Goal: Task Accomplishment & Management: Manage account settings

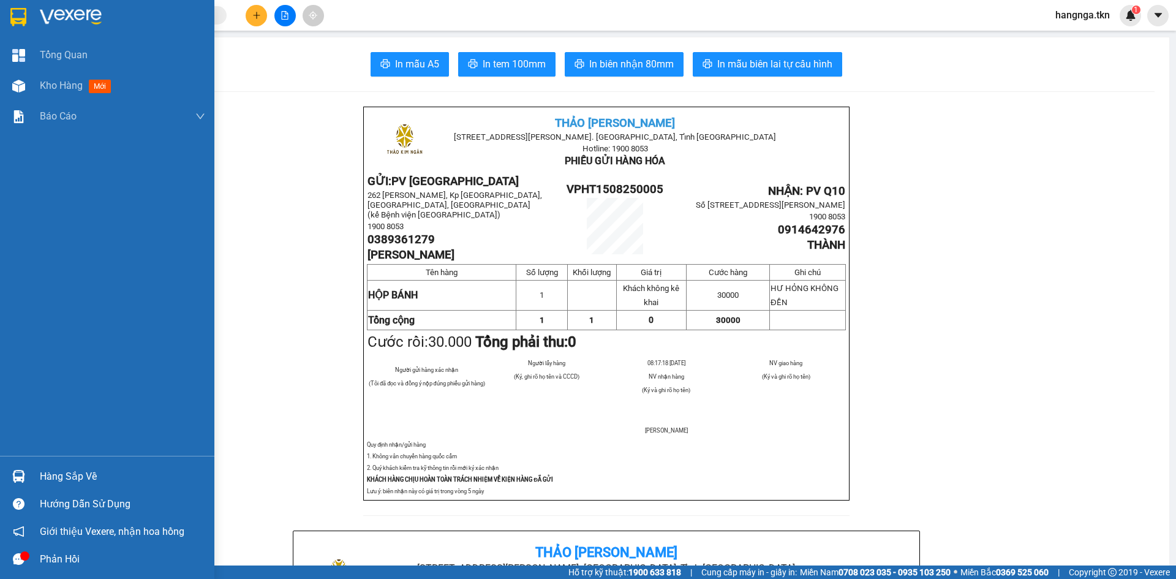
click at [28, 15] on div at bounding box center [18, 16] width 21 height 21
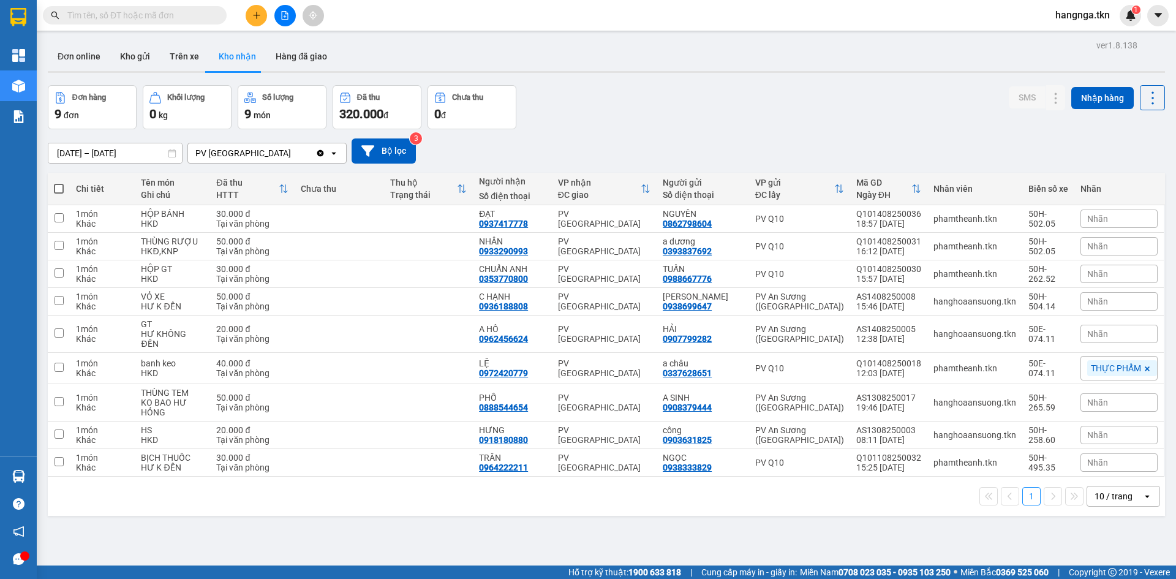
click at [394, 38] on div "ver 1.8.138 Đơn online Kho gửi Trên xe Kho nhận Hàng đã giao Đơn hàng 9 đơn Khố…" at bounding box center [606, 326] width 1127 height 579
click at [132, 60] on button "Kho gửi" at bounding box center [135, 56] width 50 height 29
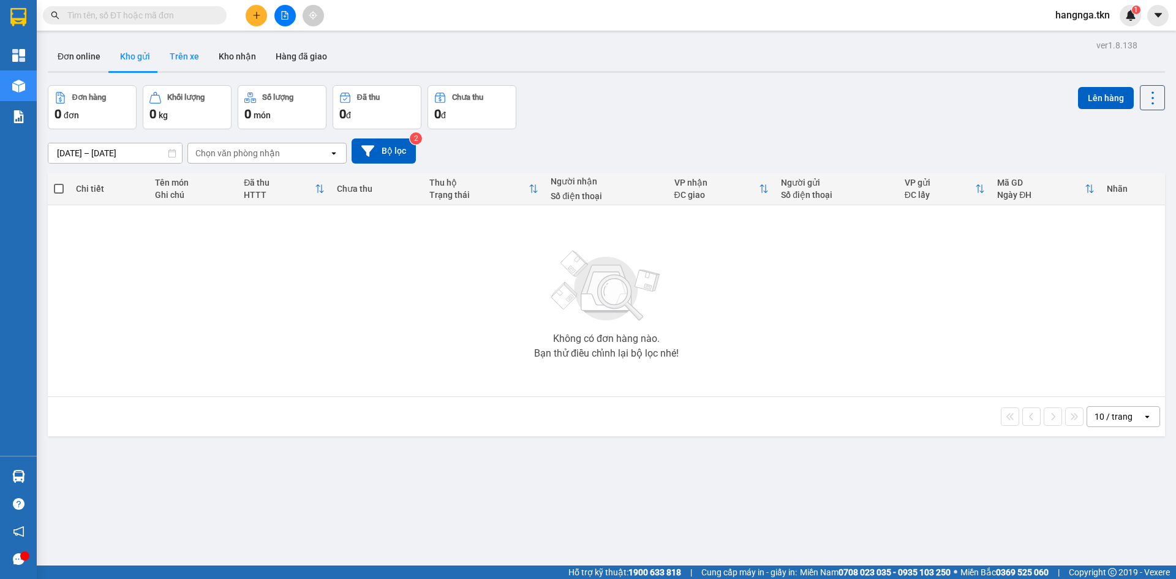
click at [179, 66] on button "Trên xe" at bounding box center [184, 56] width 49 height 29
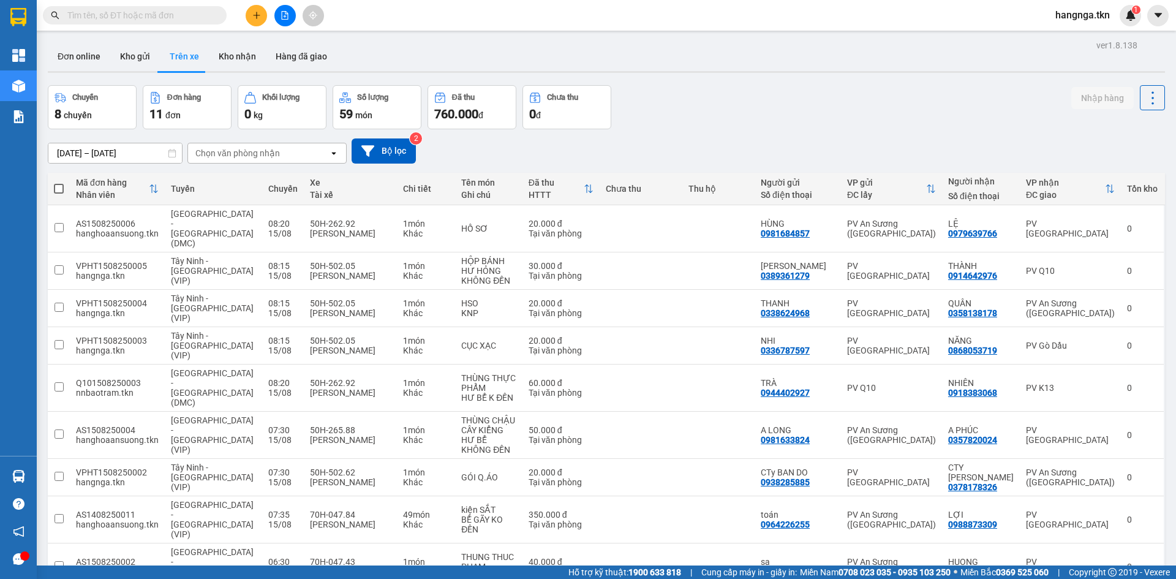
click at [412, 59] on div "Đơn online Kho gửi Trên xe Kho nhận Hàng đã giao" at bounding box center [606, 58] width 1117 height 32
click at [260, 16] on icon "plus" at bounding box center [256, 15] width 9 height 9
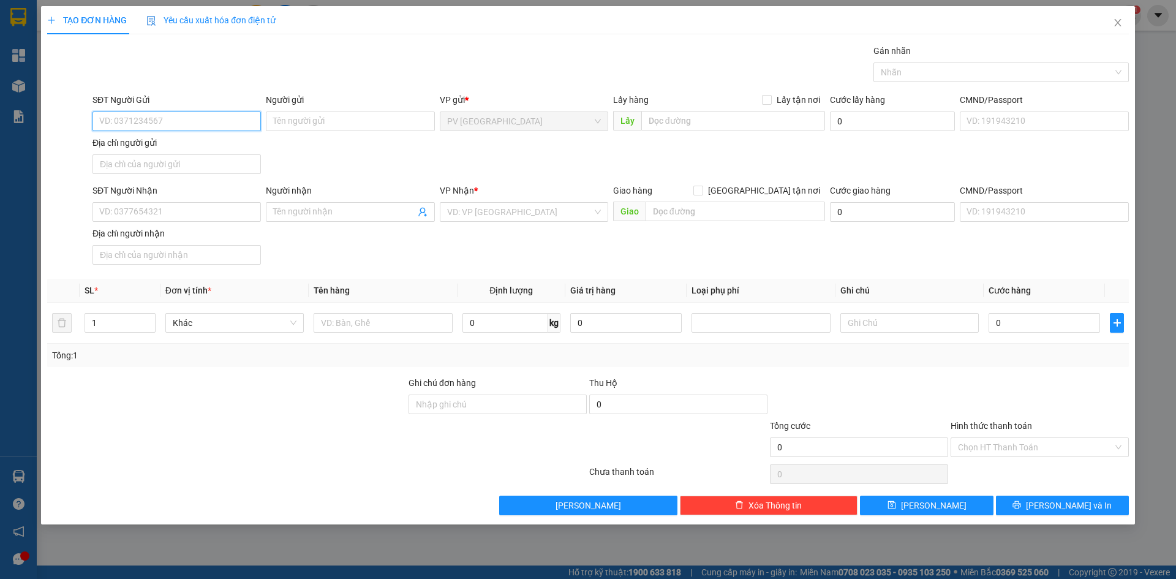
click at [233, 114] on input "SĐT Người Gửi" at bounding box center [176, 121] width 168 height 20
type input "0869098339"
click at [222, 138] on div "0869098339 - NGỌC" at bounding box center [176, 146] width 168 height 20
type input "NGỌC"
type input "0365018339"
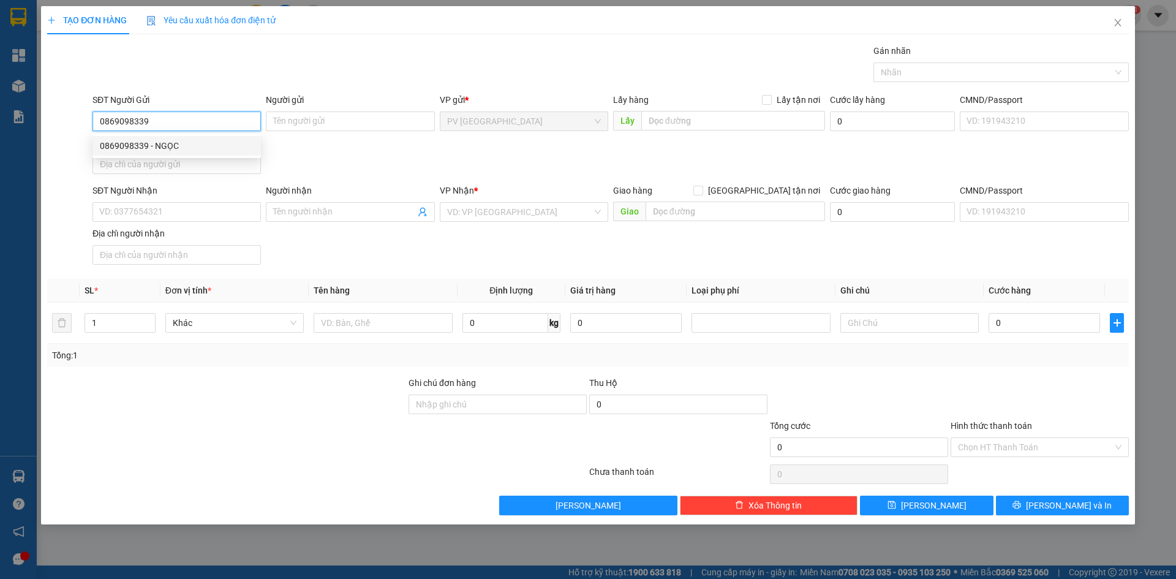
type input "xuân"
type input "20.000"
type input "0869098339"
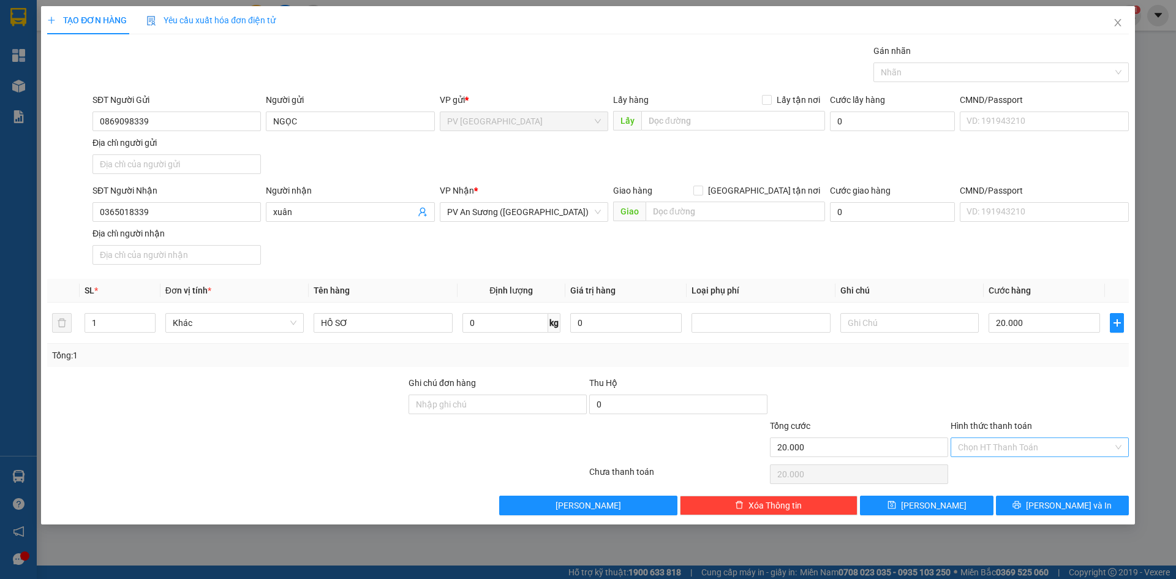
click at [974, 442] on input "Hình thức thanh toán" at bounding box center [1035, 447] width 155 height 18
click at [965, 467] on div "Tại văn phòng" at bounding box center [1040, 471] width 164 height 13
type input "0"
click at [1019, 505] on button "[PERSON_NAME] và In" at bounding box center [1062, 505] width 133 height 20
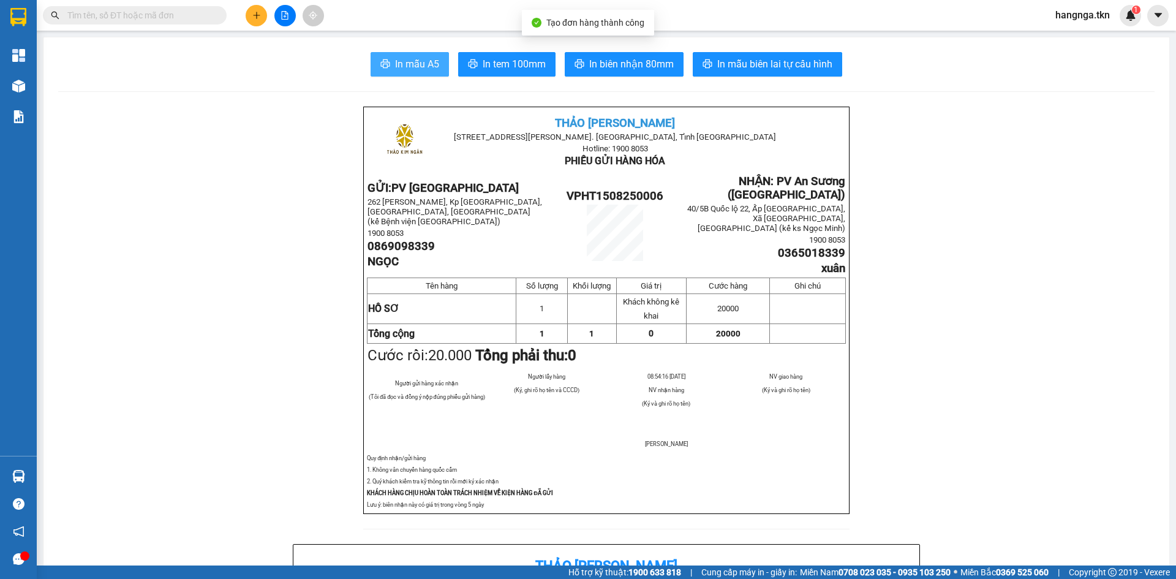
click at [408, 59] on span "In mẫu A5" at bounding box center [417, 63] width 44 height 15
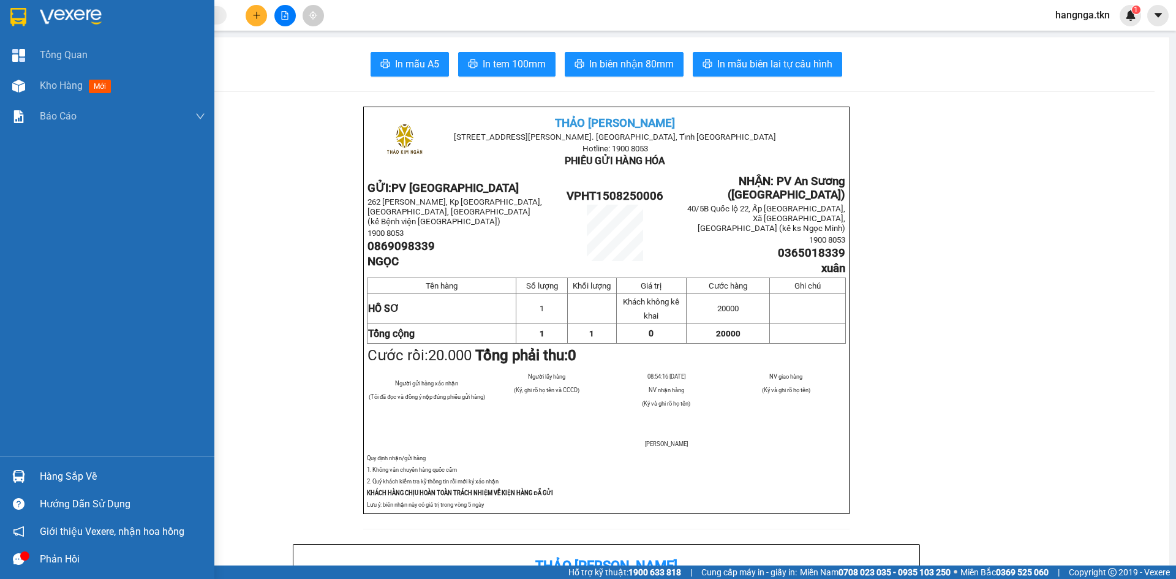
click at [8, 13] on div at bounding box center [18, 16] width 21 height 21
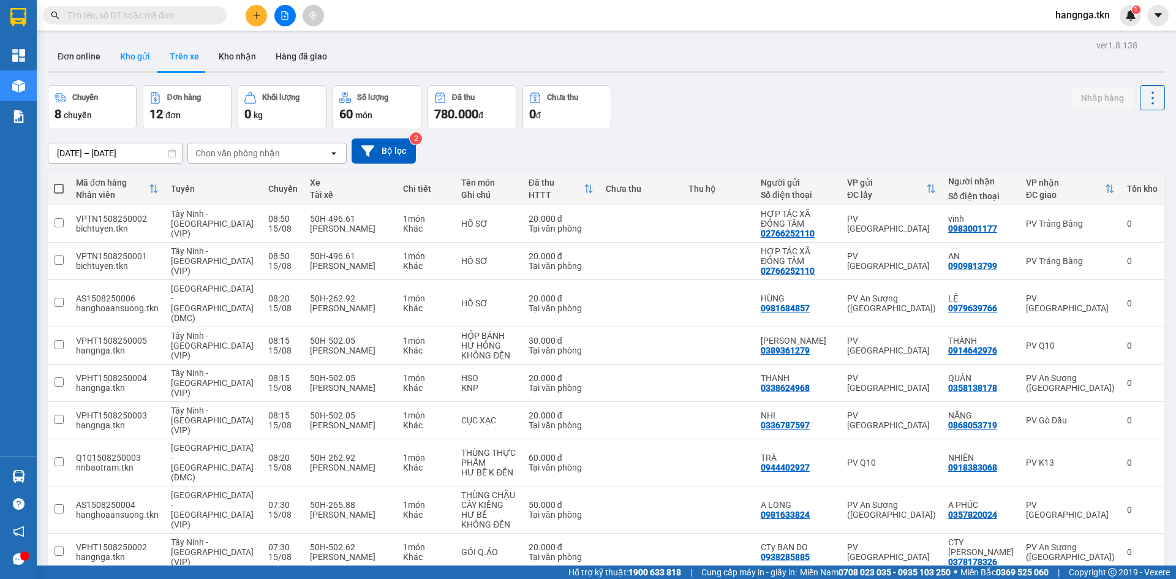
click at [122, 52] on button "Kho gửi" at bounding box center [135, 56] width 50 height 29
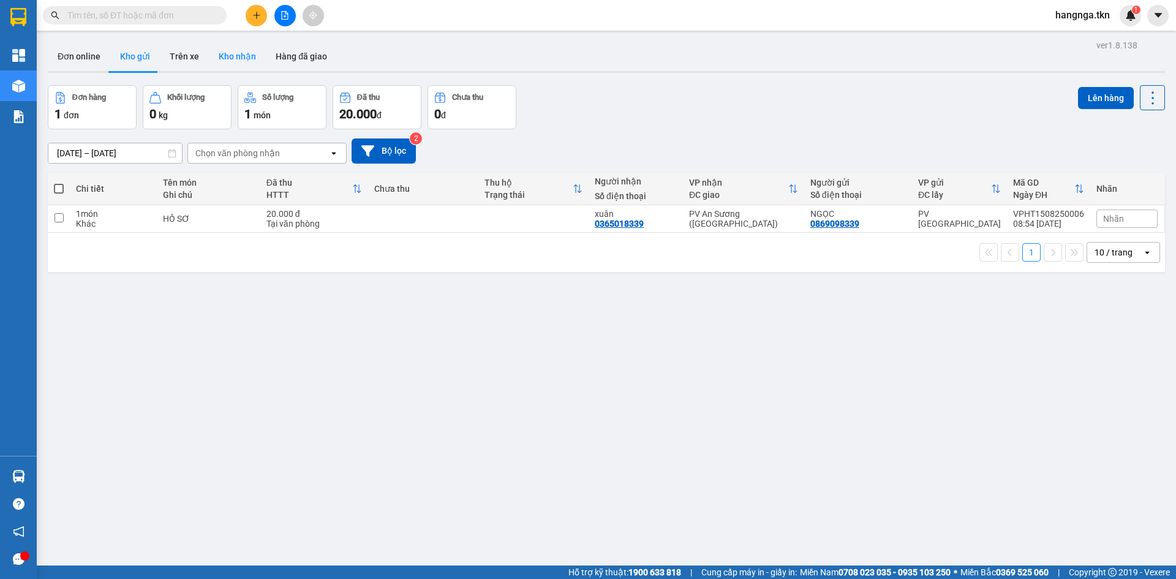
click at [221, 65] on button "Kho nhận" at bounding box center [237, 56] width 57 height 29
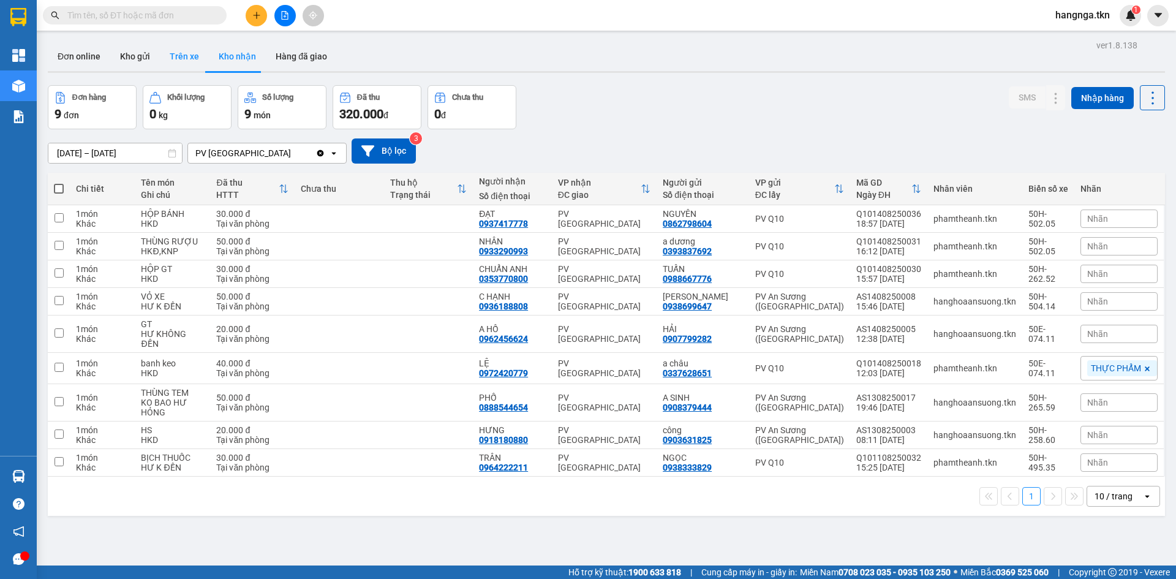
click at [192, 47] on button "Trên xe" at bounding box center [184, 56] width 49 height 29
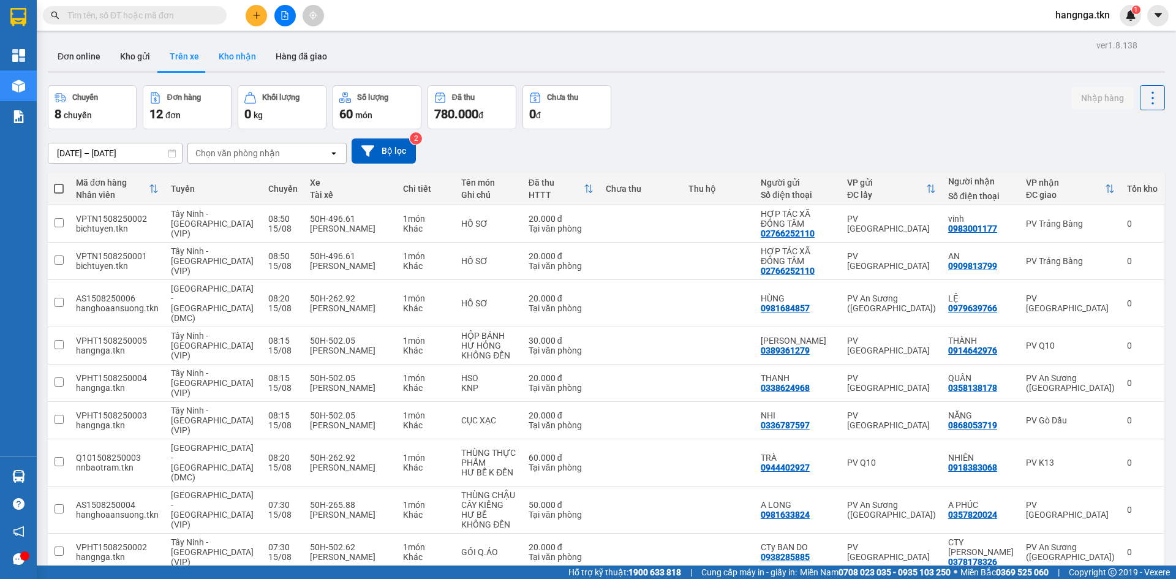
click at [238, 61] on button "Kho nhận" at bounding box center [237, 56] width 57 height 29
type input "11/08/2025 – 15/08/2025"
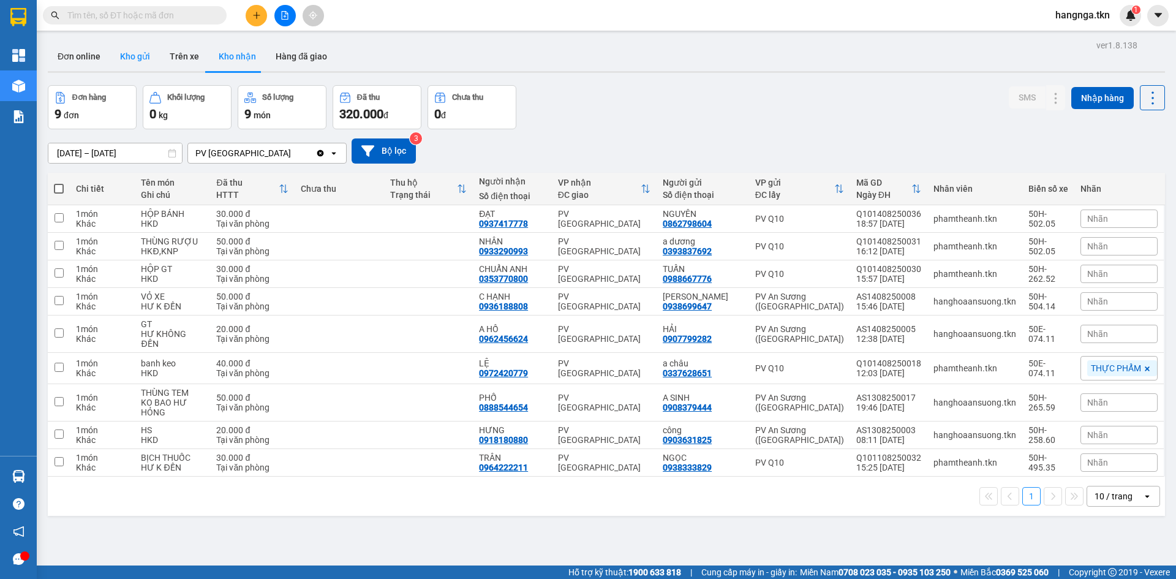
click at [139, 60] on button "Kho gửi" at bounding box center [135, 56] width 50 height 29
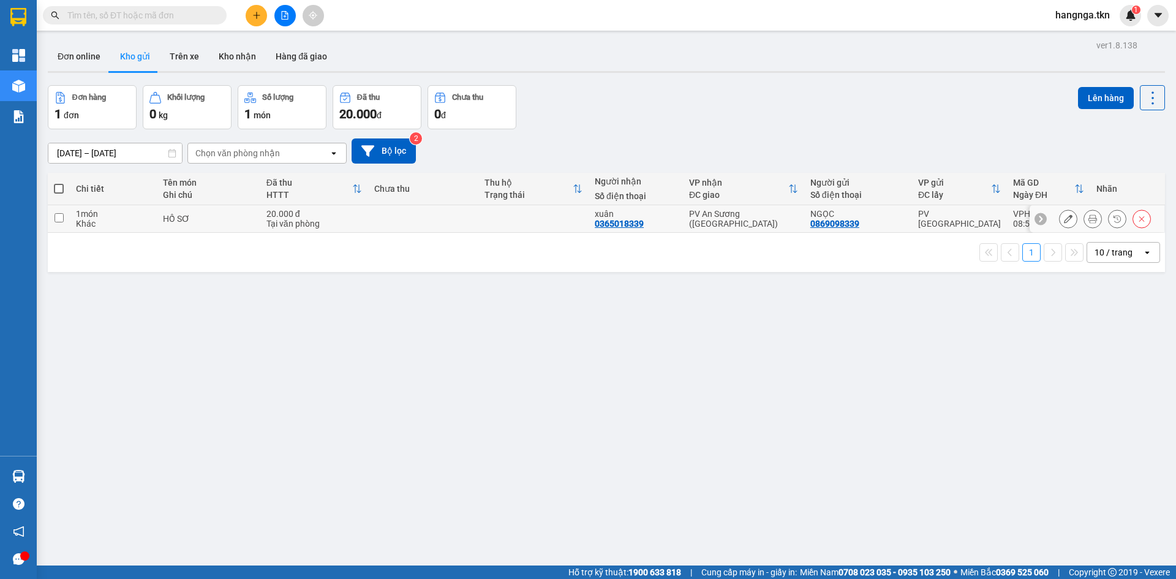
click at [431, 225] on td at bounding box center [423, 219] width 110 height 28
checkbox input "true"
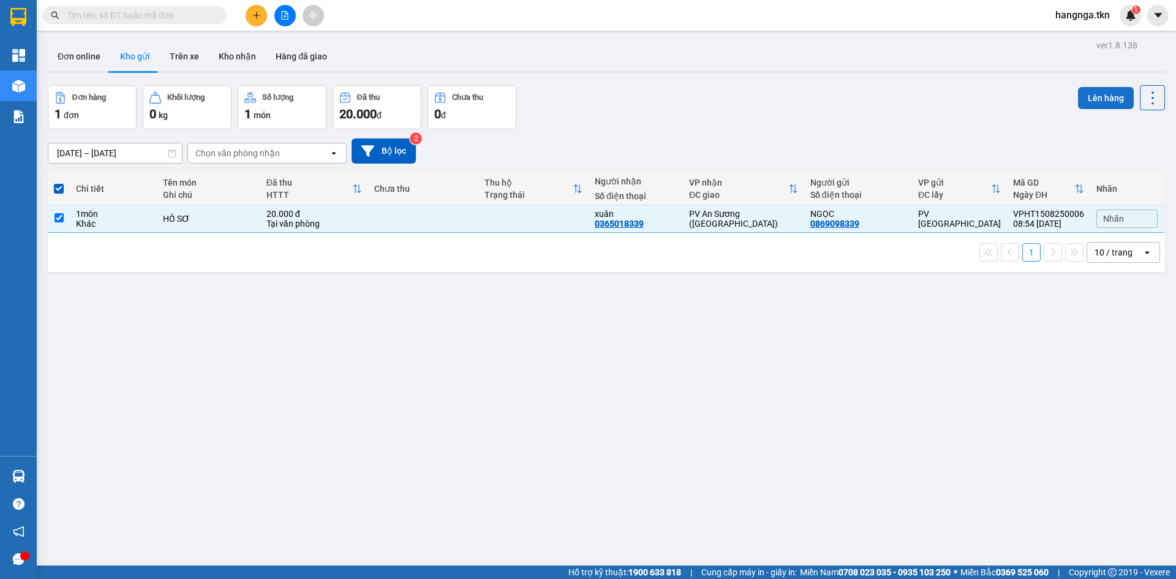
click at [1078, 95] on button "Lên hàng" at bounding box center [1106, 98] width 56 height 22
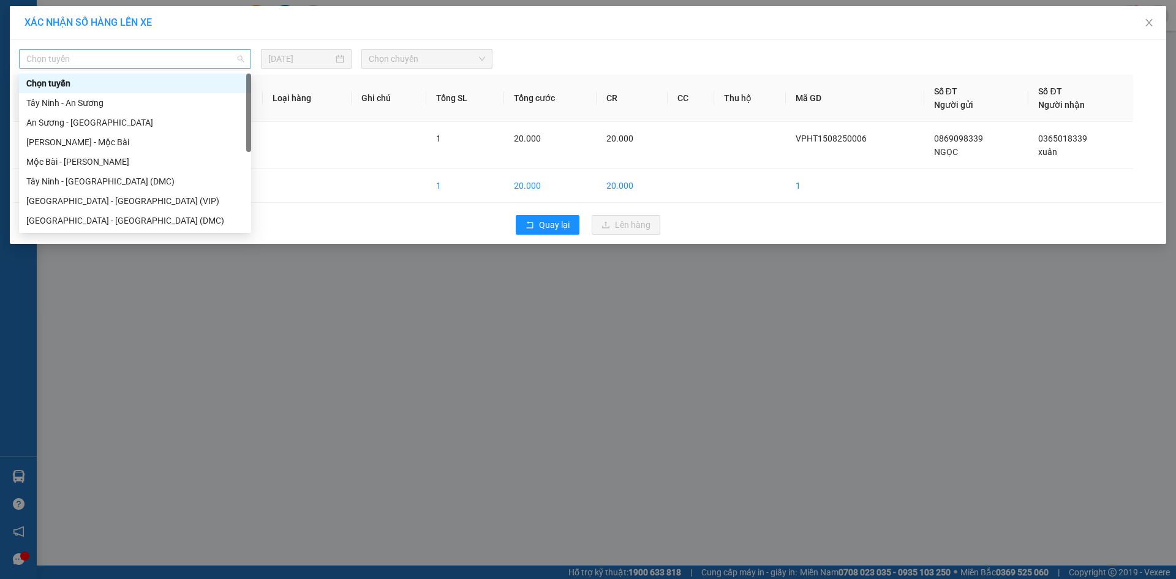
click at [211, 66] on span "Chọn tuyến" at bounding box center [134, 59] width 217 height 18
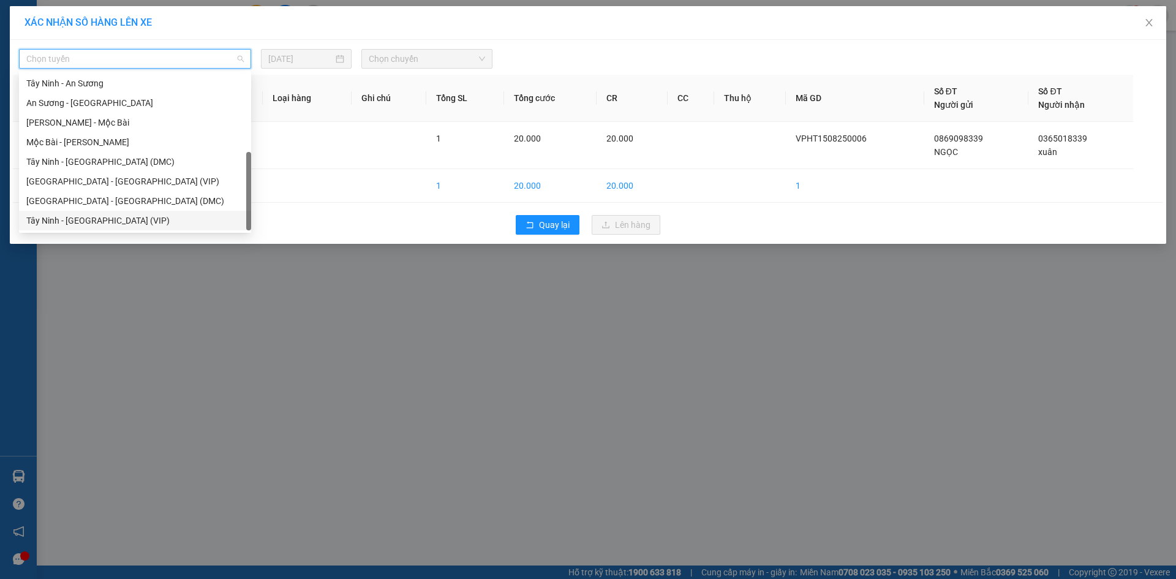
click at [152, 222] on div "Tây Ninh - [GEOGRAPHIC_DATA] (VIP)" at bounding box center [134, 220] width 217 height 13
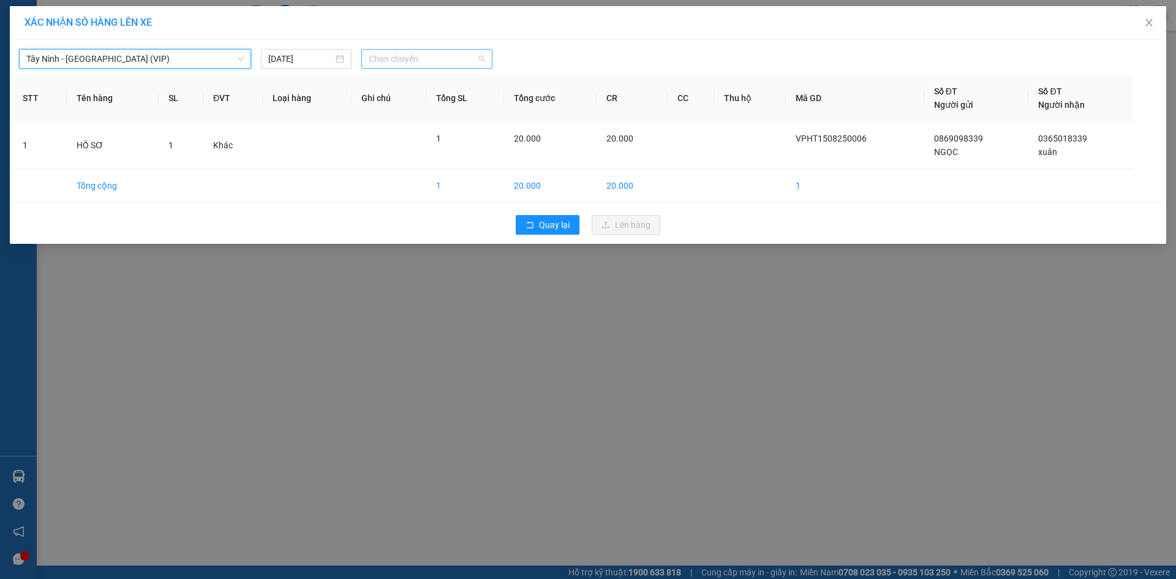
click at [417, 61] on span "Chọn chuyến" at bounding box center [427, 59] width 116 height 18
type input "26032"
click at [424, 81] on div "08:40 (TC) - 50H-260.32" at bounding box center [417, 83] width 96 height 13
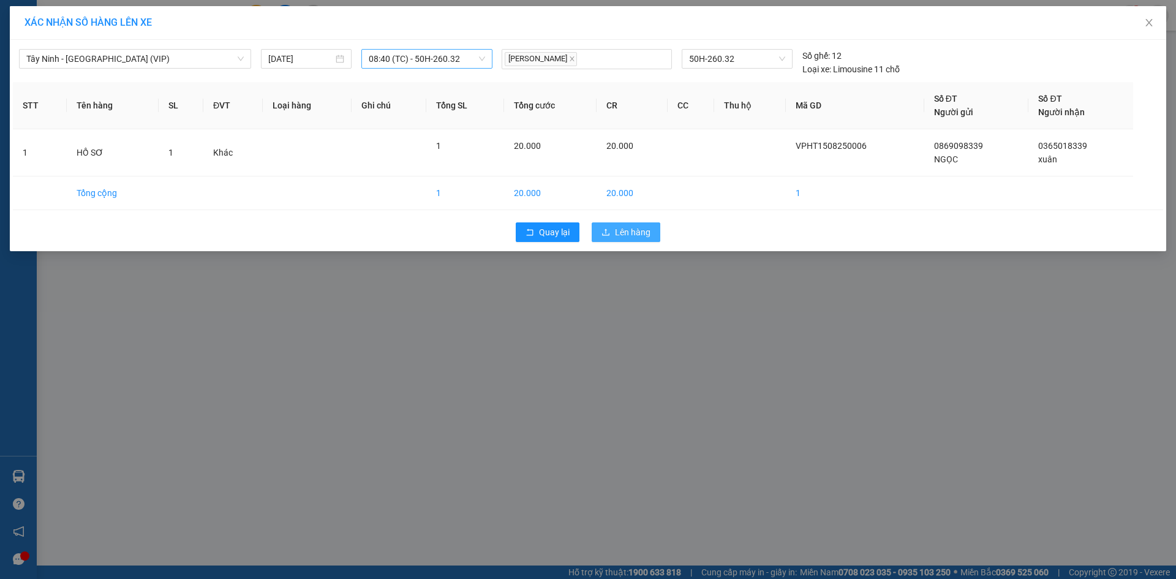
click at [639, 233] on span "Lên hàng" at bounding box center [633, 231] width 36 height 13
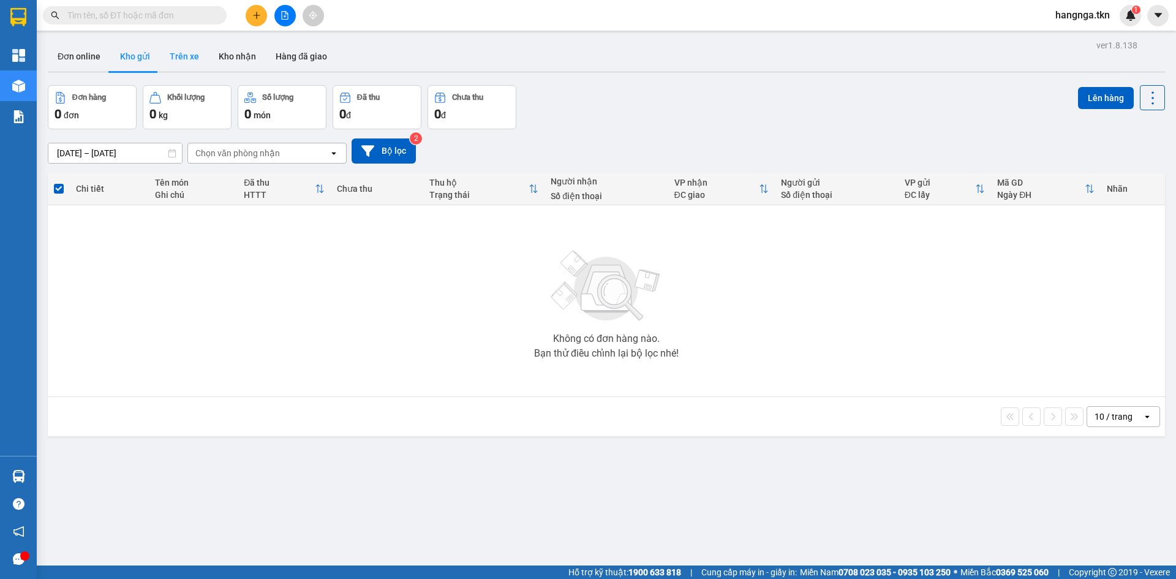
click at [193, 51] on button "Trên xe" at bounding box center [184, 56] width 49 height 29
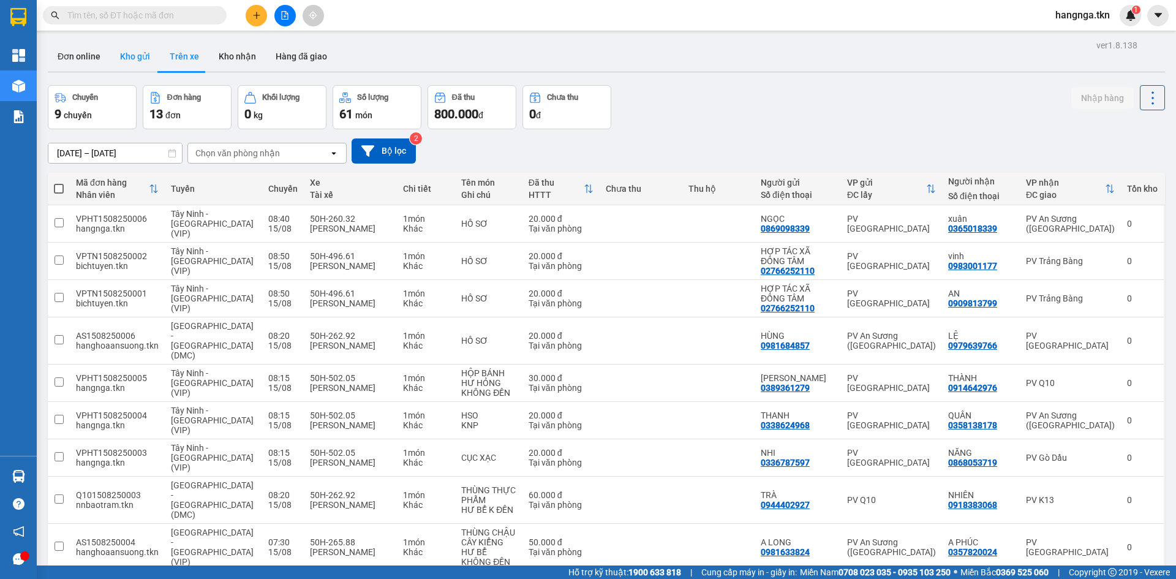
click at [136, 50] on button "Kho gửi" at bounding box center [135, 56] width 50 height 29
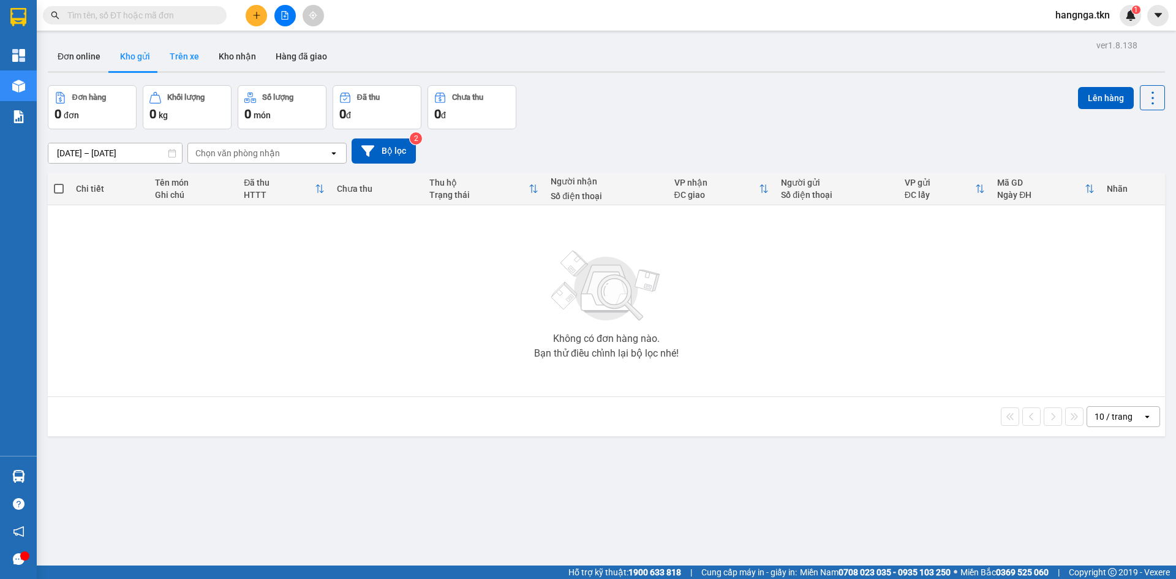
click at [176, 64] on button "Trên xe" at bounding box center [184, 56] width 49 height 29
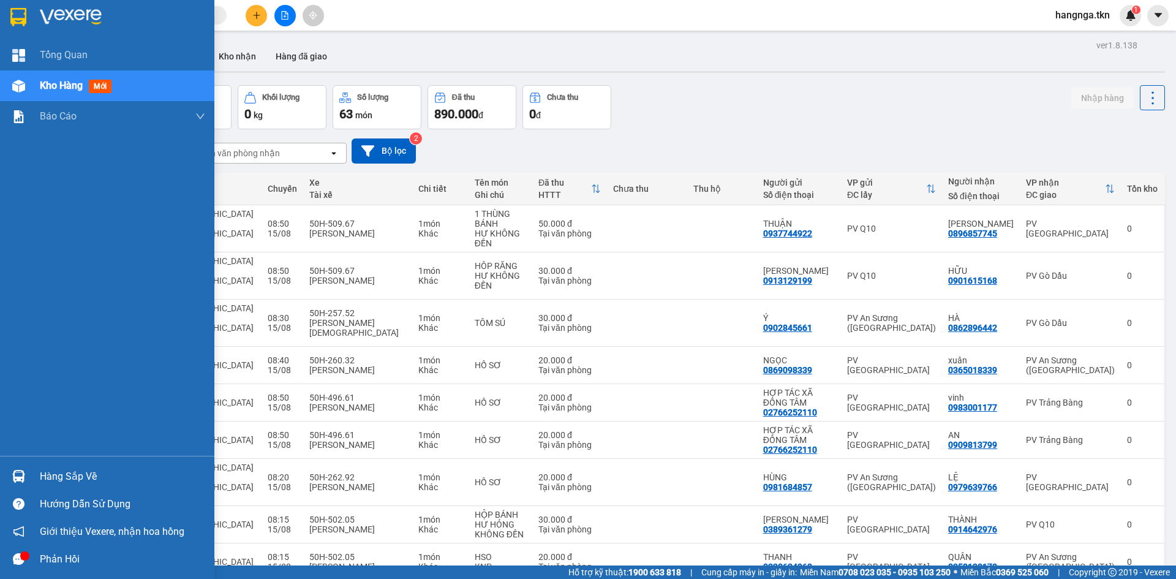
click at [46, 477] on div "Hàng sắp về" at bounding box center [122, 476] width 165 height 18
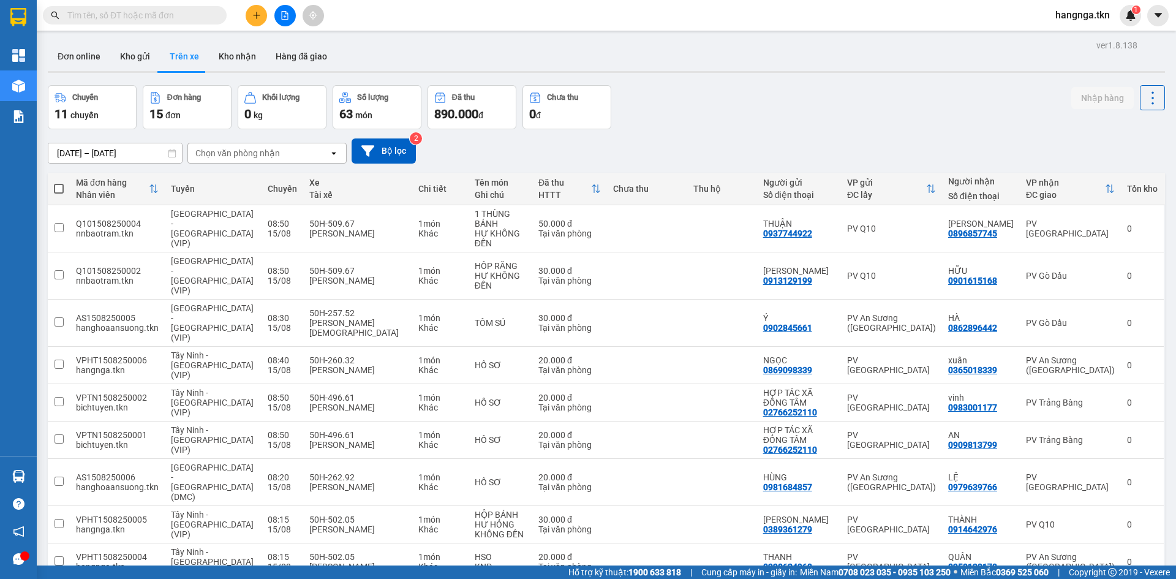
click at [724, 113] on section "Kết quả tìm kiếm ( 0 ) Bộ lọc No Data hangnga.tkn 1 Tổng Quan Kho hàng mới Báo …" at bounding box center [588, 289] width 1176 height 579
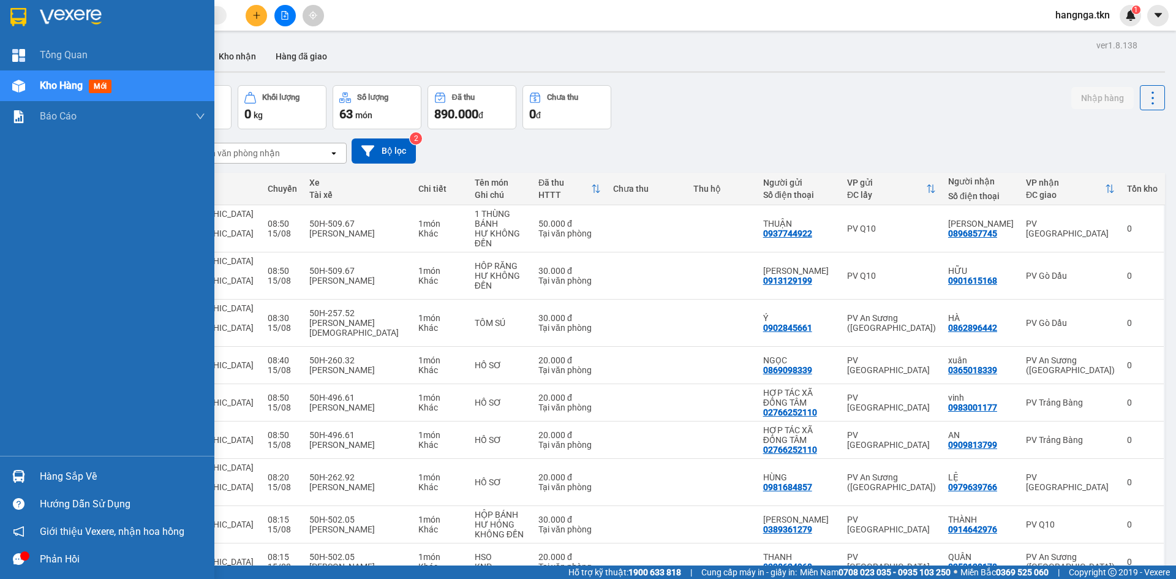
click at [29, 21] on div at bounding box center [107, 20] width 214 height 40
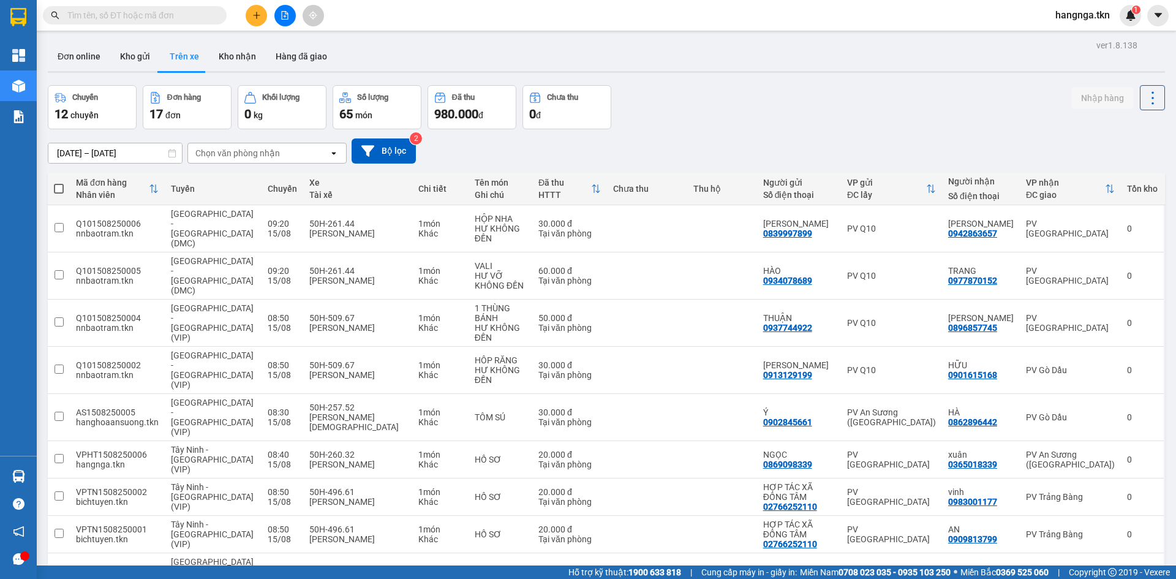
click at [764, 113] on div "Chuyến 12 chuyến Đơn hàng 17 đơn Khối lượng 0 kg Số lượng 65 món Đã thu 980.000…" at bounding box center [606, 107] width 1117 height 44
click at [252, 57] on button "Kho nhận" at bounding box center [237, 56] width 57 height 29
type input "11/08/2025 – 15/08/2025"
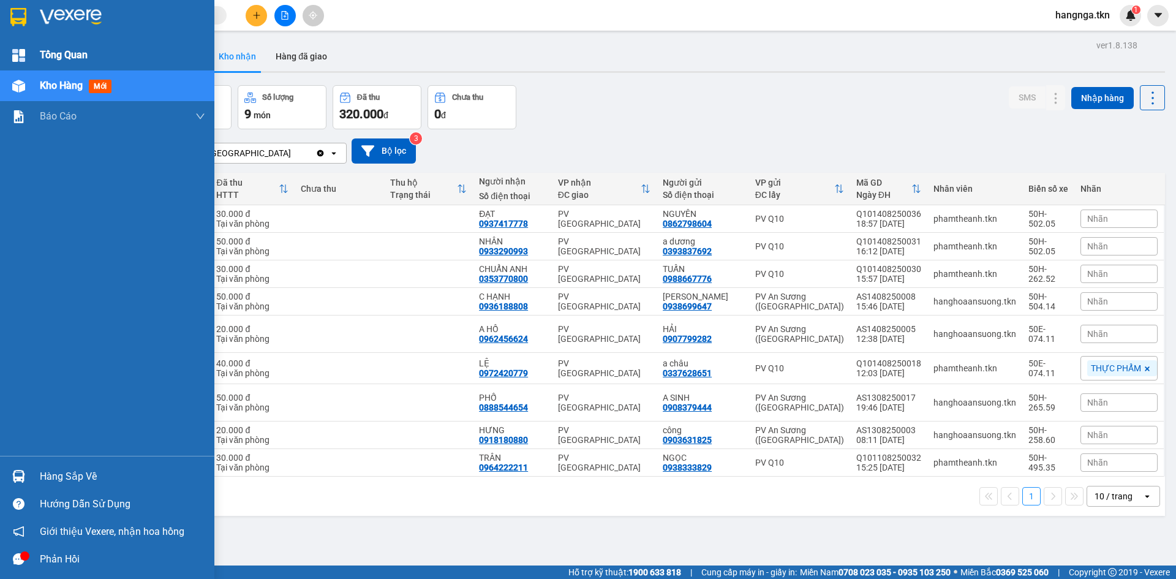
click at [60, 69] on div "Tổng Quan" at bounding box center [122, 55] width 165 height 31
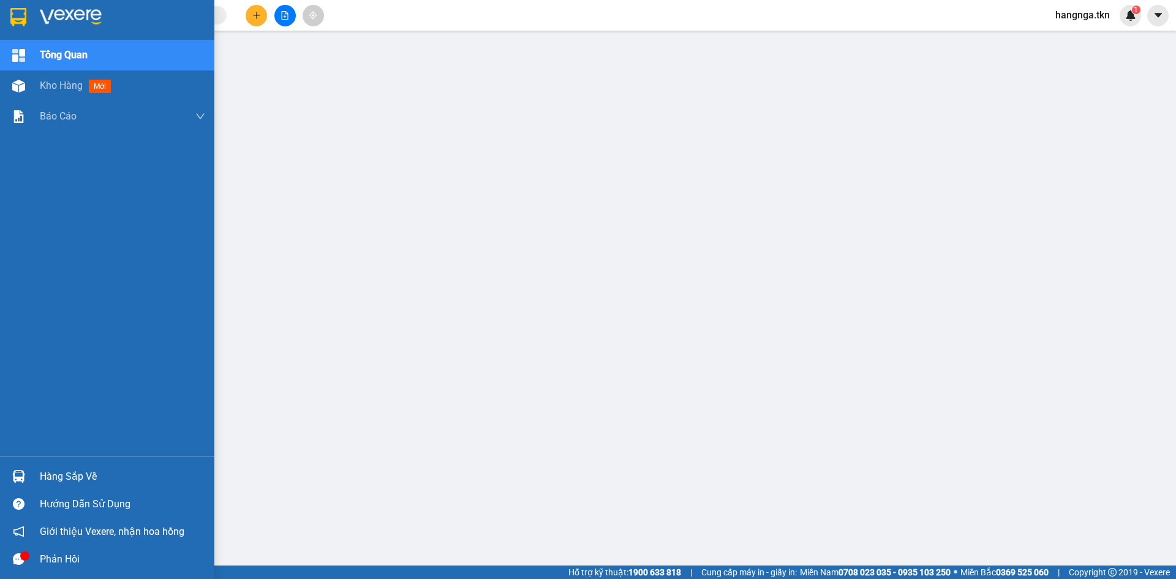
click at [66, 58] on span "Tổng Quan" at bounding box center [64, 54] width 48 height 15
click at [27, 17] on div at bounding box center [18, 16] width 21 height 21
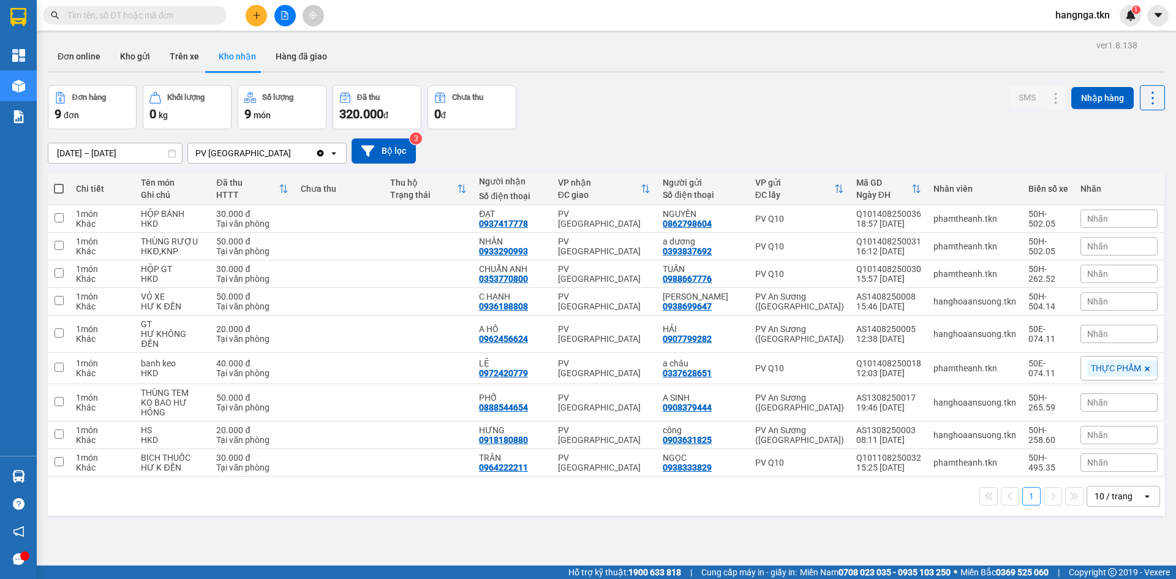
click at [596, 108] on div "Đơn hàng 9 đơn Khối lượng 0 kg Số lượng 9 món Đã thu 320.000 đ Chưa thu 0 đ SMS…" at bounding box center [606, 107] width 1117 height 44
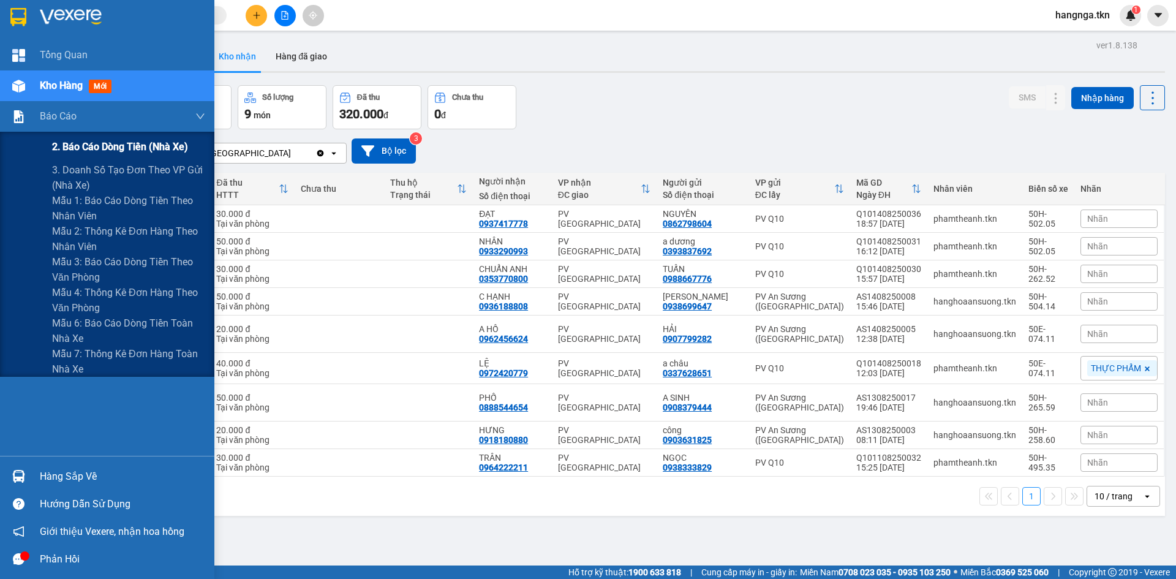
click at [115, 145] on span "2. Báo cáo dòng tiền (nhà xe)" at bounding box center [120, 146] width 136 height 15
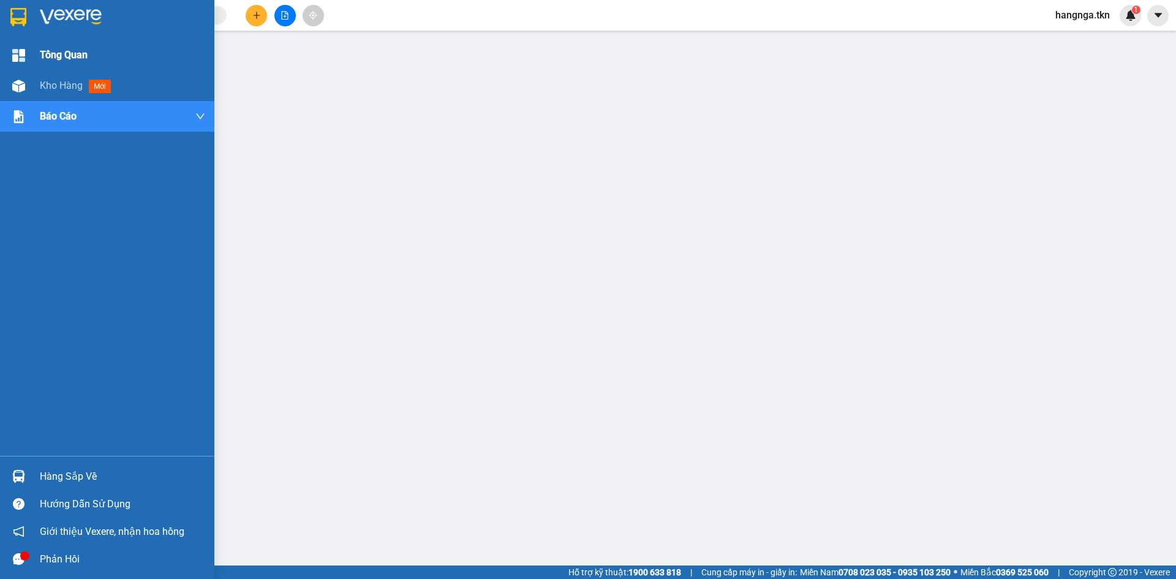
click at [100, 58] on div "Tổng Quan" at bounding box center [122, 55] width 165 height 31
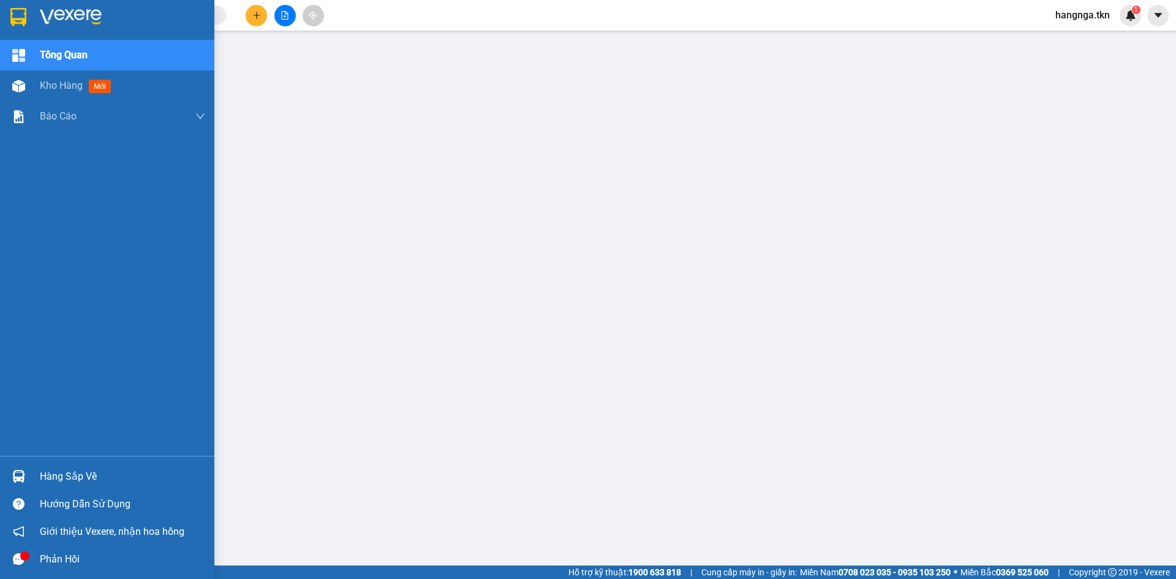
click at [22, 20] on img at bounding box center [18, 17] width 16 height 18
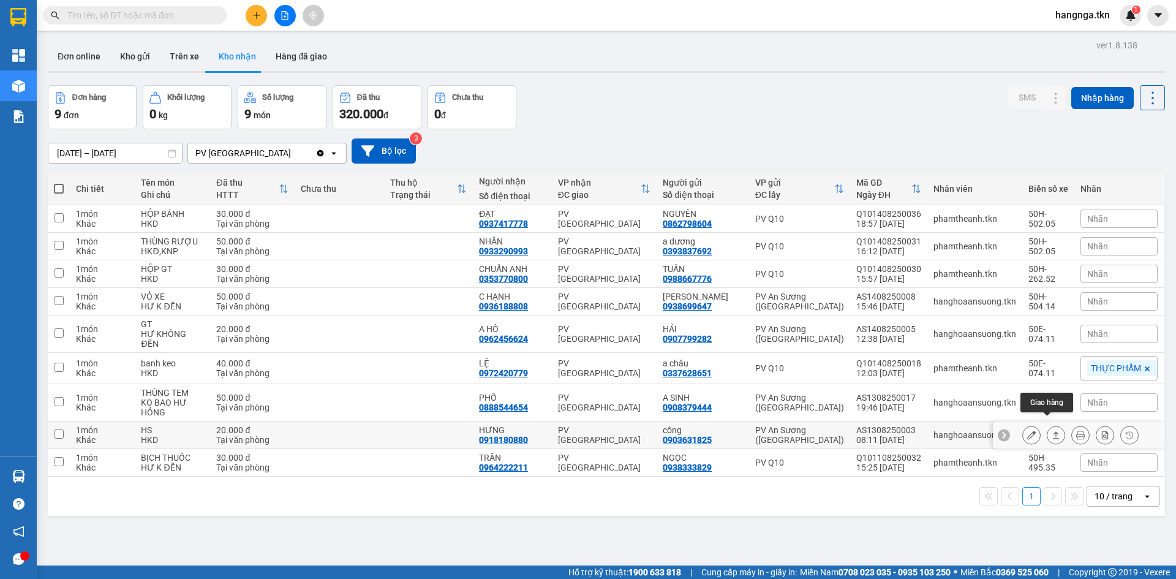
click at [1051, 424] on button at bounding box center [1055, 434] width 17 height 21
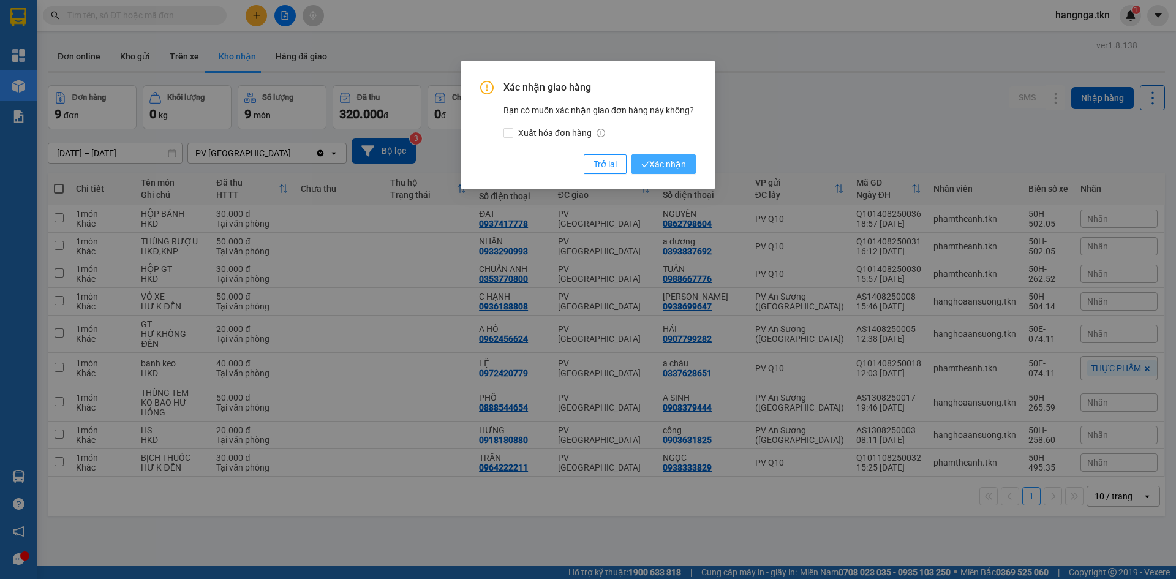
click at [667, 164] on span "Xác nhận" at bounding box center [663, 163] width 45 height 13
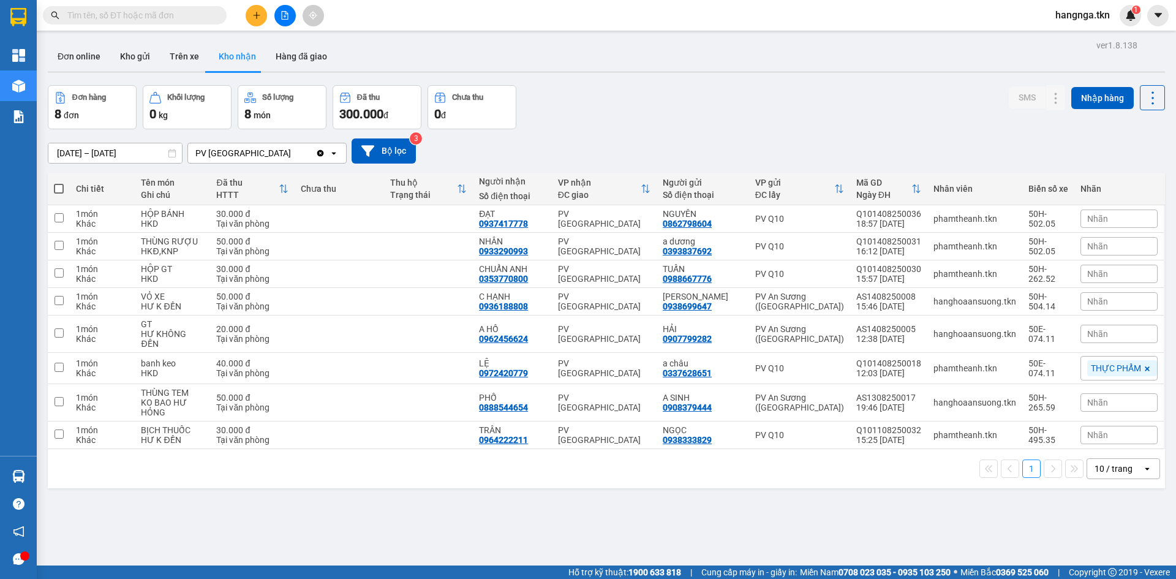
drag, startPoint x: 954, startPoint y: 115, endPoint x: 818, endPoint y: 14, distance: 169.4
click at [950, 108] on div "Đơn hàng 8 đơn Khối lượng 0 kg Số lượng 8 món Đã thu 300.000 đ Chưa thu 0 đ SMS…" at bounding box center [606, 107] width 1117 height 44
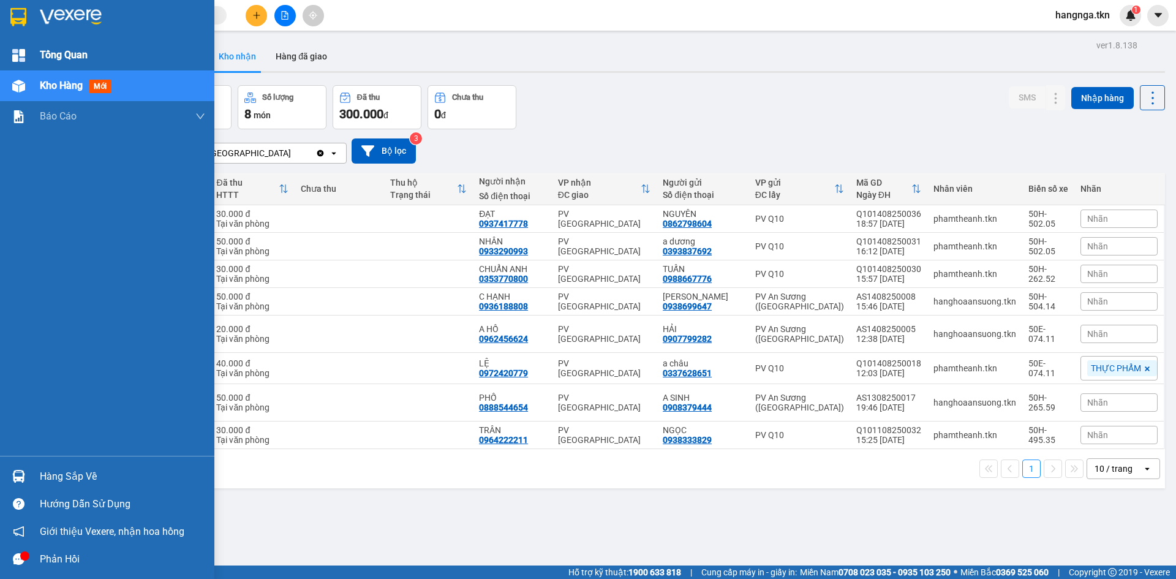
click at [59, 58] on span "Tổng Quan" at bounding box center [64, 54] width 48 height 15
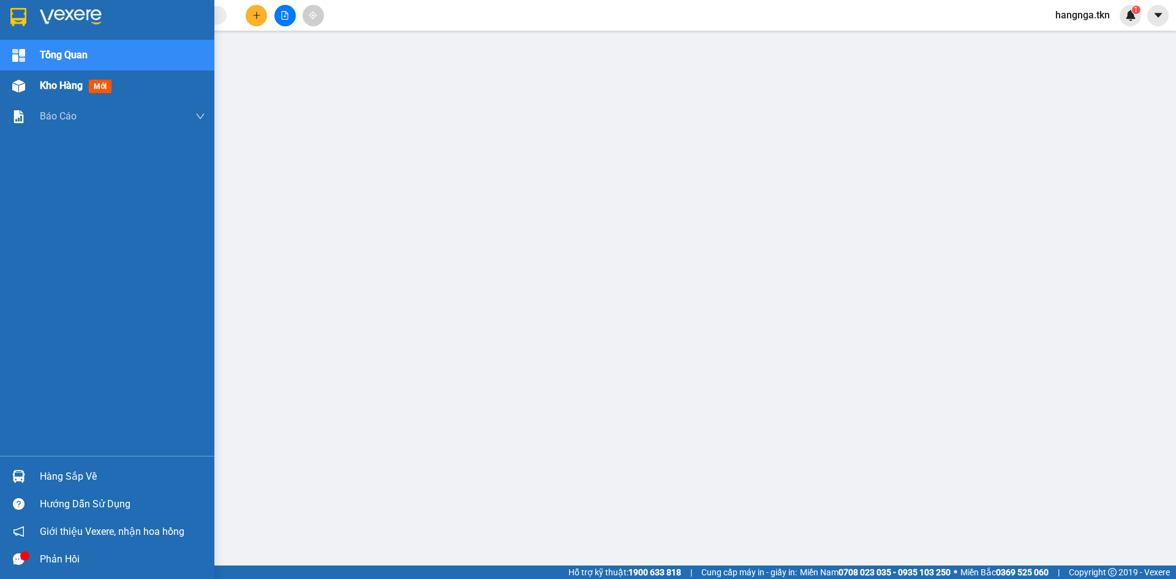
click at [59, 88] on span "Kho hàng" at bounding box center [61, 86] width 43 height 12
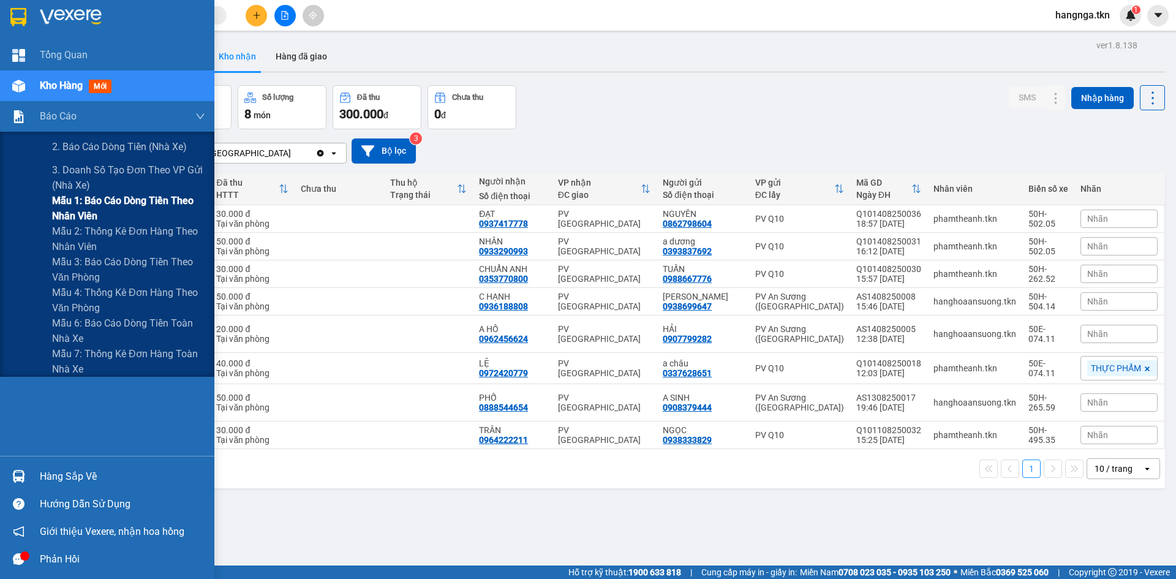
click at [70, 201] on span "Mẫu 1: Báo cáo dòng tiền theo nhân viên" at bounding box center [128, 208] width 153 height 31
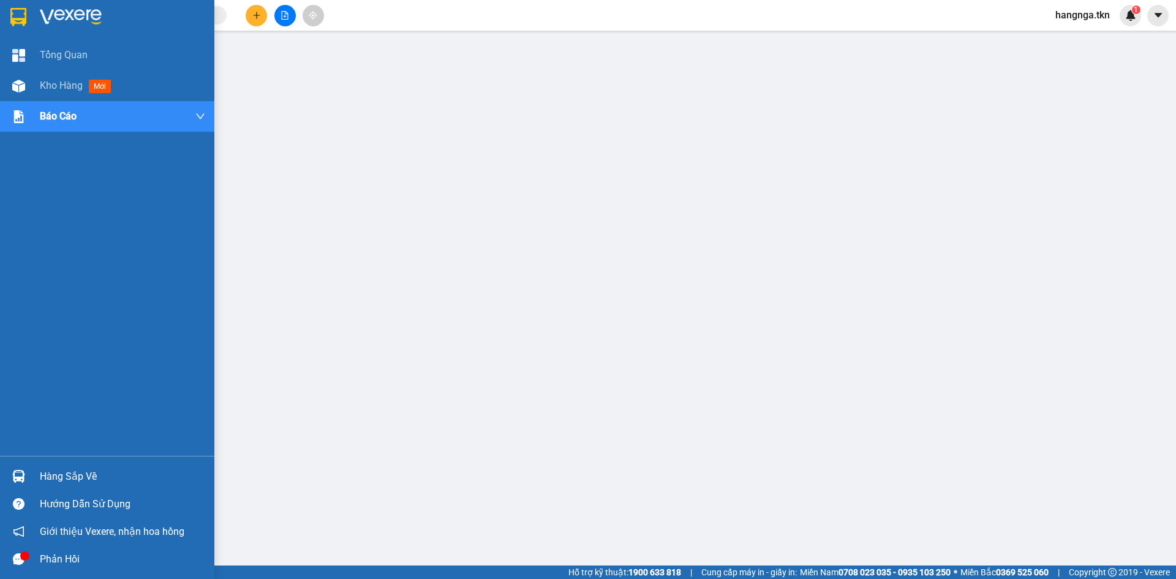
click at [28, 476] on div at bounding box center [18, 475] width 21 height 21
click at [140, 527] on span "Giới thiệu Vexere, nhận hoa hồng" at bounding box center [112, 531] width 145 height 15
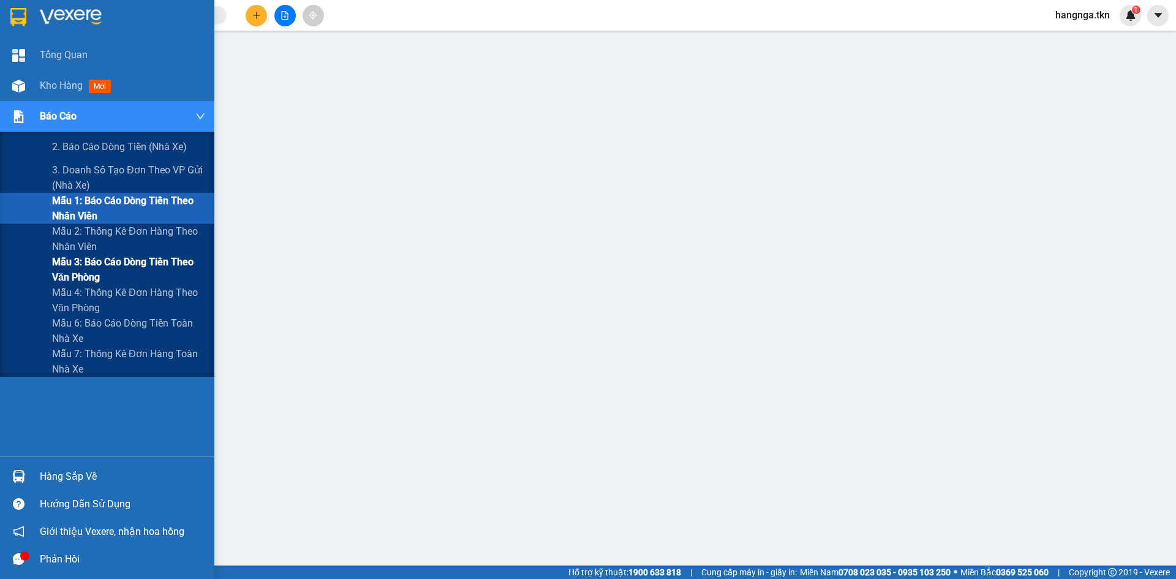
click at [118, 270] on span "Mẫu 3: Báo cáo dòng tiền theo văn phòng" at bounding box center [128, 269] width 153 height 31
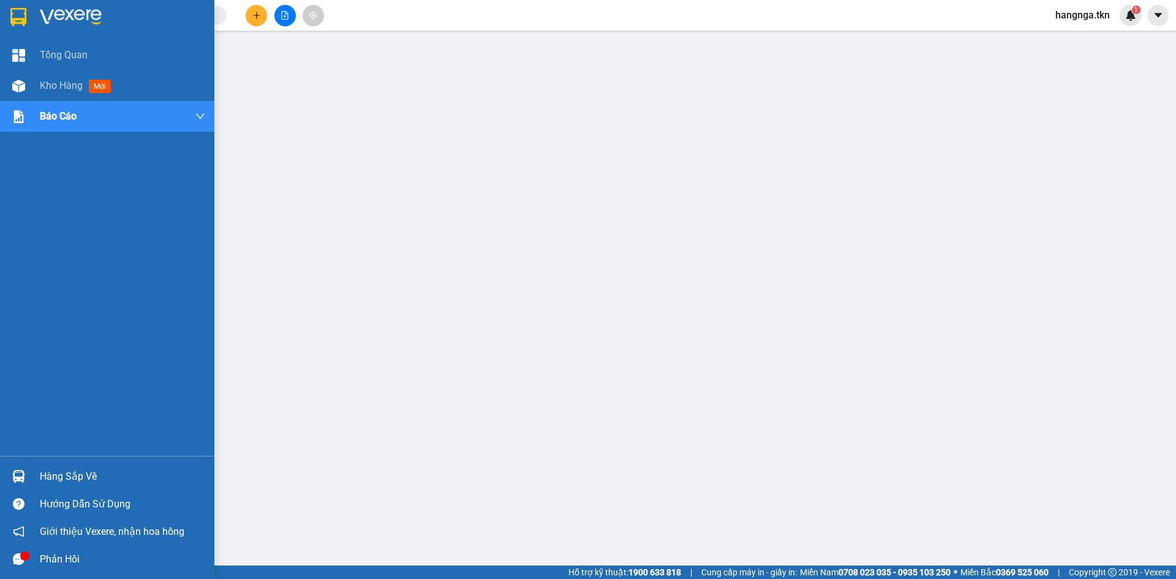
click at [25, 19] on img at bounding box center [18, 17] width 16 height 18
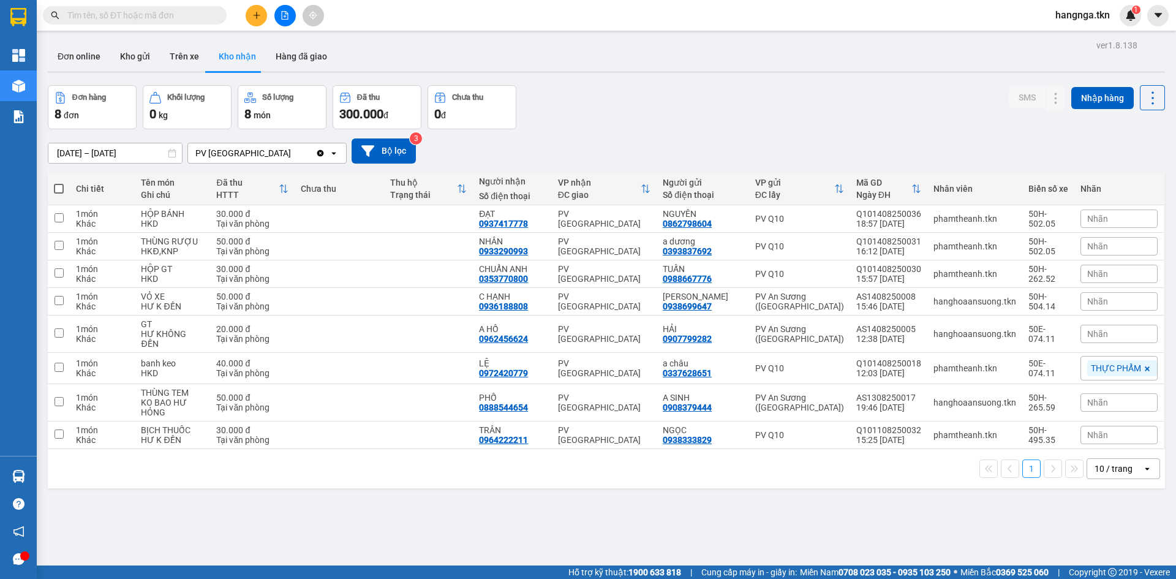
click at [1081, 13] on span "hangnga.tkn" at bounding box center [1082, 14] width 74 height 15
click at [1079, 40] on span "Đăng xuất" at bounding box center [1089, 37] width 51 height 13
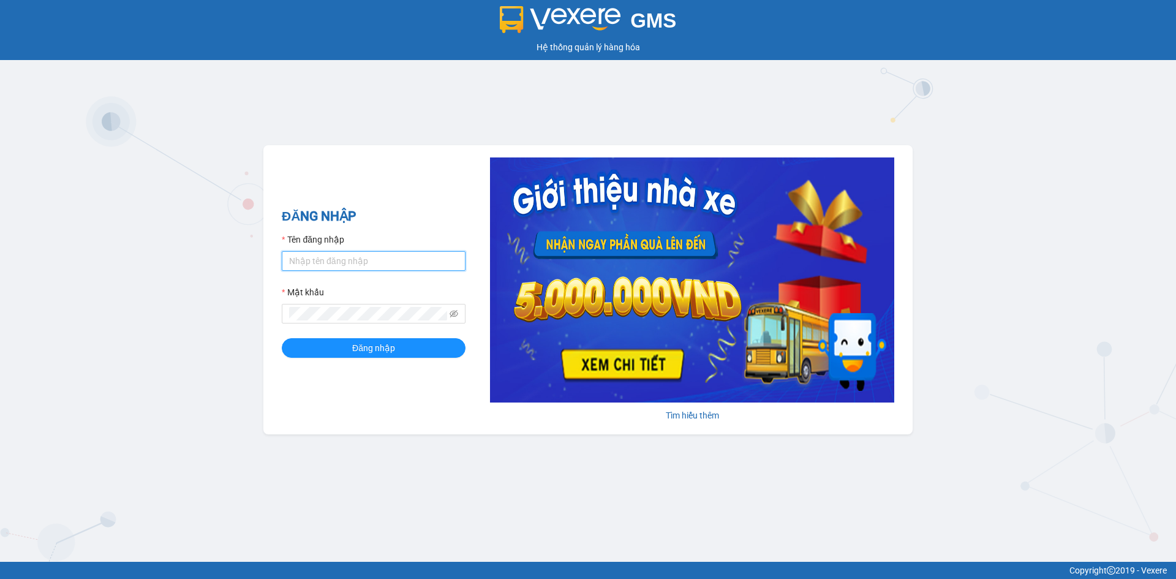
type input "hangnga.tkn"
click at [357, 264] on input "hangnga.tkn" at bounding box center [374, 261] width 184 height 20
type input "thuyhang.tkn"
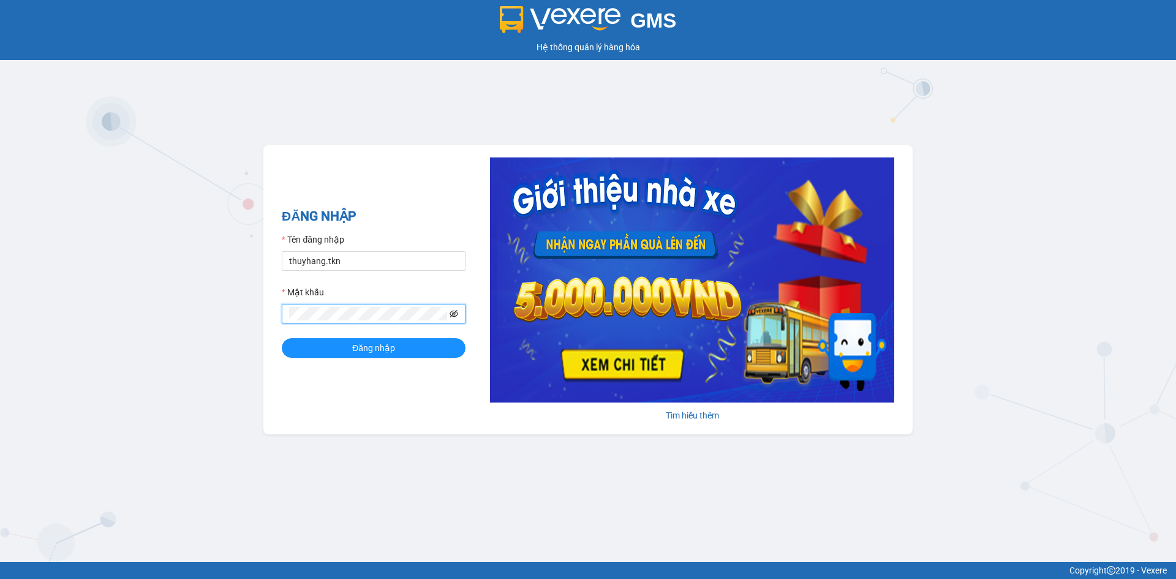
click at [451, 315] on icon "eye-invisible" at bounding box center [453, 313] width 9 height 7
click at [451, 314] on icon "eye" at bounding box center [453, 313] width 9 height 9
click at [415, 342] on button "Đăng nhập" at bounding box center [374, 348] width 184 height 20
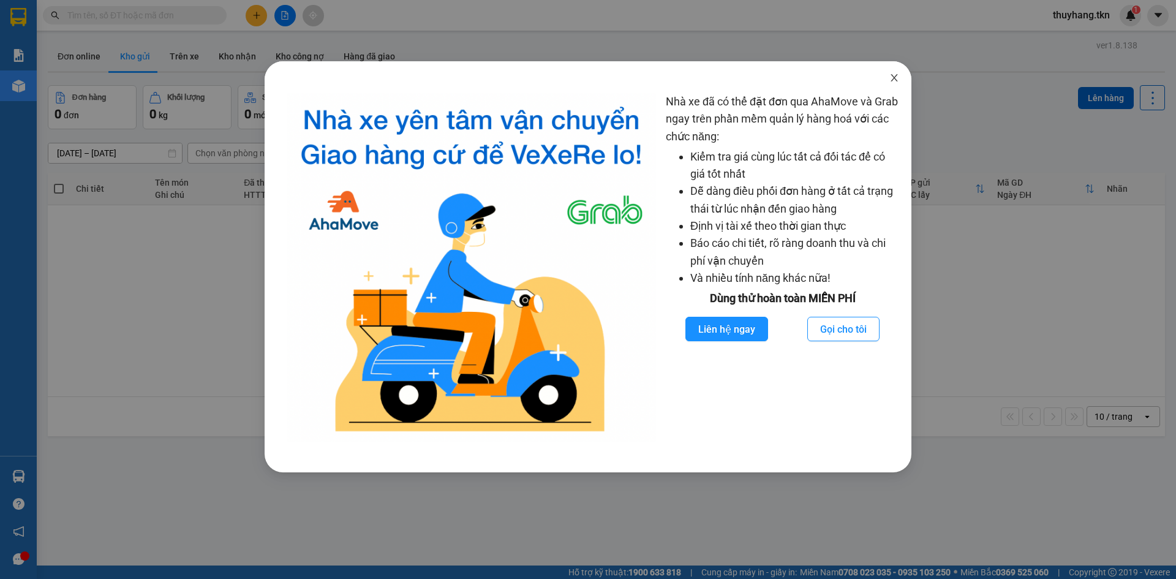
click at [897, 81] on icon "close" at bounding box center [893, 77] width 7 height 7
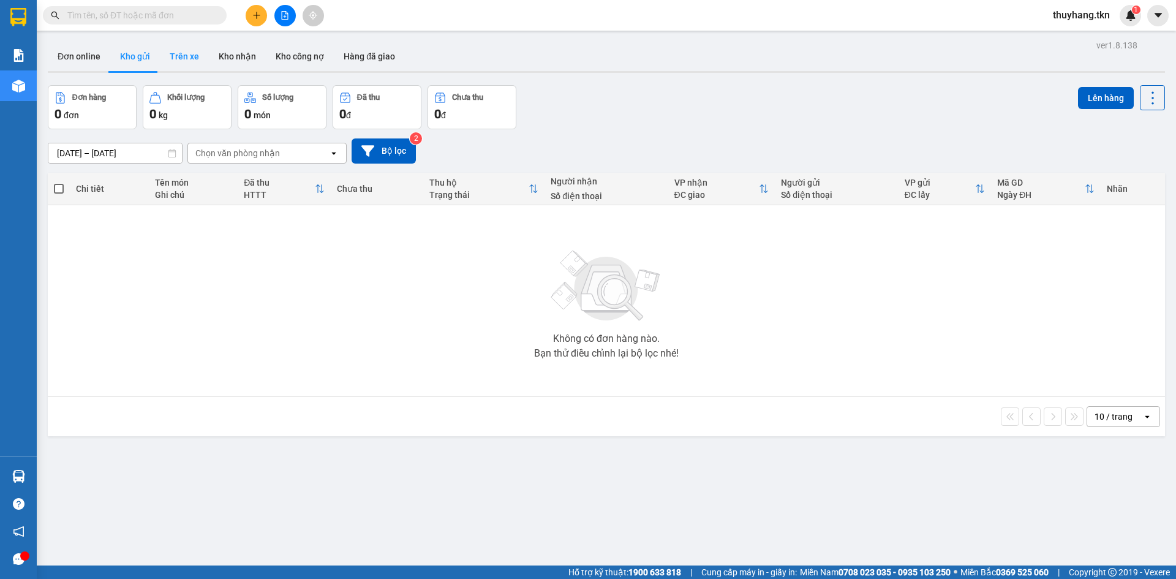
click at [186, 56] on button "Trên xe" at bounding box center [184, 56] width 49 height 29
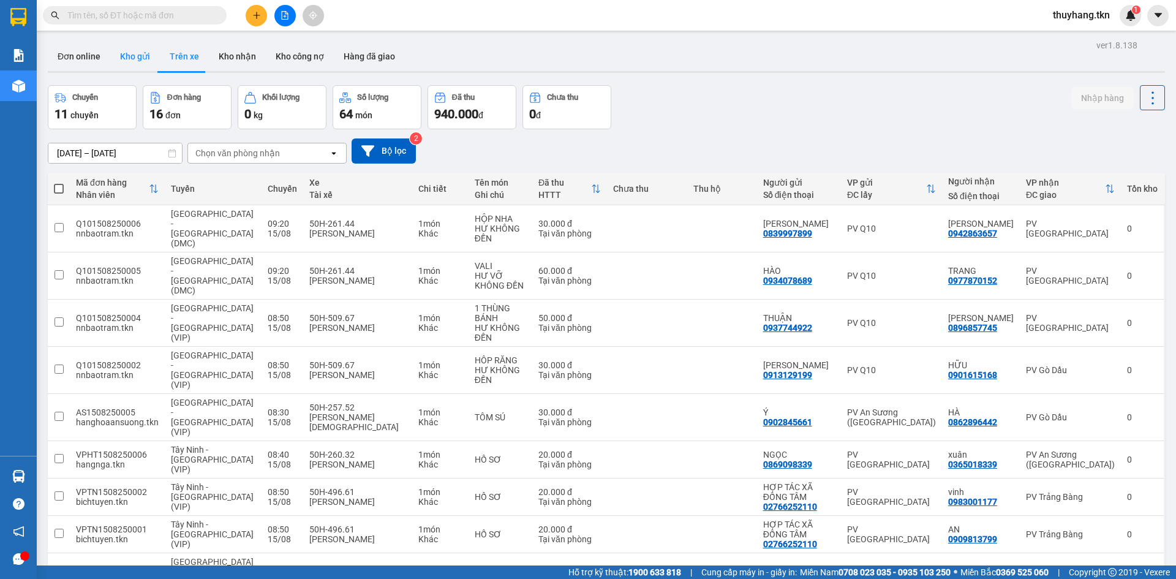
click at [137, 55] on button "Kho gửi" at bounding box center [135, 56] width 50 height 29
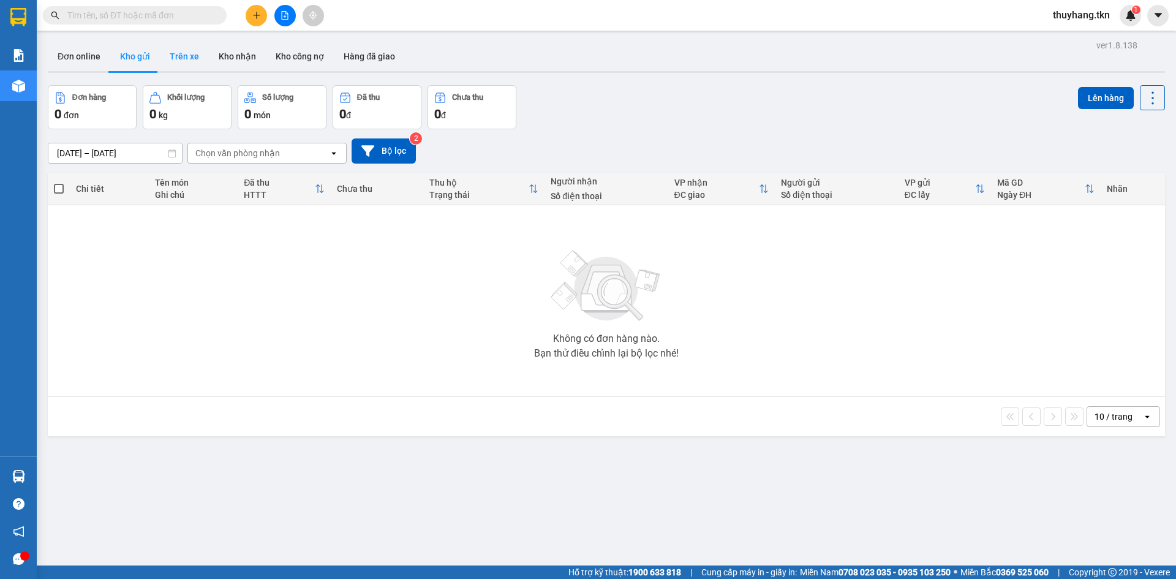
click at [182, 51] on button "Trên xe" at bounding box center [184, 56] width 49 height 29
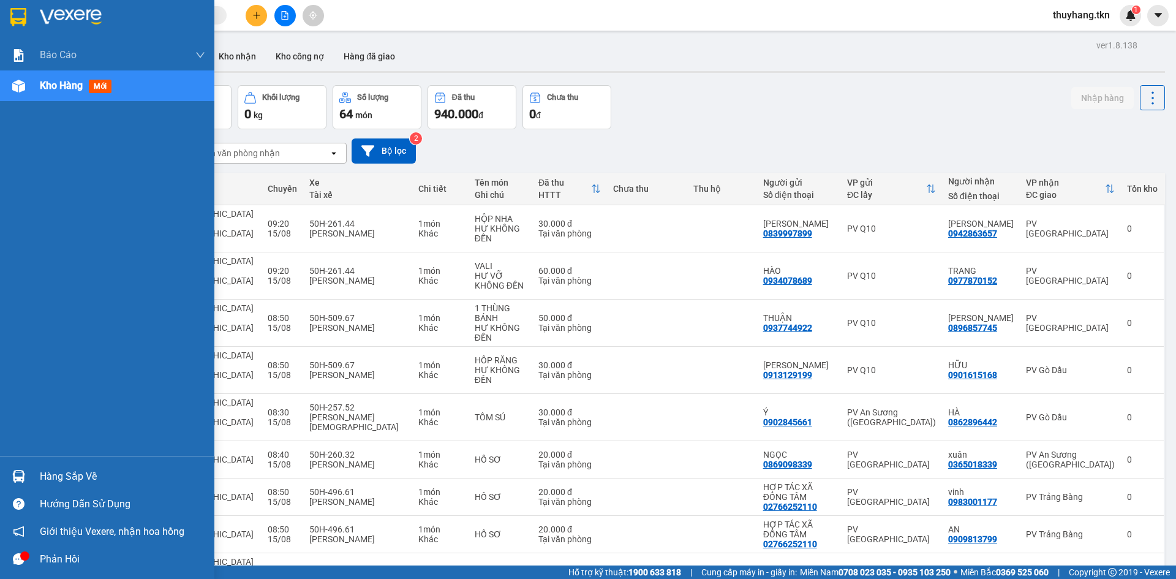
click at [48, 465] on div "Hàng sắp về" at bounding box center [107, 476] width 214 height 28
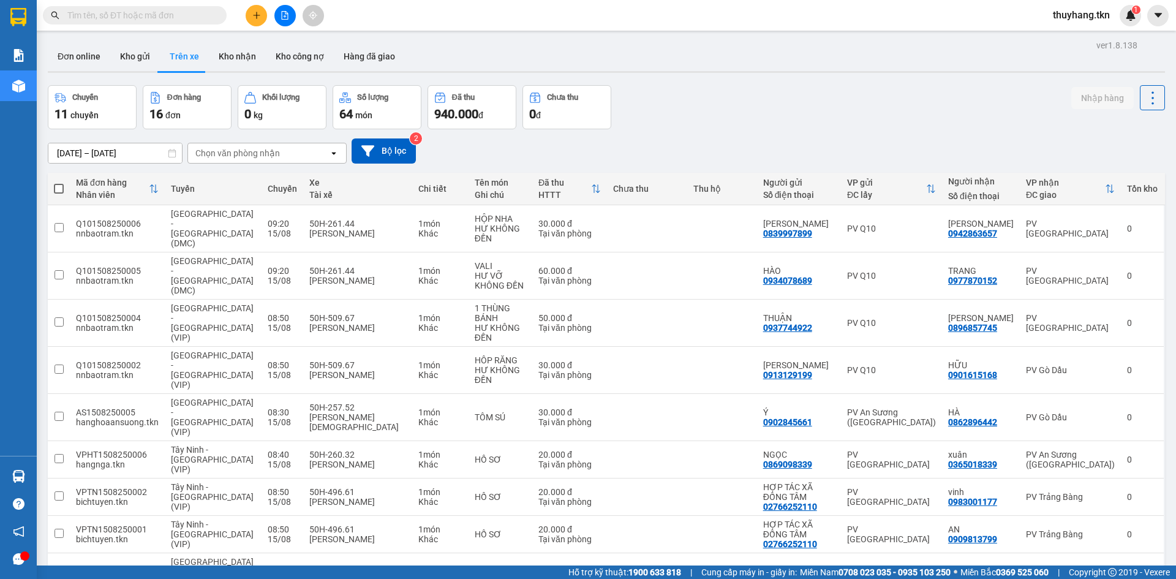
click at [680, 143] on section "Kết quả tìm kiếm ( 0 ) Bộ lọc No Data thuyhang.tkn 1 Báo cáo Mẫu 1: Báo cáo dòn…" at bounding box center [588, 289] width 1176 height 579
click at [136, 53] on button "Kho gửi" at bounding box center [135, 56] width 50 height 29
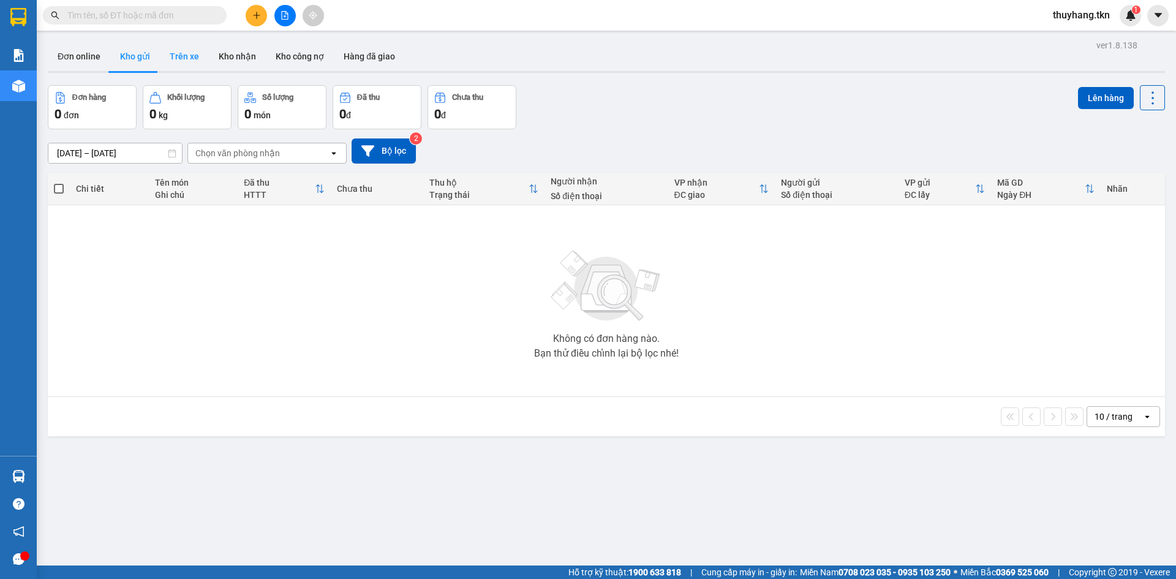
click at [176, 56] on button "Trên xe" at bounding box center [184, 56] width 49 height 29
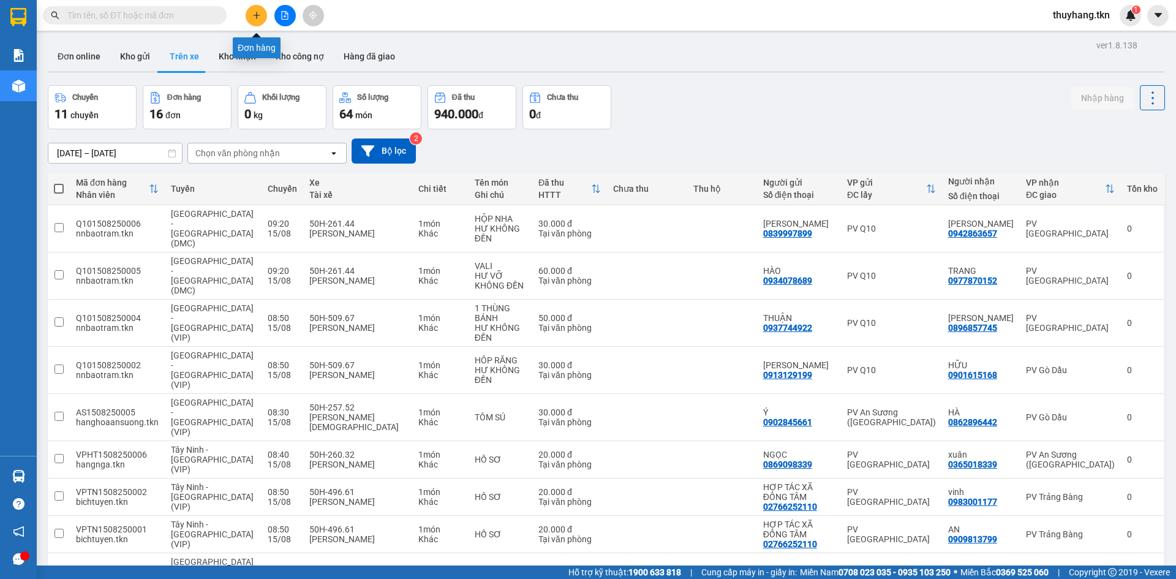
click at [252, 18] on icon "plus" at bounding box center [256, 15] width 9 height 9
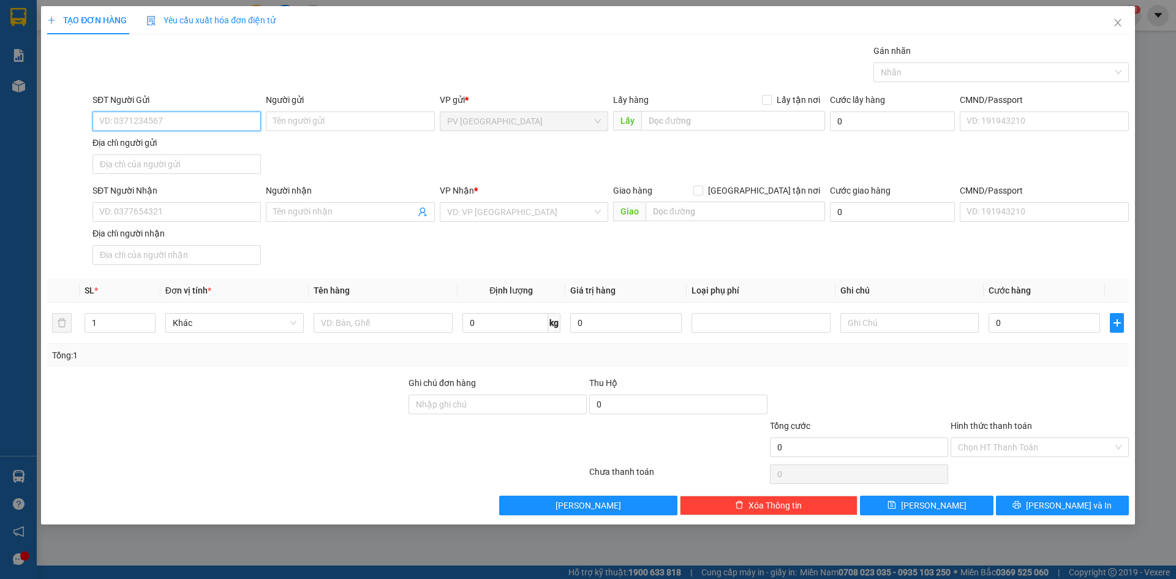
click at [202, 121] on input "SĐT Người Gửi" at bounding box center [176, 121] width 168 height 20
click at [231, 119] on input "SĐT Người Gửi" at bounding box center [176, 121] width 168 height 20
click at [201, 212] on input "SĐT Người Nhận" at bounding box center [176, 212] width 168 height 20
click at [212, 122] on input "SĐT Người Gửi" at bounding box center [176, 121] width 168 height 20
type input "0942003493"
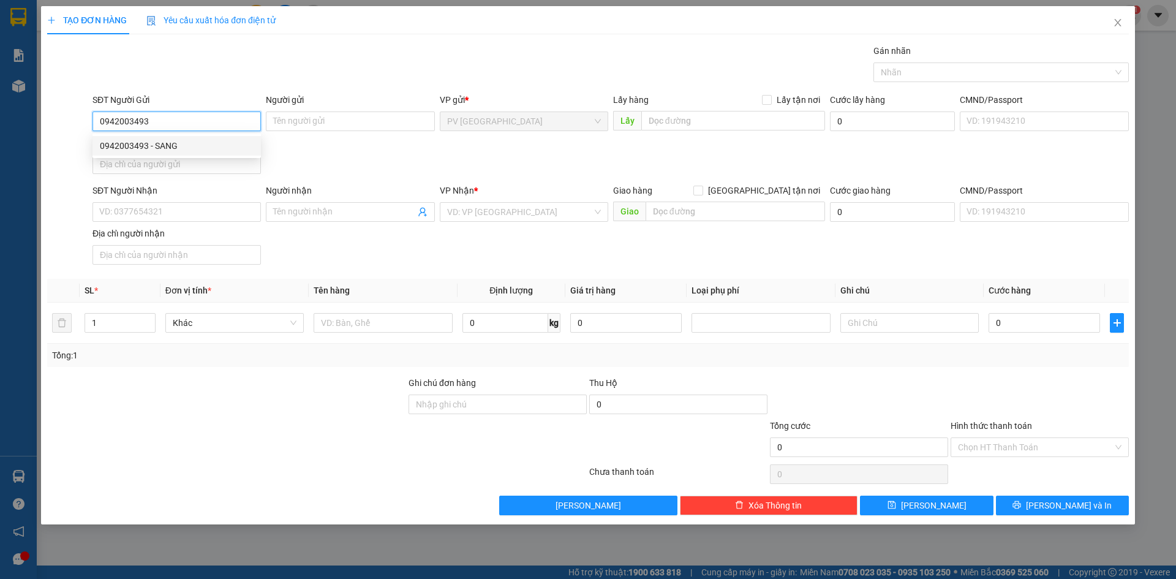
click at [212, 153] on div "0942003493 - SANG" at bounding box center [176, 146] width 168 height 20
type input "SANG"
type input "0343935805"
type input "HẢI"
type input "30.000"
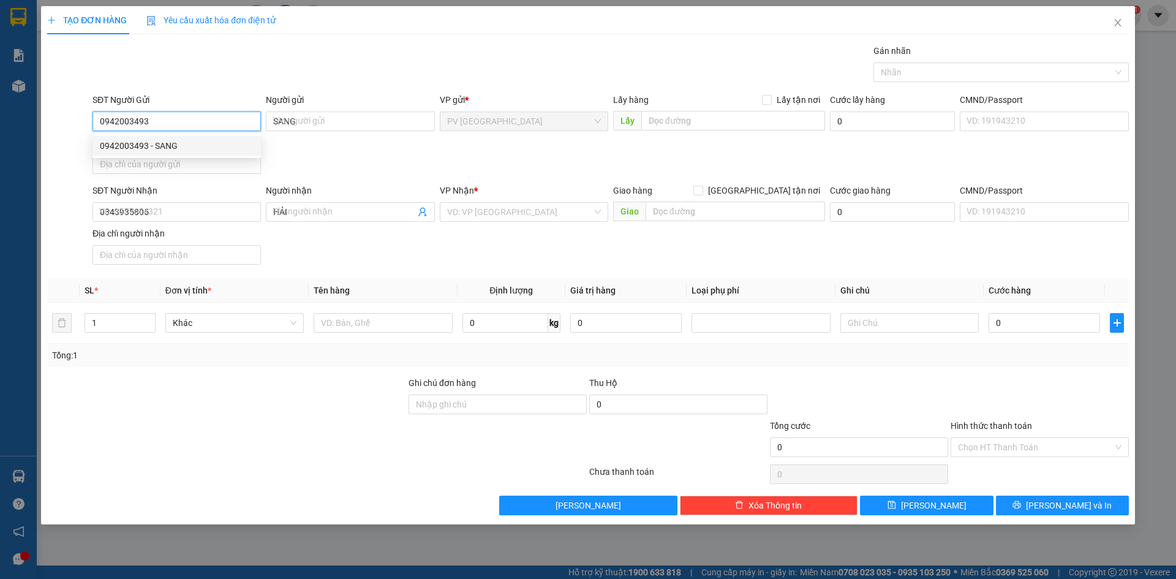
type input "30.000"
type input "0942003493"
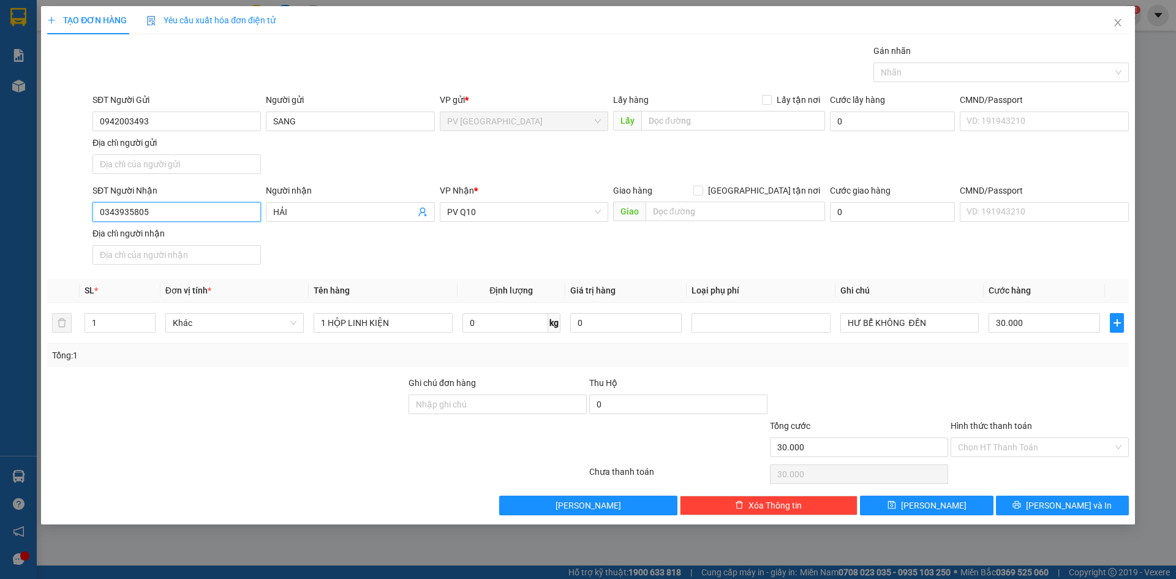
click at [220, 213] on input "0343935805" at bounding box center [176, 212] width 168 height 20
click at [380, 251] on div "SĐT Người Nhận 0343935805 Người nhận HẢI VP Nhận * PV Q10 Giao hàng Giao tận nơ…" at bounding box center [610, 227] width 1041 height 86
click at [198, 218] on input "0343935805" at bounding box center [176, 212] width 168 height 20
click at [930, 362] on div "Tổng: 1" at bounding box center [587, 355] width 1081 height 23
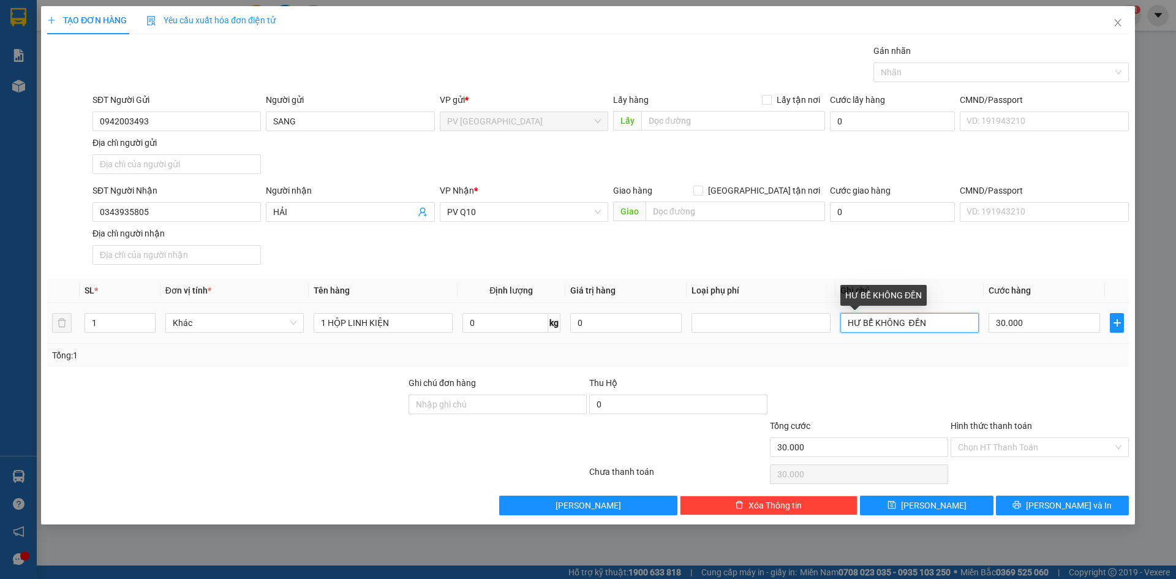
click at [846, 331] on input "HƯ BỂ KHÔNG ĐỀN" at bounding box center [909, 323] width 138 height 20
type input "KHÁCH NIÊM PHONG, HƯ BỂ KHÔNG ĐỀN"
click at [1003, 443] on input "Hình thức thanh toán" at bounding box center [1035, 447] width 155 height 18
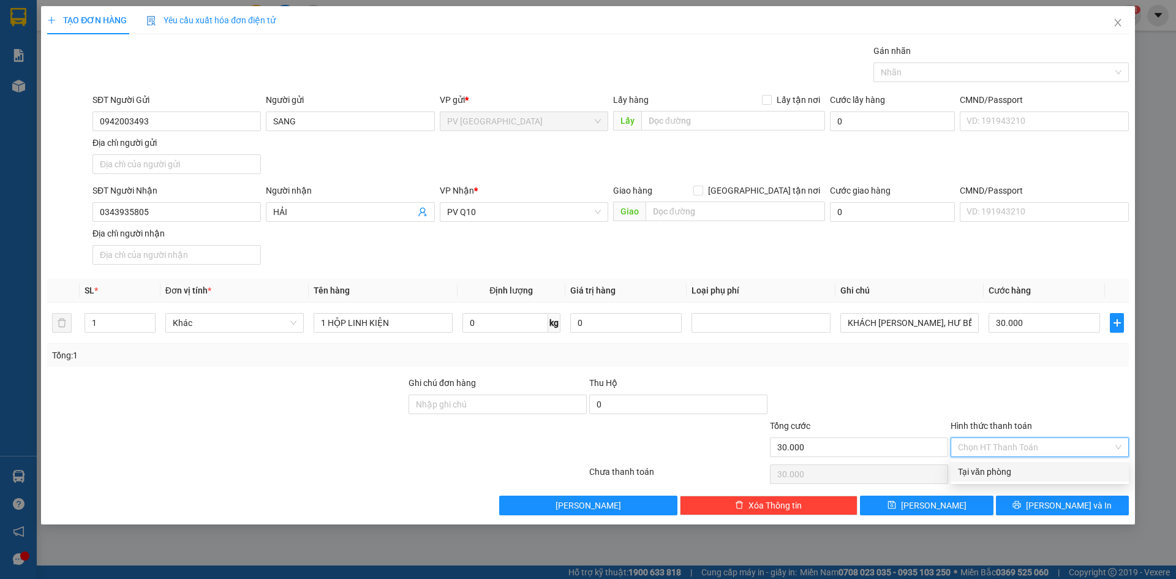
click at [1005, 472] on div "Tại văn phòng" at bounding box center [1040, 471] width 164 height 13
type input "0"
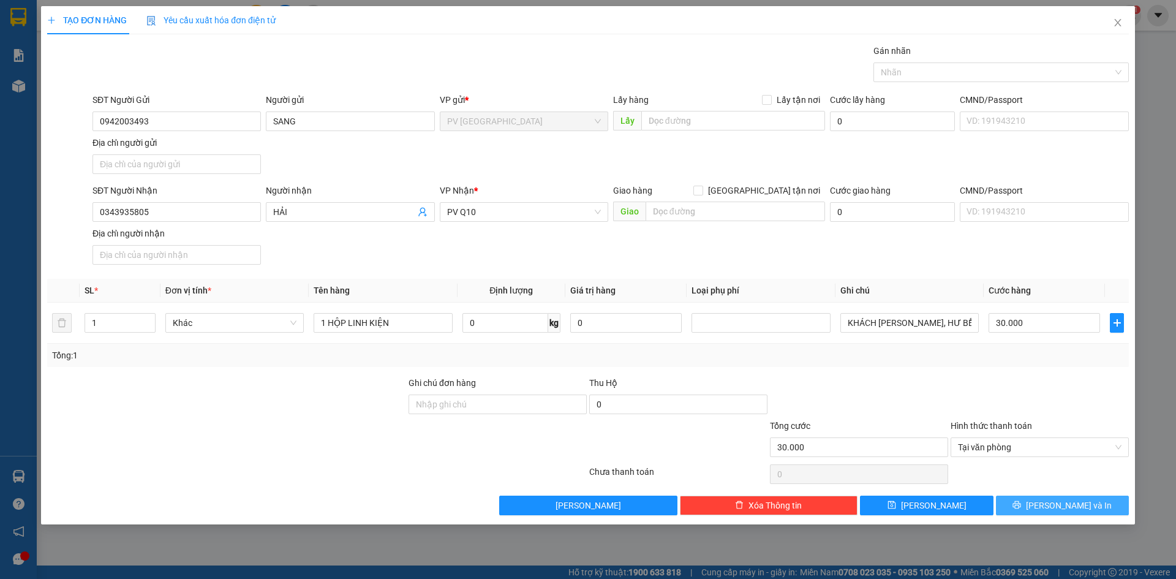
click at [1021, 508] on icon "printer" at bounding box center [1017, 505] width 8 height 8
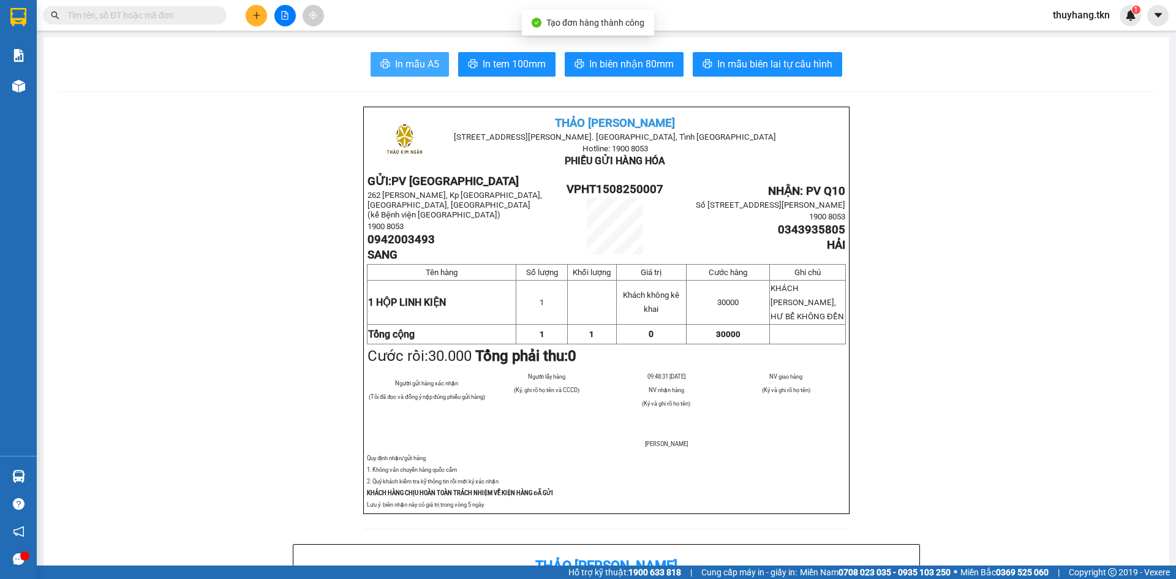
click at [421, 63] on span "In mẫu A5" at bounding box center [417, 63] width 44 height 15
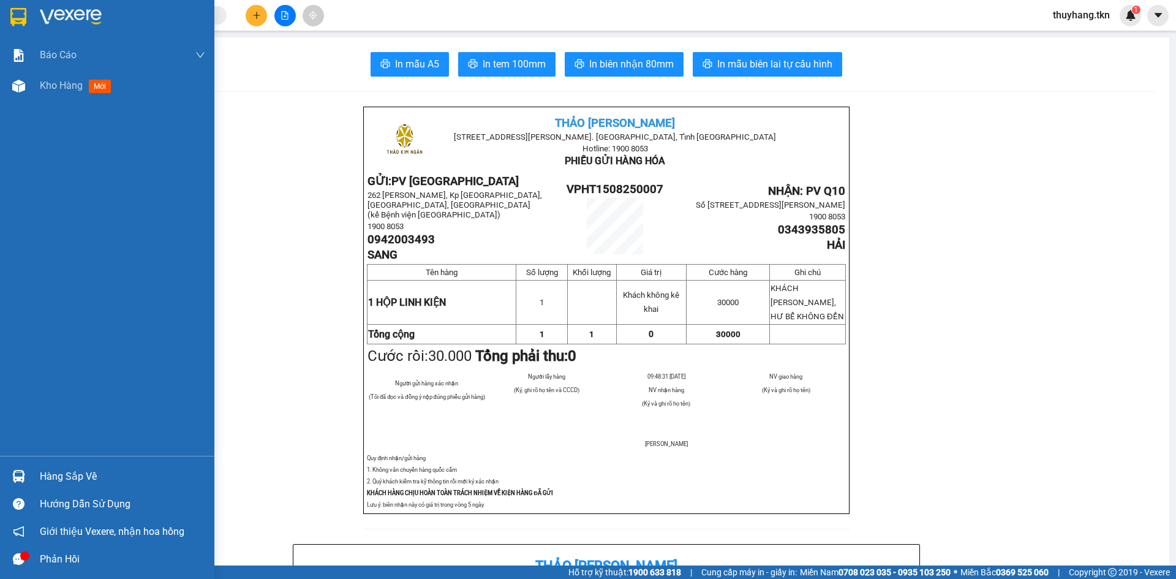
click at [12, 10] on img at bounding box center [18, 17] width 16 height 18
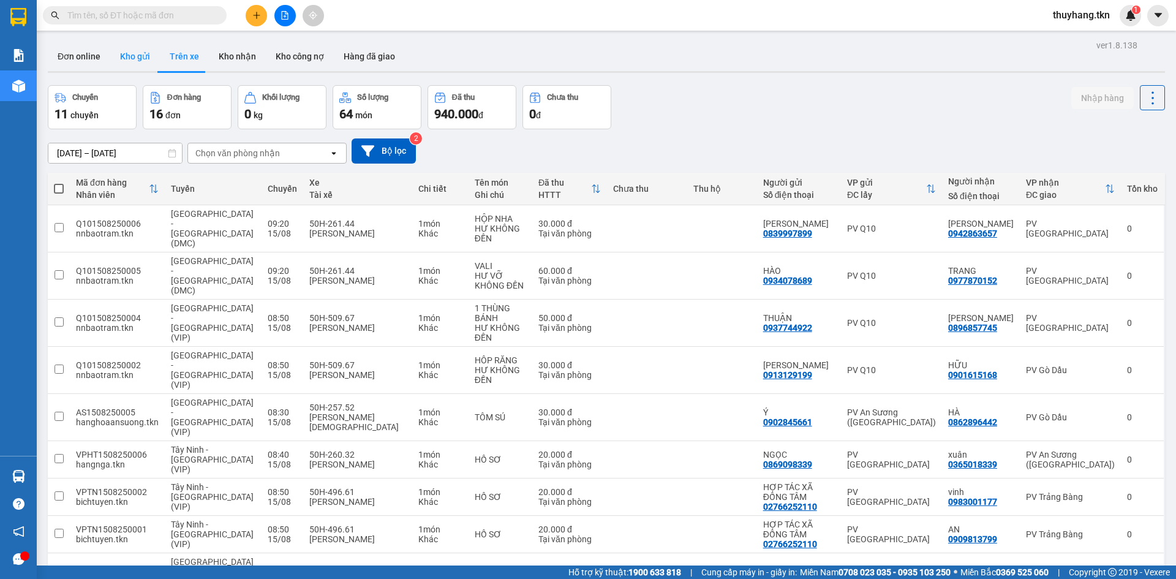
click at [144, 53] on button "Kho gửi" at bounding box center [135, 56] width 50 height 29
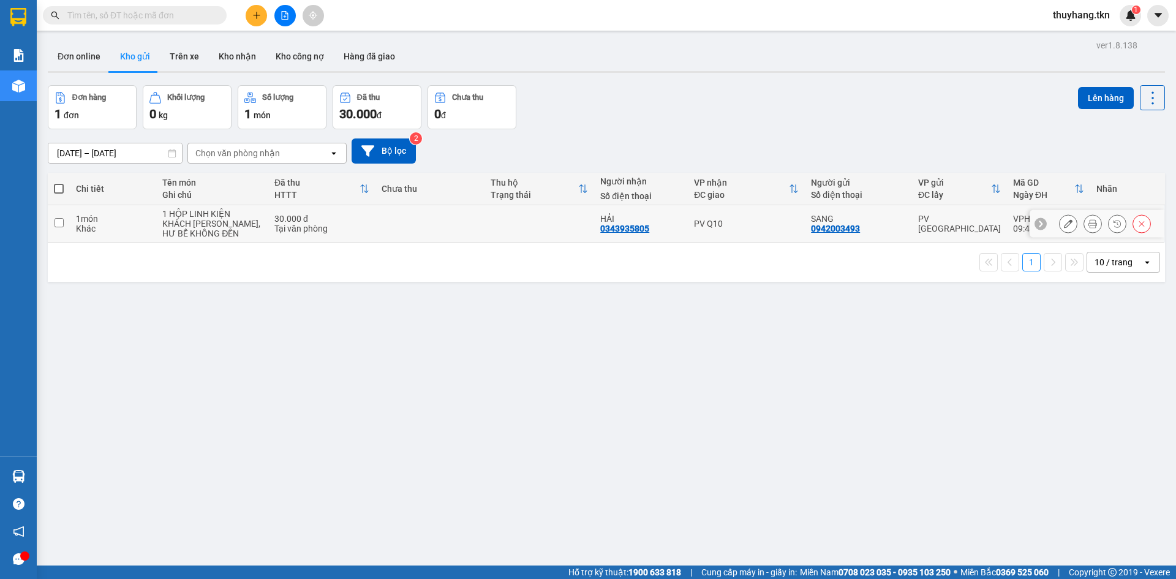
click at [489, 237] on td at bounding box center [539, 223] width 110 height 37
checkbox input "true"
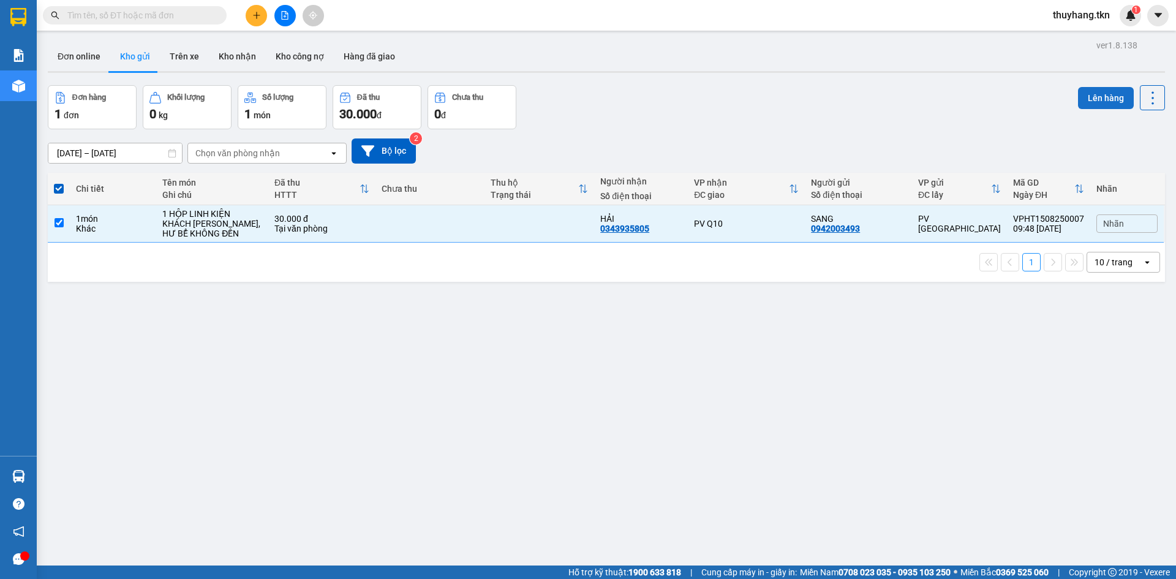
click at [1096, 102] on button "Lên hàng" at bounding box center [1106, 98] width 56 height 22
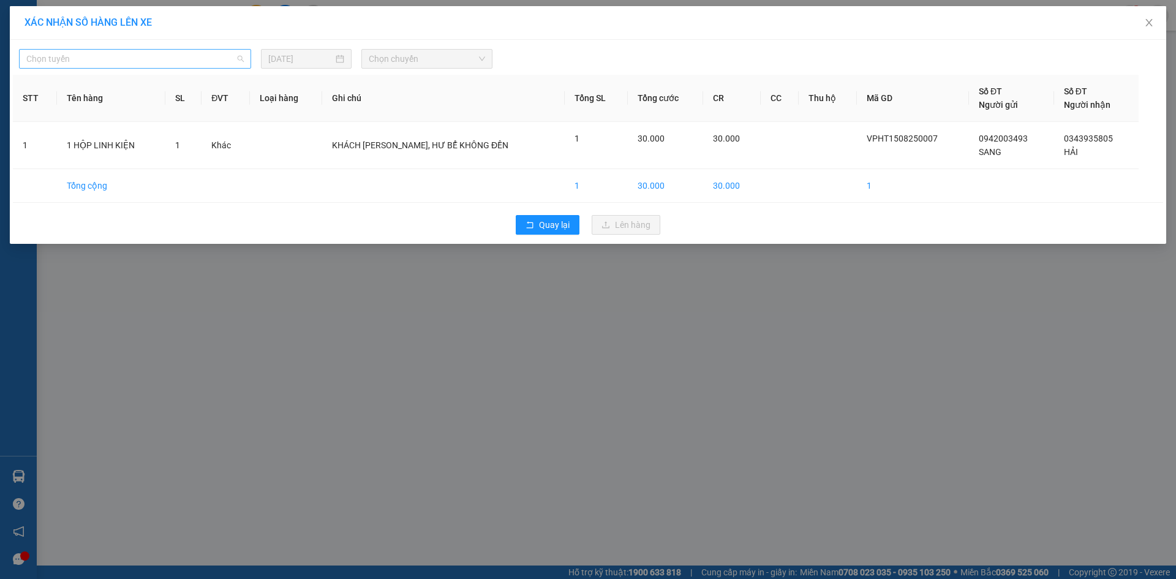
click at [192, 55] on span "Chọn tuyến" at bounding box center [134, 59] width 217 height 18
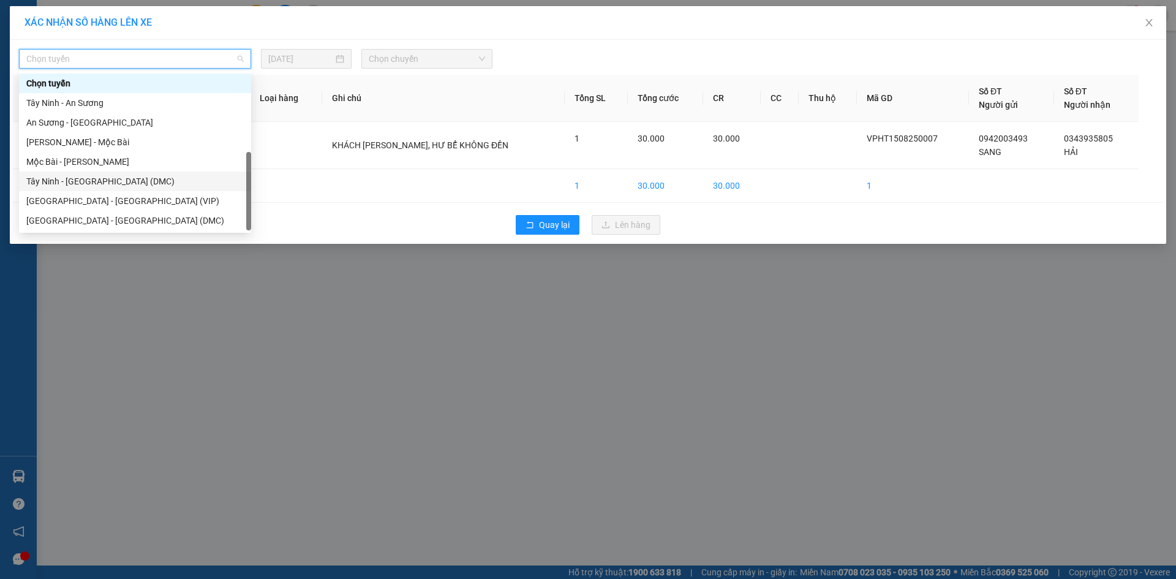
scroll to position [20, 0]
click at [133, 219] on div "Tây Ninh - [GEOGRAPHIC_DATA] (VIP)" at bounding box center [134, 220] width 217 height 13
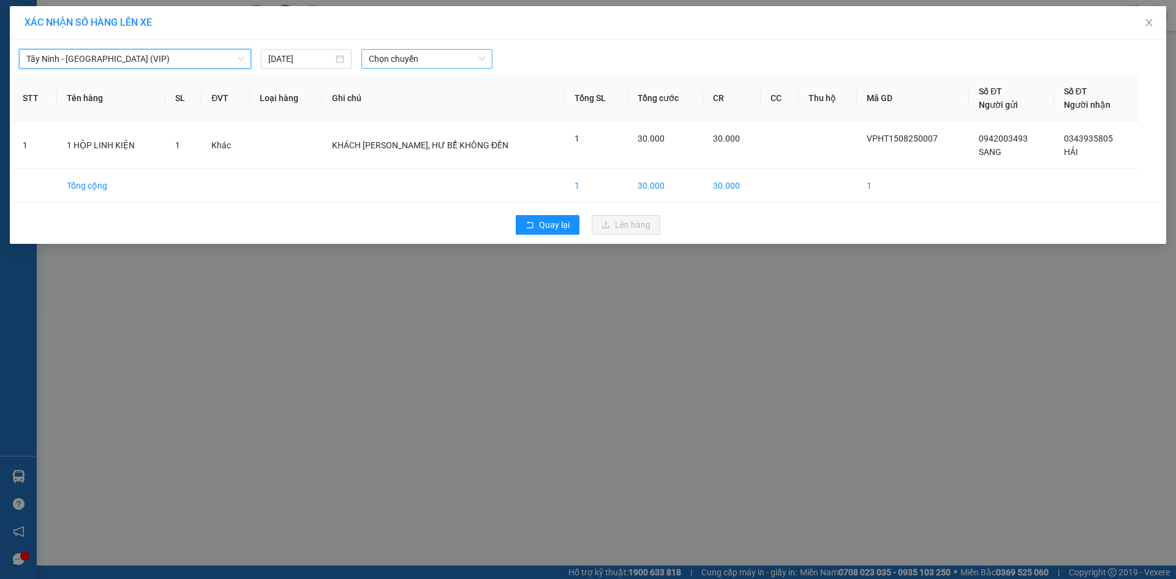
click at [453, 57] on span "Chọn chuyến" at bounding box center [427, 59] width 116 height 18
type input "50790"
click at [446, 103] on div "09:30 (TC) - 50H-507.90" at bounding box center [417, 102] width 96 height 13
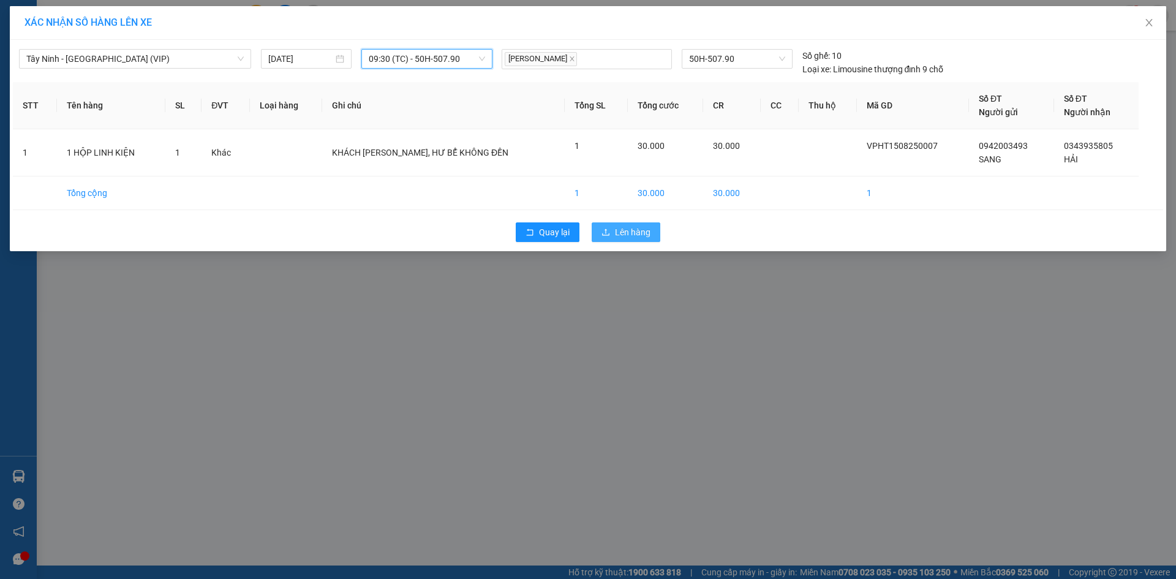
click at [643, 235] on span "Lên hàng" at bounding box center [633, 231] width 36 height 13
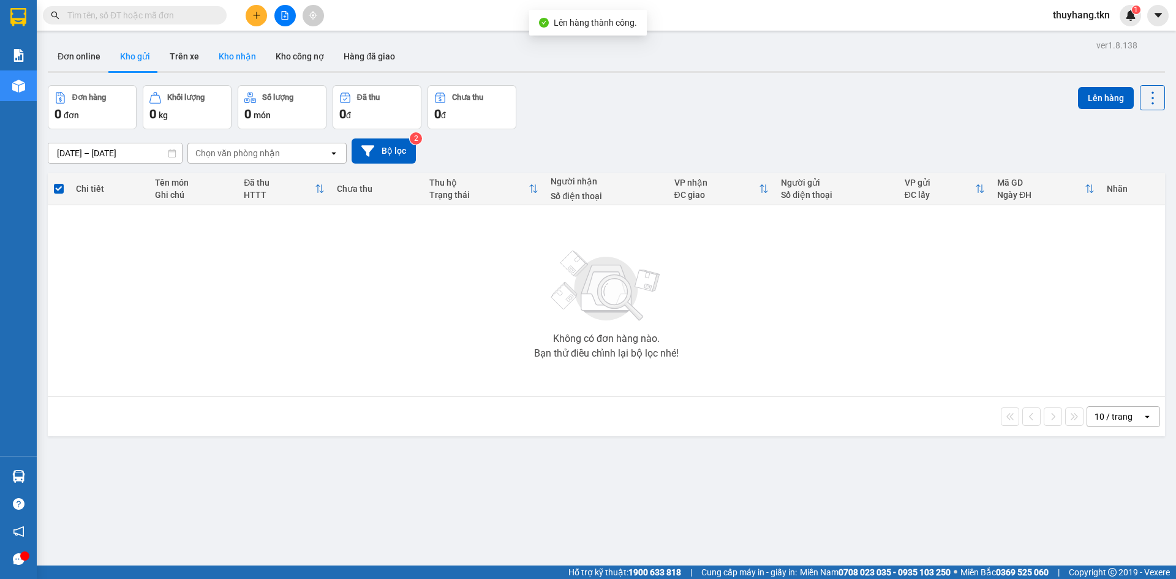
click at [233, 53] on button "Kho nhận" at bounding box center [237, 56] width 57 height 29
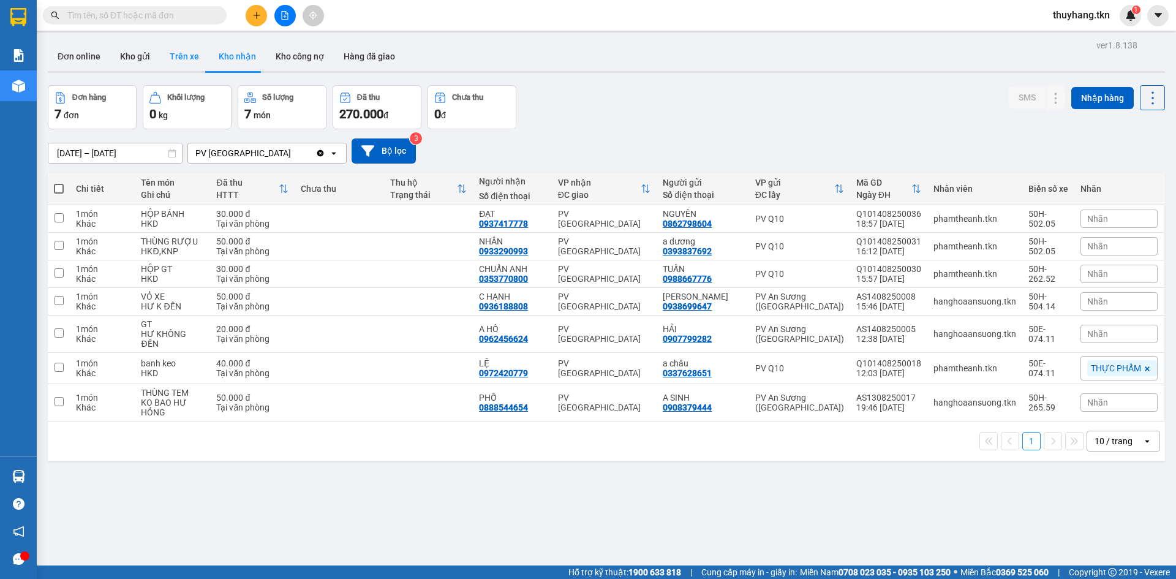
click at [181, 51] on button "Trên xe" at bounding box center [184, 56] width 49 height 29
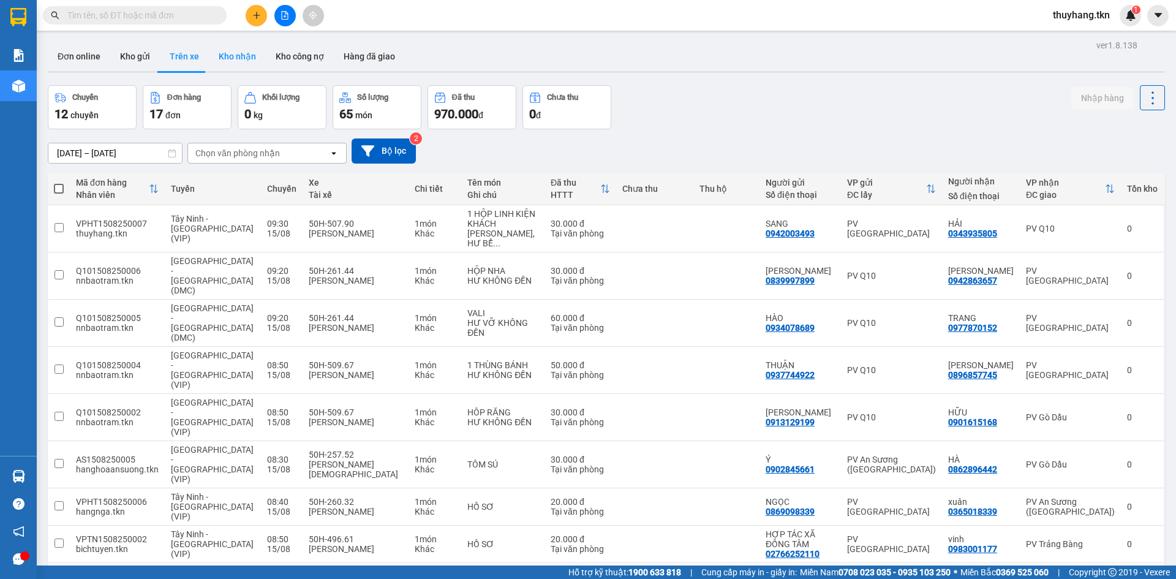
click at [234, 61] on button "Kho nhận" at bounding box center [237, 56] width 57 height 29
type input "[DATE] – [DATE]"
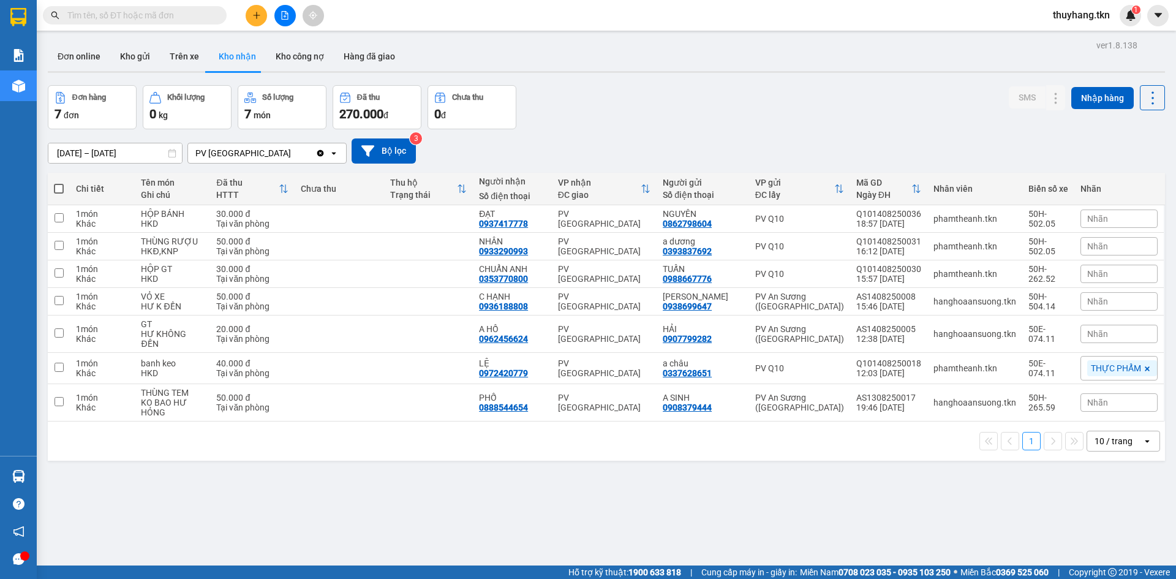
click at [1059, 557] on div "ver 1.8.138 Đơn online Kho gửi Trên xe Kho nhận Kho công nợ Hàng đã giao Đơn hà…" at bounding box center [606, 326] width 1127 height 579
click at [1051, 221] on icon at bounding box center [1055, 218] width 9 height 9
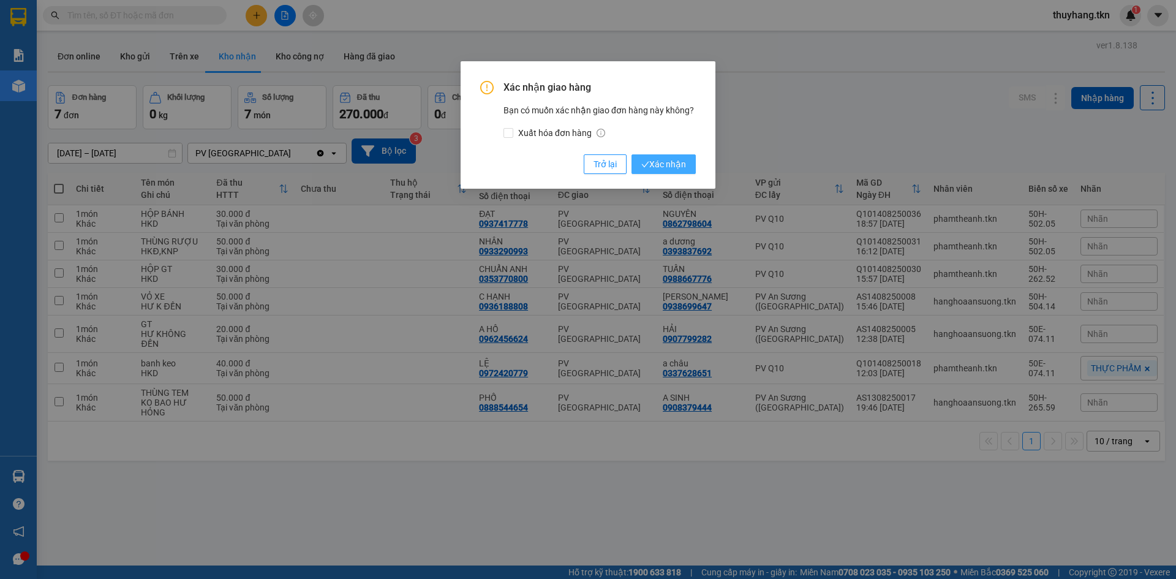
click at [675, 164] on span "Xác nhận" at bounding box center [663, 163] width 45 height 13
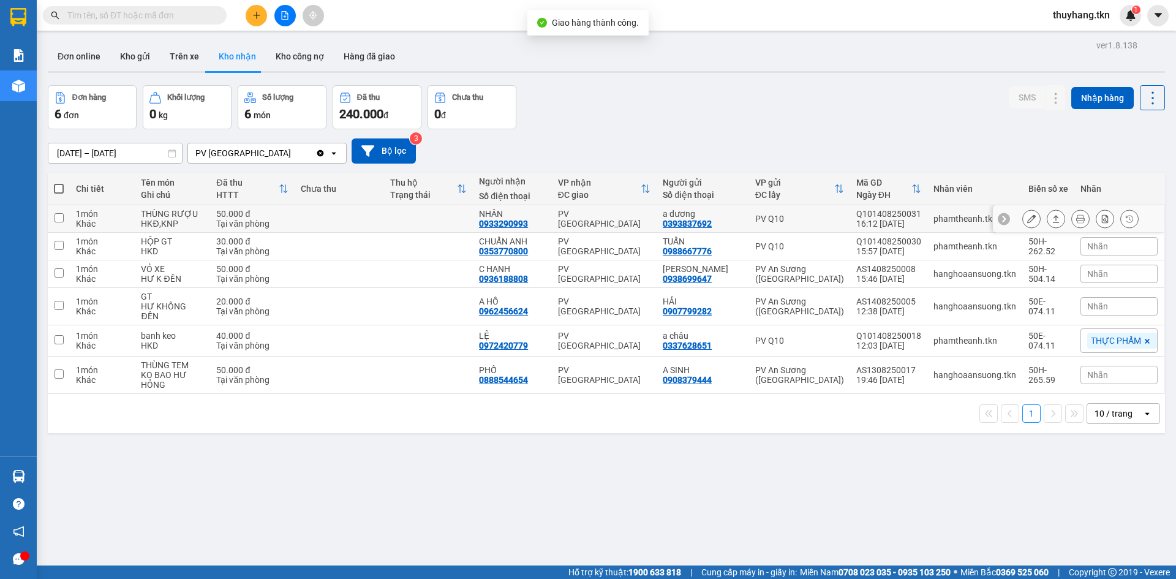
click at [1053, 219] on icon at bounding box center [1056, 218] width 7 height 7
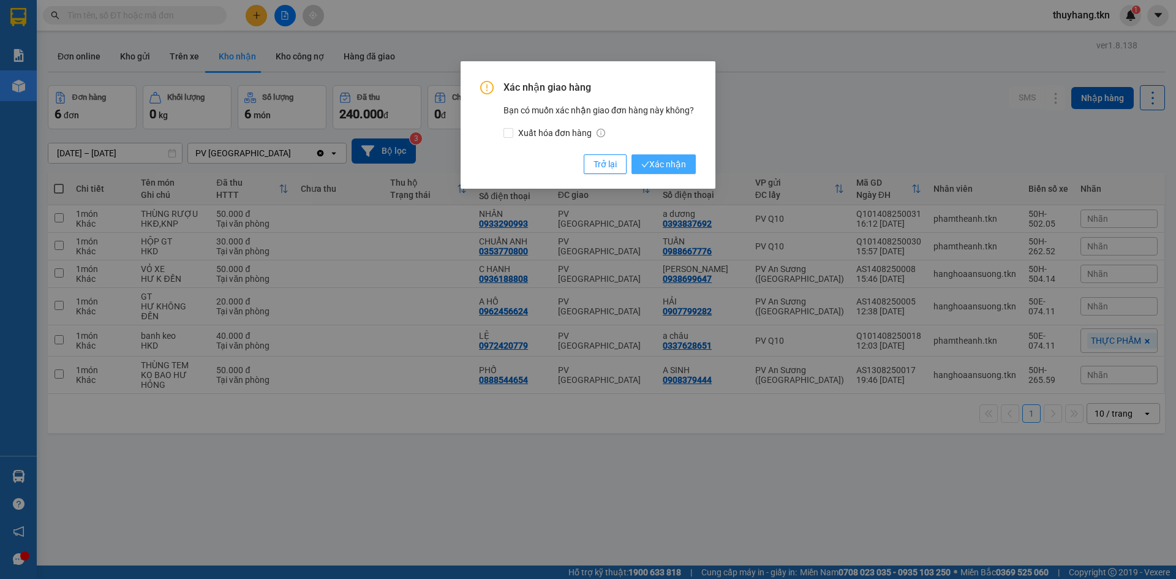
click at [683, 162] on span "Xác nhận" at bounding box center [663, 163] width 45 height 13
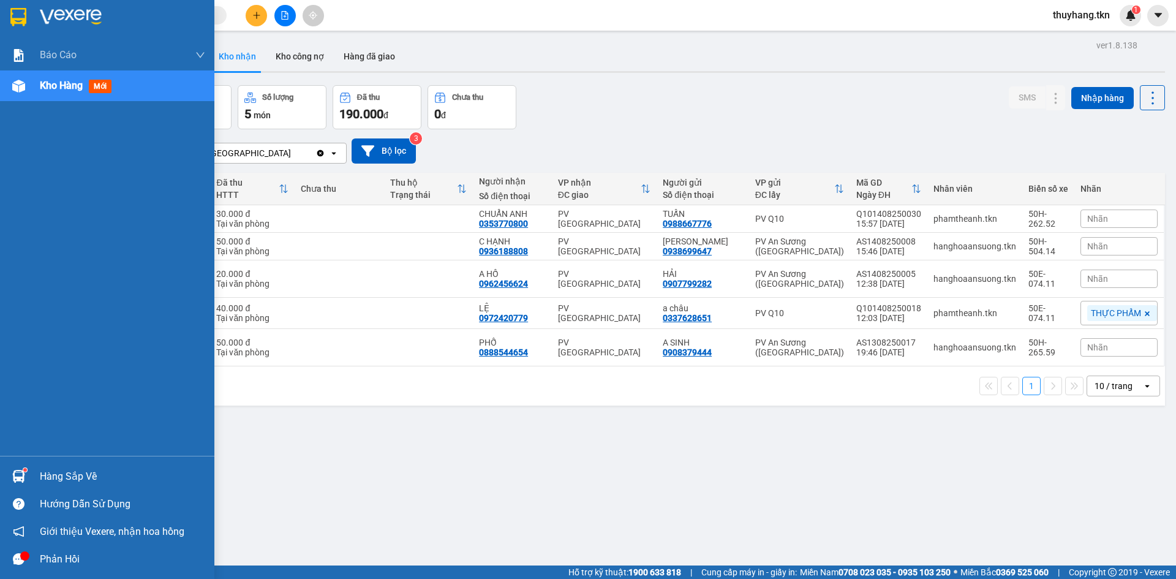
click at [28, 467] on div at bounding box center [18, 475] width 21 height 21
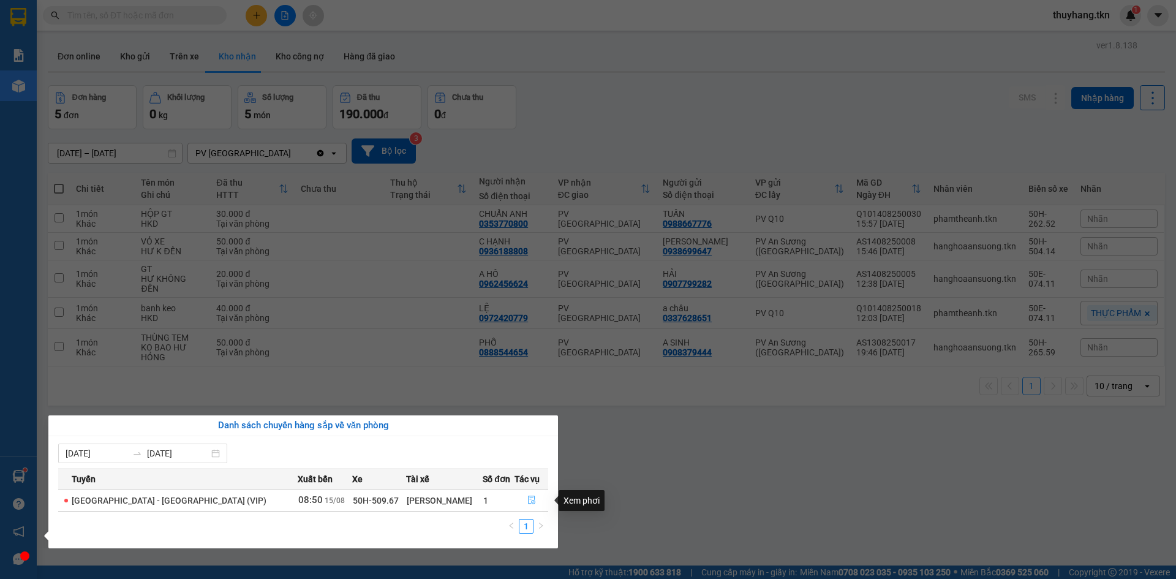
click at [527, 500] on icon "file-done" at bounding box center [531, 499] width 9 height 9
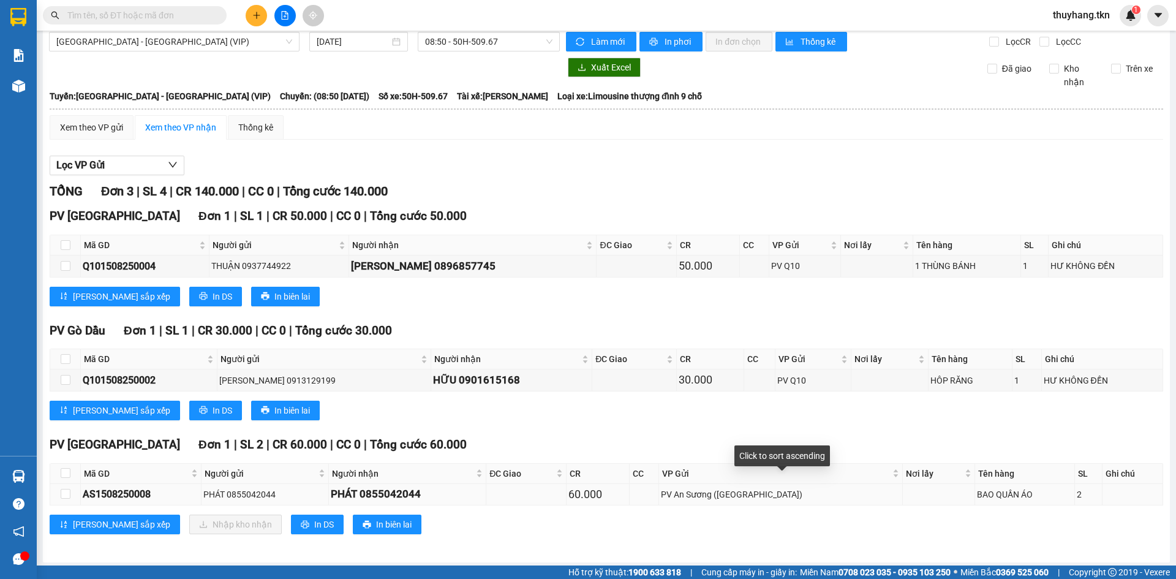
scroll to position [14, 0]
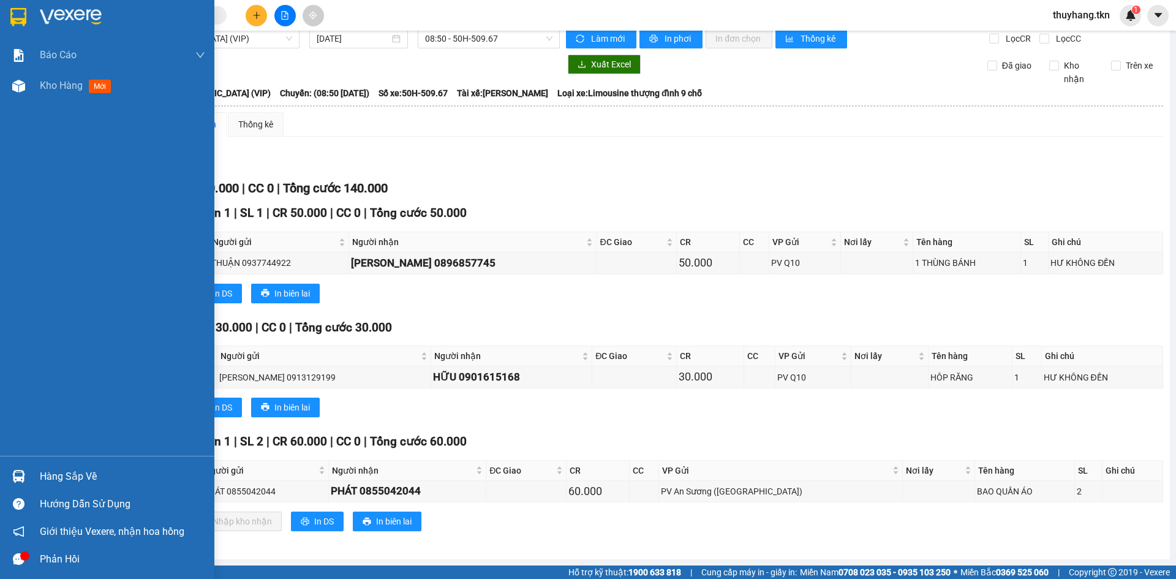
drag, startPoint x: 28, startPoint y: 475, endPoint x: 40, endPoint y: 472, distance: 12.6
click at [28, 475] on div at bounding box center [18, 475] width 21 height 21
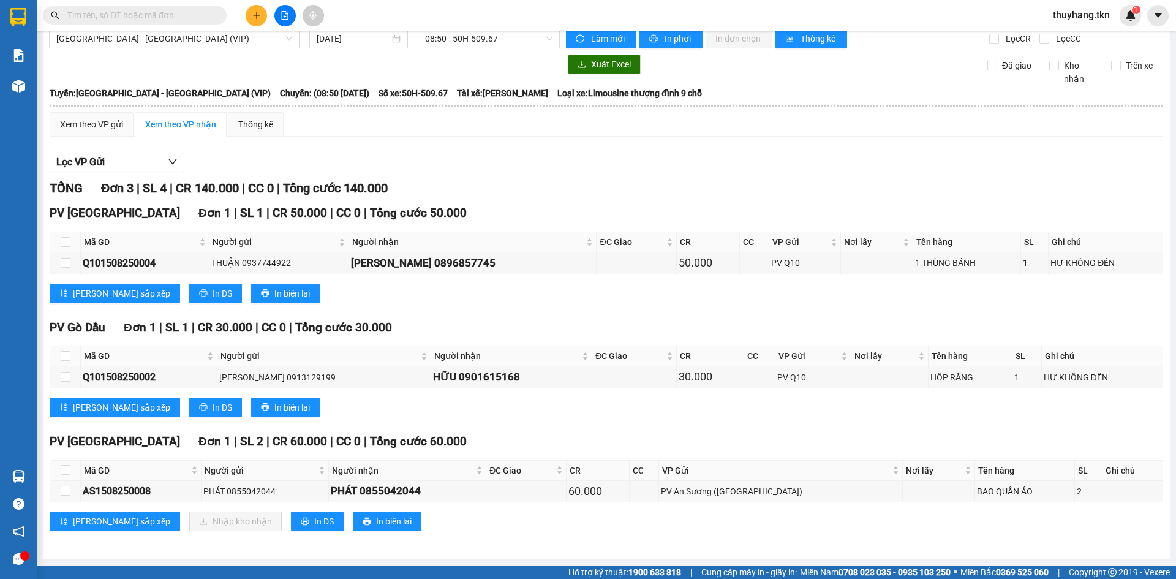
click at [714, 417] on section "Kết quả tìm kiếm ( 0 ) Bộ lọc No Data thuyhang.tkn 1 Báo cáo Mẫu 1: Báo cáo dòn…" at bounding box center [588, 289] width 1176 height 579
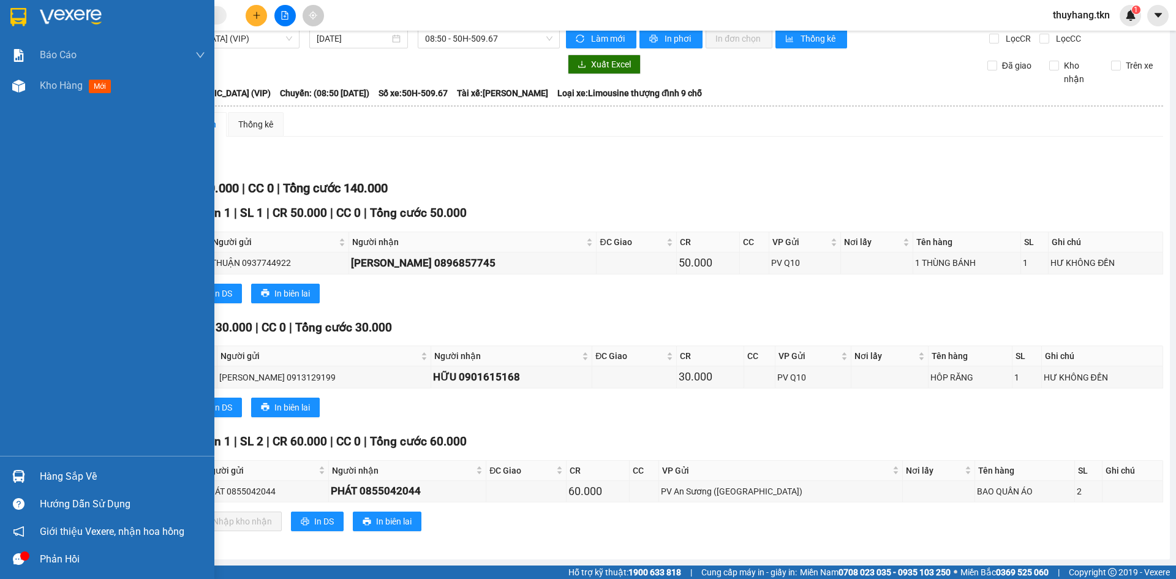
click at [11, 9] on img at bounding box center [18, 17] width 16 height 18
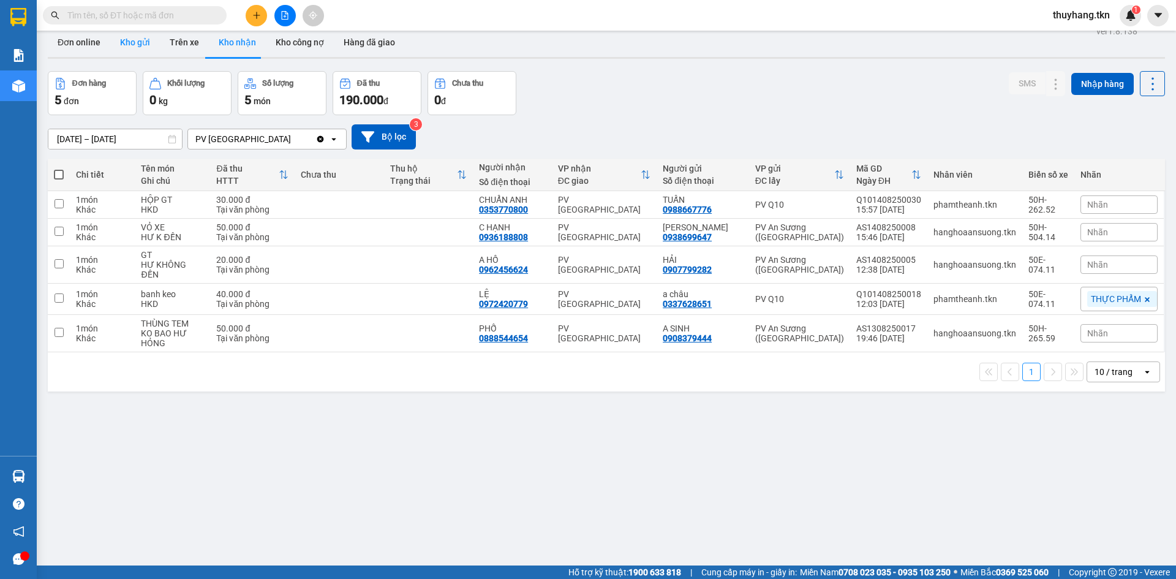
click at [133, 40] on button "Kho gửi" at bounding box center [135, 42] width 50 height 29
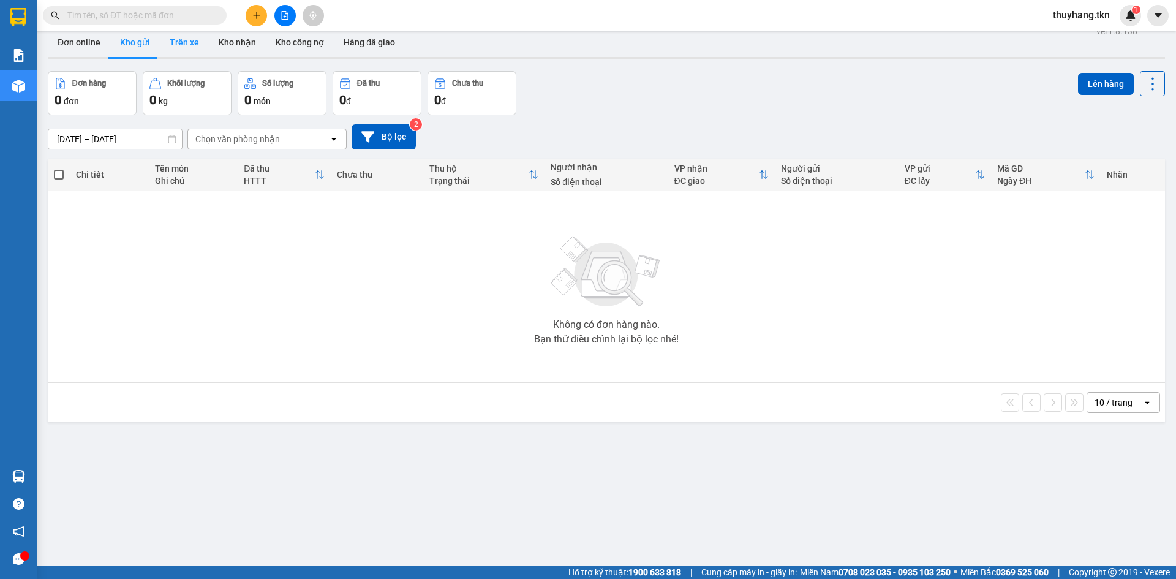
click at [168, 40] on button "Trên xe" at bounding box center [184, 42] width 49 height 29
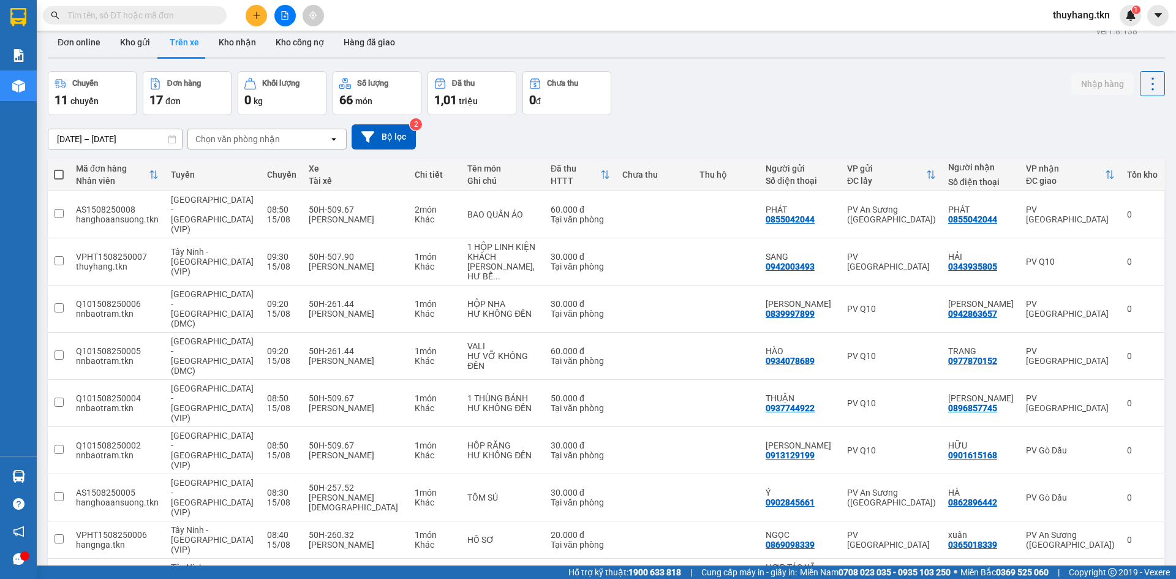
click at [931, 97] on div "Chuyến 11 chuyến Đơn hàng 17 đơn Khối lượng 0 kg Số lượng 66 món Đã thu 1,01 tr…" at bounding box center [606, 93] width 1117 height 44
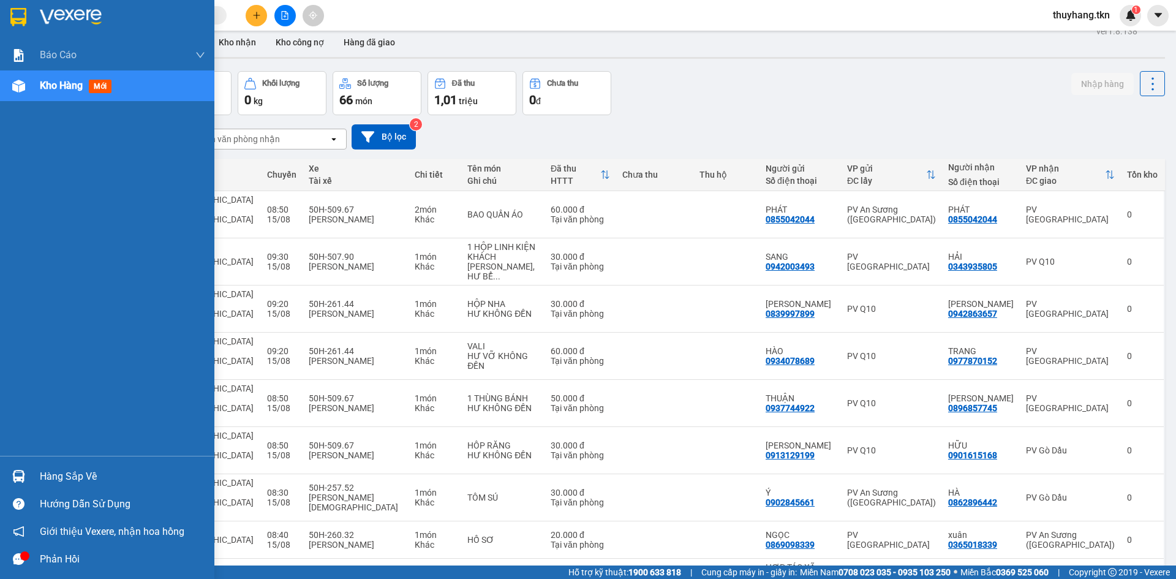
drag, startPoint x: 28, startPoint y: 474, endPoint x: 36, endPoint y: 476, distance: 7.7
click at [28, 475] on div at bounding box center [18, 475] width 21 height 21
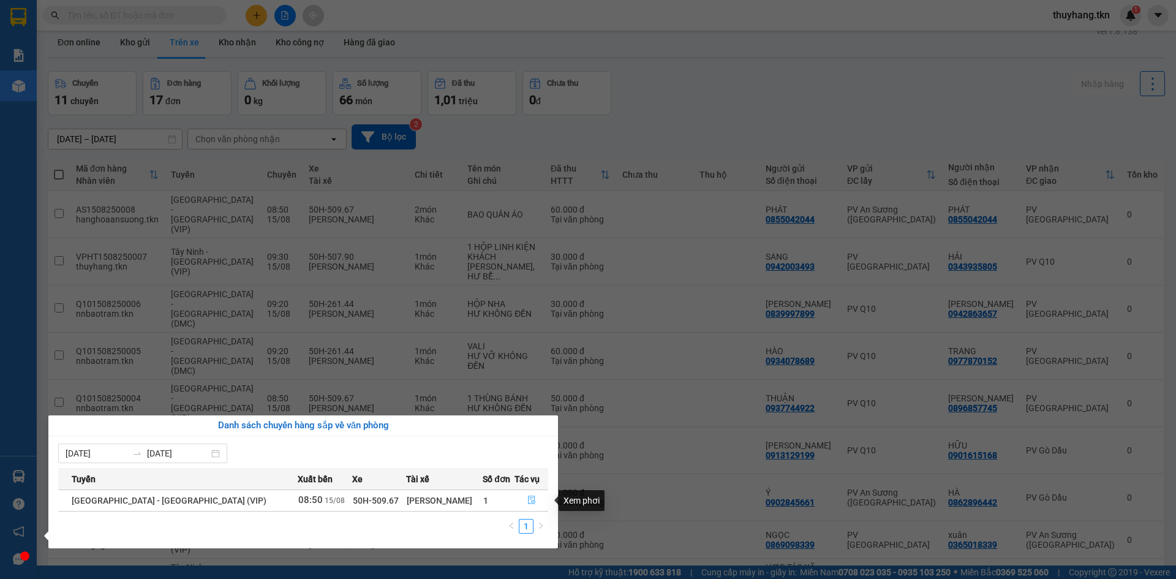
click at [527, 495] on icon "file-done" at bounding box center [531, 499] width 9 height 9
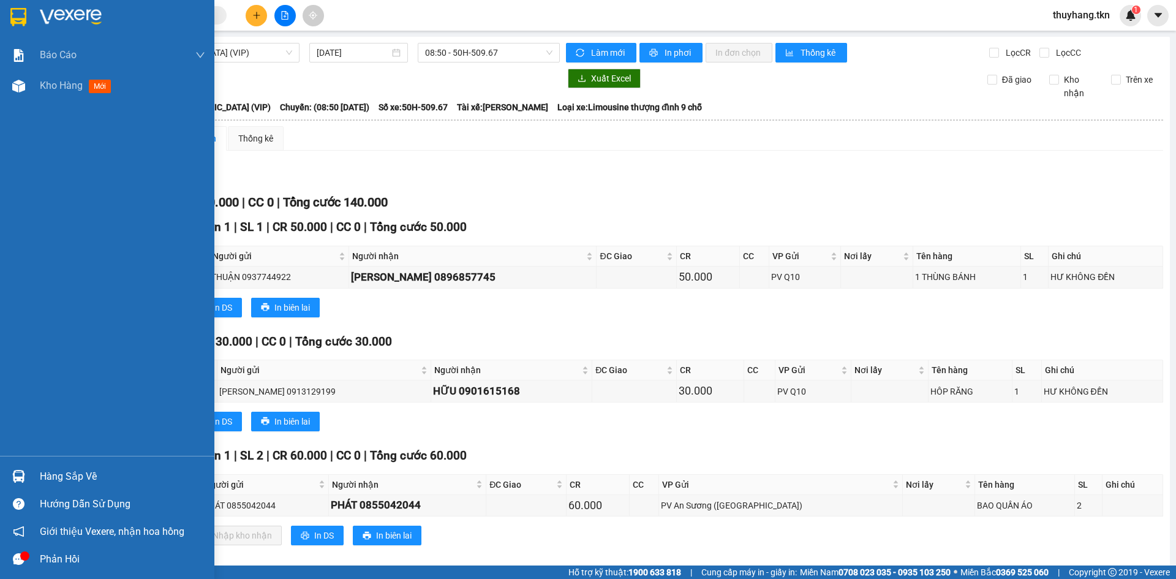
click at [21, 13] on img at bounding box center [18, 17] width 16 height 18
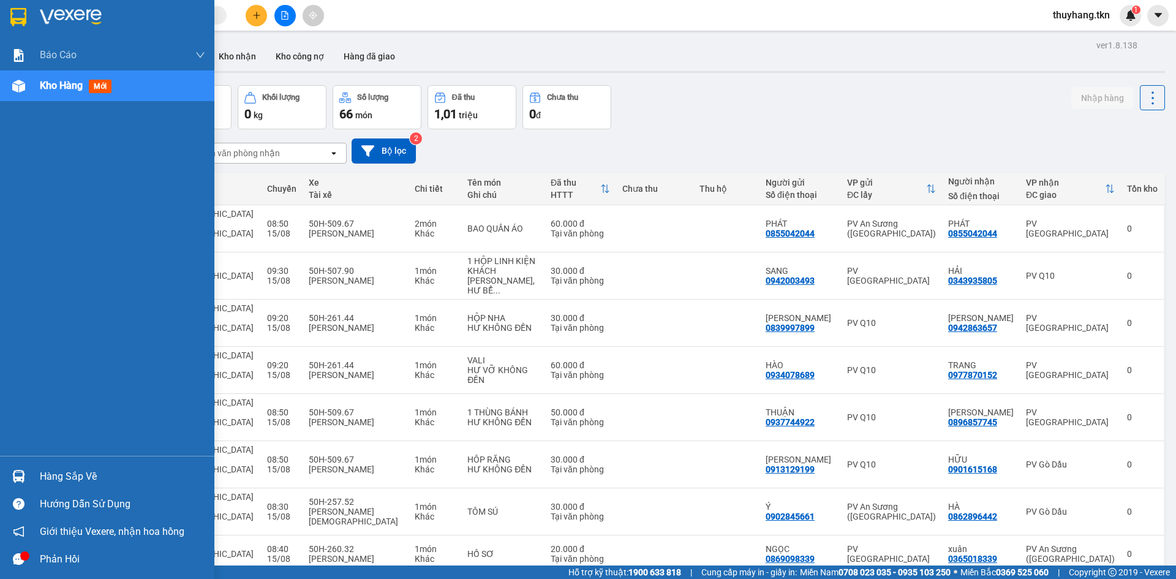
drag, startPoint x: 0, startPoint y: 468, endPoint x: 8, endPoint y: 468, distance: 8.0
click at [0, 468] on div "Hàng sắp về" at bounding box center [107, 476] width 214 height 28
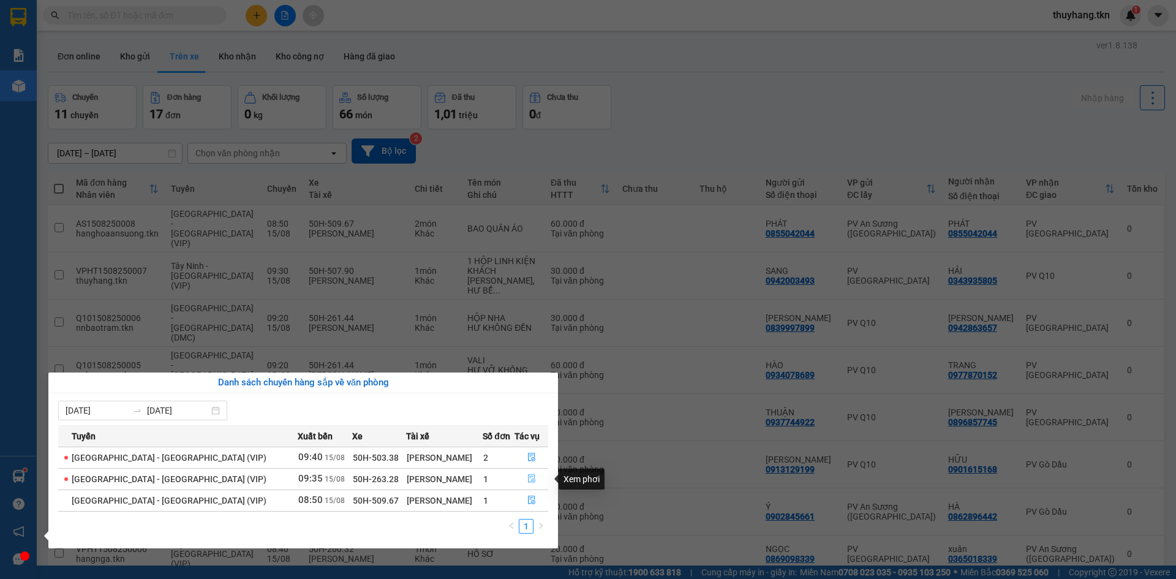
click at [527, 479] on icon "file-done" at bounding box center [531, 478] width 9 height 9
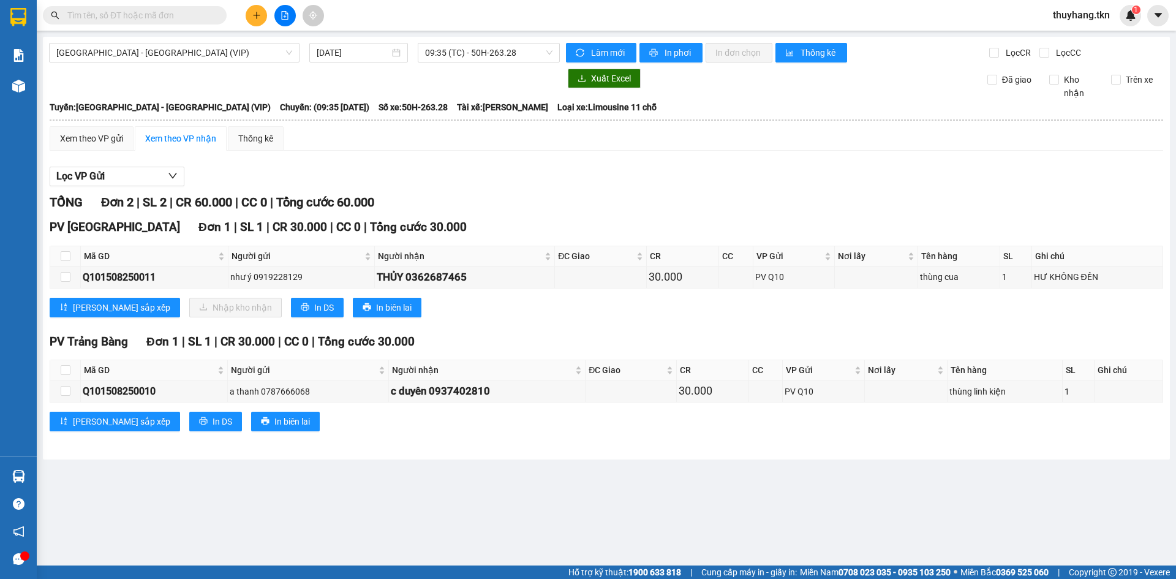
drag, startPoint x: 187, startPoint y: 511, endPoint x: 91, endPoint y: 511, distance: 96.1
click at [187, 511] on main "Sài Gòn - Tây Ninh (VIP) 15/08/2025 09:35 (TC) - 50H-263.28 Làm mới In phơi In …" at bounding box center [588, 282] width 1176 height 565
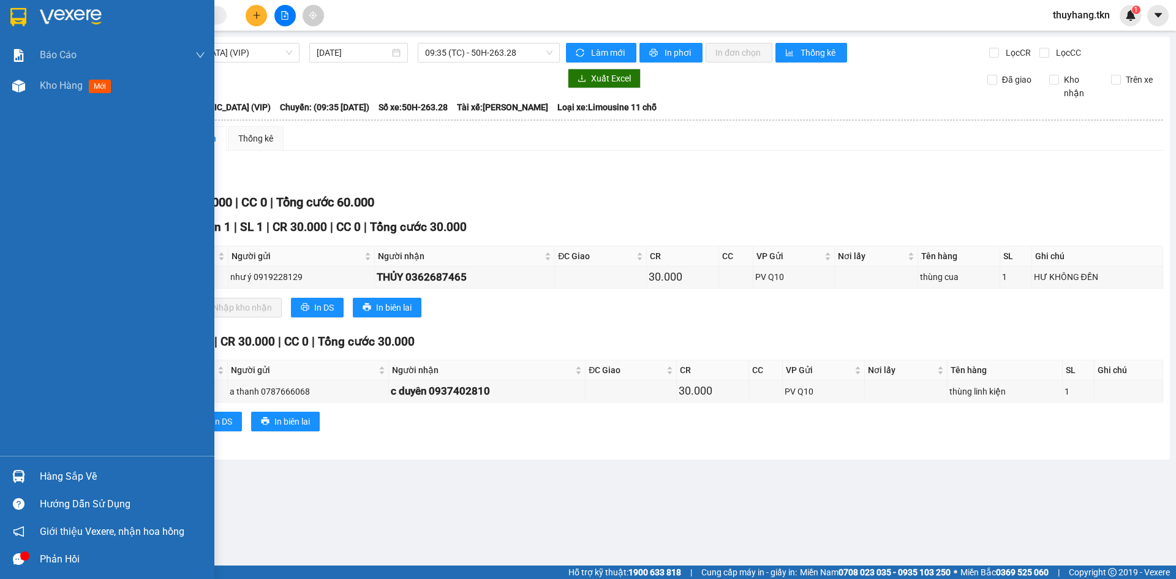
click at [29, 468] on div "Hàng sắp về" at bounding box center [107, 476] width 214 height 28
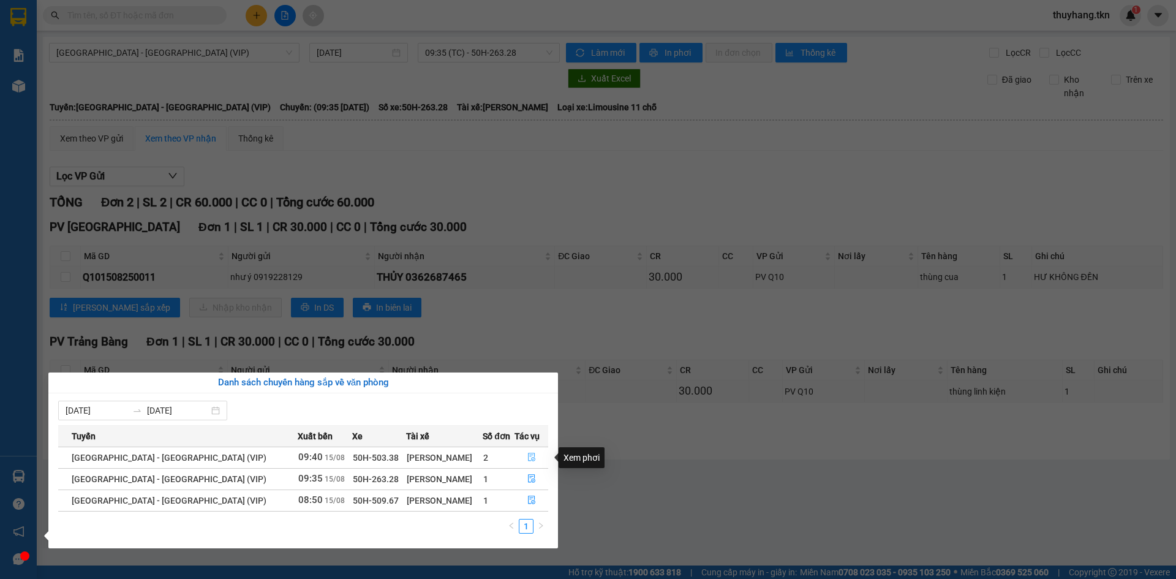
click at [527, 456] on icon "file-done" at bounding box center [531, 457] width 9 height 9
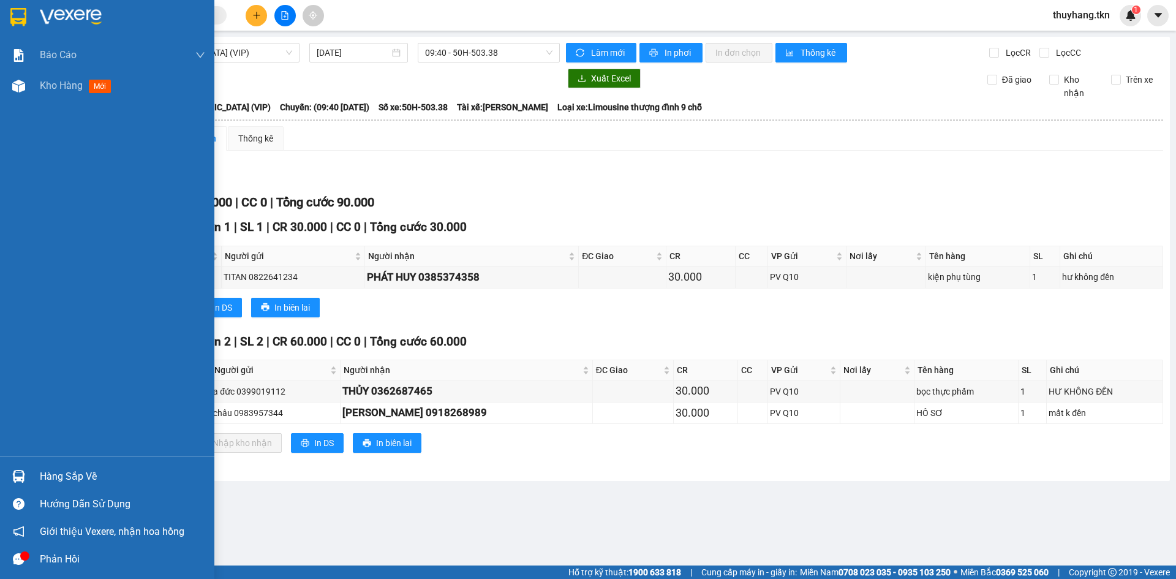
click at [32, 478] on div "Hàng sắp về" at bounding box center [107, 476] width 214 height 28
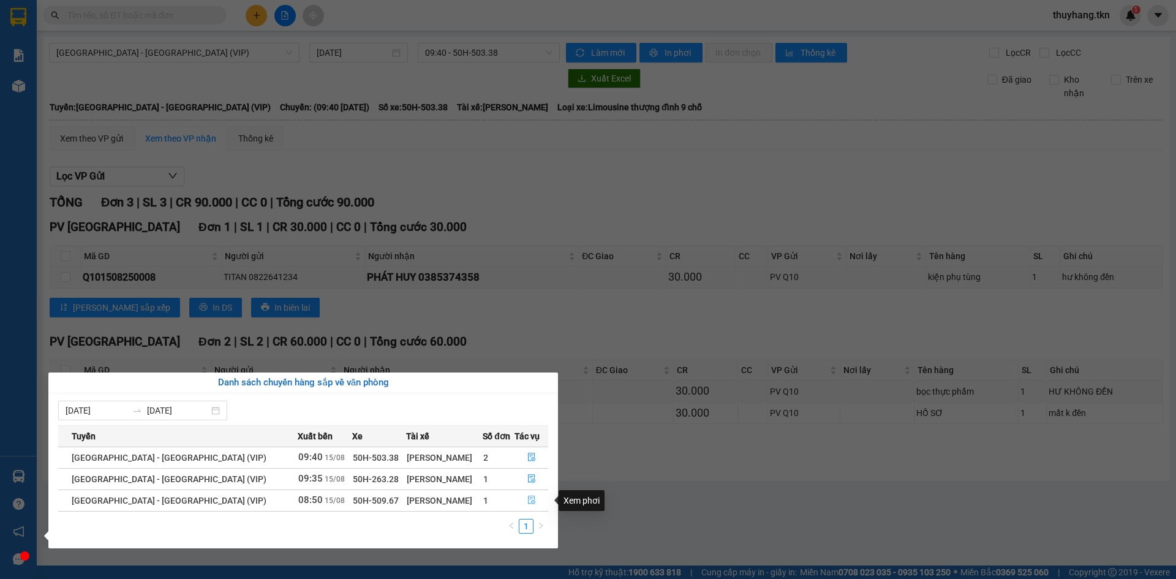
click at [527, 504] on icon "file-done" at bounding box center [531, 499] width 9 height 9
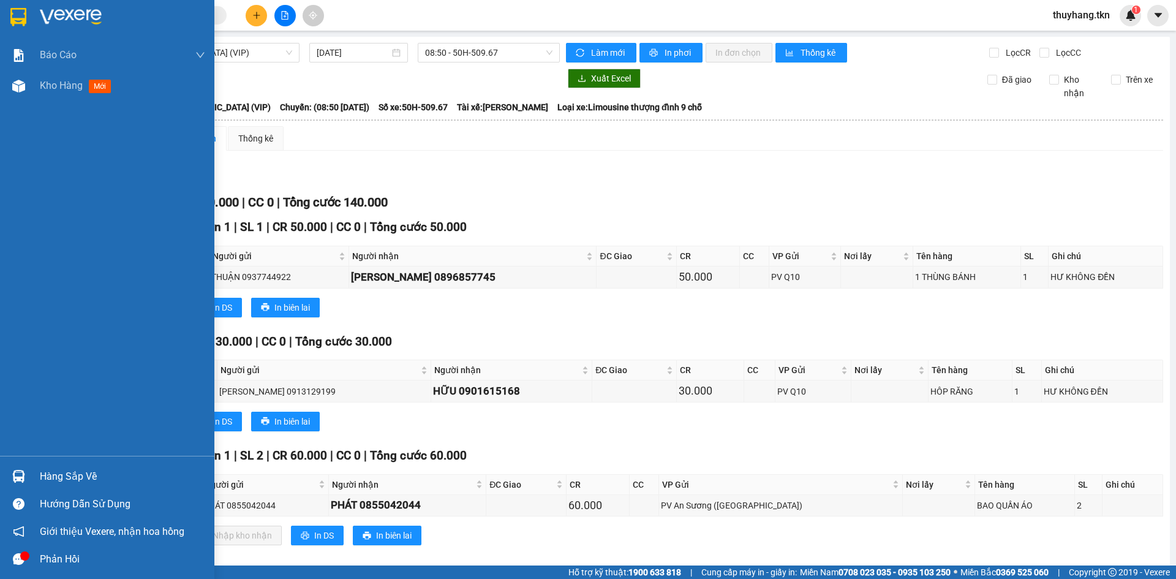
click at [28, 485] on div at bounding box center [18, 475] width 21 height 21
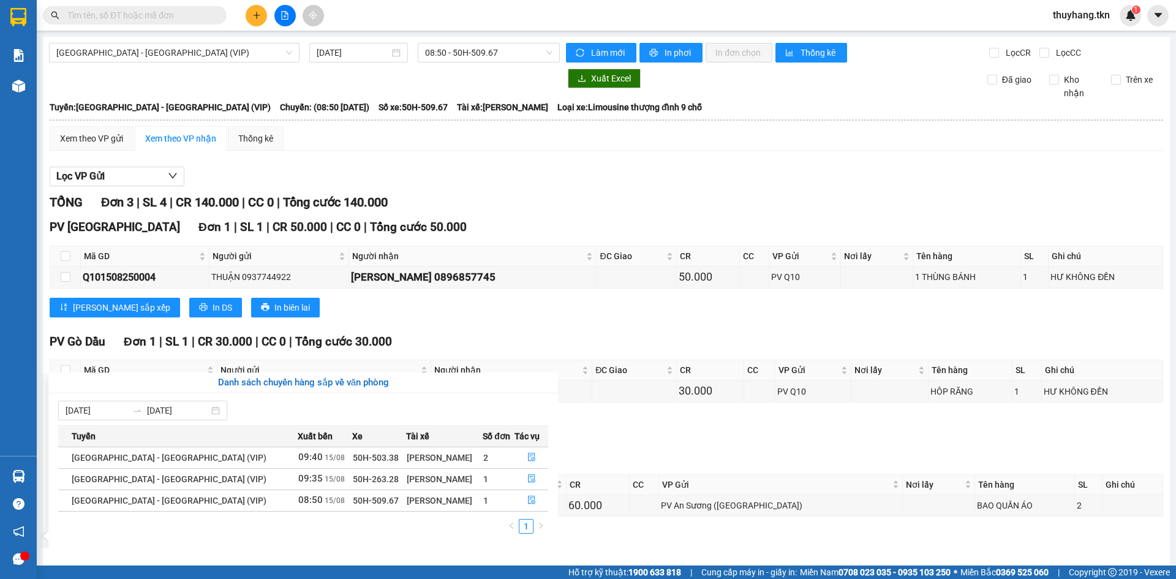
click at [312, 77] on section "Kết quả tìm kiếm ( 0 ) Bộ lọc No Data thuyhang.tkn 1 Báo cáo Mẫu 1: Báo cáo dòn…" at bounding box center [588, 289] width 1176 height 579
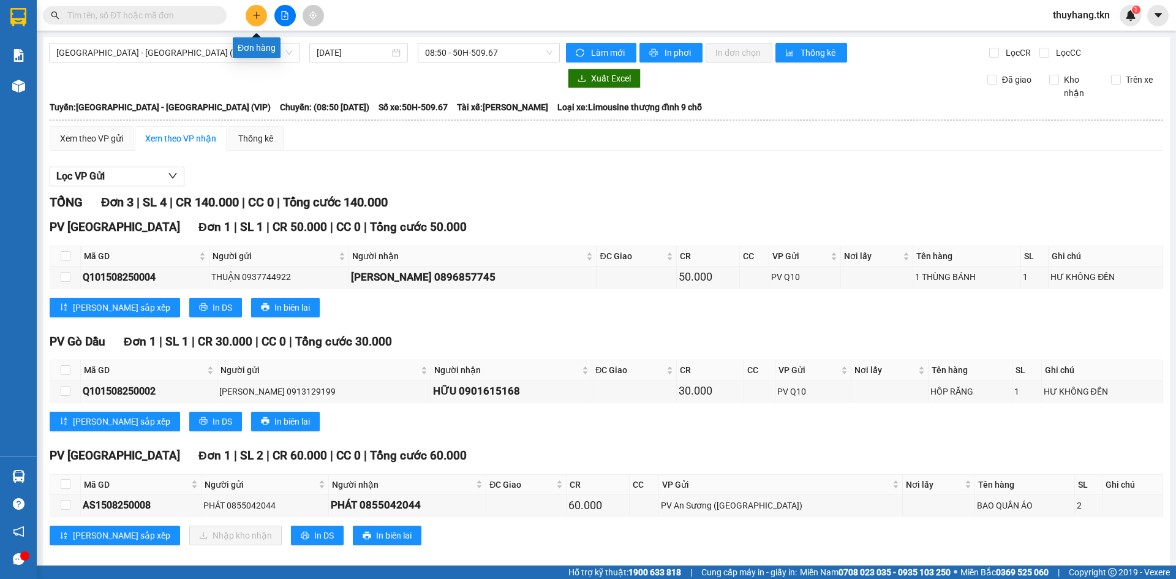
click at [252, 15] on icon "plus" at bounding box center [256, 15] width 9 height 9
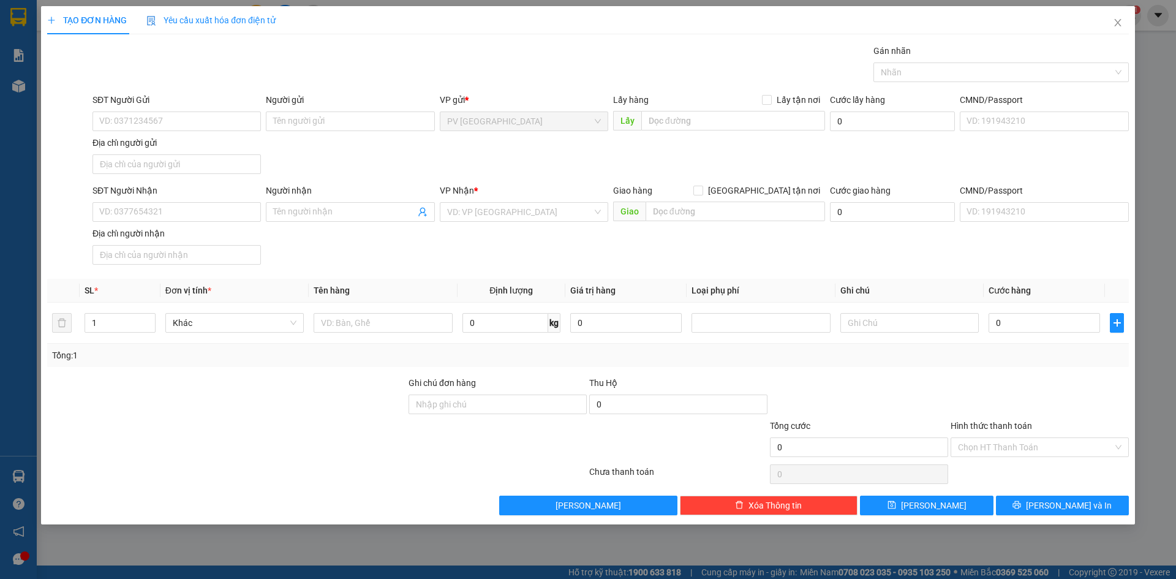
click at [185, 87] on div "Transit Pickup Surcharge Ids Transit Deliver Surcharge Ids Transit Deliver Surc…" at bounding box center [587, 279] width 1081 height 471
click at [212, 120] on input "SĐT Người Gửi" at bounding box center [176, 121] width 168 height 20
click at [228, 117] on input "SĐT Người Gửi" at bounding box center [176, 121] width 168 height 20
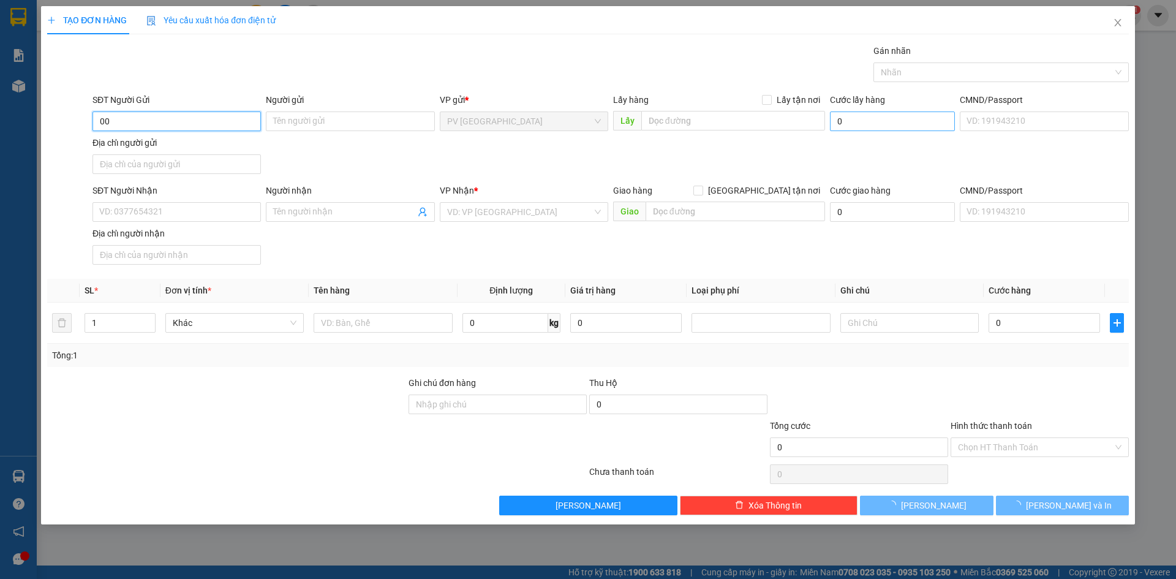
type input "0"
type input "0919678531"
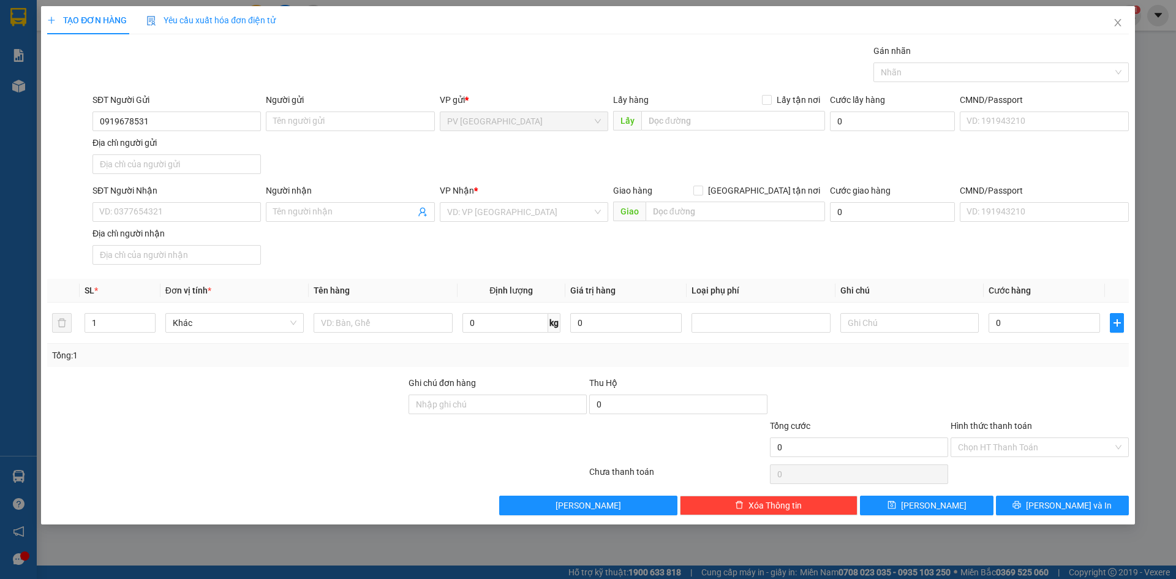
click at [318, 111] on div "Người gửi" at bounding box center [350, 102] width 168 height 18
click at [319, 116] on input "Người gửi" at bounding box center [350, 121] width 168 height 20
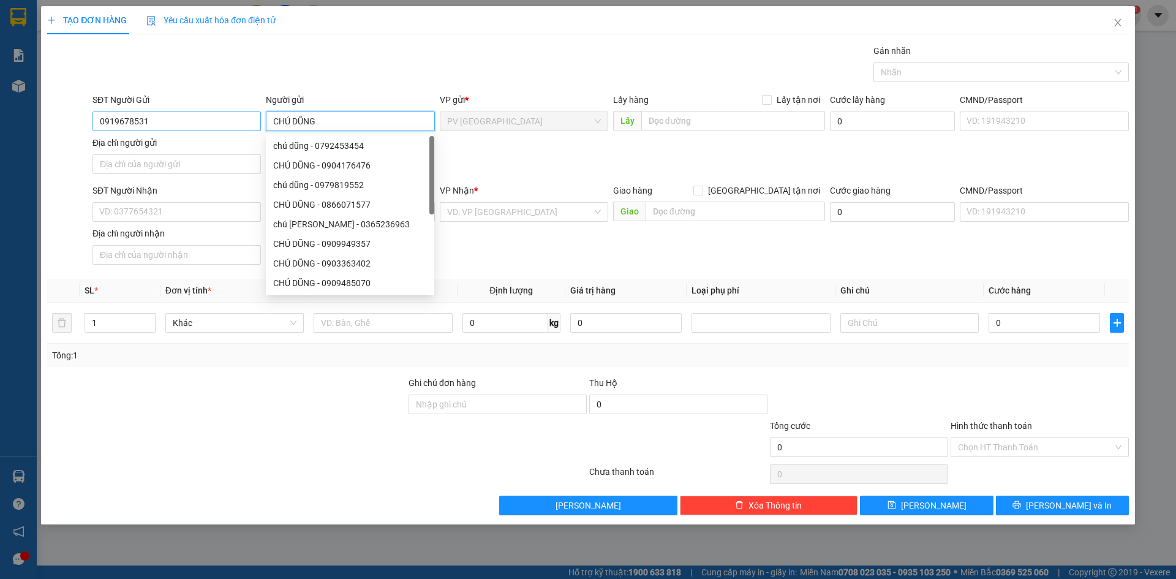
type input "CHÚ DŨNG"
click at [168, 121] on input "0919678531" at bounding box center [176, 121] width 168 height 20
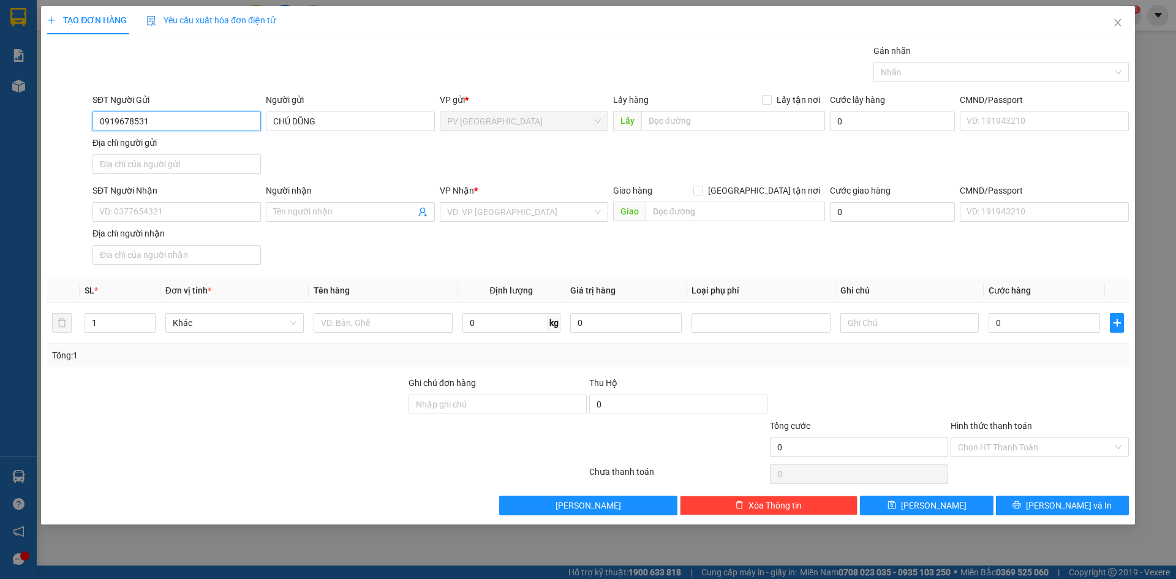
click at [168, 121] on input "0919678531" at bounding box center [176, 121] width 168 height 20
click at [162, 122] on input "0919678531" at bounding box center [176, 121] width 168 height 20
click at [236, 211] on input "SĐT Người Nhận" at bounding box center [176, 212] width 168 height 20
click at [187, 118] on input "0919678531" at bounding box center [176, 121] width 168 height 20
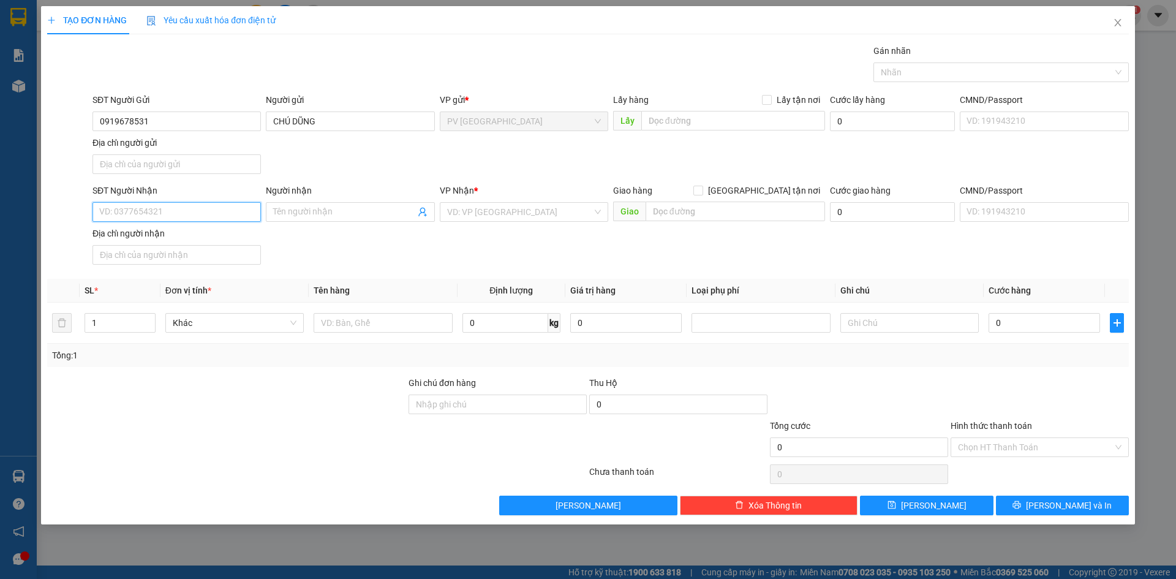
click at [209, 211] on input "SĐT Người Nhận" at bounding box center [176, 212] width 168 height 20
type input "0"
drag, startPoint x: 465, startPoint y: 217, endPoint x: 473, endPoint y: 226, distance: 11.8
click at [466, 217] on input "search" at bounding box center [519, 212] width 145 height 18
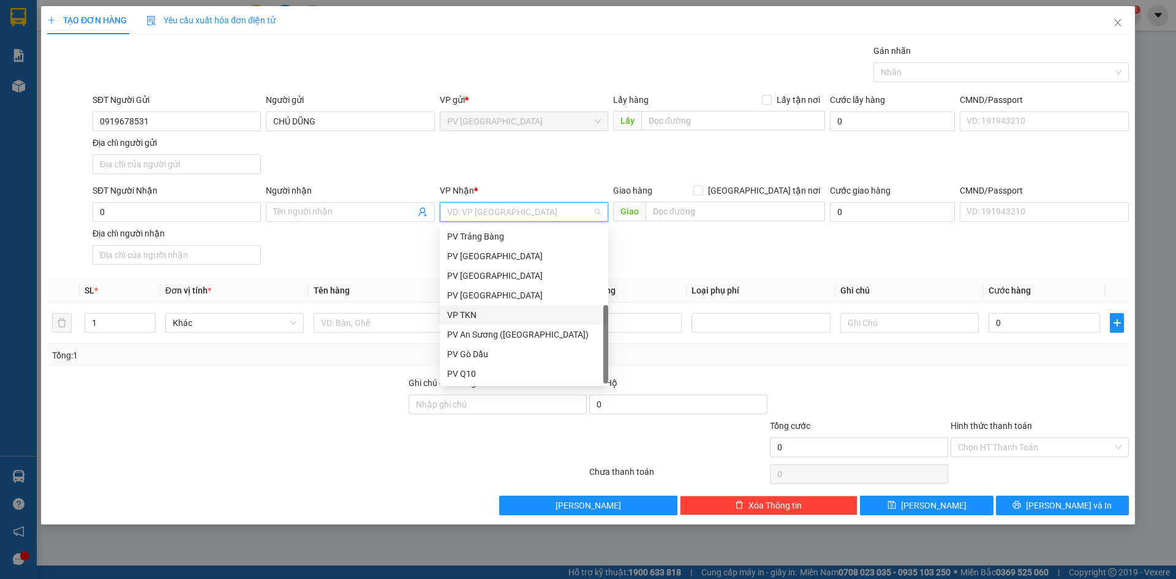
scroll to position [78, 0]
click at [487, 373] on div "PV Q10" at bounding box center [524, 373] width 154 height 13
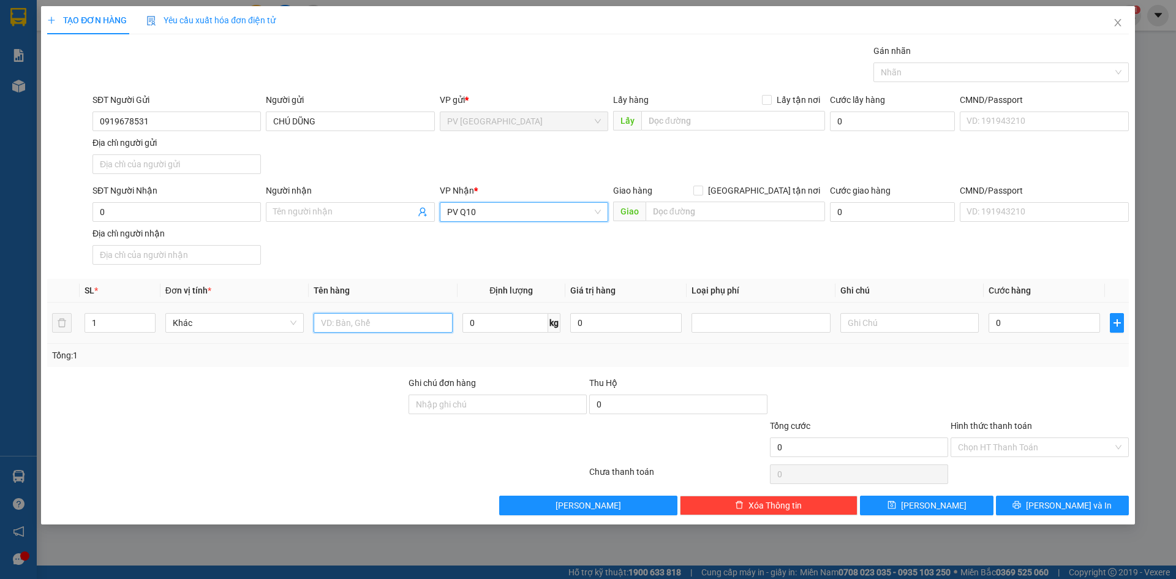
click at [374, 322] on input "text" at bounding box center [383, 323] width 138 height 20
type input "BIỂN SỐ XE"
click at [1012, 329] on input "0" at bounding box center [1043, 323] width 111 height 20
type input "3"
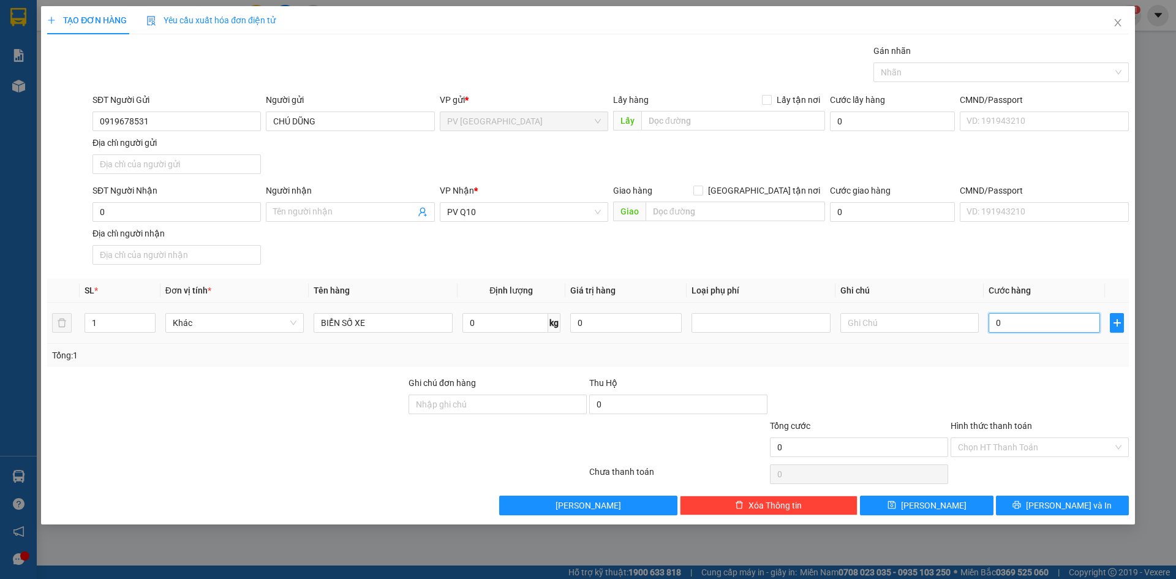
type input "3"
type input "30"
type input "30.000"
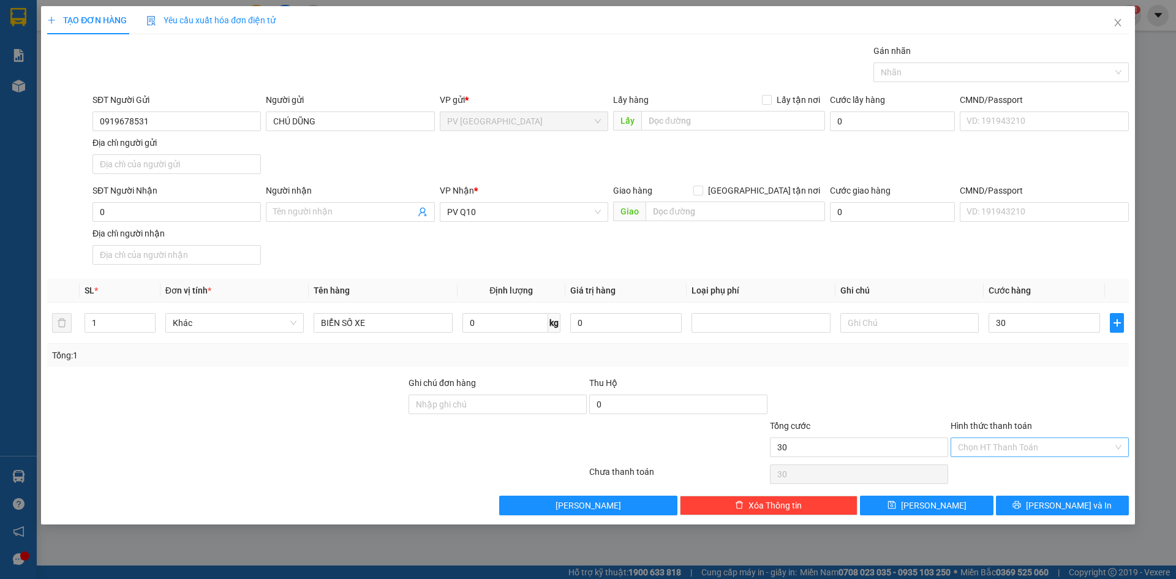
type input "30.000"
click at [1020, 452] on input "Hình thức thanh toán" at bounding box center [1035, 447] width 155 height 18
click at [1018, 468] on div "Tại văn phòng" at bounding box center [1040, 471] width 164 height 13
type input "0"
click at [207, 217] on input "0" at bounding box center [176, 212] width 168 height 20
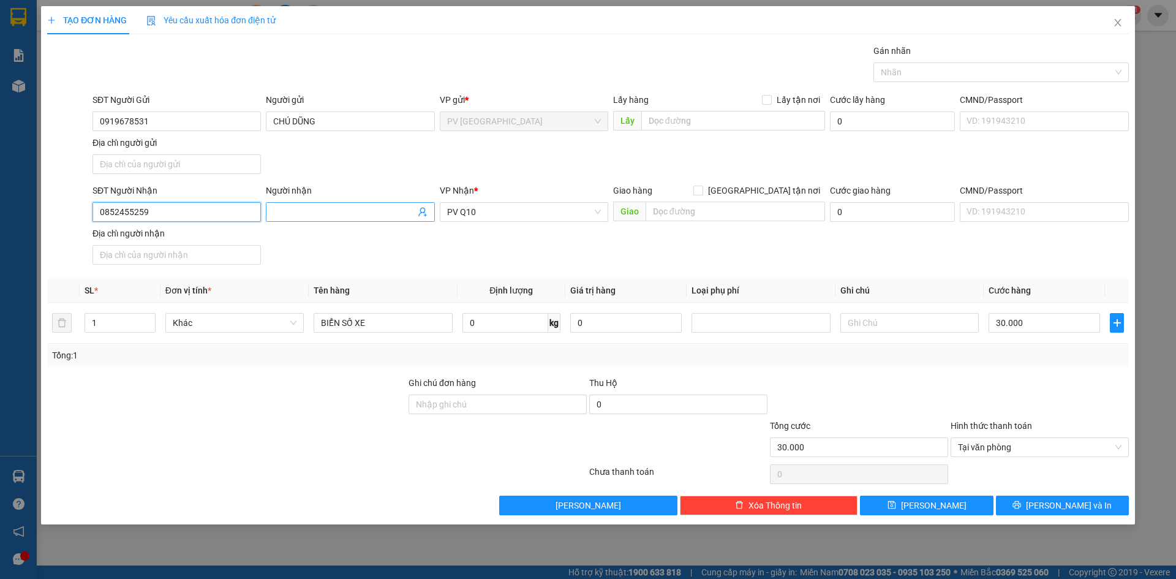
type input "0852455259"
click at [310, 208] on input "Người nhận" at bounding box center [343, 211] width 141 height 13
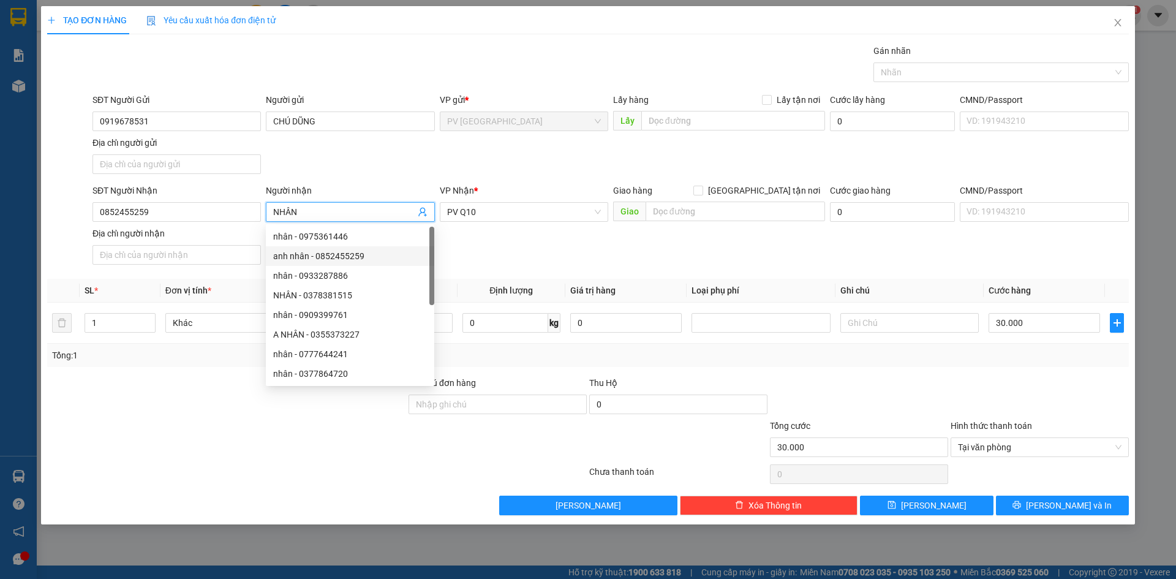
type input "NHÂN"
click at [514, 241] on div "SĐT Người Nhận 0852455259 Người nhận NHÂN VP Nhận * PV Q10 Giao hàng Giao tận n…" at bounding box center [610, 227] width 1041 height 86
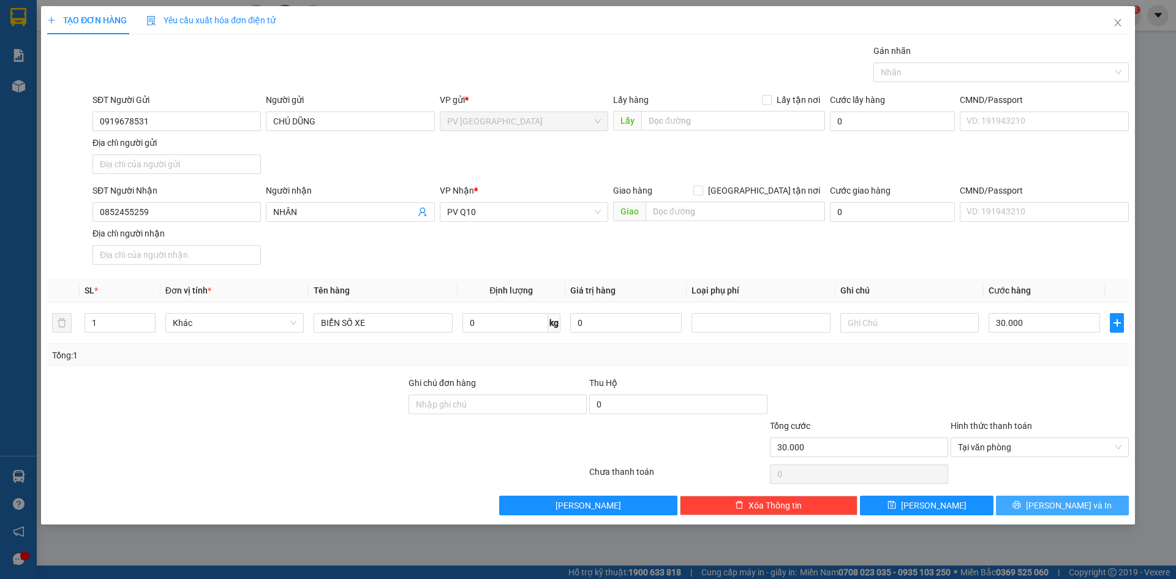
click at [1023, 501] on button "[PERSON_NAME] và In" at bounding box center [1062, 505] width 133 height 20
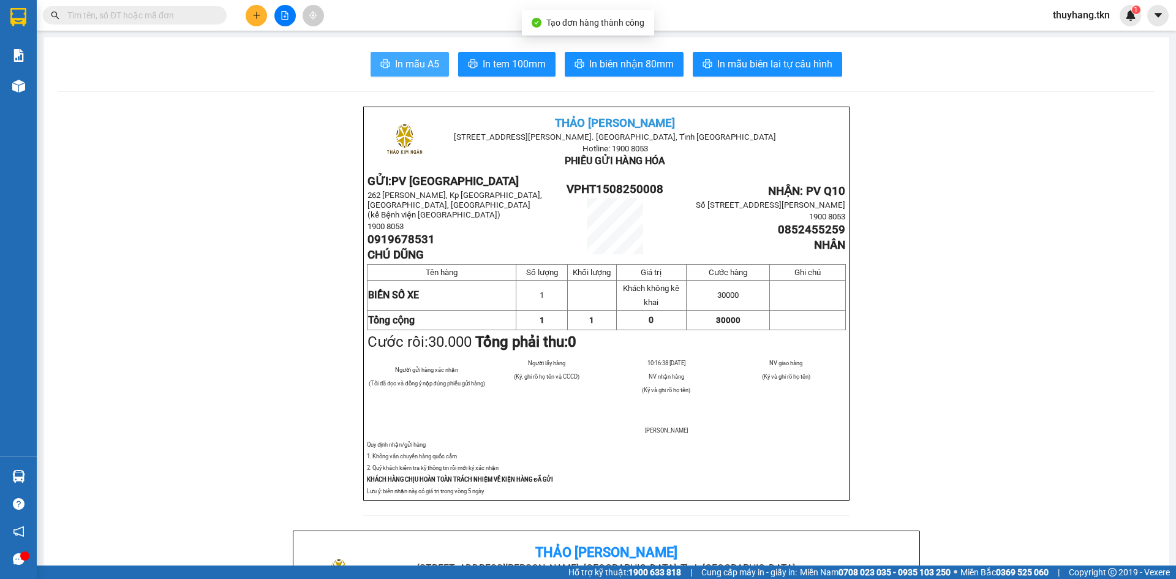
click at [395, 62] on span "In mẫu A5" at bounding box center [417, 63] width 44 height 15
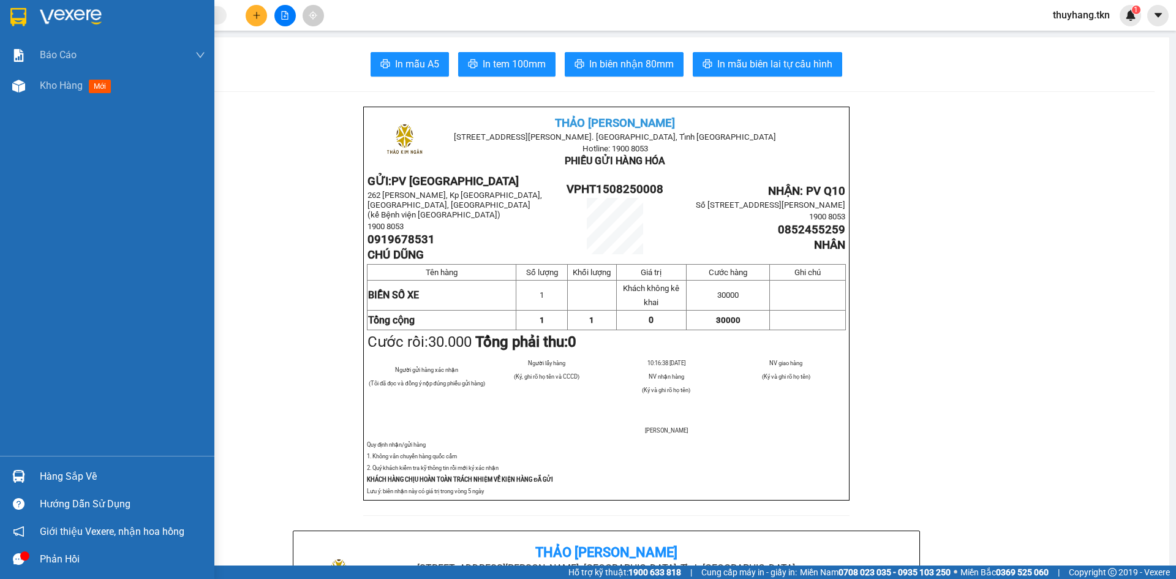
click at [10, 469] on div at bounding box center [18, 475] width 21 height 21
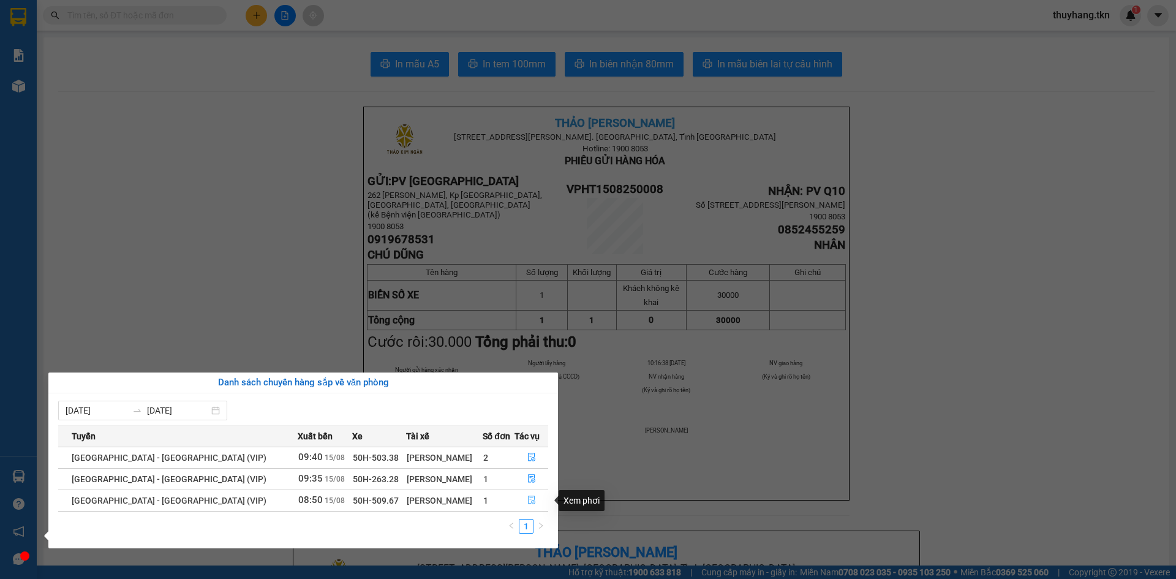
click at [528, 502] on icon "file-done" at bounding box center [531, 500] width 7 height 9
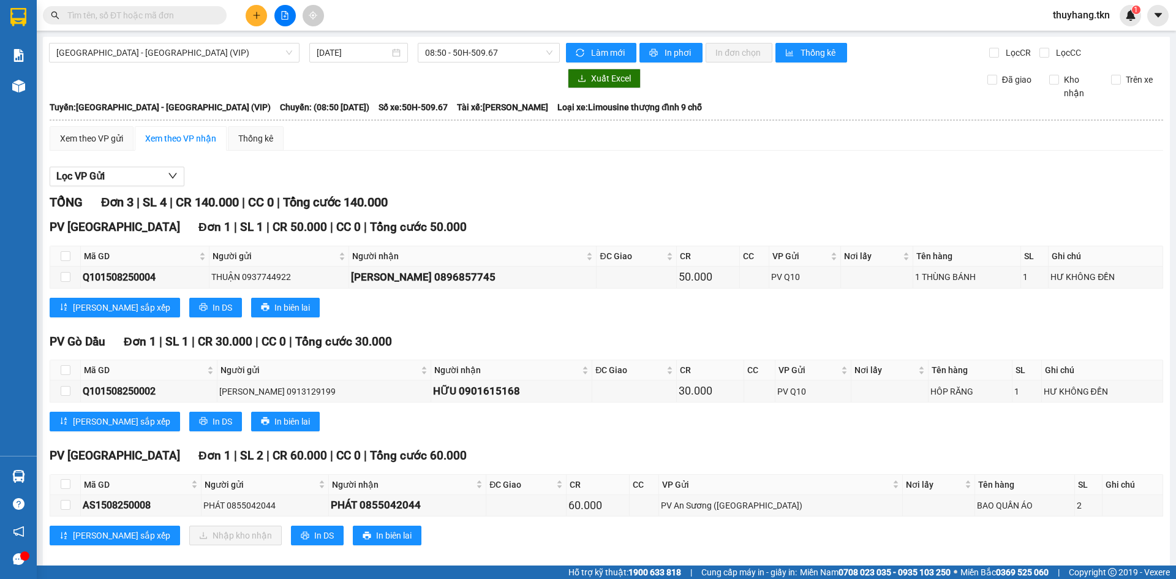
scroll to position [14, 0]
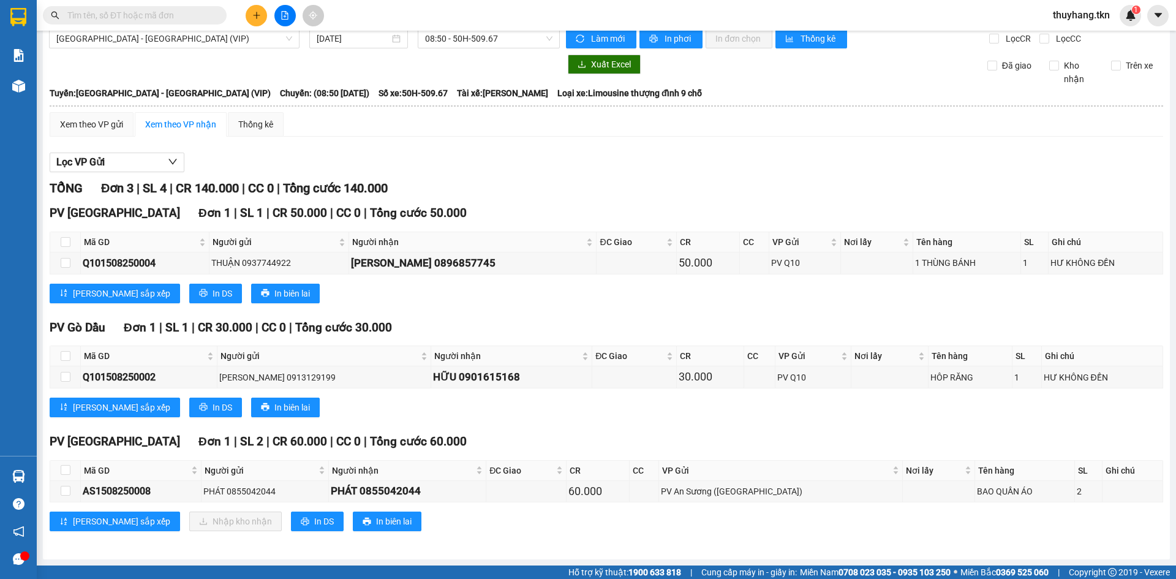
click at [856, 536] on div "PV Hòa Thành Đơn 1 | SL 2 | CR 60.000 | CC 0 | Tổng cước 60.000 Mã GD Người gửi…" at bounding box center [606, 486] width 1113 height 108
click at [251, 18] on button at bounding box center [256, 15] width 21 height 21
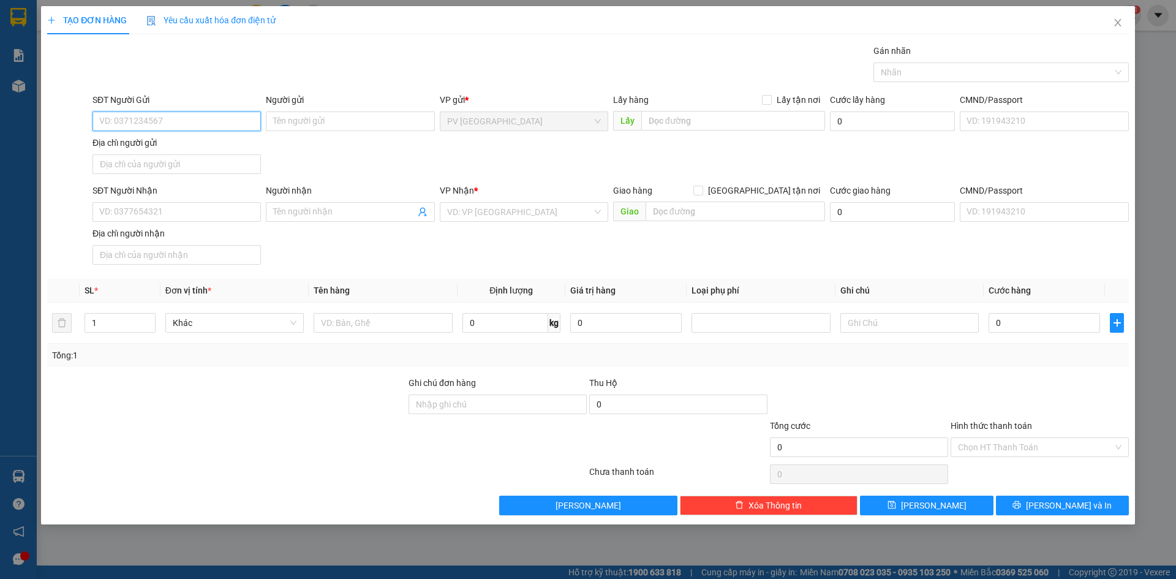
click at [226, 116] on input "SĐT Người Gửi" at bounding box center [176, 121] width 168 height 20
click at [195, 119] on input "SĐT Người Gửi" at bounding box center [176, 121] width 168 height 20
type input "0934026593"
click at [283, 125] on input "Người gửi" at bounding box center [350, 121] width 168 height 20
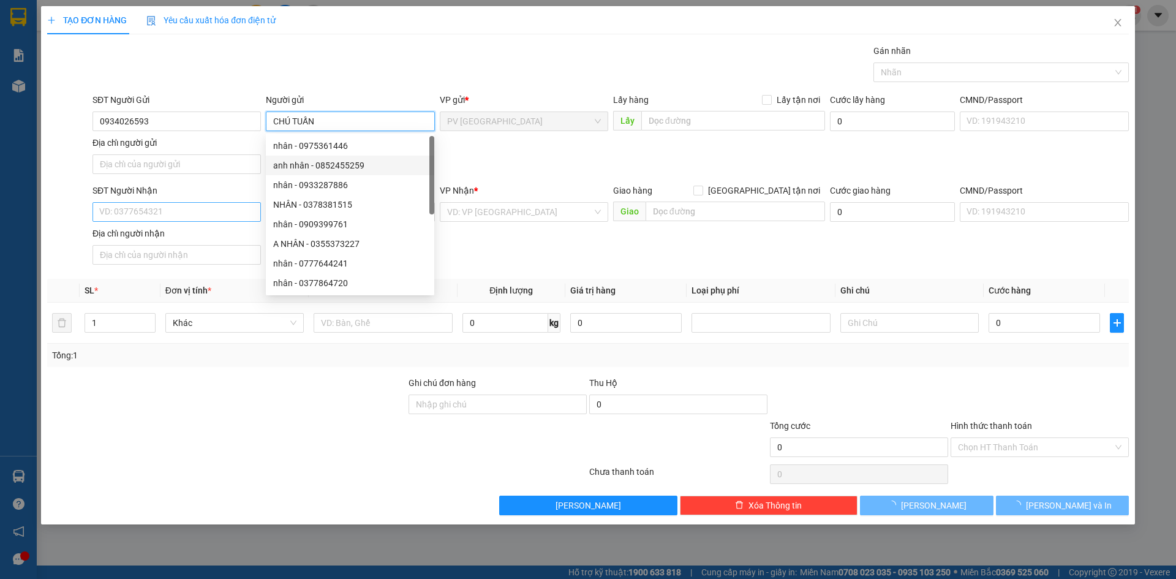
type input "CHÚ TUẤN"
click at [195, 220] on input "SĐT Người Nhận" at bounding box center [176, 212] width 168 height 20
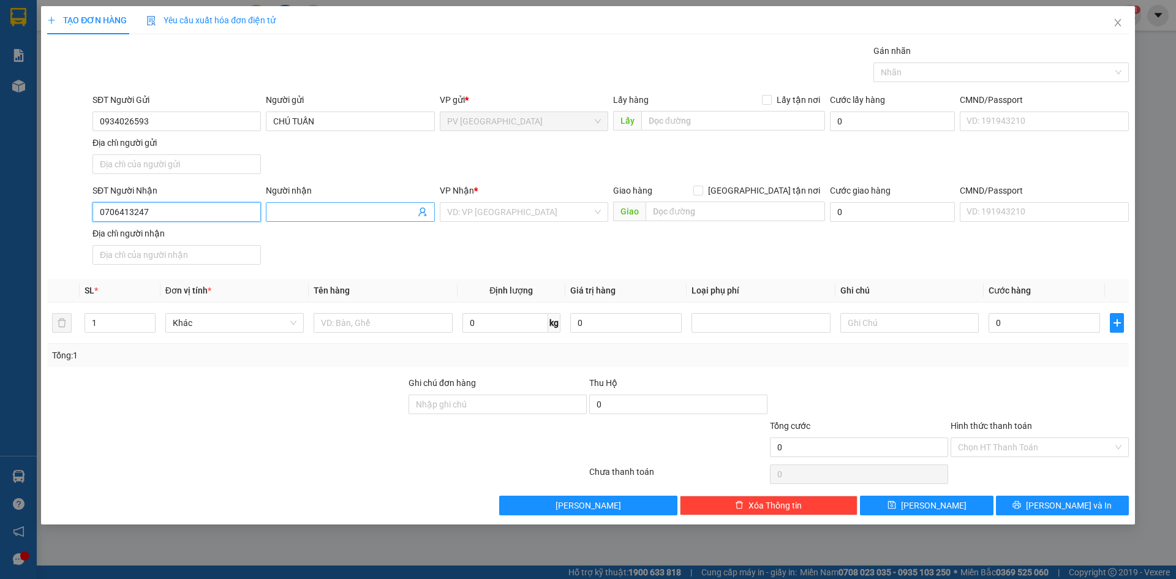
type input "0706413247"
click at [304, 213] on input "Người nhận" at bounding box center [343, 211] width 141 height 13
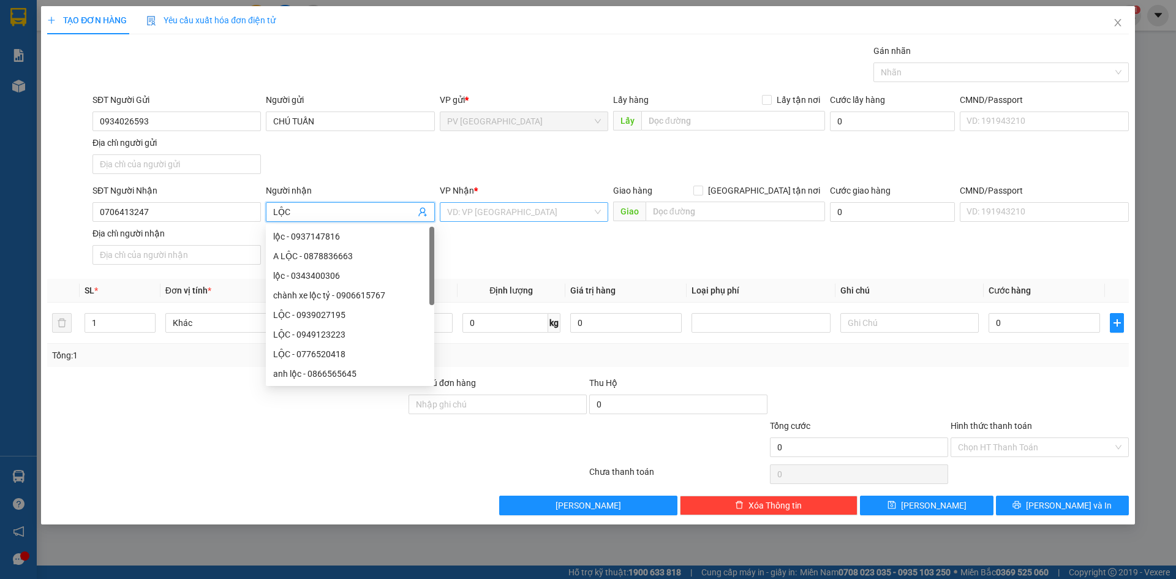
type input "LỘC"
click at [516, 211] on input "search" at bounding box center [519, 212] width 145 height 18
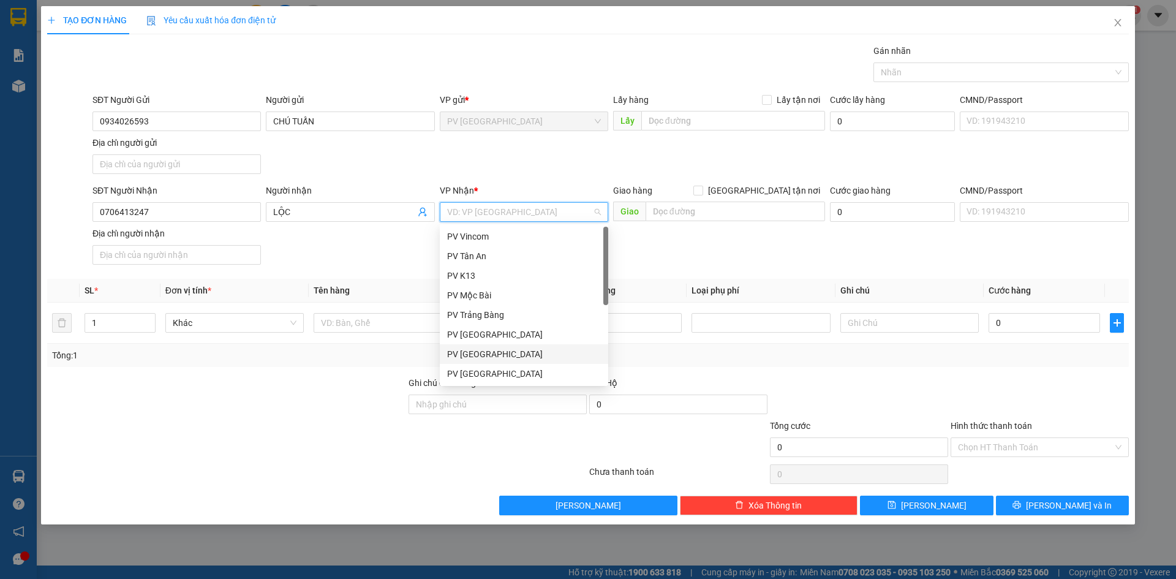
scroll to position [78, 0]
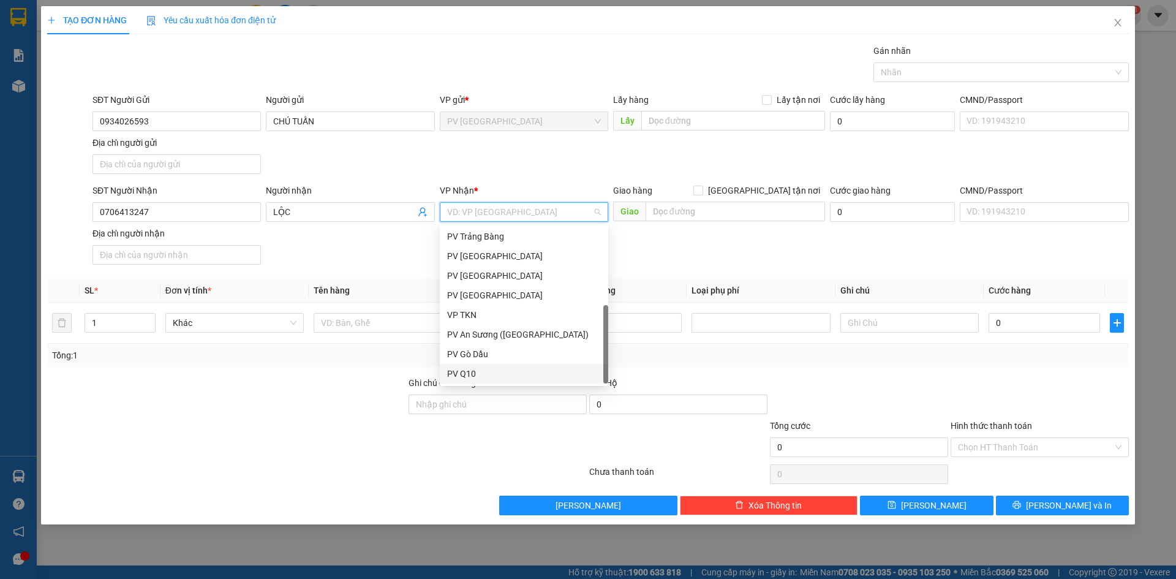
click at [497, 370] on div "PV Q10" at bounding box center [524, 373] width 154 height 13
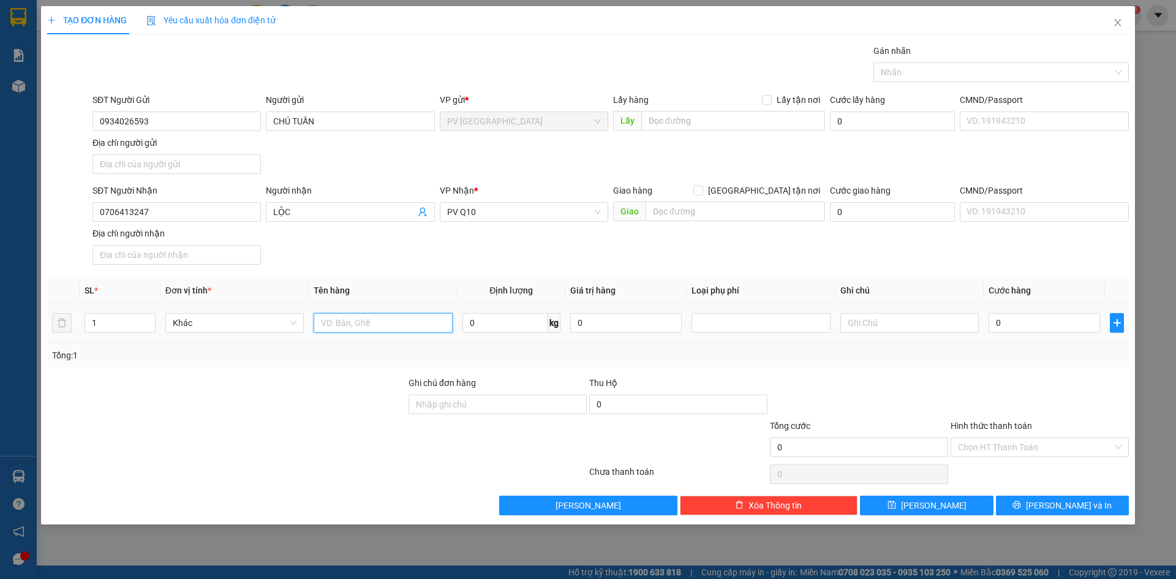
click at [407, 330] on input "text" at bounding box center [383, 323] width 138 height 20
type input "GIẤY TỜ"
click at [1045, 326] on input "0" at bounding box center [1043, 323] width 111 height 20
type input "3"
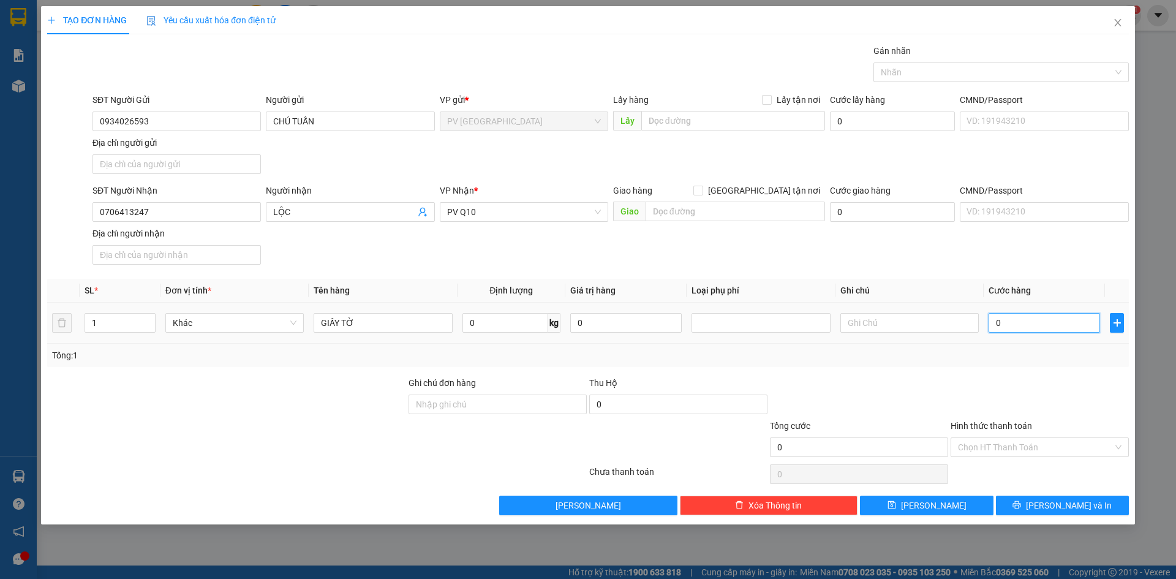
type input "3"
type input "30"
type input "30.000"
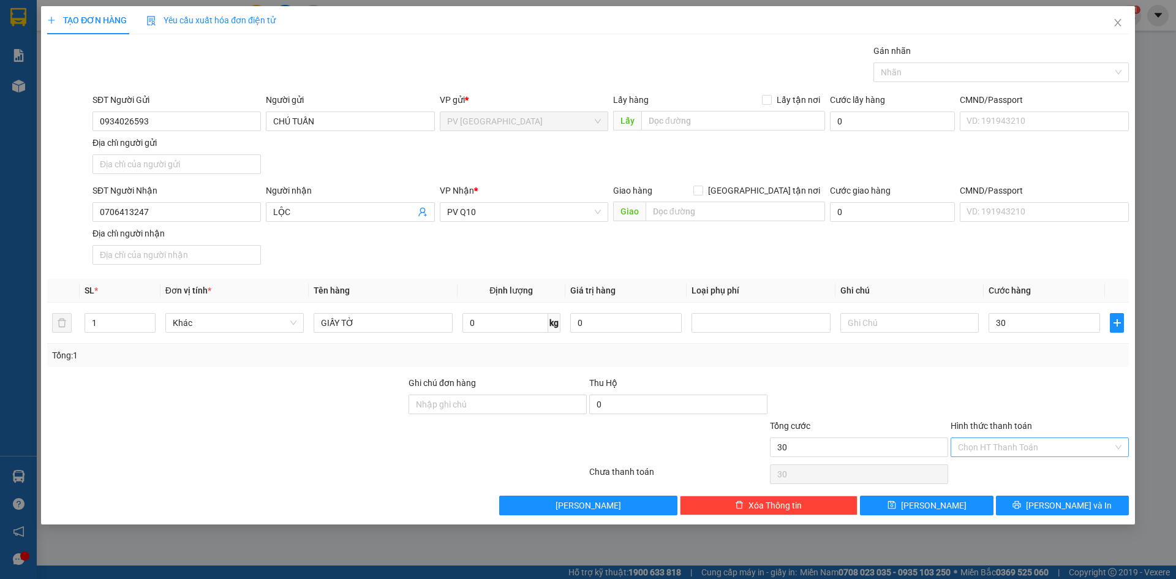
type input "30.000"
click at [1058, 438] on input "Hình thức thanh toán" at bounding box center [1035, 447] width 155 height 18
click at [1004, 465] on div "Tại văn phòng" at bounding box center [1040, 471] width 164 height 13
type input "0"
click at [1015, 500] on button "[PERSON_NAME] và In" at bounding box center [1062, 505] width 133 height 20
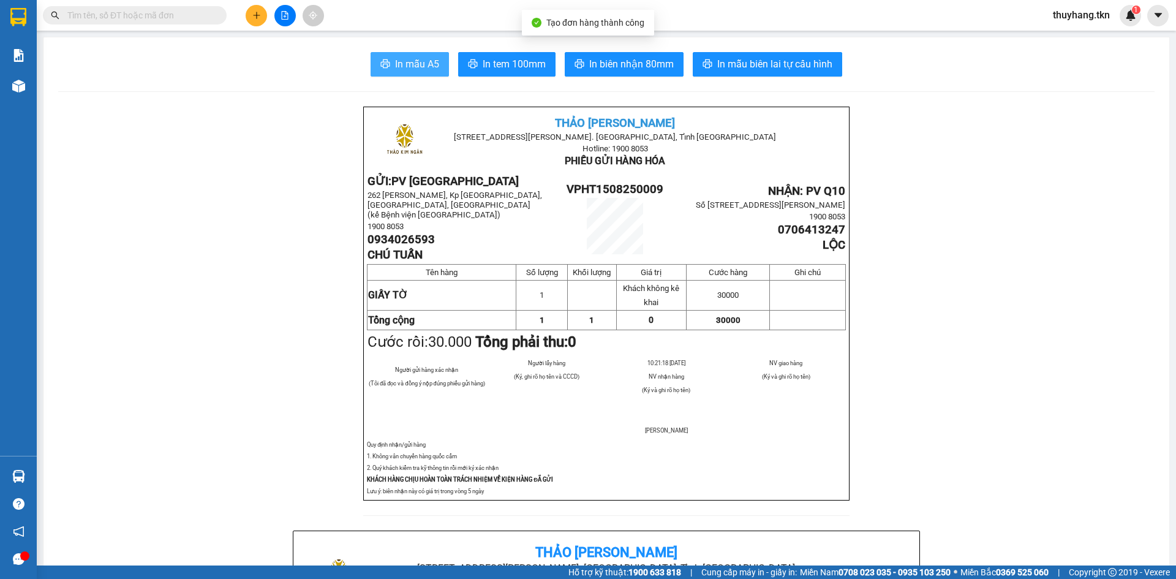
click at [429, 65] on span "In mẫu A5" at bounding box center [417, 63] width 44 height 15
click at [262, 18] on button at bounding box center [256, 15] width 21 height 21
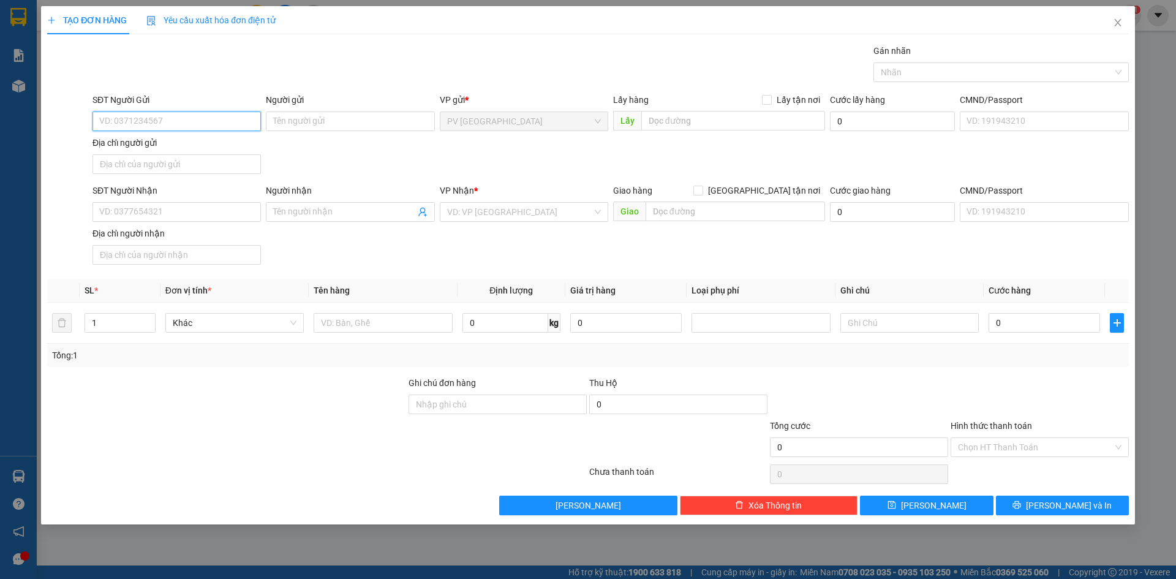
click at [228, 122] on input "SĐT Người Gửi" at bounding box center [176, 121] width 168 height 20
type input "0372012767"
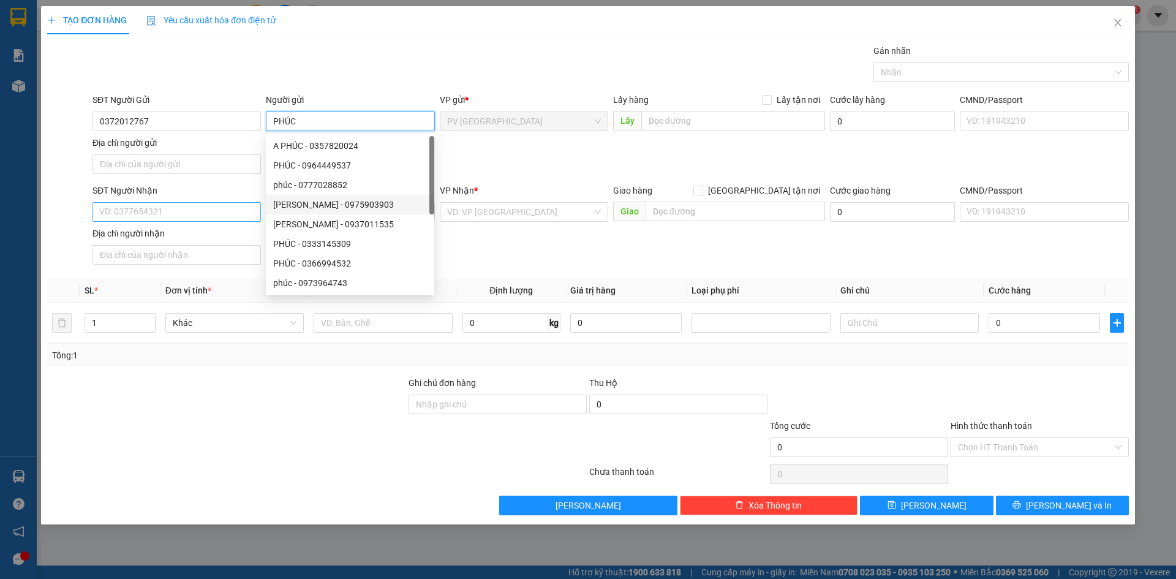
type input "PHÚC"
click at [170, 213] on input "SĐT Người Nhận" at bounding box center [176, 212] width 168 height 20
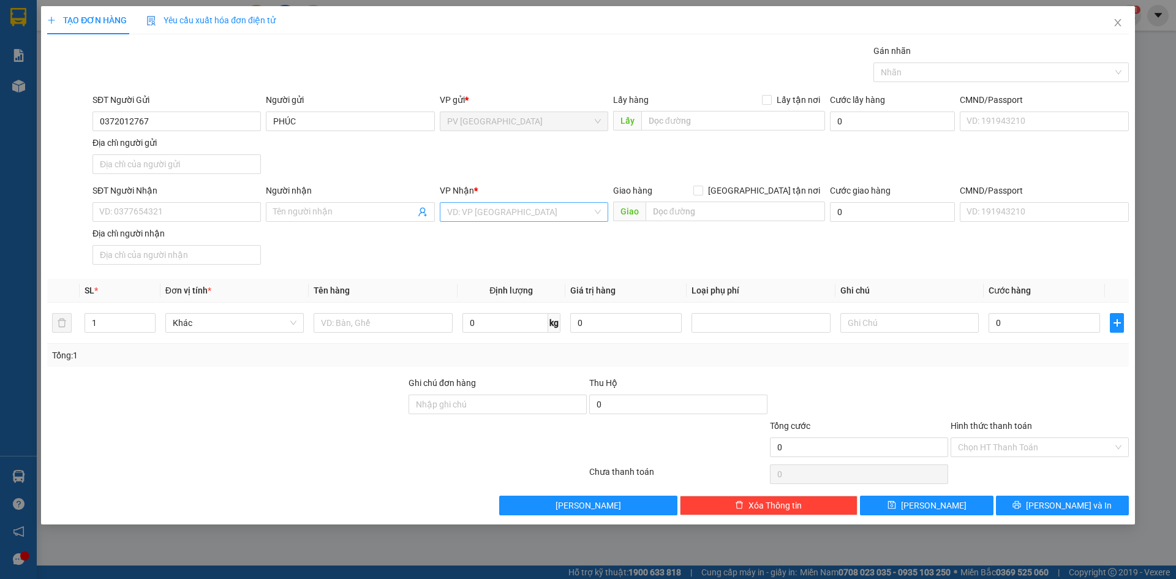
click at [537, 208] on input "search" at bounding box center [519, 212] width 145 height 18
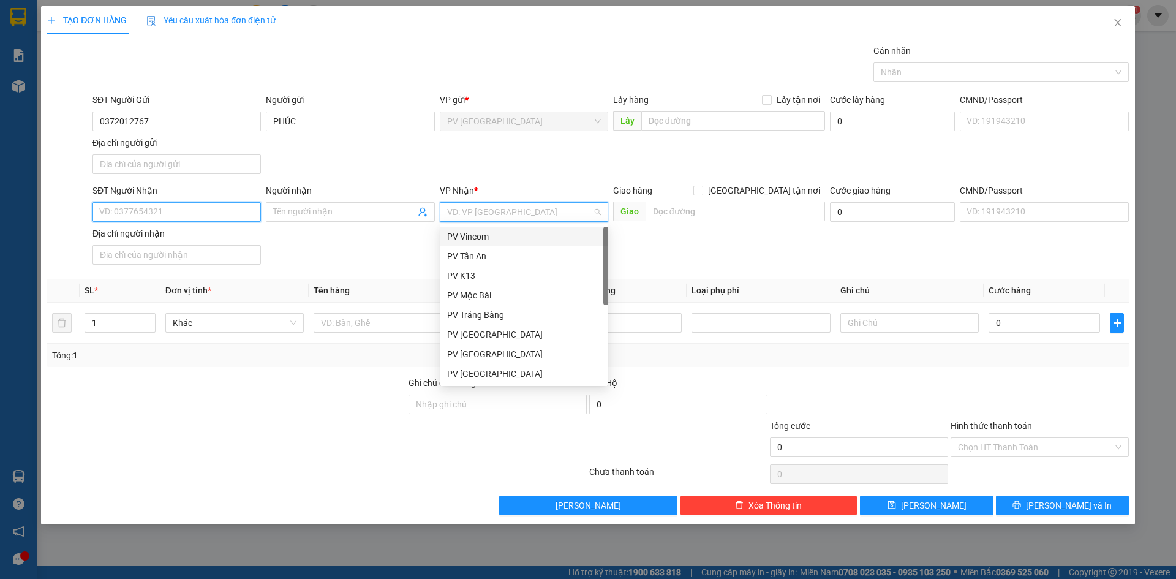
click at [242, 210] on input "SĐT Người Nhận" at bounding box center [176, 212] width 168 height 20
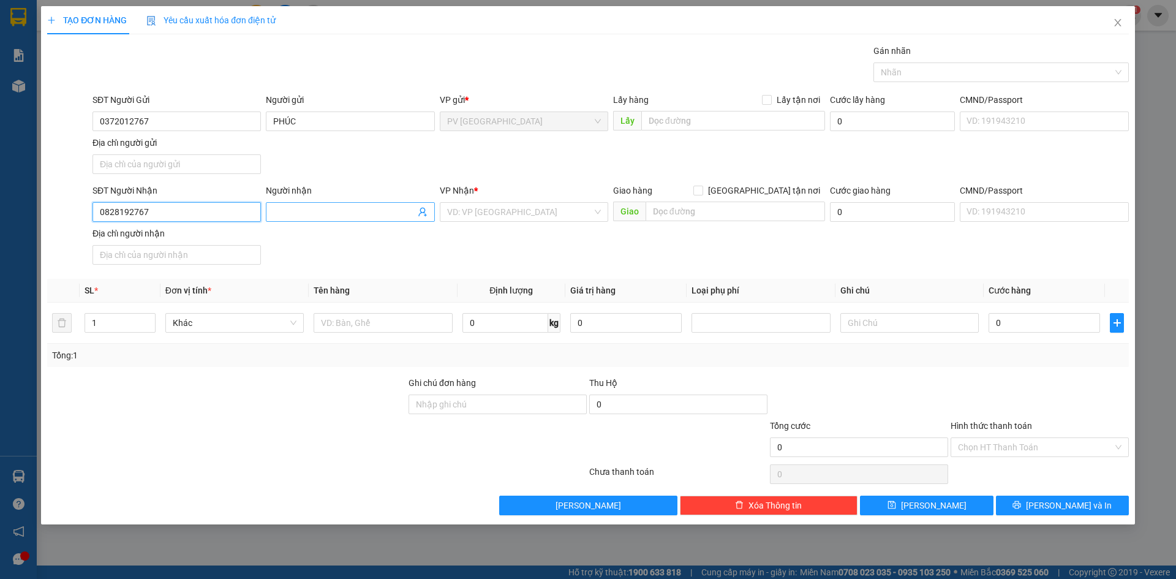
type input "0828192767"
click at [325, 206] on input "Người nhận" at bounding box center [343, 211] width 141 height 13
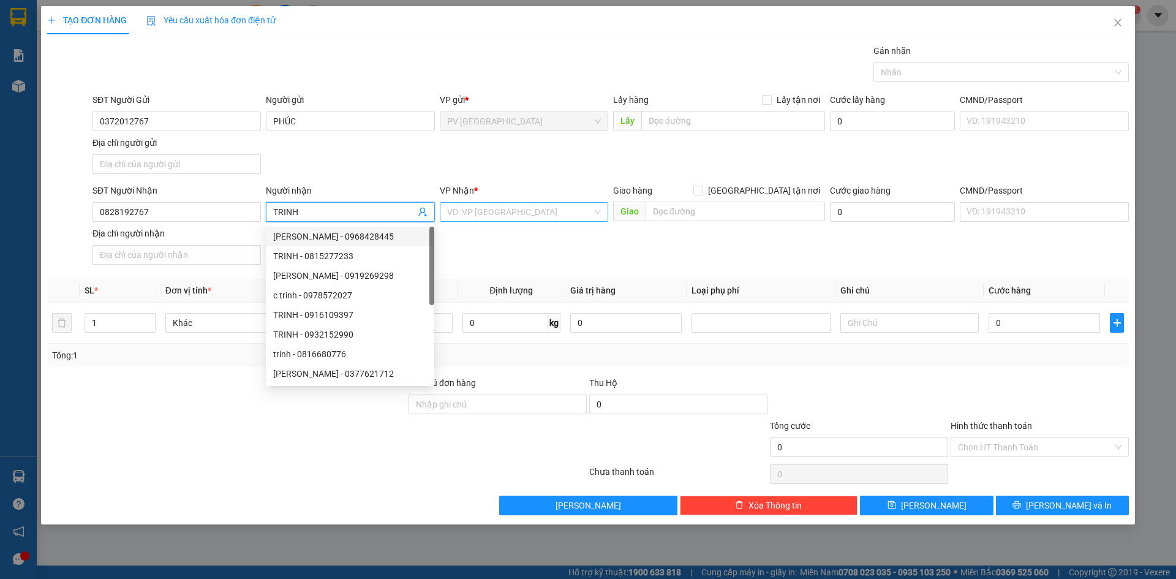
type input "TRINH"
click at [498, 205] on input "search" at bounding box center [519, 212] width 145 height 18
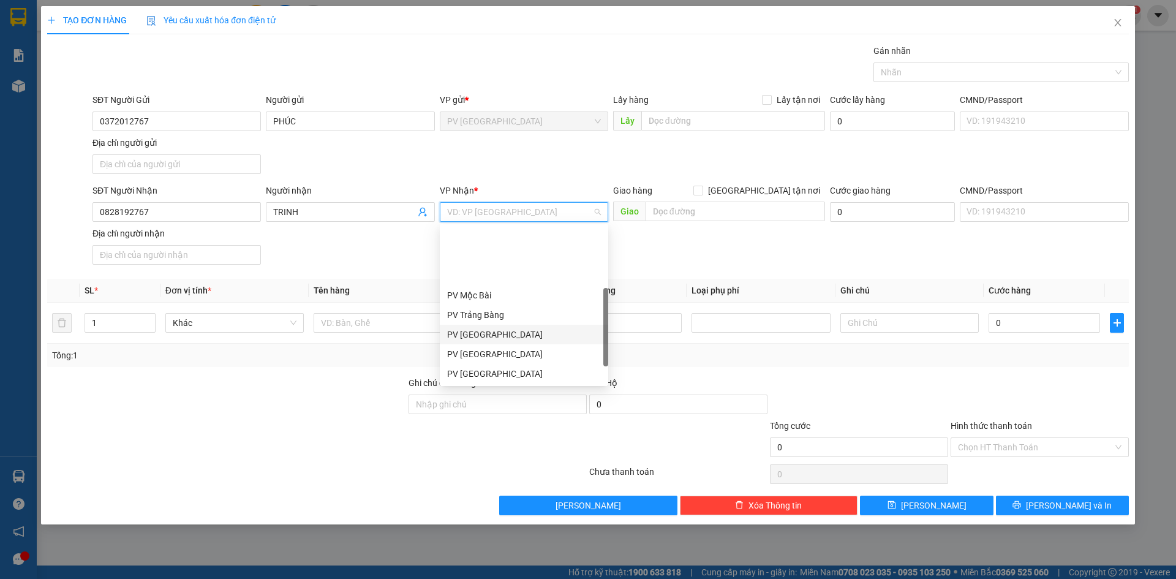
scroll to position [78, 0]
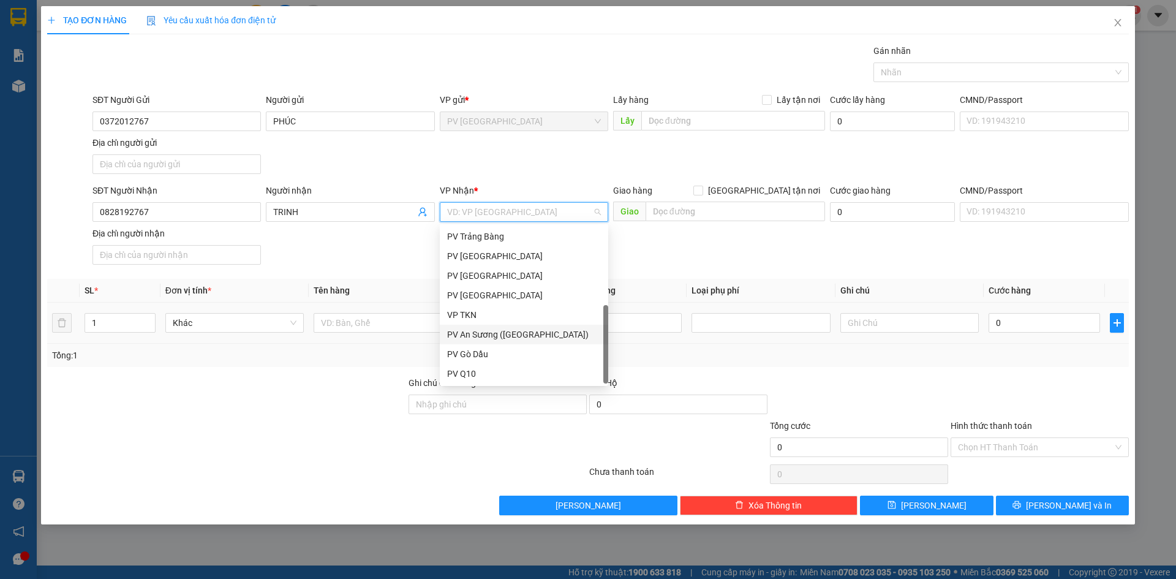
click at [491, 338] on div "PV An Sương ([GEOGRAPHIC_DATA])" at bounding box center [524, 334] width 154 height 13
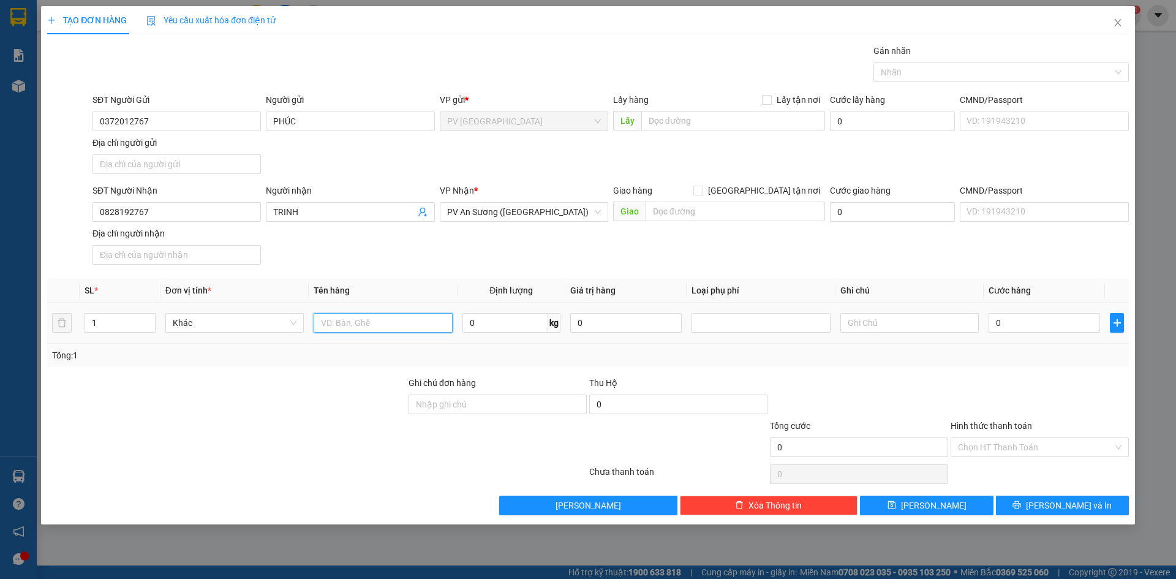
click at [396, 326] on input "text" at bounding box center [383, 323] width 138 height 20
type input "GIẤY TỜ"
click at [1010, 319] on input "0" at bounding box center [1043, 323] width 111 height 20
type input "2"
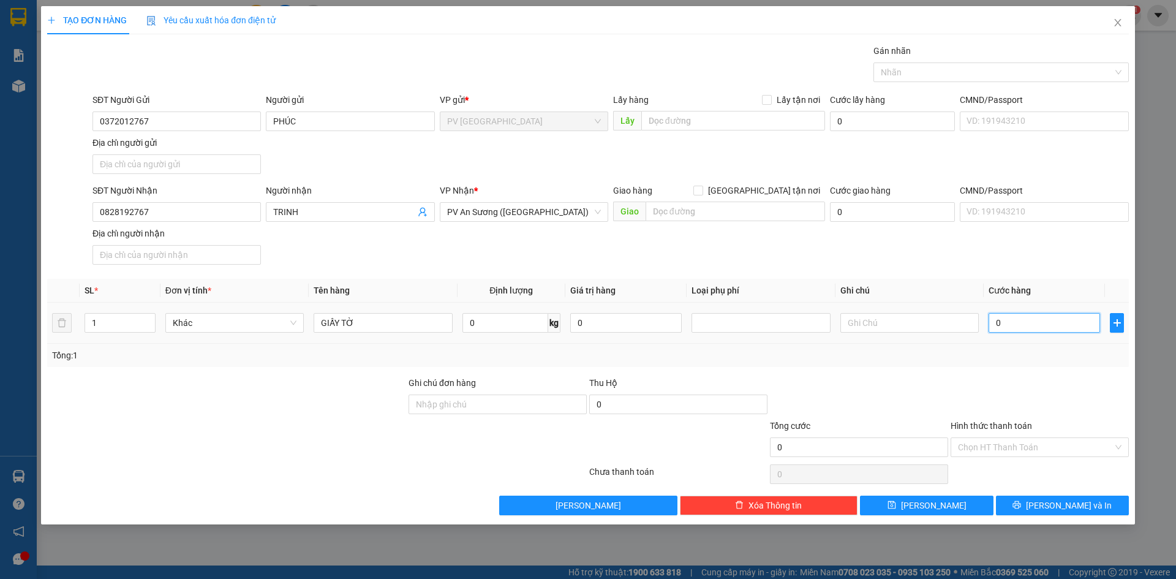
type input "2"
type input "20"
type input "20.000"
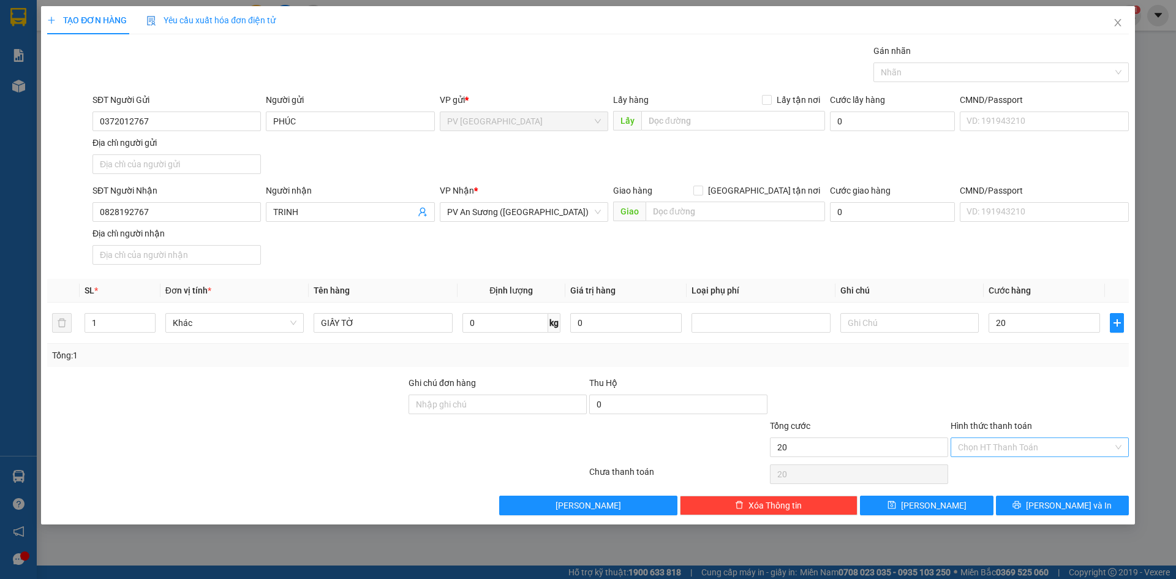
type input "20.000"
click at [1052, 445] on input "Hình thức thanh toán" at bounding box center [1035, 447] width 155 height 18
click at [916, 326] on input "text" at bounding box center [909, 323] width 138 height 20
type input "KHÁCH NIÊM PHONG"
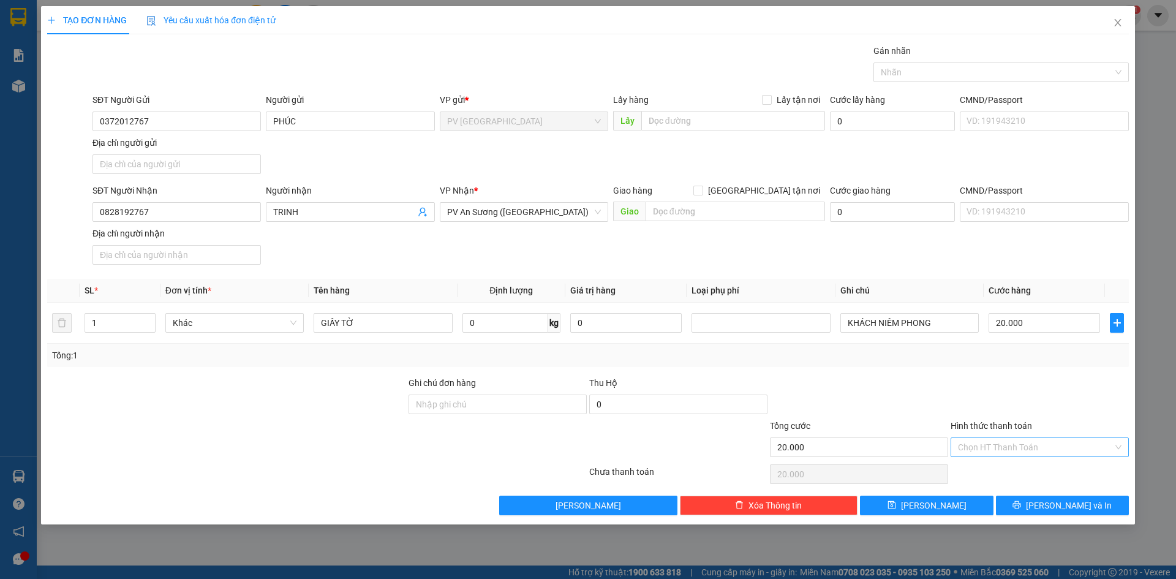
click at [966, 438] on input "Hình thức thanh toán" at bounding box center [1035, 447] width 155 height 18
click at [984, 470] on div "Tại văn phòng" at bounding box center [1040, 471] width 164 height 13
type input "0"
click at [1032, 503] on button "[PERSON_NAME] và In" at bounding box center [1062, 505] width 133 height 20
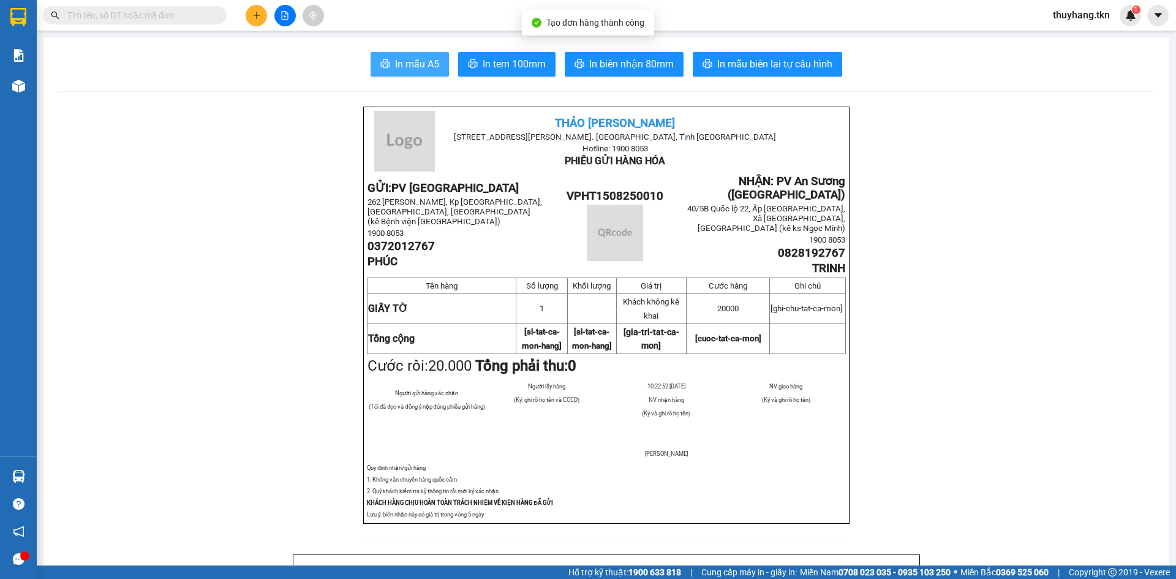
click at [429, 66] on span "In mẫu A5" at bounding box center [417, 63] width 44 height 15
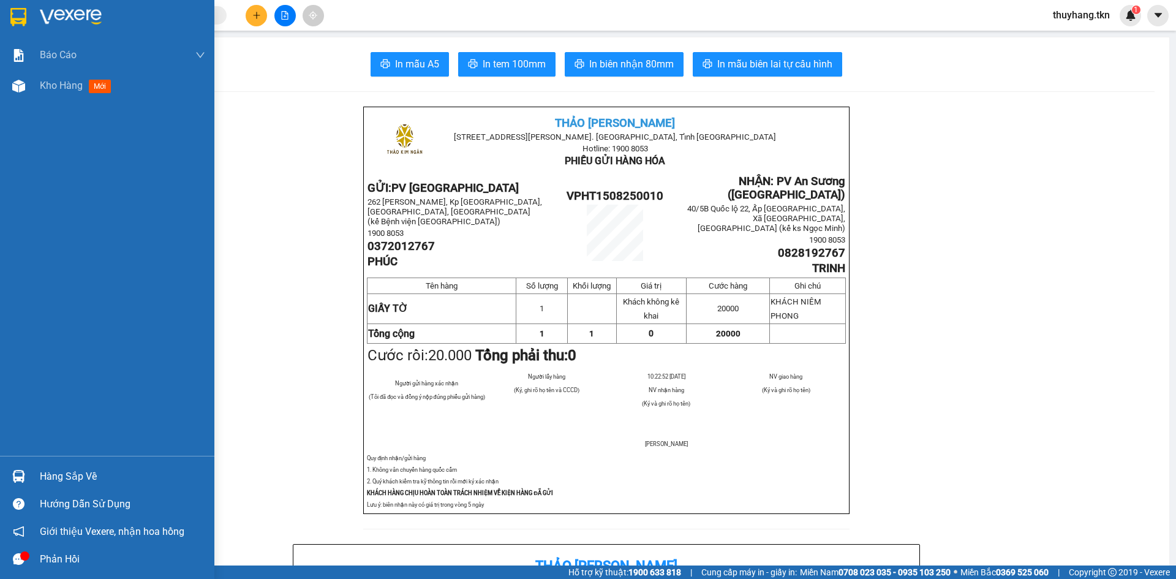
click at [20, 15] on img at bounding box center [18, 17] width 16 height 18
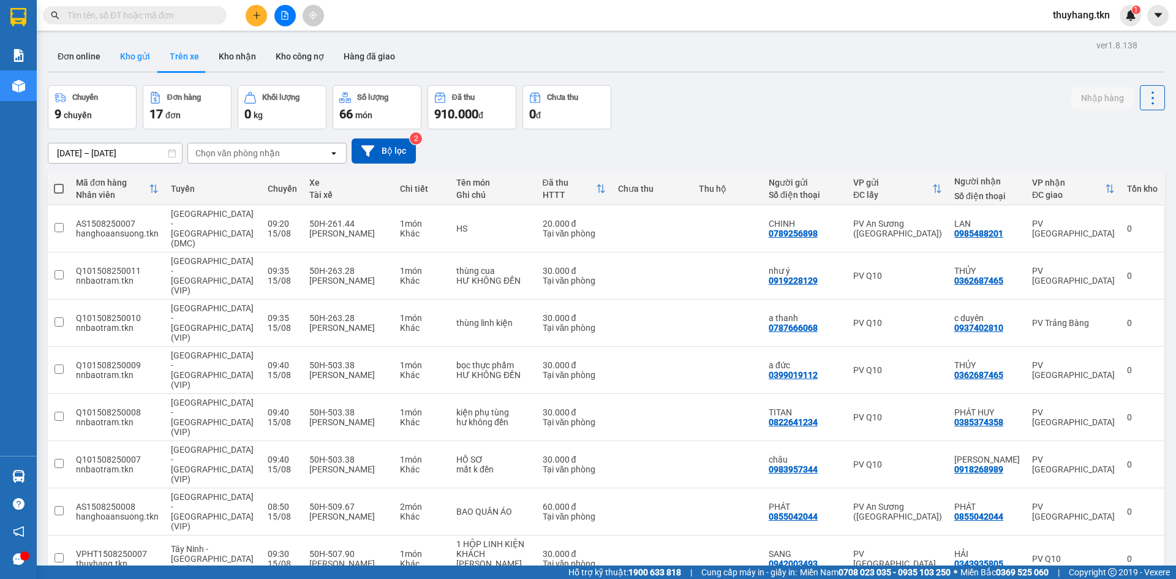
click at [130, 66] on button "Kho gửi" at bounding box center [135, 56] width 50 height 29
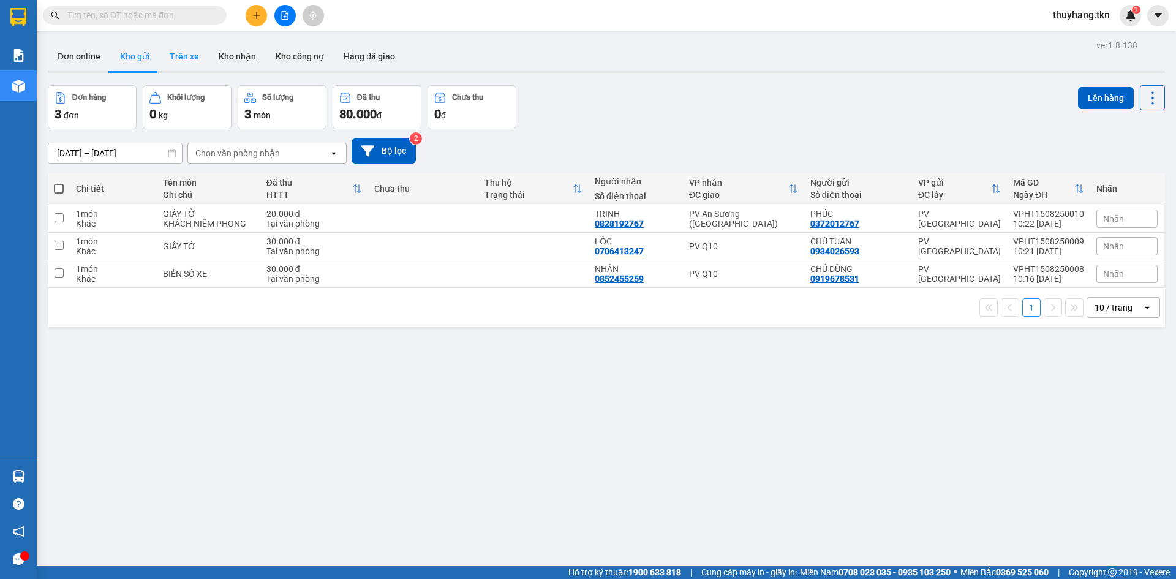
click at [178, 51] on button "Trên xe" at bounding box center [184, 56] width 49 height 29
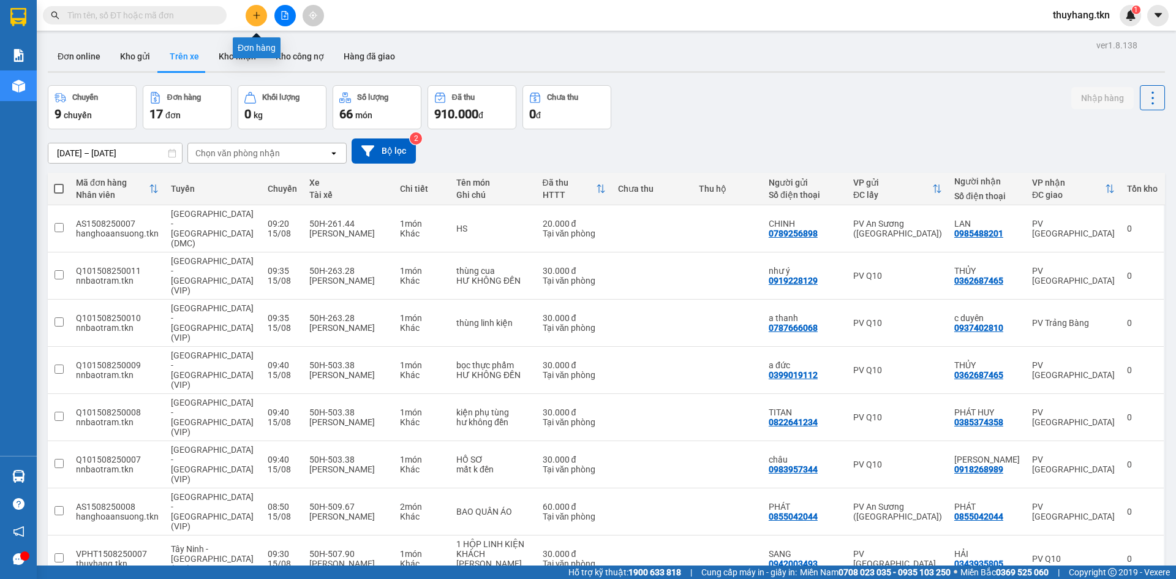
click at [251, 20] on button at bounding box center [256, 15] width 21 height 21
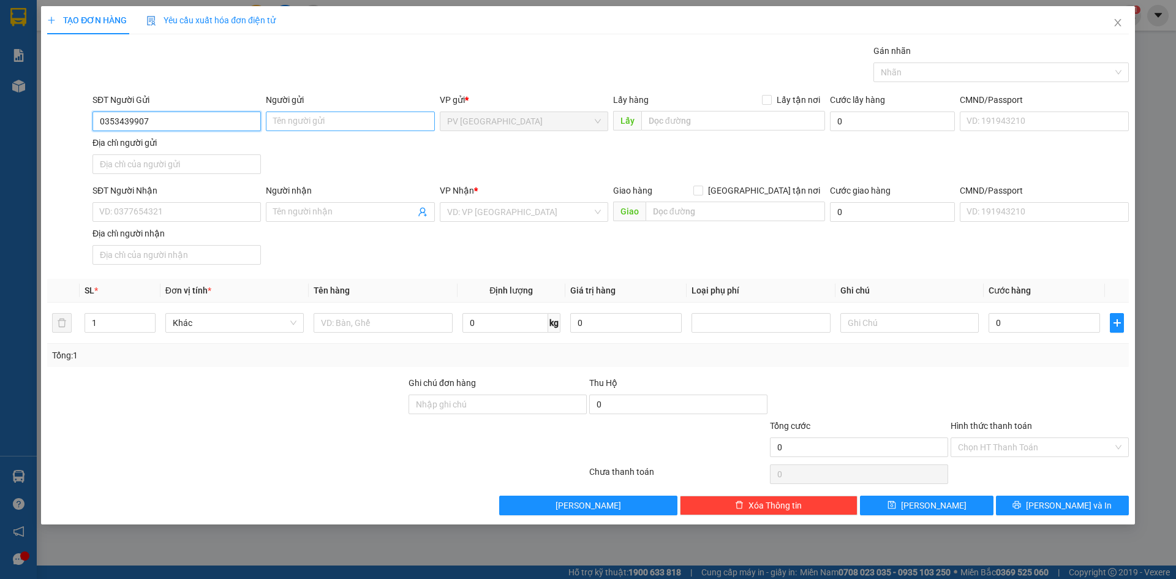
type input "0353439907"
click at [323, 126] on input "Người gửi" at bounding box center [350, 121] width 168 height 20
type input "THẢO LIÊN"
click at [220, 222] on div "SĐT Người Nhận VD: 0377654321" at bounding box center [176, 205] width 168 height 43
click at [217, 216] on input "SĐT Người Nhận" at bounding box center [176, 212] width 168 height 20
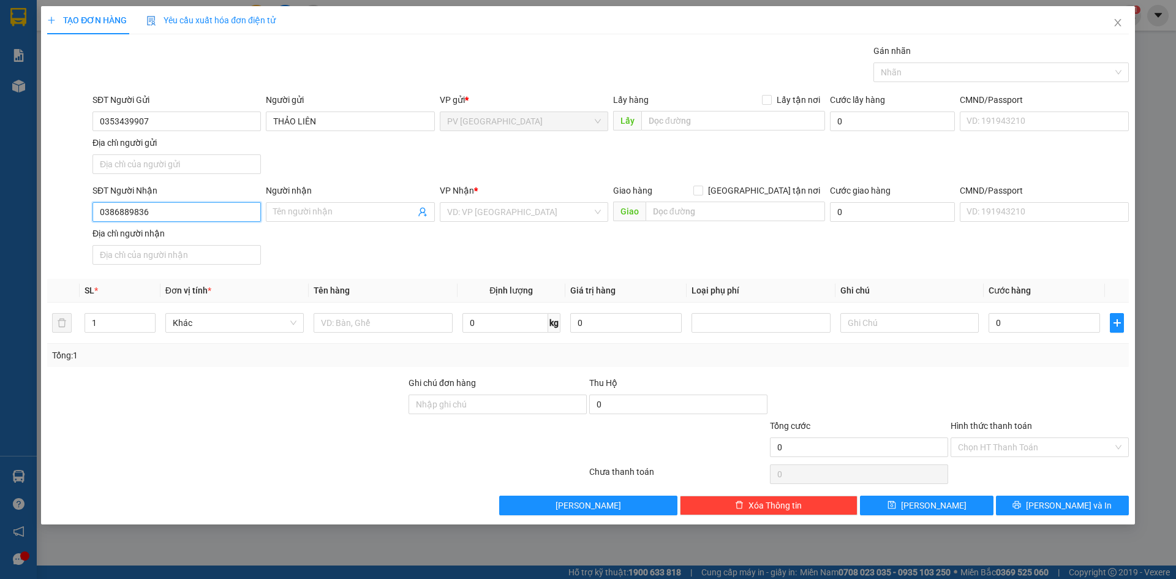
type input "0386889836"
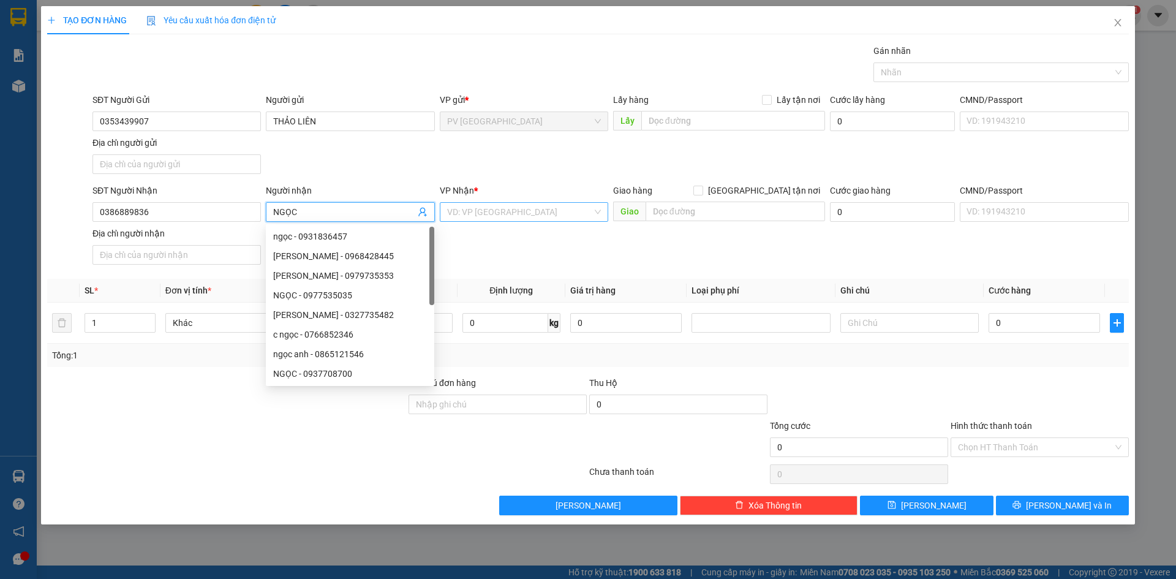
type input "NGỌC"
click at [532, 217] on input "search" at bounding box center [519, 212] width 145 height 18
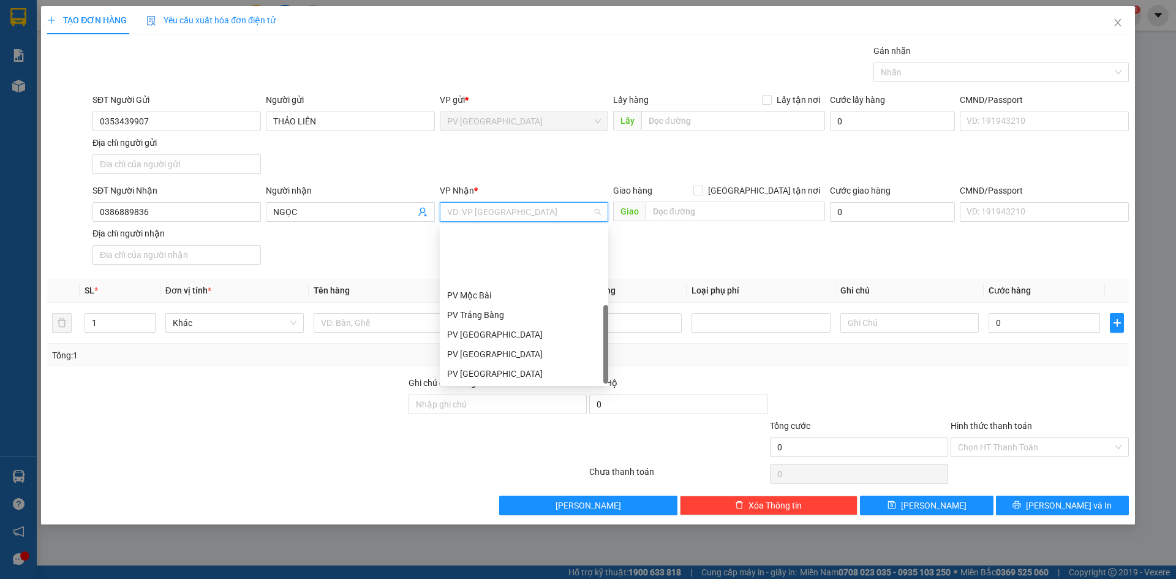
scroll to position [78, 0]
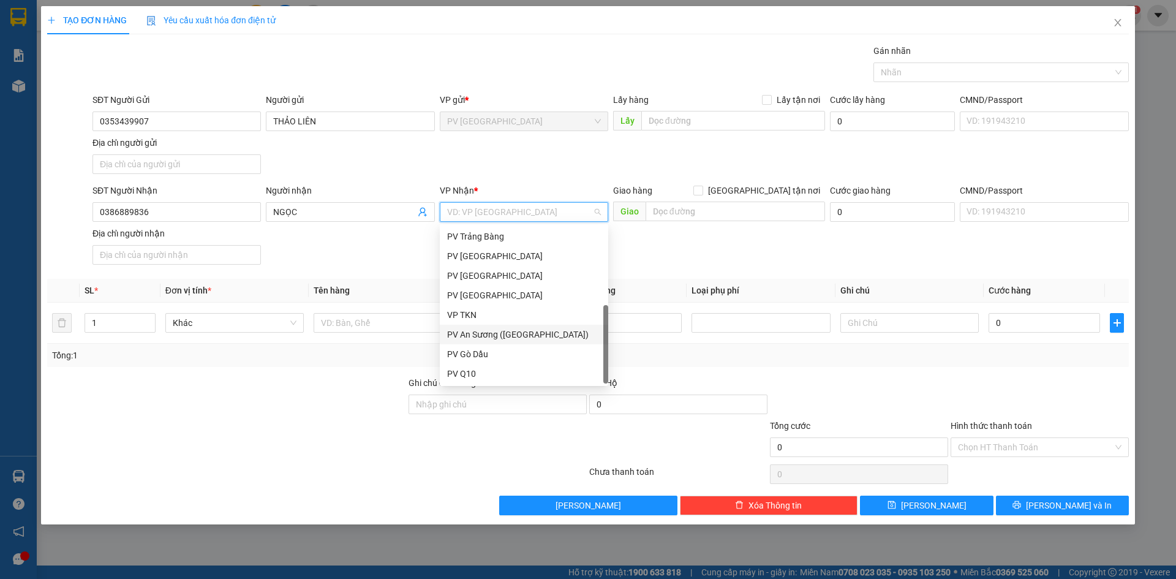
drag, startPoint x: 517, startPoint y: 333, endPoint x: 414, endPoint y: 321, distance: 104.1
click at [518, 333] on div "PV An Sương ([GEOGRAPHIC_DATA])" at bounding box center [524, 334] width 154 height 13
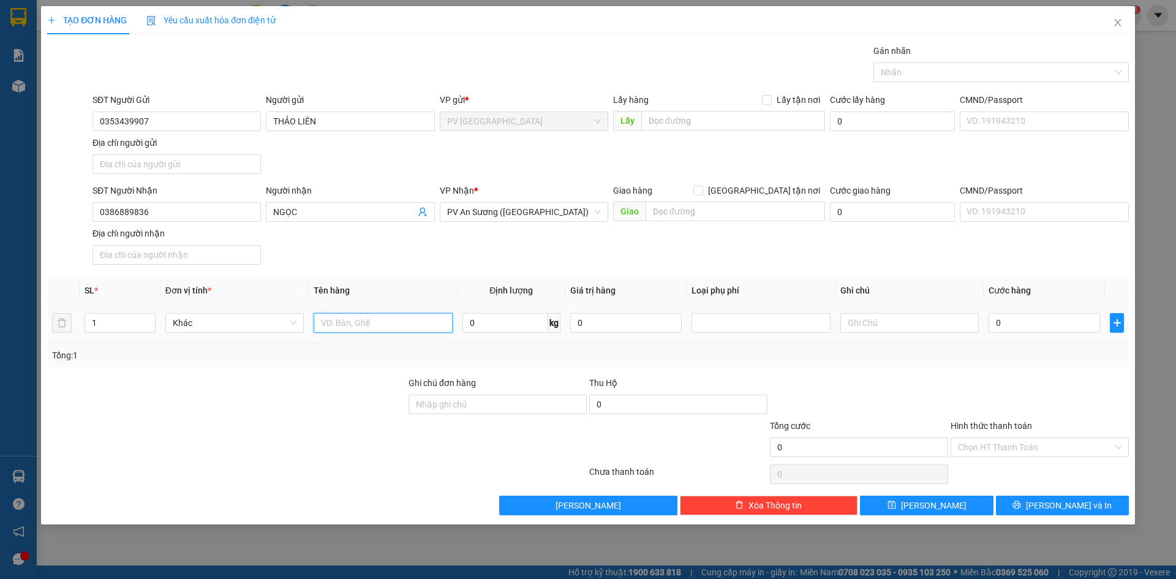
click at [405, 323] on input "text" at bounding box center [383, 323] width 138 height 20
type input "THÙNG QUẦN ÁO"
click at [1018, 323] on input "0" at bounding box center [1043, 323] width 111 height 20
type input "8"
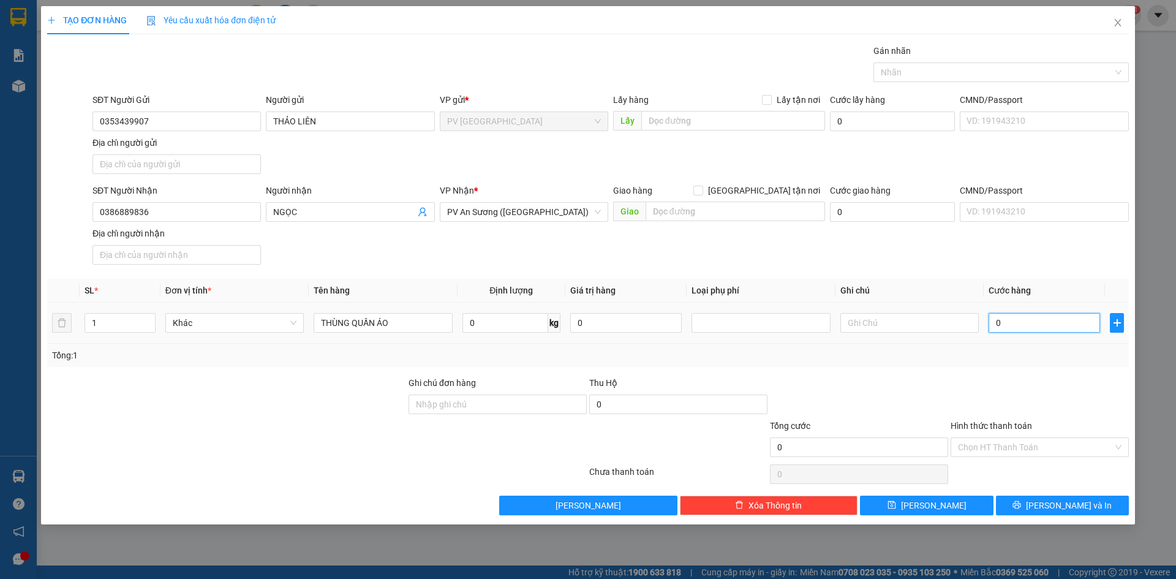
type input "8"
type input "80"
type input "80.000"
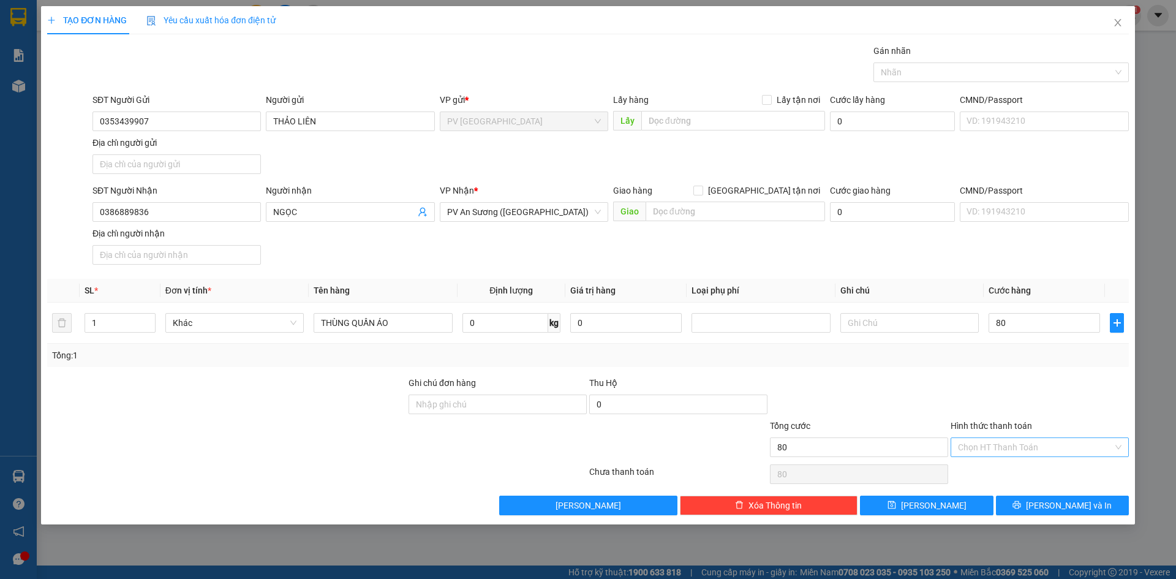
type input "80.000"
click at [1023, 449] on input "Hình thức thanh toán" at bounding box center [1035, 447] width 155 height 18
click at [1009, 469] on div "Tại văn phòng" at bounding box center [1040, 471] width 164 height 13
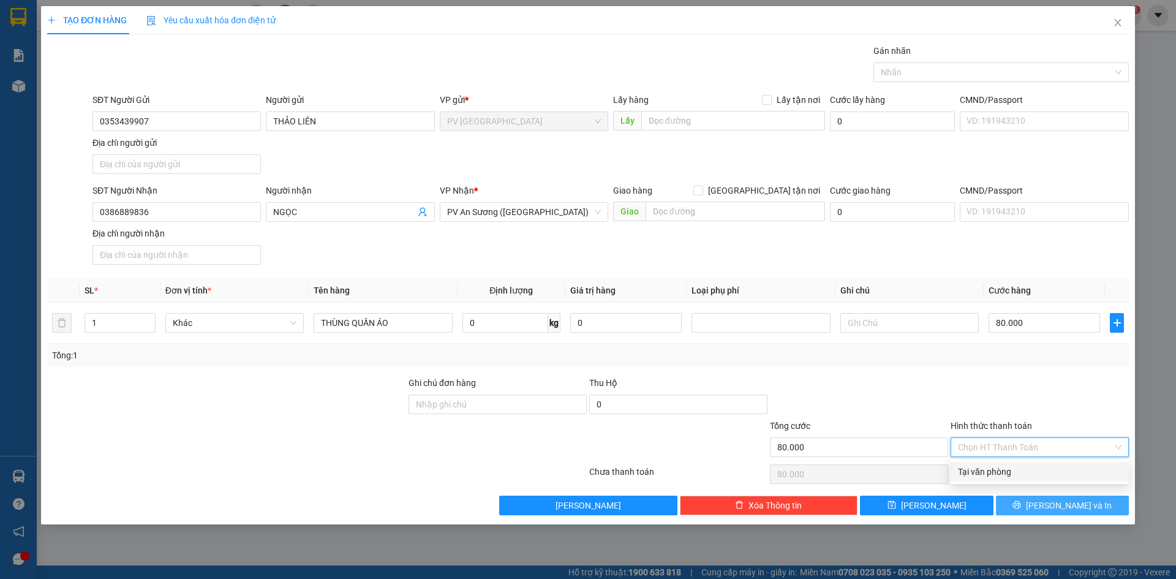
type input "0"
click at [1030, 506] on button "[PERSON_NAME] và In" at bounding box center [1062, 505] width 133 height 20
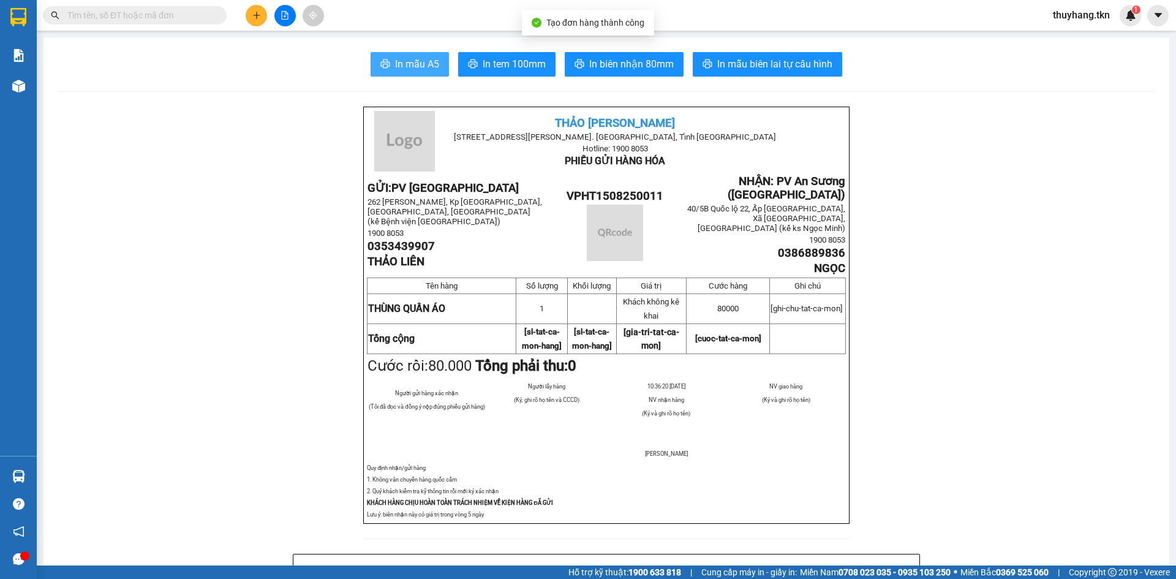
click at [402, 65] on span "In mẫu A5" at bounding box center [417, 63] width 44 height 15
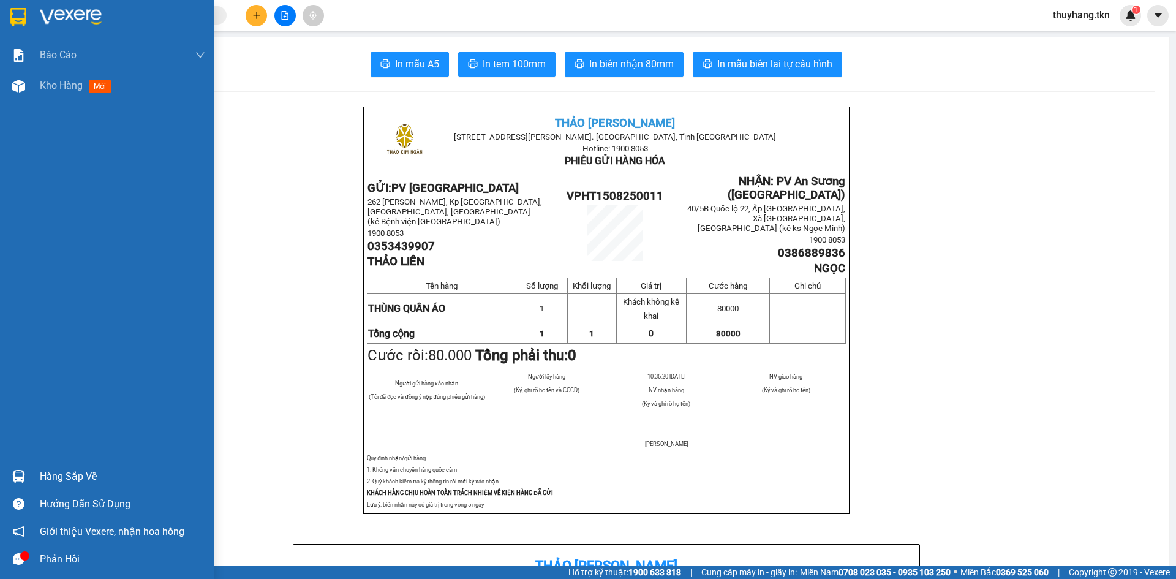
click at [20, 12] on img at bounding box center [18, 17] width 16 height 18
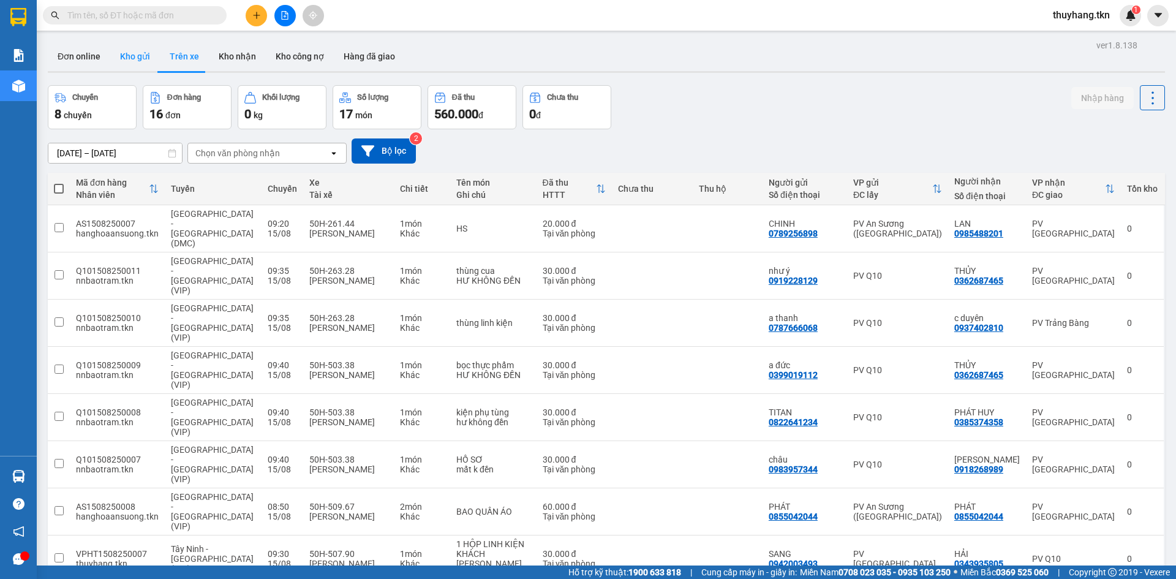
click at [140, 58] on button "Kho gửi" at bounding box center [135, 56] width 50 height 29
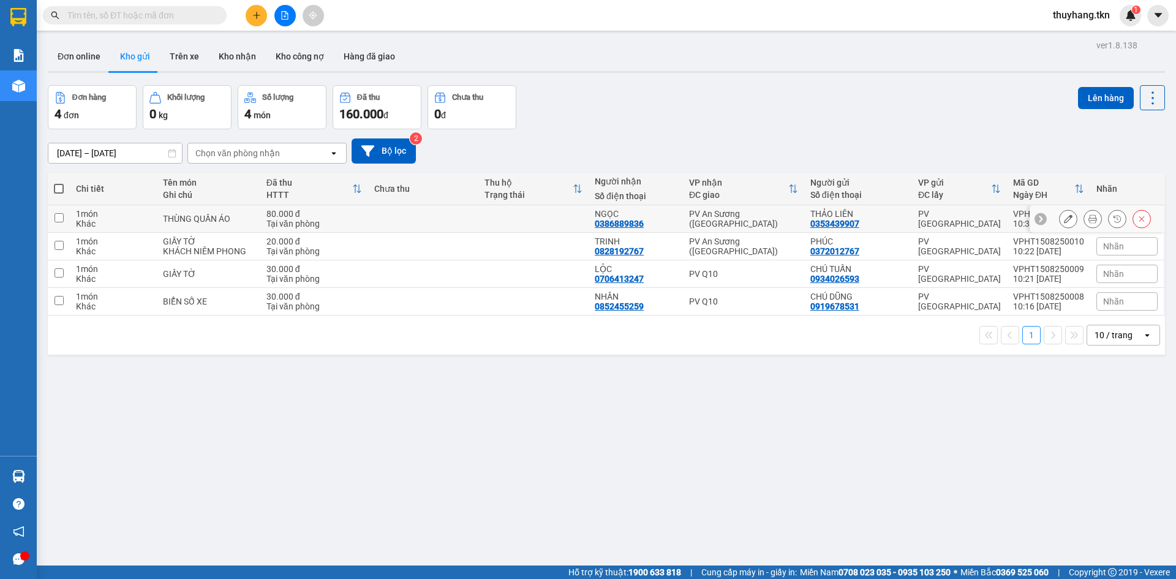
click at [391, 228] on td at bounding box center [423, 219] width 110 height 28
checkbox input "true"
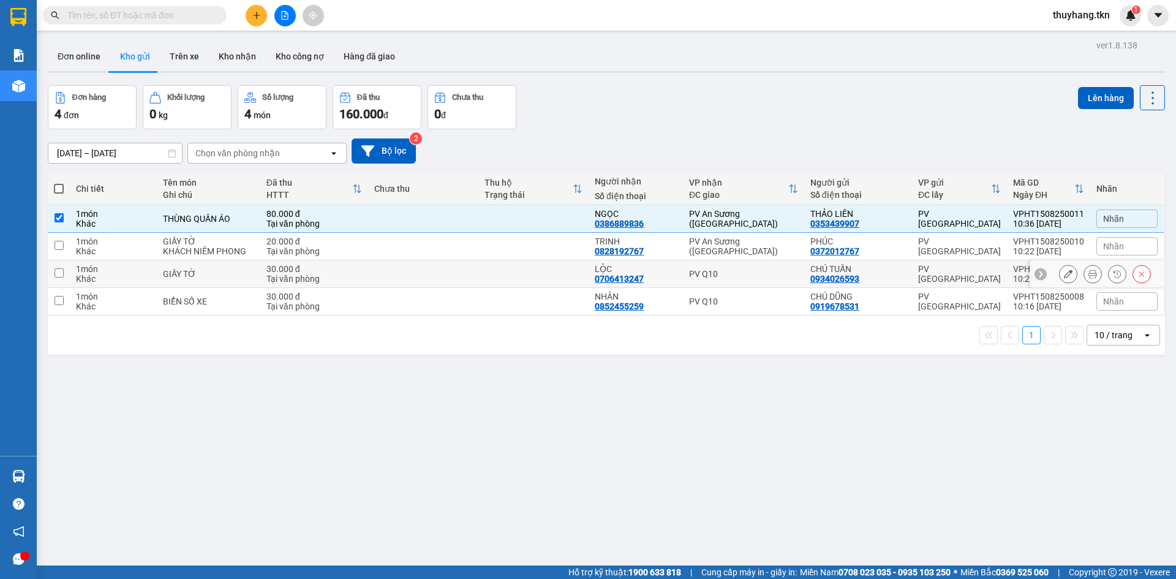
click at [386, 260] on td at bounding box center [423, 274] width 110 height 28
checkbox input "true"
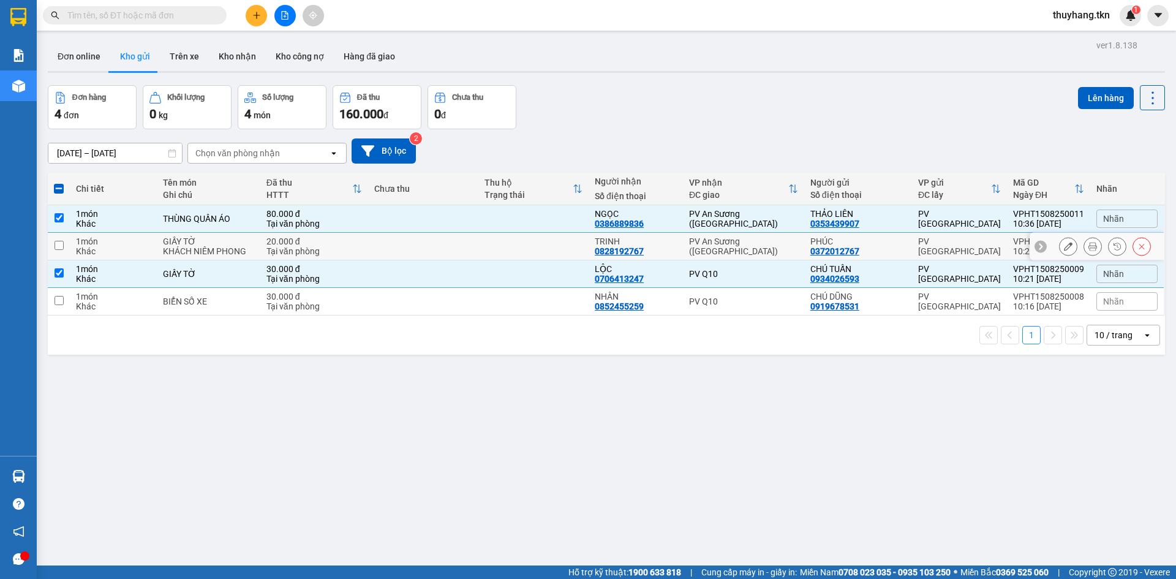
click at [388, 253] on td at bounding box center [423, 247] width 110 height 28
checkbox input "true"
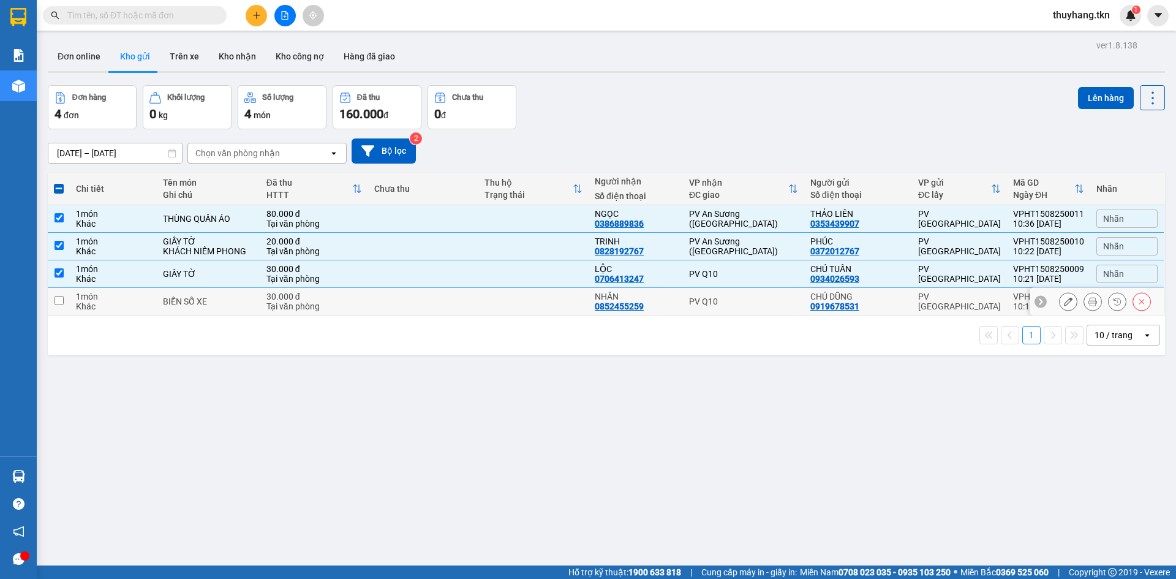
click at [385, 303] on td at bounding box center [423, 302] width 110 height 28
checkbox input "true"
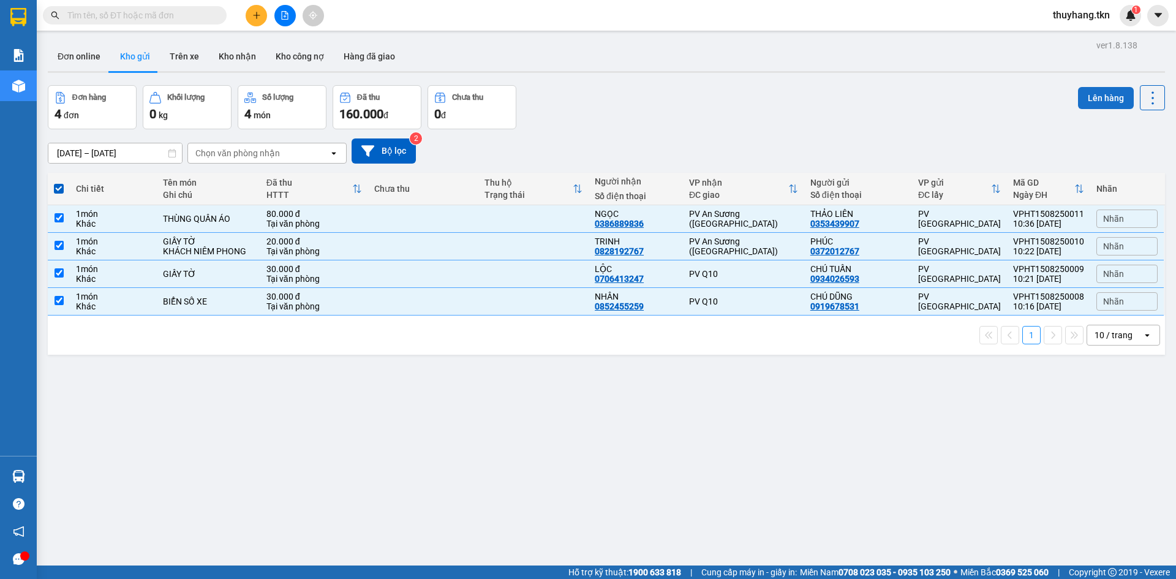
click at [1096, 102] on button "Lên hàng" at bounding box center [1106, 98] width 56 height 22
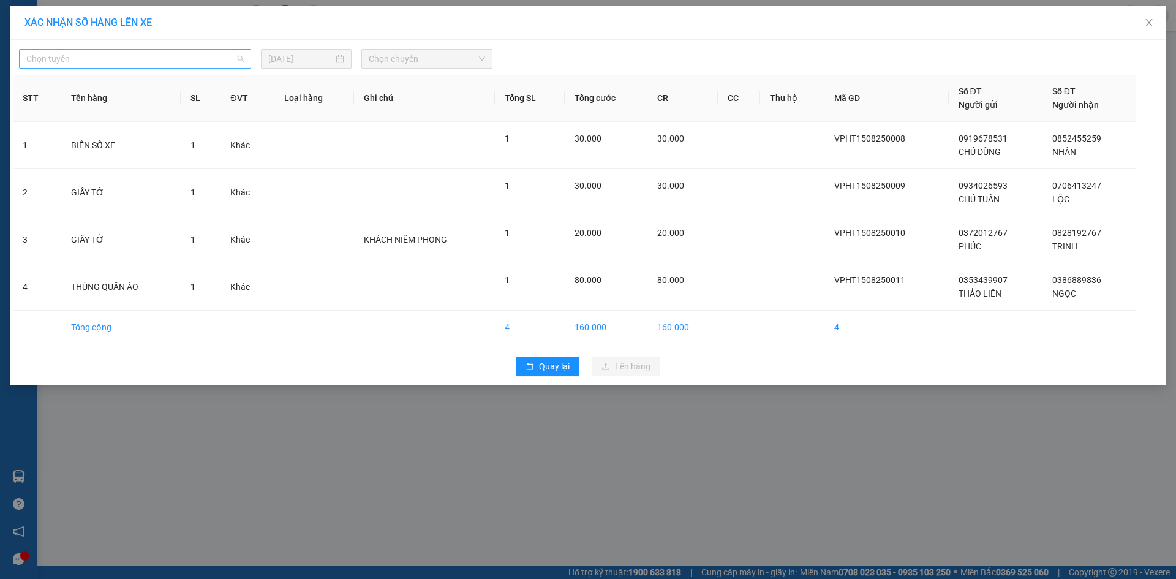
click at [216, 68] on div "Chọn tuyến" at bounding box center [135, 59] width 232 height 20
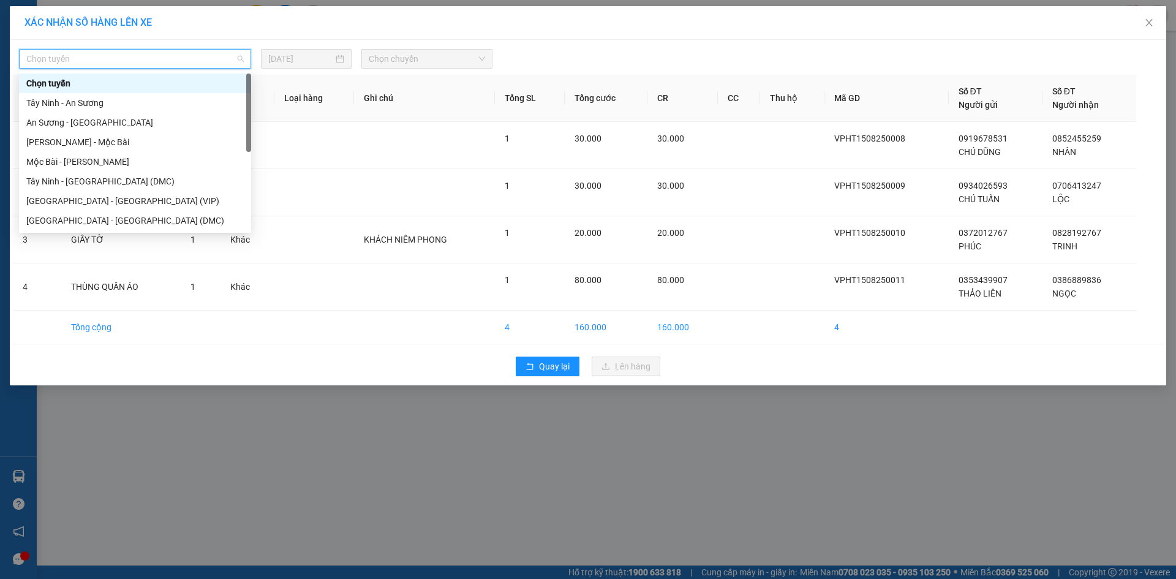
scroll to position [20, 0]
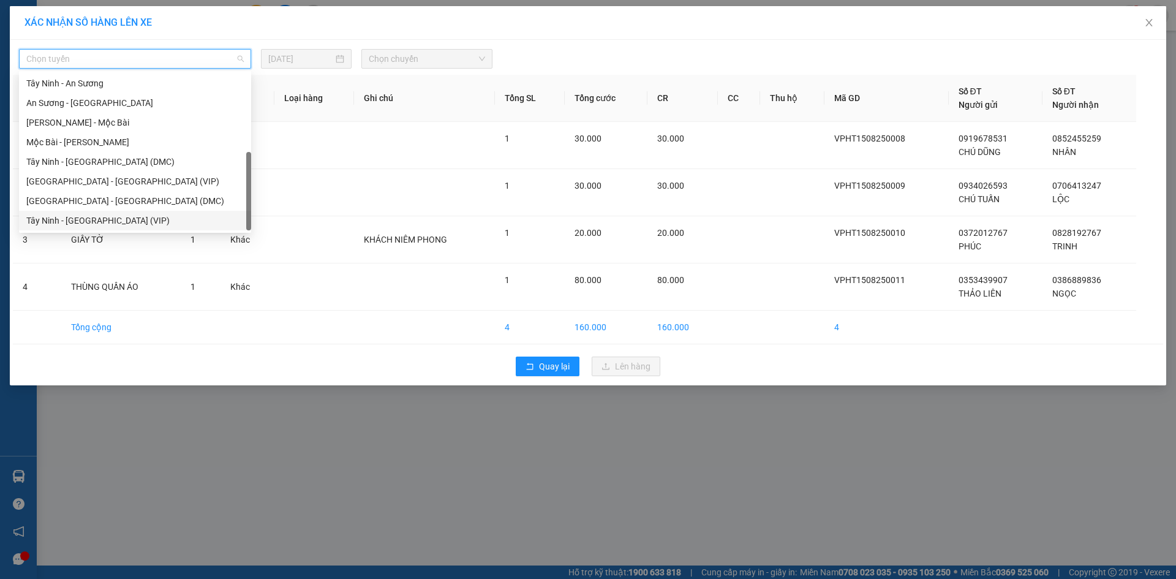
click at [175, 220] on div "Tây Ninh - [GEOGRAPHIC_DATA] (VIP)" at bounding box center [134, 220] width 217 height 13
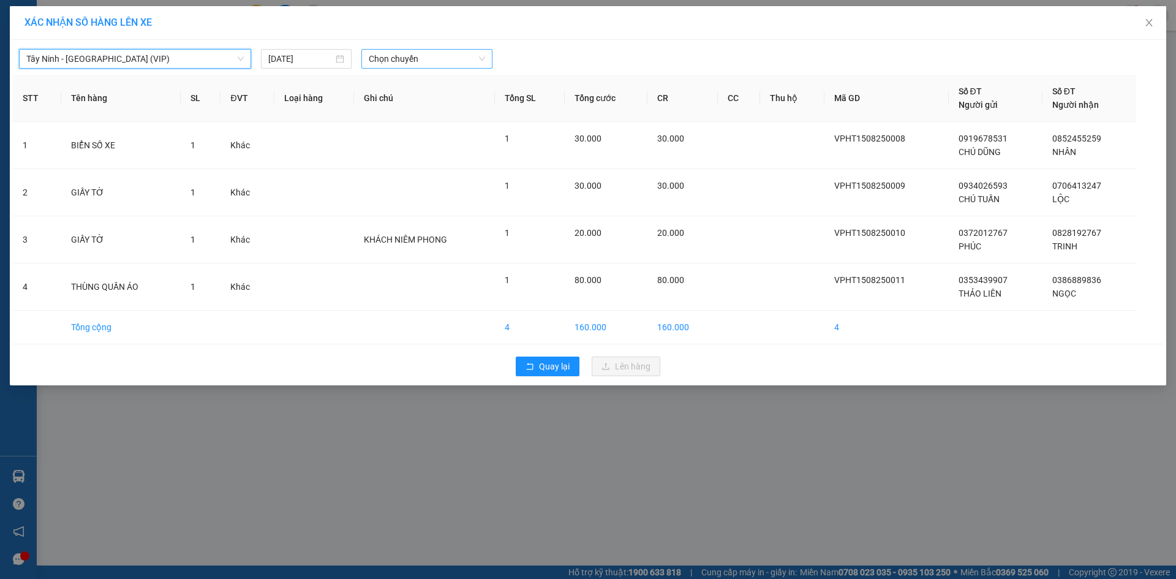
click at [371, 62] on span "Chọn chuyến" at bounding box center [427, 59] width 116 height 18
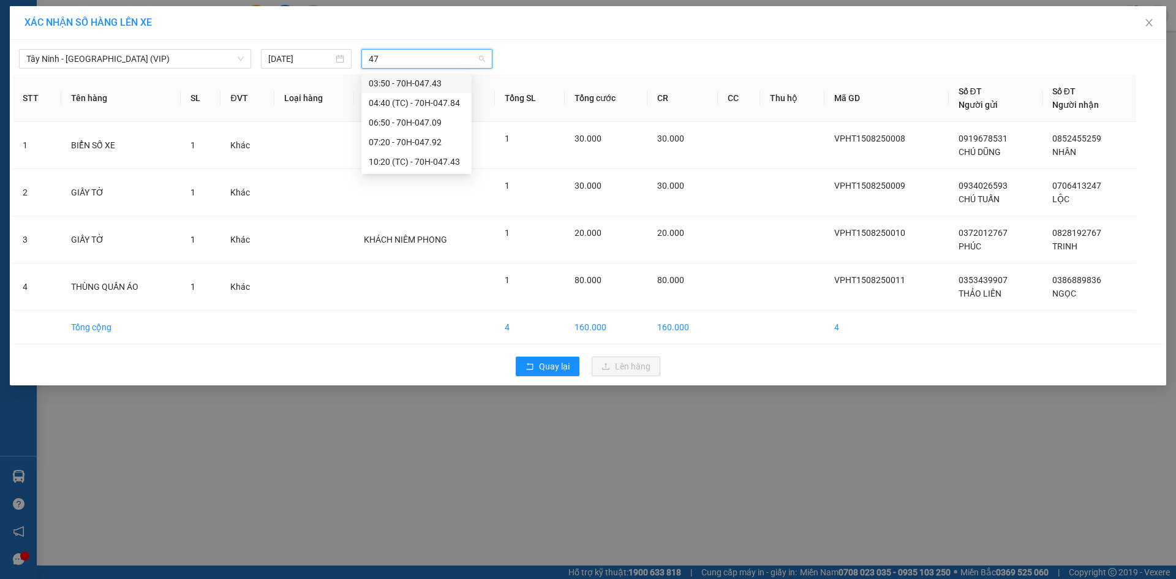
scroll to position [0, 0]
type input "4743"
click at [427, 107] on div "10:20 (TC) - 70H-047.43" at bounding box center [417, 102] width 96 height 13
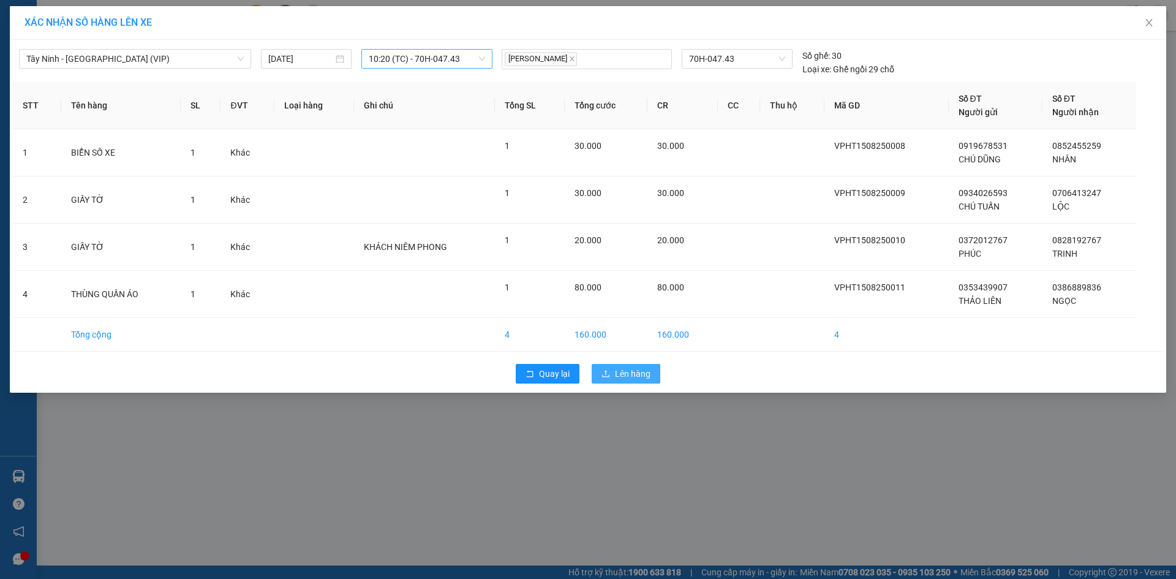
click at [615, 375] on span "Lên hàng" at bounding box center [633, 373] width 36 height 13
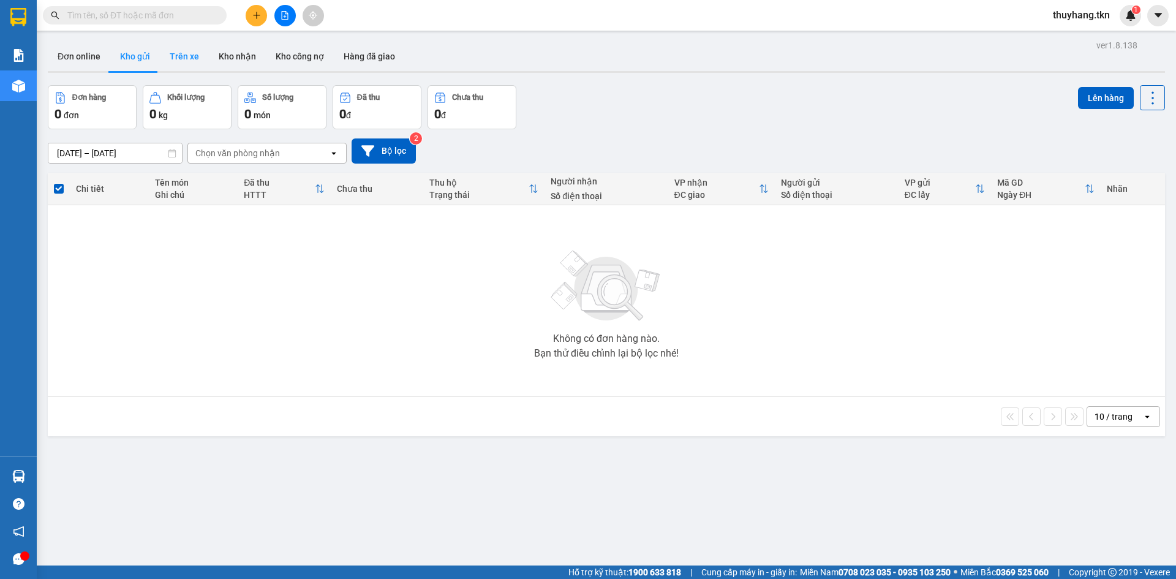
click at [189, 47] on button "Trên xe" at bounding box center [184, 56] width 49 height 29
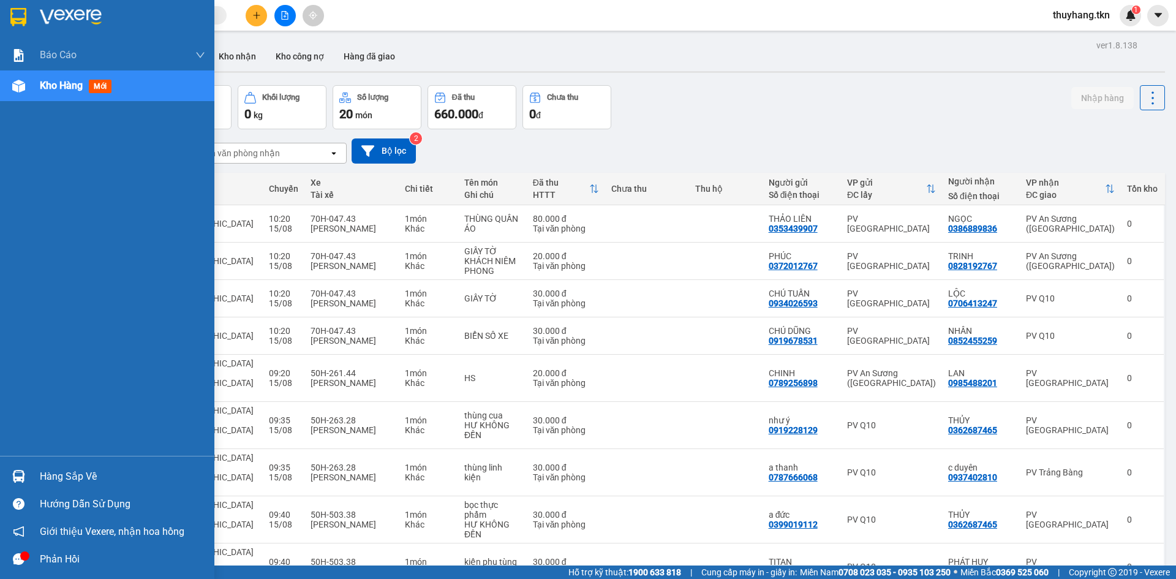
click at [62, 483] on div "Hàng sắp về" at bounding box center [122, 476] width 165 height 18
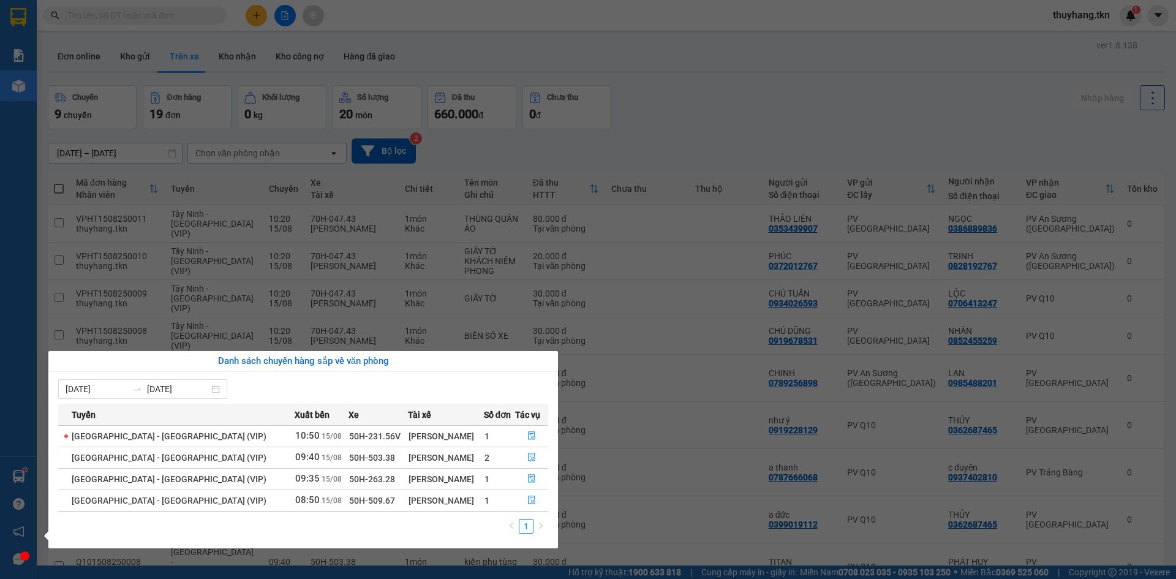
click at [742, 86] on section "Kết quả tìm kiếm ( 0 ) Bộ lọc No Data thuyhang.tkn 1 Báo cáo Mẫu 1: Báo cáo dòn…" at bounding box center [588, 289] width 1176 height 579
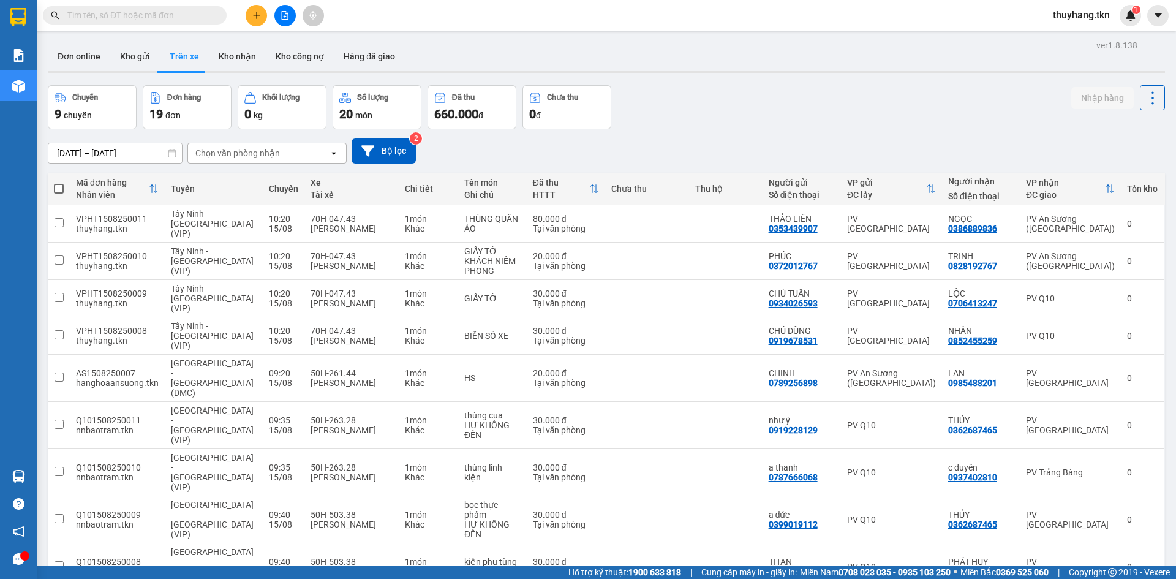
click at [260, 21] on button at bounding box center [256, 15] width 21 height 21
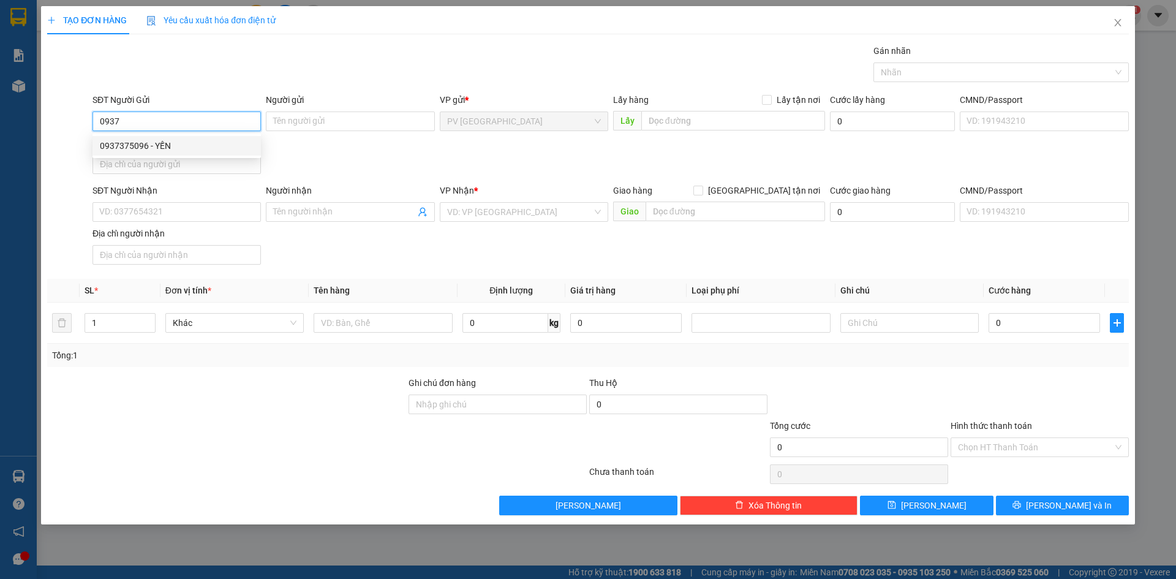
click at [212, 152] on div "0937375096 - YẾN" at bounding box center [176, 146] width 168 height 20
type input "0937375096"
type input "YẾN"
type input "0989233243"
type input "A THỪA"
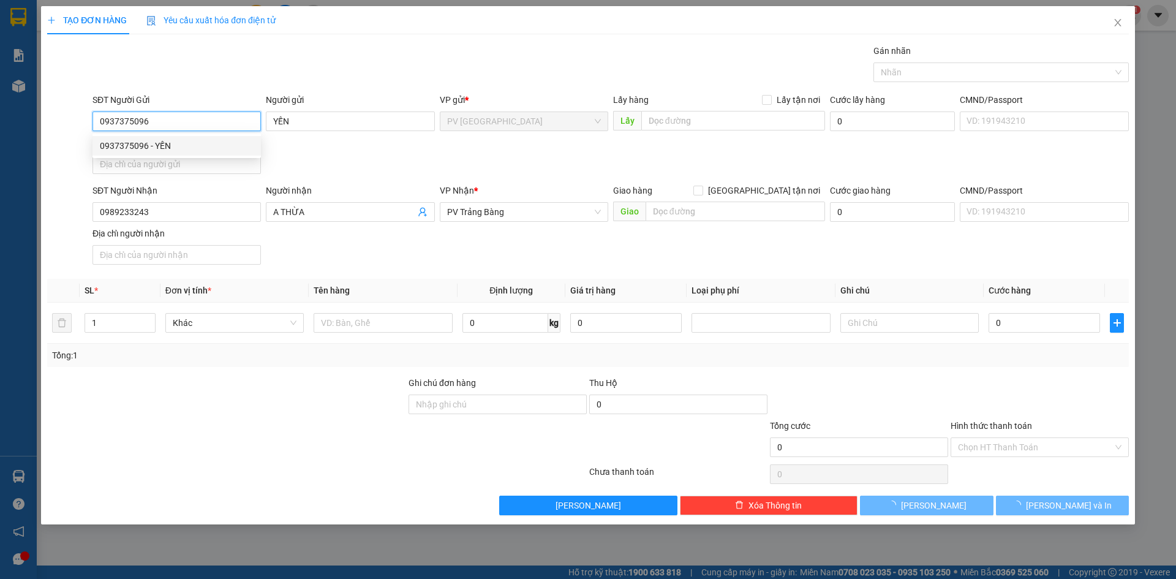
type input "20.000"
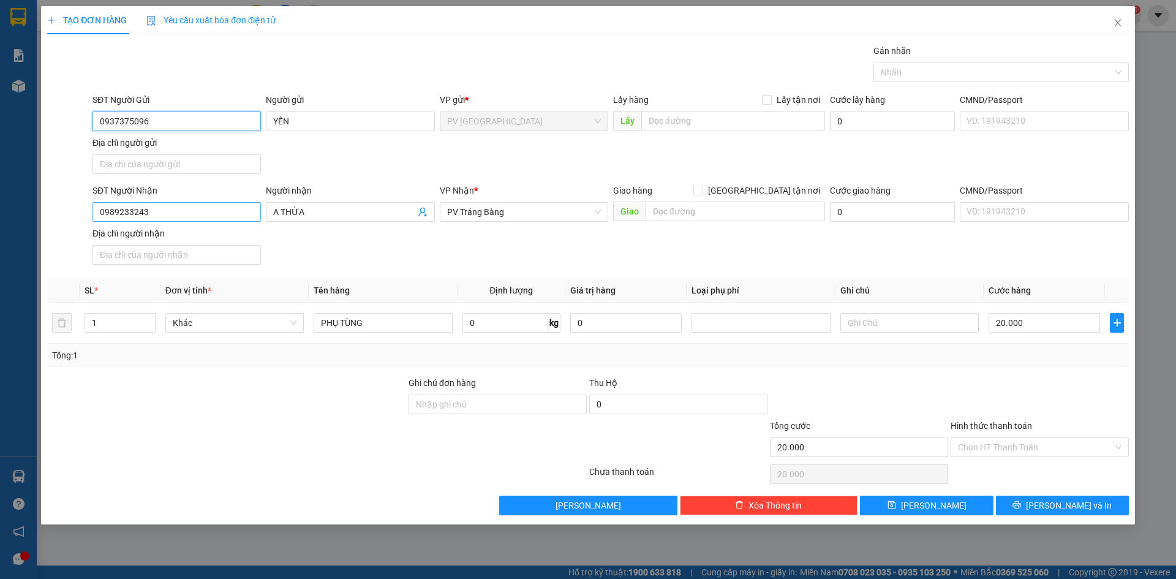
type input "0937375096"
click at [231, 208] on input "0989233243" at bounding box center [176, 212] width 168 height 20
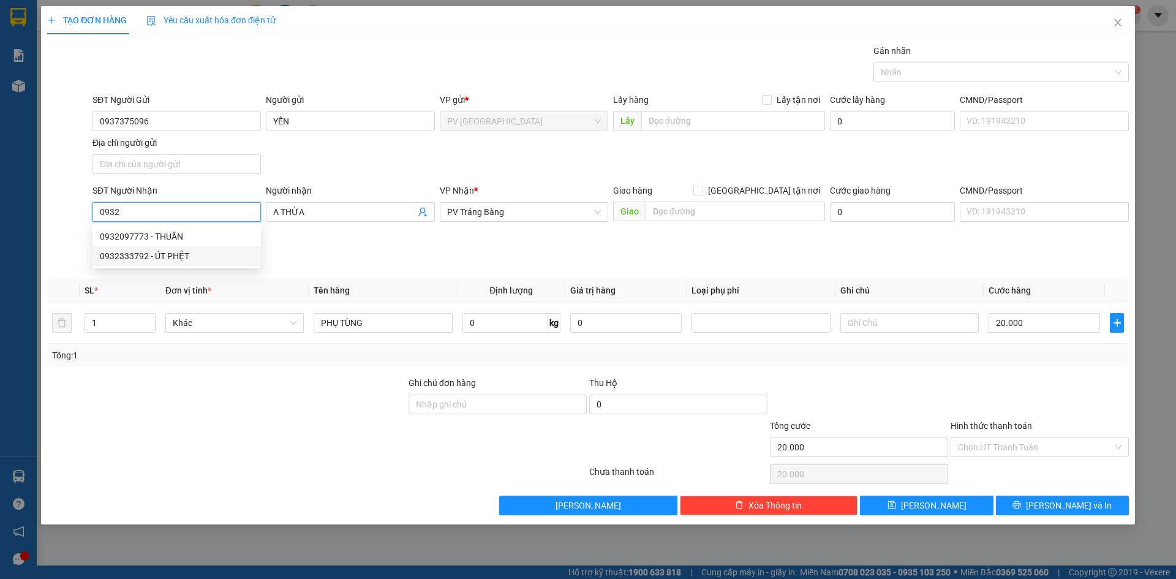
click at [214, 252] on div "0932333792 - ÚT PHỆT" at bounding box center [177, 255] width 154 height 13
type input "0932333792"
type input "ÚT PHỆT"
type input "0932333792"
click at [500, 226] on div "VP Nhận * PV Gò Dầu" at bounding box center [524, 205] width 168 height 43
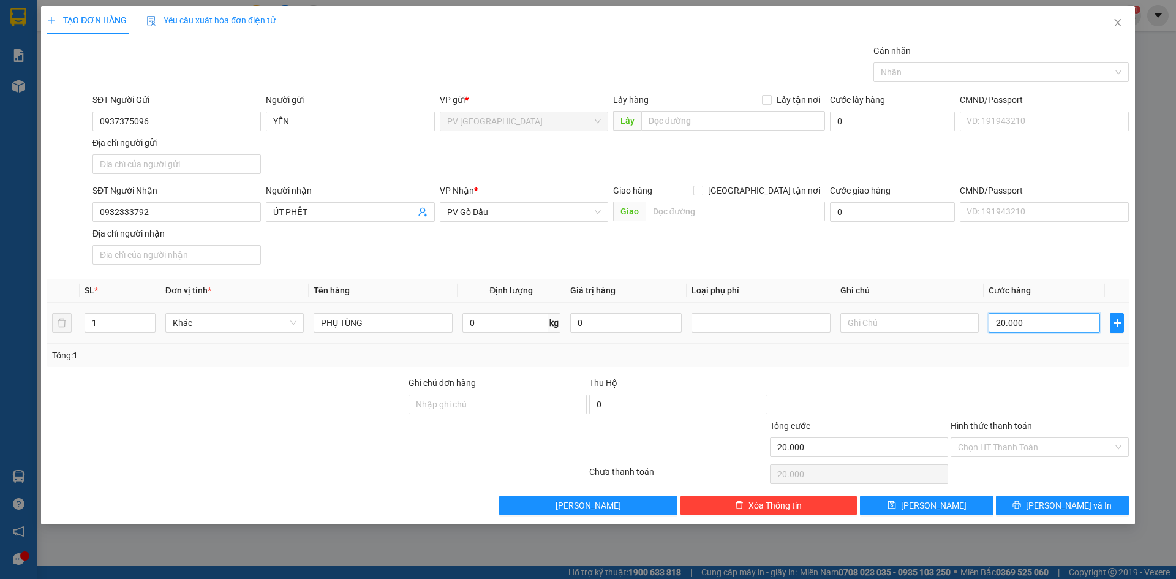
click at [1036, 326] on input "20.000" at bounding box center [1043, 323] width 111 height 20
type input "4"
type input "0"
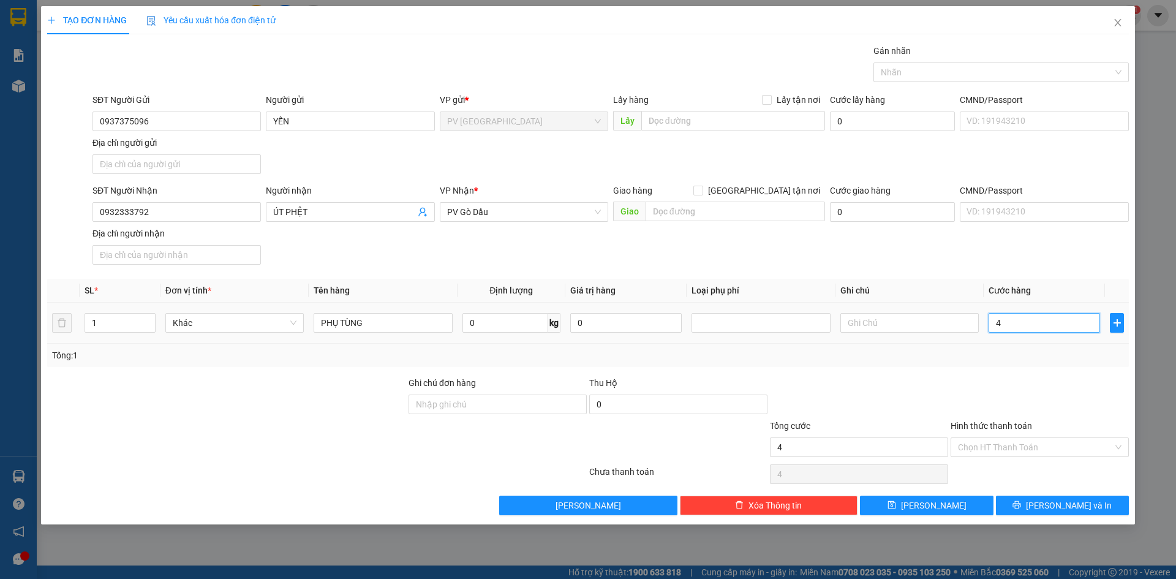
type input "0"
type input "4"
type input "04"
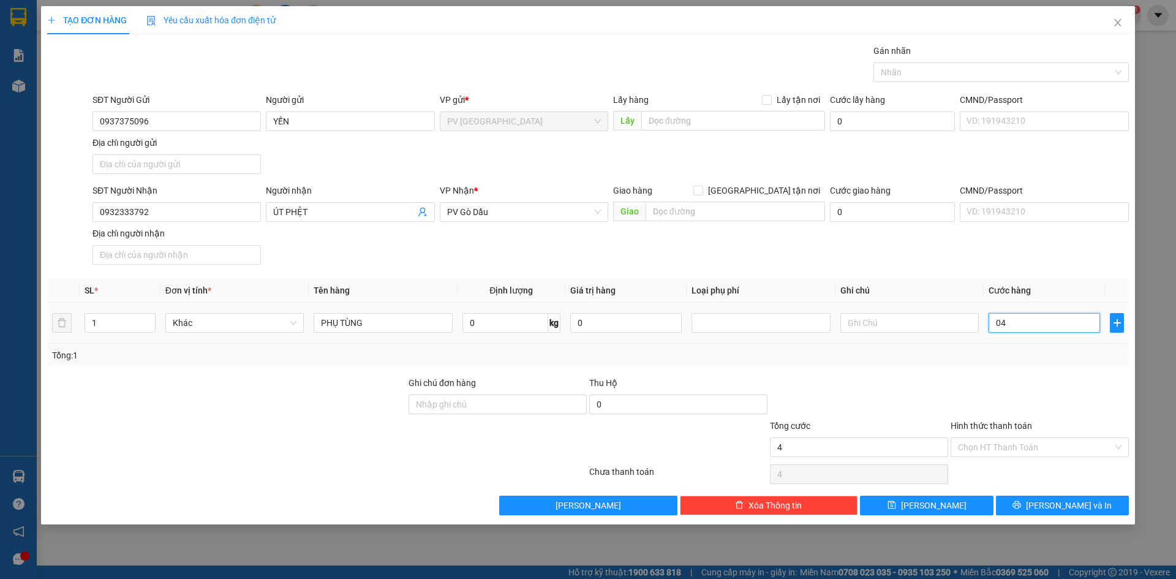
type input "40"
type input "040"
type input "40.000"
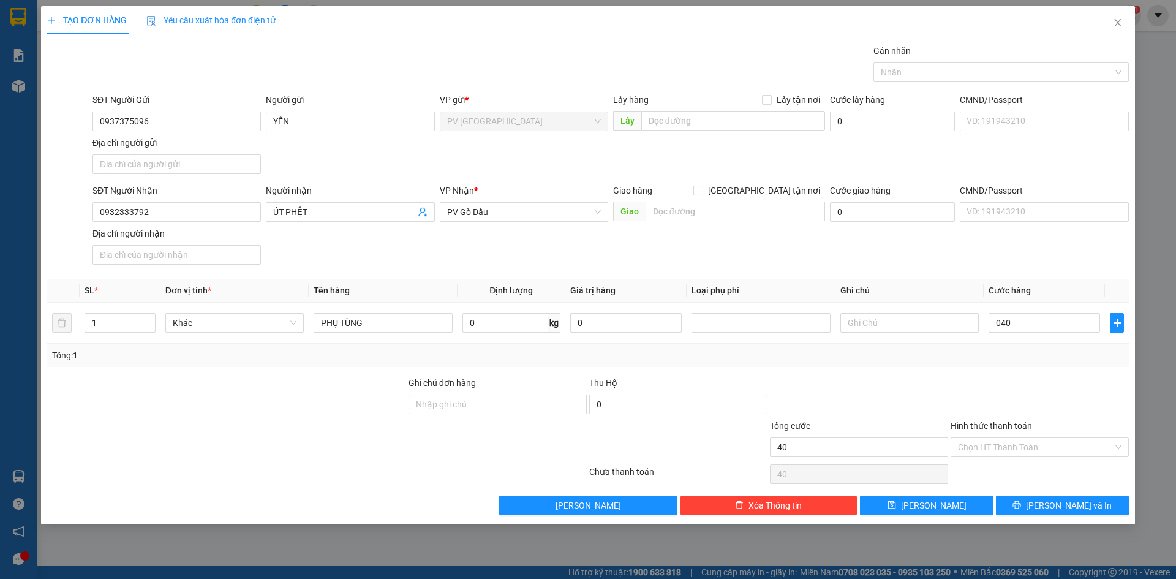
type input "40.000"
click at [1021, 383] on div at bounding box center [1039, 397] width 181 height 43
click at [1033, 452] on input "Hình thức thanh toán" at bounding box center [1035, 447] width 155 height 18
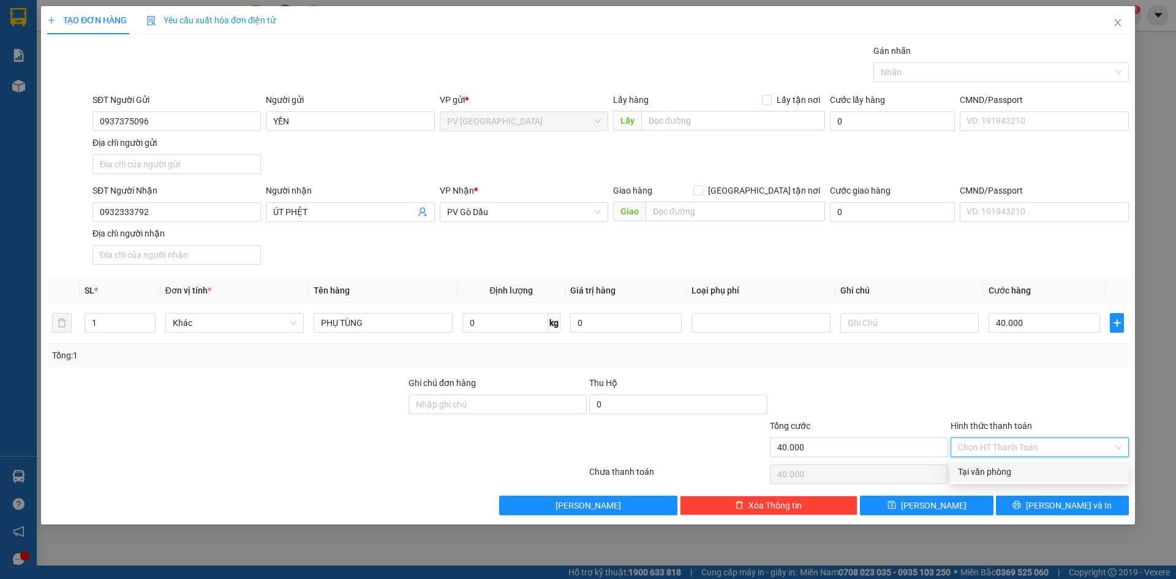
click at [1037, 477] on div "Tại văn phòng" at bounding box center [1040, 471] width 164 height 13
type input "0"
click at [1051, 506] on button "[PERSON_NAME] và In" at bounding box center [1062, 505] width 133 height 20
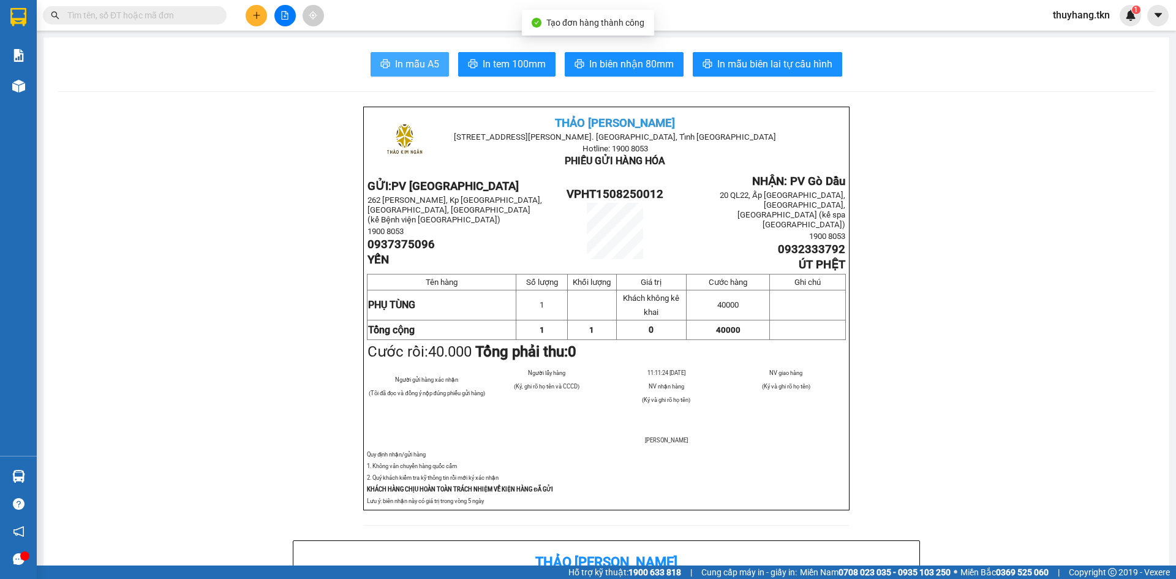
click at [407, 64] on span "In mẫu A5" at bounding box center [417, 63] width 44 height 15
click at [261, 17] on button at bounding box center [256, 15] width 21 height 21
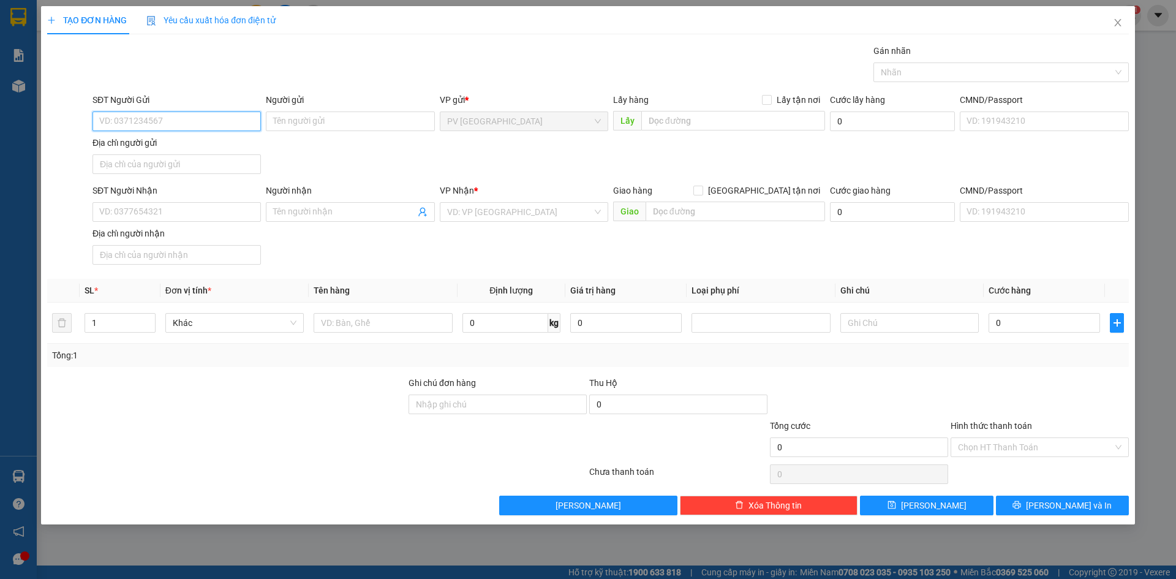
click at [205, 124] on input "SĐT Người Gửi" at bounding box center [176, 121] width 168 height 20
click at [189, 146] on div "0937375096 - YẾN" at bounding box center [177, 145] width 154 height 13
type input "0937375096"
type input "YẾN"
type input "0932333792"
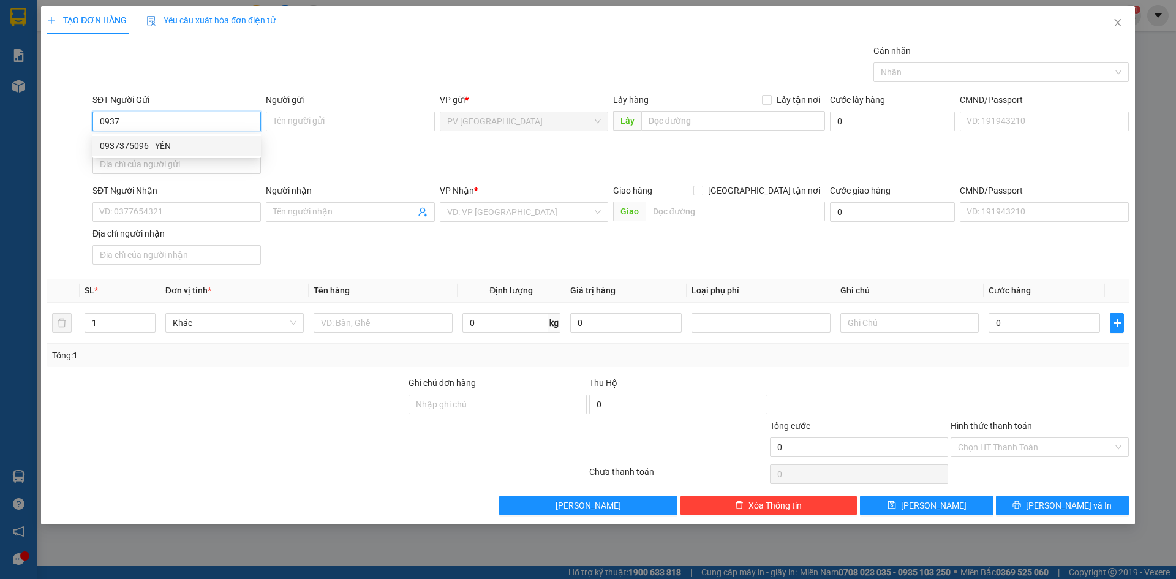
type input "ÚT PHỆT"
type input "40.000"
type input "0937375096"
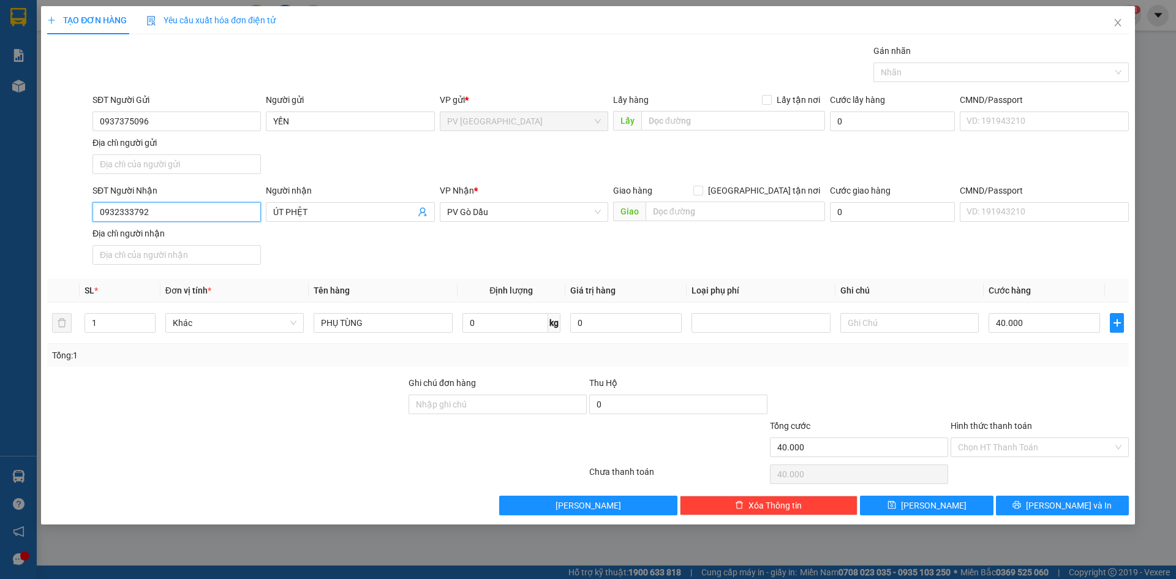
click at [197, 212] on input "0932333792" at bounding box center [176, 212] width 168 height 20
type input "0398548930"
click at [344, 216] on input "ÚT PHỆT" at bounding box center [343, 211] width 141 height 13
click at [343, 215] on input "ÚT PHỆT" at bounding box center [343, 211] width 141 height 13
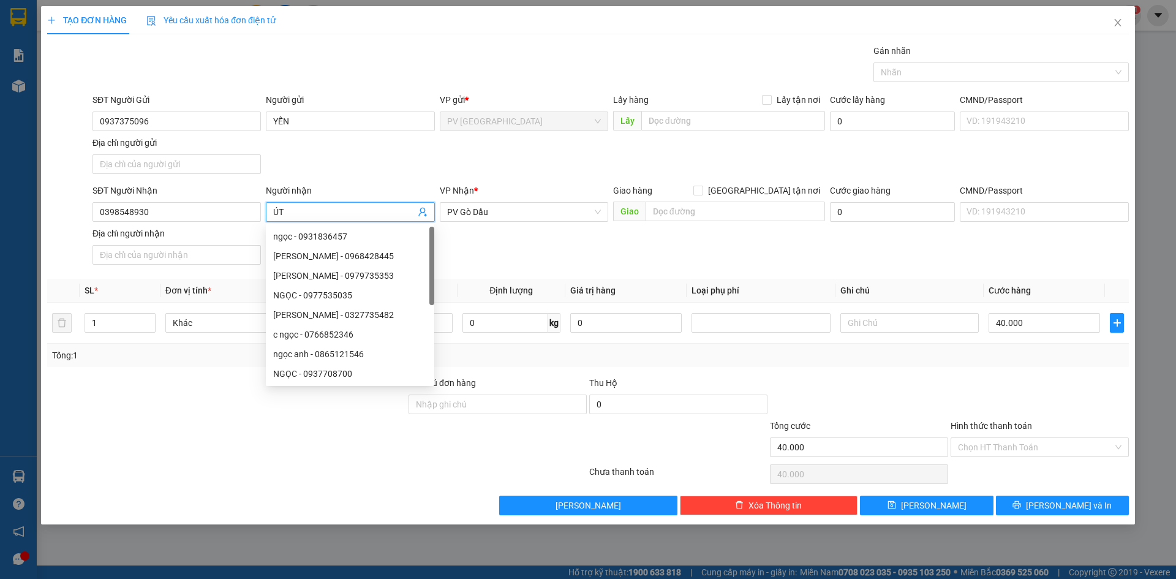
type input "Ú"
type input "VÀNG"
click at [588, 257] on div "SĐT Người Nhận 0398548930 Người nhận VÀNG VP Nhận * PV Gò Dầu Giao hàng Giao tậ…" at bounding box center [610, 227] width 1041 height 86
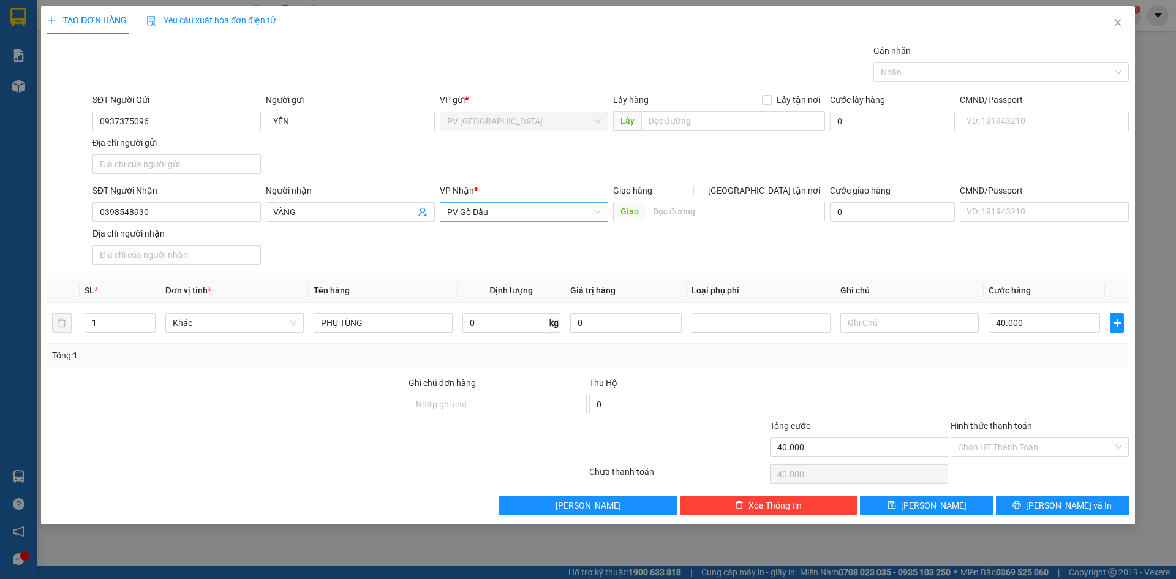
click at [500, 214] on span "PV Gò Dầu" at bounding box center [524, 212] width 154 height 18
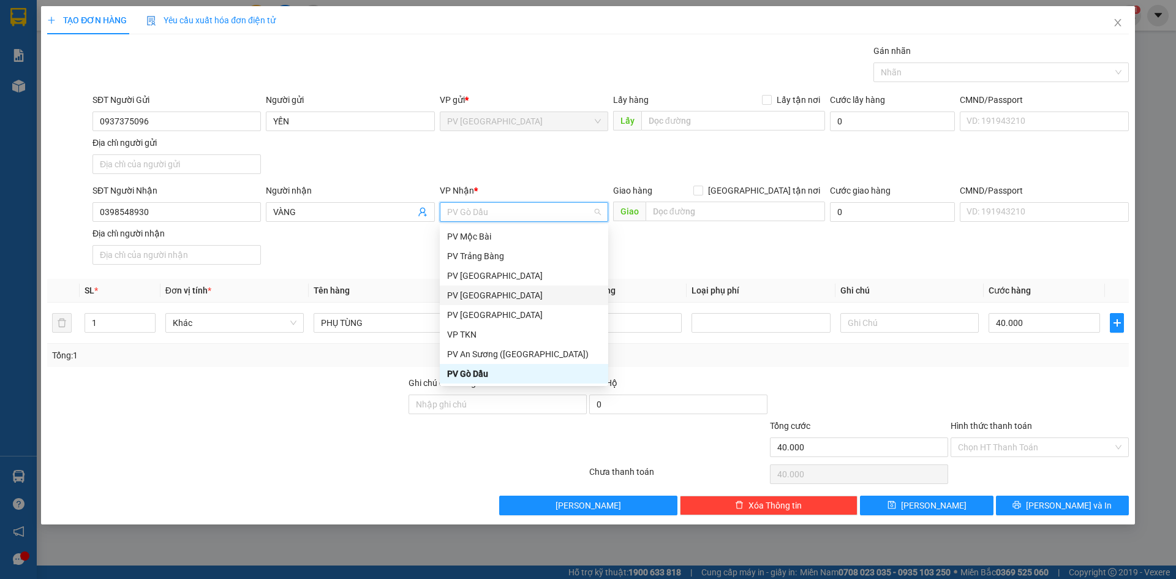
scroll to position [78, 0]
click at [485, 350] on div "PV Gò Dầu" at bounding box center [524, 353] width 154 height 13
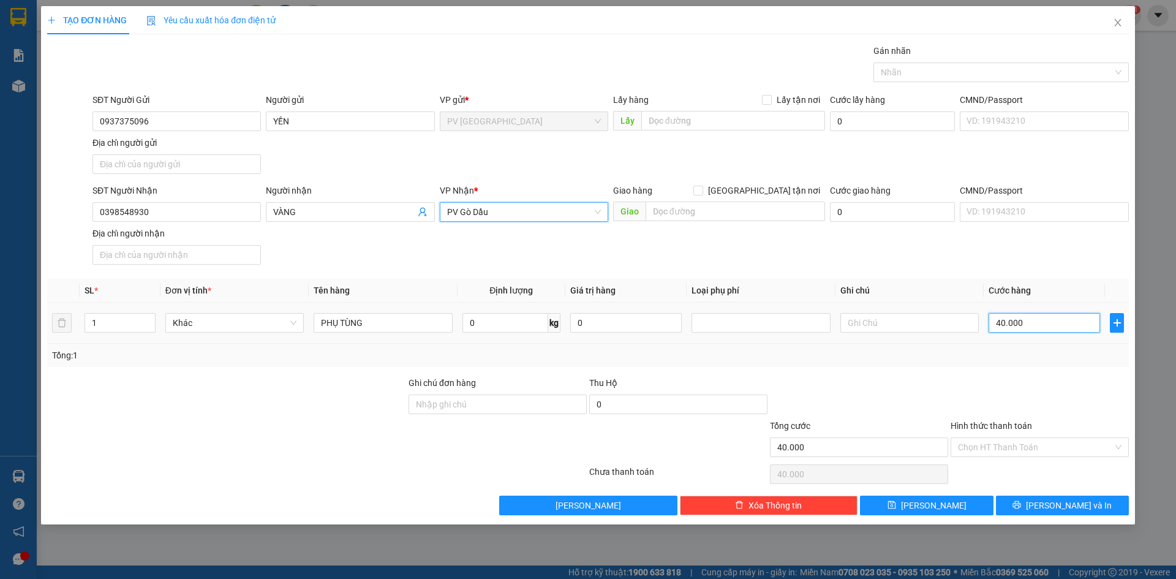
click at [1032, 328] on input "40.000" at bounding box center [1043, 323] width 111 height 20
type input "2"
type input "20"
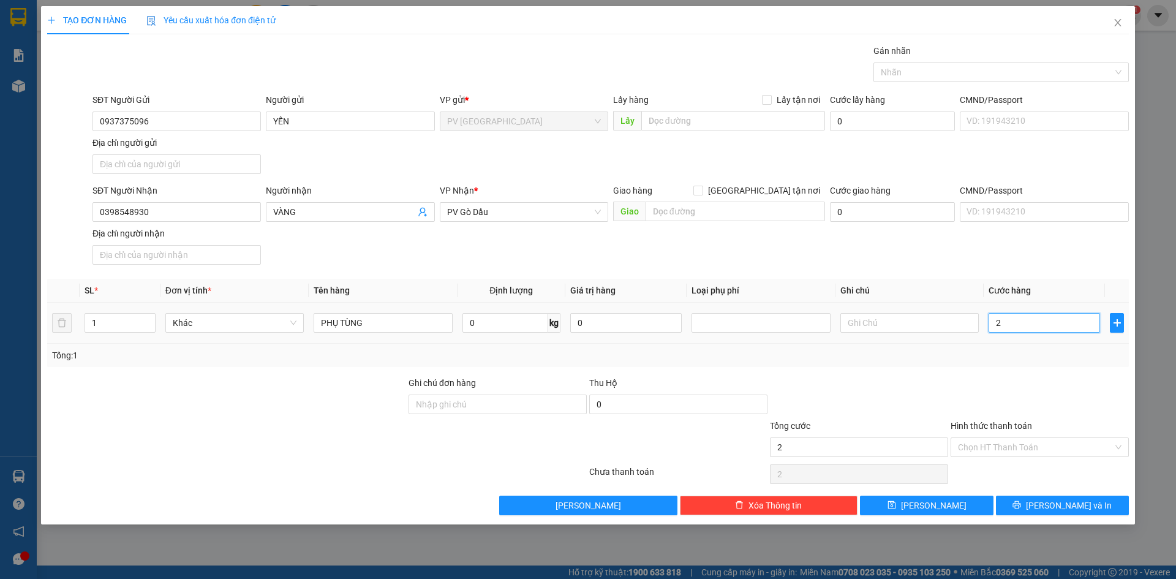
type input "20"
type input "20.000"
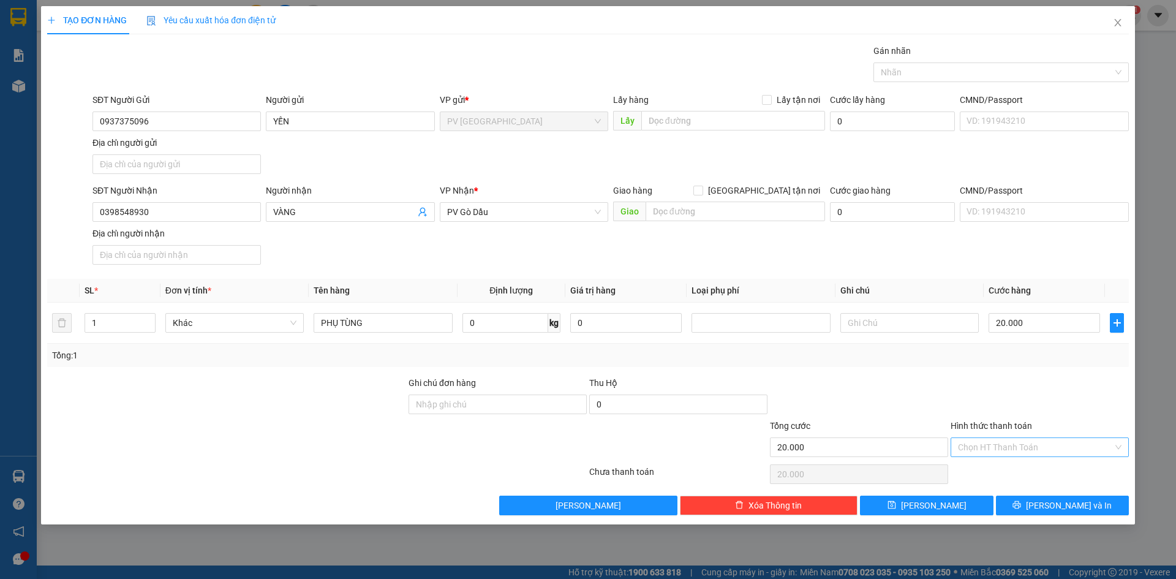
click at [1043, 440] on input "Hình thức thanh toán" at bounding box center [1035, 447] width 155 height 18
click at [1044, 465] on div "Tại văn phòng" at bounding box center [1040, 471] width 164 height 13
type input "0"
click at [1020, 510] on button "[PERSON_NAME] và In" at bounding box center [1062, 505] width 133 height 20
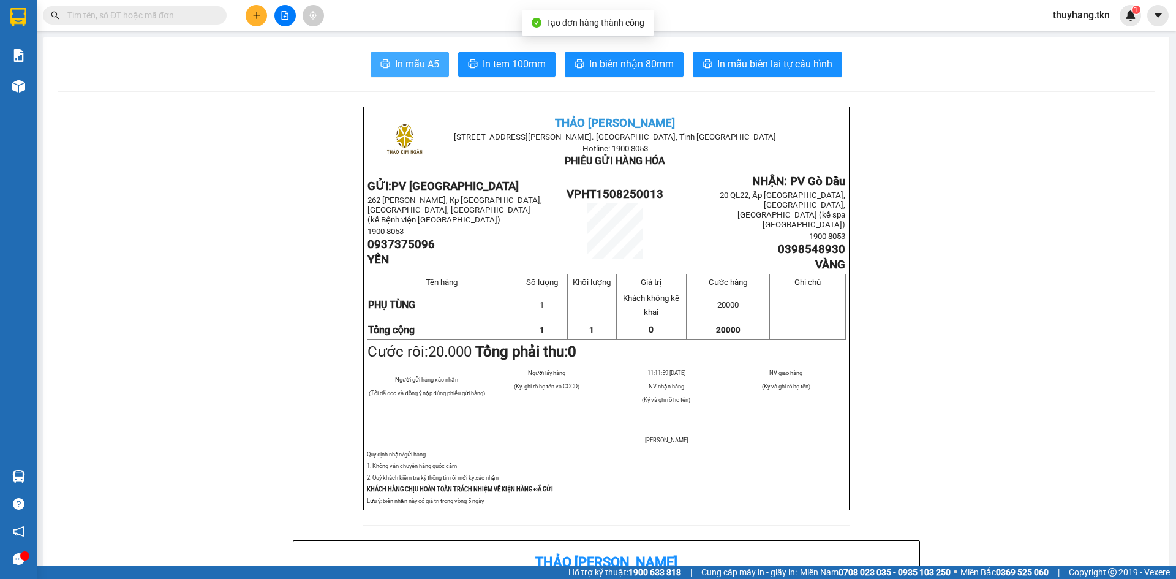
click at [433, 70] on span "In mẫu A5" at bounding box center [417, 63] width 44 height 15
click at [258, 17] on icon "plus" at bounding box center [256, 15] width 9 height 9
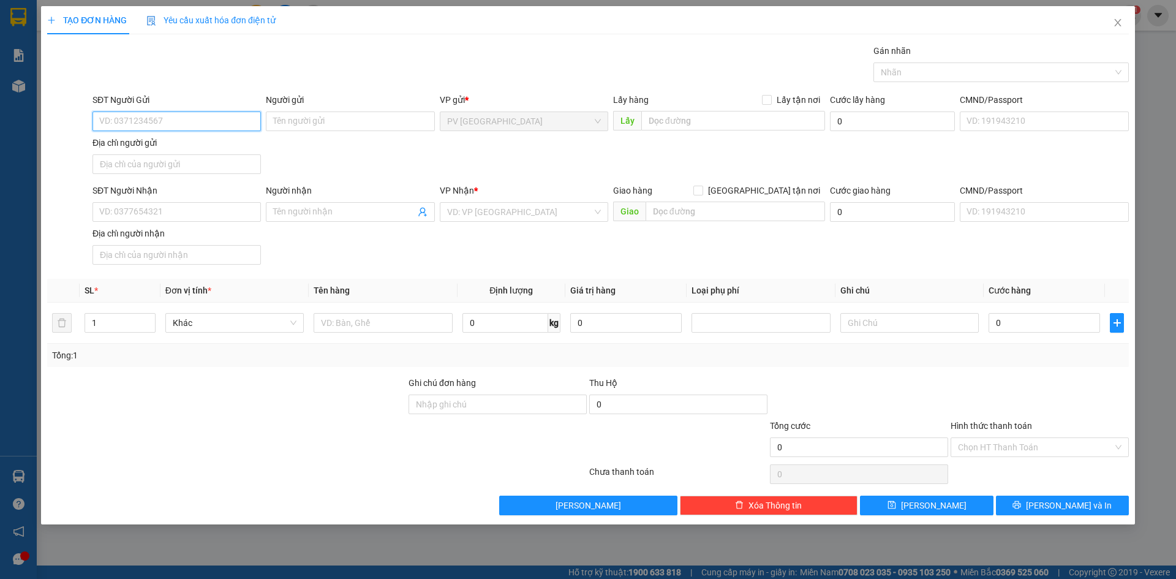
click at [247, 118] on input "SĐT Người Gửi" at bounding box center [176, 121] width 168 height 20
click at [20, 481] on div "TẠO ĐƠN HÀNG Yêu cầu xuất hóa đơn điện tử Transit Pickup Surcharge Ids Transit …" at bounding box center [588, 289] width 1176 height 579
click at [16, 472] on div "TẠO ĐƠN HÀNG Yêu cầu xuất hóa đơn điện tử Transit Pickup Surcharge Ids Transit …" at bounding box center [588, 289] width 1176 height 579
click at [138, 543] on div "TẠO ĐƠN HÀNG Yêu cầu xuất hóa đơn điện tử Transit Pickup Surcharge Ids Transit …" at bounding box center [588, 289] width 1176 height 579
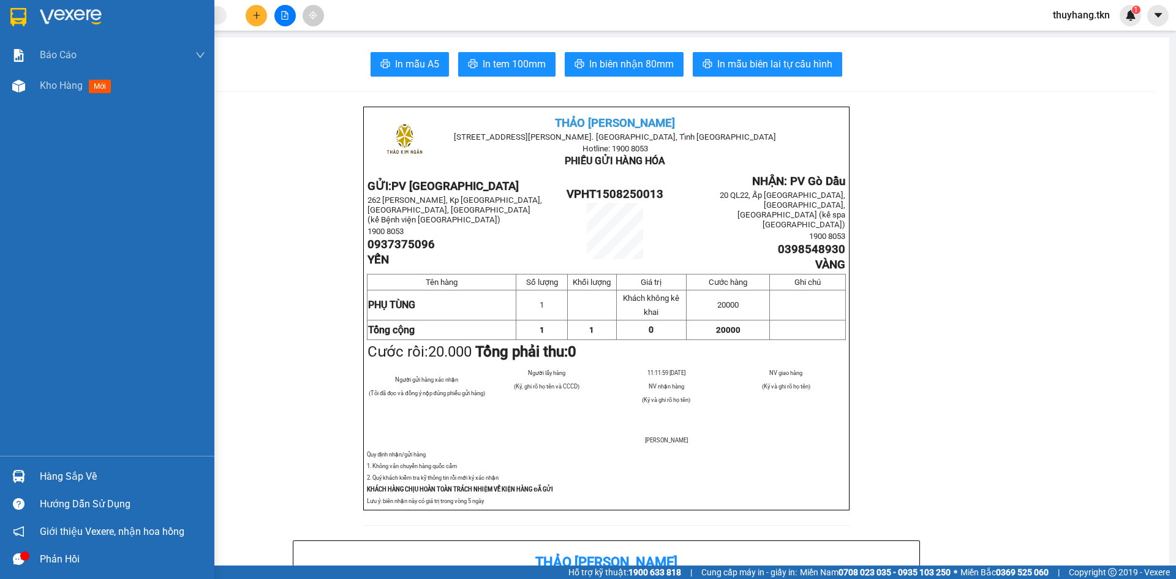
click at [51, 472] on div "Hàng sắp về" at bounding box center [122, 476] width 165 height 18
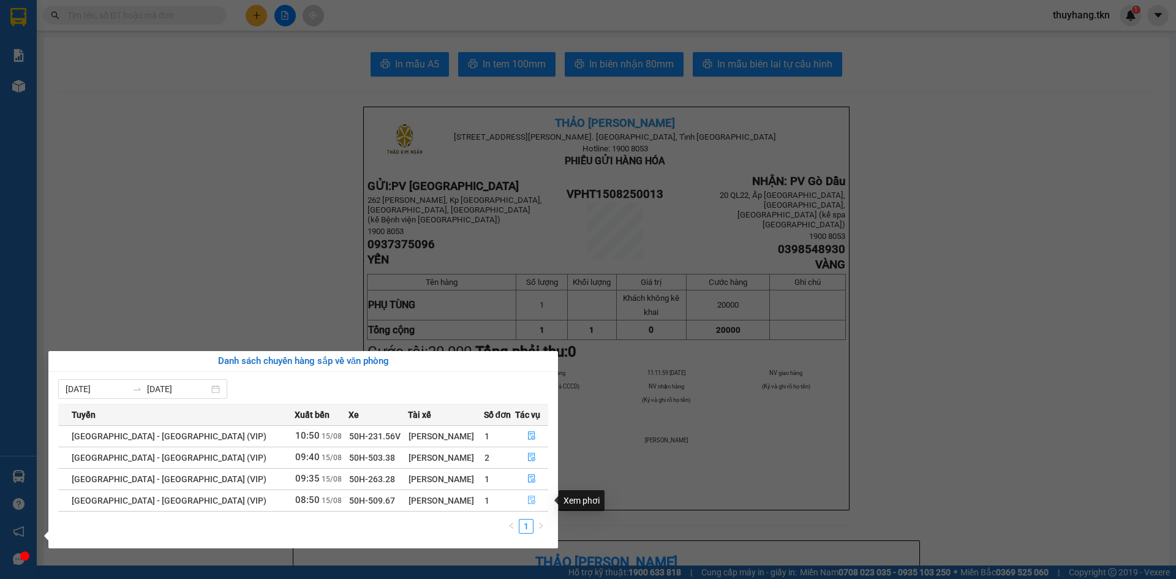
click at [522, 497] on button "button" at bounding box center [532, 501] width 32 height 20
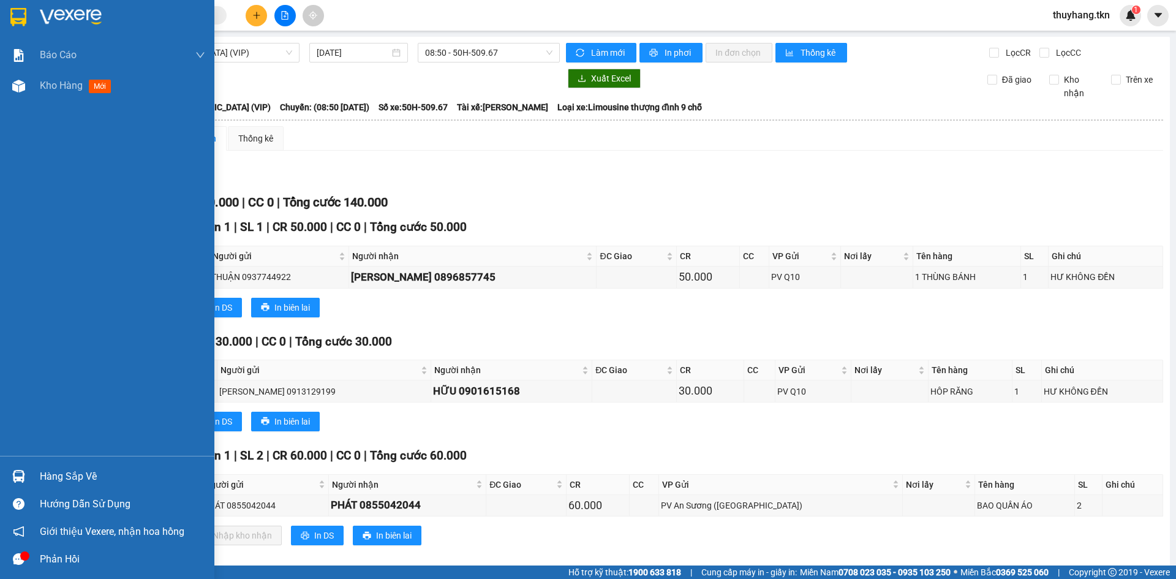
click at [19, 21] on img at bounding box center [18, 17] width 16 height 18
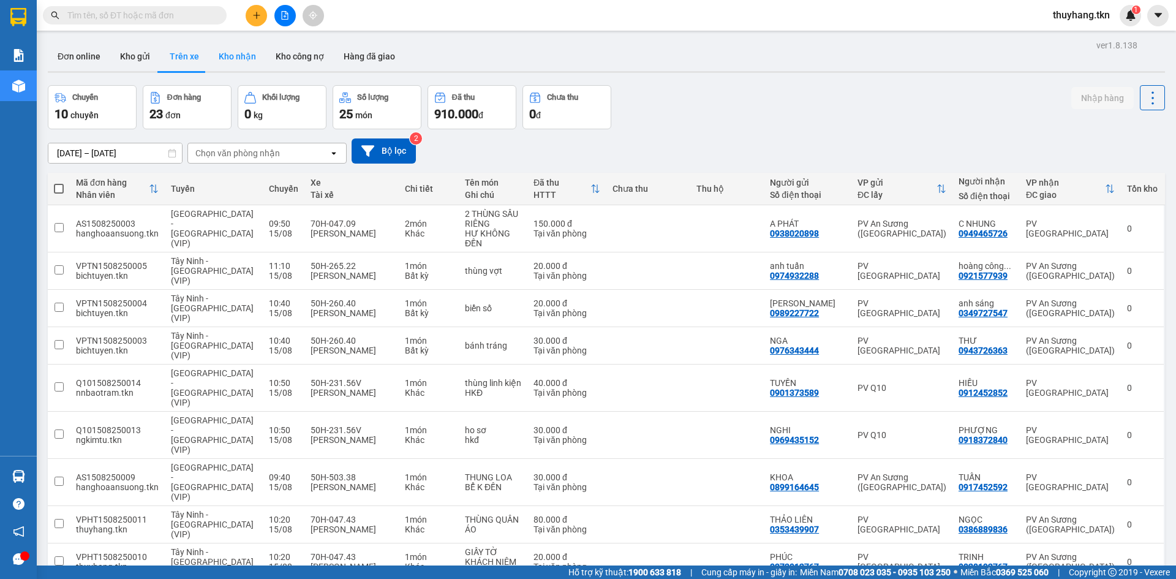
click at [248, 51] on button "Kho nhận" at bounding box center [237, 56] width 57 height 29
type input "[DATE] – [DATE]"
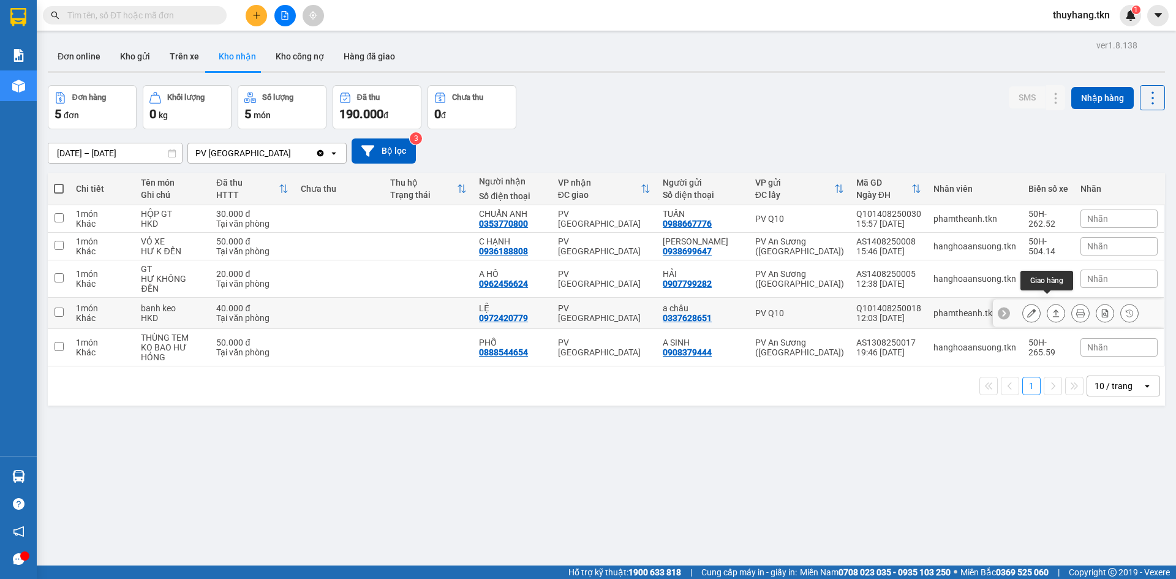
click at [1051, 309] on icon at bounding box center [1055, 313] width 9 height 9
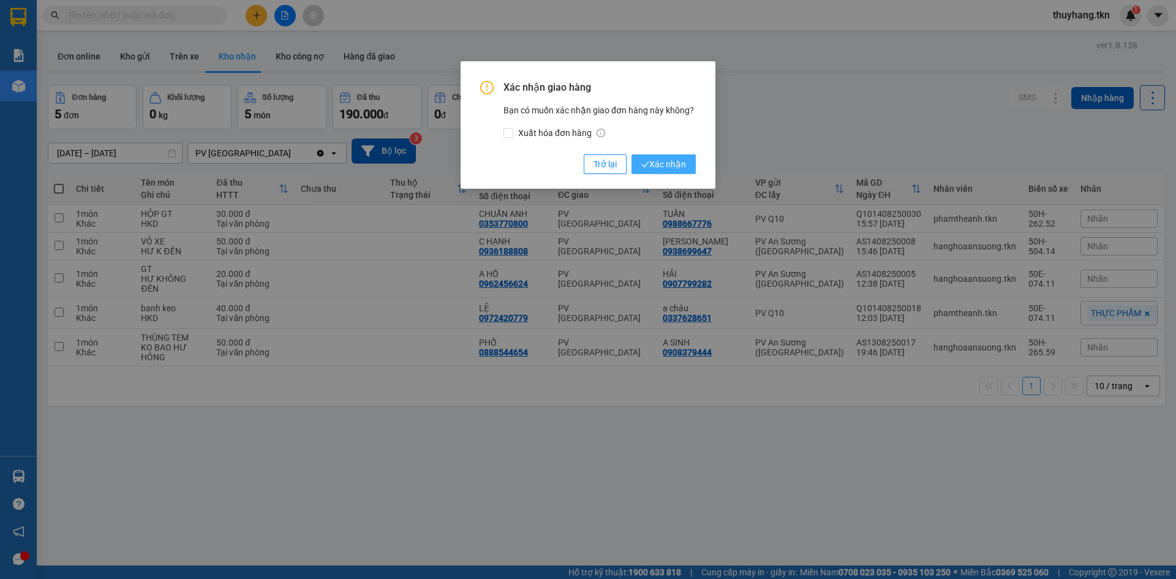
click at [656, 166] on span "Xác nhận" at bounding box center [663, 163] width 45 height 13
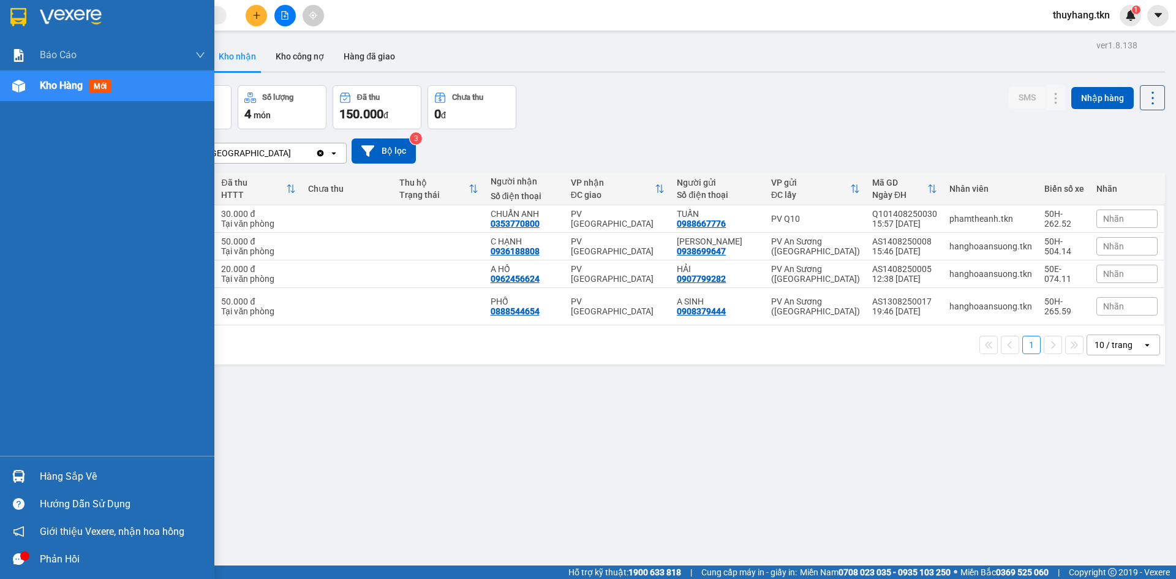
click at [55, 484] on div "Hàng sắp về" at bounding box center [122, 476] width 165 height 18
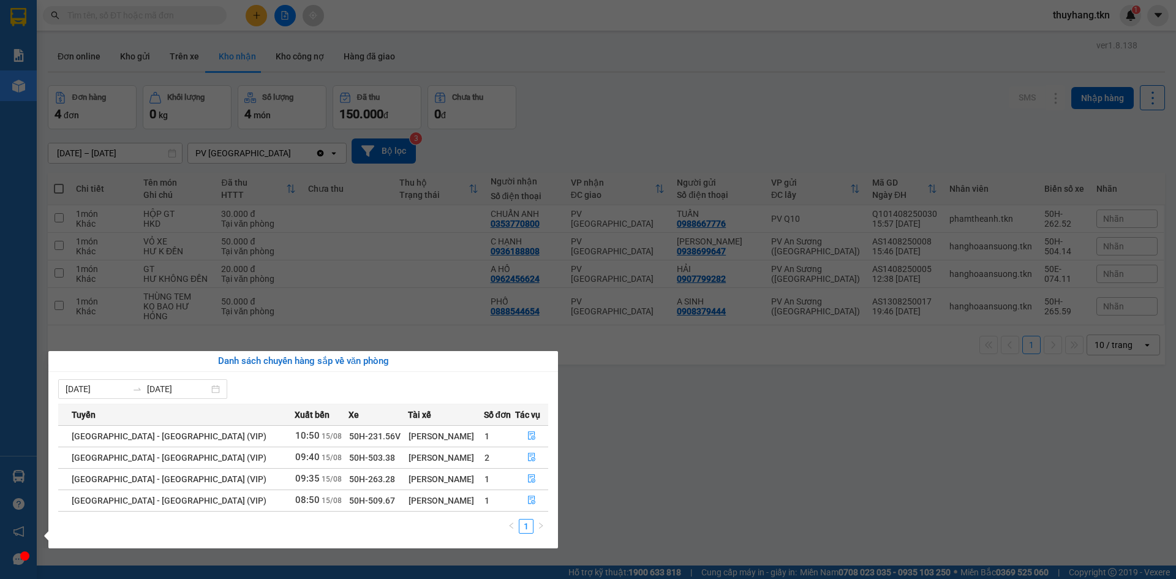
click at [671, 516] on section "Kết quả tìm kiếm ( 0 ) Bộ lọc No Data thuyhang.tkn 1 Báo cáo Mẫu 1: Báo cáo dòn…" at bounding box center [588, 289] width 1176 height 579
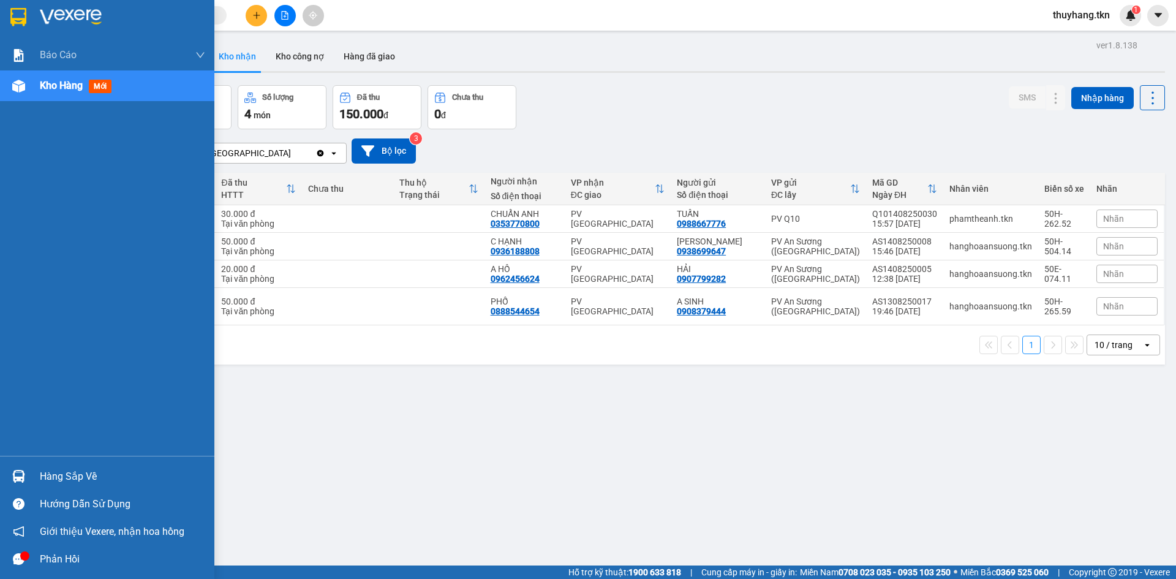
drag, startPoint x: 15, startPoint y: 475, endPoint x: 43, endPoint y: 475, distance: 27.6
click at [16, 475] on img at bounding box center [18, 476] width 13 height 13
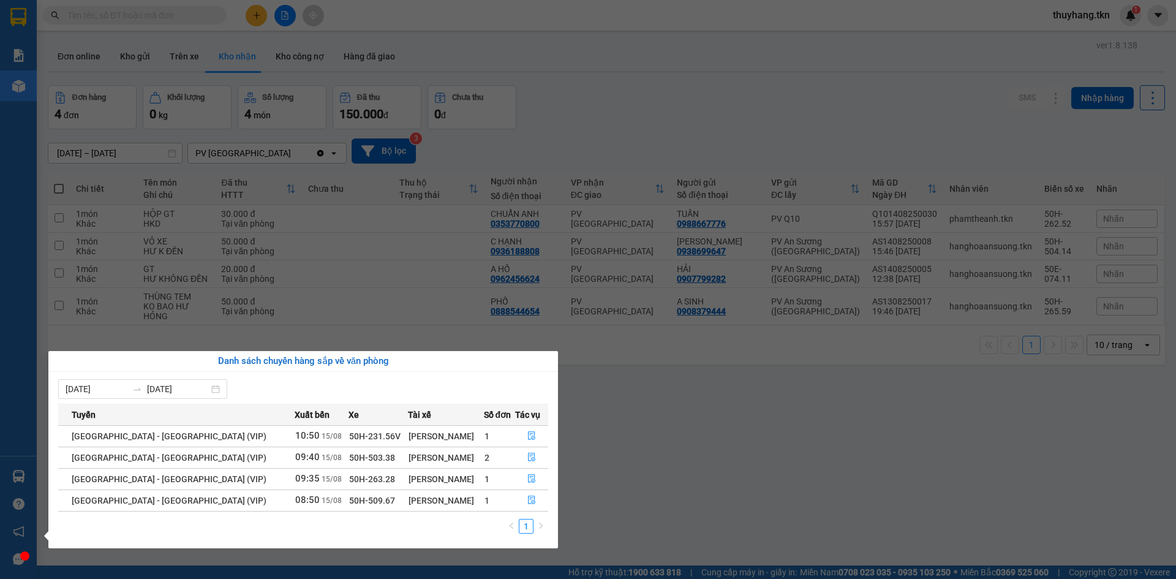
click at [787, 412] on section "Kết quả tìm kiếm ( 0 ) Bộ lọc No Data thuyhang.tkn 1 Báo cáo Mẫu 1: Báo cáo dòn…" at bounding box center [588, 289] width 1176 height 579
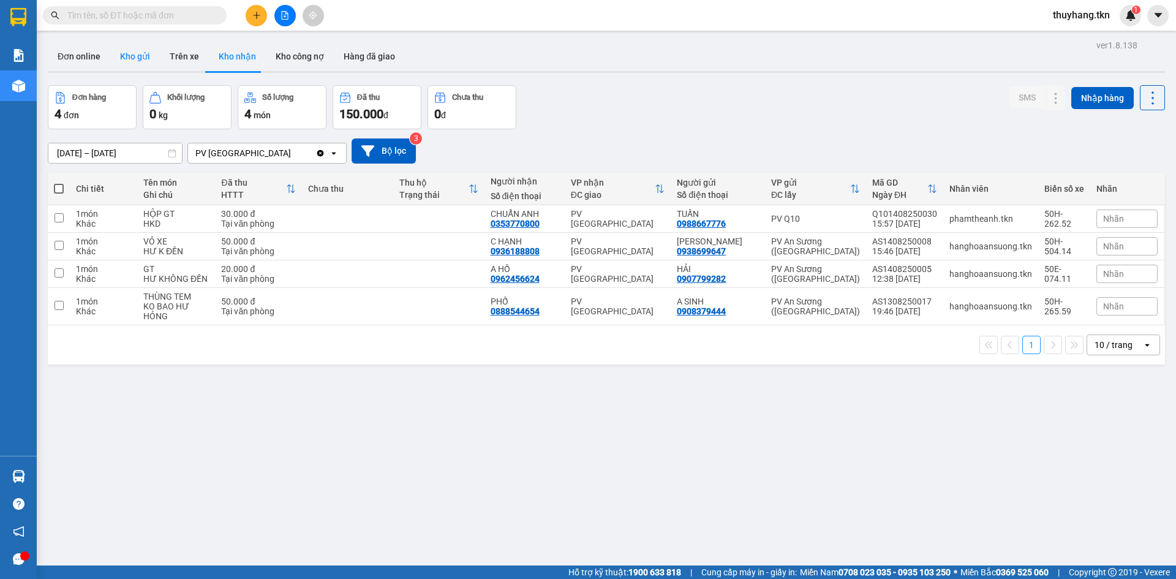
click at [140, 52] on button "Kho gửi" at bounding box center [135, 56] width 50 height 29
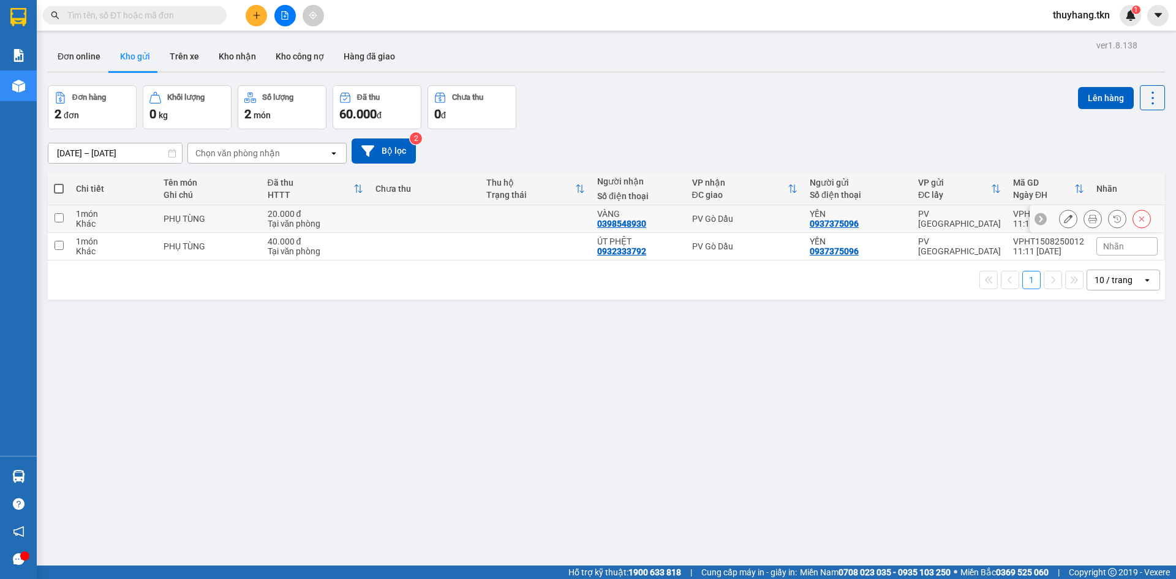
click at [397, 223] on td at bounding box center [424, 219] width 111 height 28
checkbox input "true"
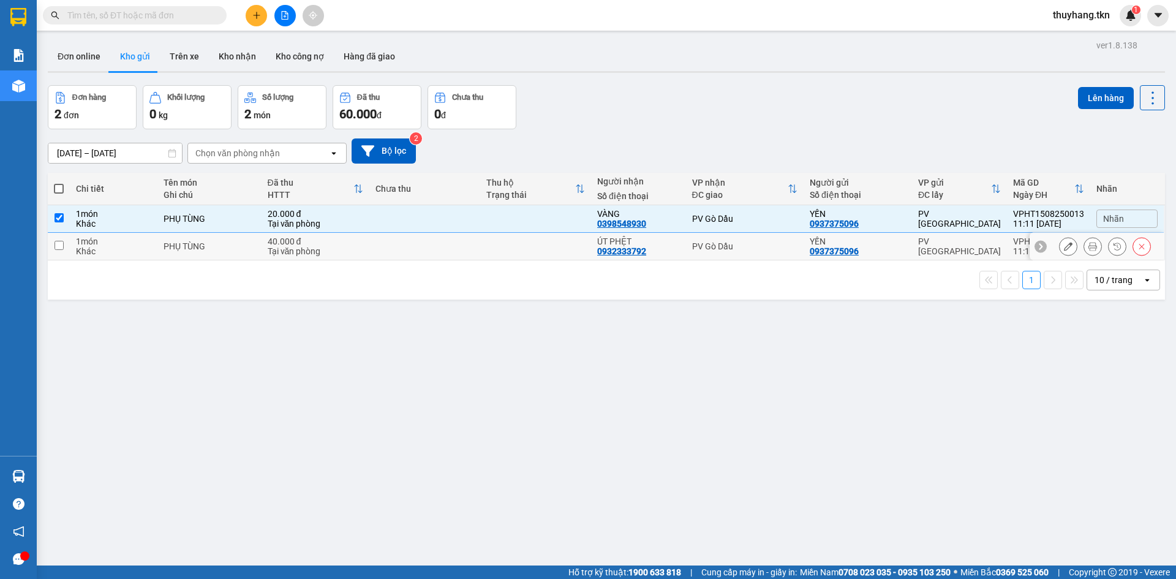
click at [400, 251] on td at bounding box center [424, 247] width 111 height 28
checkbox input "true"
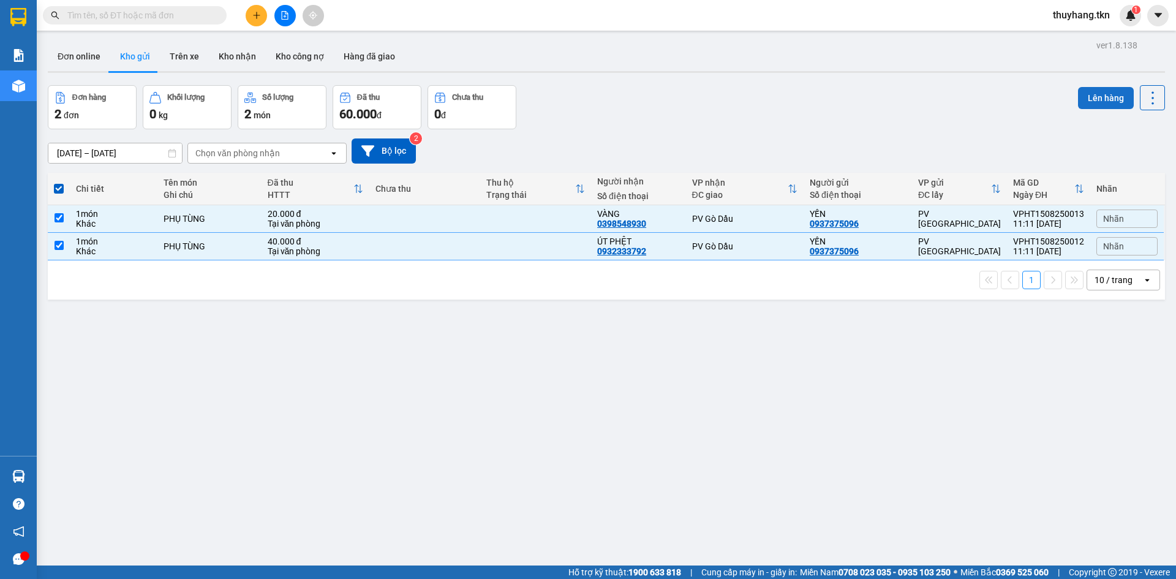
click at [1105, 105] on button "Lên hàng" at bounding box center [1106, 98] width 56 height 22
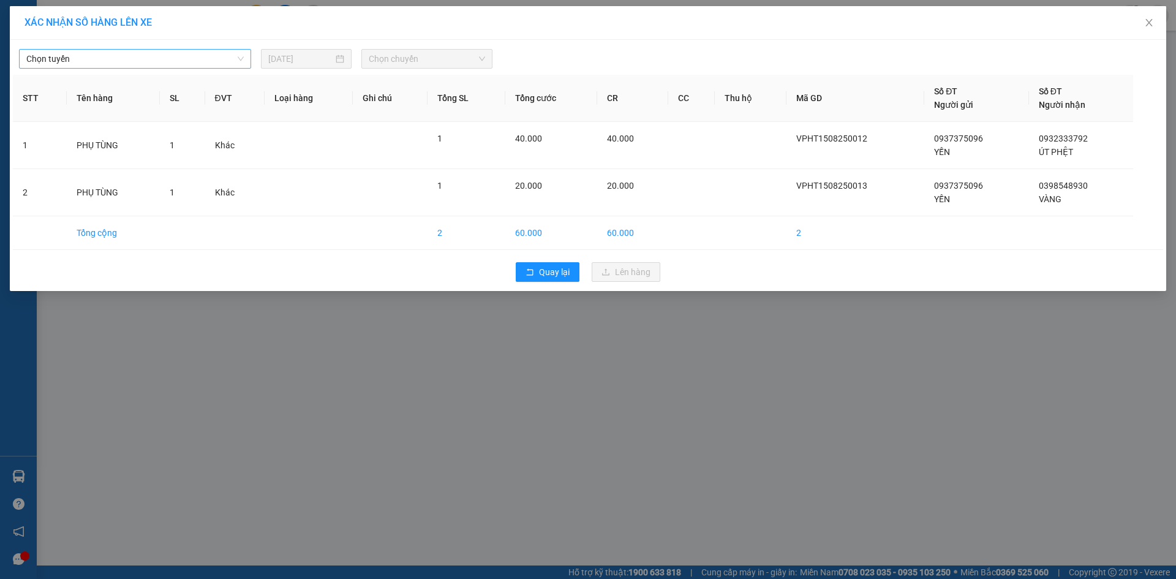
click at [239, 61] on span "Chọn tuyến" at bounding box center [134, 59] width 217 height 18
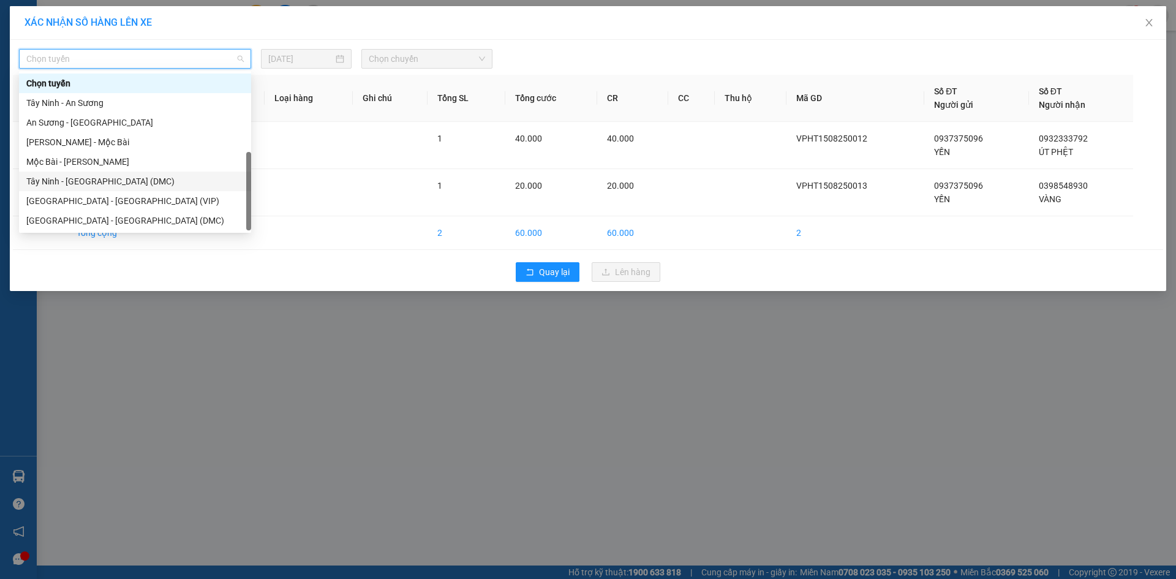
scroll to position [20, 0]
click at [157, 213] on div "Tây Ninh - [GEOGRAPHIC_DATA] (VIP)" at bounding box center [135, 221] width 232 height 20
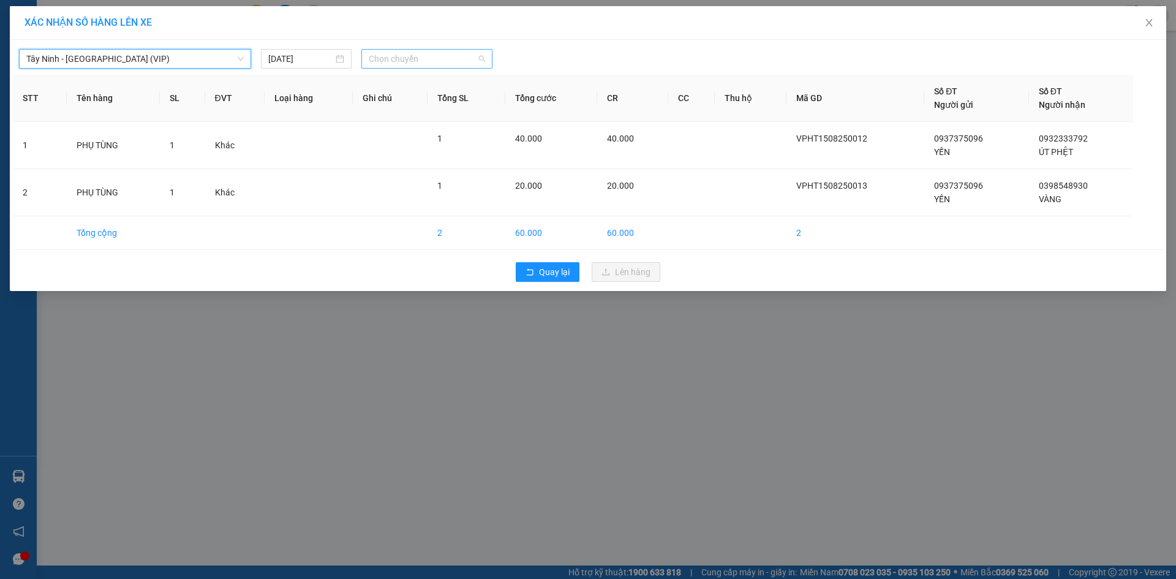
click at [461, 57] on span "Chọn chuyến" at bounding box center [427, 59] width 116 height 18
type input "26522"
click at [445, 78] on div "11:10 (TC) - 50H-265.22" at bounding box center [417, 83] width 96 height 13
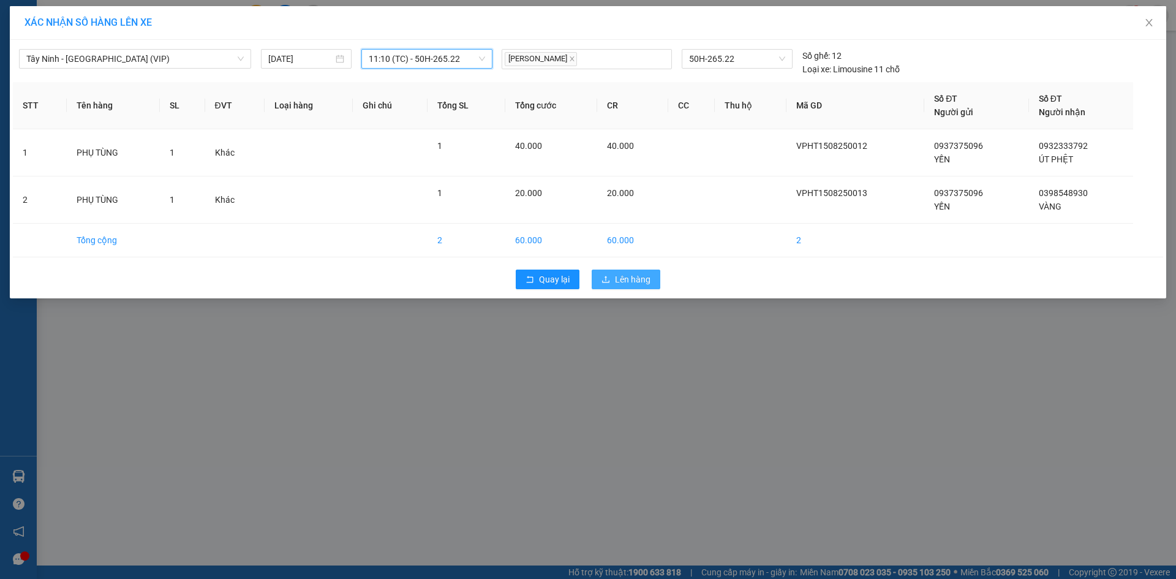
click at [629, 277] on span "Lên hàng" at bounding box center [633, 279] width 36 height 13
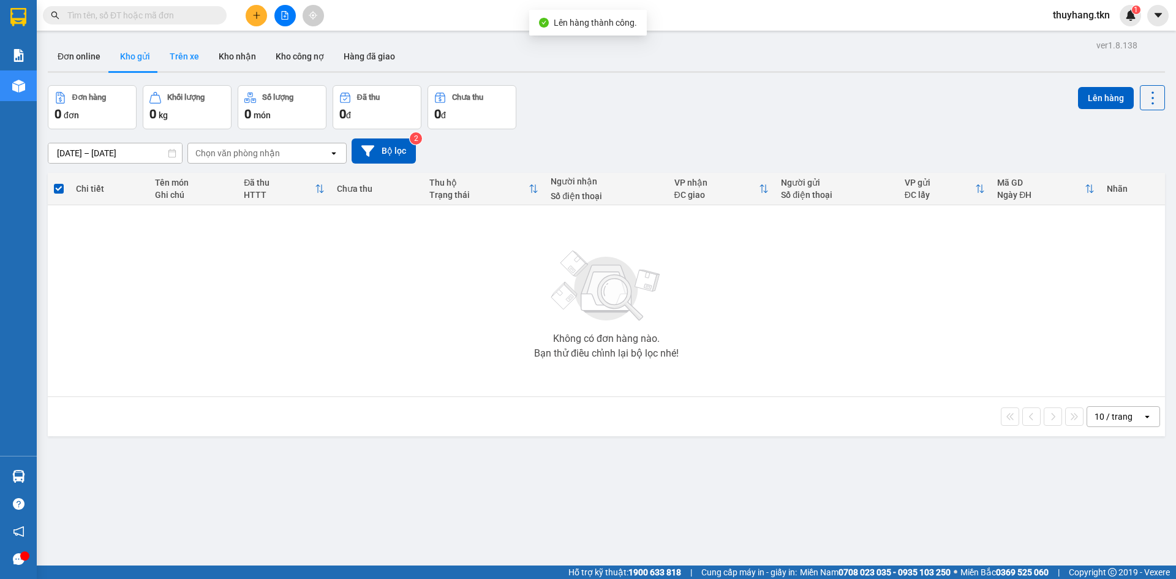
click at [192, 57] on button "Trên xe" at bounding box center [184, 56] width 49 height 29
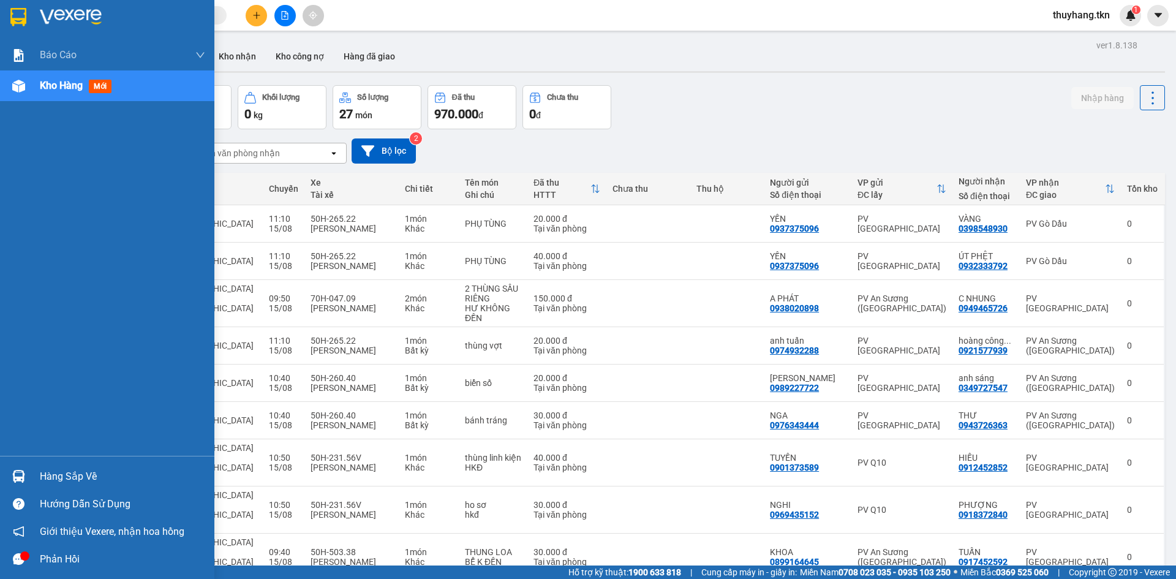
click at [96, 464] on div "Hàng sắp về" at bounding box center [107, 476] width 214 height 28
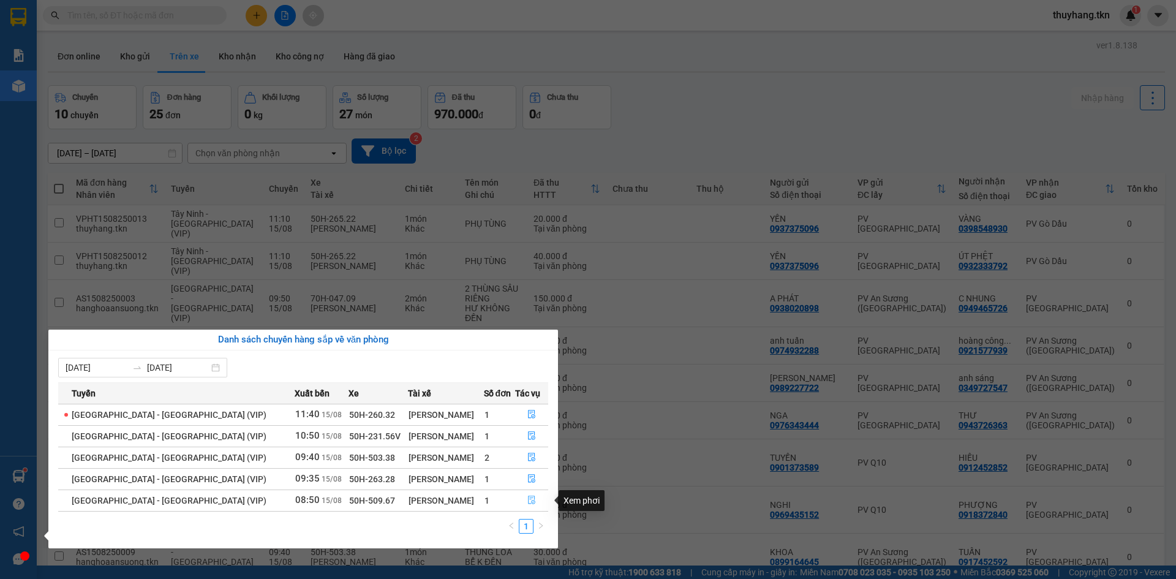
click at [530, 498] on icon "file-done" at bounding box center [531, 499] width 9 height 9
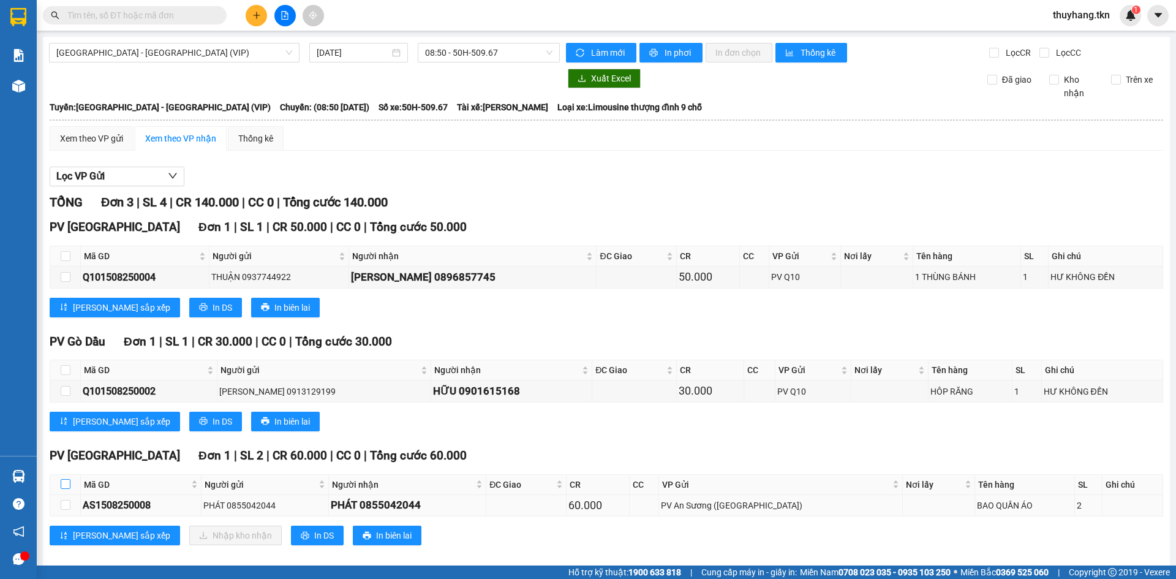
drag, startPoint x: 67, startPoint y: 484, endPoint x: 118, endPoint y: 506, distance: 56.0
click at [66, 484] on input "checkbox" at bounding box center [66, 484] width 10 height 10
checkbox input "true"
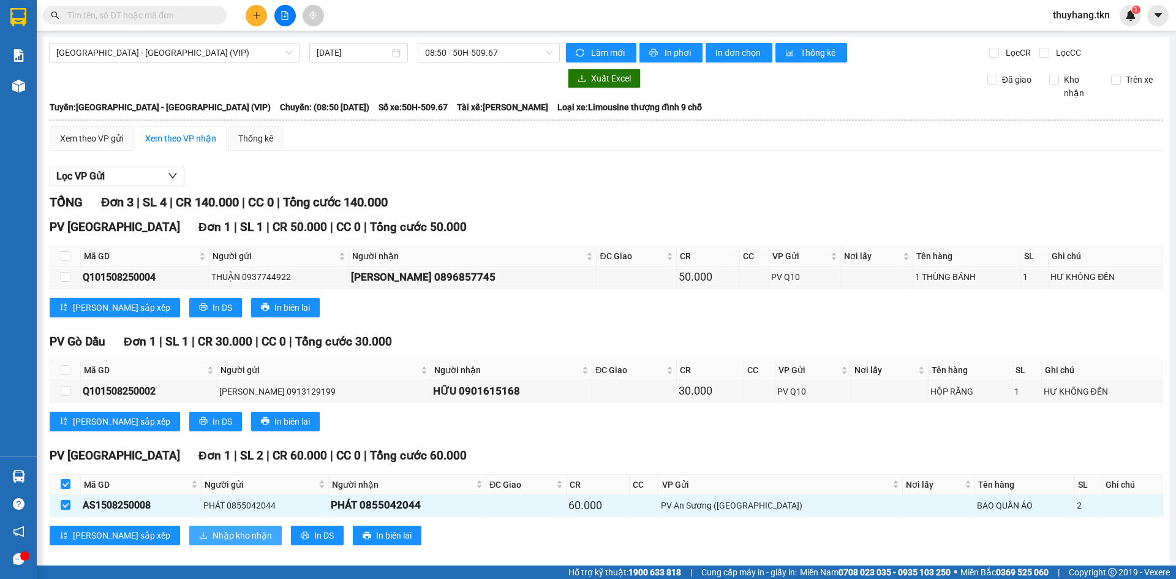
click at [212, 536] on span "Nhập kho nhận" at bounding box center [241, 534] width 59 height 13
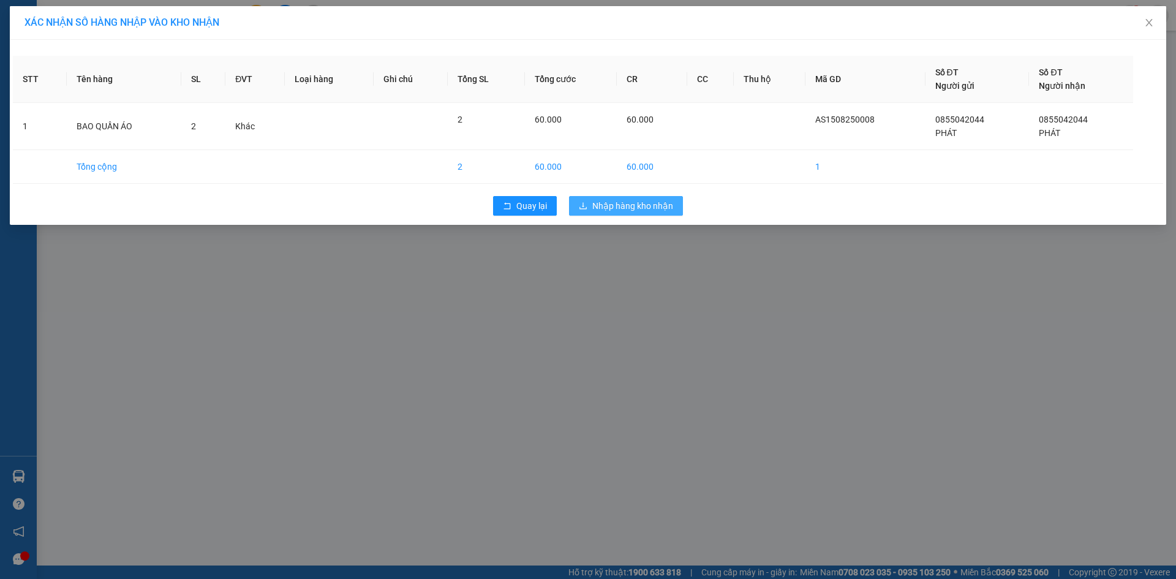
click at [642, 208] on span "Nhập hàng kho nhận" at bounding box center [632, 205] width 81 height 13
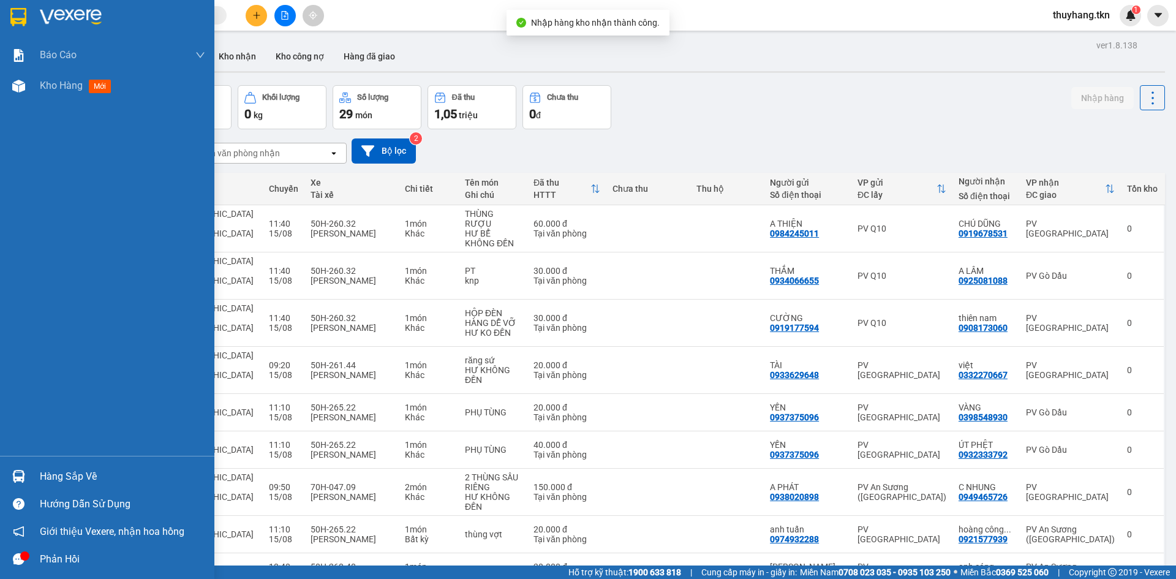
click at [62, 475] on div "Hàng sắp về" at bounding box center [122, 476] width 165 height 18
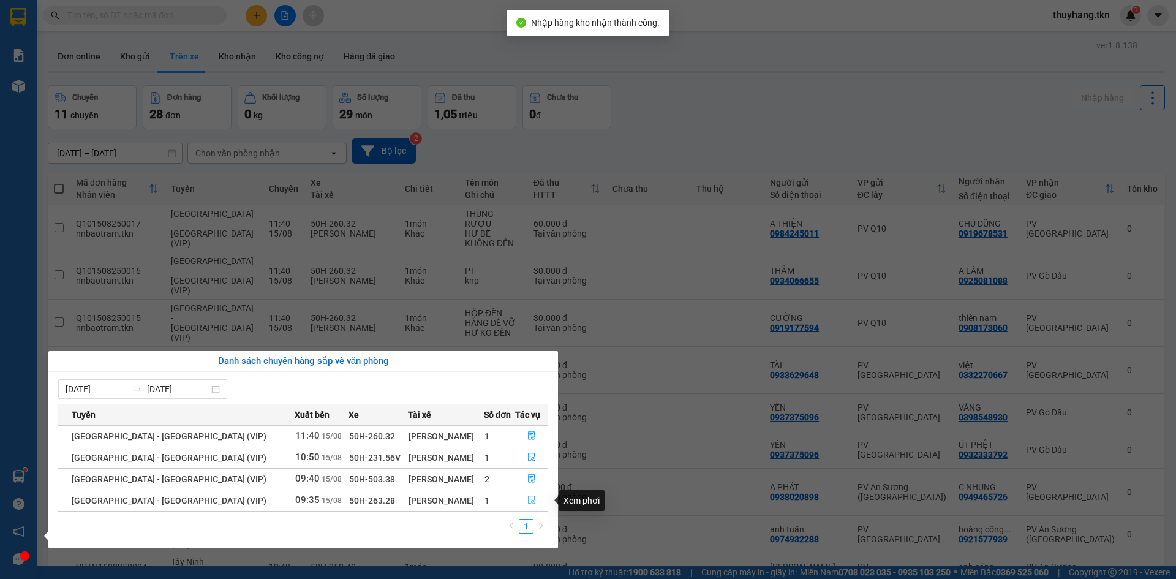
click at [528, 498] on icon "file-done" at bounding box center [531, 499] width 9 height 9
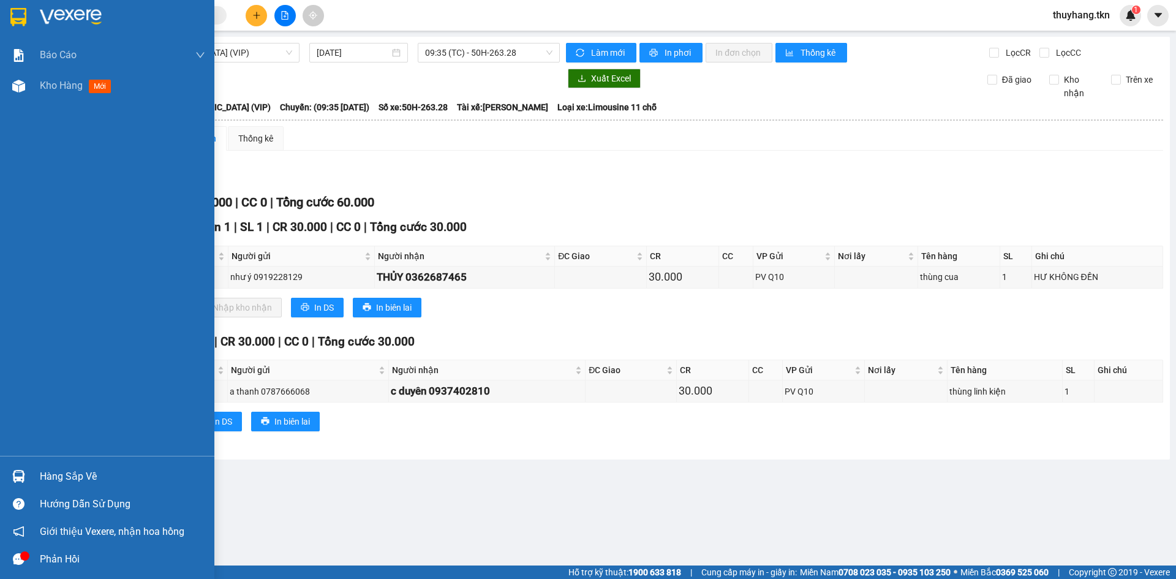
click at [19, 6] on div at bounding box center [107, 20] width 214 height 40
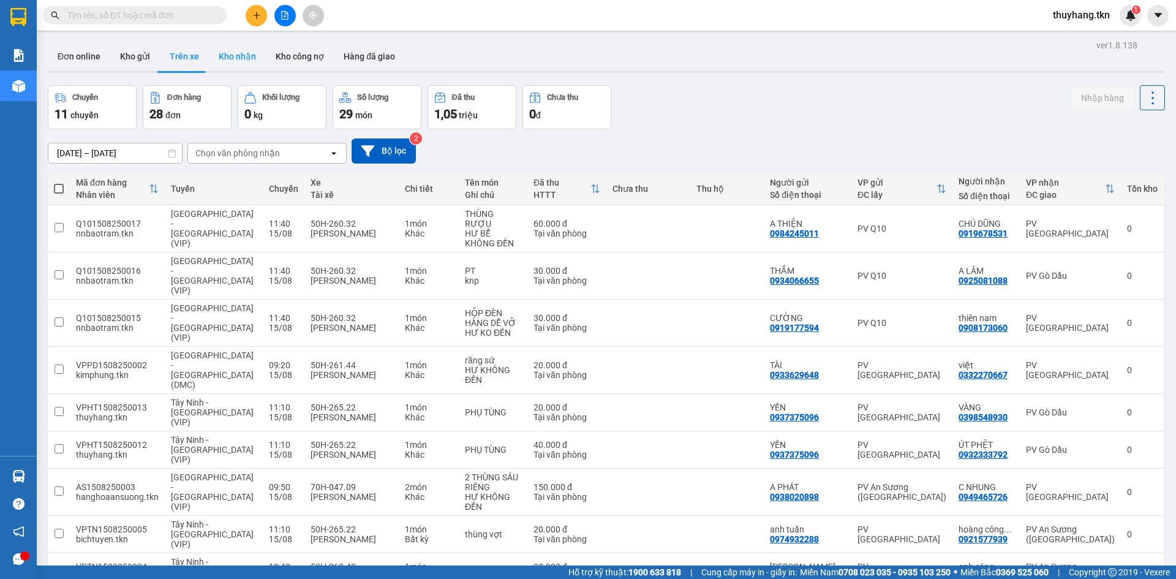
click at [234, 48] on button "Kho nhận" at bounding box center [237, 56] width 57 height 29
type input "[DATE] – [DATE]"
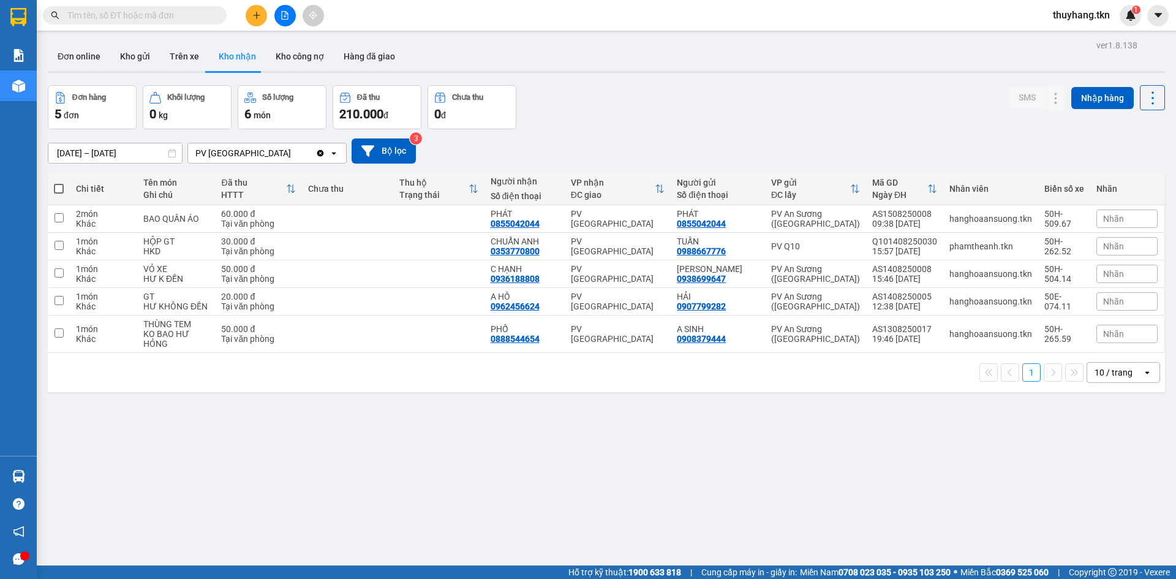
drag, startPoint x: 385, startPoint y: 459, endPoint x: 358, endPoint y: 459, distance: 26.3
click at [378, 459] on div "ver 1.8.138 Đơn online Kho gửi Trên xe Kho nhận Kho công nợ Hàng đã giao Đơn hà…" at bounding box center [606, 326] width 1127 height 579
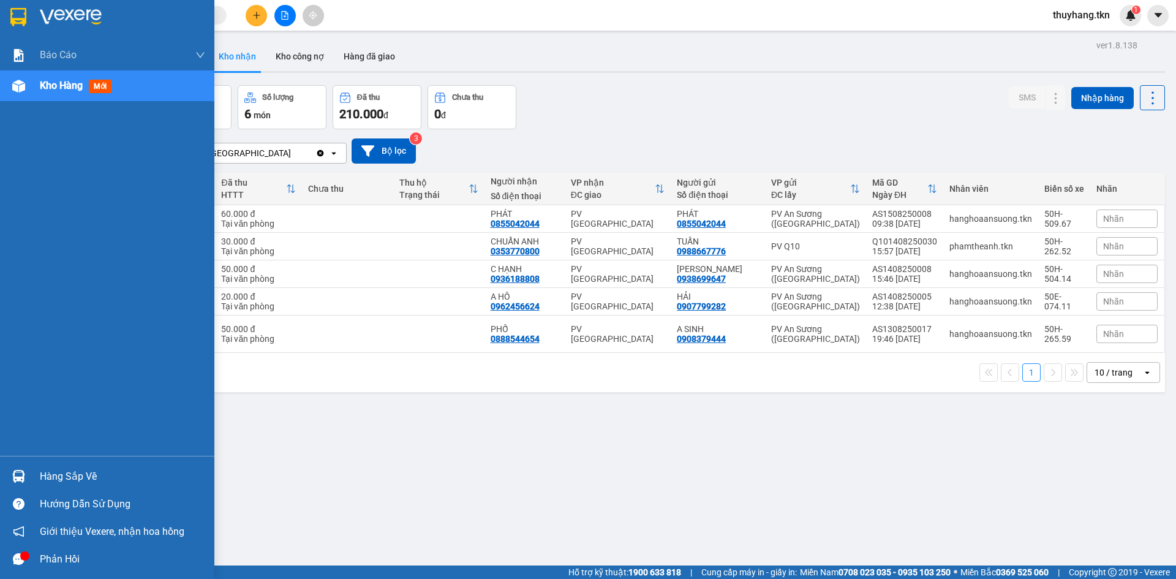
click at [23, 476] on img at bounding box center [18, 476] width 13 height 13
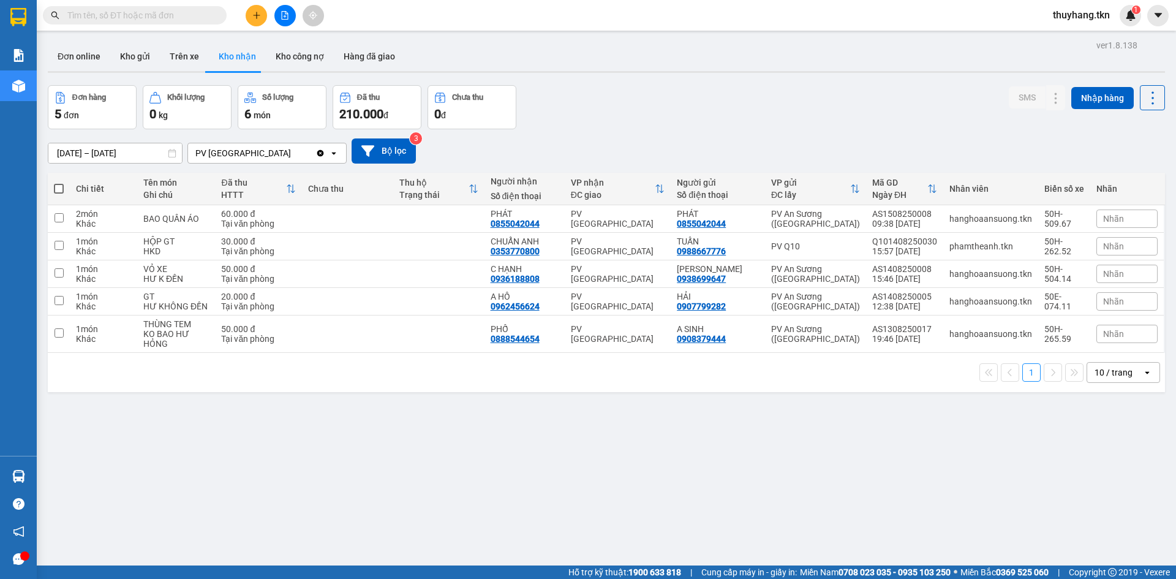
click at [901, 107] on section "Kết quả tìm kiếm ( 0 ) Bộ lọc No Data thuyhang.tkn 1 Báo cáo Mẫu 1: Báo cáo dòn…" at bounding box center [588, 289] width 1176 height 579
click at [837, 514] on div "ver 1.8.138 Đơn online Kho gửi Trên xe Kho nhận Kho công nợ Hàng đã giao Đơn hà…" at bounding box center [606, 326] width 1127 height 579
drag, startPoint x: 315, startPoint y: 493, endPoint x: 314, endPoint y: 484, distance: 9.2
click at [315, 493] on div "ver 1.8.138 Đơn online Kho gửi Trên xe Kho nhận Kho công nợ Hàng đã giao Đơn hà…" at bounding box center [606, 326] width 1127 height 579
click at [260, 16] on icon "plus" at bounding box center [256, 15] width 9 height 9
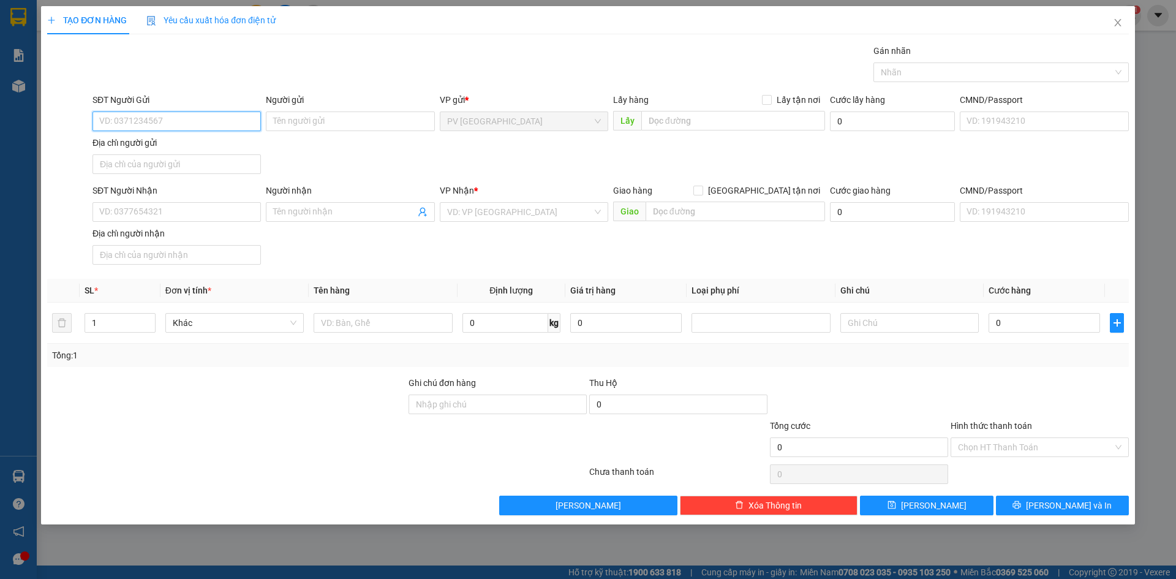
click at [231, 120] on input "SĐT Người Gửi" at bounding box center [176, 121] width 168 height 20
type input "0392960009"
click at [170, 146] on div "0392960009 - thanh" at bounding box center [177, 145] width 154 height 13
type input "thanh"
type input "0918414342"
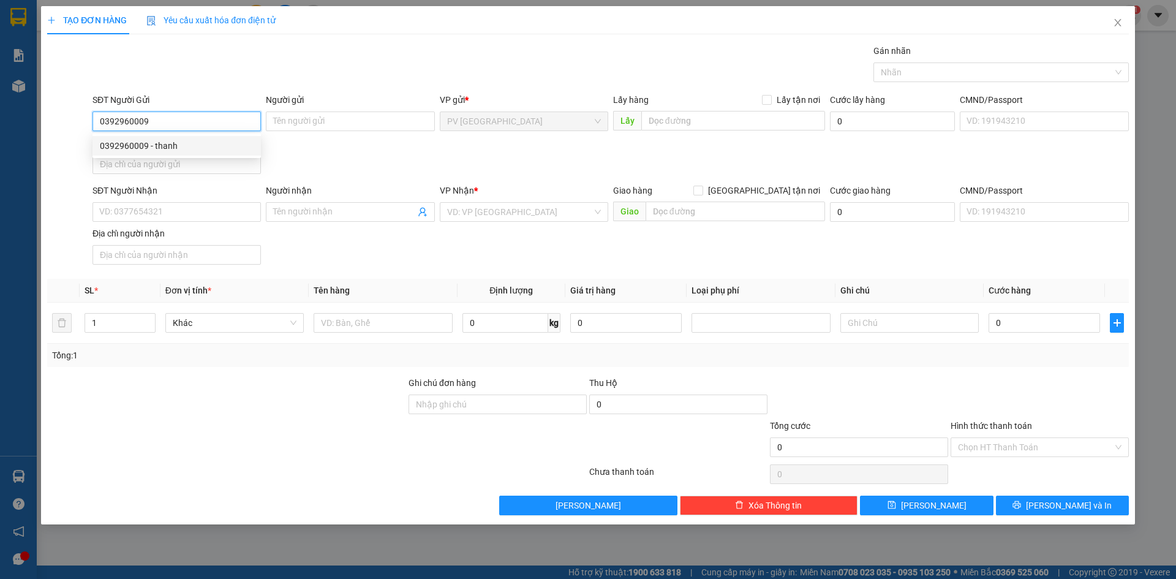
type input "đào"
type input "20.000"
type input "0392960009"
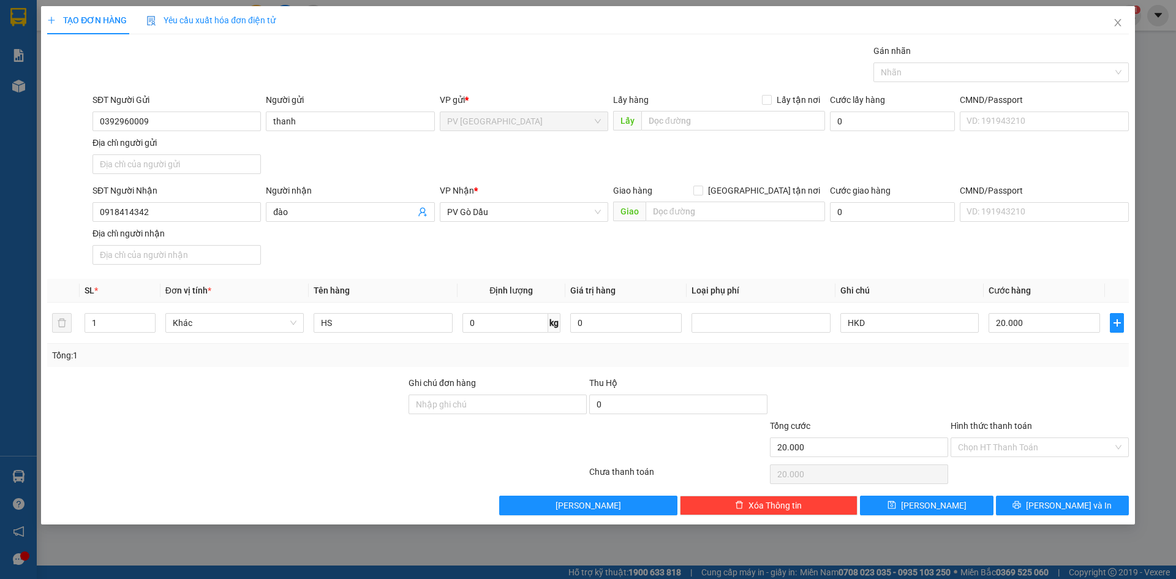
click at [311, 245] on div "SĐT Người Nhận 0918414342 Người nhận đào VP Nhận * PV Gò Dầu Giao hàng Giao tận…" at bounding box center [610, 227] width 1041 height 86
click at [229, 214] on input "0918414342" at bounding box center [176, 212] width 168 height 20
click at [921, 323] on input "HKD" at bounding box center [909, 323] width 138 height 20
drag, startPoint x: 1072, startPoint y: 448, endPoint x: 1069, endPoint y: 457, distance: 9.7
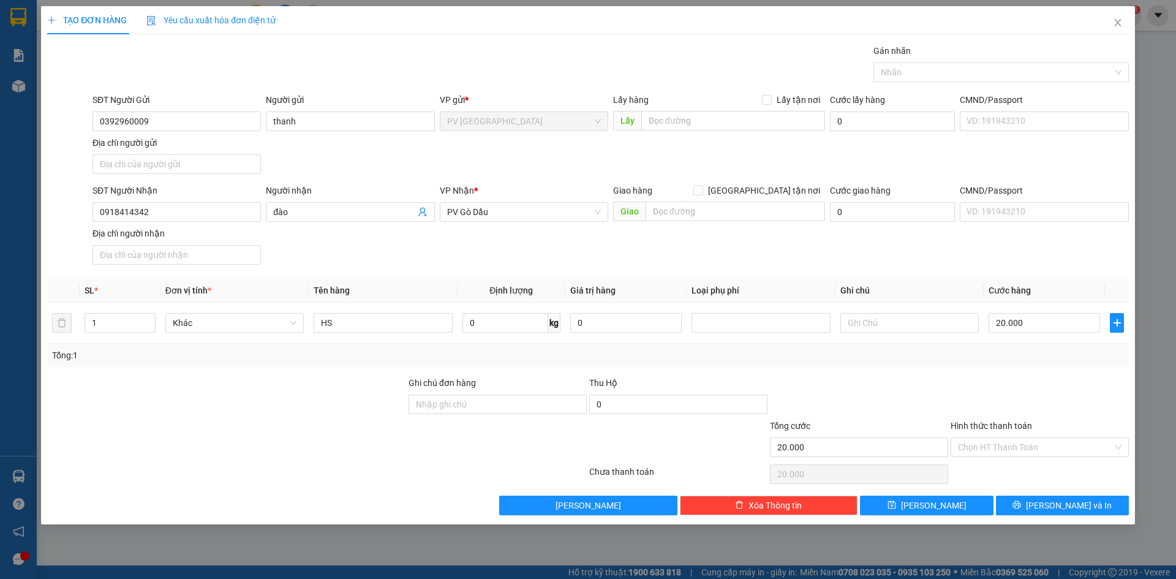
click at [1072, 448] on input "Hình thức thanh toán" at bounding box center [1035, 447] width 155 height 18
drag, startPoint x: 1038, startPoint y: 468, endPoint x: 1036, endPoint y: 478, distance: 9.5
click at [1037, 468] on div "Tại văn phòng" at bounding box center [1040, 471] width 164 height 13
type input "0"
click at [1027, 509] on button "[PERSON_NAME] và In" at bounding box center [1062, 505] width 133 height 20
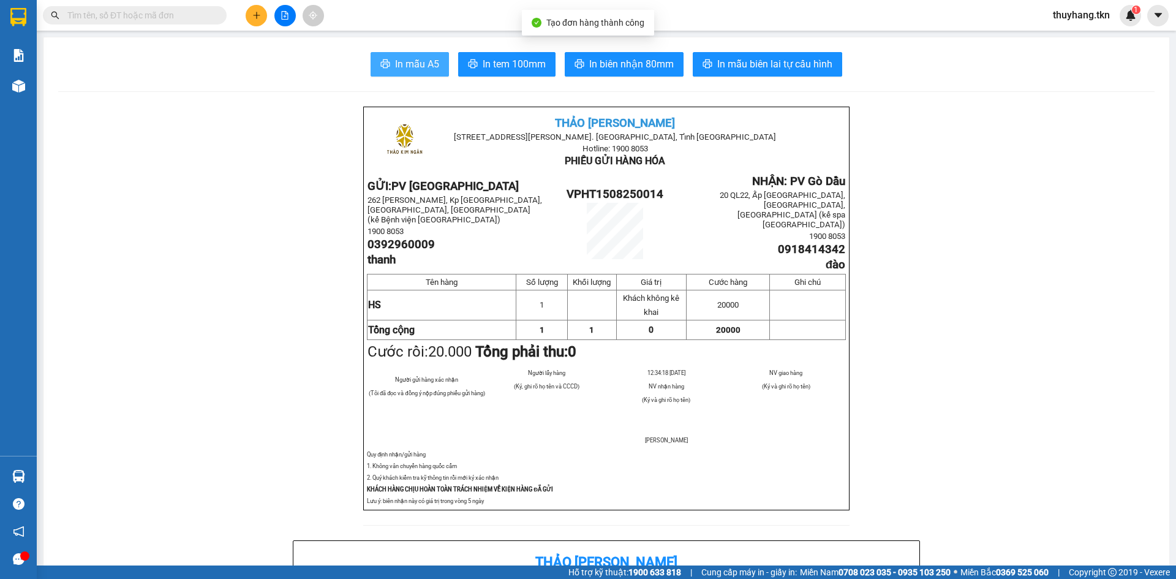
click at [418, 68] on span "In mẫu A5" at bounding box center [417, 63] width 44 height 15
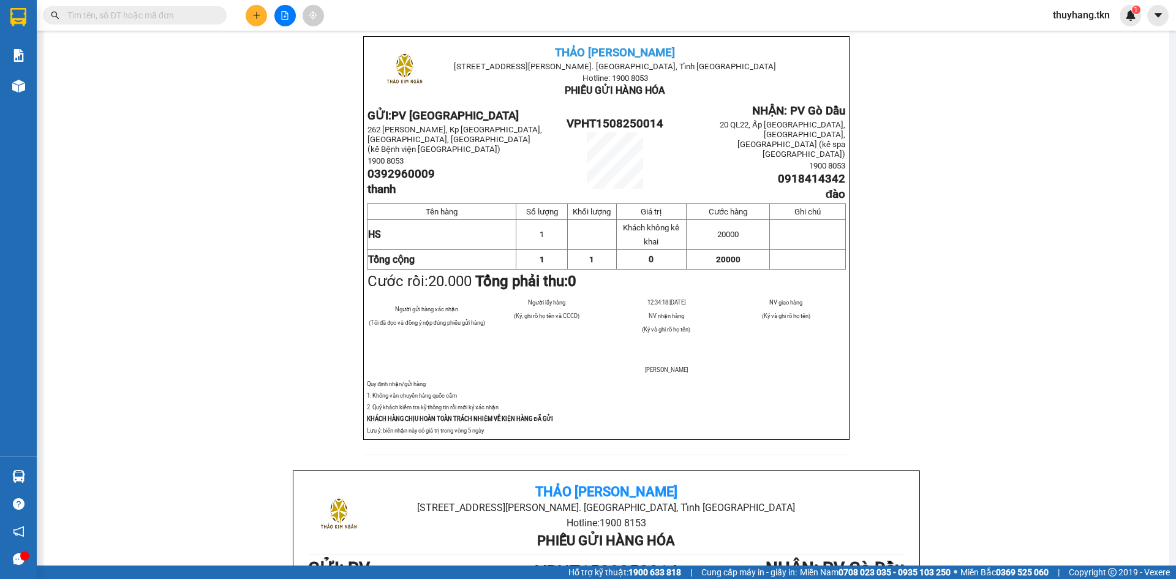
scroll to position [184, 0]
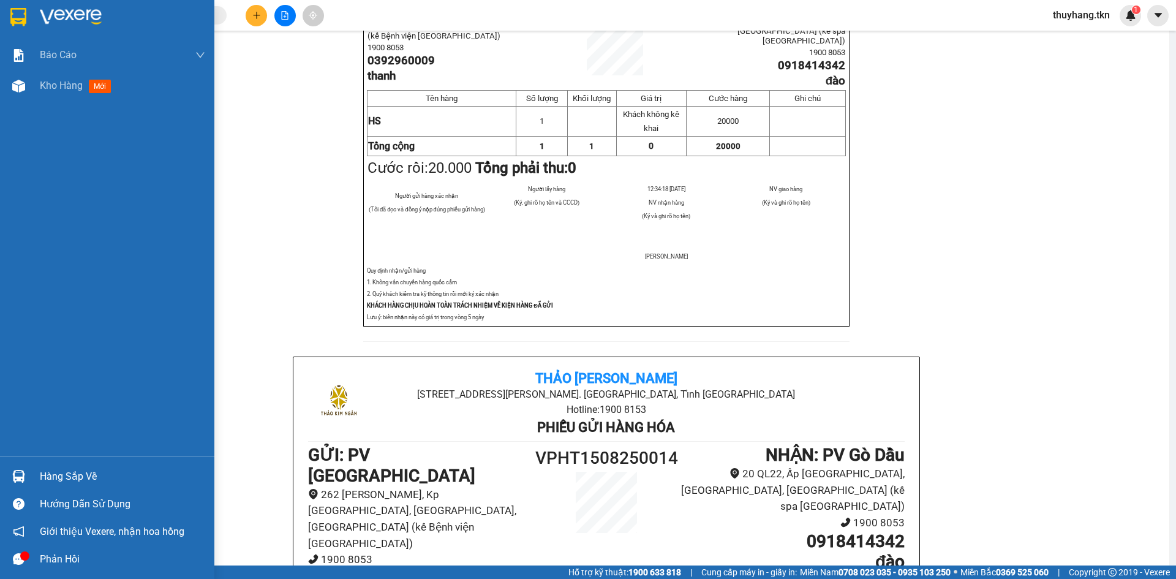
click at [32, 19] on div at bounding box center [107, 20] width 214 height 40
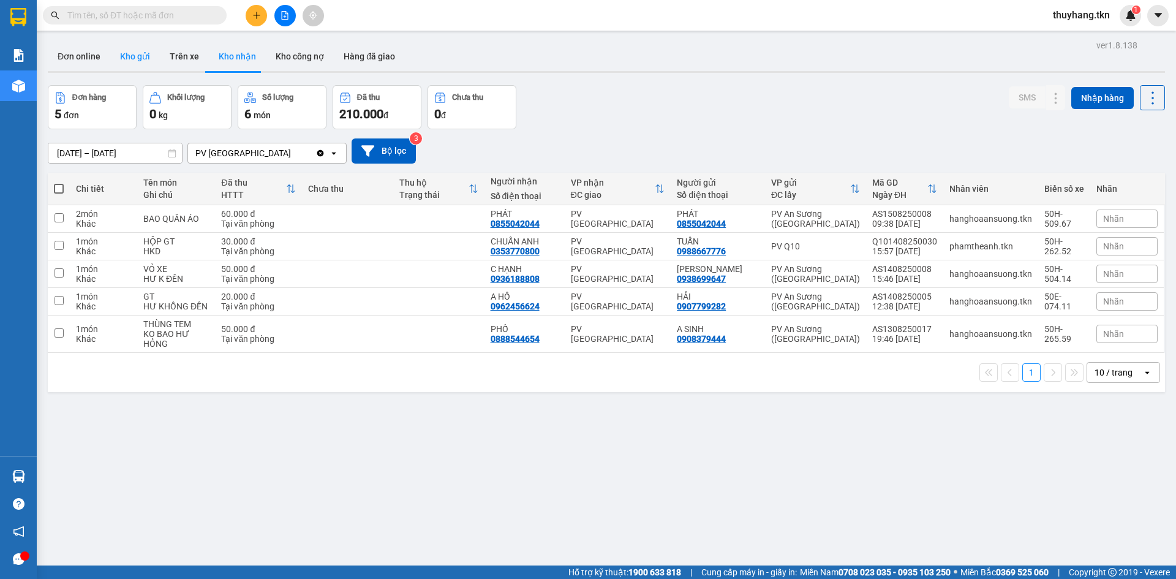
click at [142, 51] on button "Kho gửi" at bounding box center [135, 56] width 50 height 29
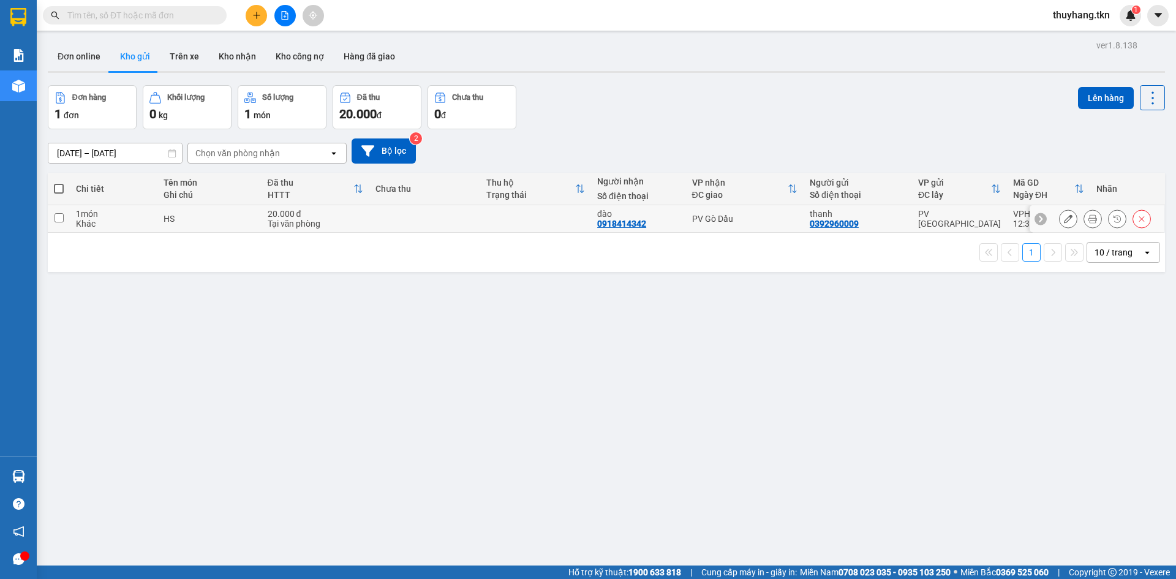
click at [543, 217] on td at bounding box center [535, 219] width 111 height 28
checkbox input "true"
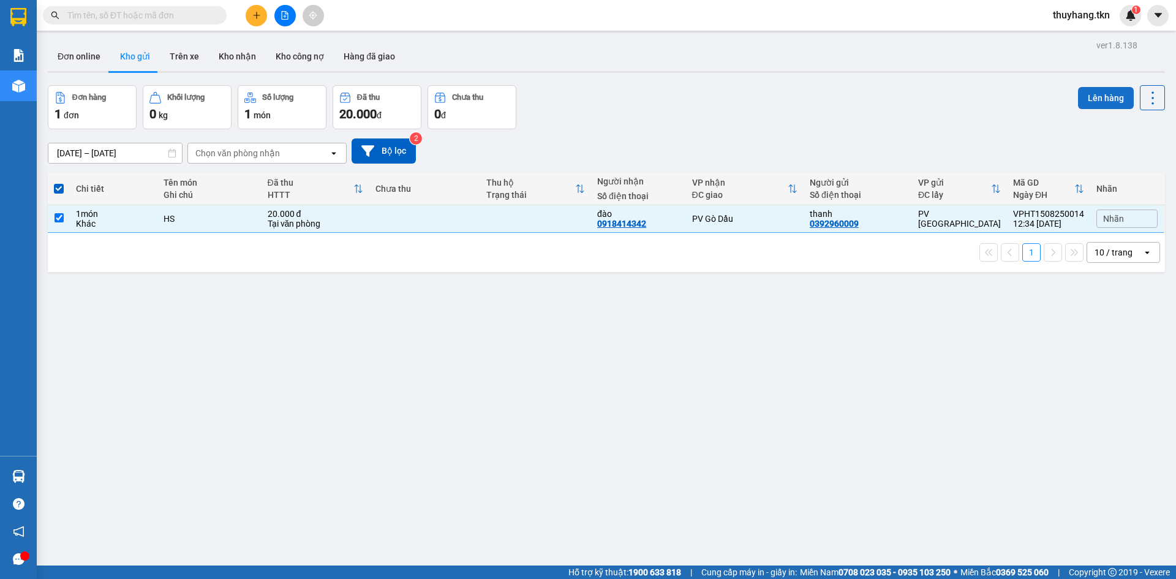
click at [1078, 99] on button "Lên hàng" at bounding box center [1106, 98] width 56 height 22
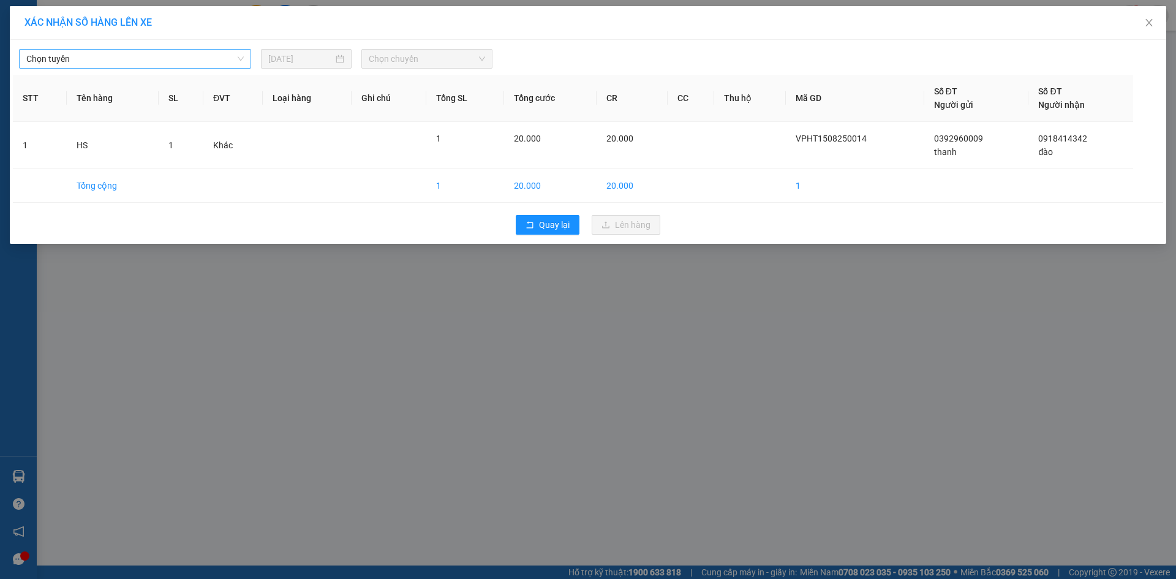
click at [215, 58] on span "Chọn tuyến" at bounding box center [134, 59] width 217 height 18
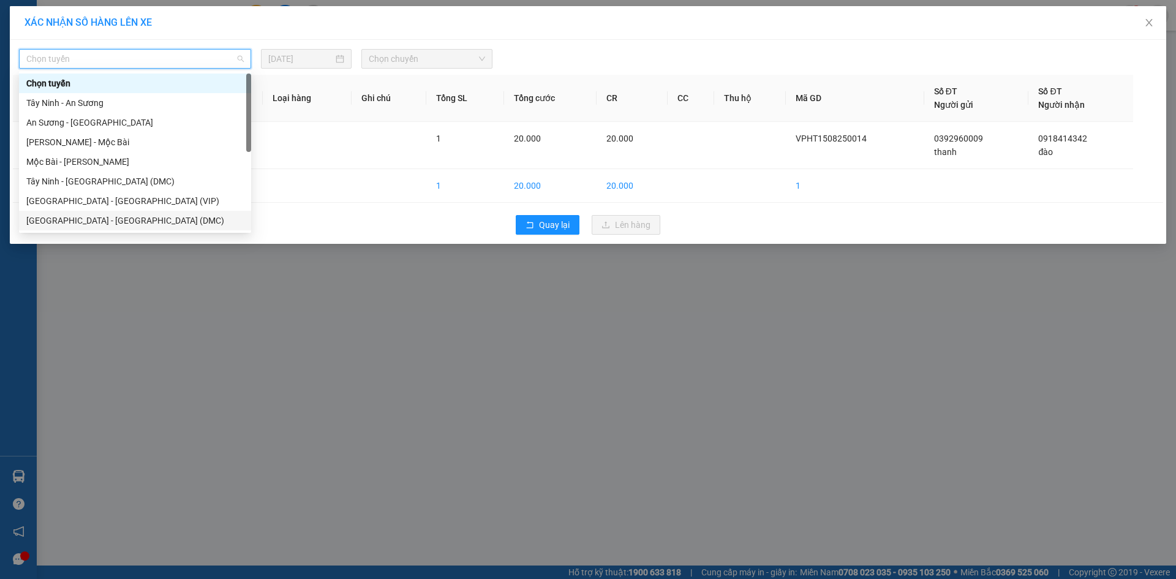
scroll to position [20, 0]
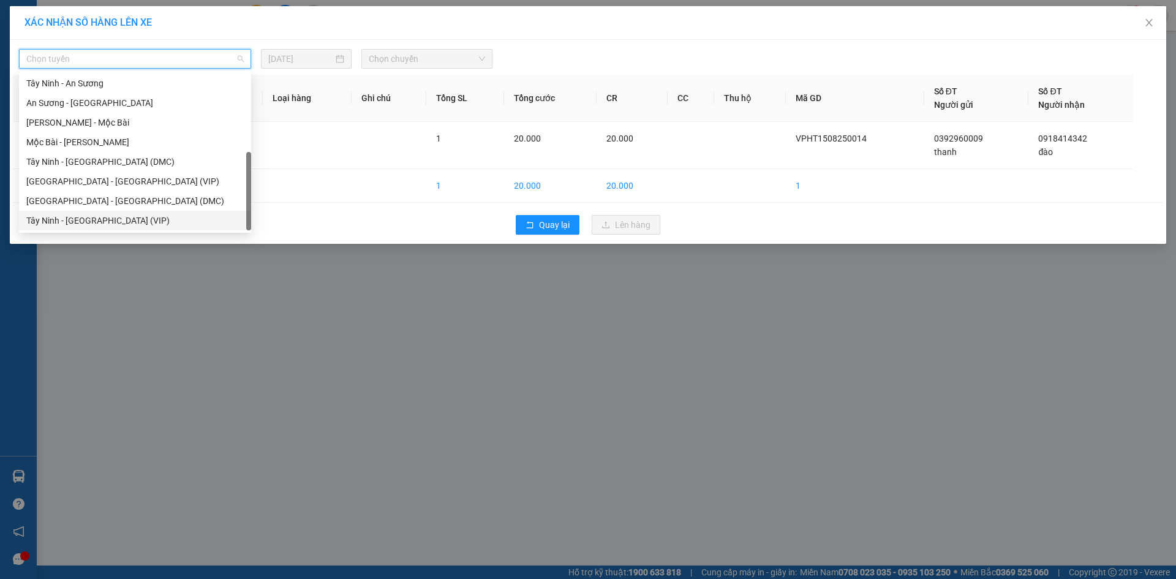
click at [133, 221] on div "Tây Ninh - [GEOGRAPHIC_DATA] (VIP)" at bounding box center [134, 220] width 217 height 13
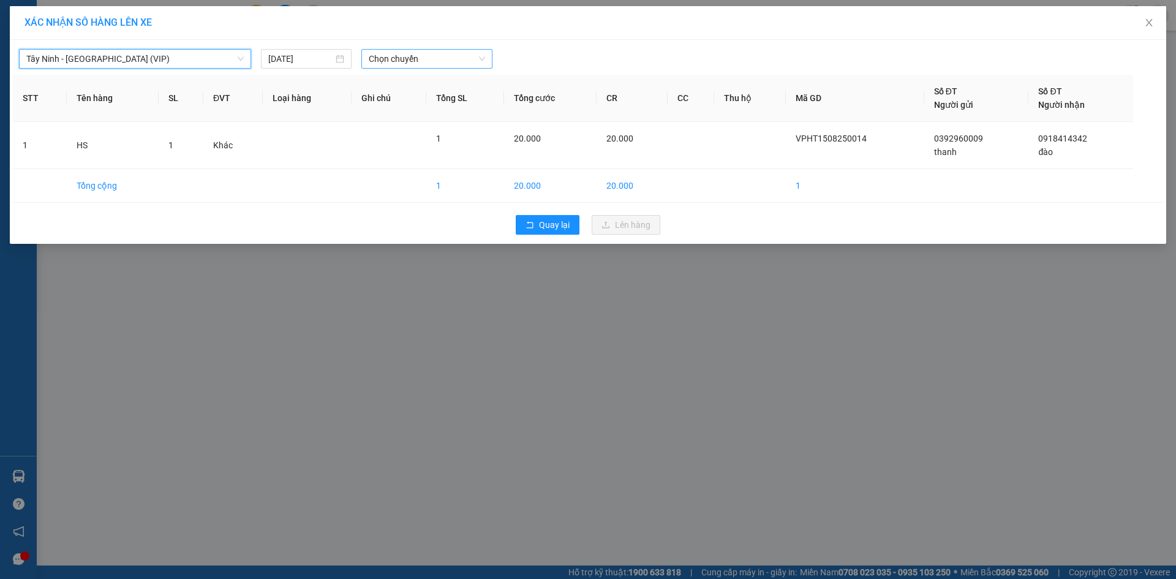
click at [453, 62] on span "Chọn chuyến" at bounding box center [427, 59] width 116 height 18
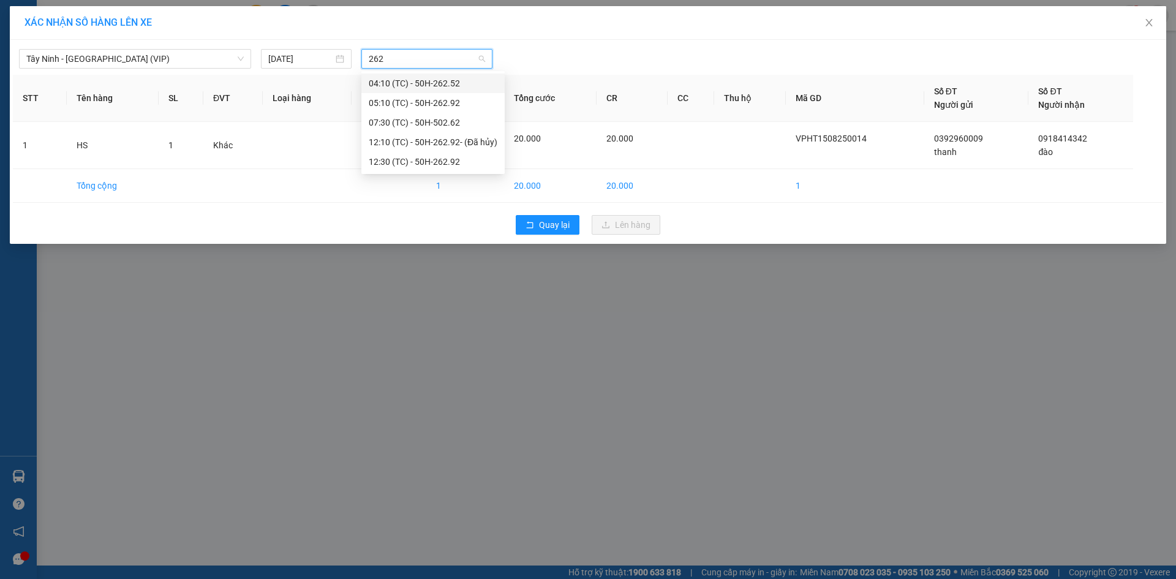
scroll to position [0, 0]
type input "26292"
click at [421, 124] on div "12:30 (TC) - 50H-262.92" at bounding box center [433, 122] width 129 height 13
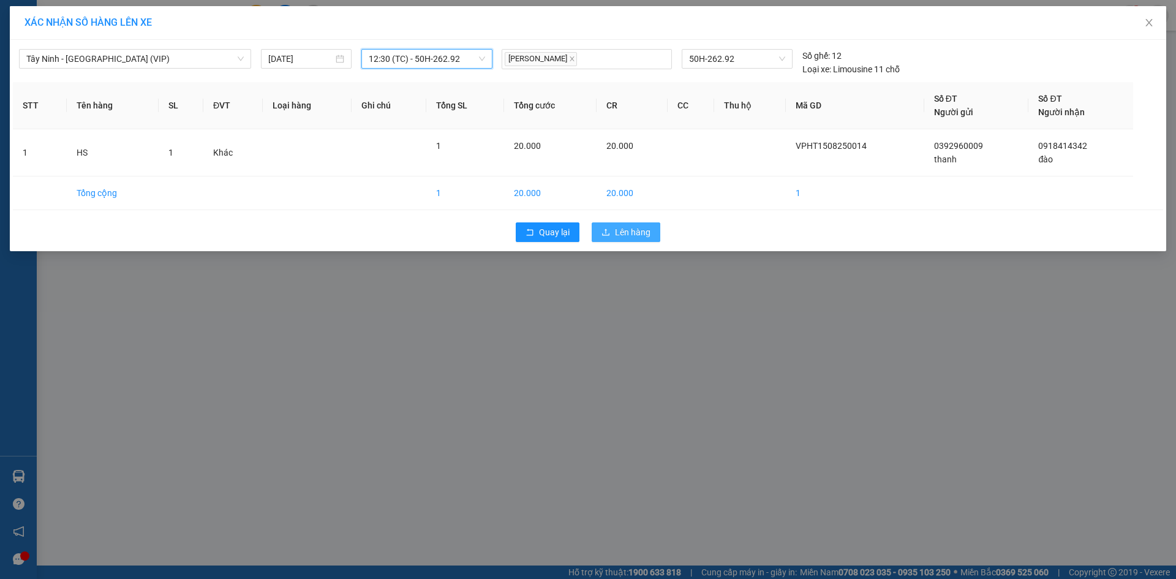
click at [617, 231] on span "Lên hàng" at bounding box center [633, 231] width 36 height 13
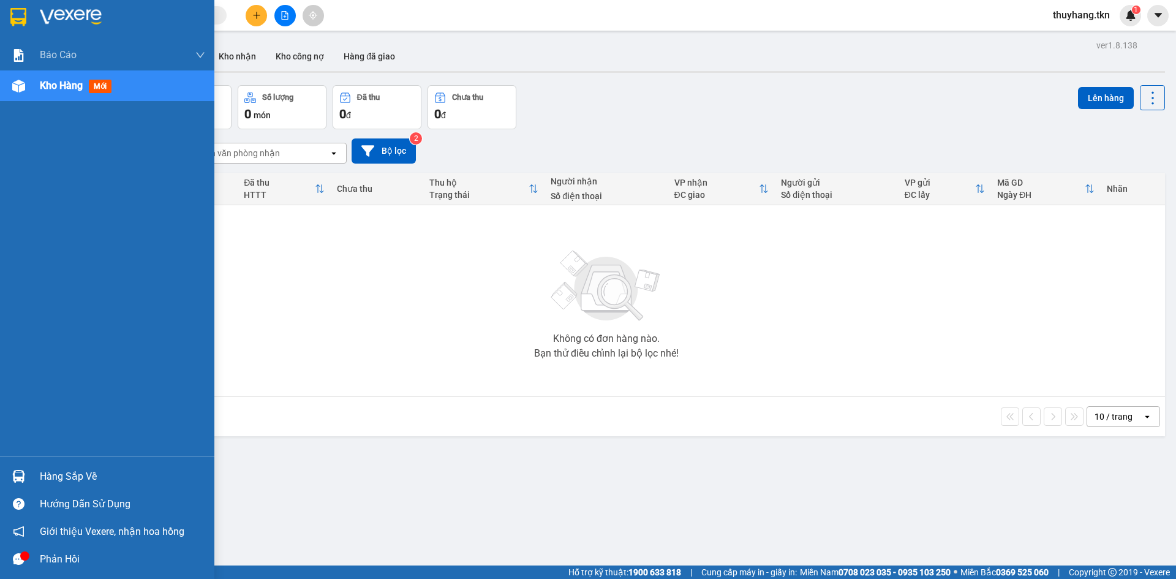
click at [20, 483] on div at bounding box center [18, 475] width 21 height 21
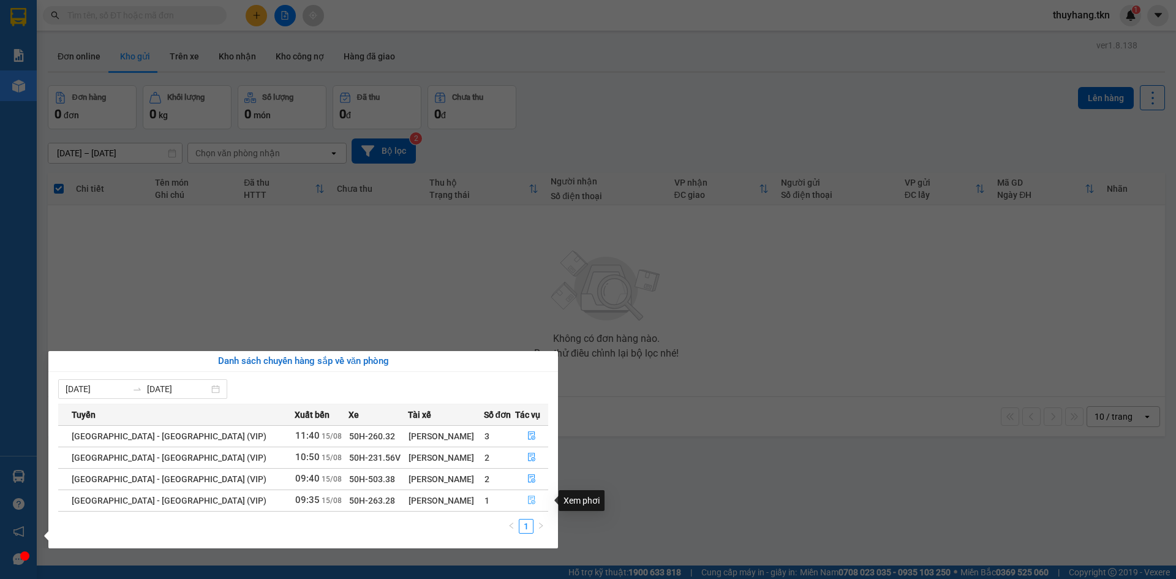
click at [527, 502] on icon "file-done" at bounding box center [531, 499] width 9 height 9
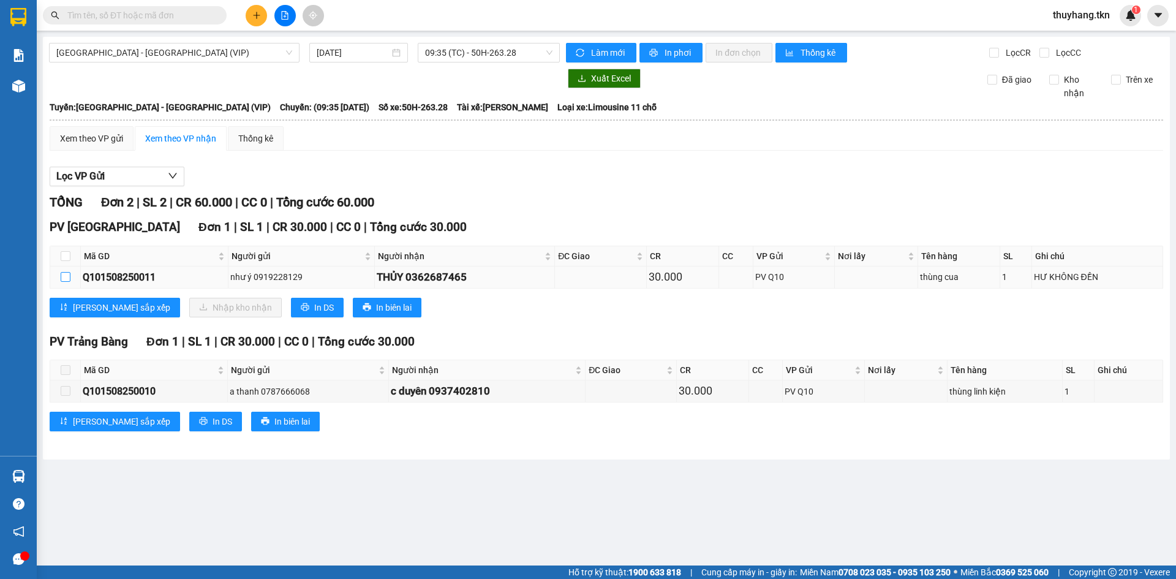
click at [66, 278] on input "checkbox" at bounding box center [66, 277] width 10 height 10
checkbox input "true"
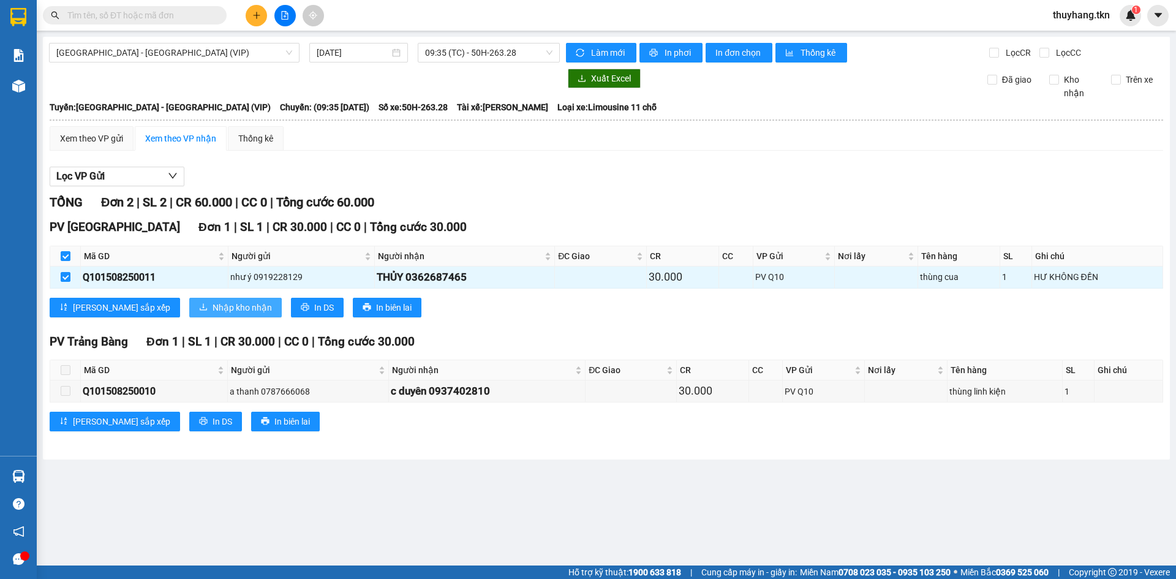
click at [212, 304] on span "Nhập kho nhận" at bounding box center [241, 307] width 59 height 13
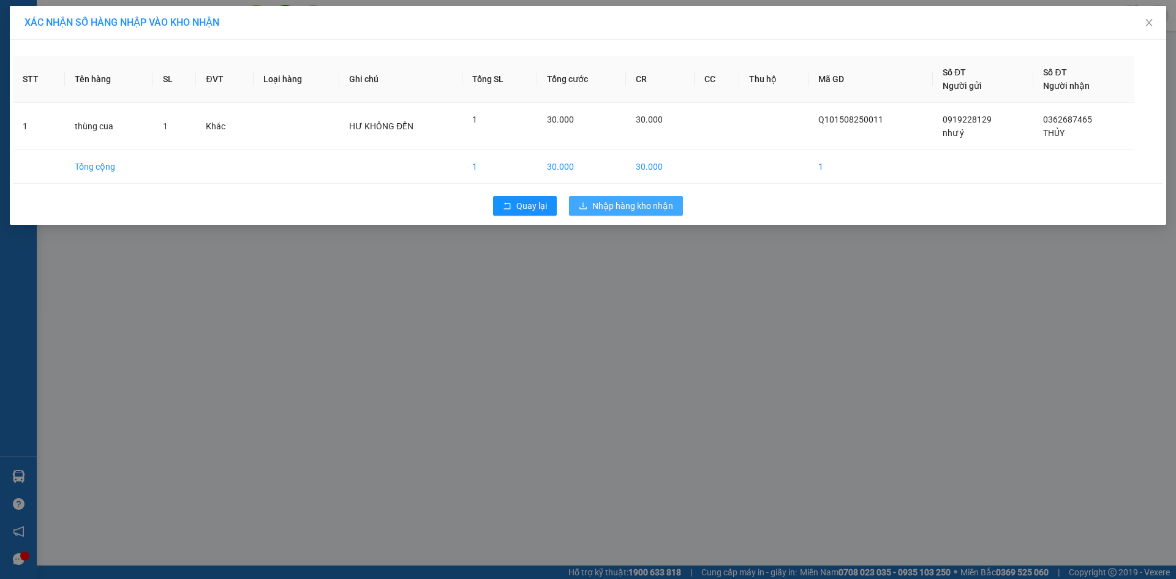
click at [601, 198] on button "Nhập hàng kho nhận" at bounding box center [626, 206] width 114 height 20
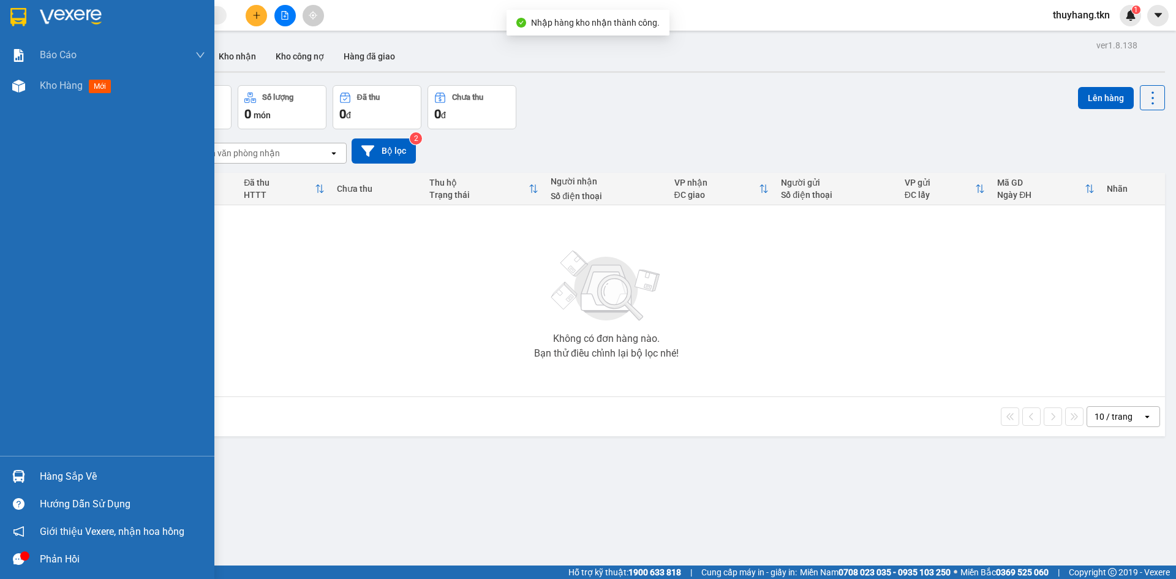
click at [27, 470] on div at bounding box center [18, 475] width 21 height 21
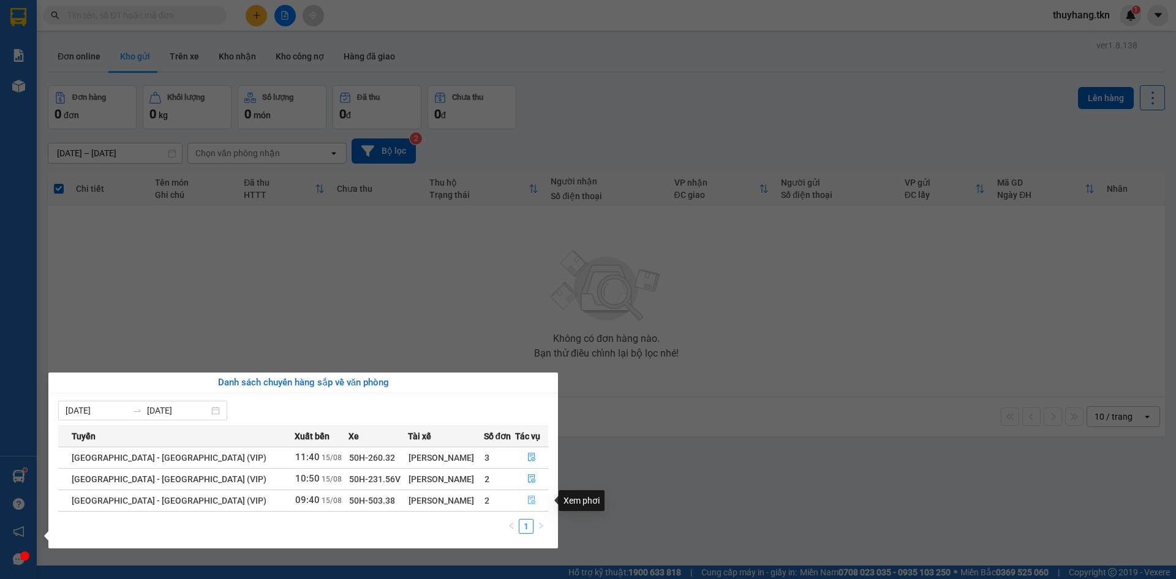
click at [528, 500] on icon "file-done" at bounding box center [531, 500] width 7 height 9
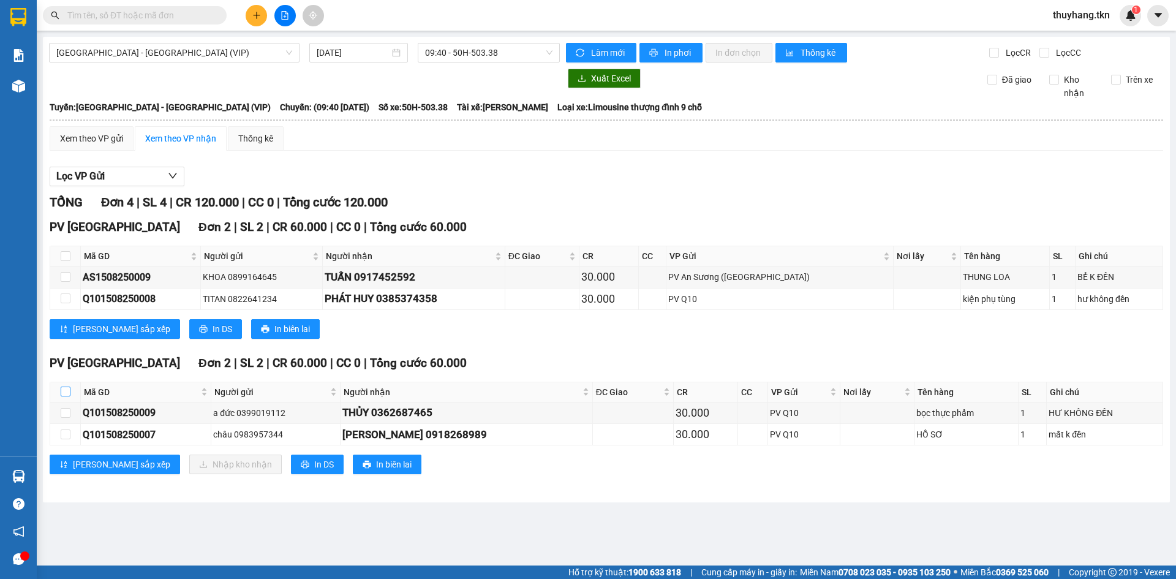
click at [65, 394] on input "checkbox" at bounding box center [66, 391] width 10 height 10
checkbox input "true"
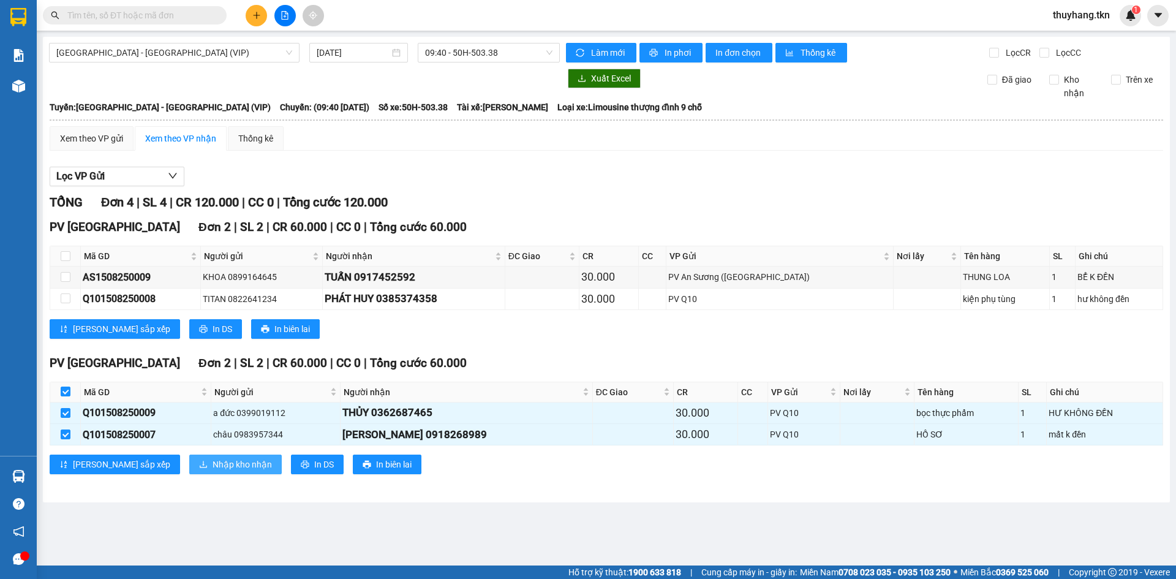
click at [212, 461] on span "Nhập kho nhận" at bounding box center [241, 463] width 59 height 13
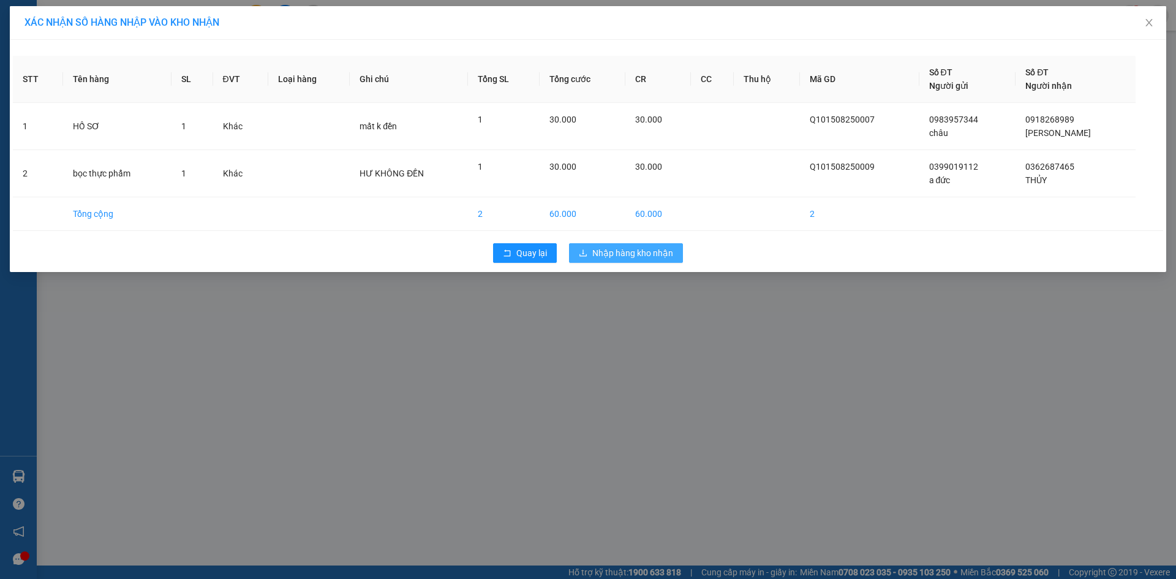
click at [667, 253] on span "Nhập hàng kho nhận" at bounding box center [632, 252] width 81 height 13
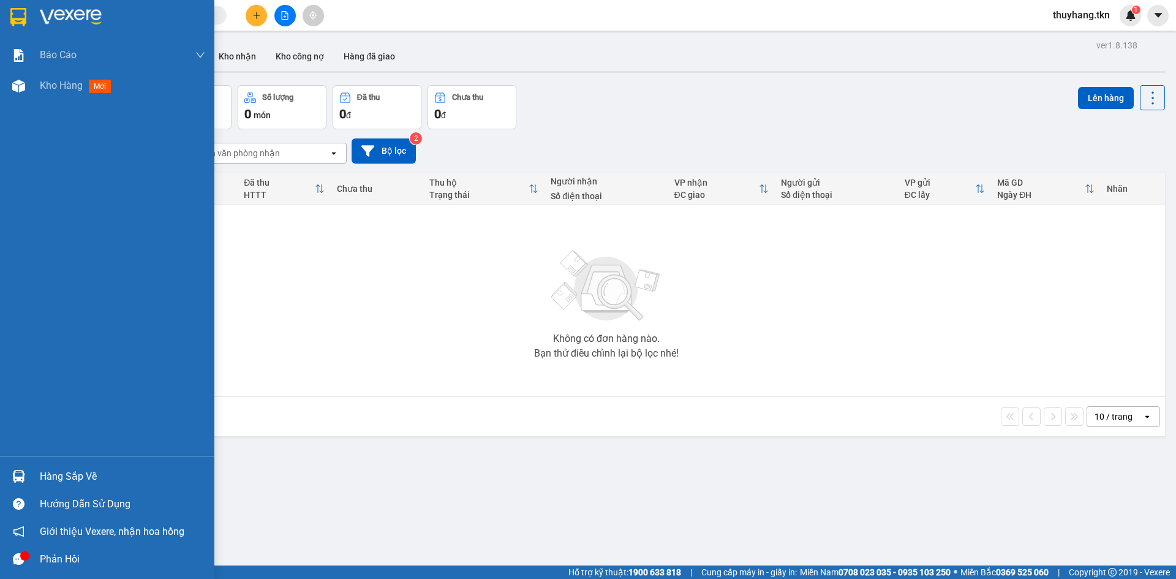
click at [28, 473] on div at bounding box center [18, 475] width 21 height 21
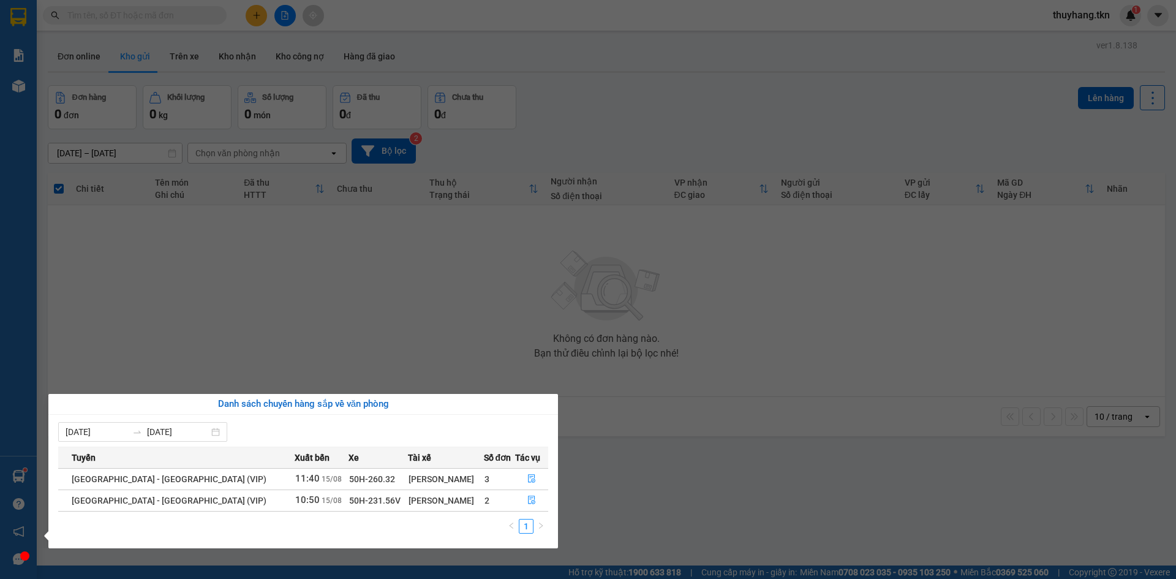
click at [235, 59] on section "Kết quả tìm kiếm ( 0 ) Bộ lọc No Data thuyhang.tkn 1 Báo cáo Mẫu 1: Báo cáo dòn…" at bounding box center [588, 289] width 1176 height 579
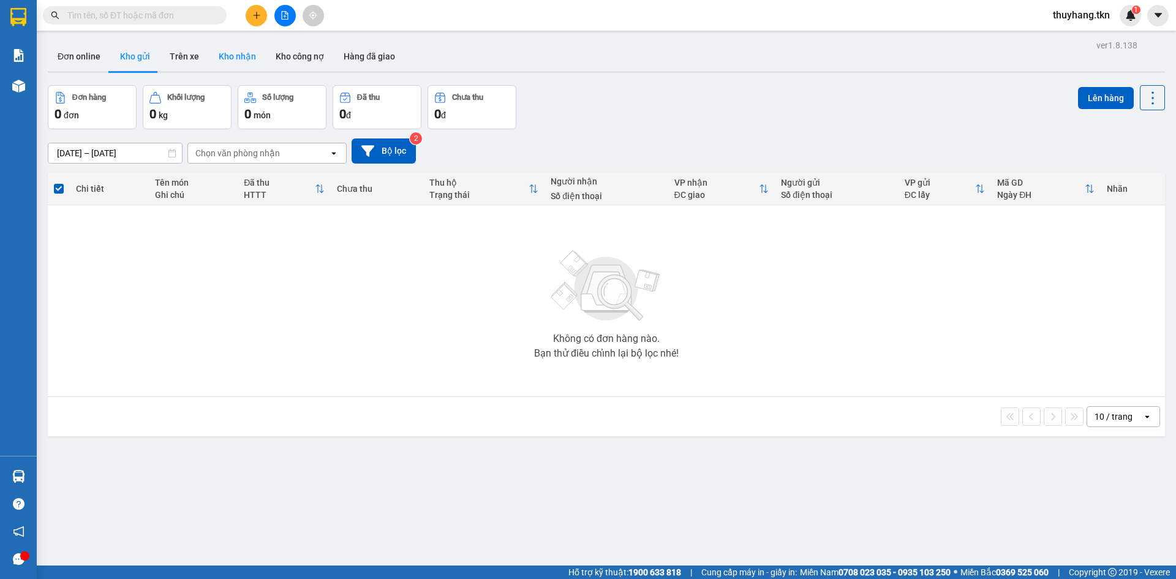
click at [244, 47] on button "Kho nhận" at bounding box center [237, 56] width 57 height 29
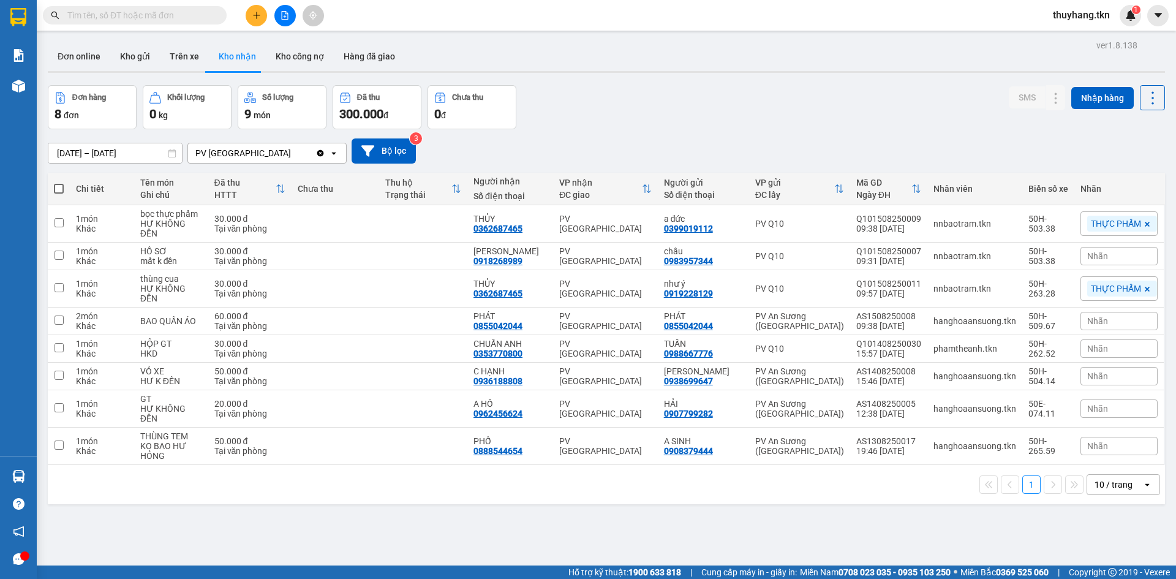
click at [528, 493] on div "ver 1.8.138 Đơn online Kho gửi Trên xe Kho nhận Kho công nợ Hàng đã giao Đơn hà…" at bounding box center [606, 326] width 1127 height 579
click at [857, 501] on div "ver 1.8.138 Đơn online Kho gửi Trên xe Kho nhận Kho công nợ Hàng đã giao Đơn hà…" at bounding box center [606, 326] width 1127 height 579
click at [885, 506] on div "ver 1.8.138 Đơn online Kho gửi Trên xe Kho nhận Kho công nợ Hàng đã giao Đơn hà…" at bounding box center [606, 326] width 1127 height 579
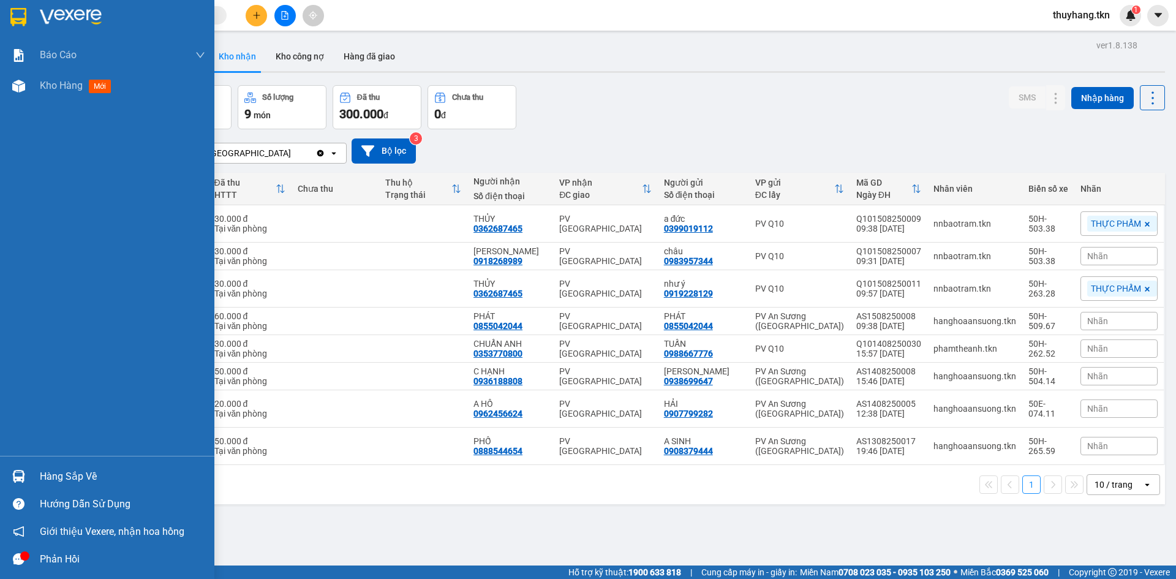
click at [28, 479] on div at bounding box center [18, 475] width 21 height 21
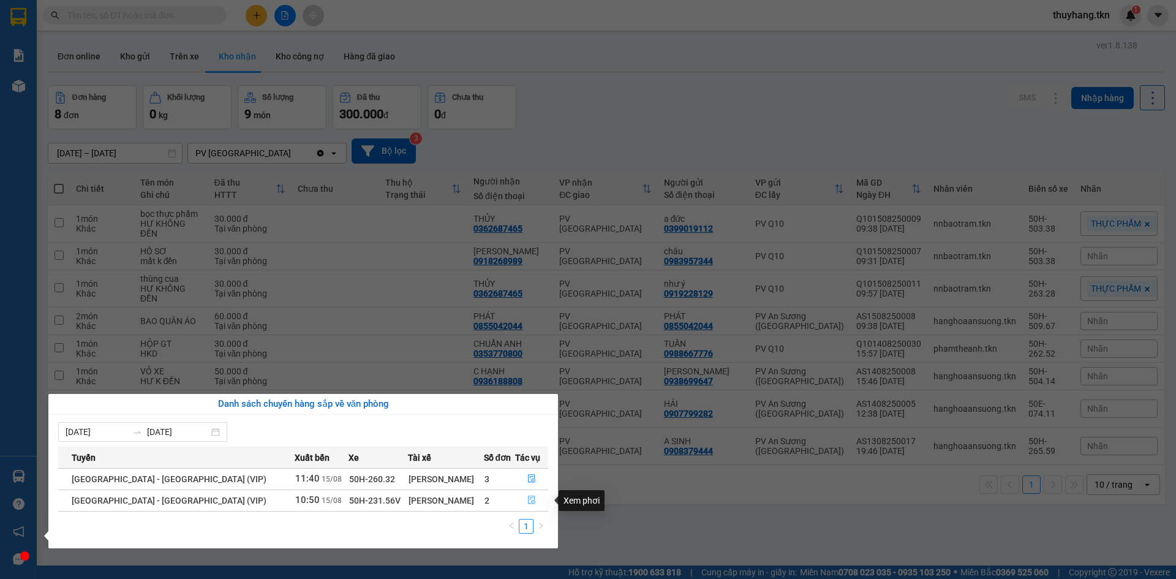
click at [527, 498] on icon "file-done" at bounding box center [531, 499] width 9 height 9
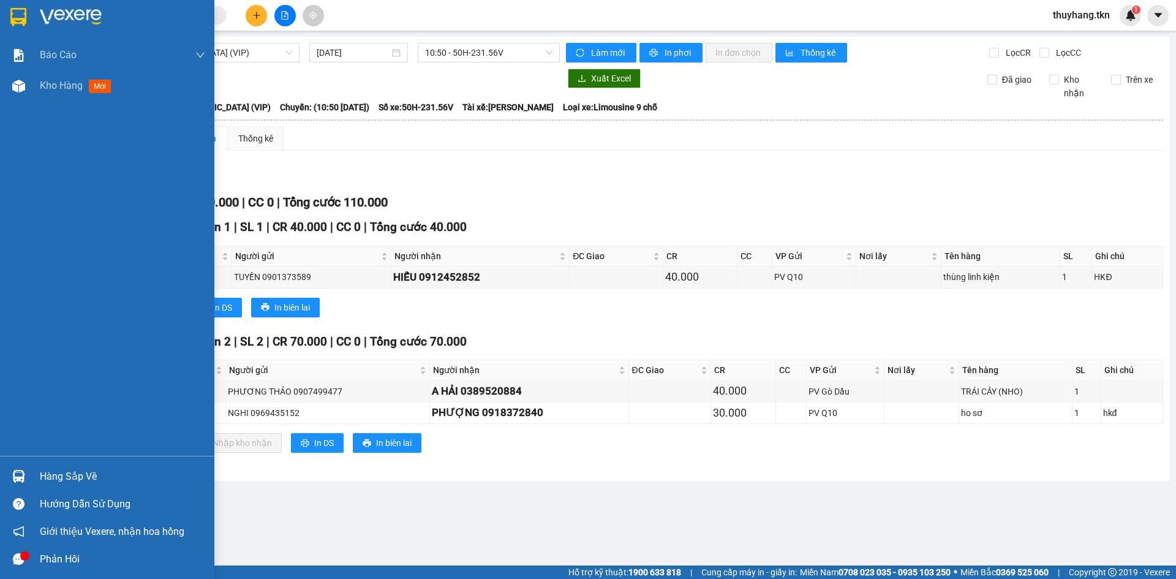
click at [39, 483] on div "Hàng sắp về" at bounding box center [107, 476] width 214 height 28
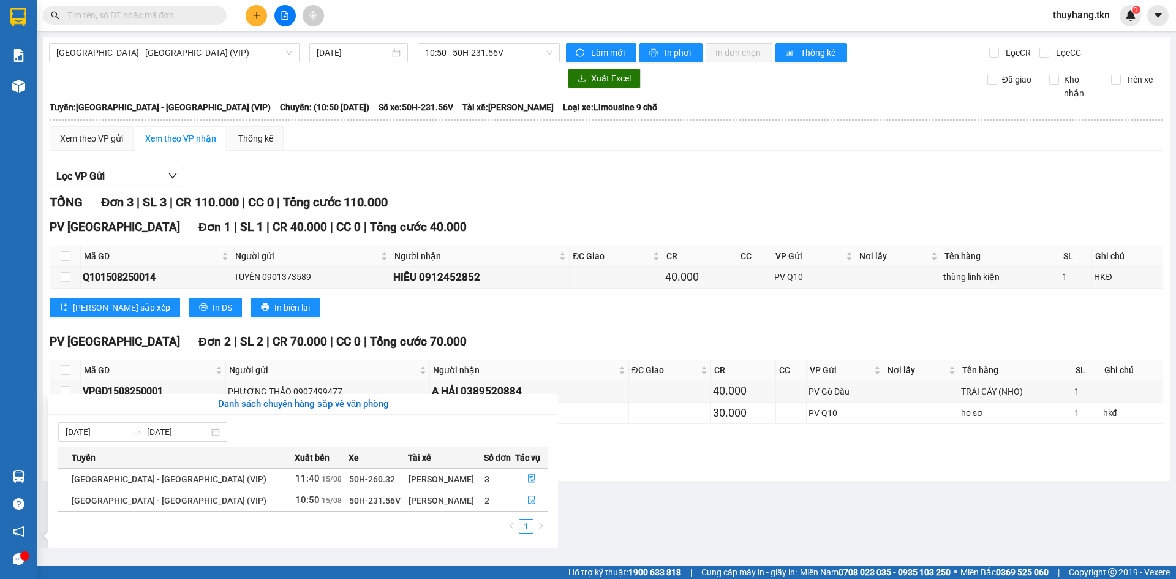
click at [489, 203] on section "Kết quả tìm kiếm ( 0 ) Bộ lọc No Data thuyhang.tkn 1 Báo cáo Mẫu 1: Báo cáo dòn…" at bounding box center [588, 289] width 1176 height 579
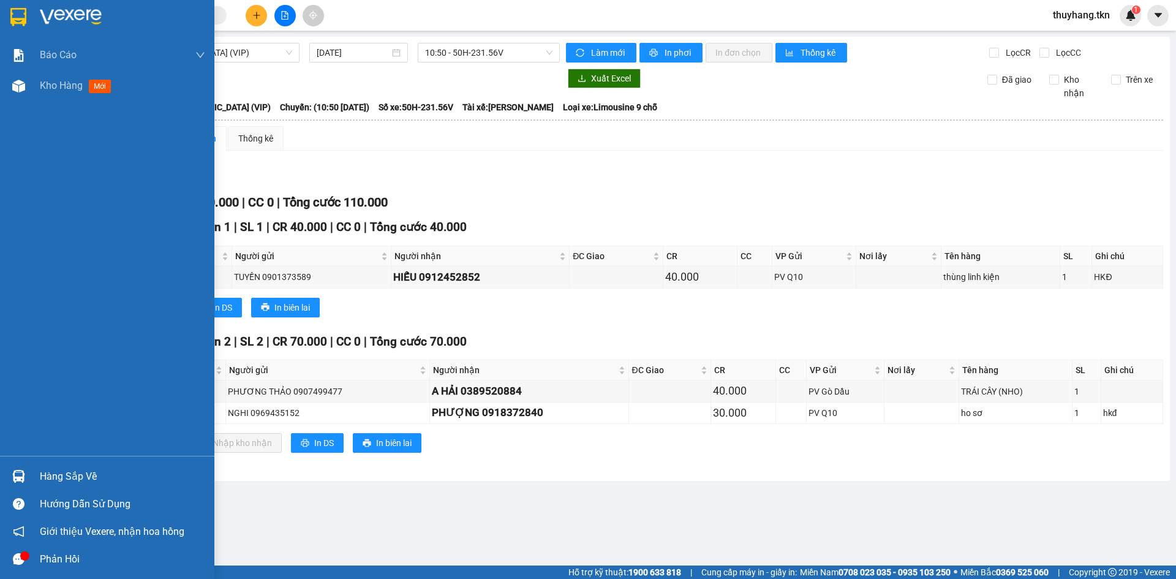
click at [20, 21] on img at bounding box center [18, 17] width 16 height 18
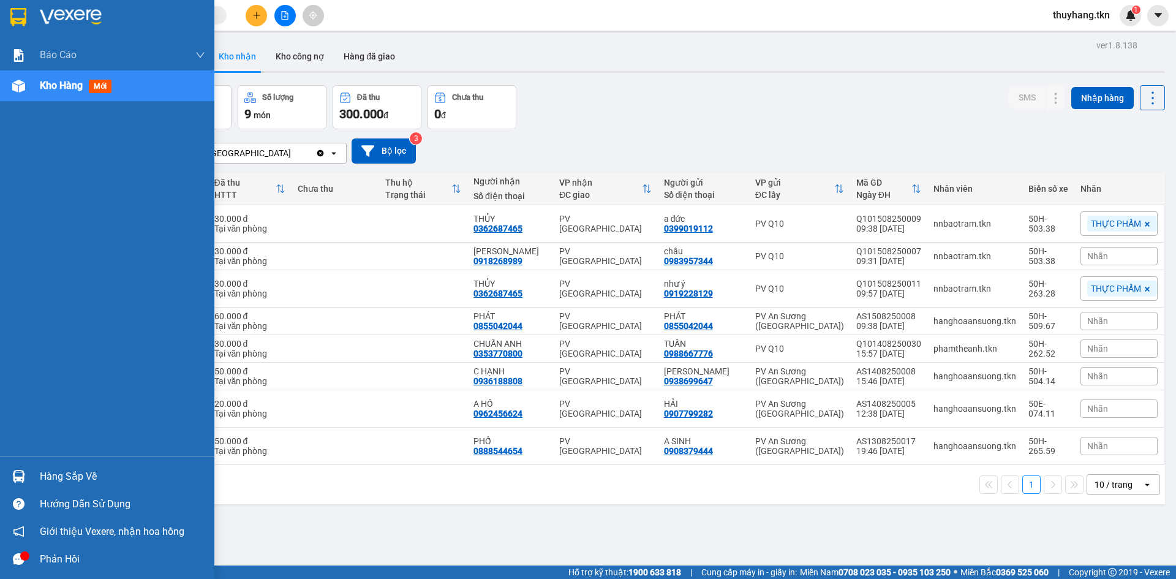
click at [83, 474] on div "Hàng sắp về" at bounding box center [122, 476] width 165 height 18
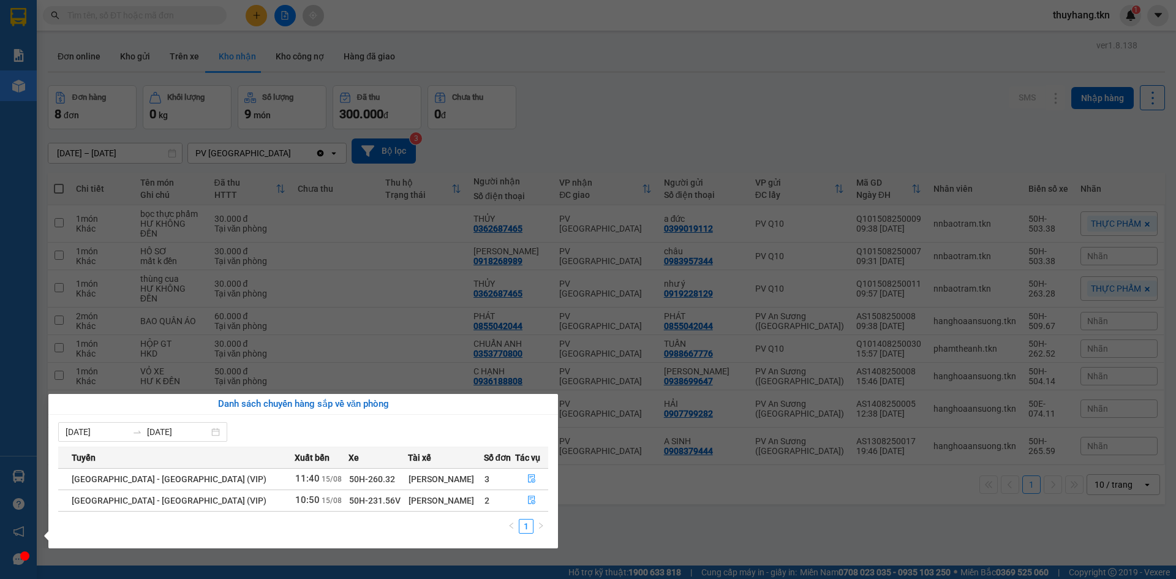
click at [254, 18] on section "Kết quả tìm kiếm ( 0 ) Bộ lọc No Data thuyhang.tkn 1 Báo cáo Mẫu 1: Báo cáo dòn…" at bounding box center [588, 289] width 1176 height 579
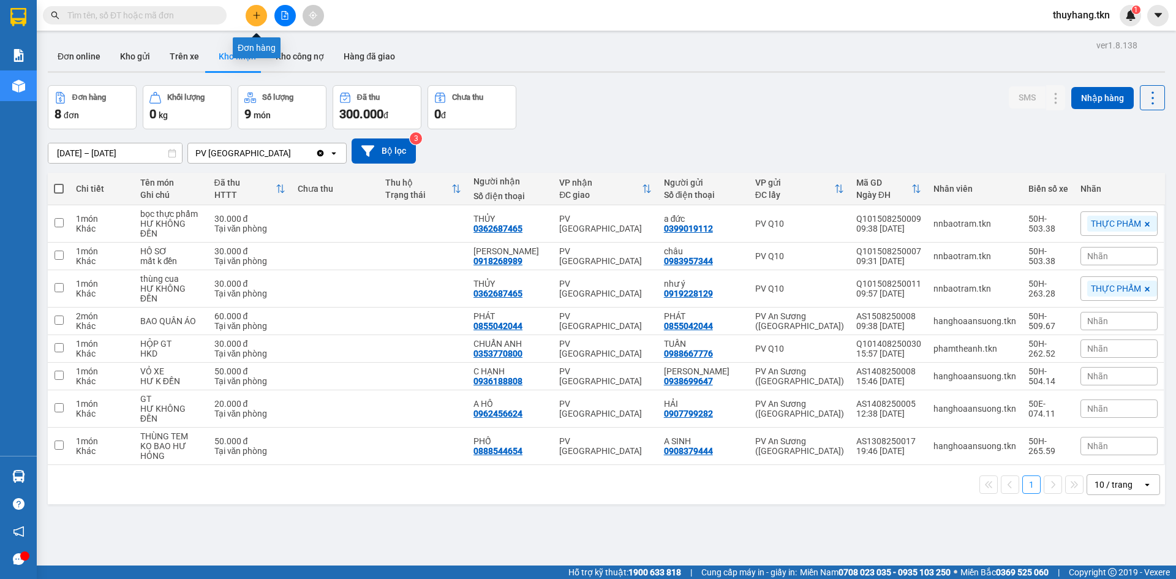
click at [254, 15] on icon "plus" at bounding box center [256, 15] width 7 height 1
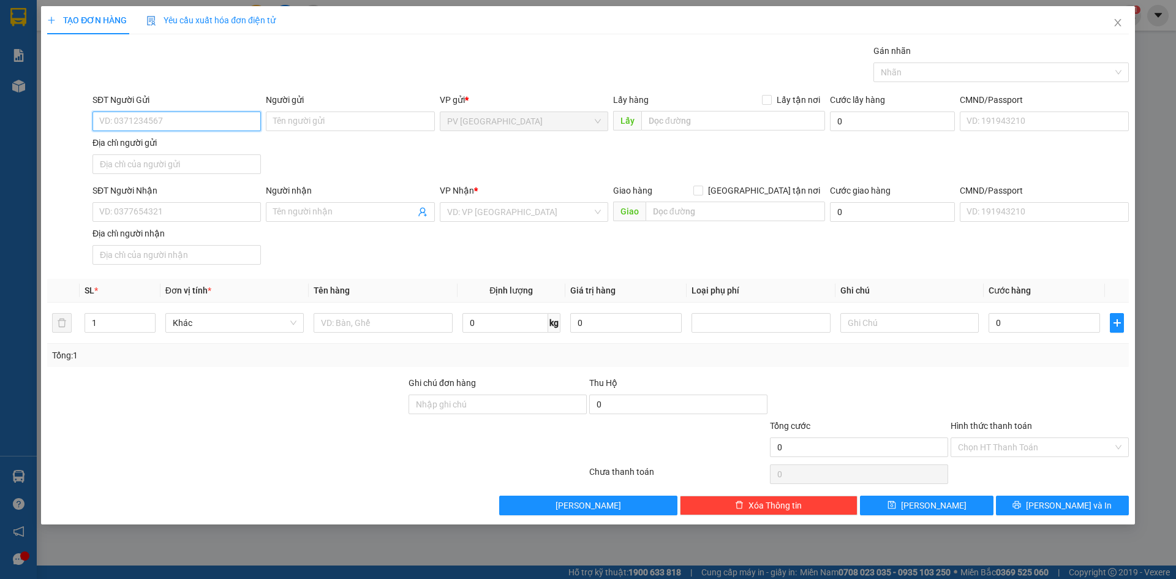
click at [209, 118] on input "SĐT Người Gửi" at bounding box center [176, 121] width 168 height 20
type input "0852692099"
click at [319, 108] on div "Người gửi" at bounding box center [350, 102] width 168 height 18
click at [319, 122] on input "Người gửi" at bounding box center [350, 121] width 168 height 20
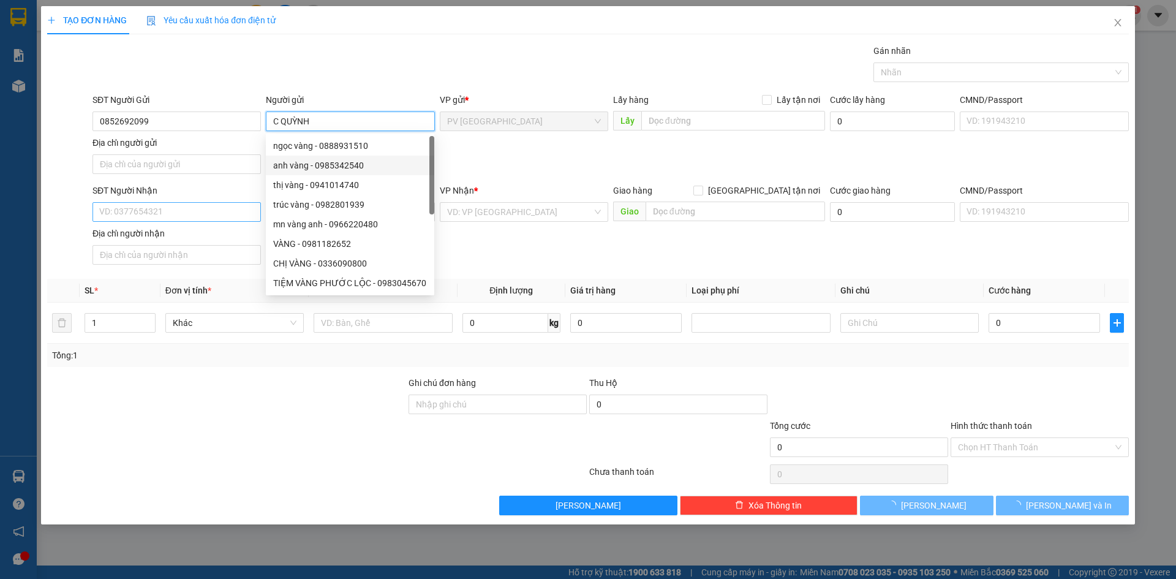
type input "C QUỲNH"
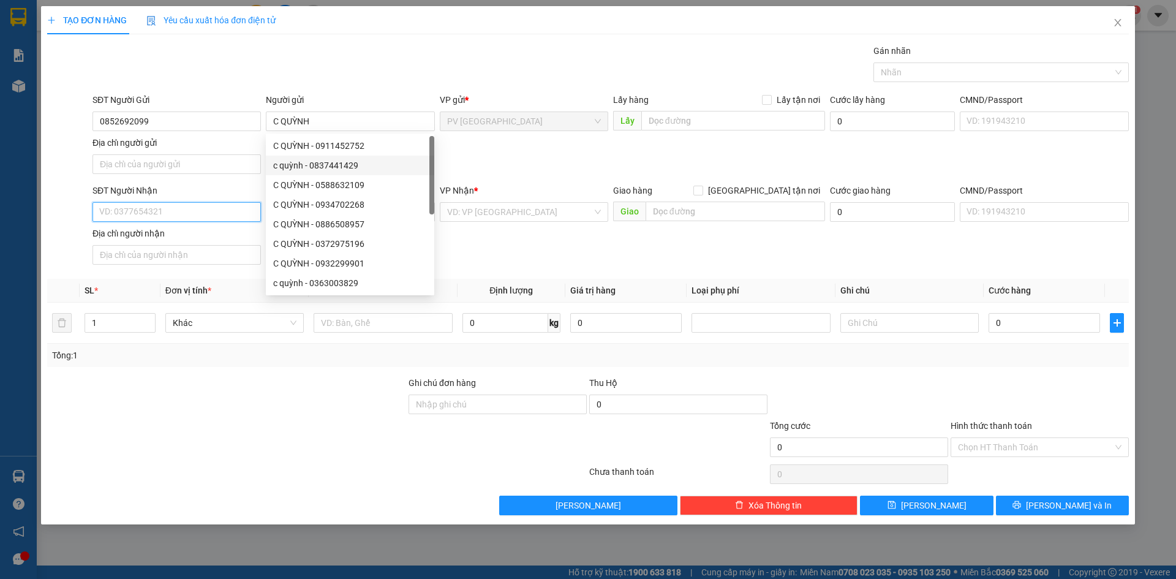
click at [201, 212] on input "SĐT Người Nhận" at bounding box center [176, 212] width 168 height 20
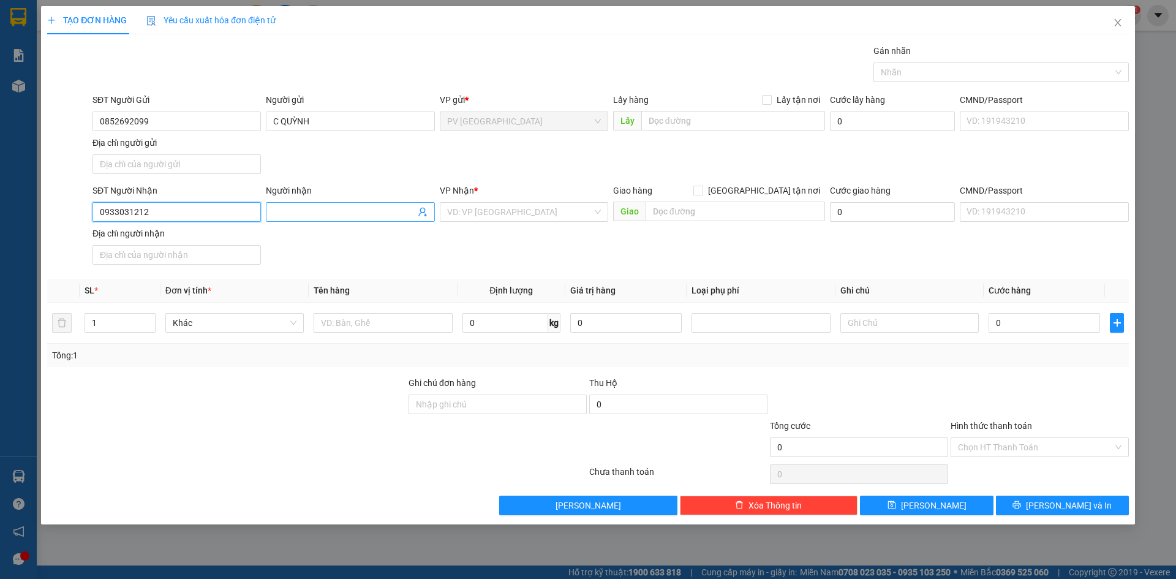
type input "0933031212"
click at [383, 216] on input "Người nhận" at bounding box center [343, 211] width 141 height 13
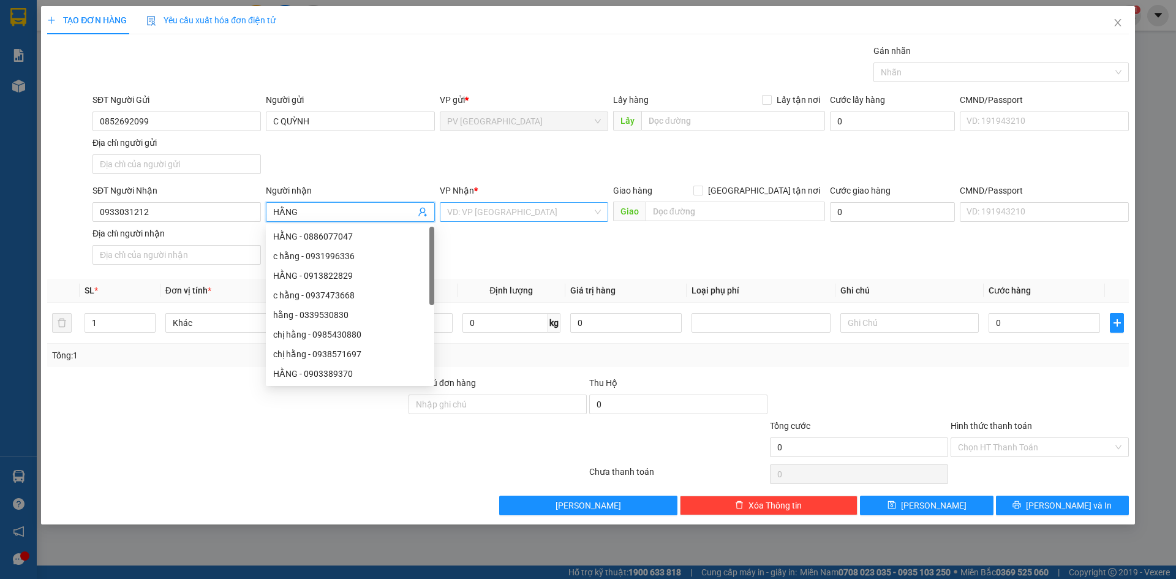
type input "HẰNG"
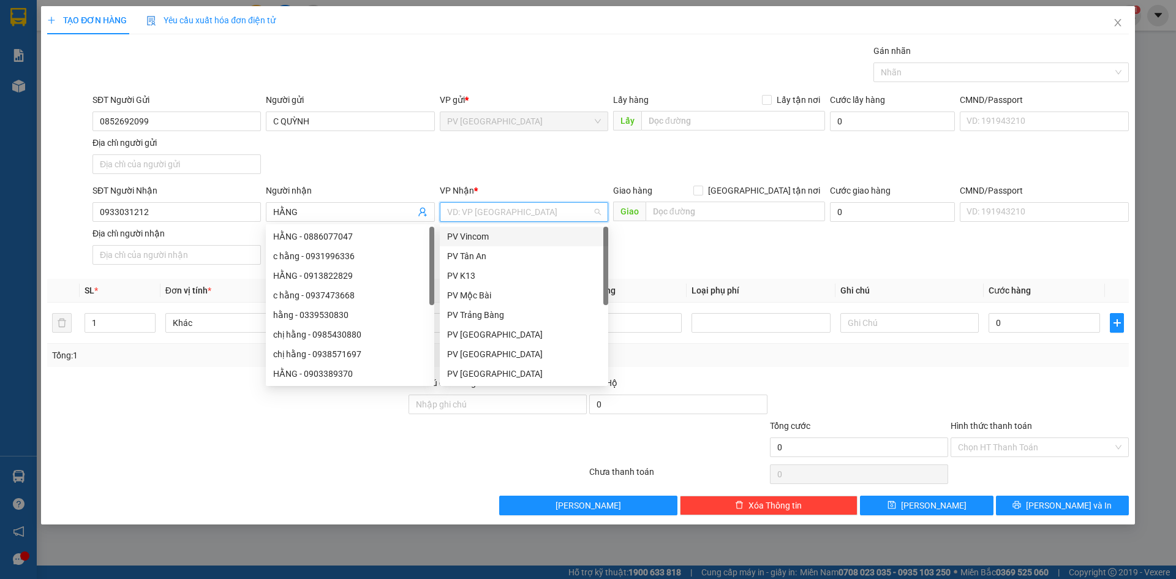
click at [553, 211] on input "search" at bounding box center [519, 212] width 145 height 18
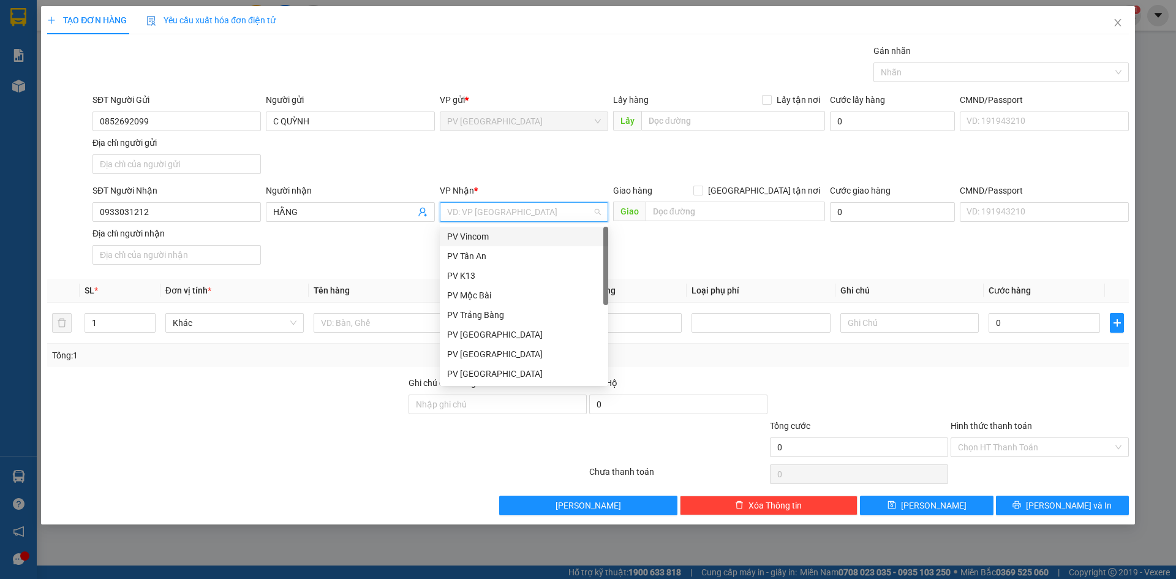
scroll to position [78, 0]
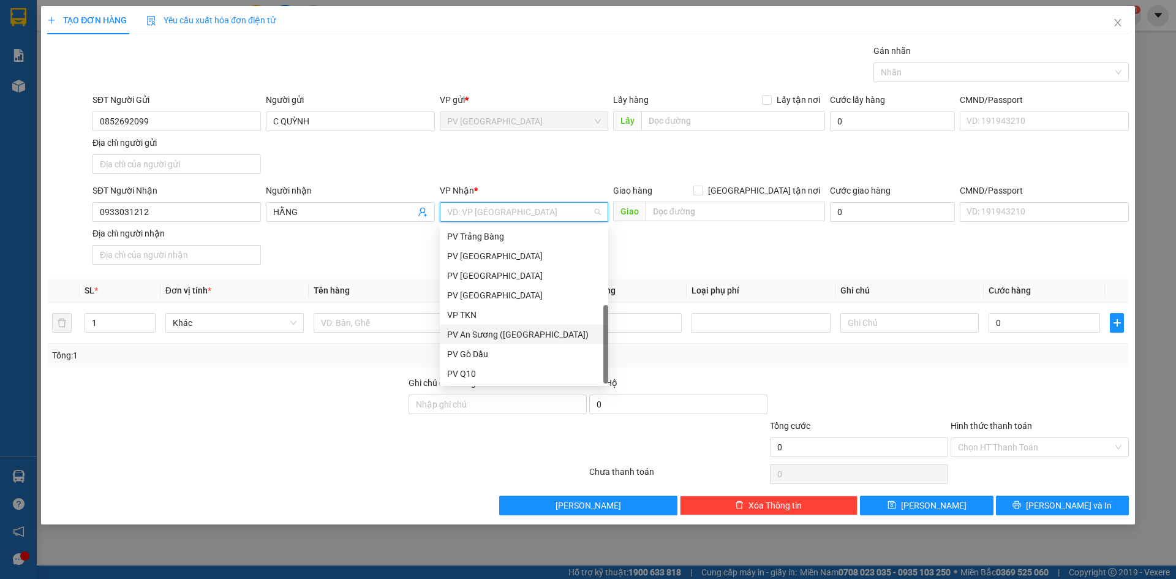
click at [505, 333] on div "PV An Sương ([GEOGRAPHIC_DATA])" at bounding box center [524, 334] width 154 height 13
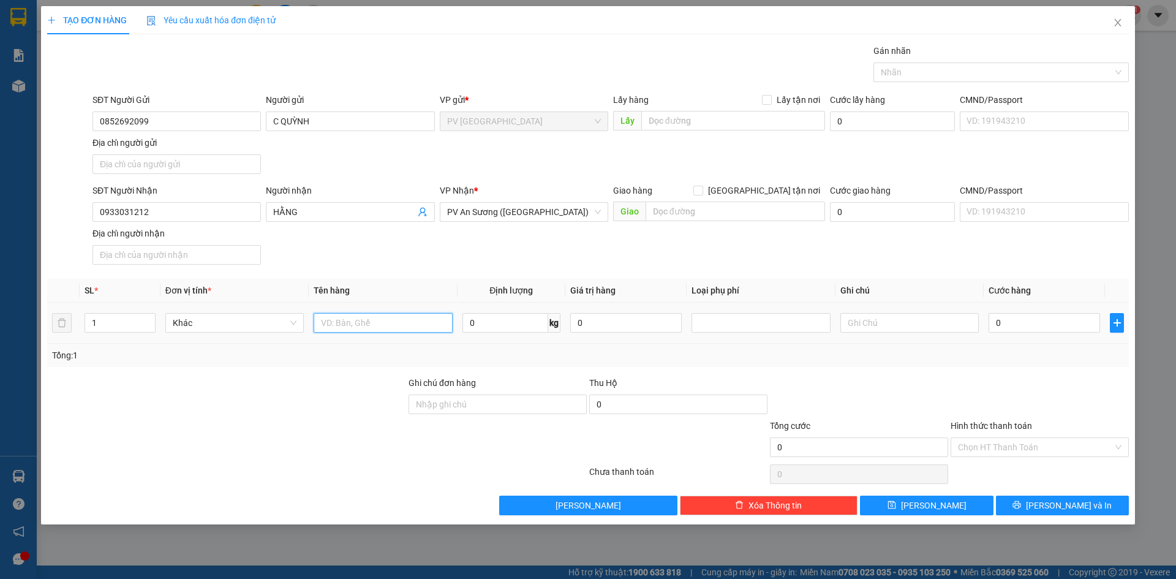
click at [400, 318] on input "text" at bounding box center [383, 323] width 138 height 20
click at [998, 68] on div at bounding box center [994, 72] width 237 height 15
type input "BỊCH BÁNH"
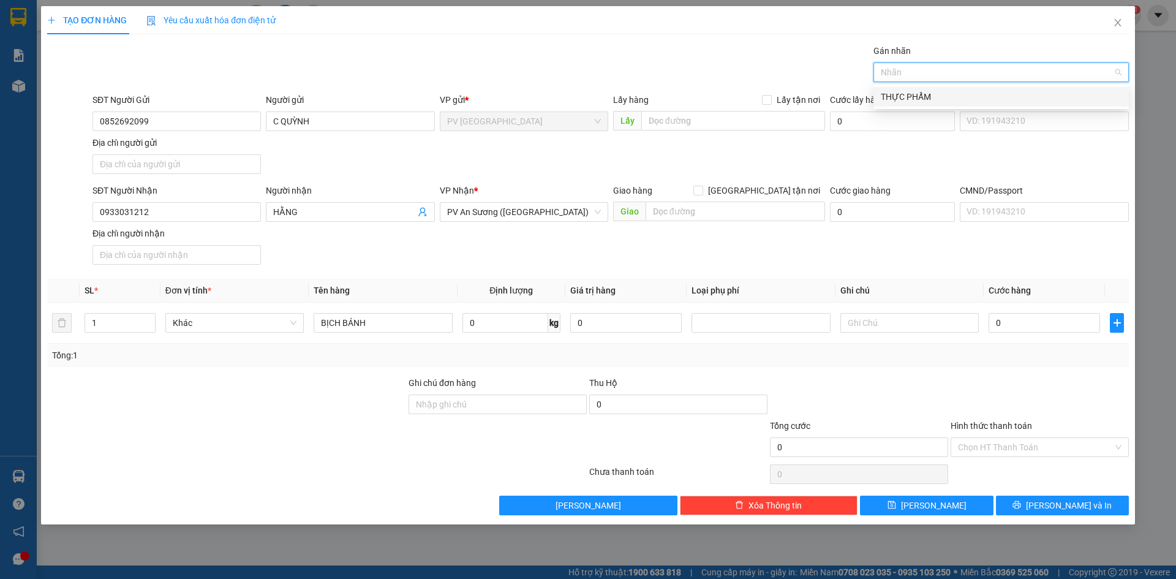
click at [936, 89] on div "THỰC PHẨM" at bounding box center [1000, 97] width 255 height 20
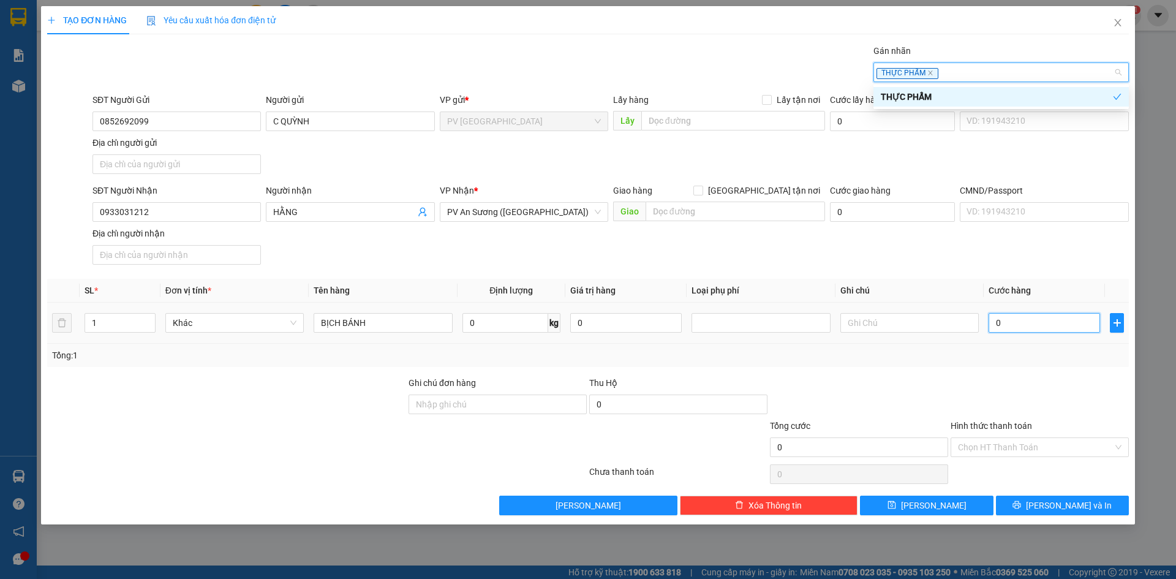
click at [1022, 320] on input "0" at bounding box center [1043, 323] width 111 height 20
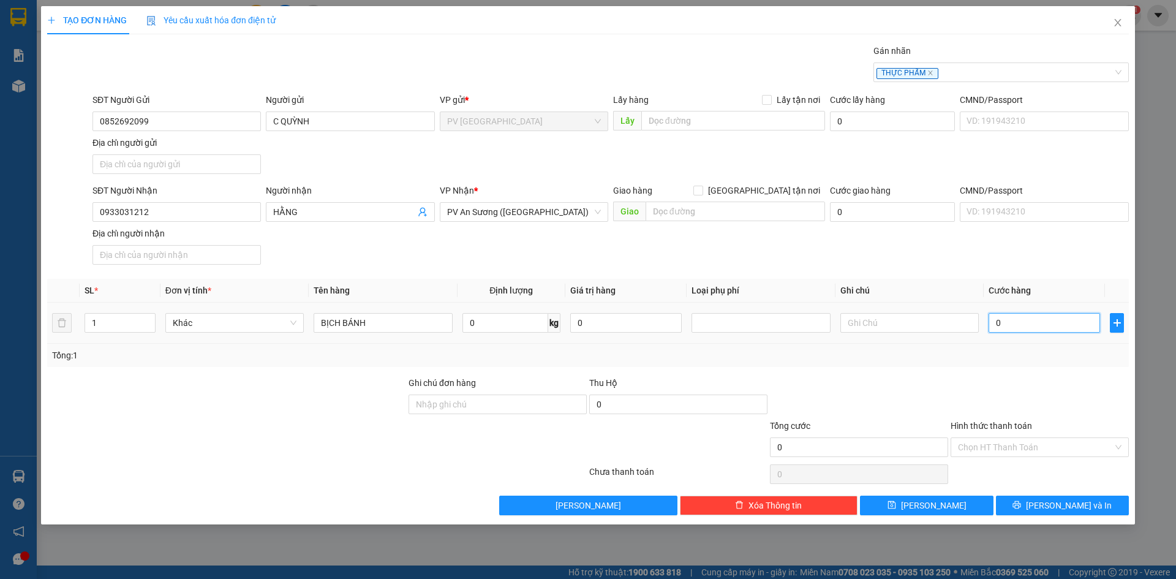
type input "2"
type input "20"
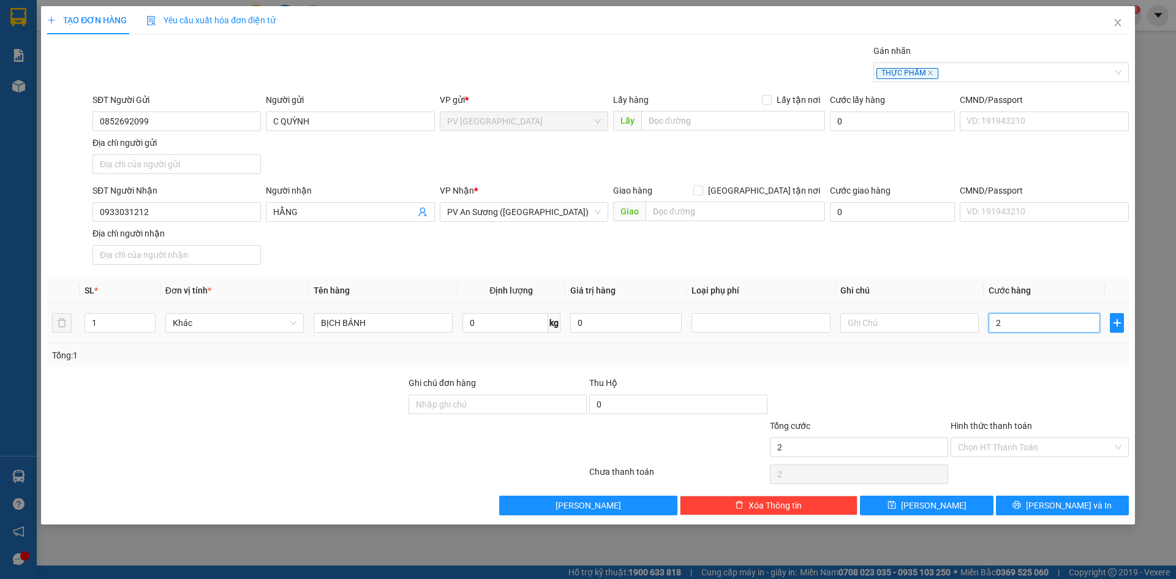
type input "20"
type input "20.000"
click at [1053, 441] on input "Hình thức thanh toán" at bounding box center [1035, 447] width 155 height 18
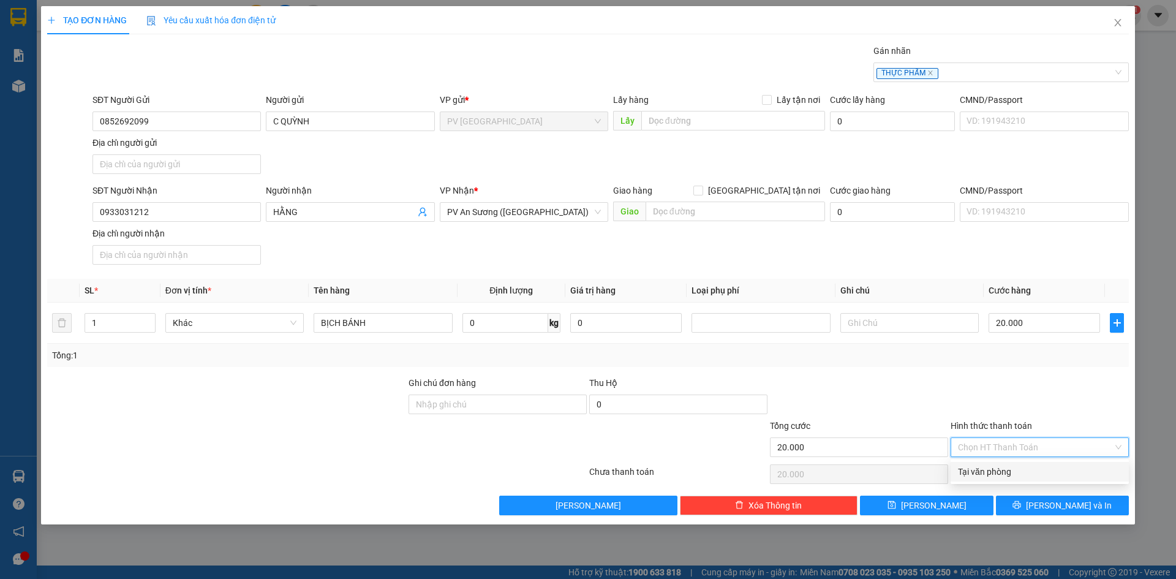
click at [1004, 472] on div "Tại văn phòng" at bounding box center [1040, 471] width 164 height 13
type input "0"
click at [1030, 506] on button "[PERSON_NAME] và In" at bounding box center [1062, 505] width 133 height 20
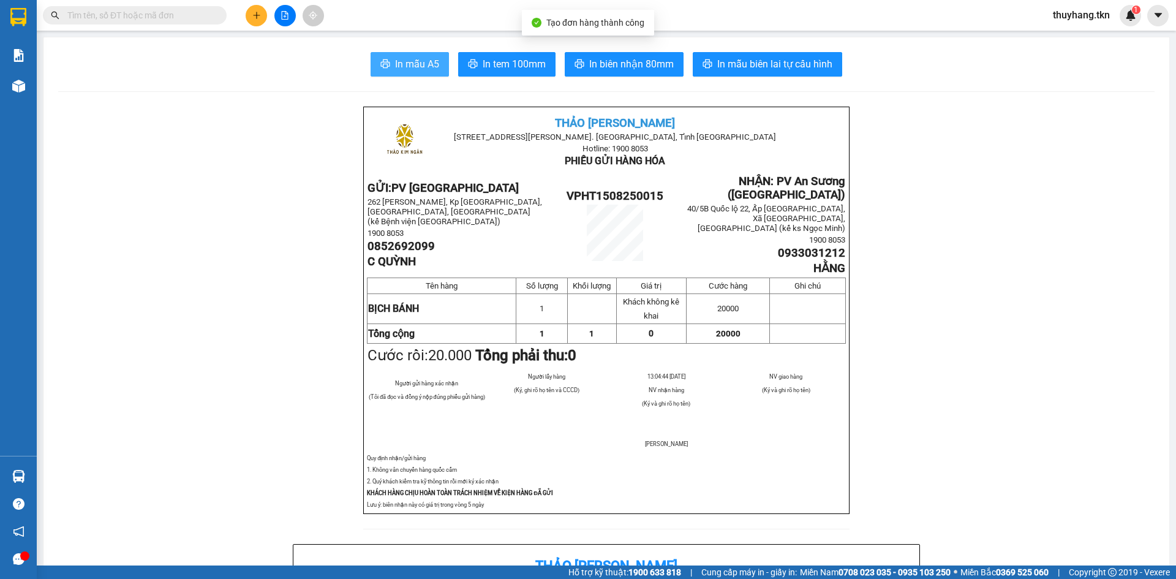
click at [411, 59] on span "In mẫu A5" at bounding box center [417, 63] width 44 height 15
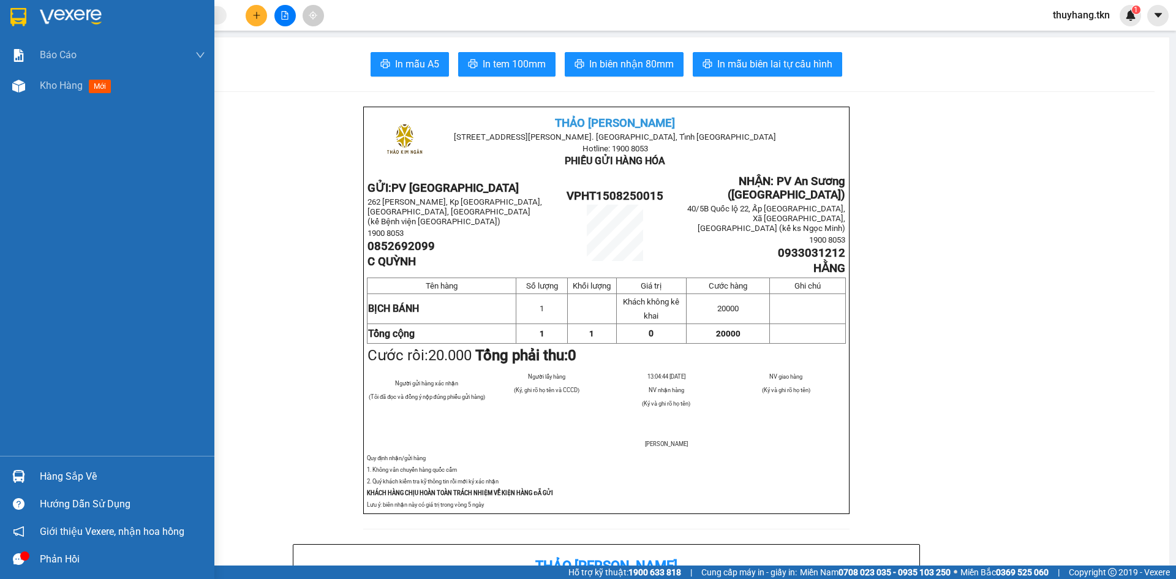
click at [36, 10] on div at bounding box center [107, 20] width 214 height 40
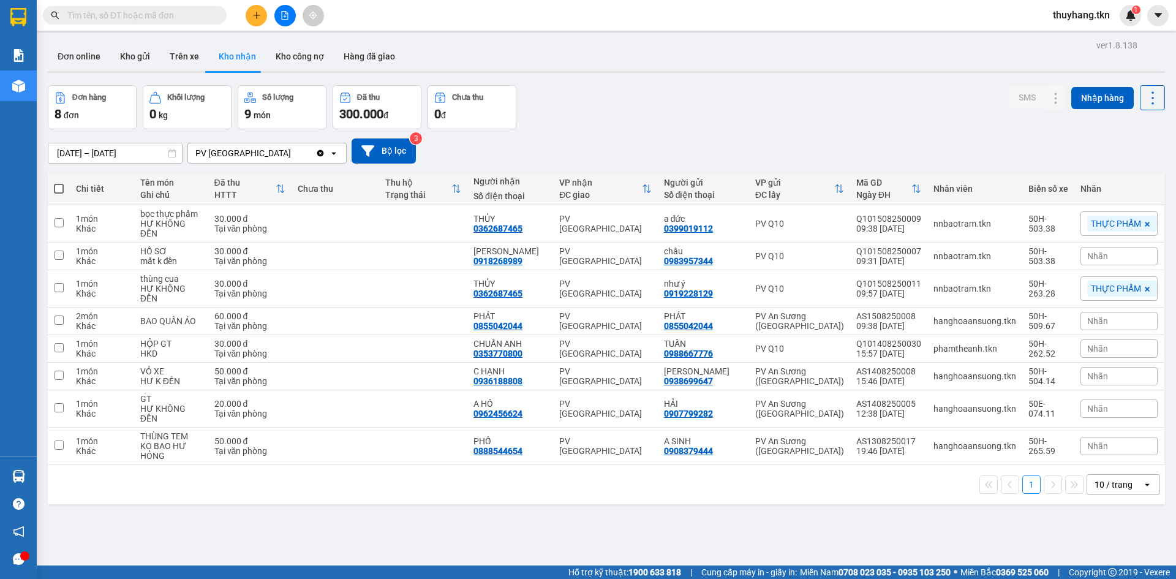
click at [220, 18] on span at bounding box center [217, 15] width 7 height 13
click at [209, 18] on input "text" at bounding box center [139, 15] width 145 height 13
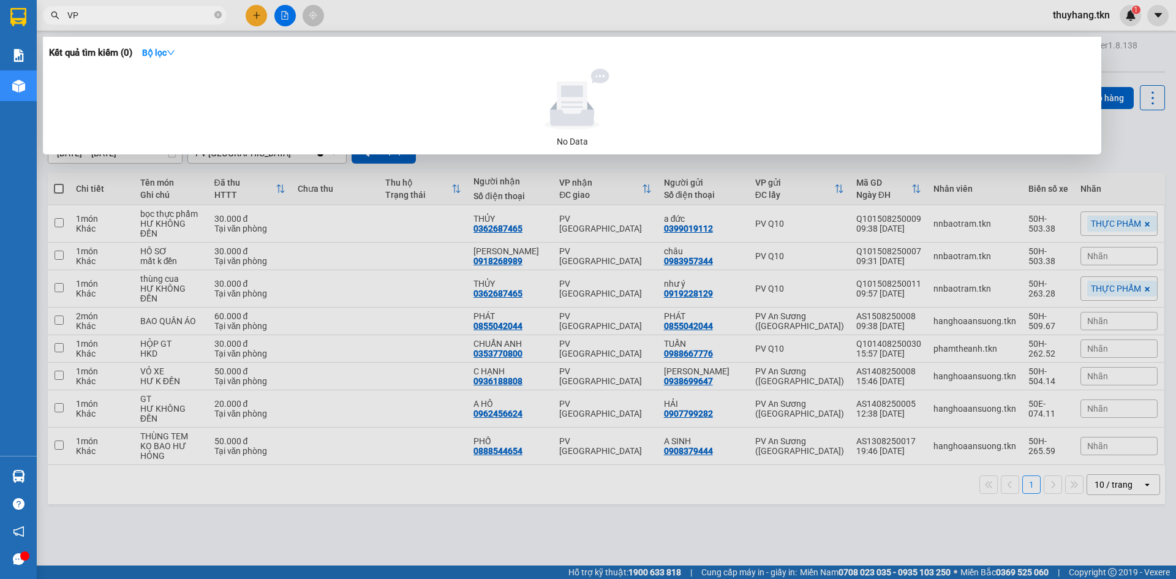
type input "V"
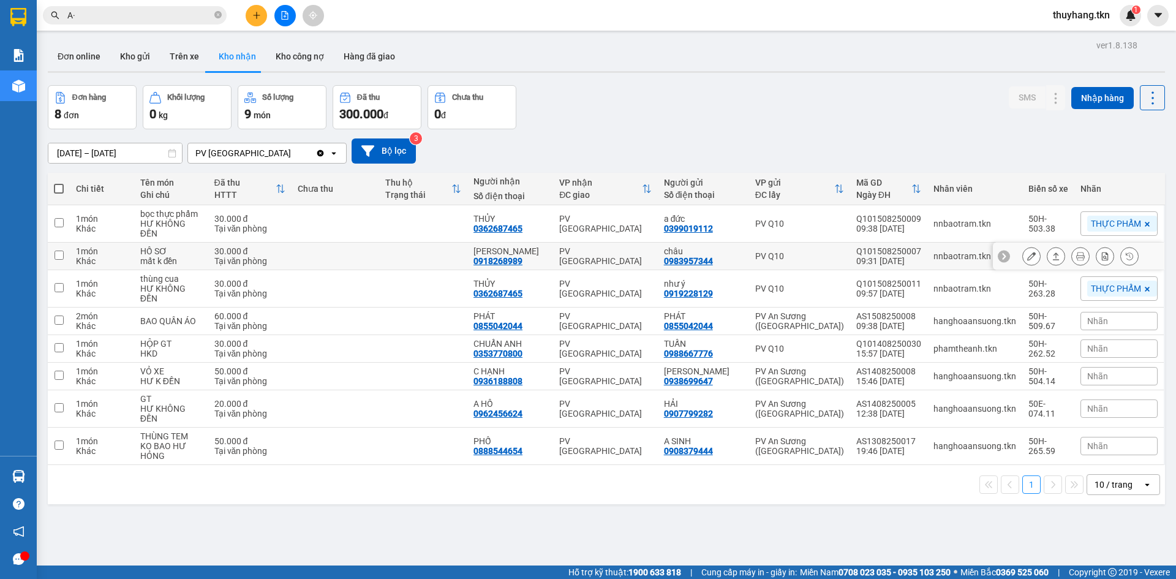
type input "A"
type input "Á"
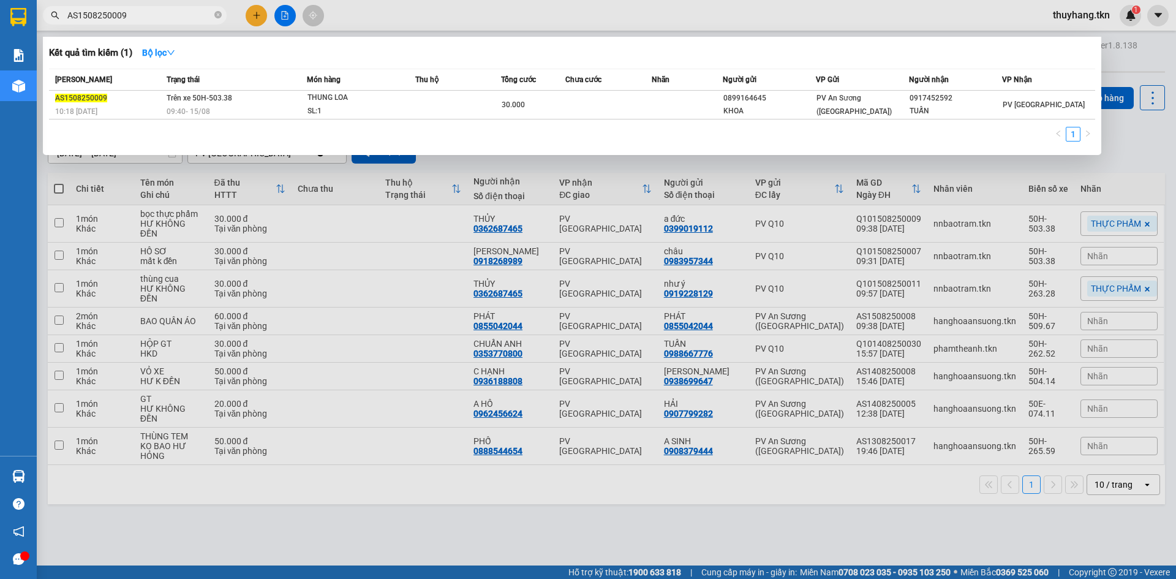
type input "AS1508250009"
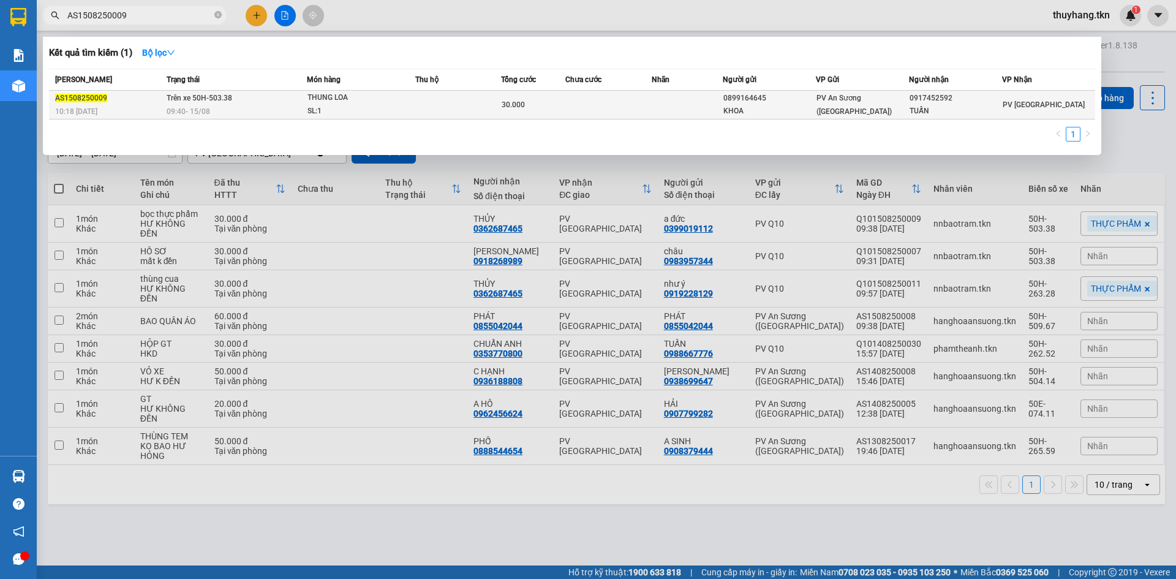
click at [395, 109] on div "SL: 1" at bounding box center [353, 111] width 92 height 13
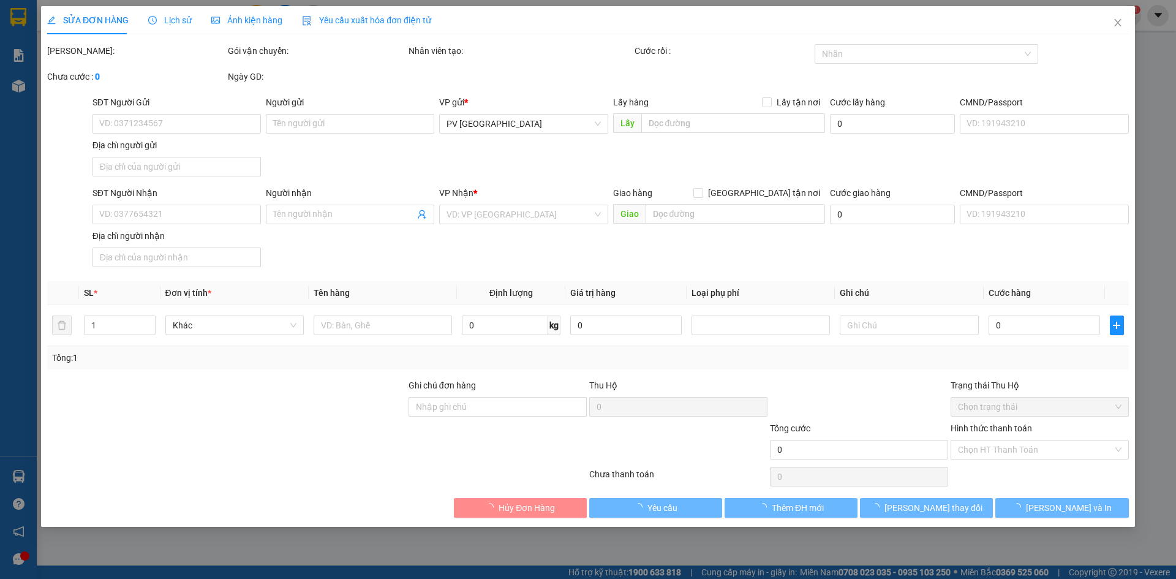
type input "0899164645"
type input "KHOA"
type input "0917452592"
type input "TUẤN"
type input "30.000"
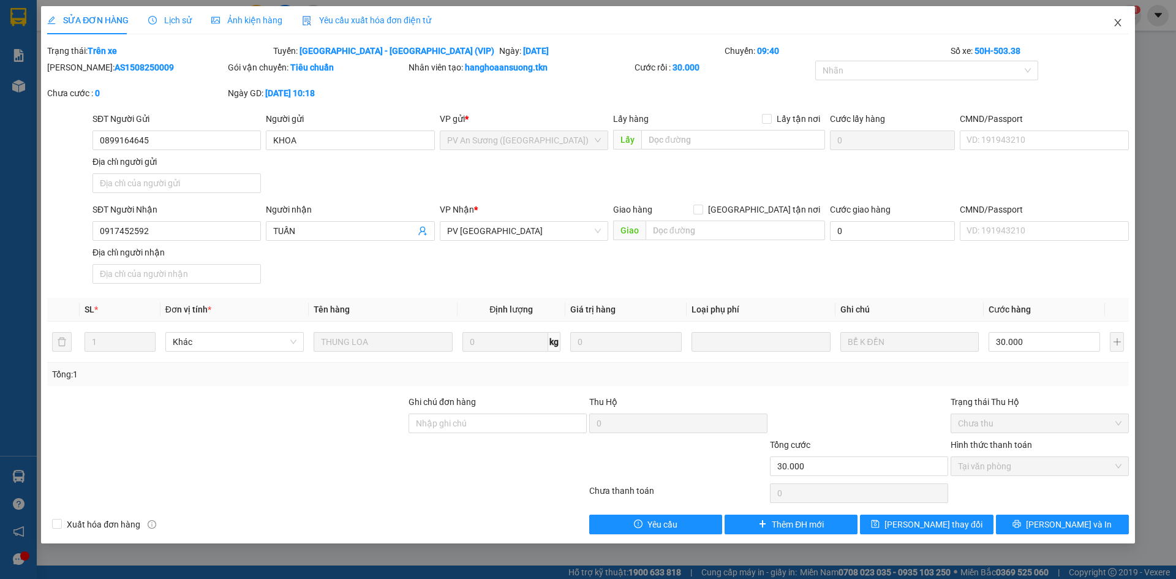
drag, startPoint x: 1115, startPoint y: 23, endPoint x: 1097, endPoint y: 23, distance: 17.2
click at [1115, 23] on icon "close" at bounding box center [1118, 23] width 10 height 10
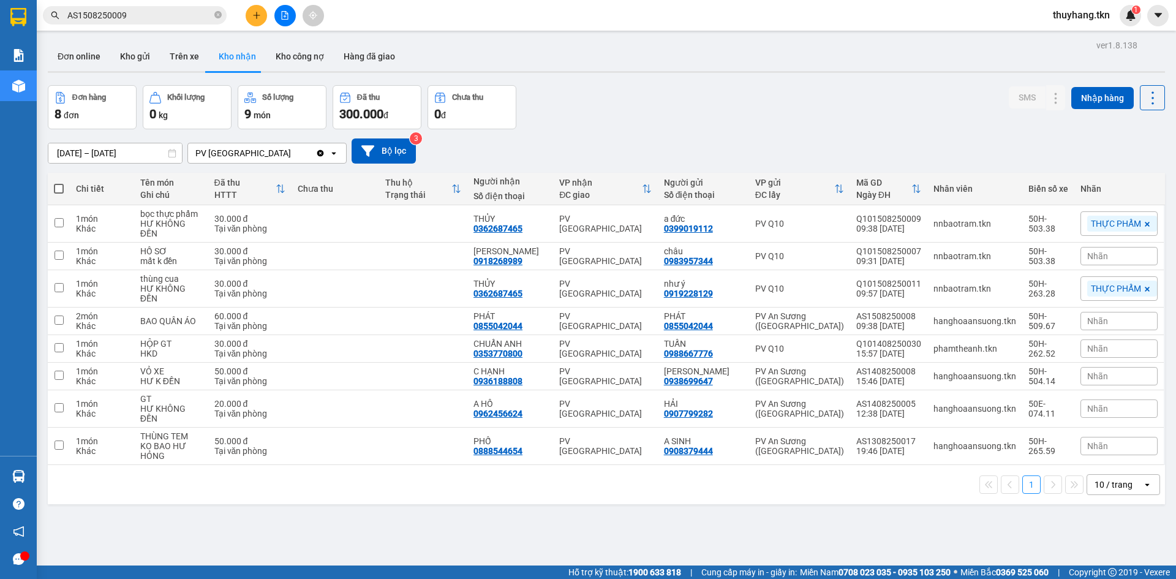
click at [645, 91] on div "Đơn hàng 8 đơn Khối lượng 0 kg Số lượng 9 món Đã thu 300.000 đ Chưa thu 0 đ SMS…" at bounding box center [606, 107] width 1117 height 44
click at [149, 55] on button "Kho gửi" at bounding box center [135, 56] width 50 height 29
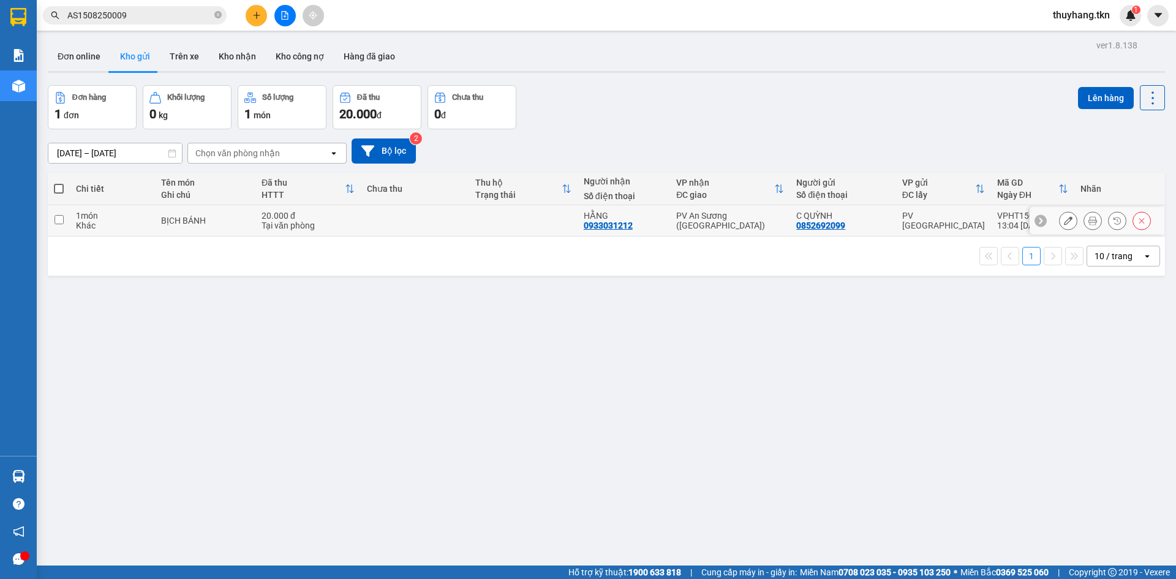
click at [431, 225] on td at bounding box center [415, 220] width 108 height 31
checkbox input "true"
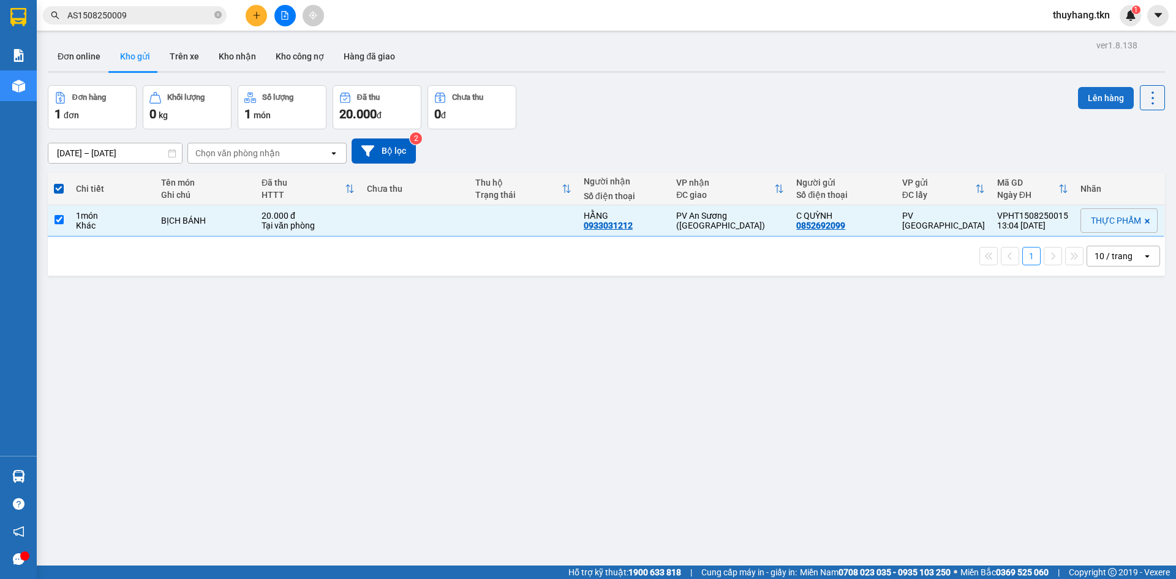
click at [1083, 97] on button "Lên hàng" at bounding box center [1106, 98] width 56 height 22
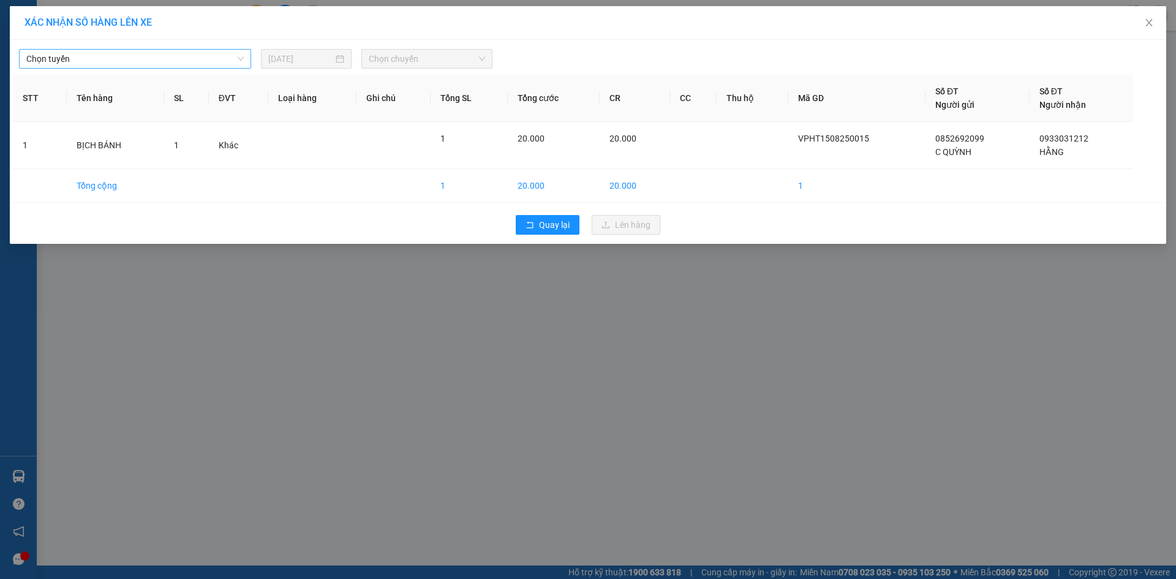
click at [189, 51] on span "Chọn tuyến" at bounding box center [134, 59] width 217 height 18
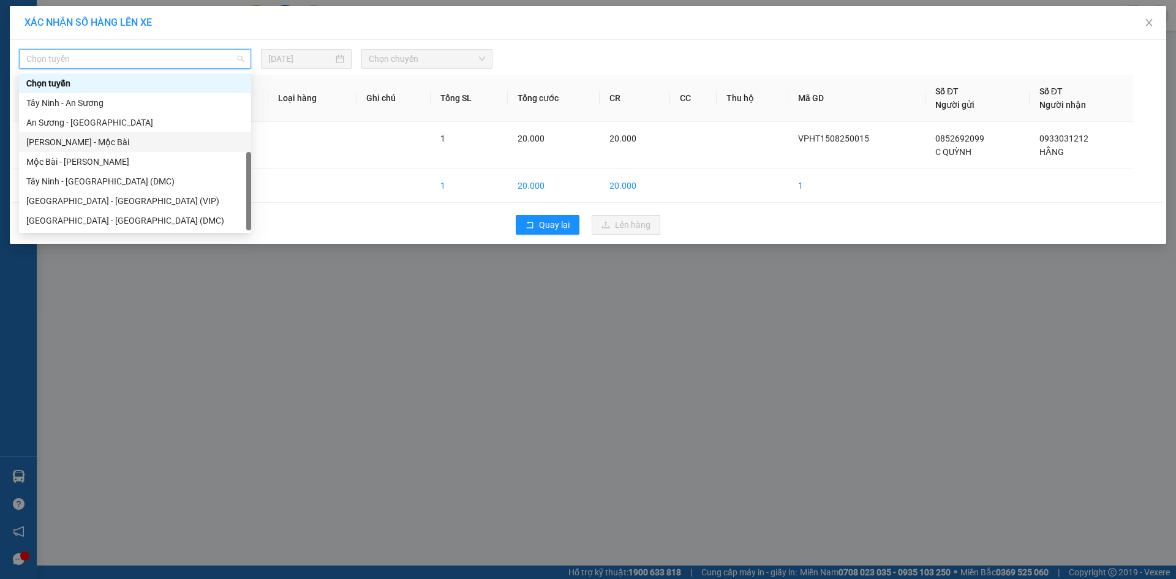
scroll to position [20, 0]
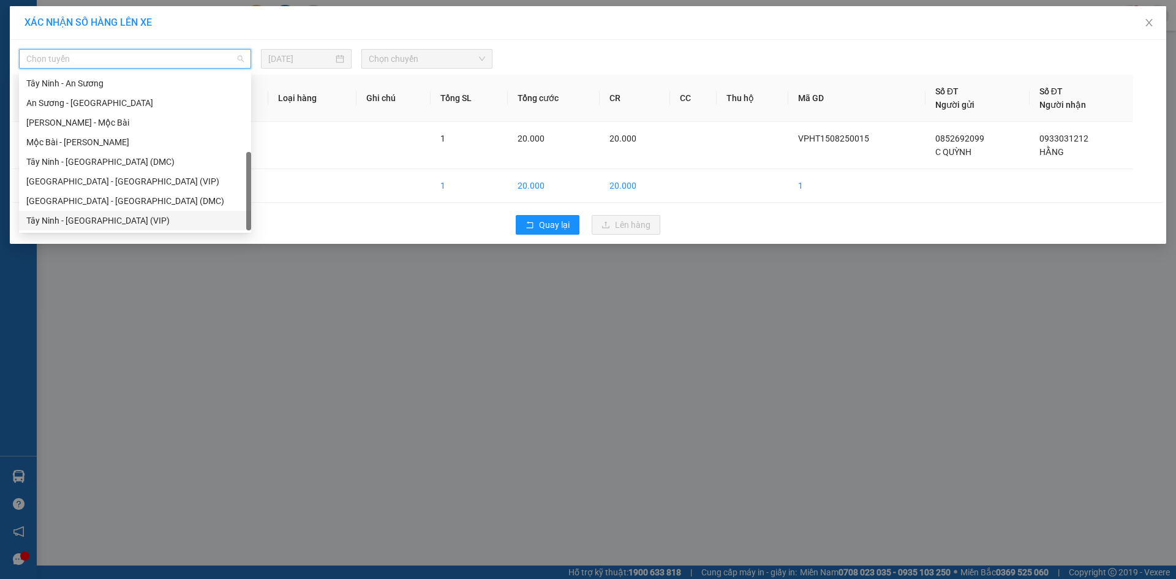
click at [128, 222] on div "Tây Ninh - [GEOGRAPHIC_DATA] (VIP)" at bounding box center [134, 220] width 217 height 13
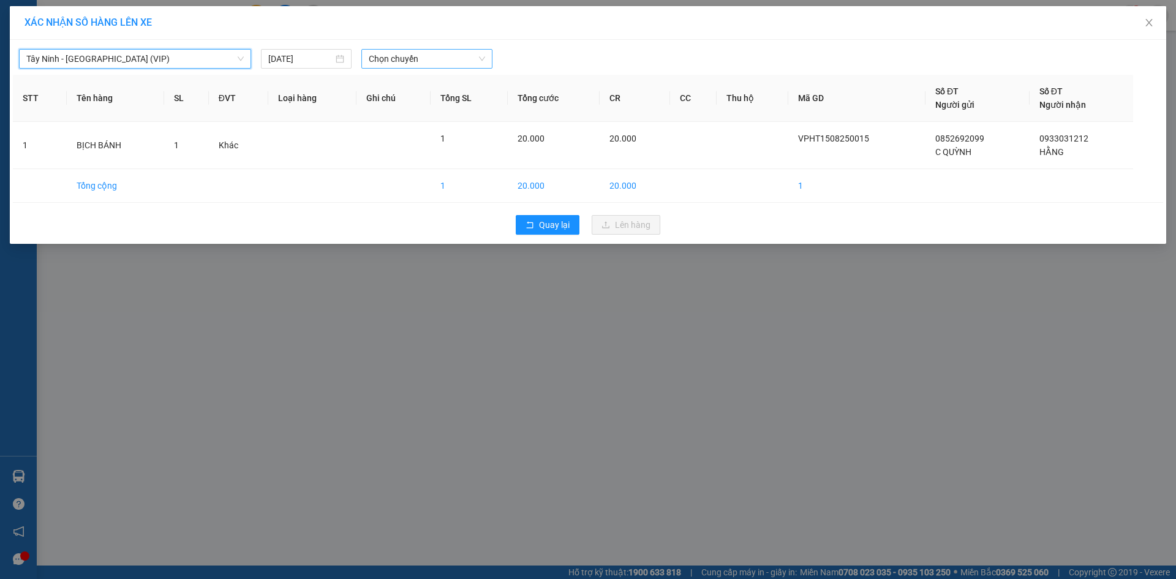
click at [389, 59] on span "Chọn chuyến" at bounding box center [427, 59] width 116 height 18
type input "50967"
click at [389, 110] on div "12:50 - 50H-509.67" at bounding box center [416, 103] width 110 height 20
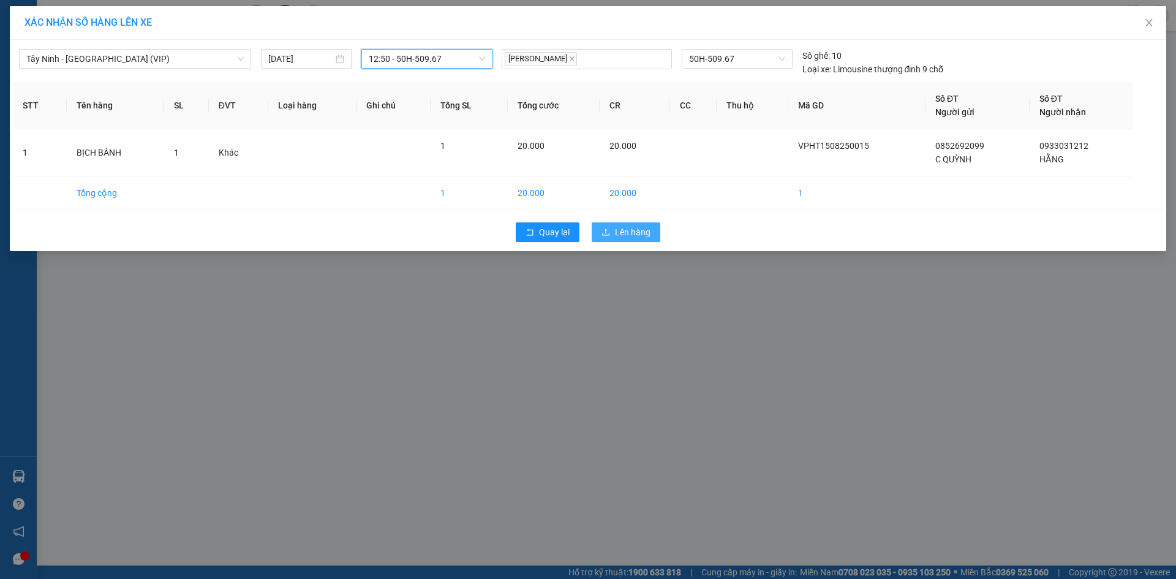
click at [647, 238] on span "Lên hàng" at bounding box center [633, 231] width 36 height 13
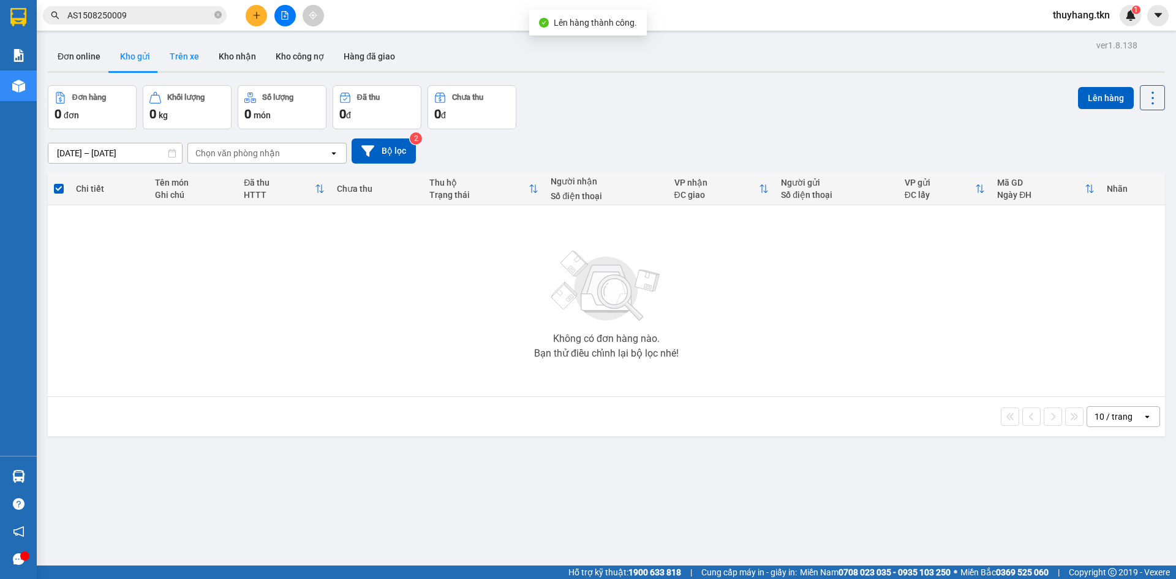
click at [174, 55] on button "Trên xe" at bounding box center [184, 56] width 49 height 29
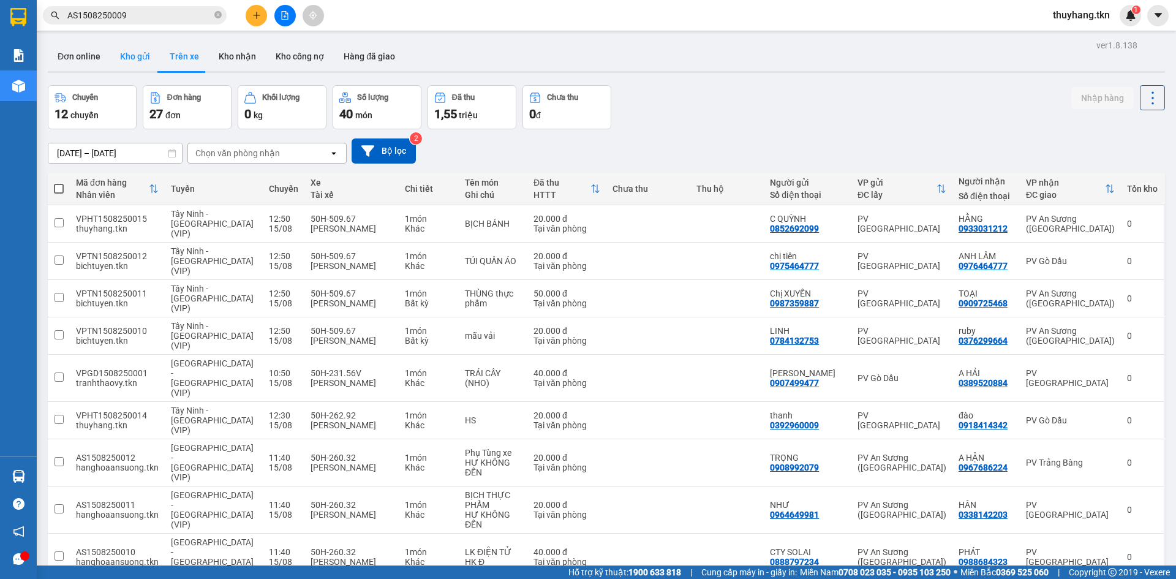
click at [134, 64] on button "Kho gửi" at bounding box center [135, 56] width 50 height 29
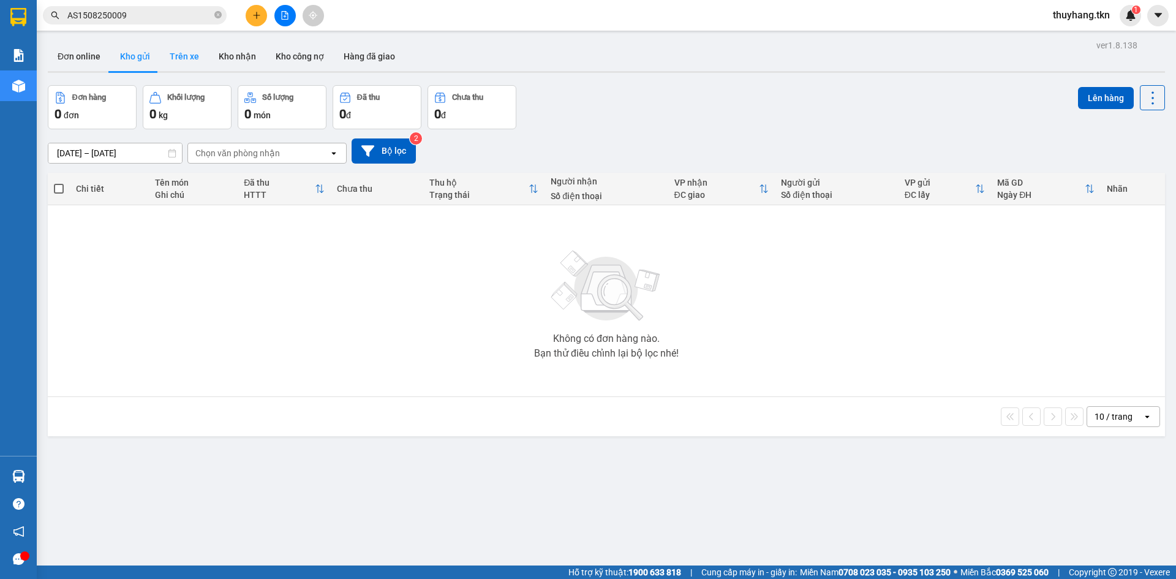
click at [181, 57] on button "Trên xe" at bounding box center [184, 56] width 49 height 29
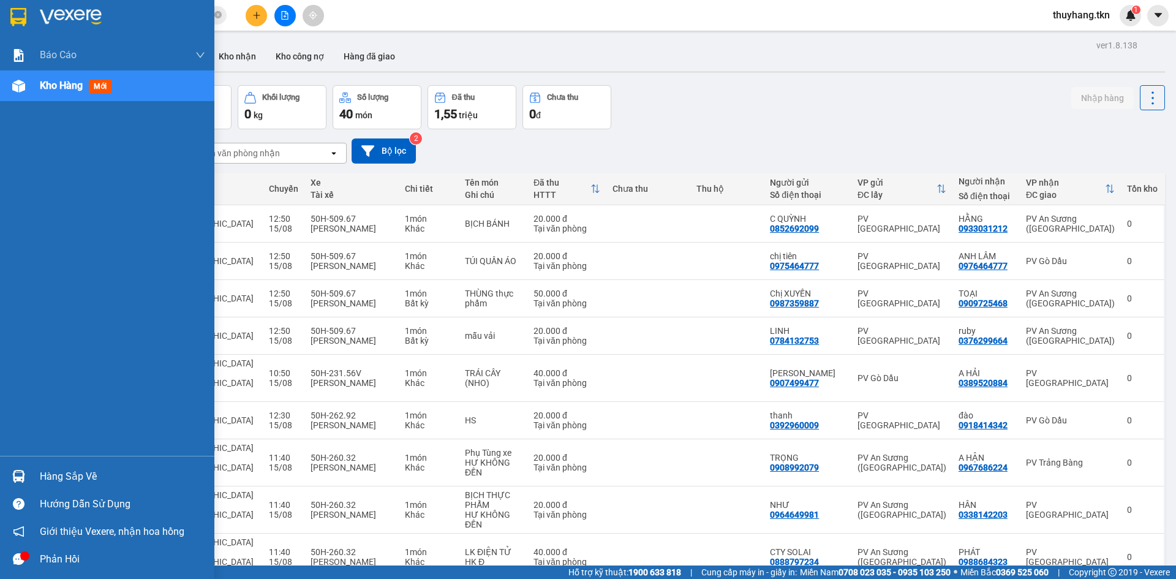
click at [62, 478] on div "Hàng sắp về" at bounding box center [122, 476] width 165 height 18
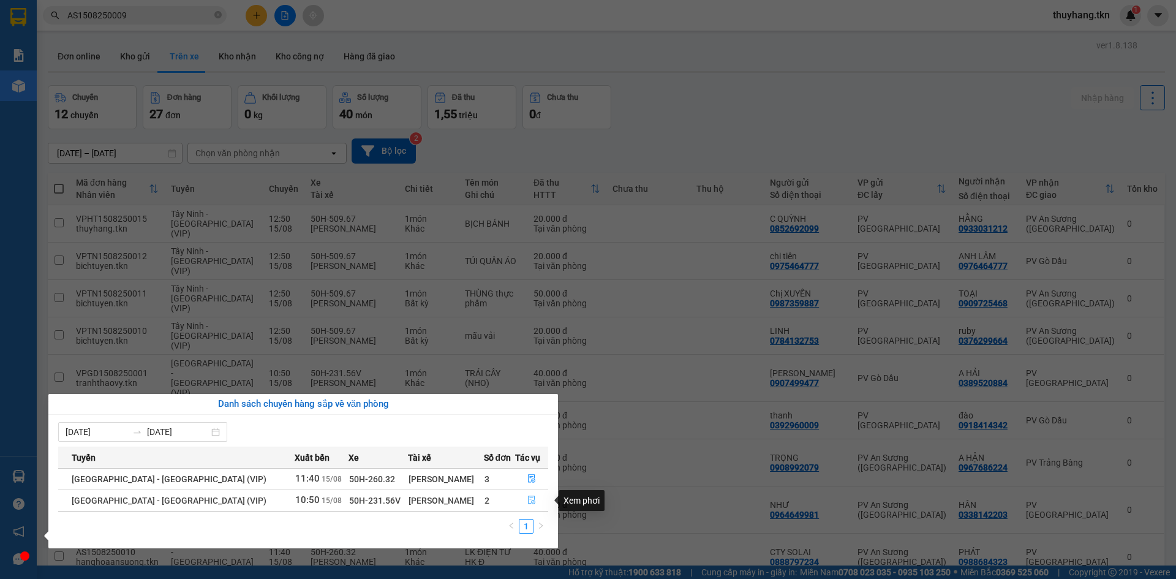
click at [528, 502] on icon "file-done" at bounding box center [531, 500] width 7 height 9
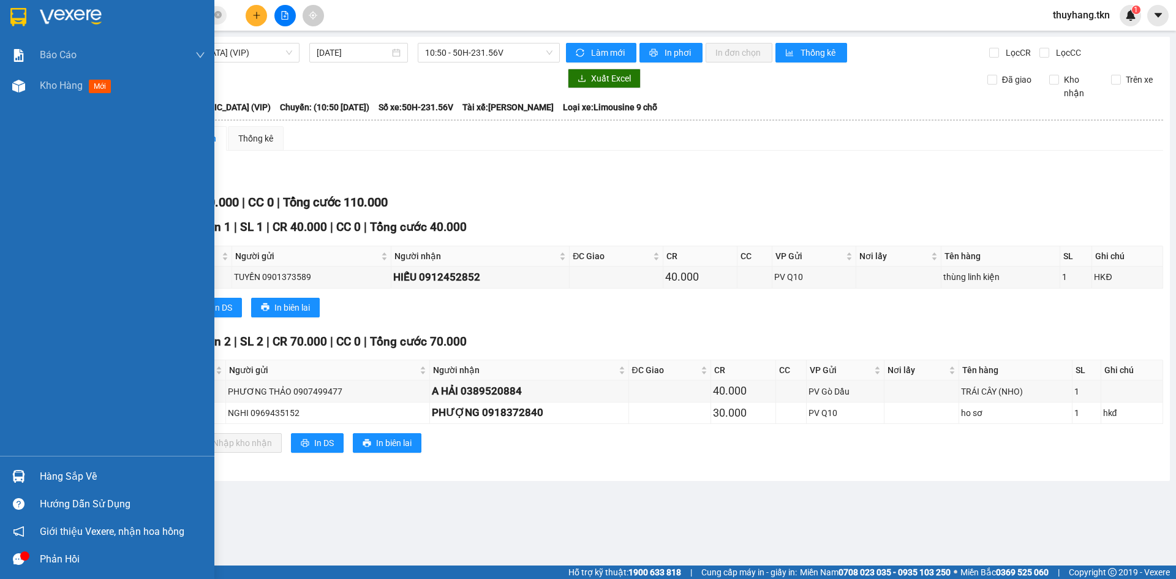
click at [15, 14] on img at bounding box center [18, 17] width 16 height 18
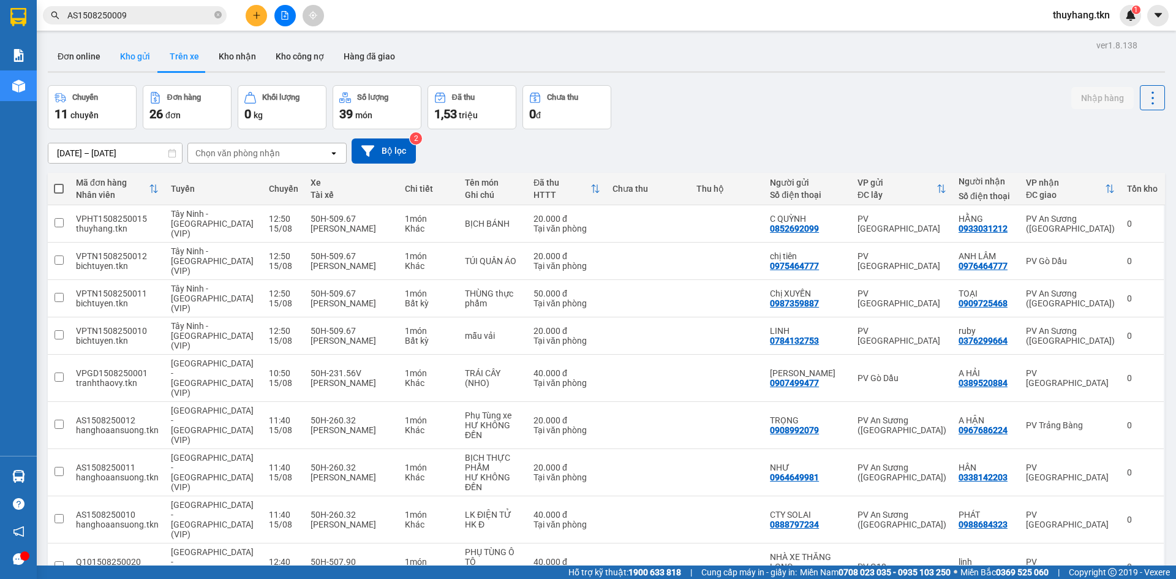
click at [133, 47] on button "Kho gửi" at bounding box center [135, 56] width 50 height 29
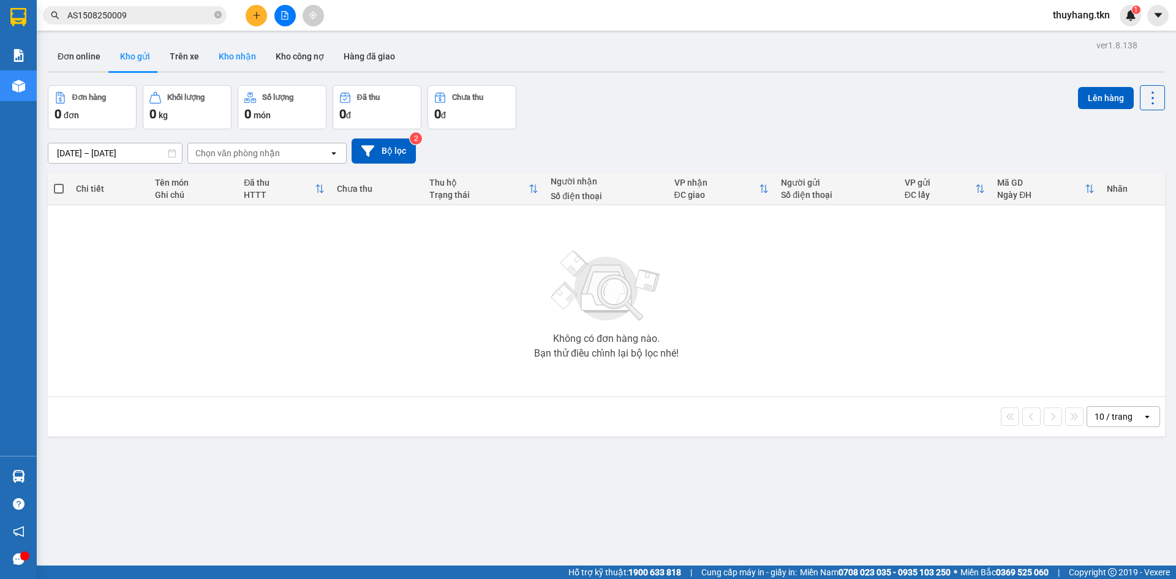
click at [232, 56] on button "Kho nhận" at bounding box center [237, 56] width 57 height 29
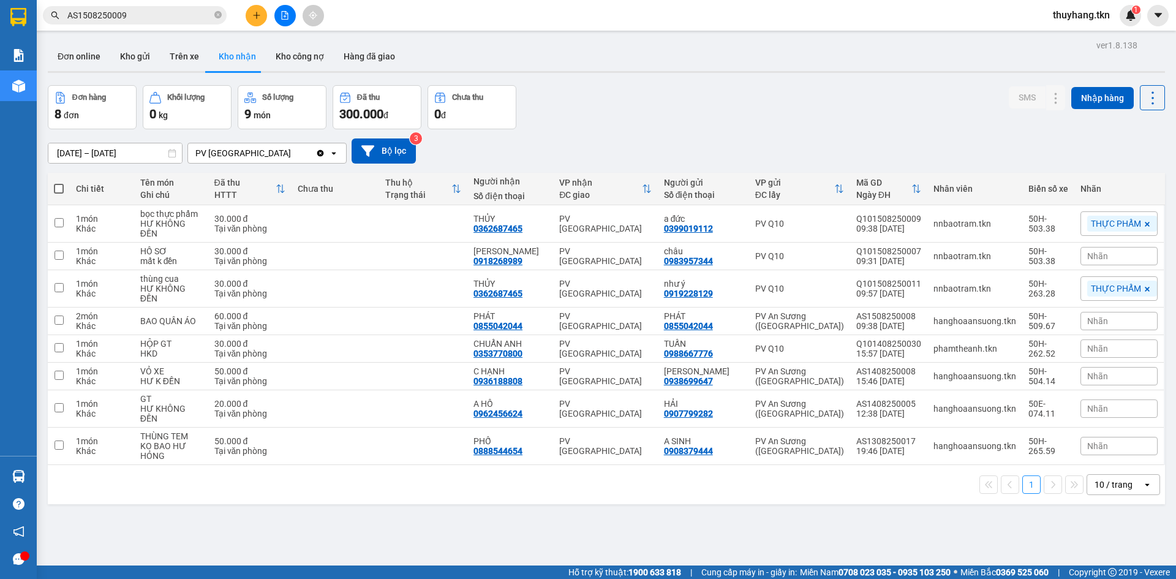
click at [702, 94] on div "Đơn hàng 8 đơn Khối lượng 0 kg Số lượng 9 món Đã thu 300.000 đ Chưa thu 0 đ SMS…" at bounding box center [606, 107] width 1117 height 44
click at [1053, 220] on icon at bounding box center [1056, 223] width 7 height 7
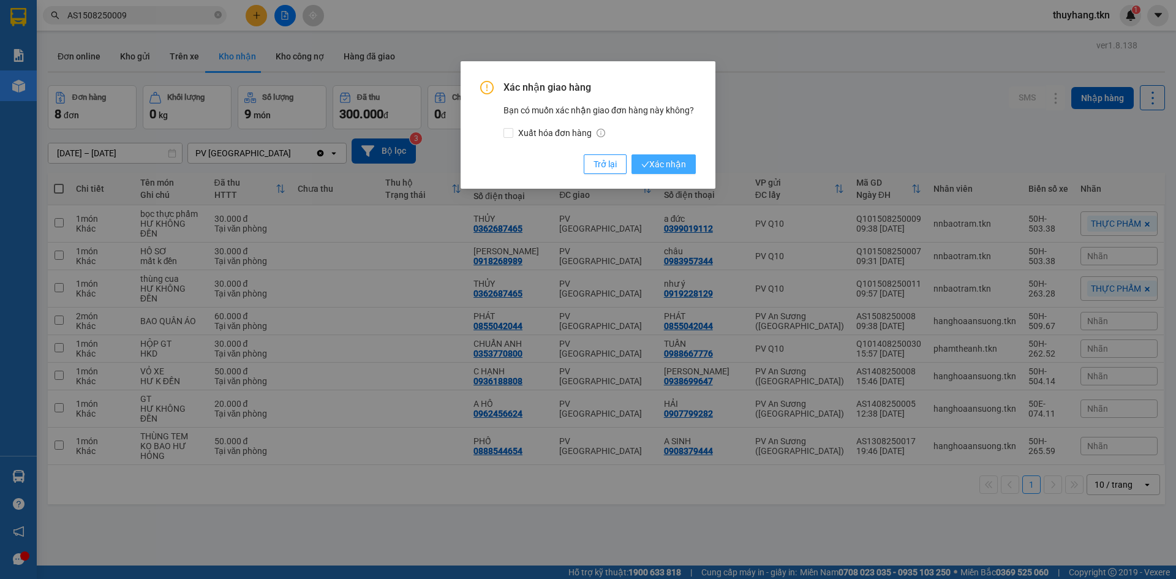
click at [686, 162] on button "Xác nhận" at bounding box center [663, 164] width 64 height 20
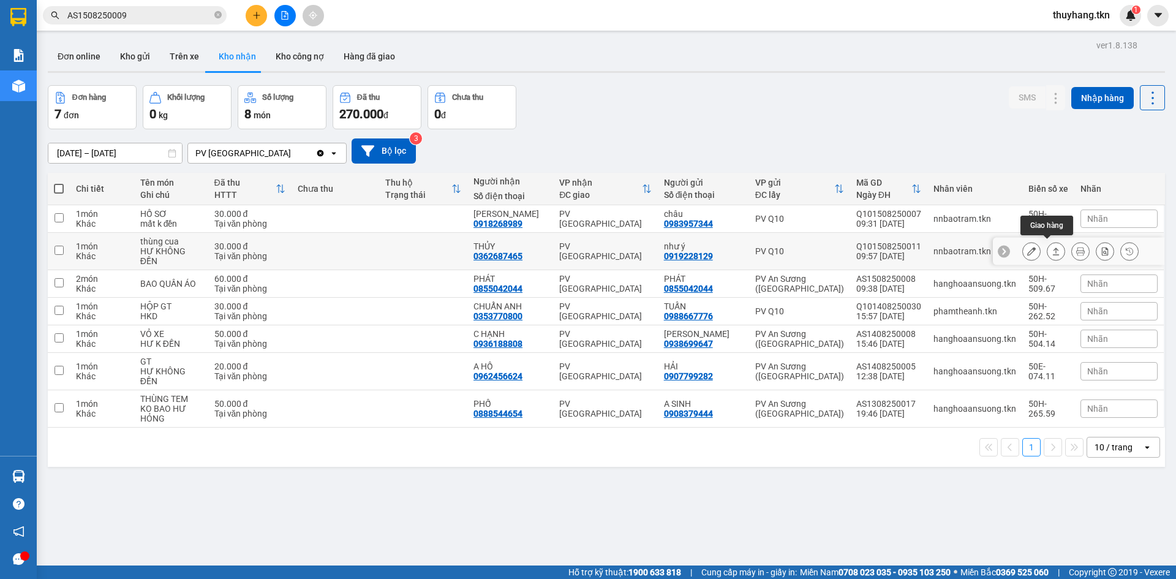
click at [1047, 254] on button at bounding box center [1055, 251] width 17 height 21
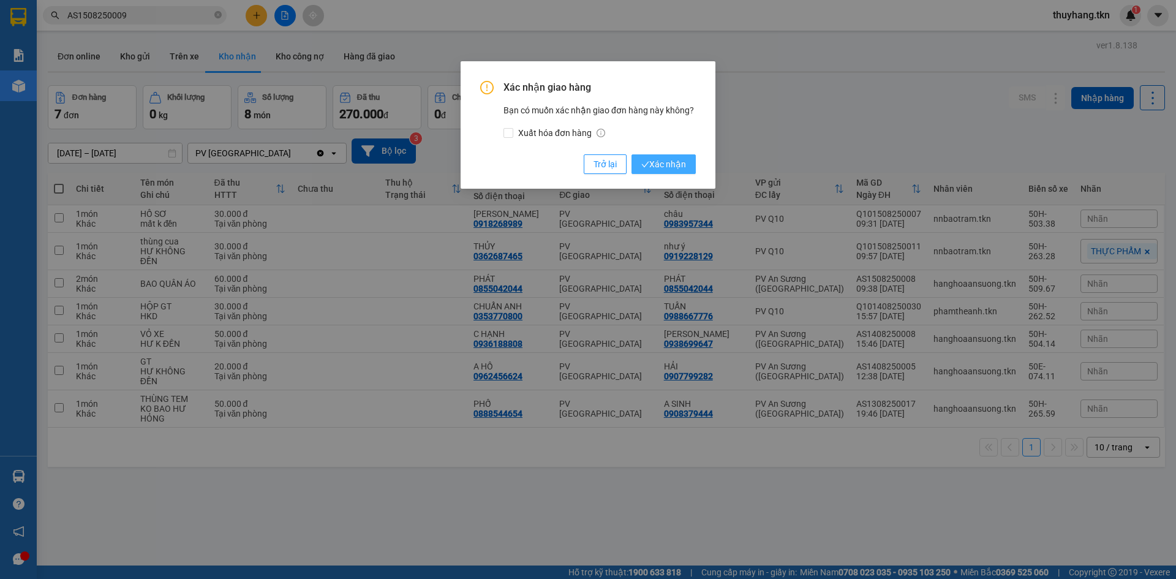
click at [680, 163] on span "Xác nhận" at bounding box center [663, 163] width 45 height 13
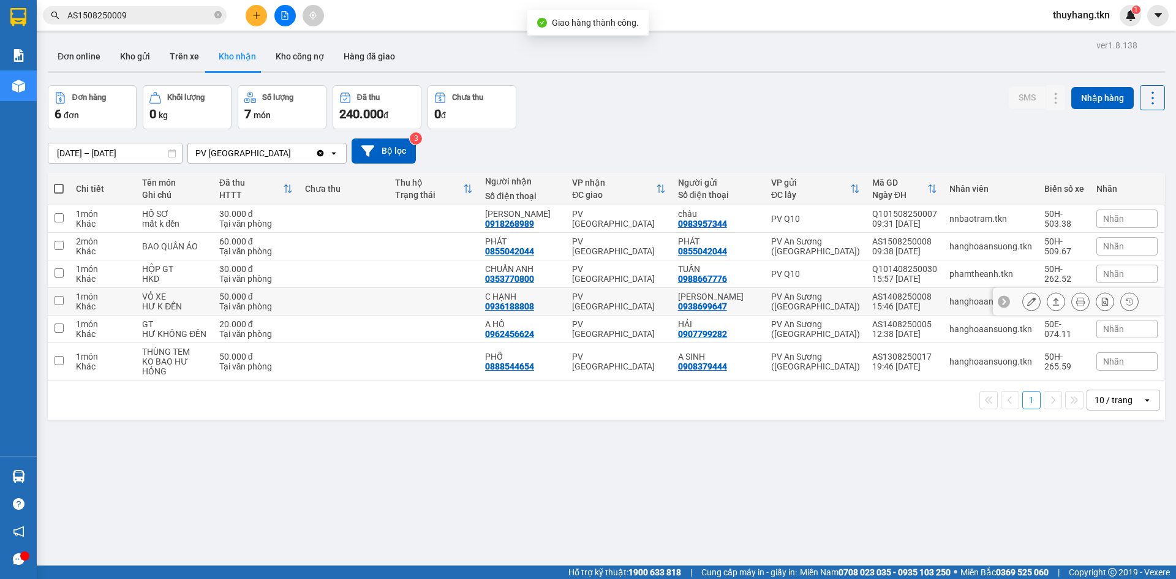
click at [1051, 302] on icon at bounding box center [1055, 301] width 9 height 9
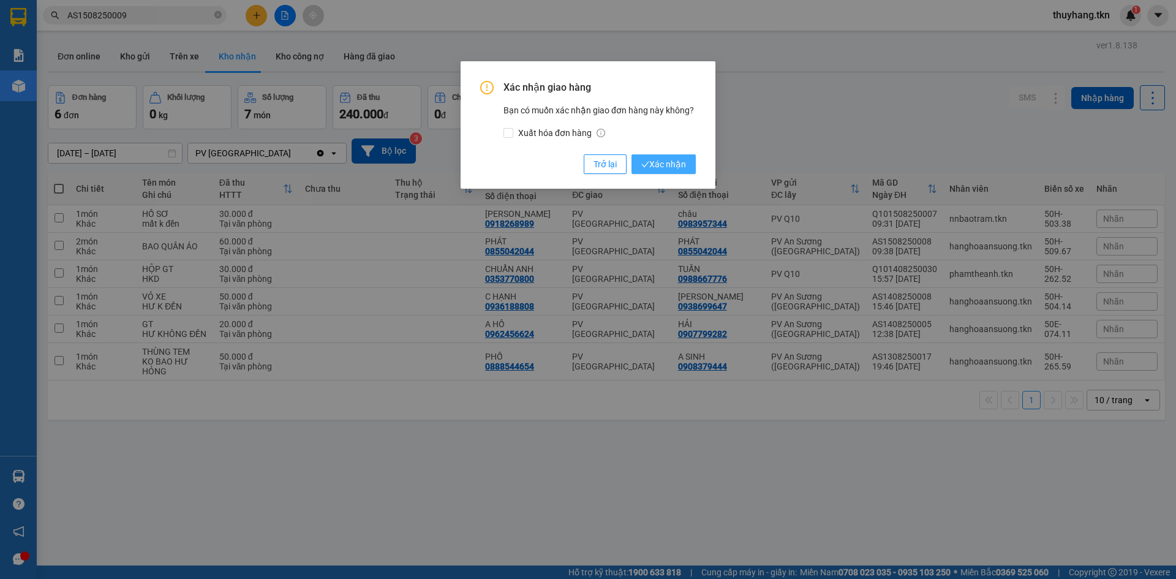
click at [675, 166] on span "Xác nhận" at bounding box center [663, 163] width 45 height 13
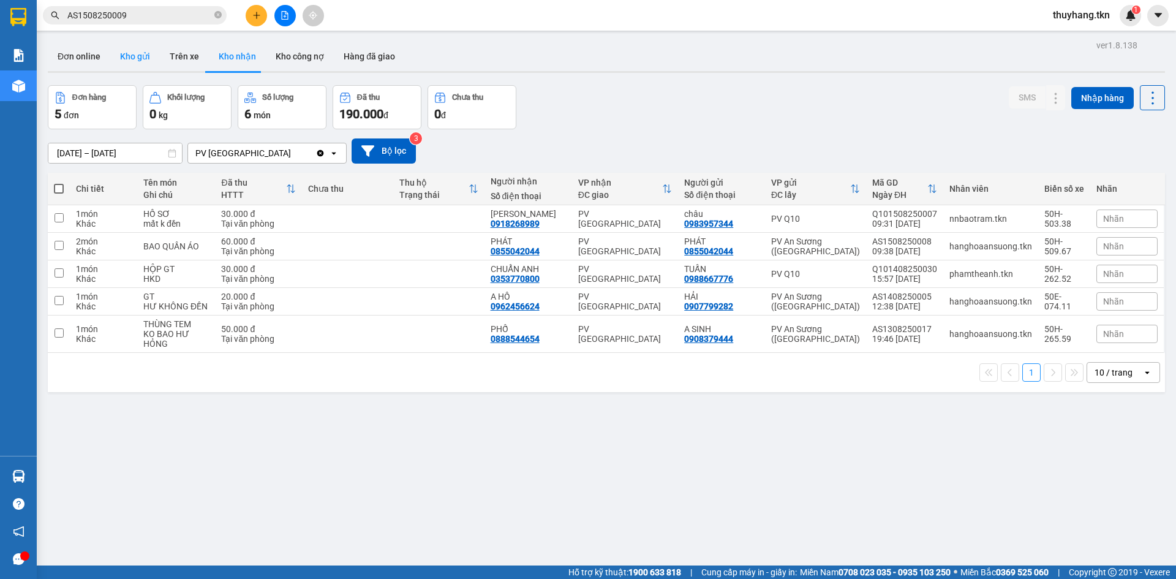
click at [151, 53] on button "Kho gửi" at bounding box center [135, 56] width 50 height 29
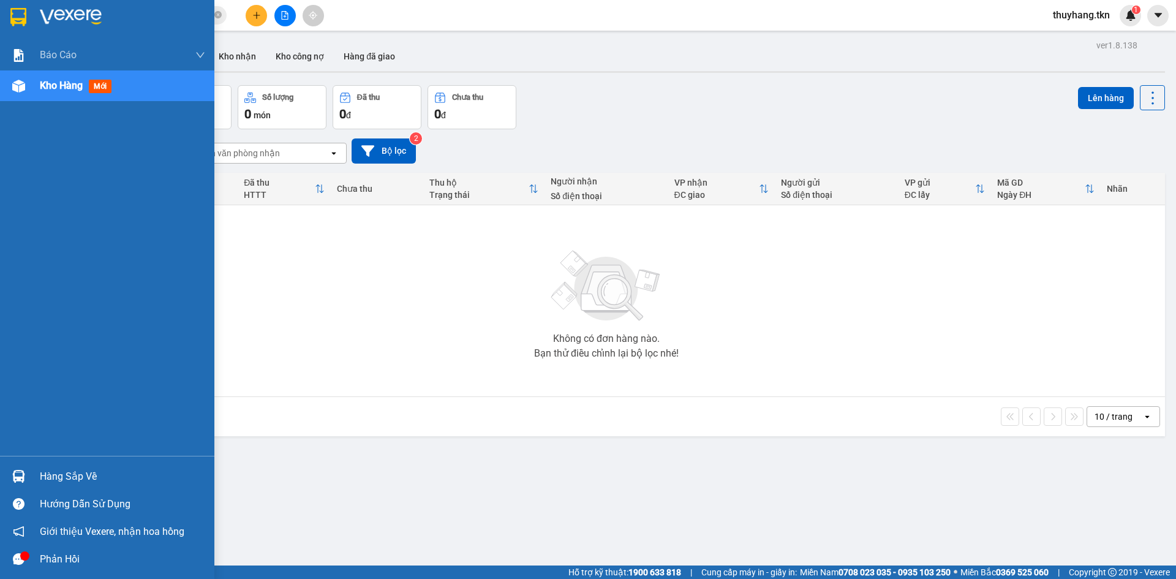
drag, startPoint x: 50, startPoint y: 472, endPoint x: 57, endPoint y: 464, distance: 10.0
click at [51, 472] on div "Hàng sắp về" at bounding box center [122, 476] width 165 height 18
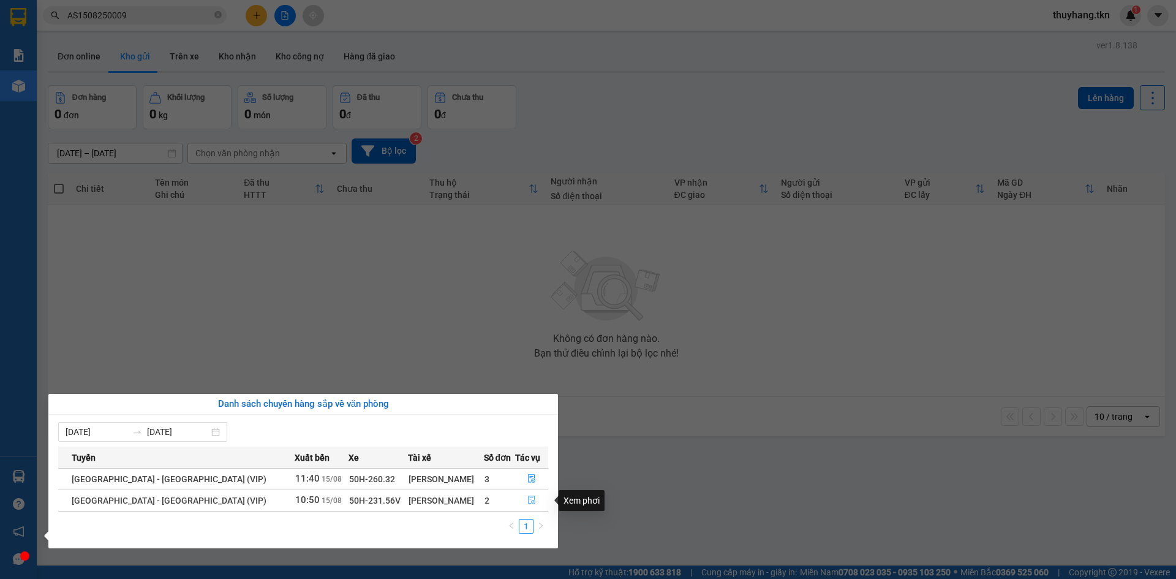
click at [528, 503] on icon "file-done" at bounding box center [531, 499] width 9 height 9
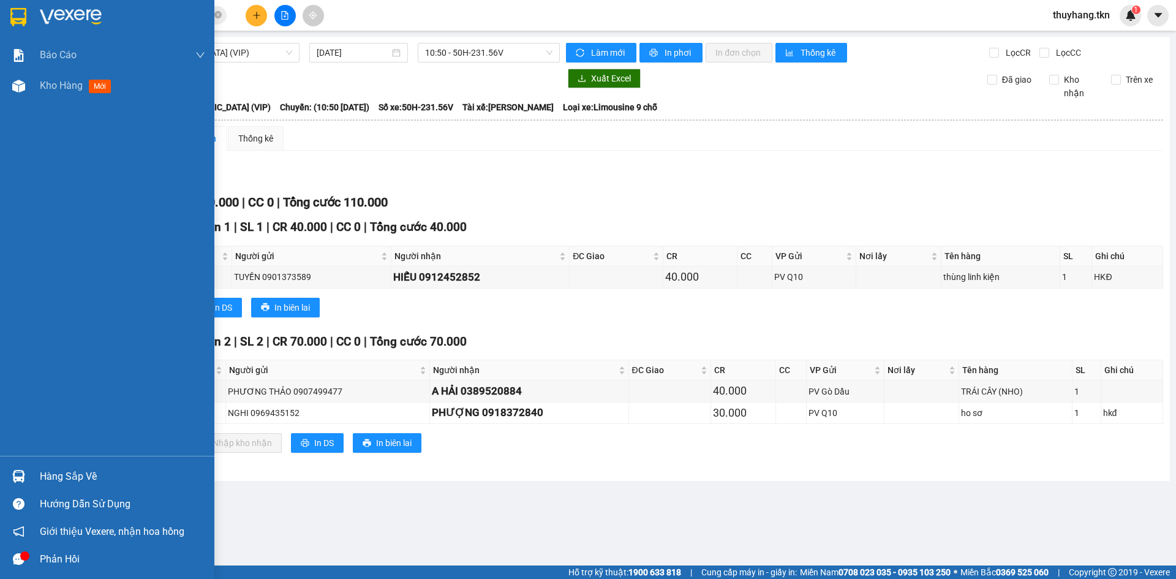
click at [17, 469] on div at bounding box center [18, 475] width 21 height 21
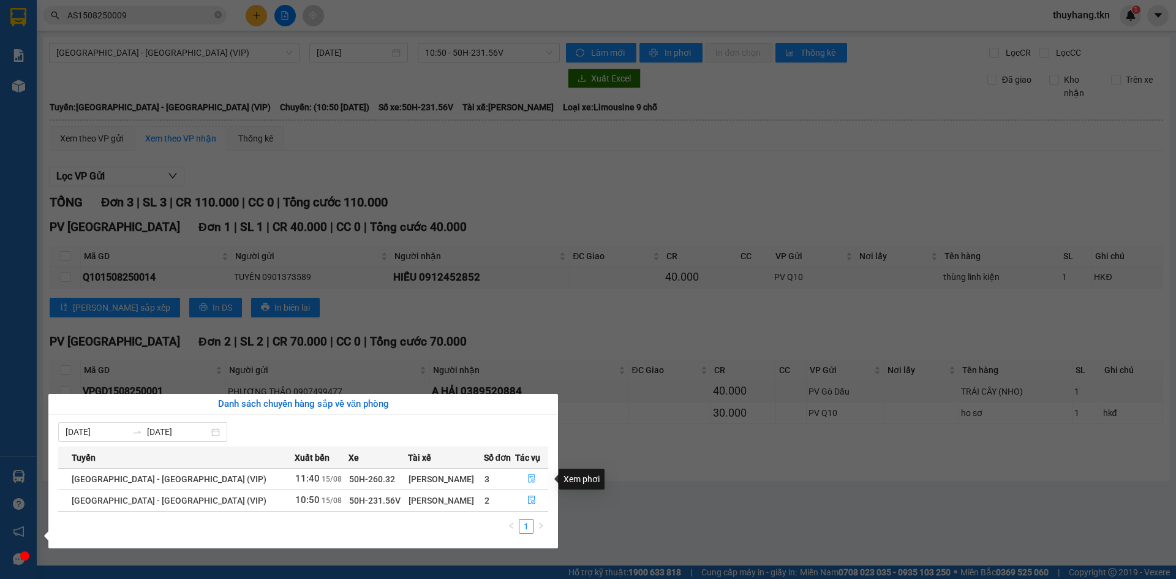
click at [527, 476] on icon "file-done" at bounding box center [531, 478] width 9 height 9
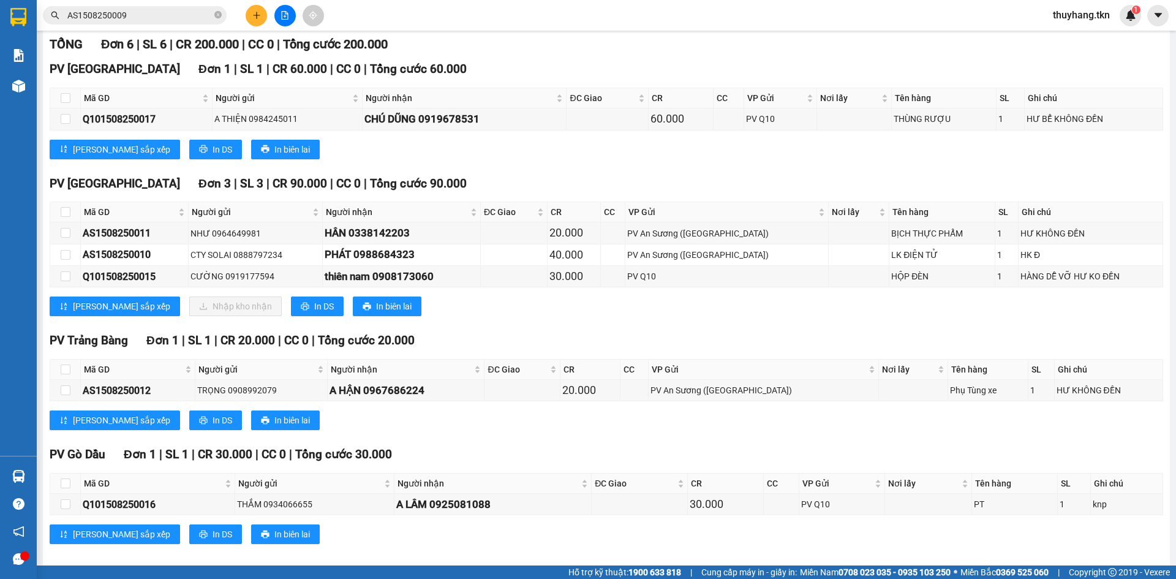
scroll to position [171, 0]
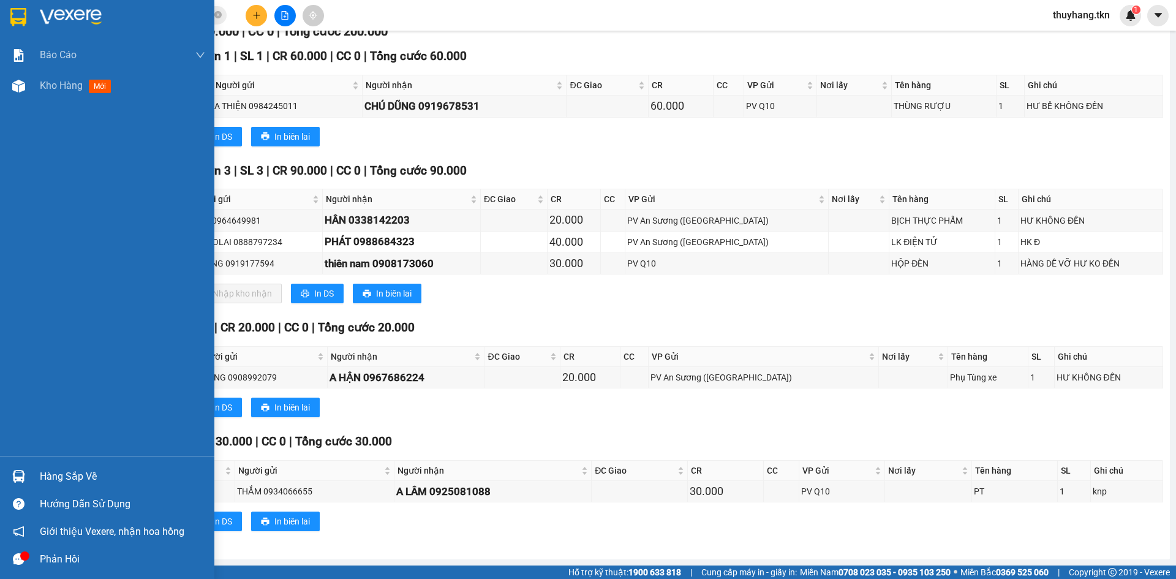
click at [66, 476] on div "Hàng sắp về" at bounding box center [122, 476] width 165 height 18
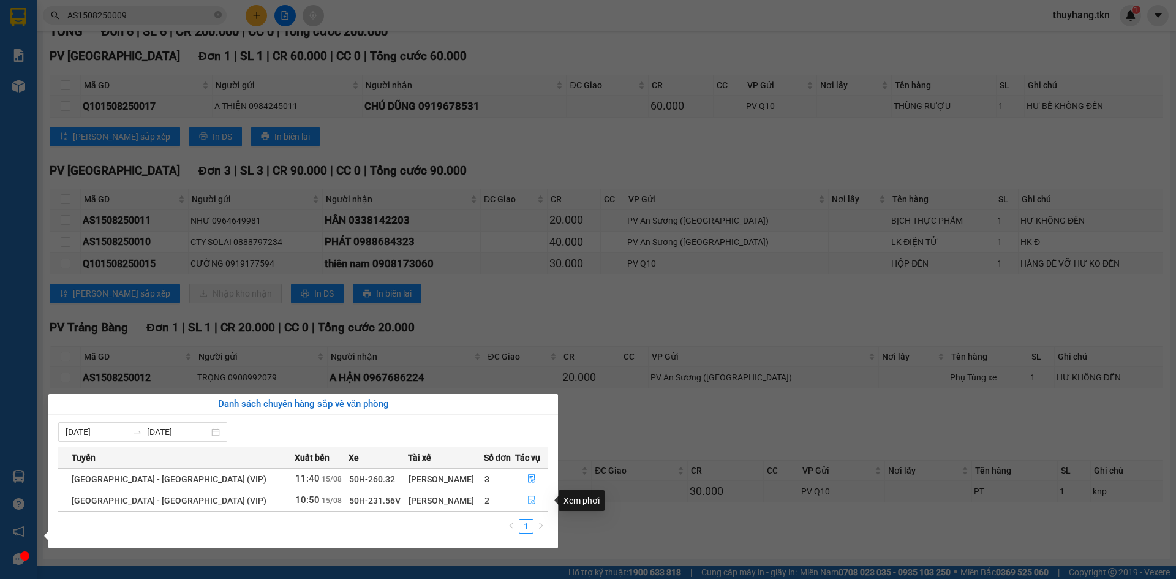
click at [527, 500] on icon "file-done" at bounding box center [531, 499] width 9 height 9
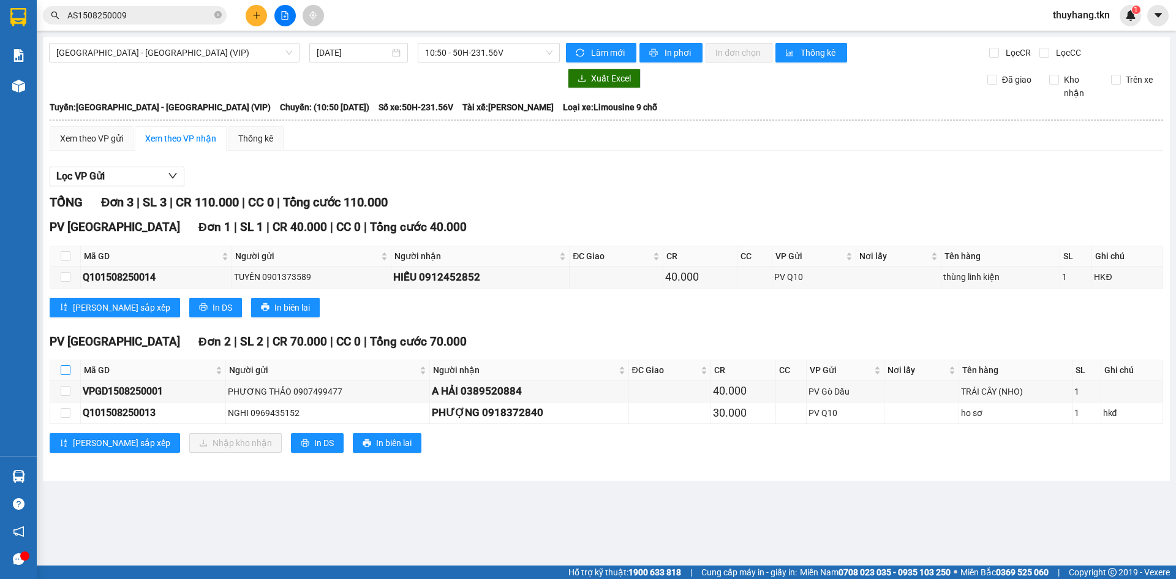
click at [67, 368] on input "checkbox" at bounding box center [66, 370] width 10 height 10
checkbox input "true"
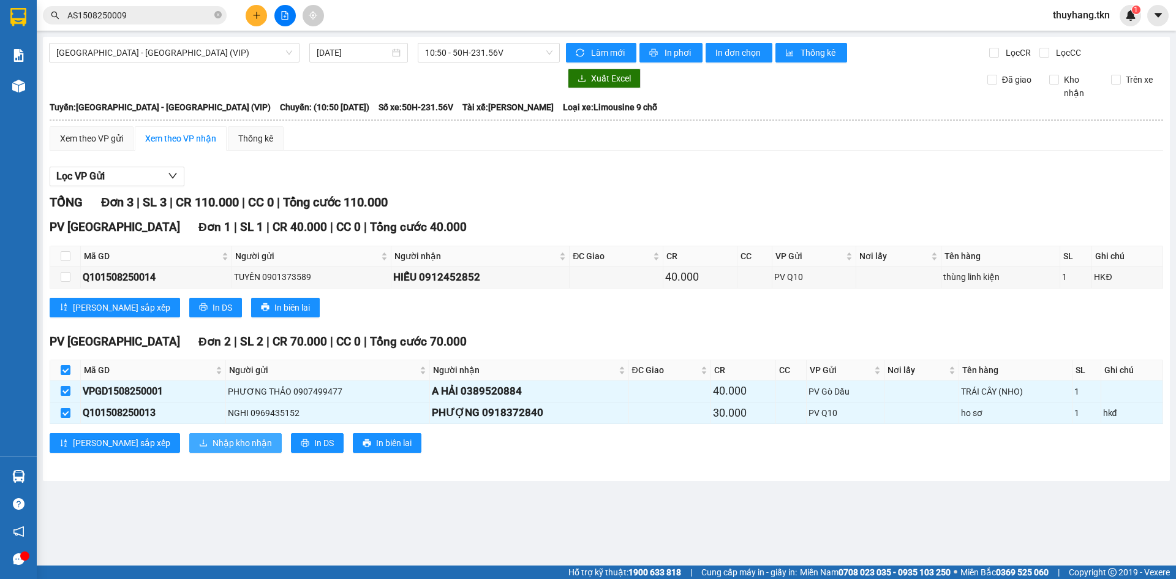
click at [189, 437] on button "Nhập kho nhận" at bounding box center [235, 443] width 92 height 20
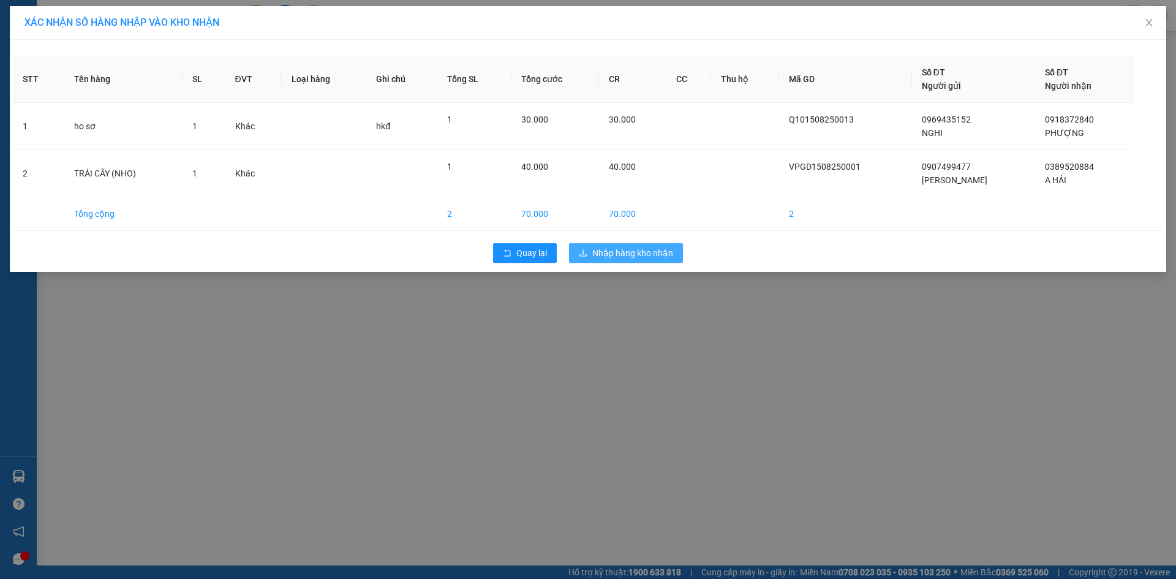
click at [578, 247] on button "Nhập hàng kho nhận" at bounding box center [626, 253] width 114 height 20
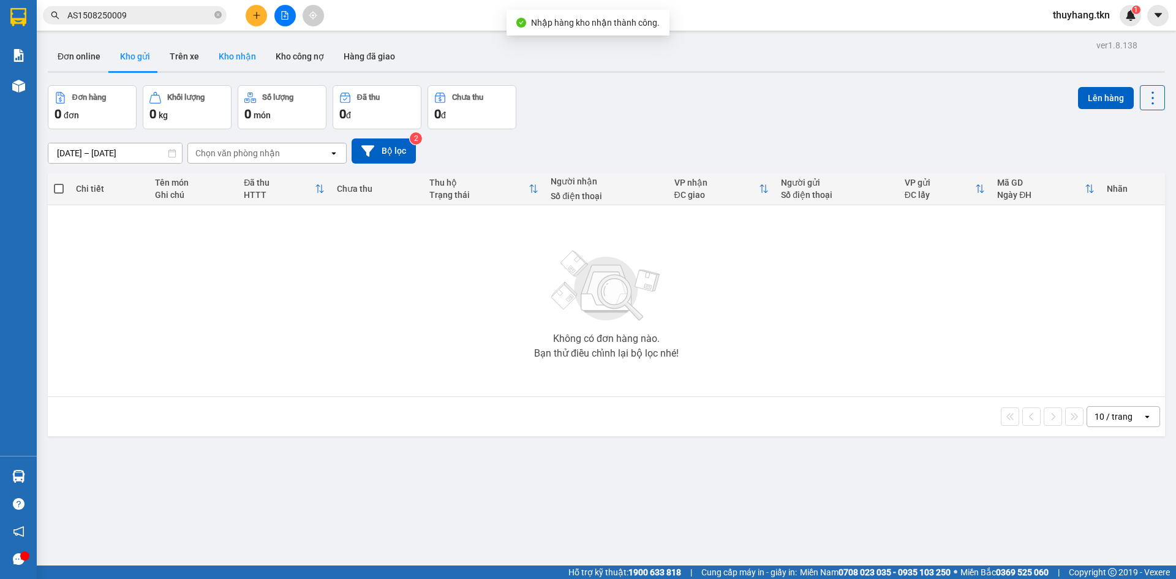
click at [238, 59] on button "Kho nhận" at bounding box center [237, 56] width 57 height 29
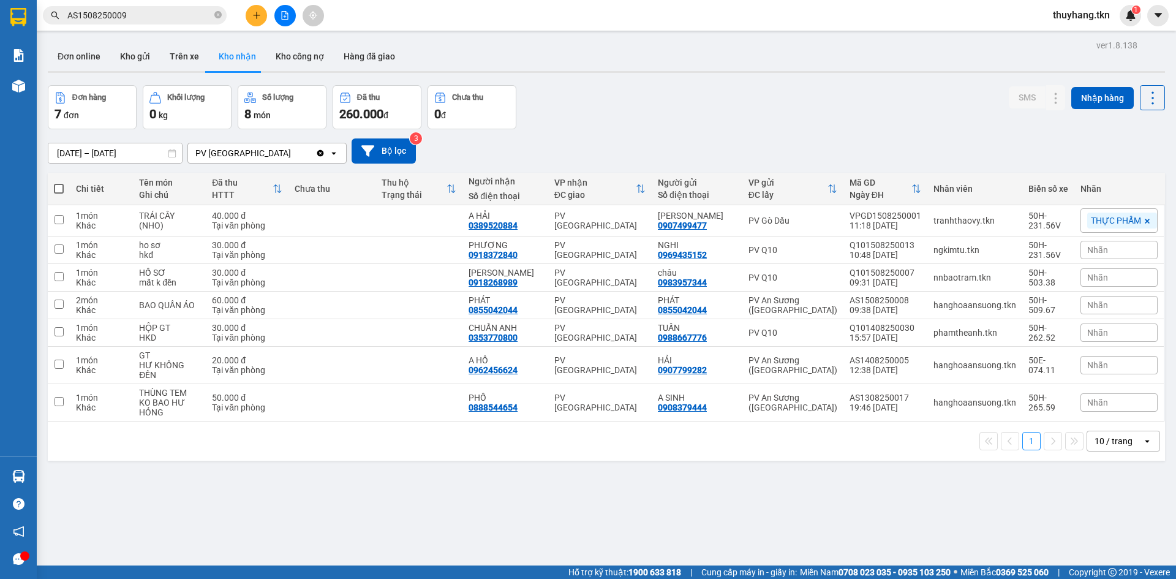
click at [630, 122] on div "Đơn hàng 7 đơn Khối lượng 0 kg Số lượng 8 món Đã thu 260.000 đ Chưa thu 0 đ SMS…" at bounding box center [606, 107] width 1117 height 44
click at [137, 53] on button "Kho gửi" at bounding box center [135, 56] width 50 height 29
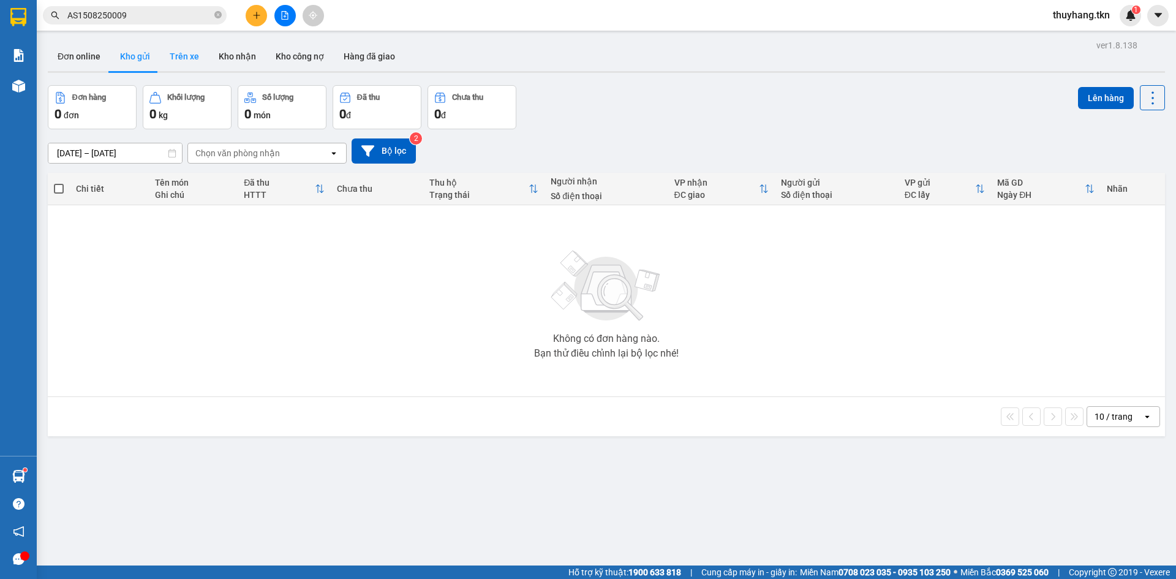
click at [181, 61] on button "Trên xe" at bounding box center [184, 56] width 49 height 29
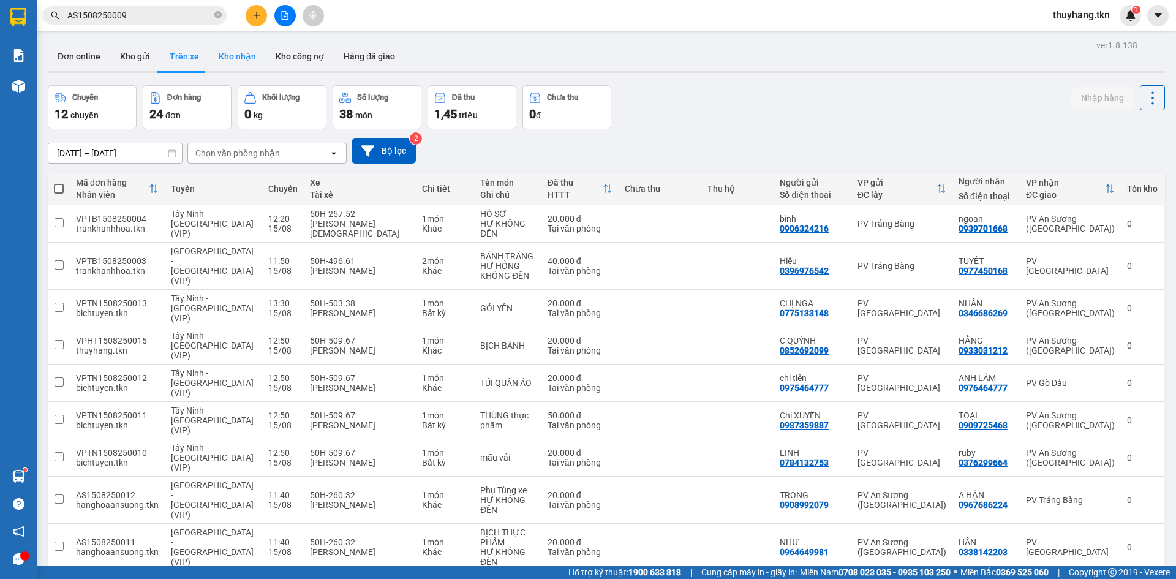
click at [219, 58] on button "Kho nhận" at bounding box center [237, 56] width 57 height 29
type input "[DATE] – [DATE]"
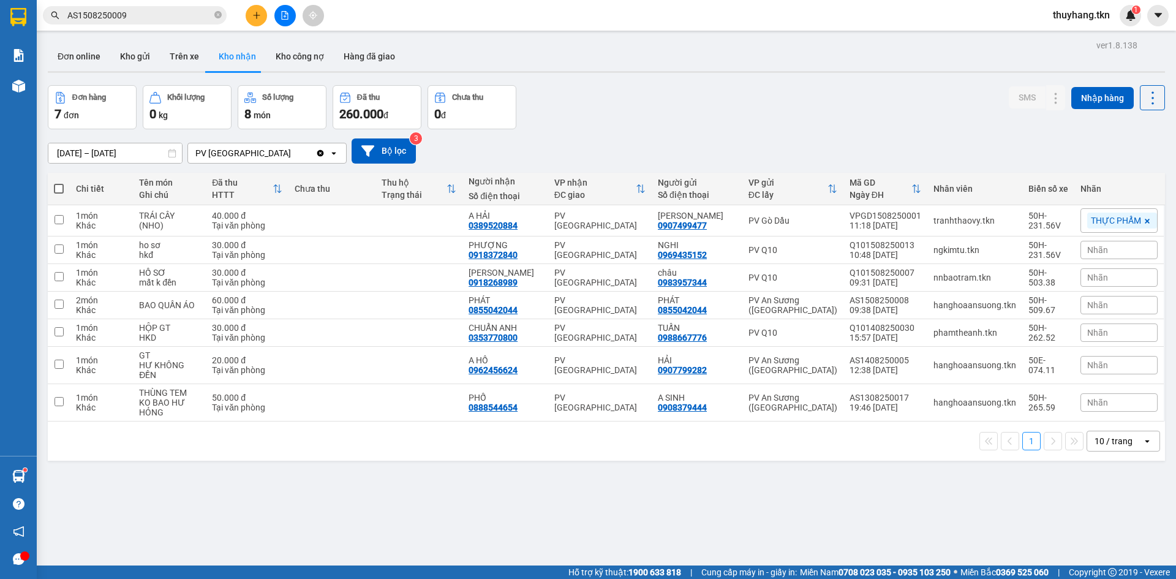
click at [666, 98] on div "Đơn hàng 7 đơn Khối lượng 0 kg Số lượng 8 món Đã thu 260.000 đ Chưa thu 0 đ SMS…" at bounding box center [606, 107] width 1117 height 44
click at [156, 73] on div "Đơn online Kho gửi Trên xe Kho nhận Kho công nợ Hàng đã giao" at bounding box center [606, 58] width 1117 height 32
click at [146, 65] on button "Kho gửi" at bounding box center [135, 56] width 50 height 29
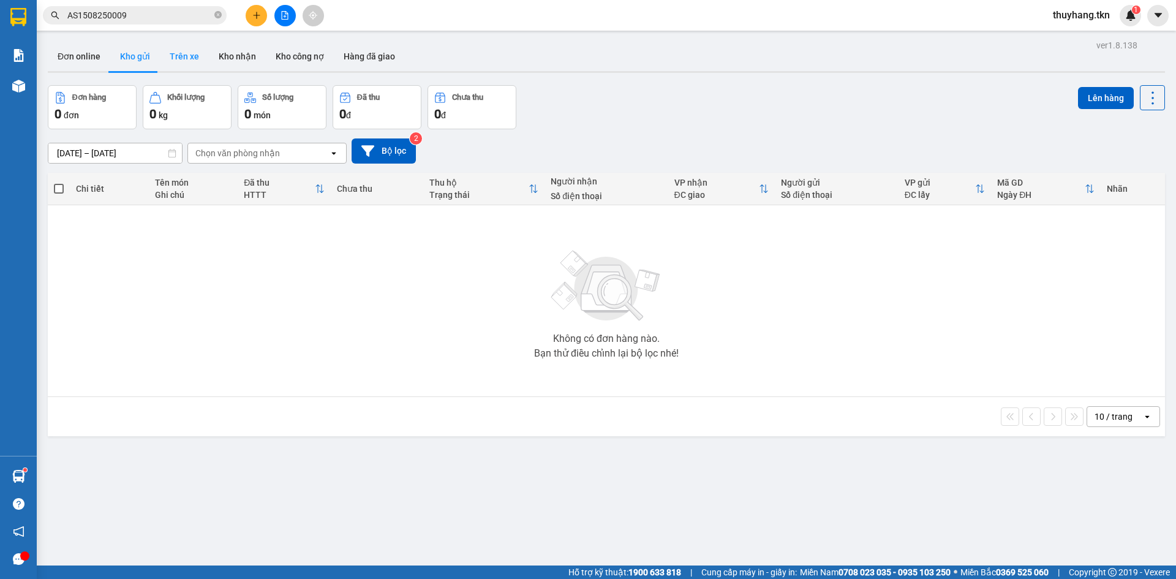
click at [188, 56] on button "Trên xe" at bounding box center [184, 56] width 49 height 29
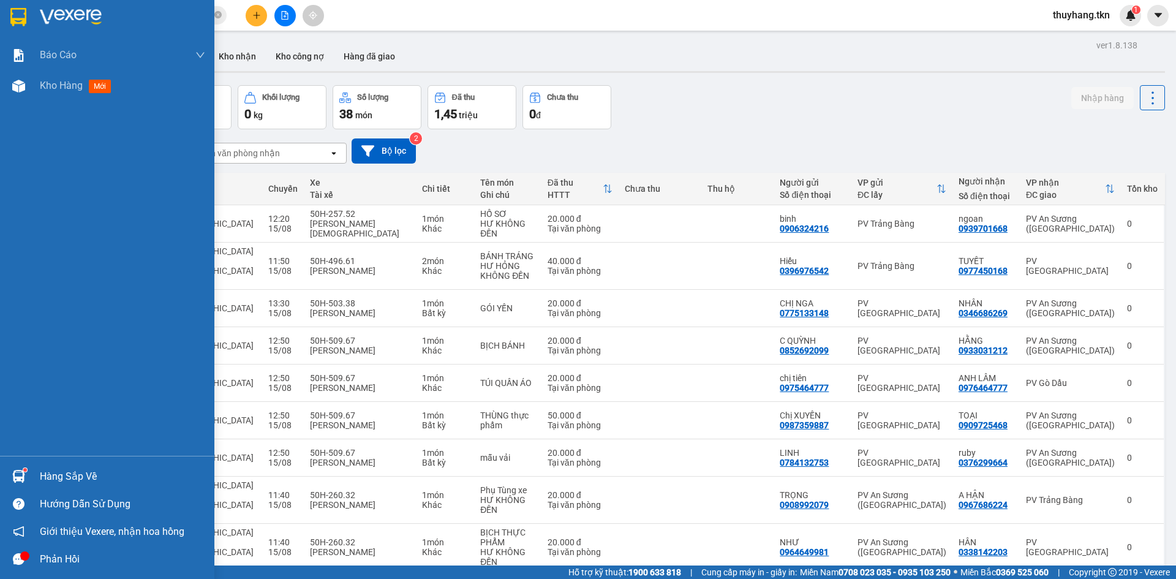
click at [63, 483] on div "Hàng sắp về" at bounding box center [122, 476] width 165 height 18
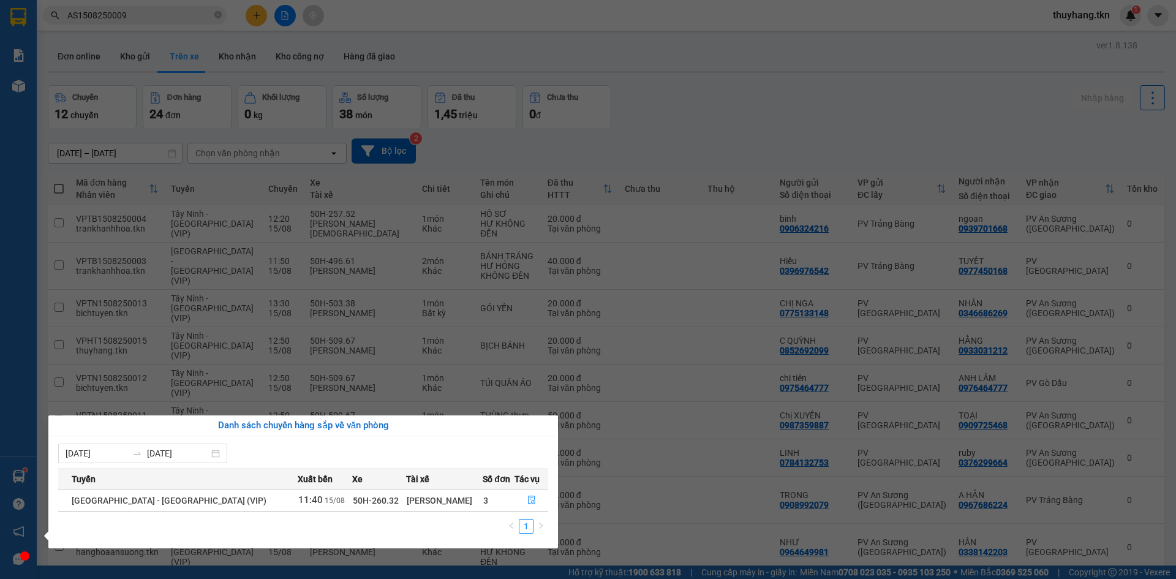
click at [649, 123] on section "Kết quả tìm kiếm ( 1 ) Bộ lọc Mã ĐH Trạng thái Món hàng Thu hộ Tổng cước Chưa c…" at bounding box center [588, 289] width 1176 height 579
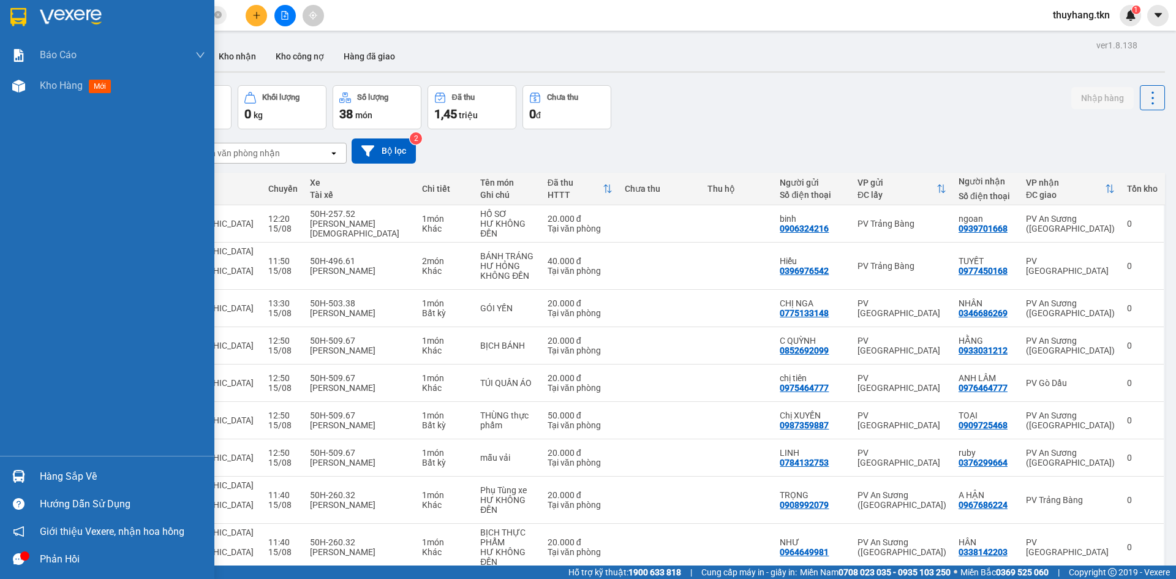
click at [21, 481] on img at bounding box center [18, 476] width 13 height 13
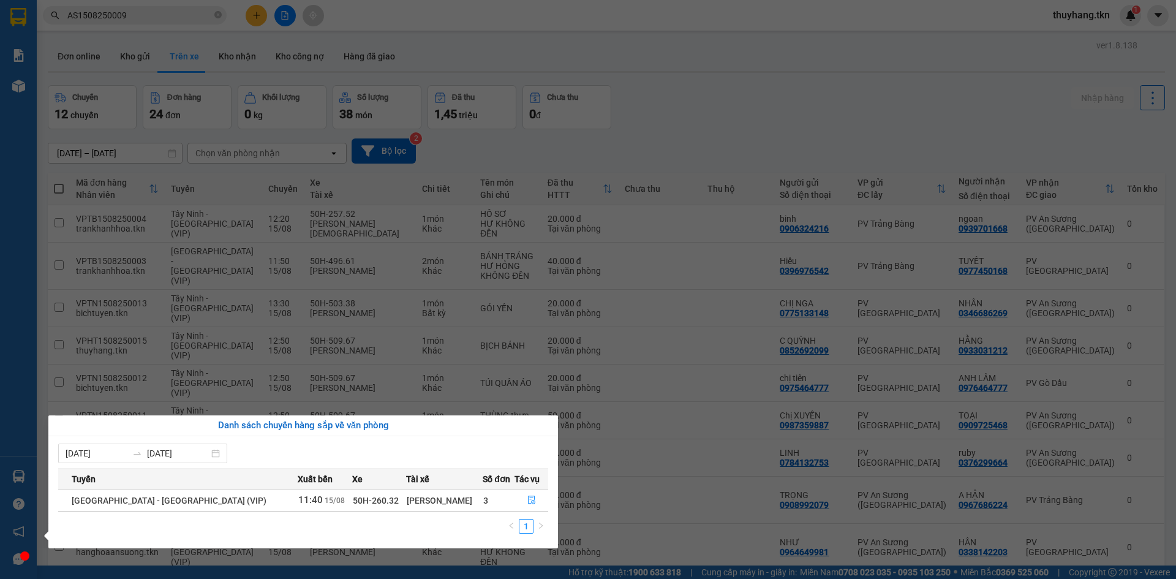
click at [713, 153] on section "Kết quả tìm kiếm ( 1 ) Bộ lọc Mã ĐH Trạng thái Món hàng Thu hộ Tổng cước Chưa c…" at bounding box center [588, 289] width 1176 height 579
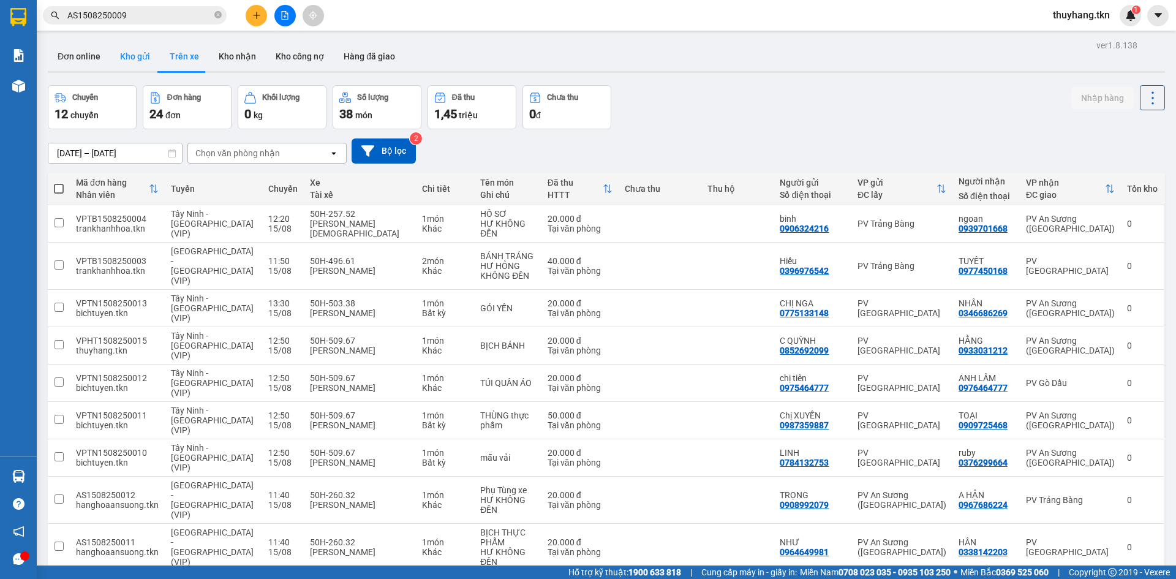
click at [132, 55] on button "Kho gửi" at bounding box center [135, 56] width 50 height 29
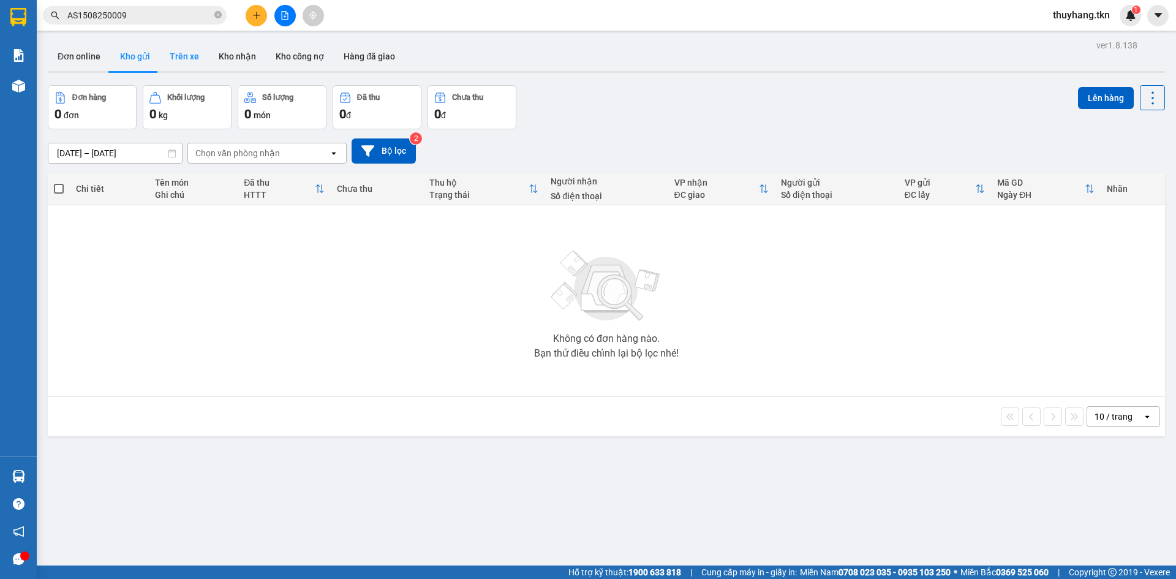
click at [165, 53] on button "Trên xe" at bounding box center [184, 56] width 49 height 29
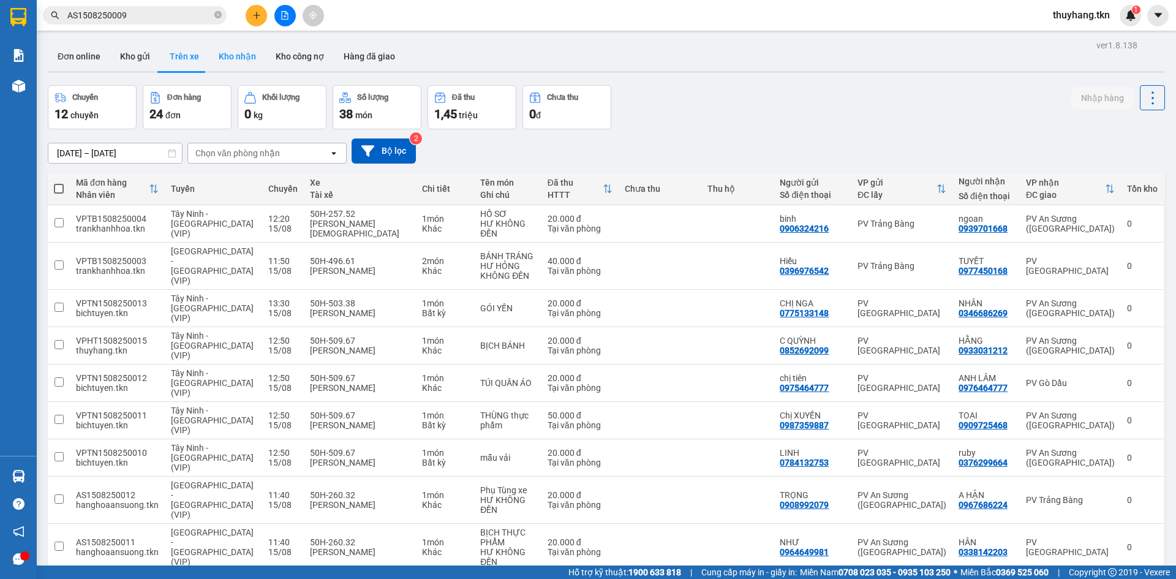
click at [221, 55] on button "Kho nhận" at bounding box center [237, 56] width 57 height 29
type input "[DATE] – [DATE]"
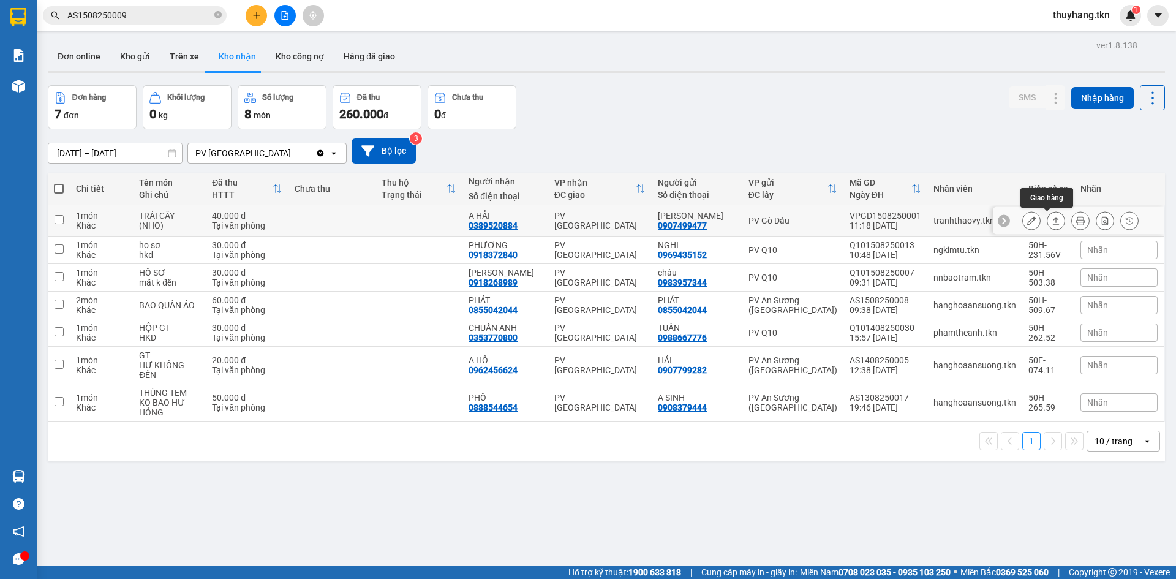
click at [1051, 222] on button at bounding box center [1055, 220] width 17 height 21
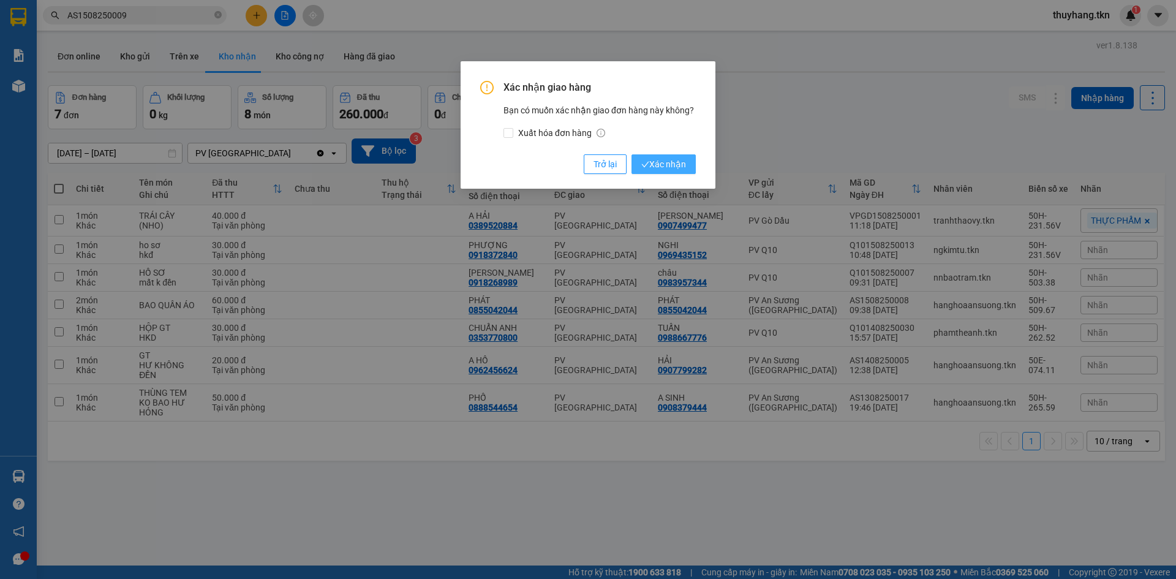
click at [682, 159] on span "Xác nhận" at bounding box center [663, 163] width 45 height 13
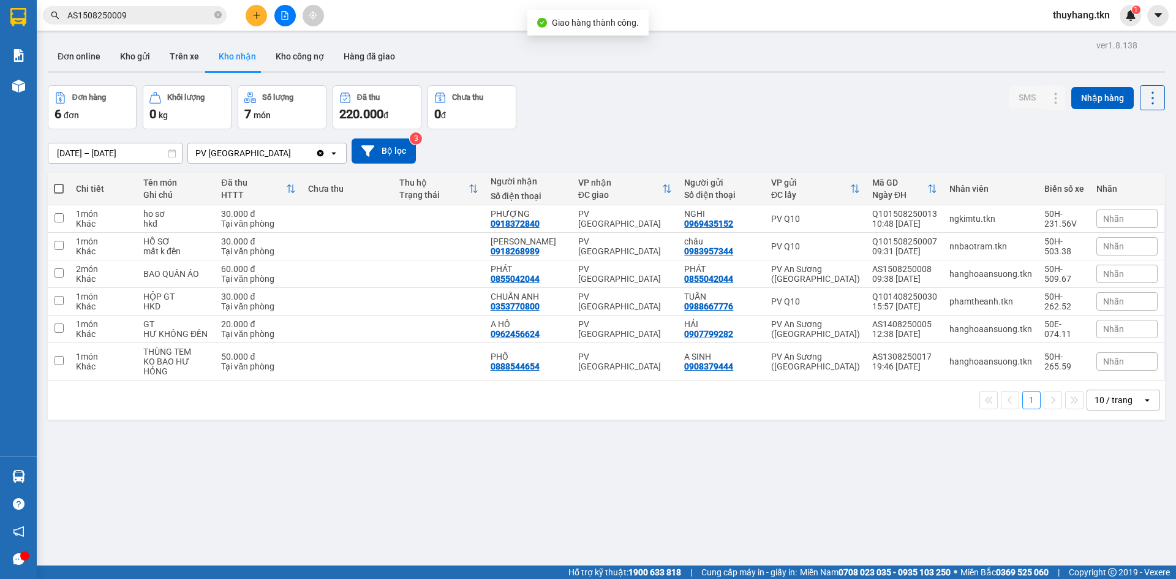
click at [689, 129] on div "[DATE] – [DATE] Press the down arrow key to interact with the calendar and sele…" at bounding box center [606, 150] width 1117 height 43
click at [1027, 219] on icon at bounding box center [1031, 218] width 9 height 9
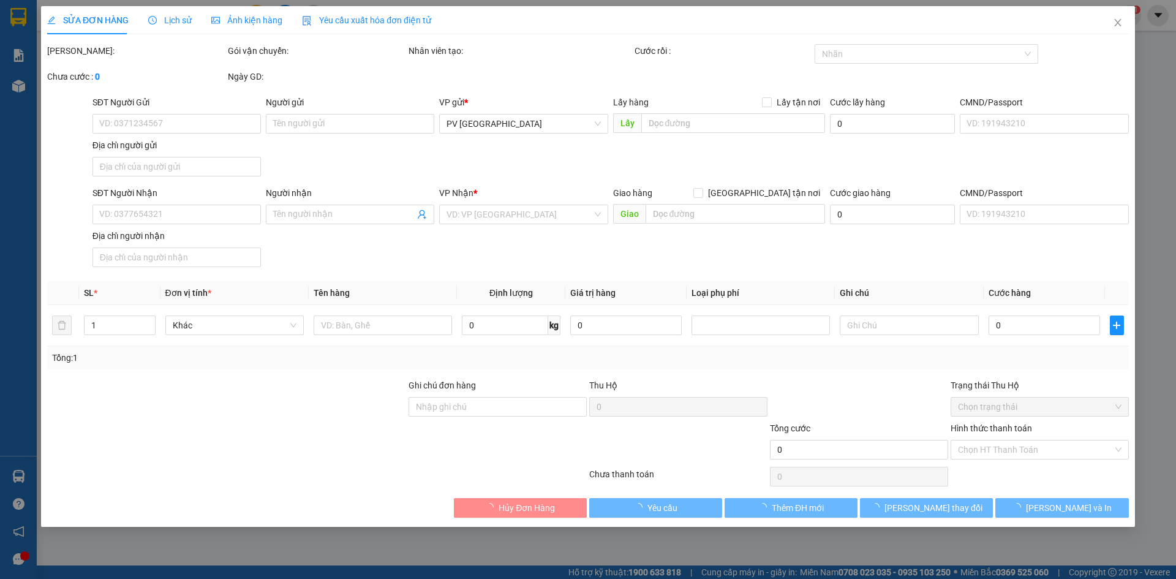
type input "0969435152"
type input "NGHI"
type input "0918372840"
type input "PHƯỢNG"
type input "30.000"
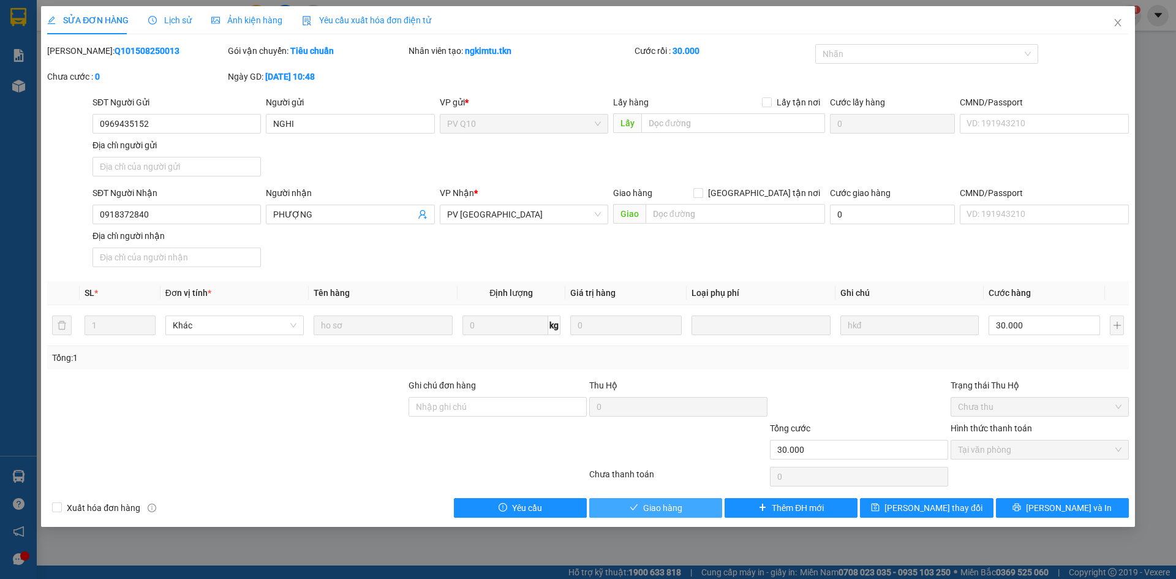
click at [659, 506] on span "Giao hàng" at bounding box center [662, 507] width 39 height 13
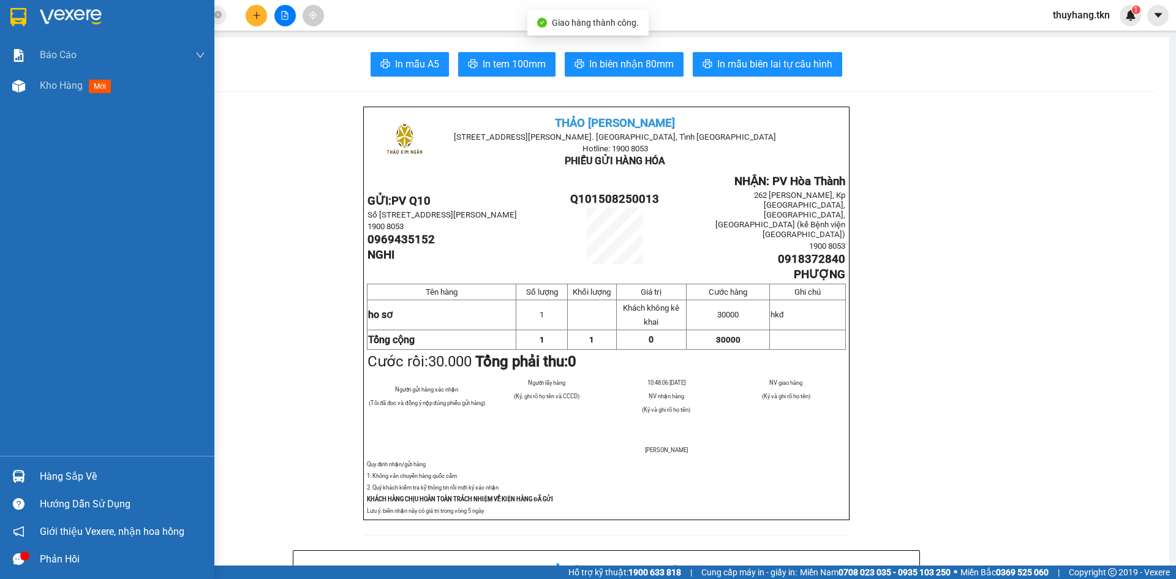
click at [40, 6] on div at bounding box center [107, 20] width 214 height 40
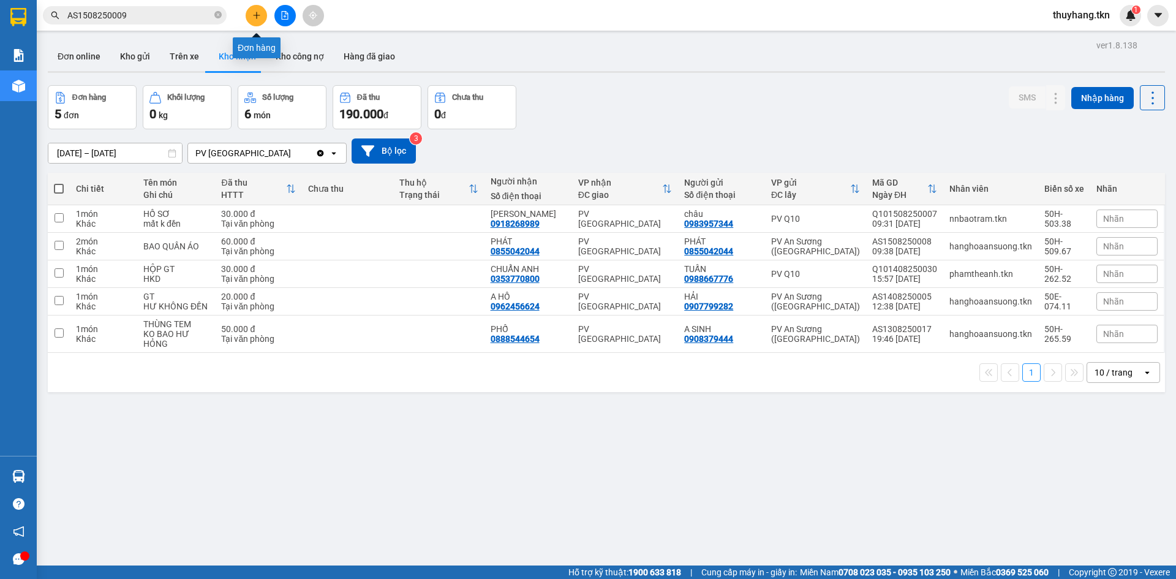
click at [261, 19] on button at bounding box center [256, 15] width 21 height 21
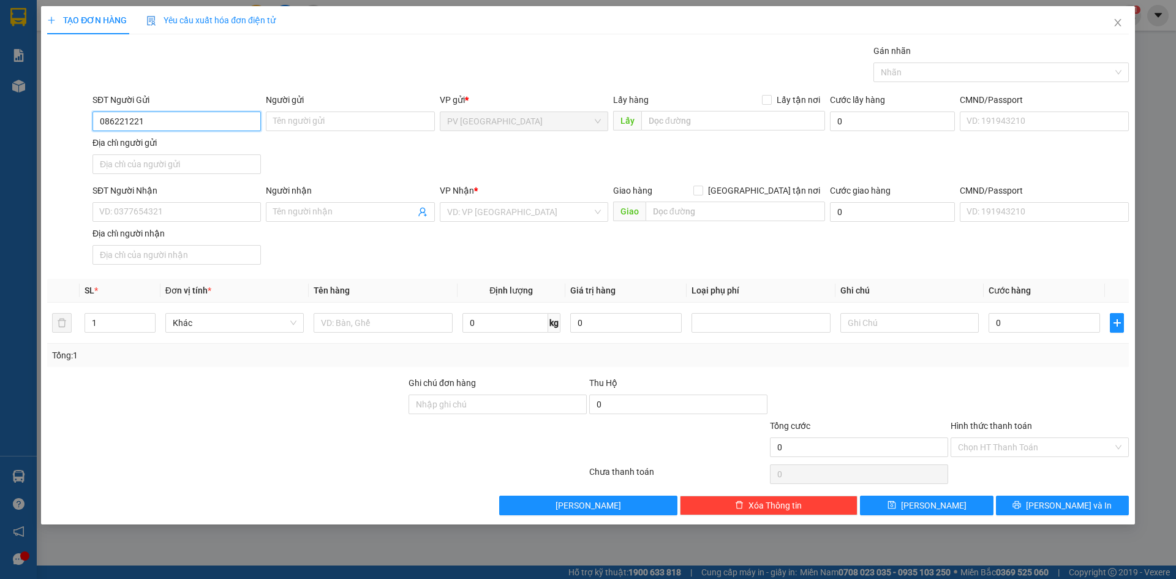
type input "0862212213"
click at [157, 145] on div "0862212213 - ÚT GIỎI" at bounding box center [177, 145] width 154 height 13
type input "ÚT GIỎI"
type input "0347380228"
type input "CHÂU"
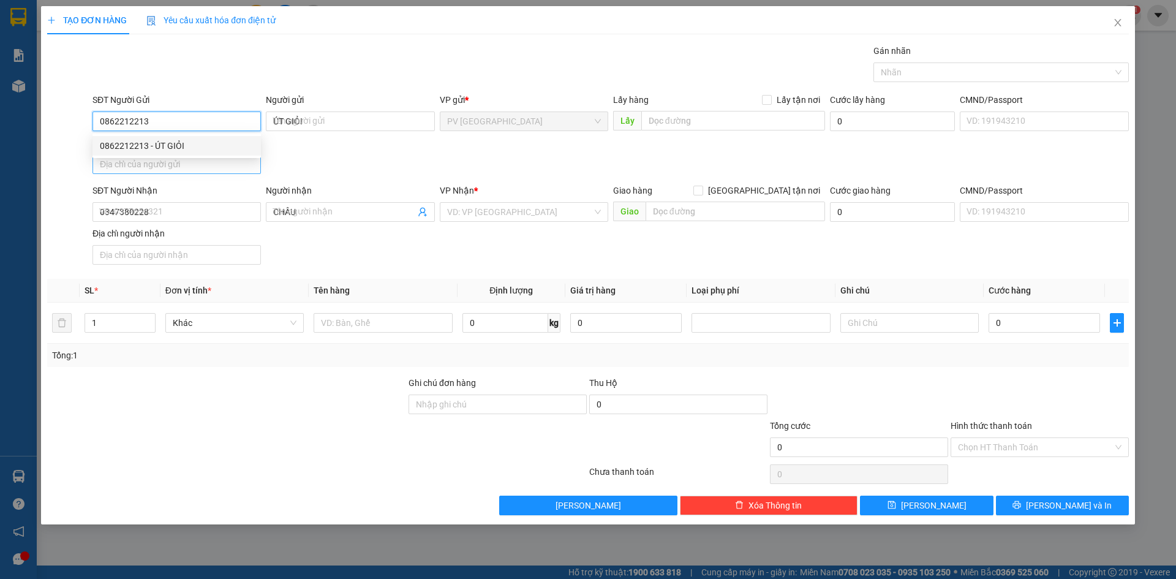
type input "150.000"
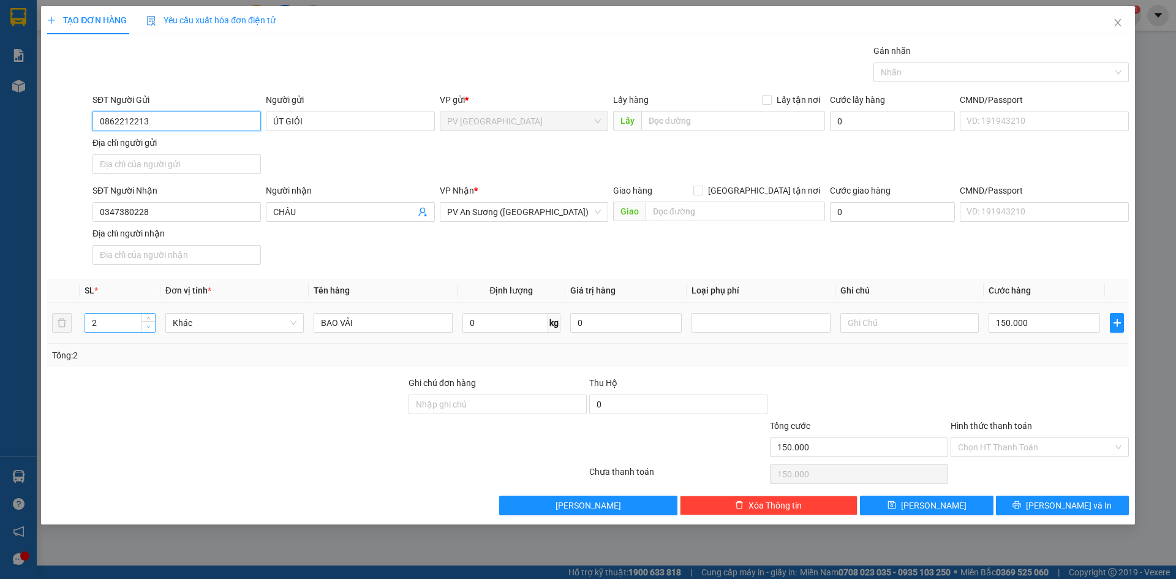
type input "0862212213"
type input "1"
click at [145, 329] on span "down" at bounding box center [148, 326] width 7 height 7
click at [1031, 328] on input "150.000" at bounding box center [1043, 323] width 111 height 20
type input "0"
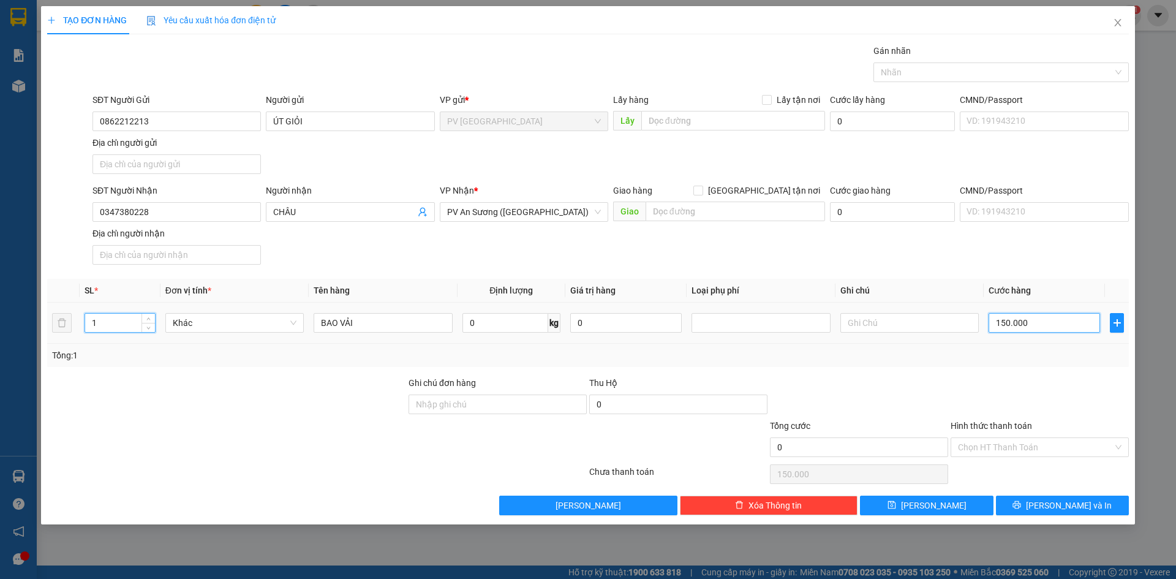
type input "0"
type input "7"
type input "07"
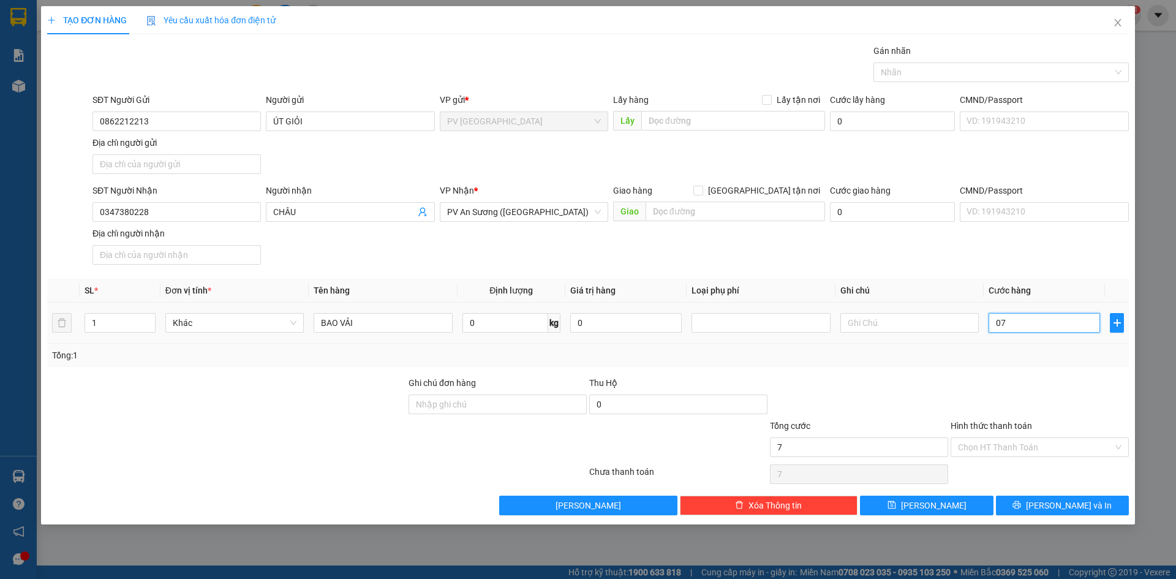
type input "70"
type input "070"
type input "70.000"
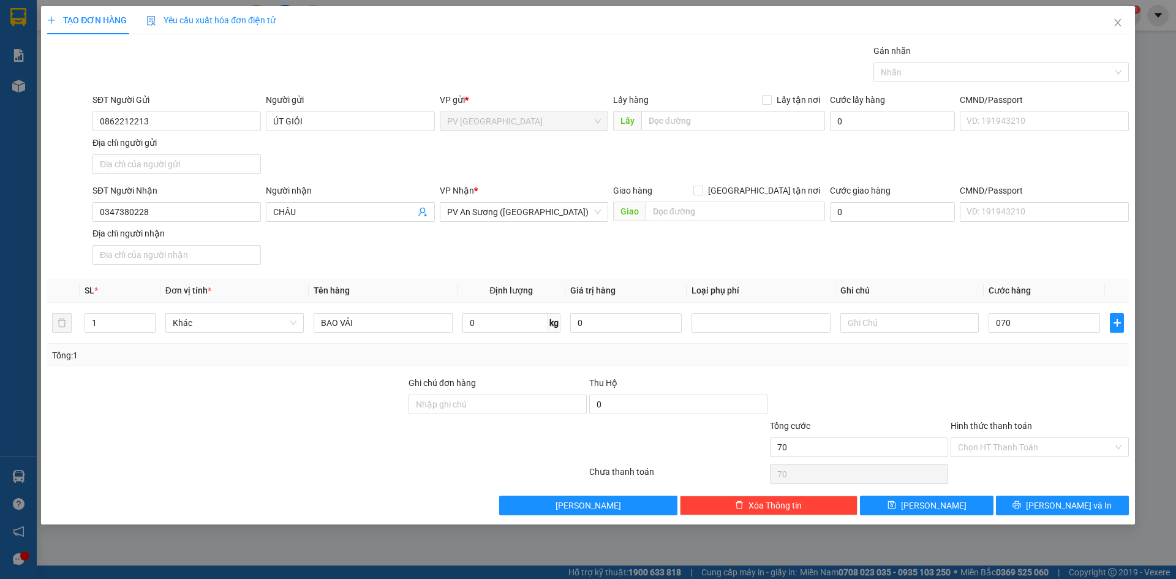
type input "70.000"
click at [980, 412] on div at bounding box center [1039, 397] width 181 height 43
click at [1024, 447] on input "Hình thức thanh toán" at bounding box center [1035, 447] width 155 height 18
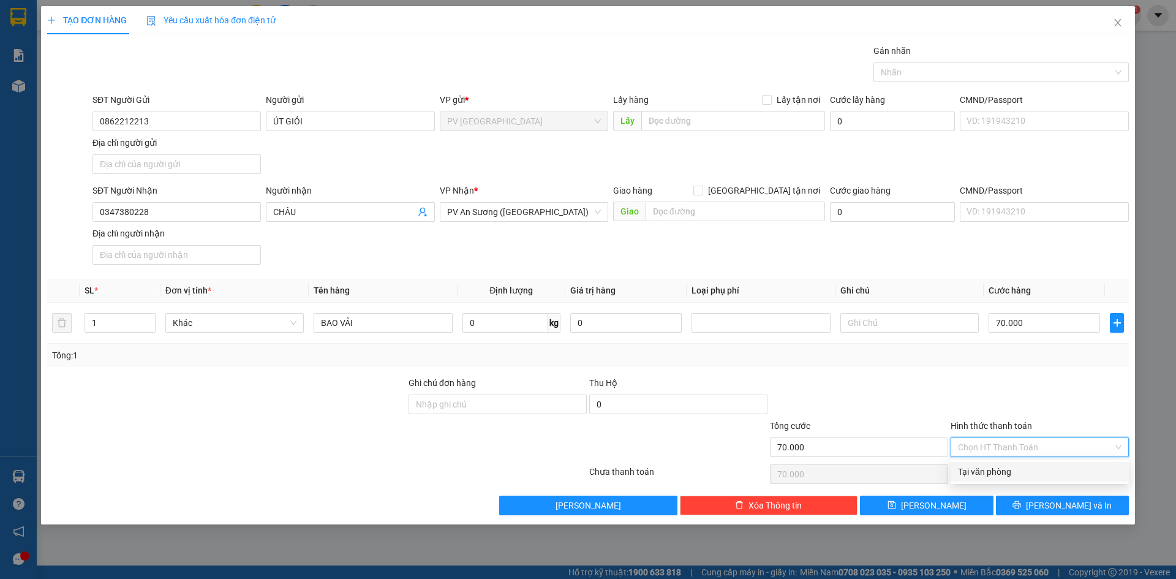
click at [1016, 470] on div "Tại văn phòng" at bounding box center [1040, 471] width 164 height 13
type input "0"
drag, startPoint x: 1023, startPoint y: 502, endPoint x: 1021, endPoint y: 495, distance: 7.2
click at [1024, 502] on button "[PERSON_NAME] và In" at bounding box center [1062, 505] width 133 height 20
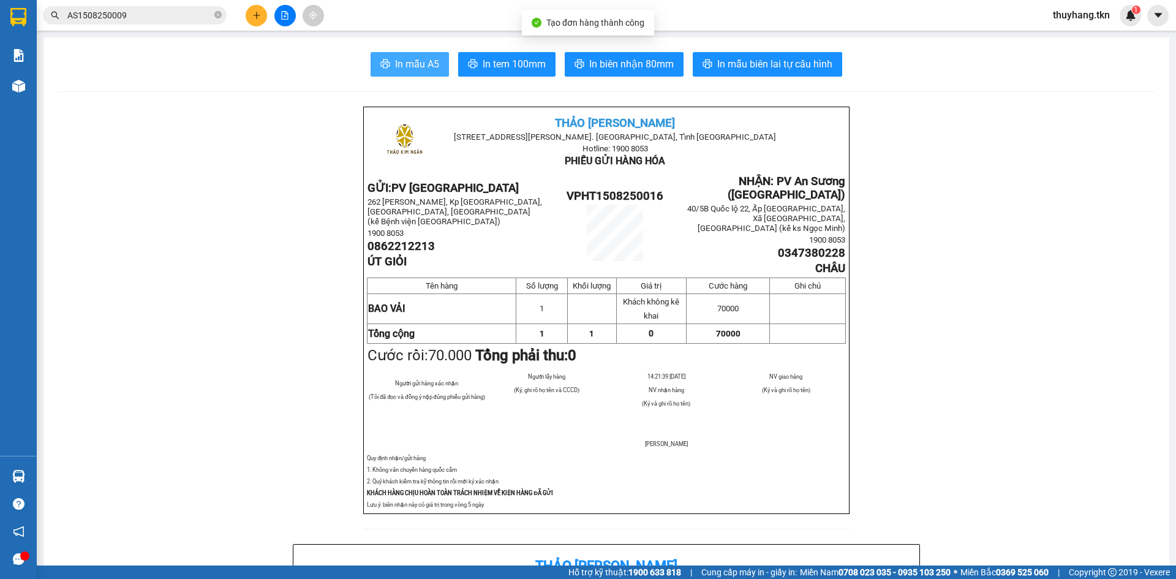
click at [421, 61] on span "In mẫu A5" at bounding box center [417, 63] width 44 height 15
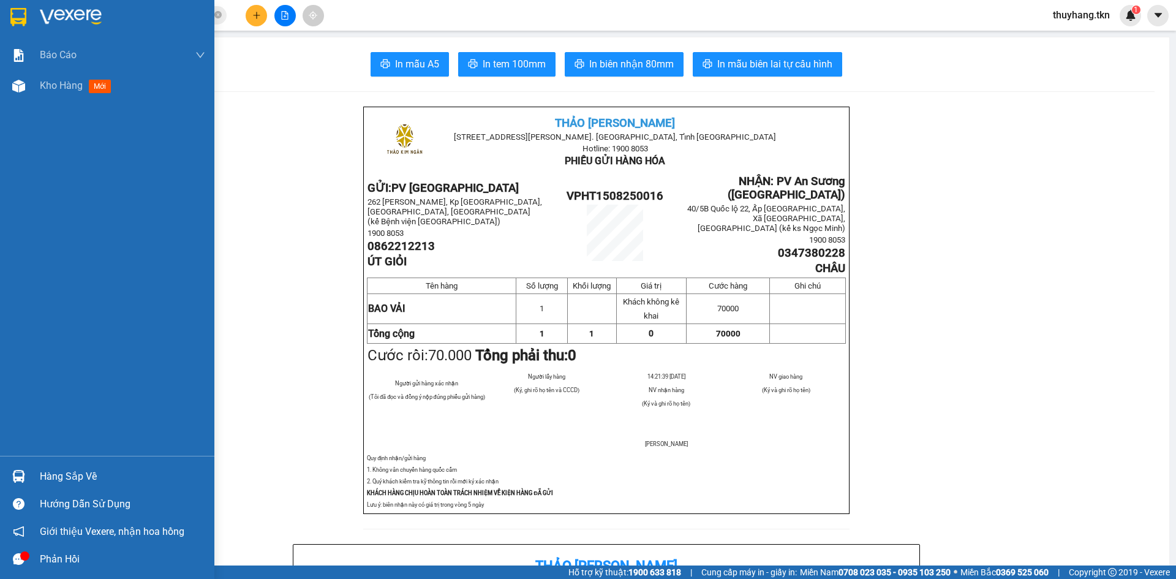
click at [20, 480] on img at bounding box center [18, 476] width 13 height 13
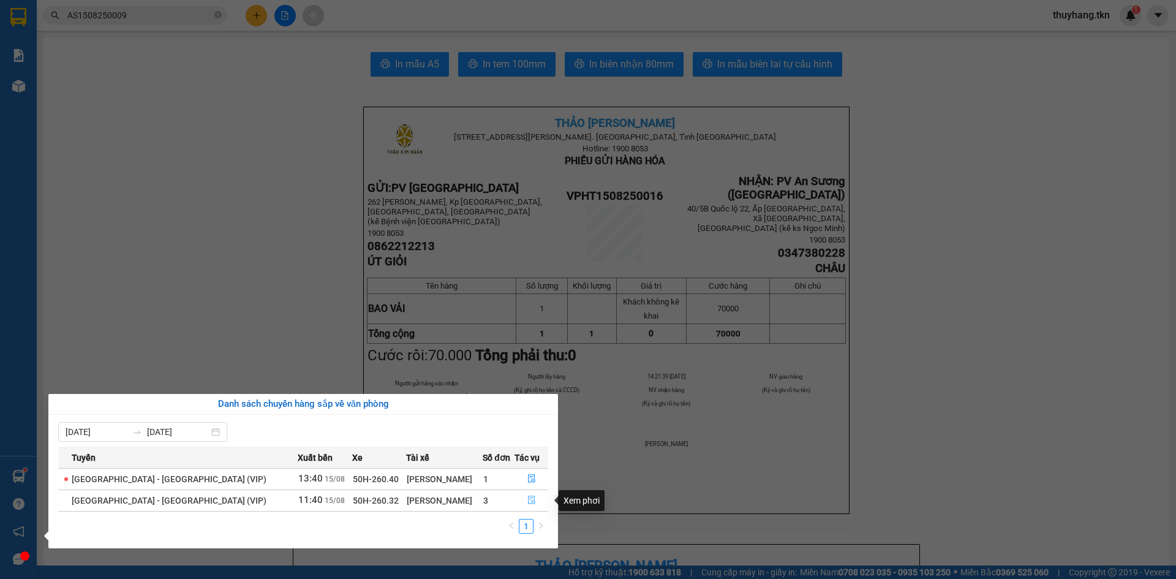
click at [528, 501] on icon "file-done" at bounding box center [531, 500] width 7 height 9
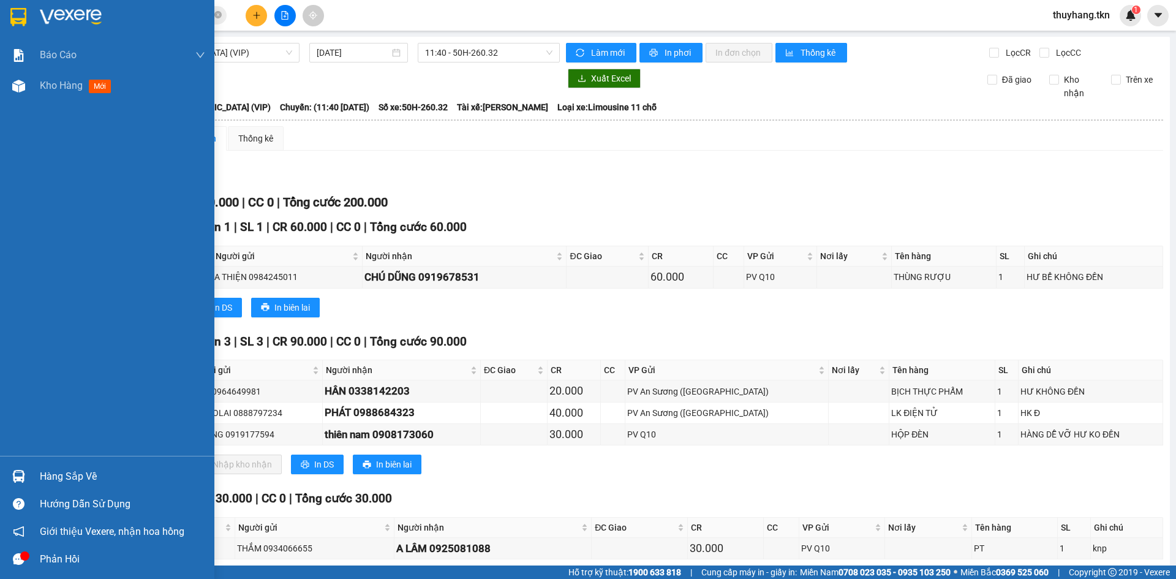
click at [28, 473] on div at bounding box center [18, 475] width 21 height 21
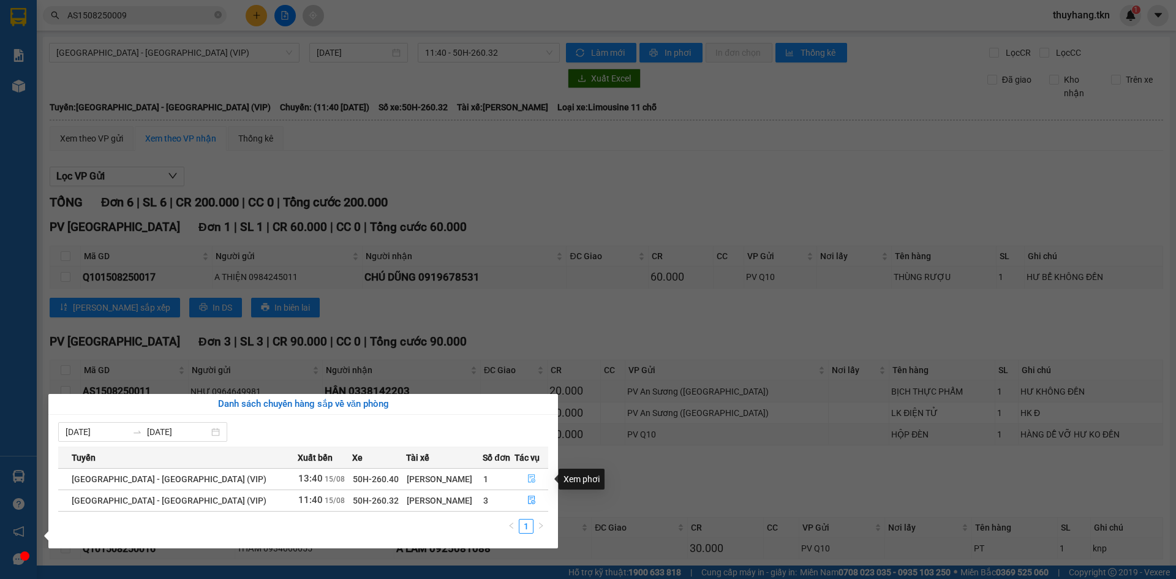
click at [527, 479] on icon "file-done" at bounding box center [531, 478] width 9 height 9
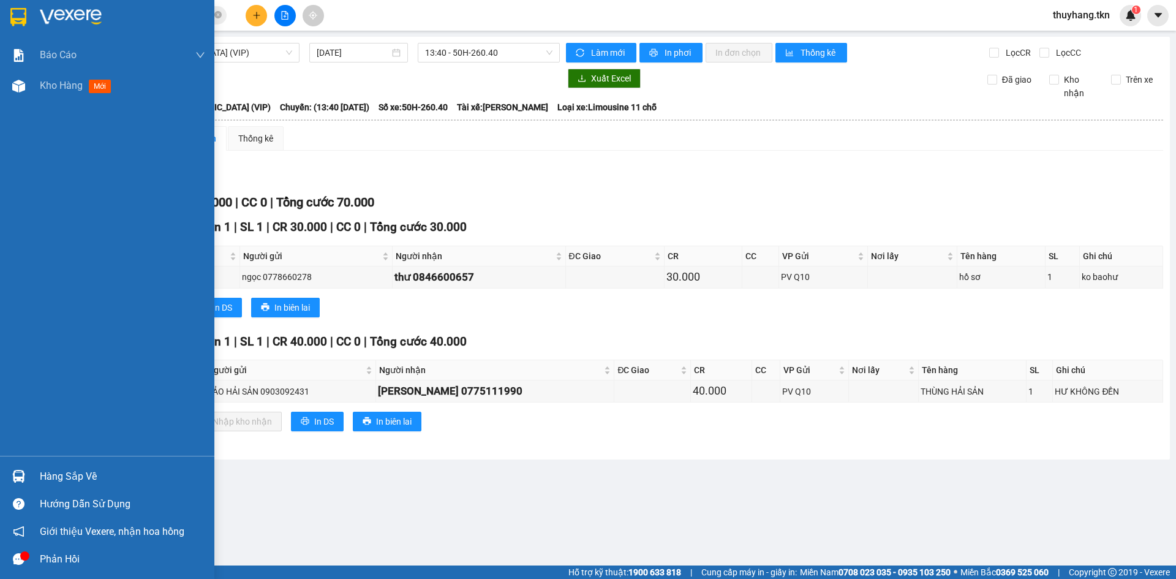
click at [18, 476] on img at bounding box center [18, 476] width 13 height 13
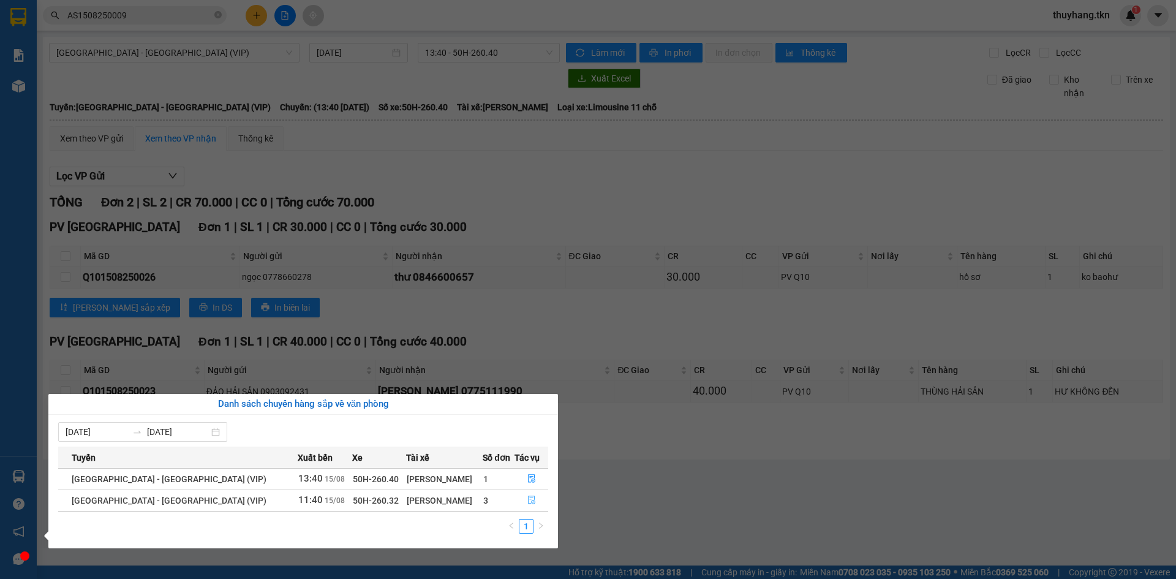
click at [527, 502] on icon "file-done" at bounding box center [531, 499] width 9 height 9
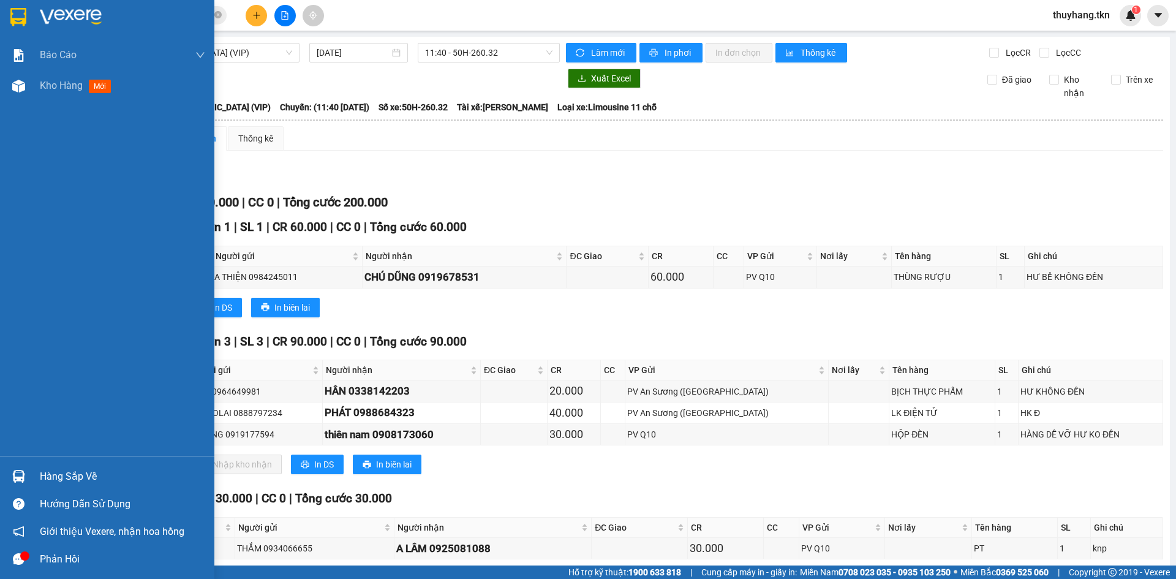
click at [12, 8] on img at bounding box center [18, 17] width 16 height 18
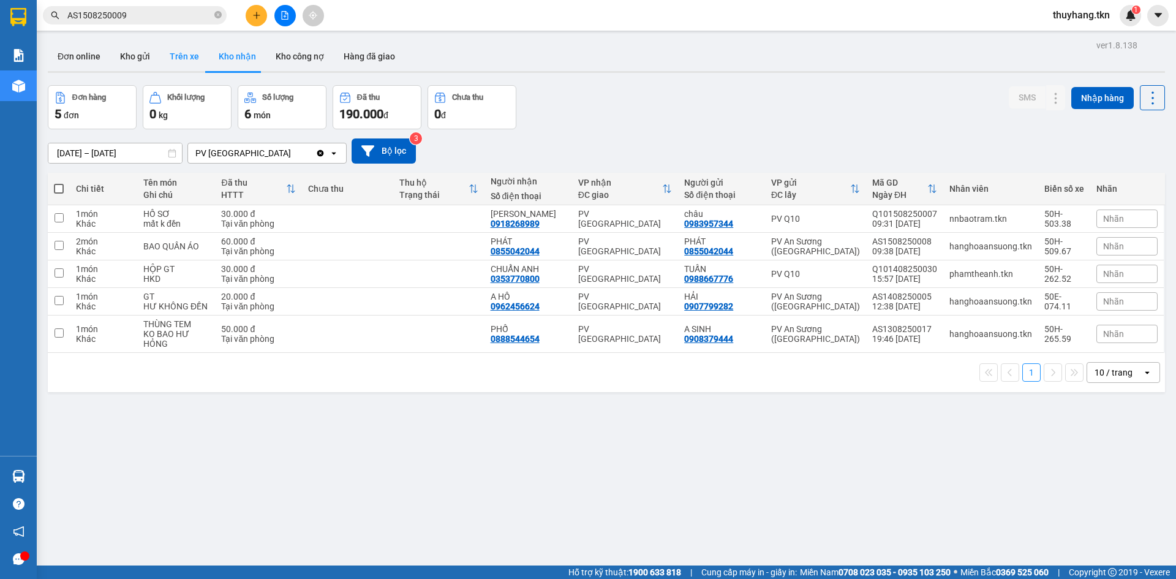
click at [175, 61] on button "Trên xe" at bounding box center [184, 56] width 49 height 29
type input "[DATE] – [DATE]"
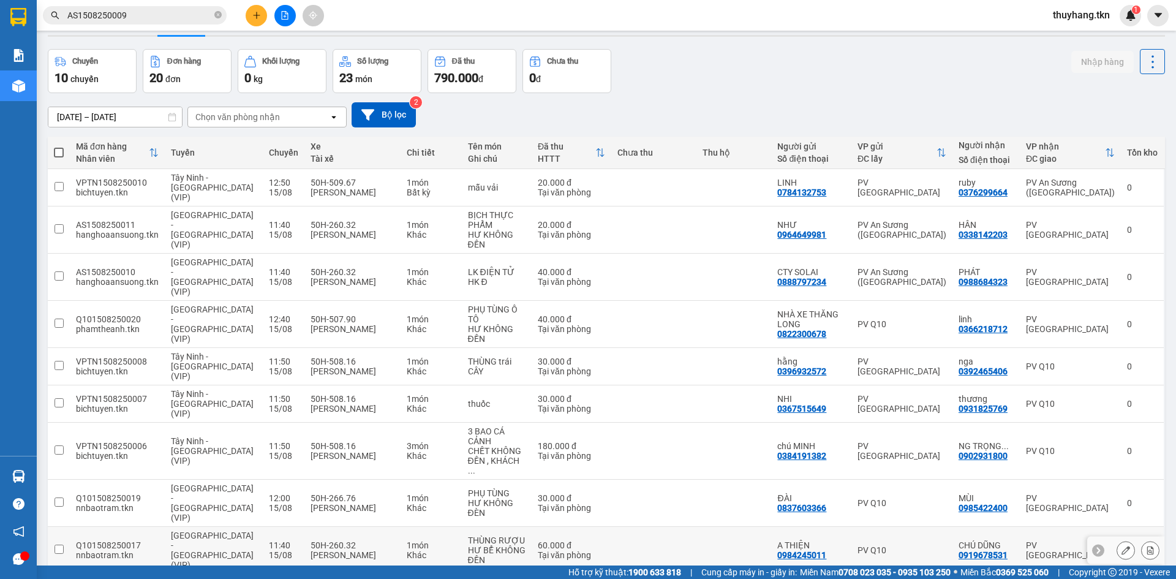
scroll to position [56, 0]
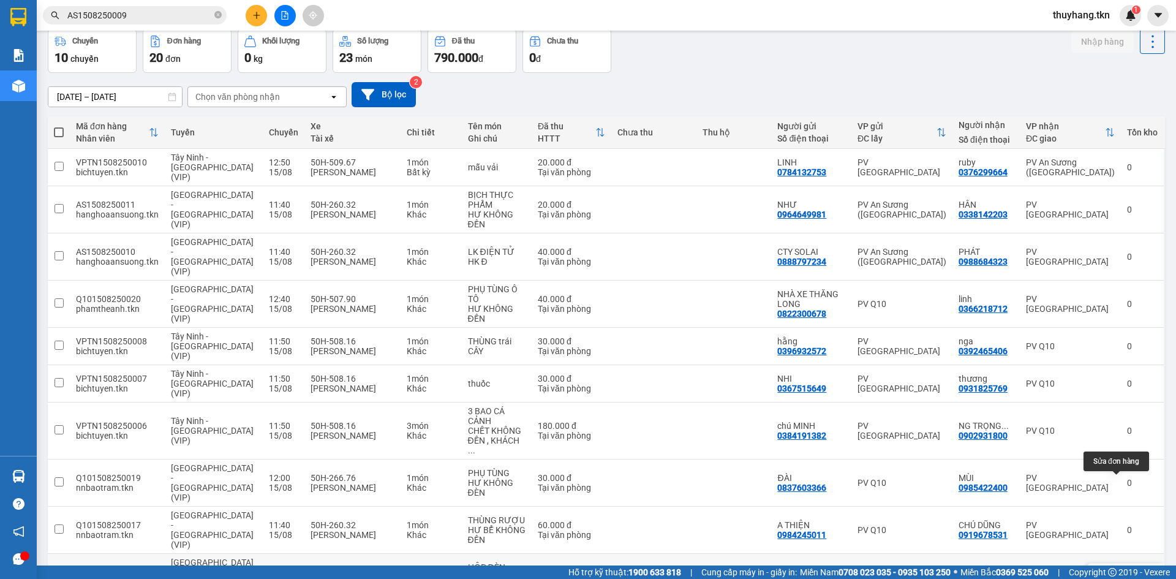
click at [1121, 573] on icon at bounding box center [1125, 577] width 9 height 9
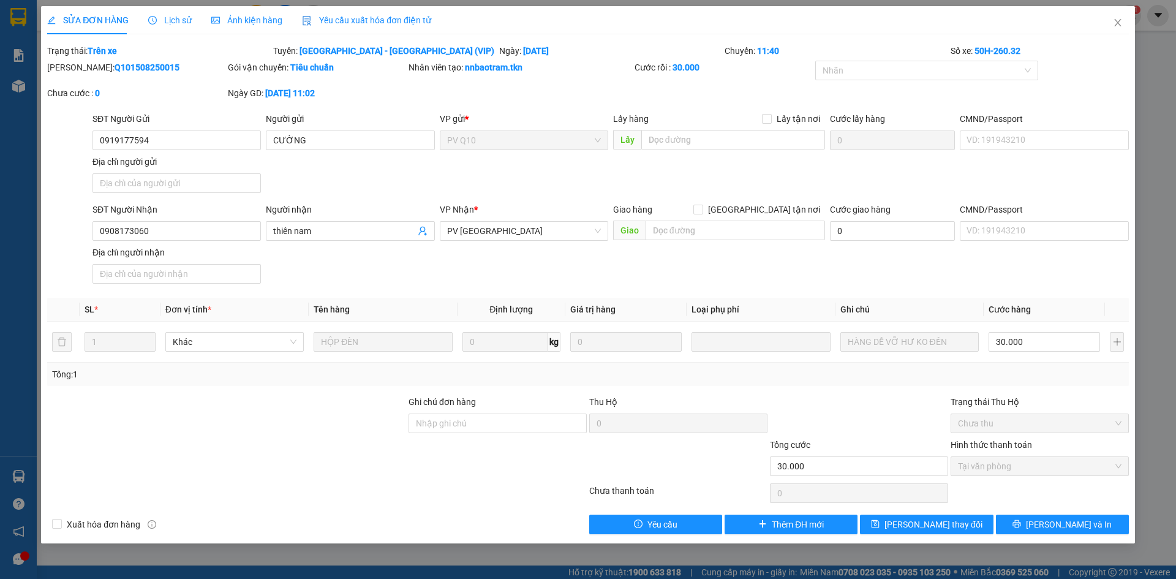
click at [181, 28] on div "Lịch sử" at bounding box center [169, 20] width 43 height 28
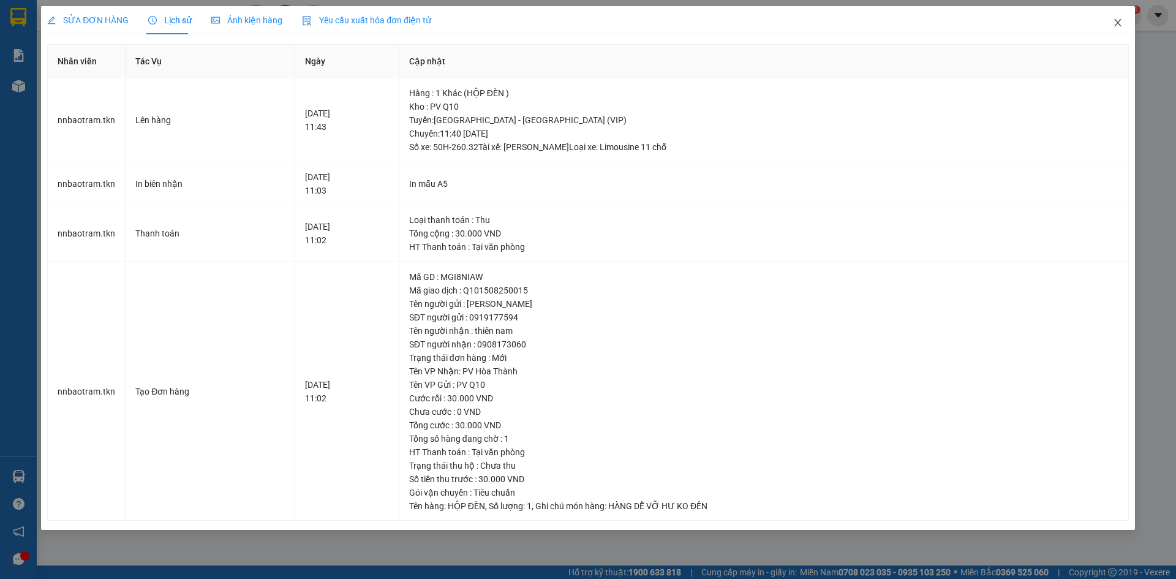
click at [1114, 23] on icon "close" at bounding box center [1118, 23] width 10 height 10
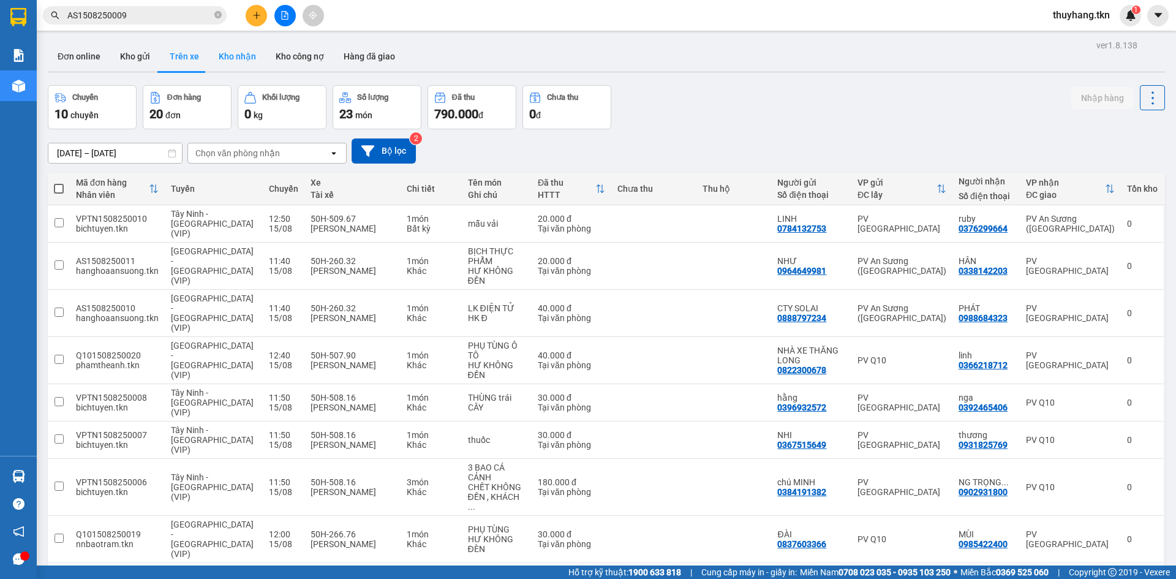
click at [225, 58] on button "Kho nhận" at bounding box center [237, 56] width 57 height 29
type input "[DATE] – [DATE]"
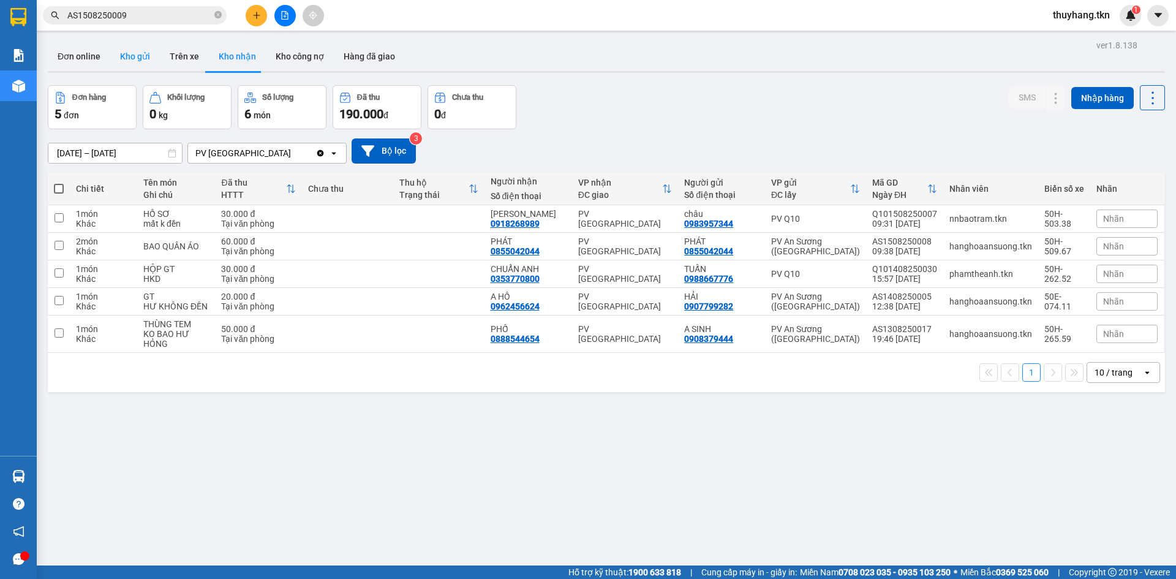
click at [126, 47] on button "Kho gửi" at bounding box center [135, 56] width 50 height 29
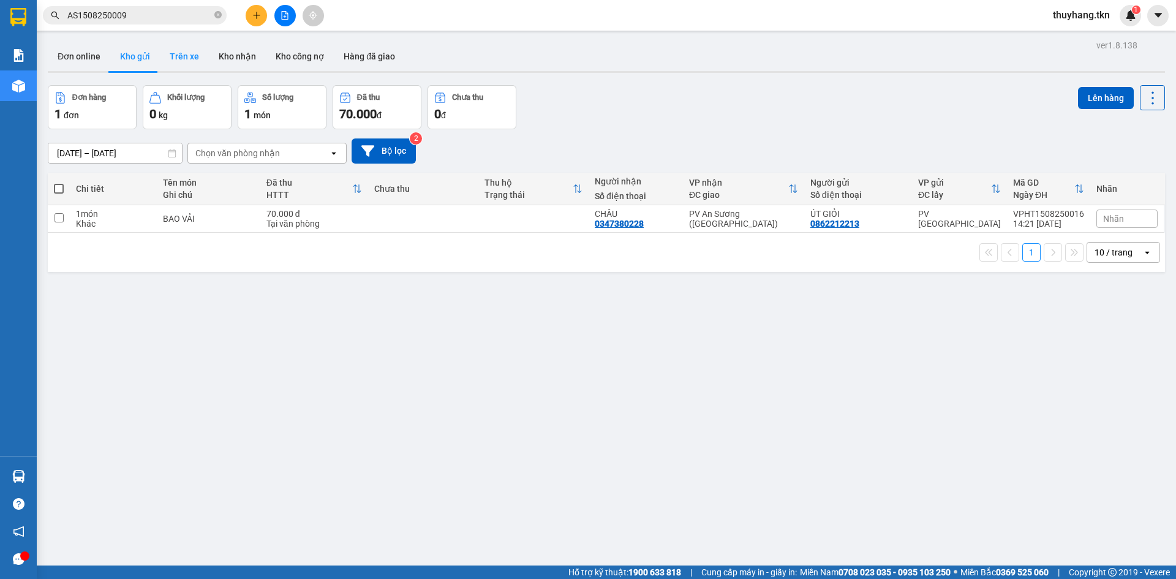
click at [179, 55] on button "Trên xe" at bounding box center [184, 56] width 49 height 29
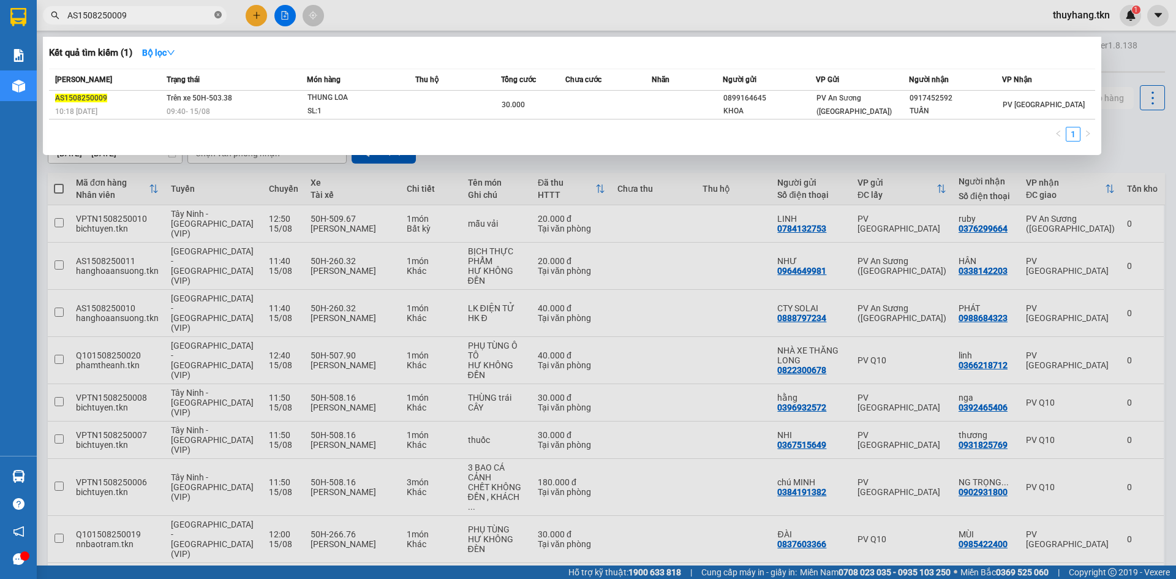
click at [215, 15] on icon "close-circle" at bounding box center [217, 14] width 7 height 7
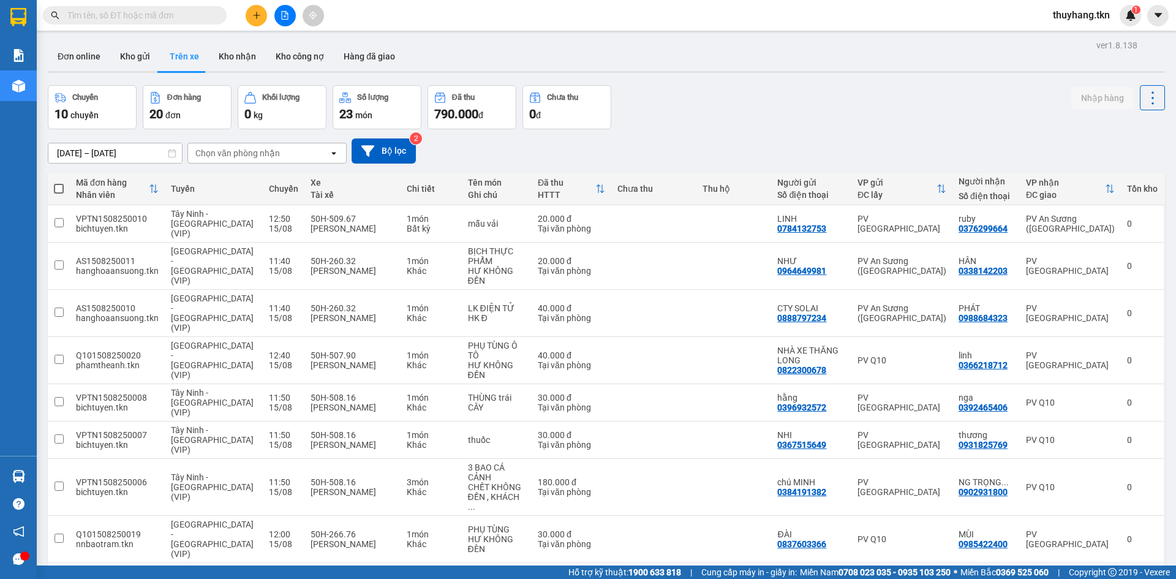
click at [684, 59] on div "Đơn online Kho gửi Trên xe Kho nhận Kho công nợ Hàng đã giao" at bounding box center [606, 58] width 1117 height 32
click at [144, 59] on button "Kho gửi" at bounding box center [135, 56] width 50 height 29
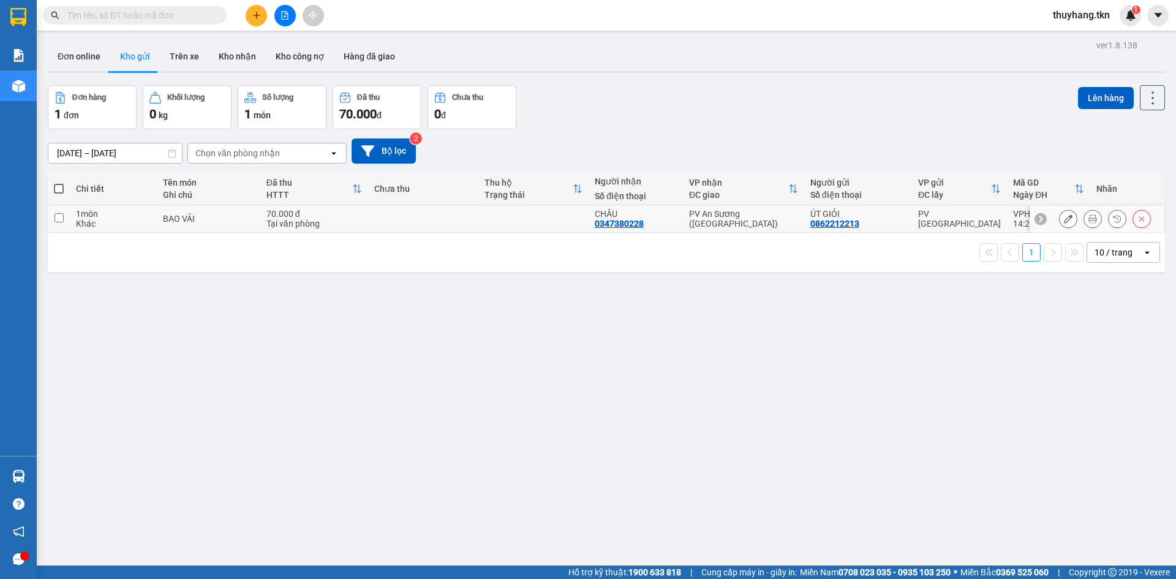
click at [199, 219] on div "BAO VẢI" at bounding box center [208, 219] width 91 height 10
checkbox input "true"
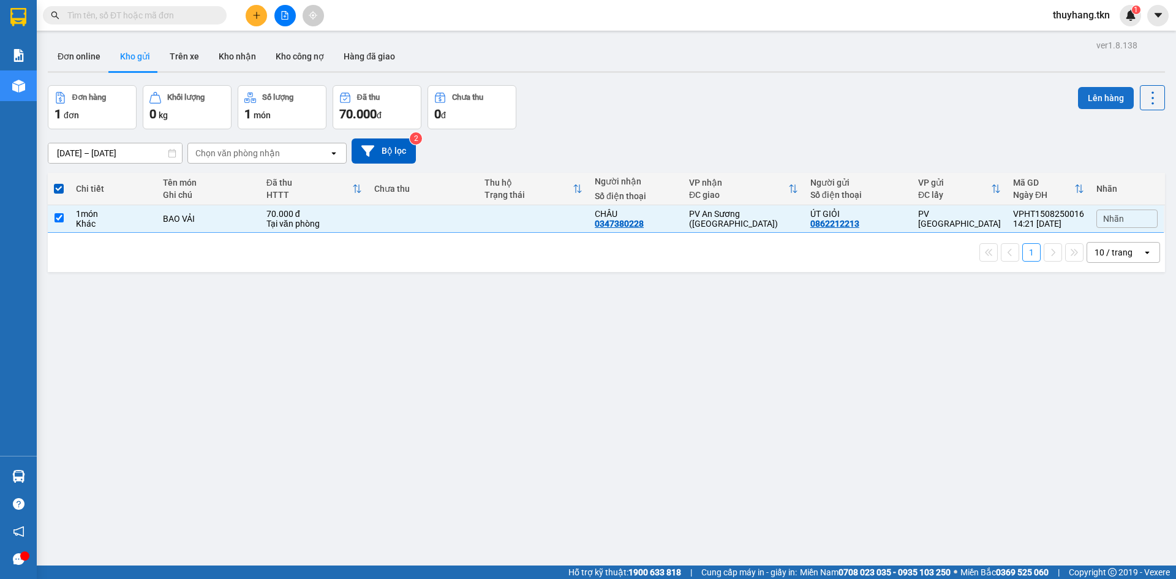
click at [1088, 96] on button "Lên hàng" at bounding box center [1106, 98] width 56 height 22
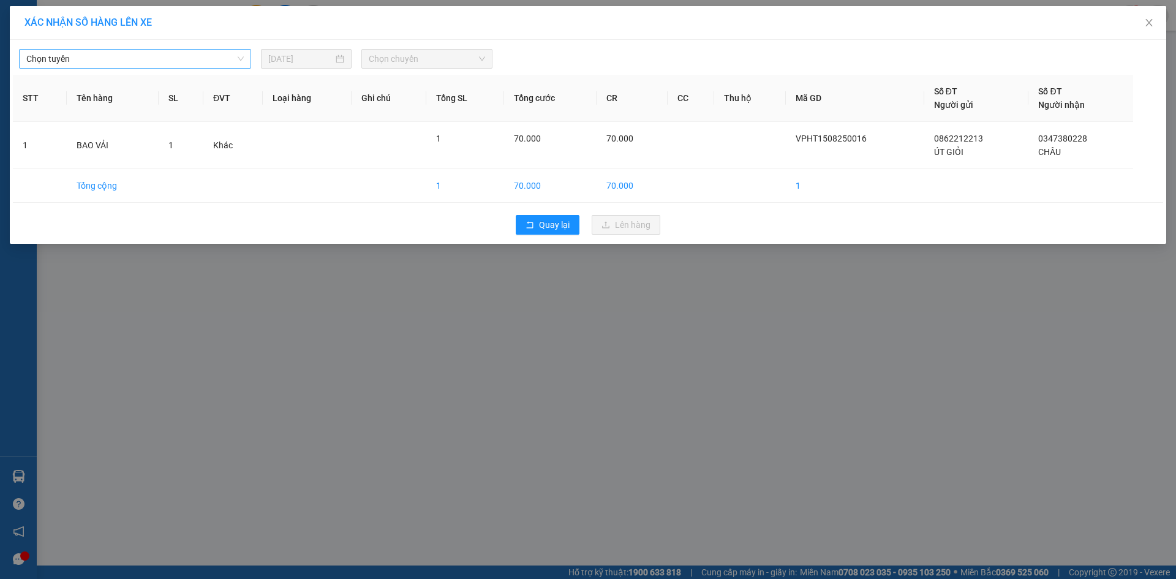
click at [159, 58] on span "Chọn tuyến" at bounding box center [134, 59] width 217 height 18
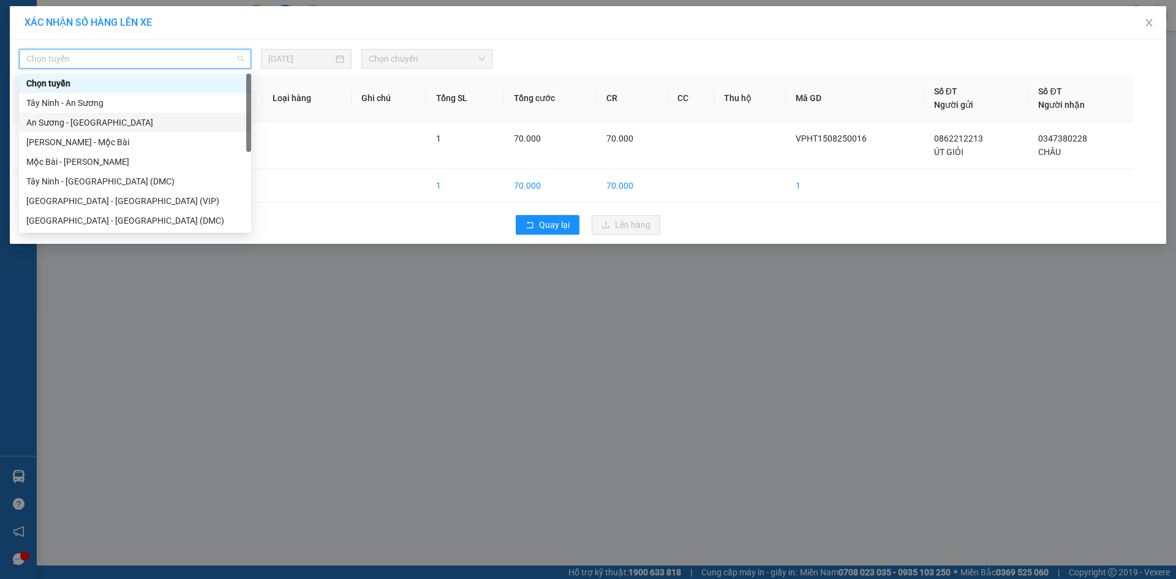
scroll to position [20, 0]
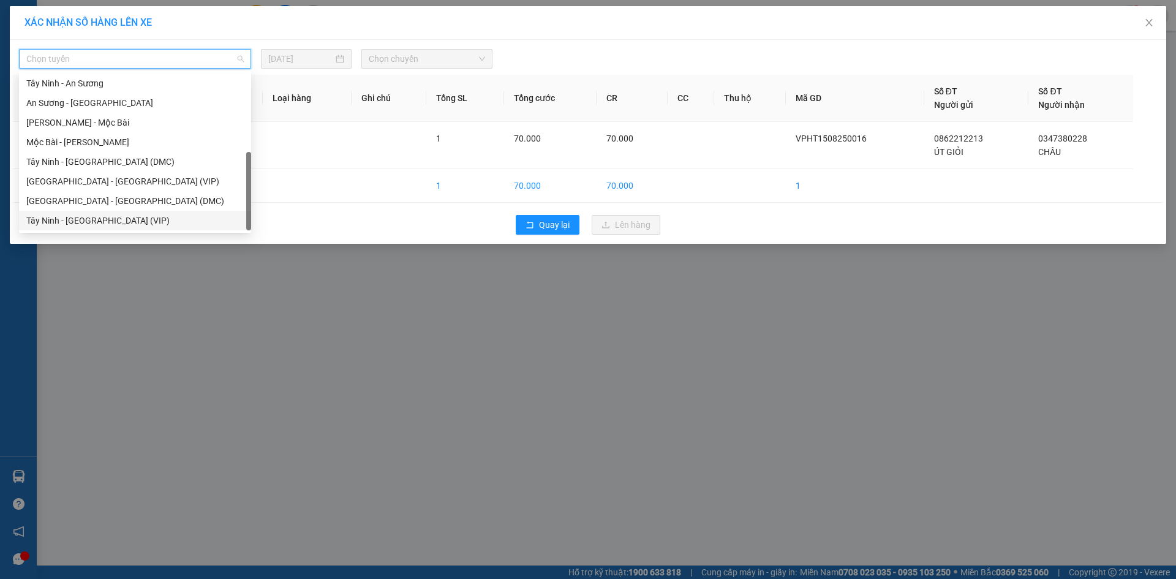
click at [165, 216] on div "Tây Ninh - [GEOGRAPHIC_DATA] (VIP)" at bounding box center [134, 220] width 217 height 13
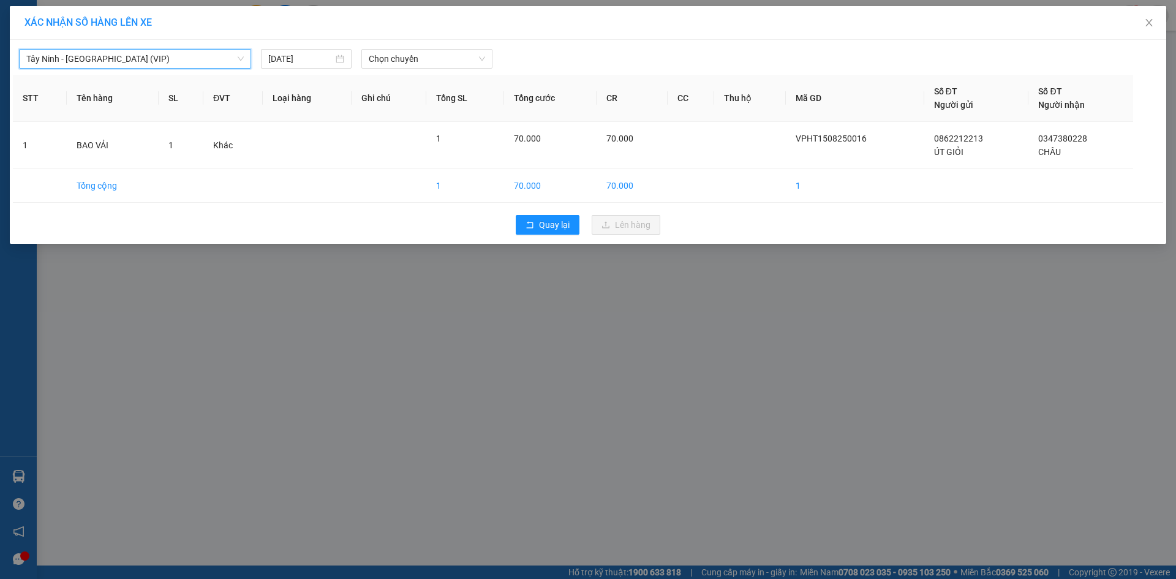
click at [497, 53] on div at bounding box center [733, 59] width 476 height 20
click at [466, 57] on span "Chọn chuyến" at bounding box center [427, 59] width 116 height 18
type input "4792"
click at [415, 104] on div "14:10 (TC) - 70H-047.92" at bounding box center [417, 102] width 96 height 13
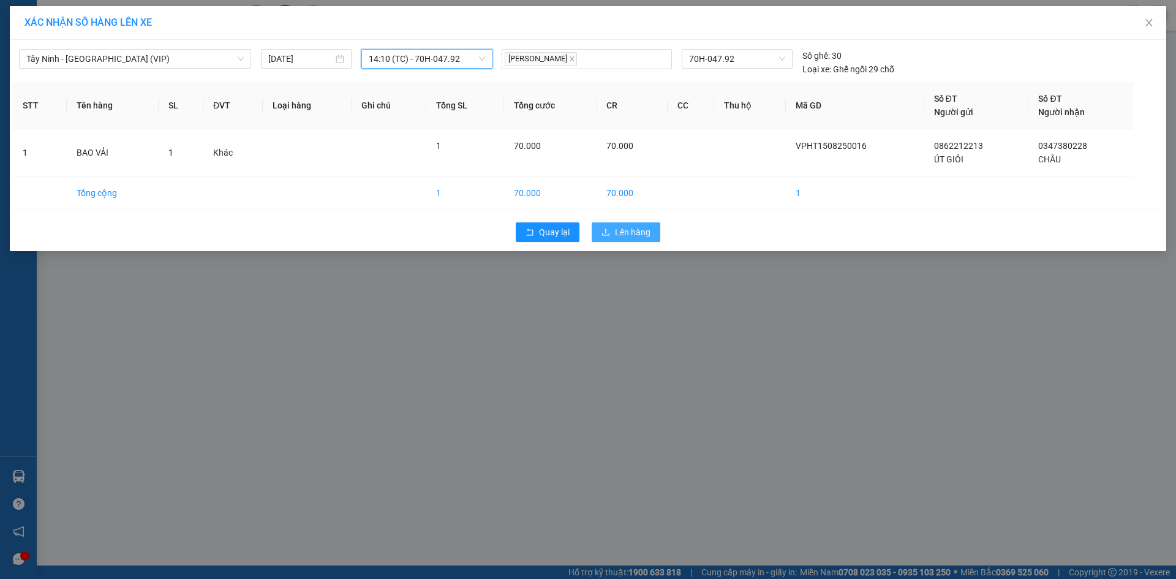
click at [602, 228] on icon "upload" at bounding box center [605, 232] width 9 height 9
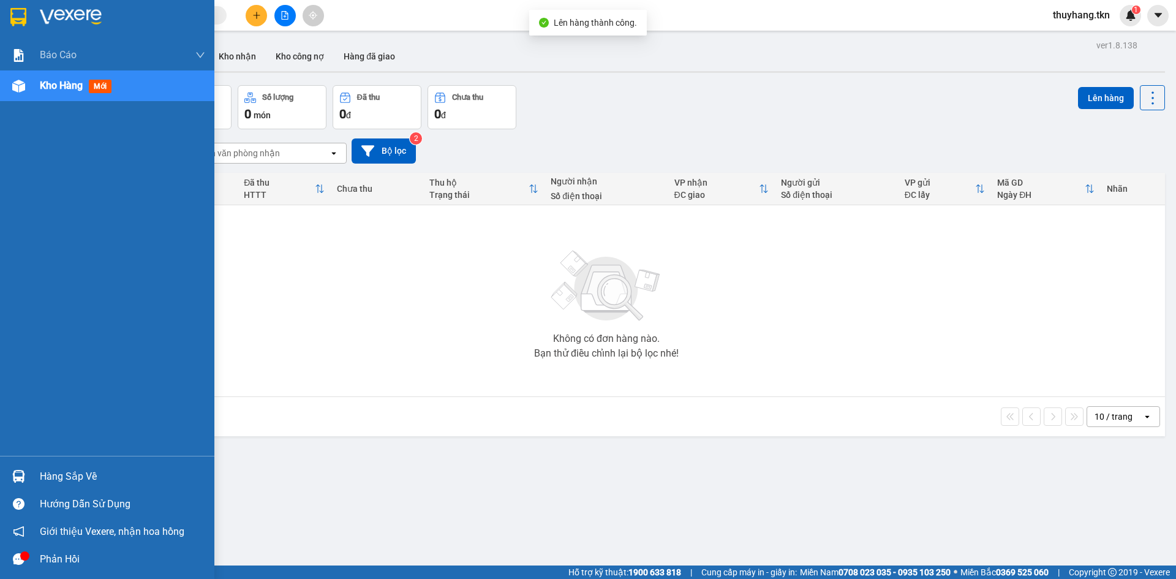
click at [62, 481] on div "Hàng sắp về" at bounding box center [122, 476] width 165 height 18
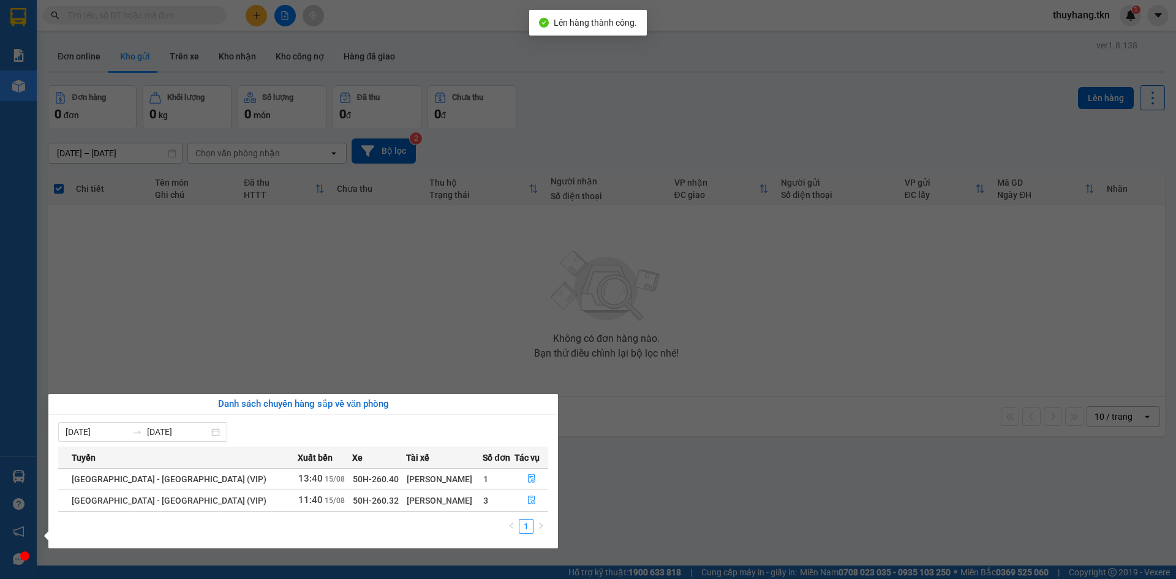
click at [658, 483] on section "Kết quả tìm kiếm ( 1 ) Bộ lọc Mã ĐH Trạng thái Món hàng Thu hộ Tổng cước Chưa c…" at bounding box center [588, 289] width 1176 height 579
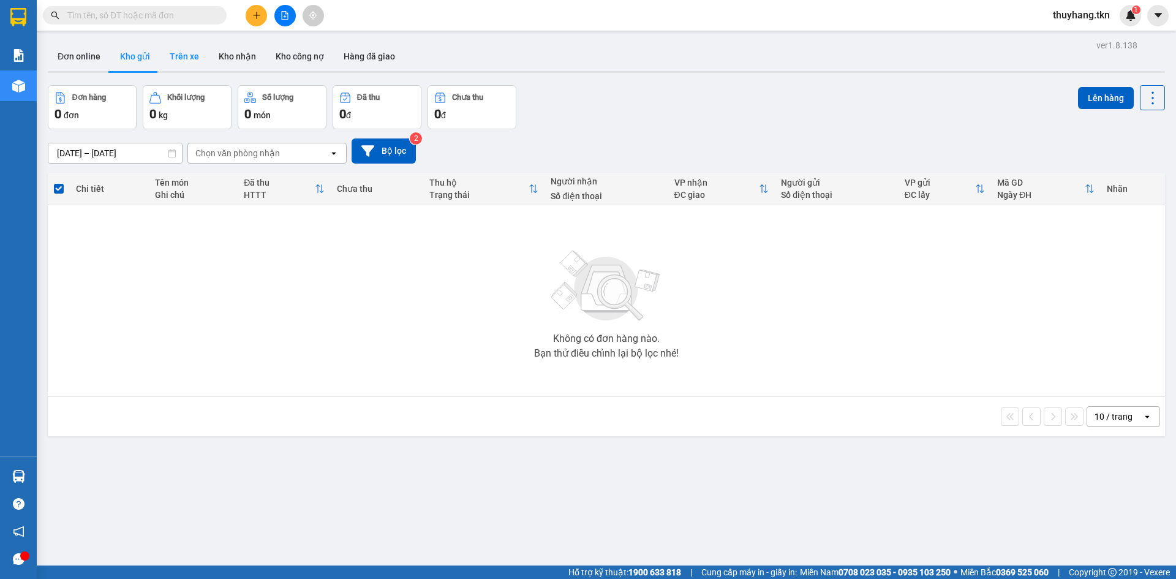
click at [167, 61] on button "Trên xe" at bounding box center [184, 56] width 49 height 29
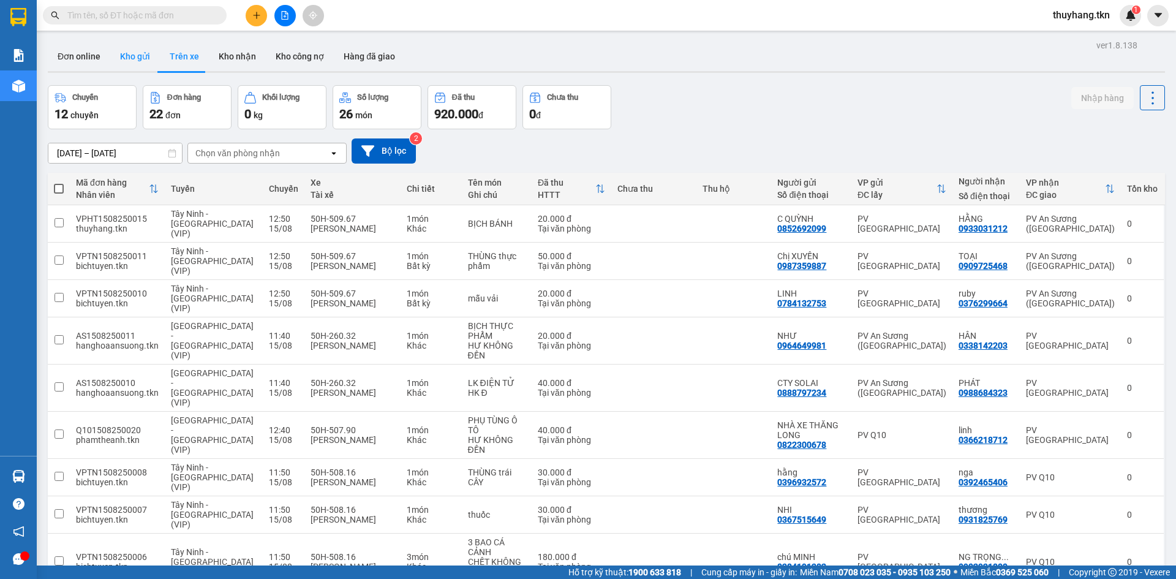
click at [144, 52] on button "Kho gửi" at bounding box center [135, 56] width 50 height 29
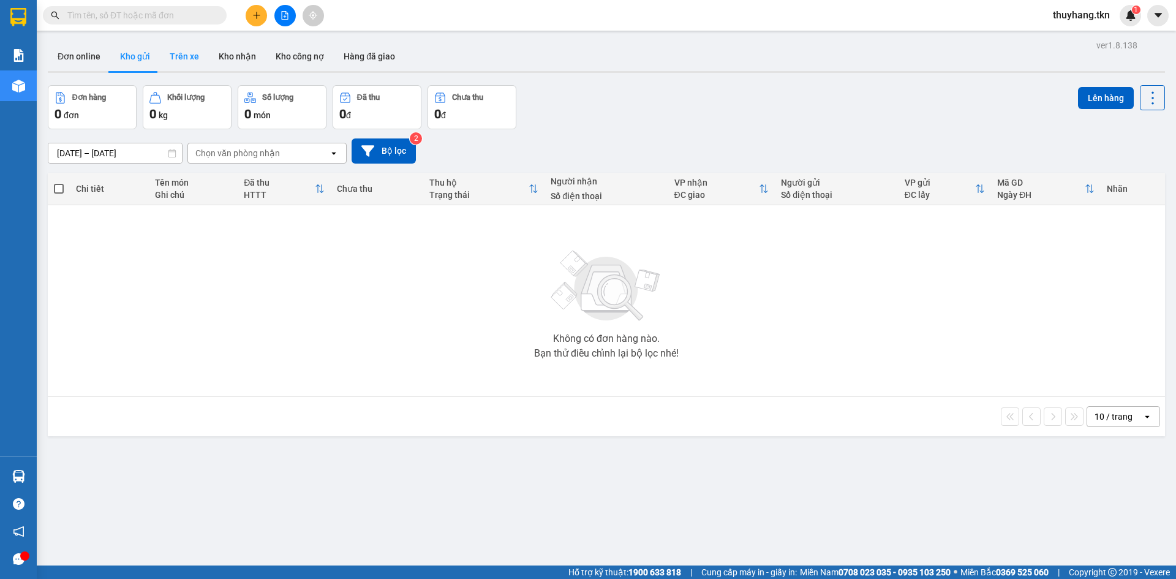
click at [182, 66] on button "Trên xe" at bounding box center [184, 56] width 49 height 29
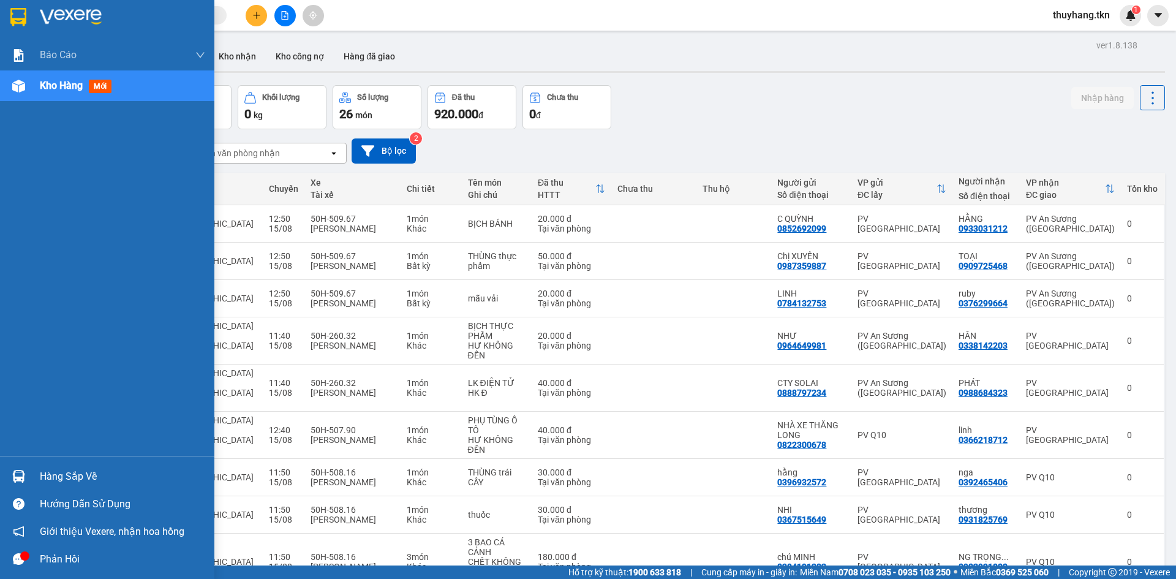
click at [28, 470] on div at bounding box center [18, 475] width 21 height 21
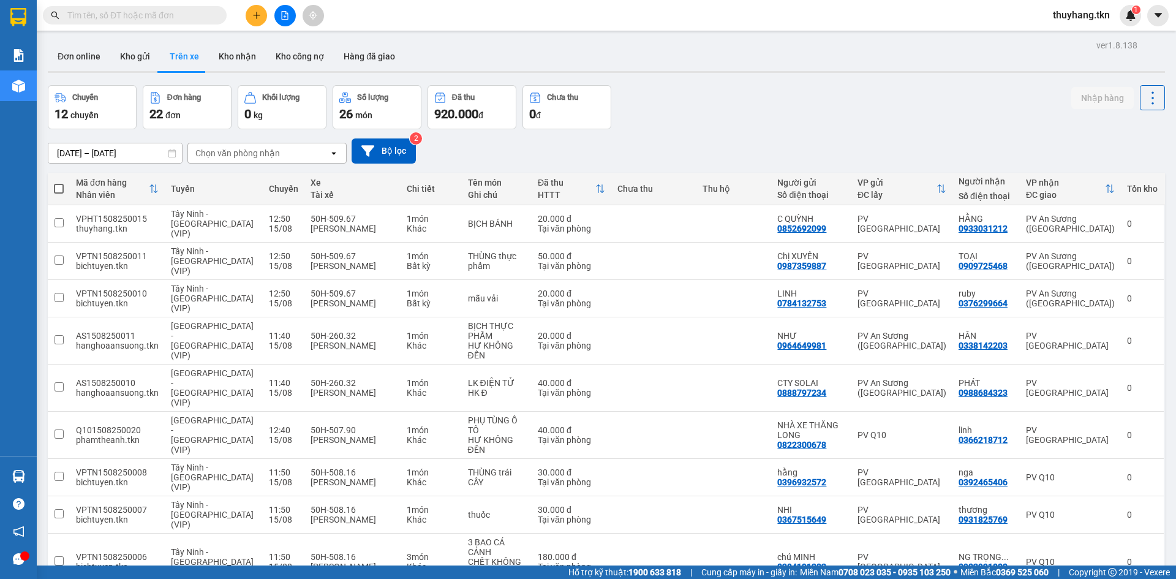
click at [249, 53] on section "Kết quả tìm kiếm ( 1 ) Bộ lọc Mã ĐH Trạng thái Món hàng Thu hộ Tổng cước Chưa c…" at bounding box center [588, 289] width 1176 height 579
click at [237, 56] on button "Kho nhận" at bounding box center [237, 56] width 57 height 29
type input "[DATE] – [DATE]"
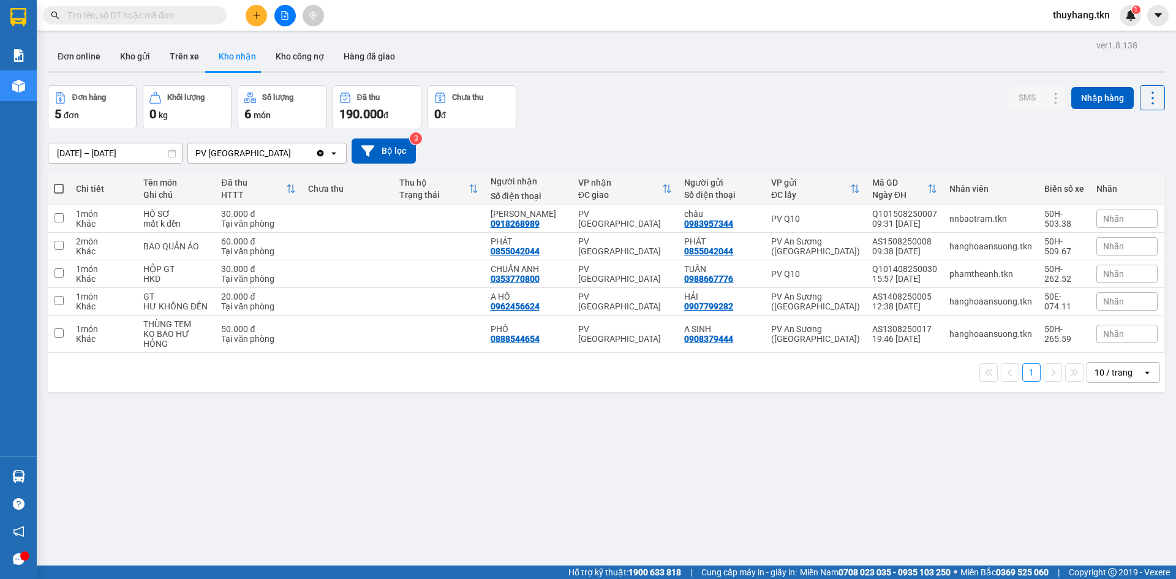
click at [369, 459] on div "ver 1.8.138 Đơn online Kho gửi Trên xe Kho nhận Kho công nợ Hàng đã giao Đơn hà…" at bounding box center [606, 326] width 1127 height 579
click at [248, 13] on button at bounding box center [256, 15] width 21 height 21
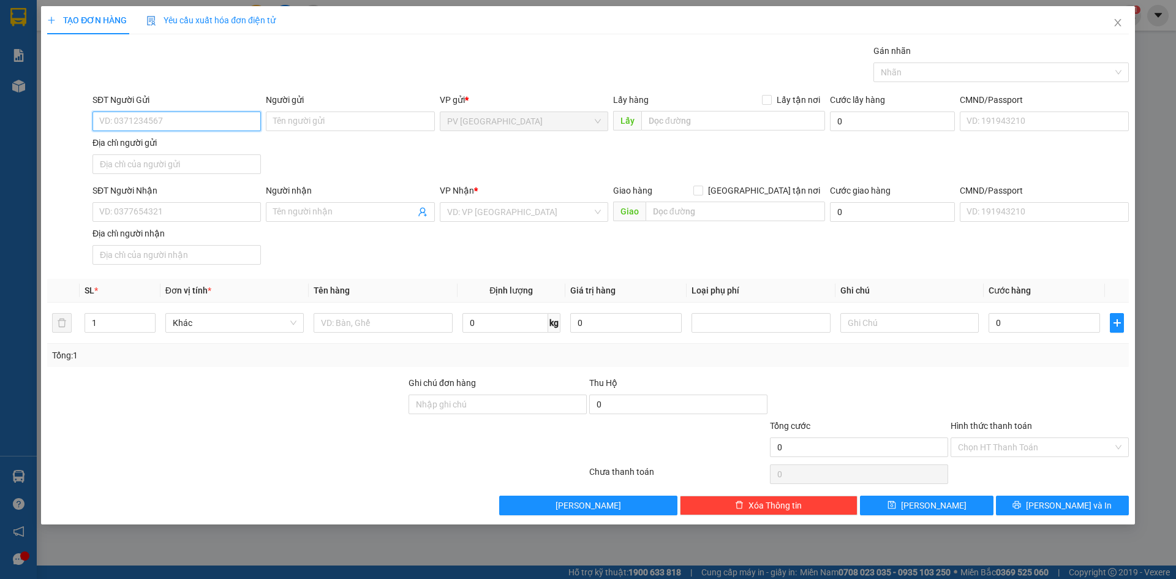
click at [189, 123] on input "SĐT Người Gửi" at bounding box center [176, 121] width 168 height 20
click at [186, 151] on div "0949563532 - sa" at bounding box center [177, 145] width 154 height 13
type input "0949563532"
type input "sa"
type input "0918383566"
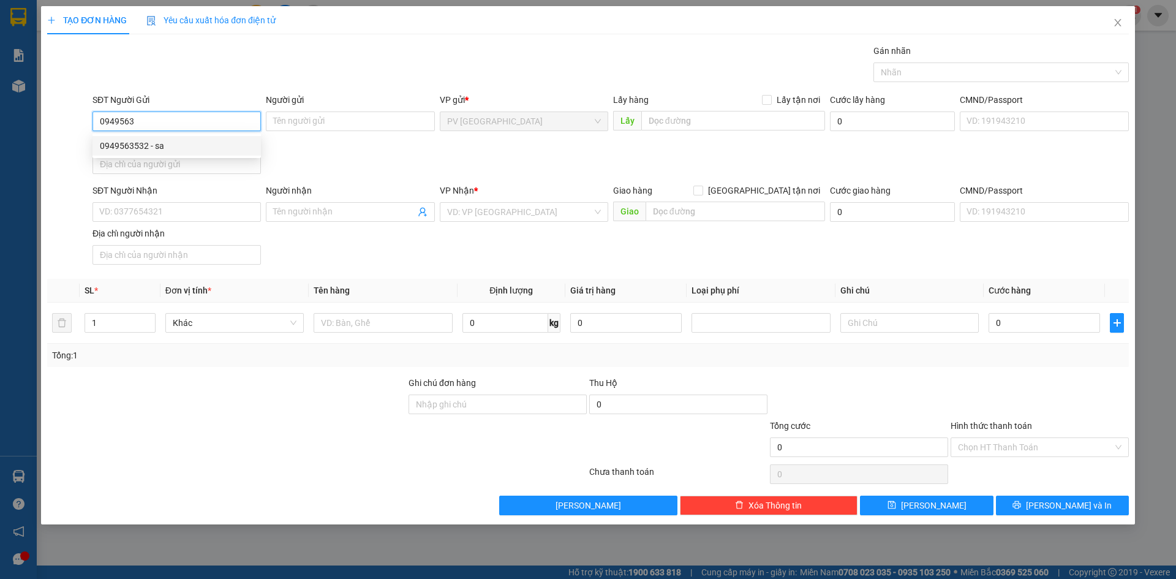
type input "SET"
type input "20.000"
type input "0949563532"
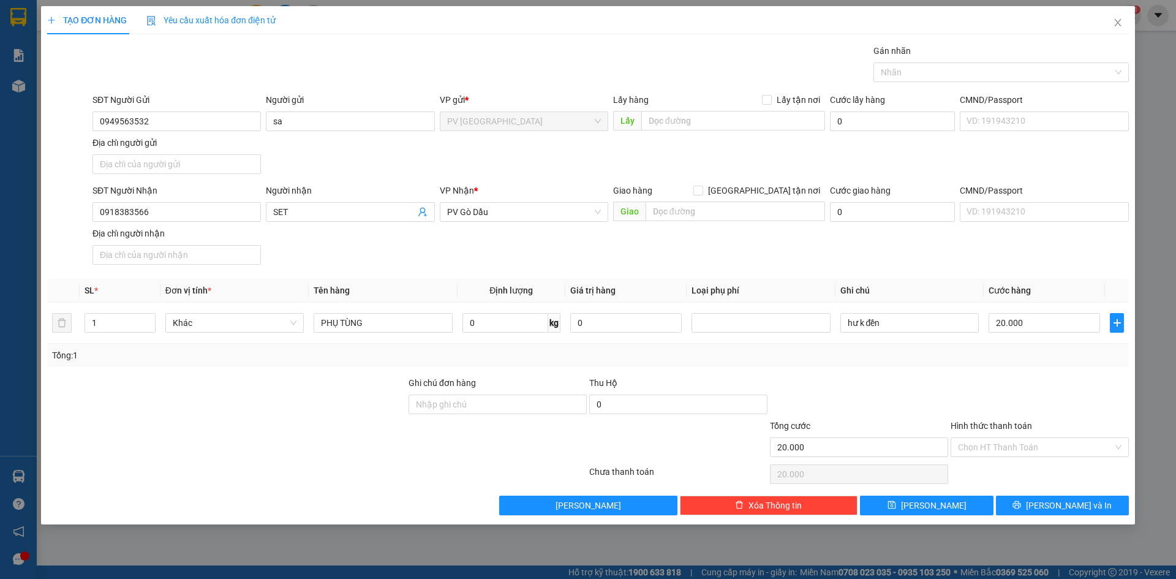
click at [312, 250] on div "SĐT Người Nhận 0918383566 Người nhận SET VP Nhận * PV Gò Dầu Giao hàng [GEOGRAP…" at bounding box center [610, 227] width 1041 height 86
click at [233, 212] on input "0918383566" at bounding box center [176, 212] width 168 height 20
click at [909, 326] on input "hư k đền" at bounding box center [909, 323] width 138 height 20
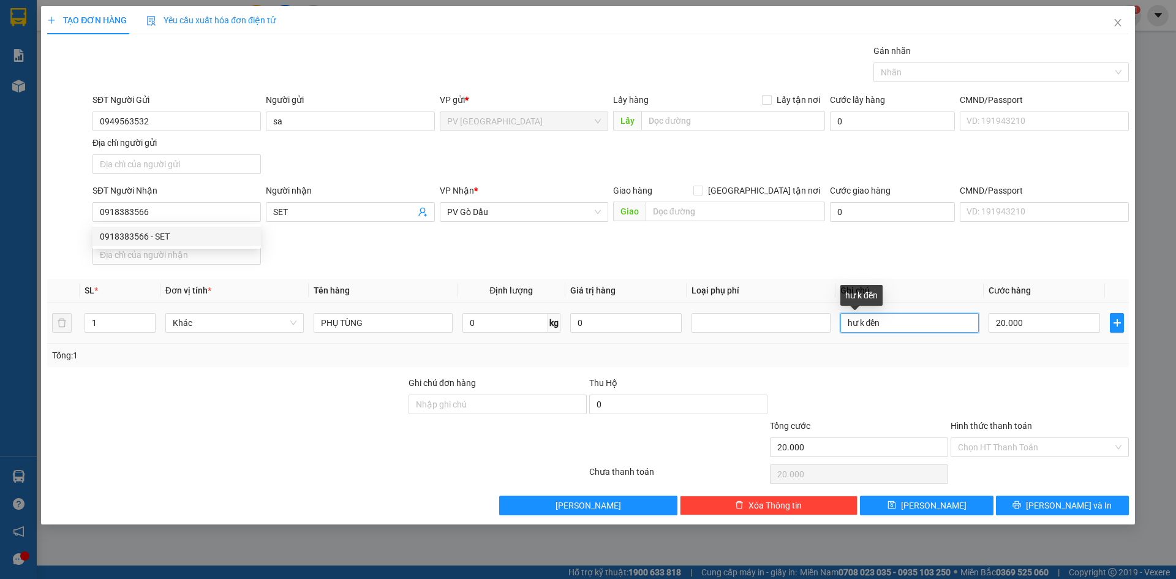
click at [909, 326] on input "hư k đền" at bounding box center [909, 323] width 138 height 20
click at [1039, 374] on div "Transit Pickup Surcharge Ids Transit Deliver Surcharge Ids Transit Deliver Surc…" at bounding box center [587, 279] width 1081 height 471
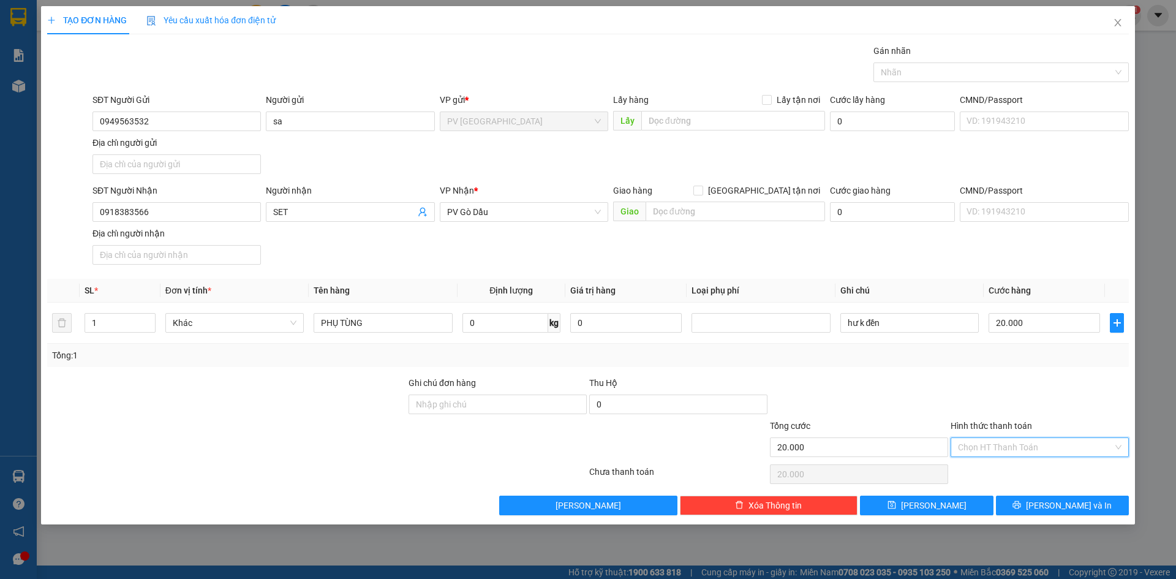
click at [1031, 450] on input "Hình thức thanh toán" at bounding box center [1035, 447] width 155 height 18
click at [1024, 470] on div "Tại văn phòng" at bounding box center [1040, 471] width 164 height 13
type input "0"
click at [1052, 511] on span "[PERSON_NAME] và In" at bounding box center [1069, 504] width 86 height 13
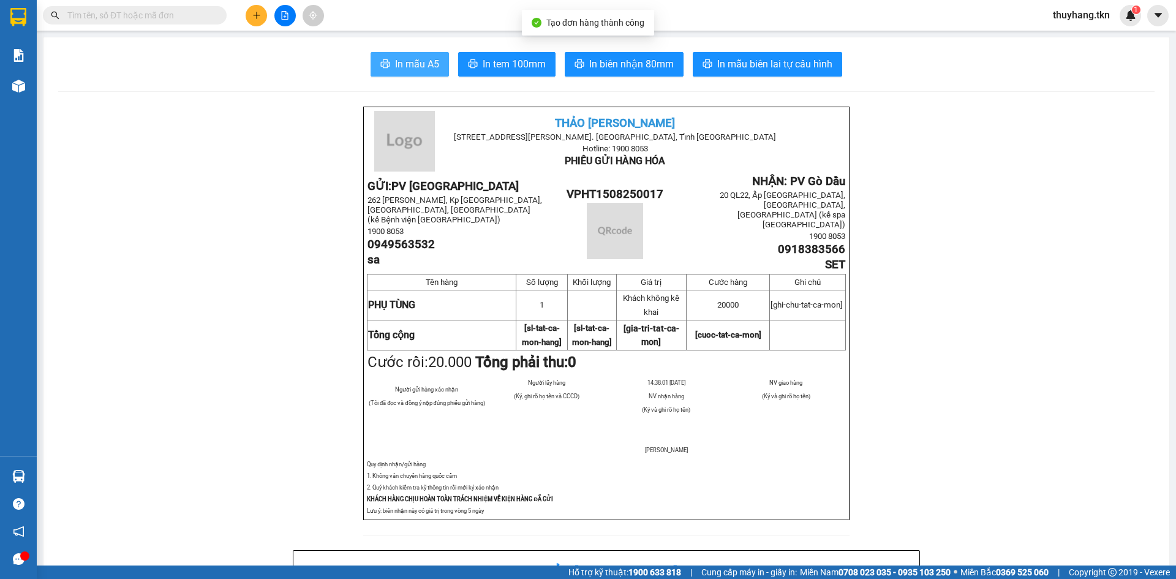
click at [388, 67] on button "In mẫu A5" at bounding box center [409, 64] width 78 height 24
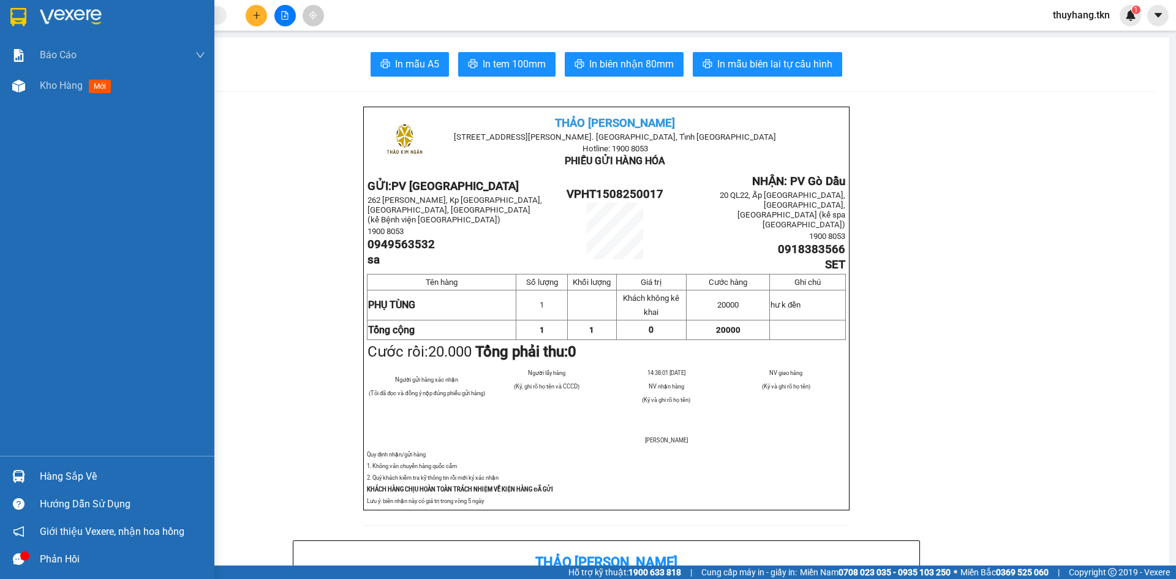
click at [25, 473] on div at bounding box center [18, 475] width 21 height 21
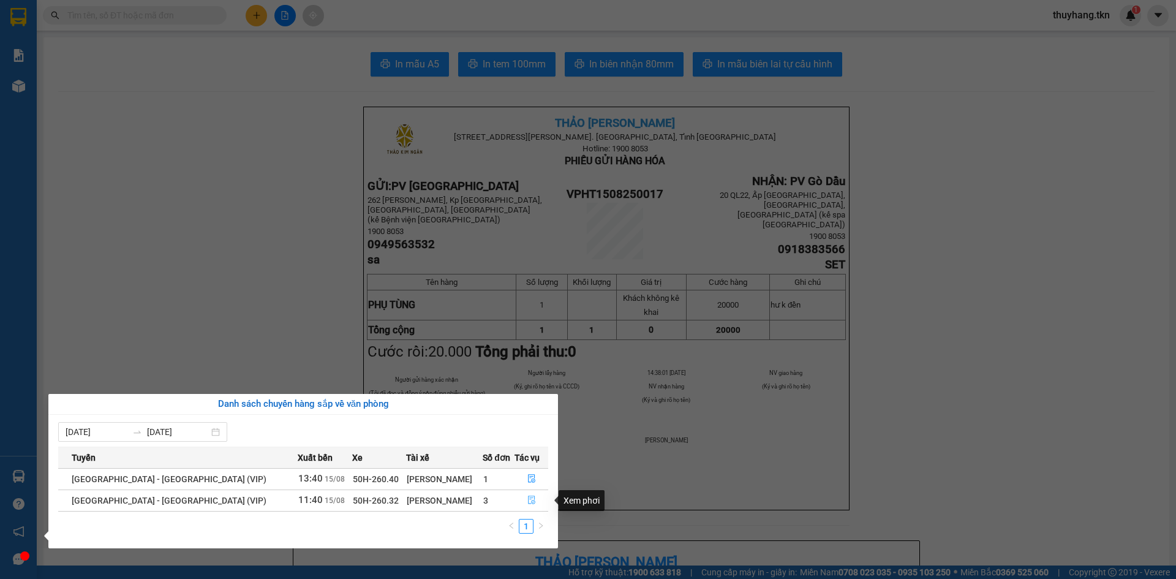
click at [529, 500] on icon "file-done" at bounding box center [531, 500] width 7 height 9
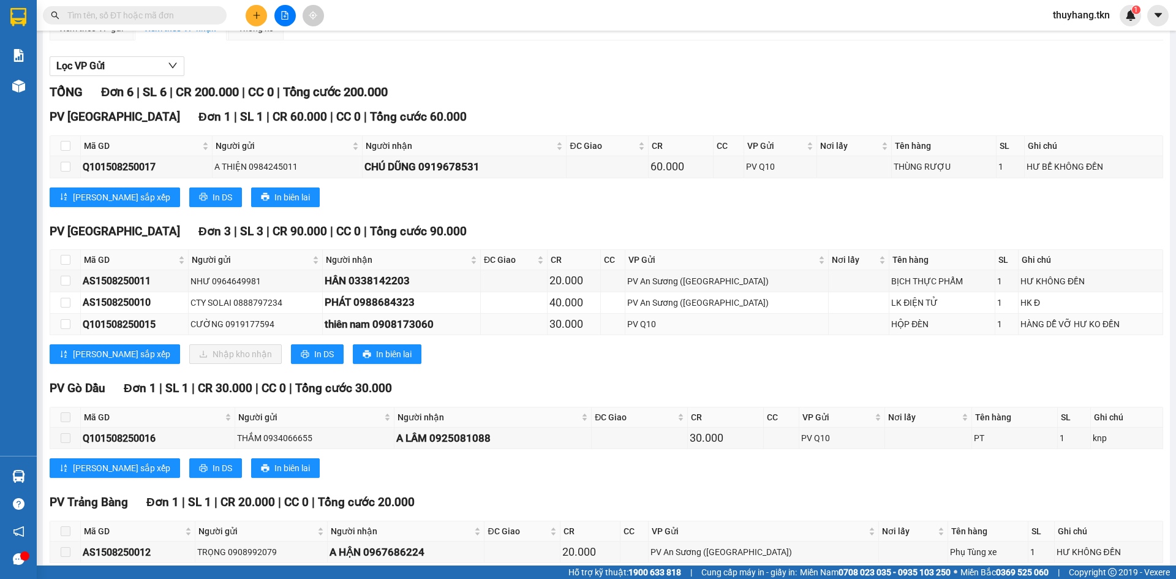
scroll to position [122, 0]
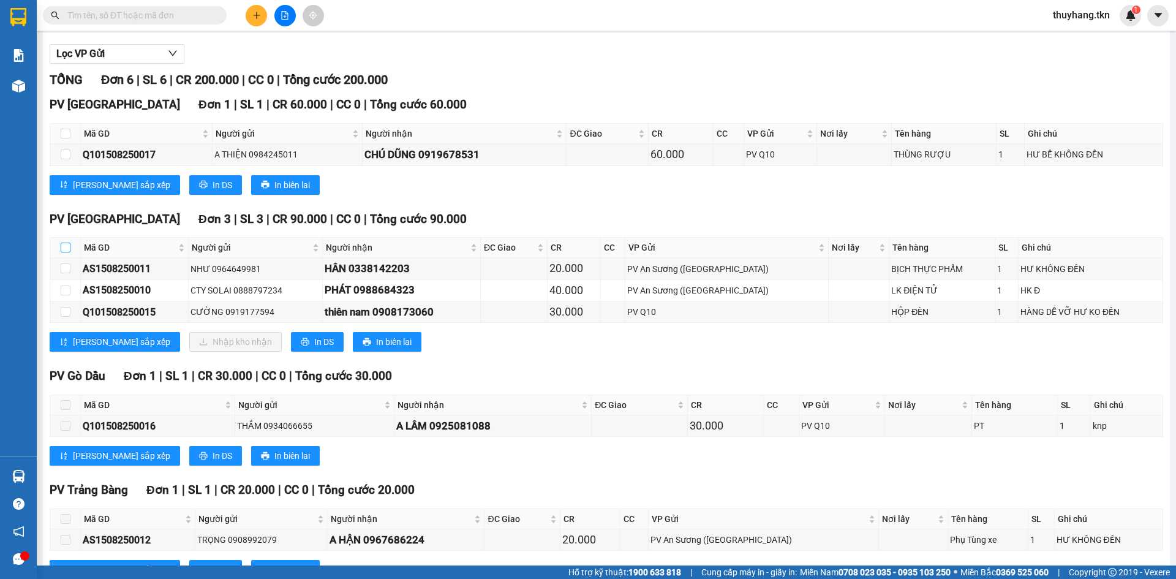
click at [65, 247] on input "checkbox" at bounding box center [66, 248] width 10 height 10
checkbox input "true"
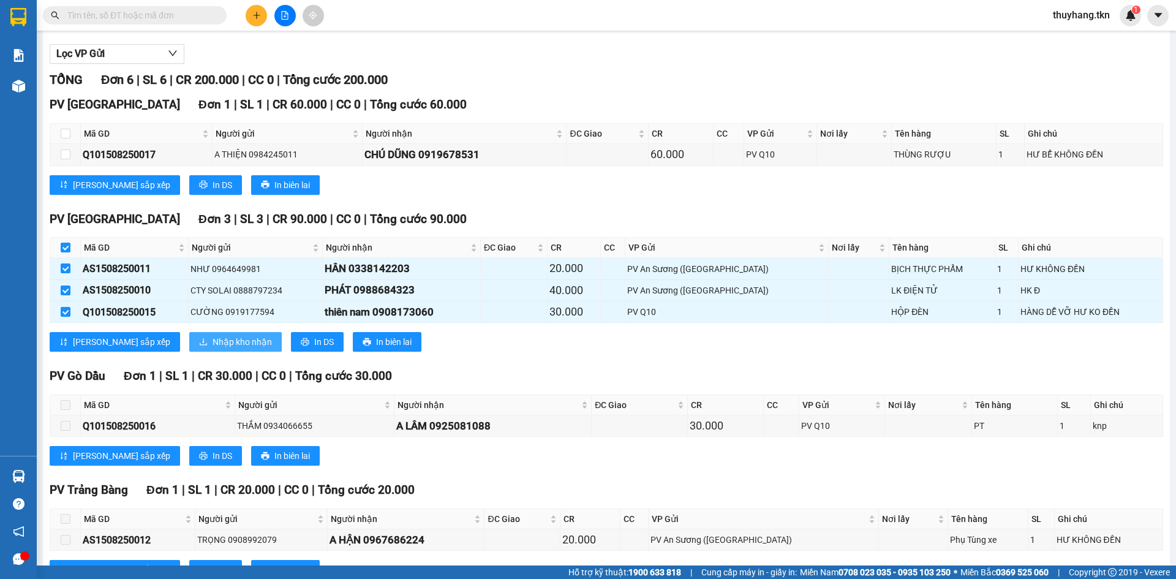
click at [212, 342] on span "Nhập kho nhận" at bounding box center [241, 341] width 59 height 13
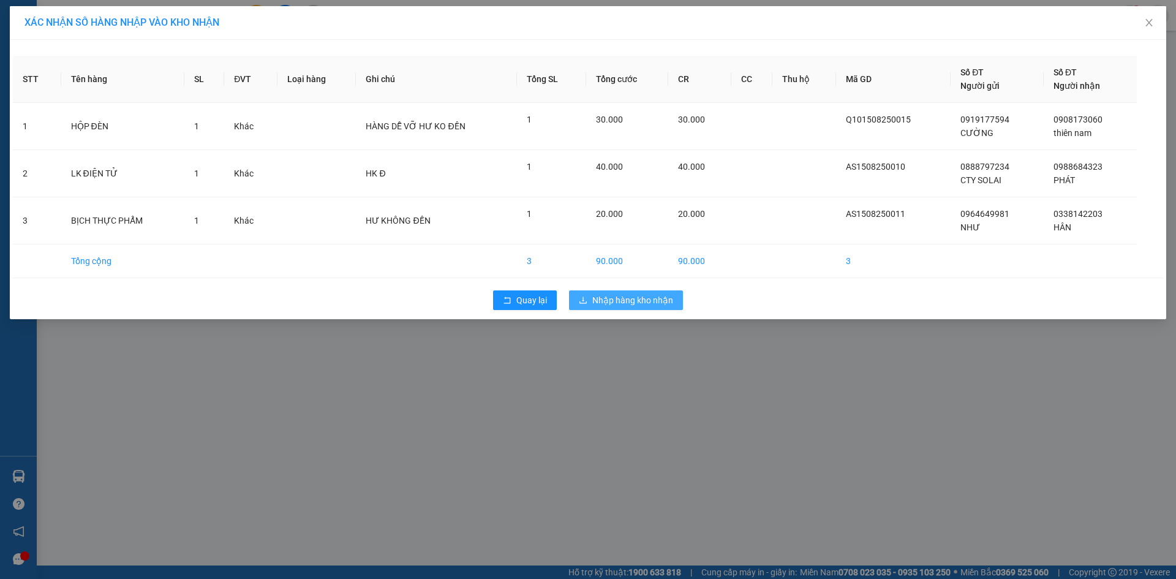
click at [617, 299] on span "Nhập hàng kho nhận" at bounding box center [632, 299] width 81 height 13
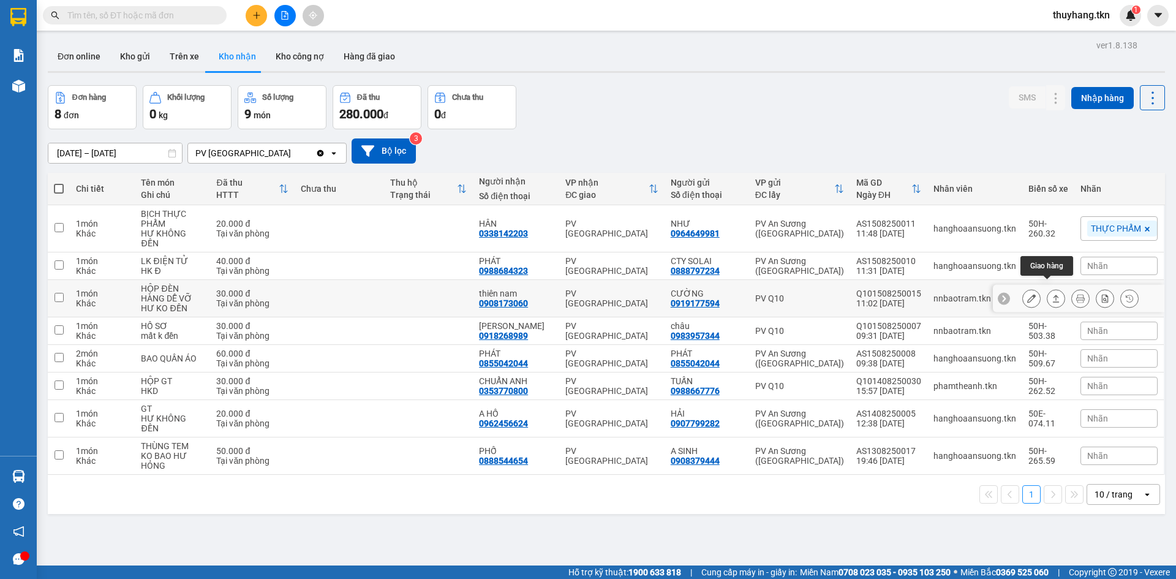
click at [1047, 290] on button at bounding box center [1055, 298] width 17 height 21
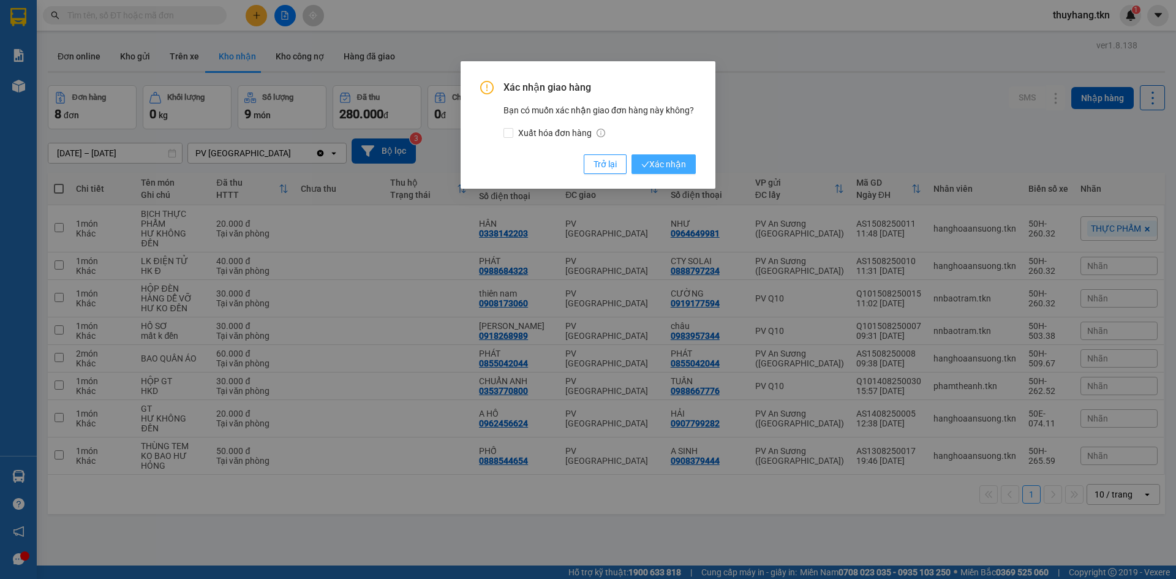
click at [660, 163] on span "Xác nhận" at bounding box center [663, 163] width 45 height 13
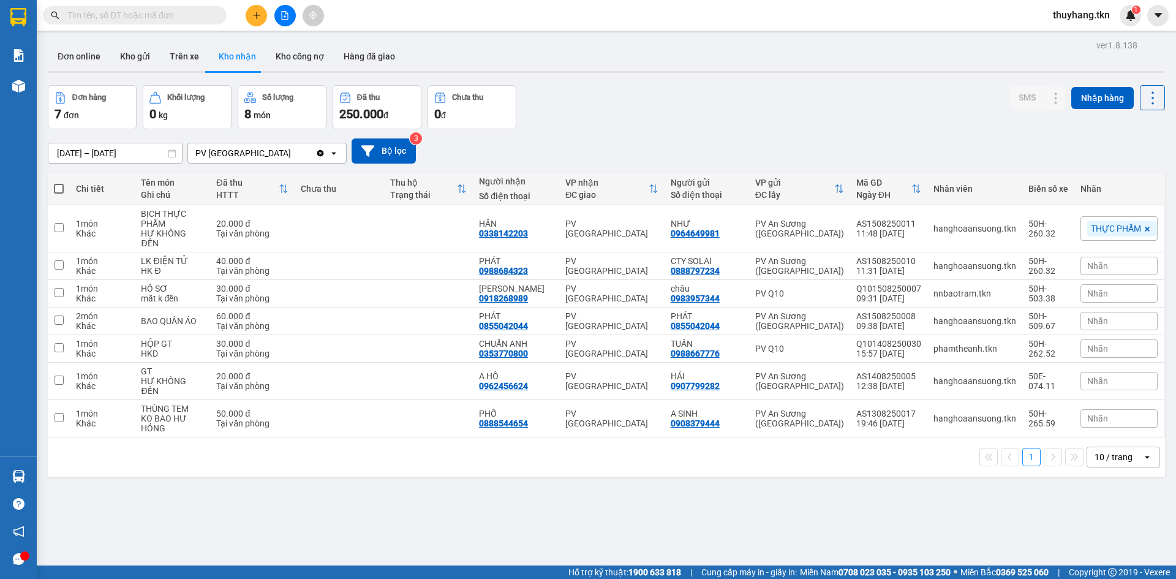
click at [849, 131] on div "[DATE] – [DATE] Press the down arrow key to interact with the calendar and sele…" at bounding box center [606, 150] width 1117 height 43
click at [130, 65] on button "Kho gửi" at bounding box center [135, 56] width 50 height 29
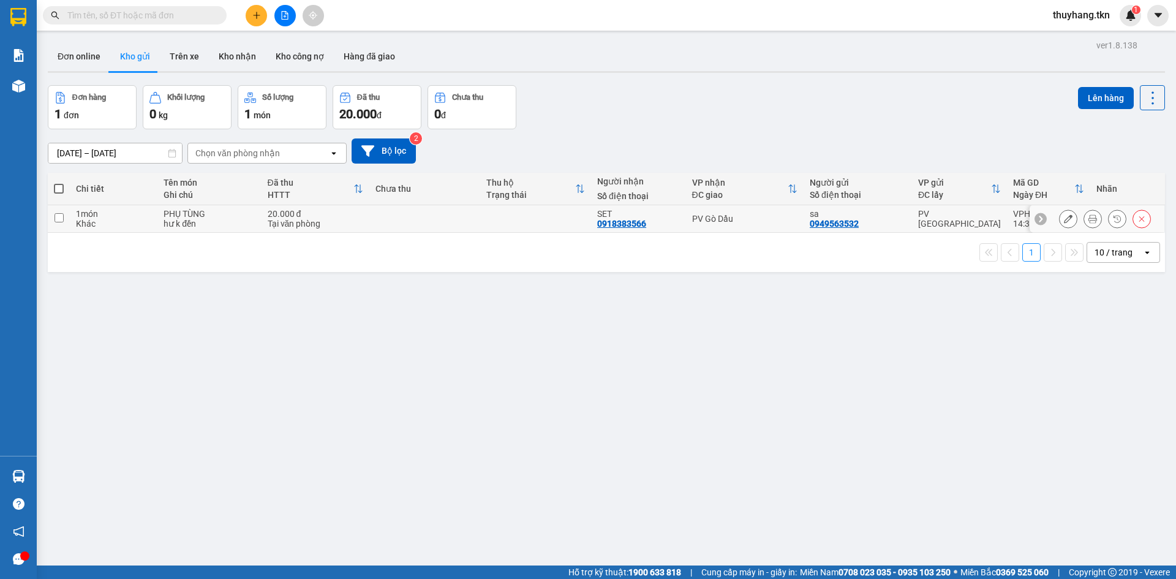
click at [407, 213] on td at bounding box center [424, 219] width 111 height 28
checkbox input "true"
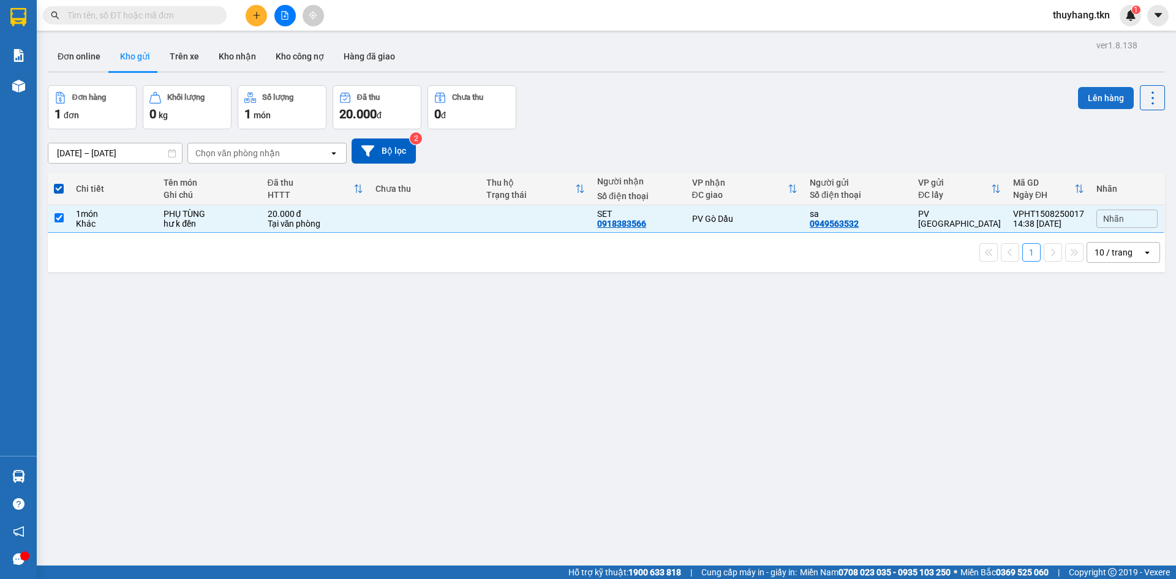
click at [1092, 107] on button "Lên hàng" at bounding box center [1106, 98] width 56 height 22
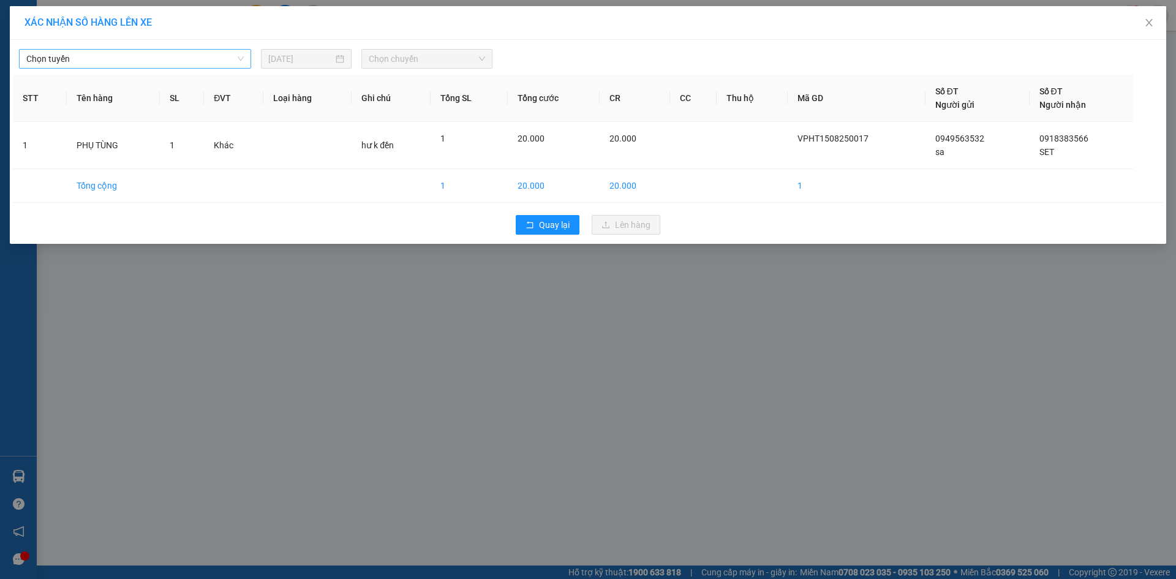
click at [209, 54] on span "Chọn tuyến" at bounding box center [134, 59] width 217 height 18
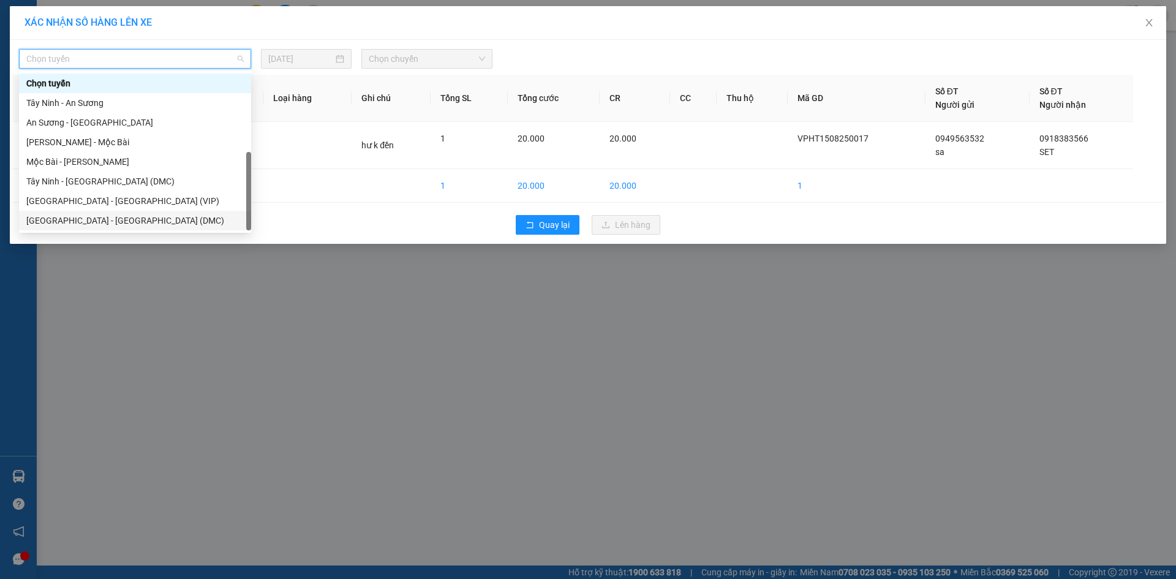
scroll to position [20, 0]
click at [180, 221] on div "Tây Ninh - [GEOGRAPHIC_DATA] (VIP)" at bounding box center [134, 220] width 217 height 13
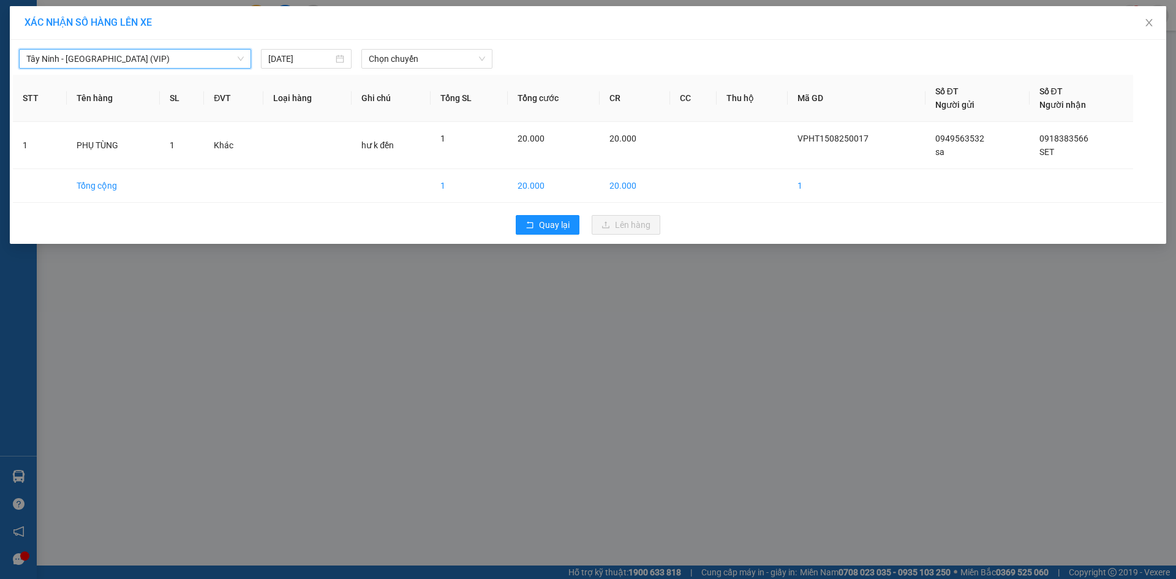
click at [432, 48] on div "Tây Ninh - [GEOGRAPHIC_DATA] (VIP) [GEOGRAPHIC_DATA] - [GEOGRAPHIC_DATA] (VIP) …" at bounding box center [588, 56] width 1150 height 26
click at [432, 58] on span "Chọn chuyến" at bounding box center [427, 59] width 116 height 18
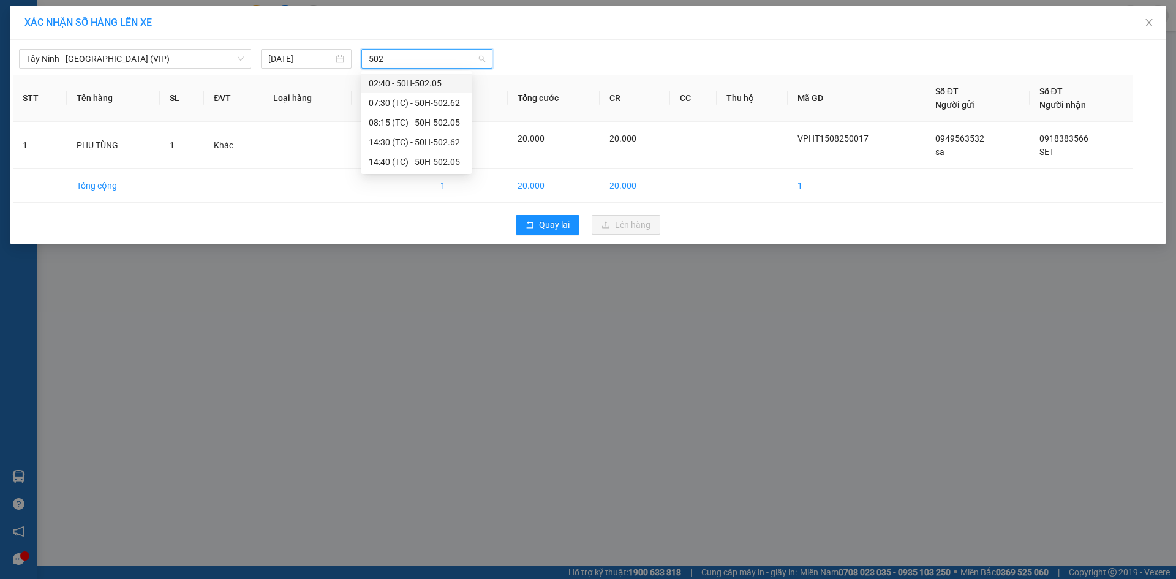
scroll to position [0, 0]
type input "50205"
click at [430, 124] on div "14:40 (TC) - 50H-502.05" at bounding box center [417, 122] width 96 height 13
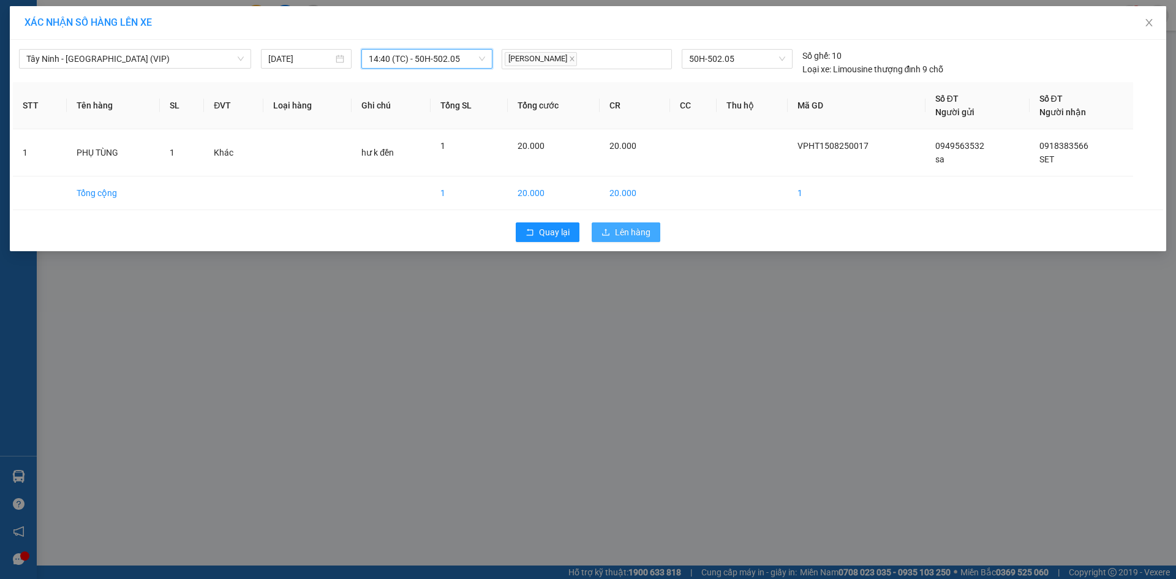
click at [607, 230] on icon "upload" at bounding box center [605, 232] width 9 height 9
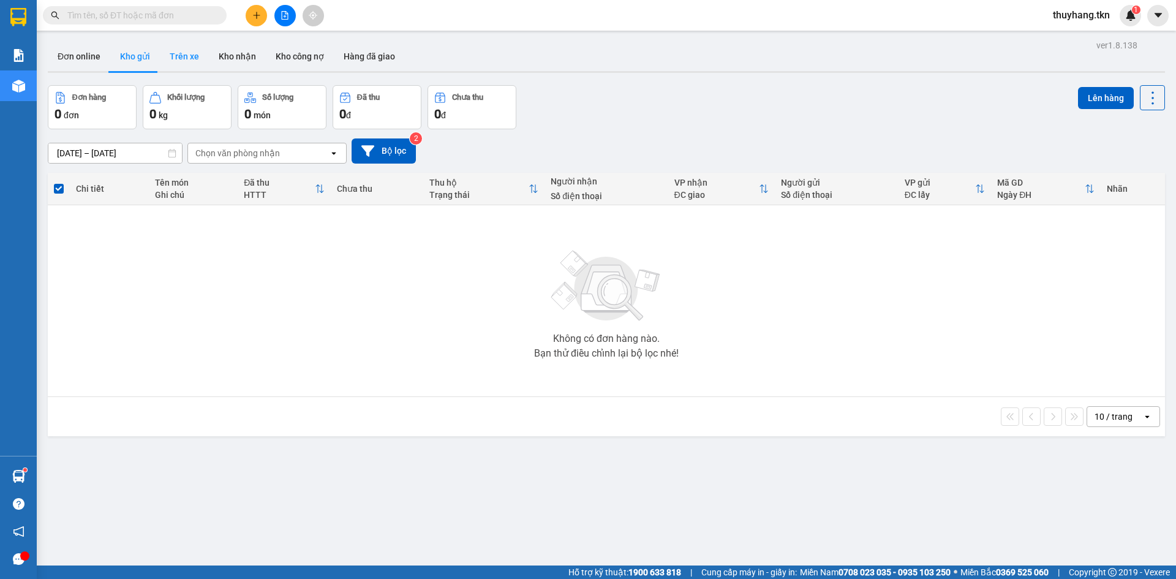
click at [195, 53] on button "Trên xe" at bounding box center [184, 56] width 49 height 29
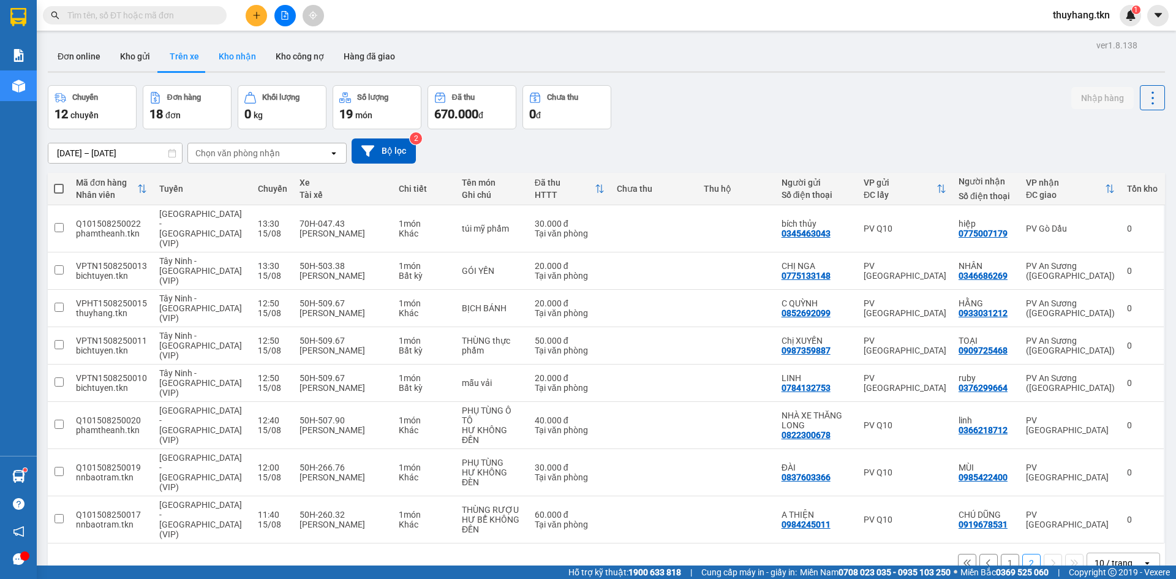
click at [239, 59] on button "Kho nhận" at bounding box center [237, 56] width 57 height 29
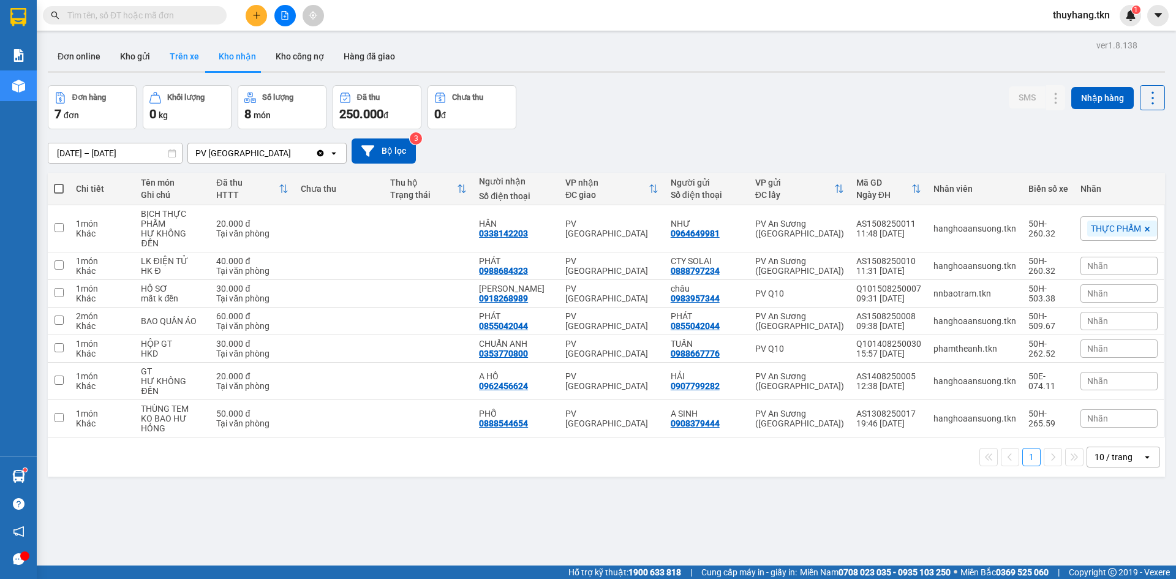
click at [197, 58] on button "Trên xe" at bounding box center [184, 56] width 49 height 29
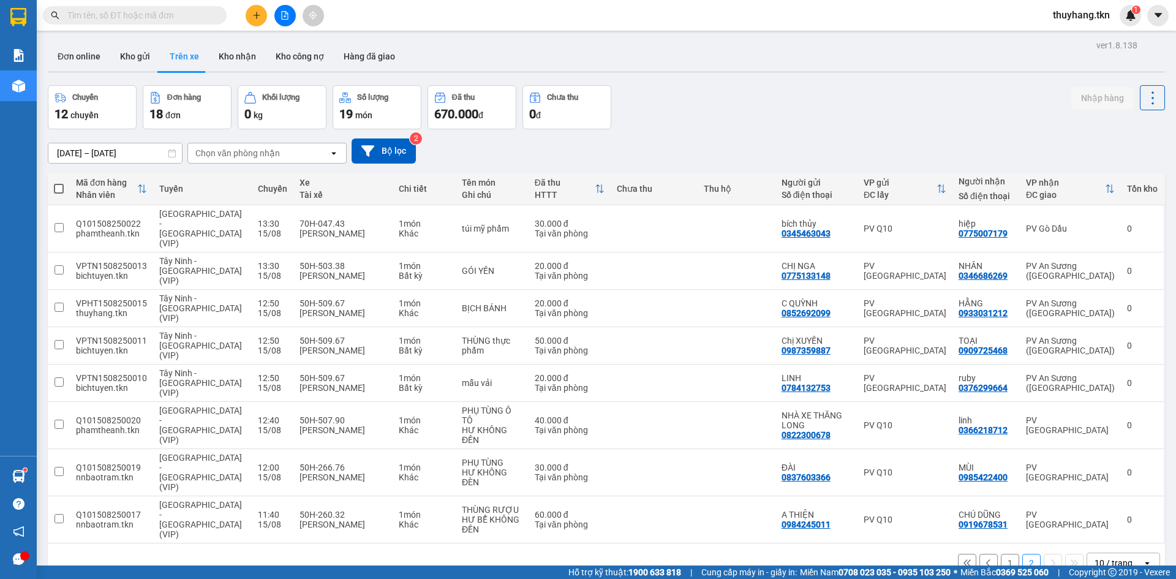
click at [1006, 554] on button "1" at bounding box center [1010, 563] width 18 height 18
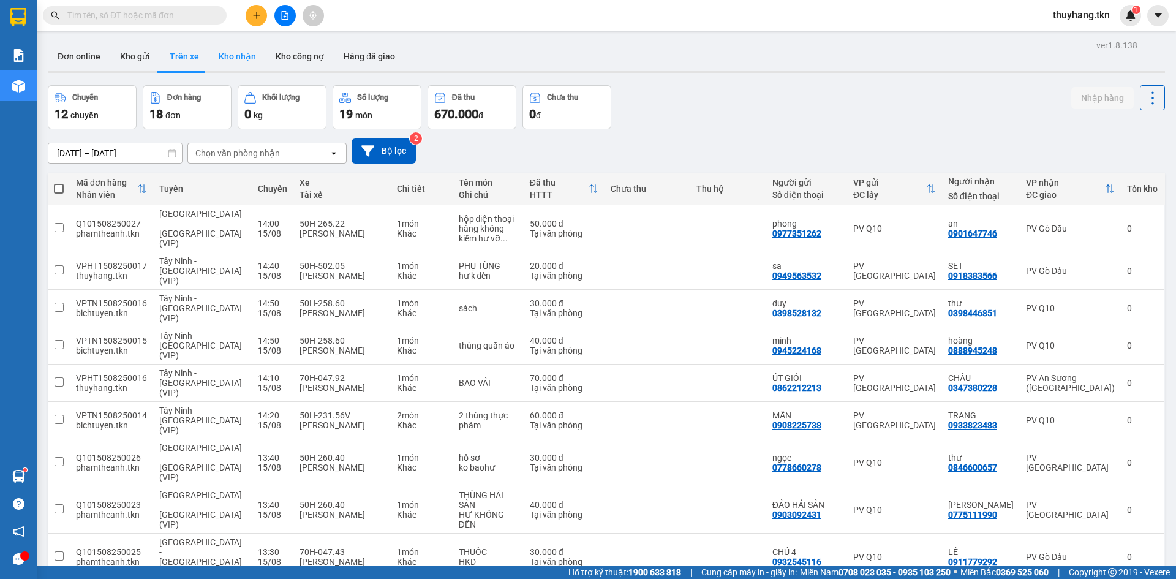
click at [236, 53] on button "Kho nhận" at bounding box center [237, 56] width 57 height 29
type input "[DATE] – [DATE]"
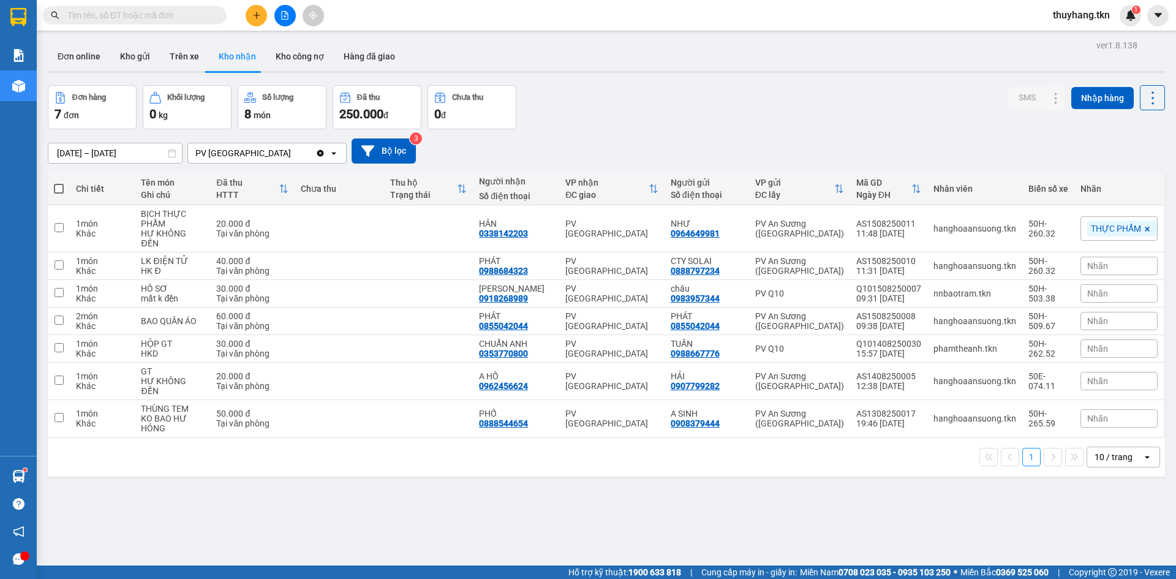
click at [917, 137] on div "[DATE] – [DATE] Press the down arrow key to interact with the calendar and sele…" at bounding box center [606, 150] width 1117 height 43
click at [553, 62] on div "Đơn online Kho gửi Trên xe Kho nhận Kho công nợ Hàng đã giao" at bounding box center [606, 58] width 1117 height 32
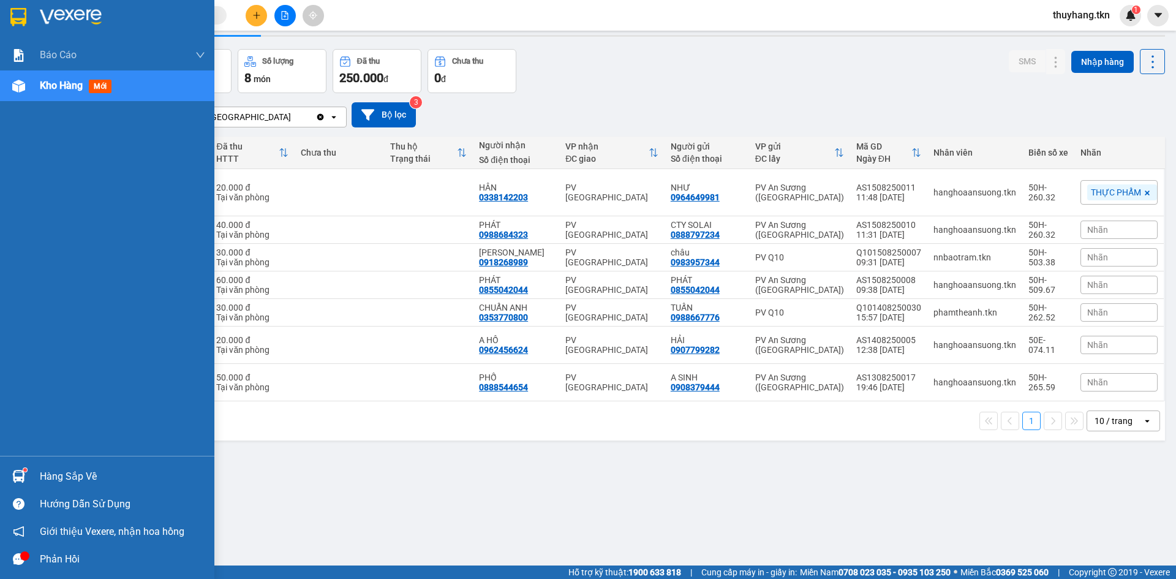
scroll to position [56, 0]
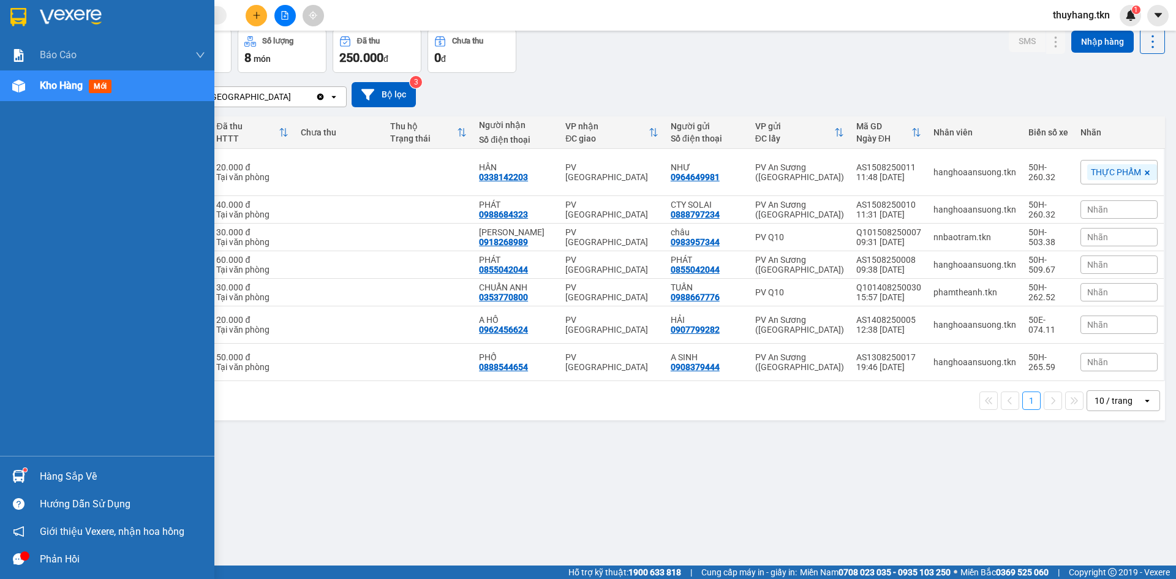
click at [70, 469] on div "Hàng sắp về" at bounding box center [122, 476] width 165 height 18
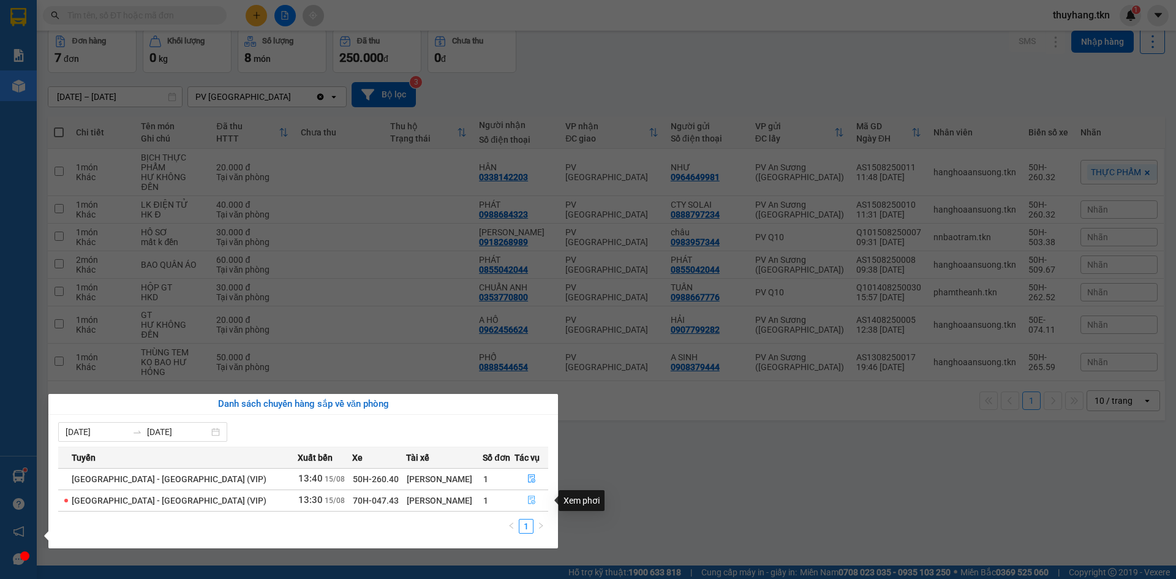
click at [528, 496] on icon "file-done" at bounding box center [531, 500] width 7 height 9
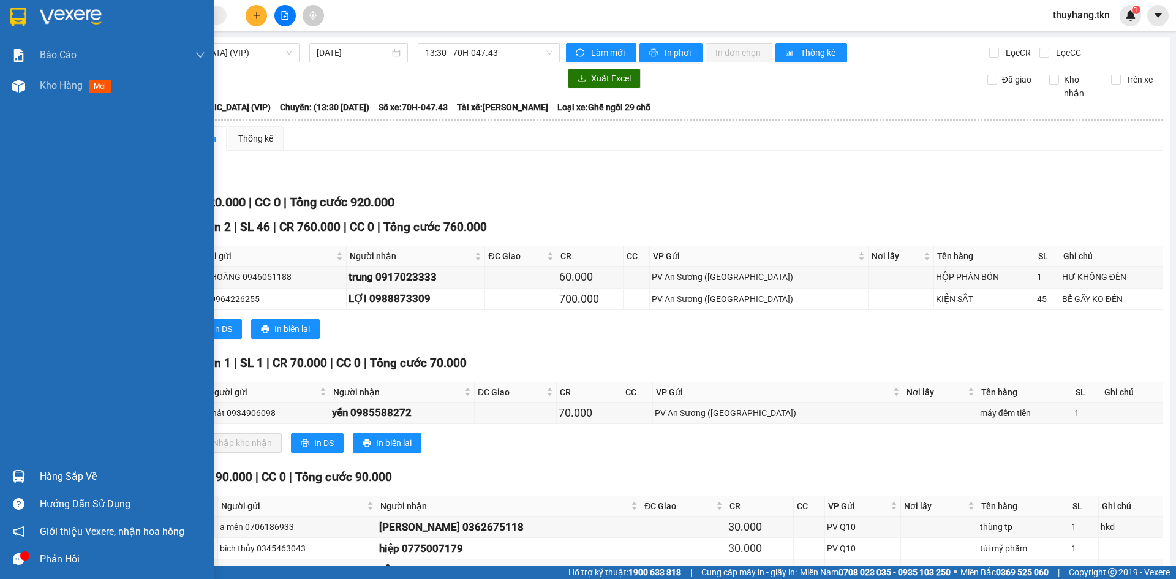
click at [20, 476] on img at bounding box center [18, 476] width 13 height 13
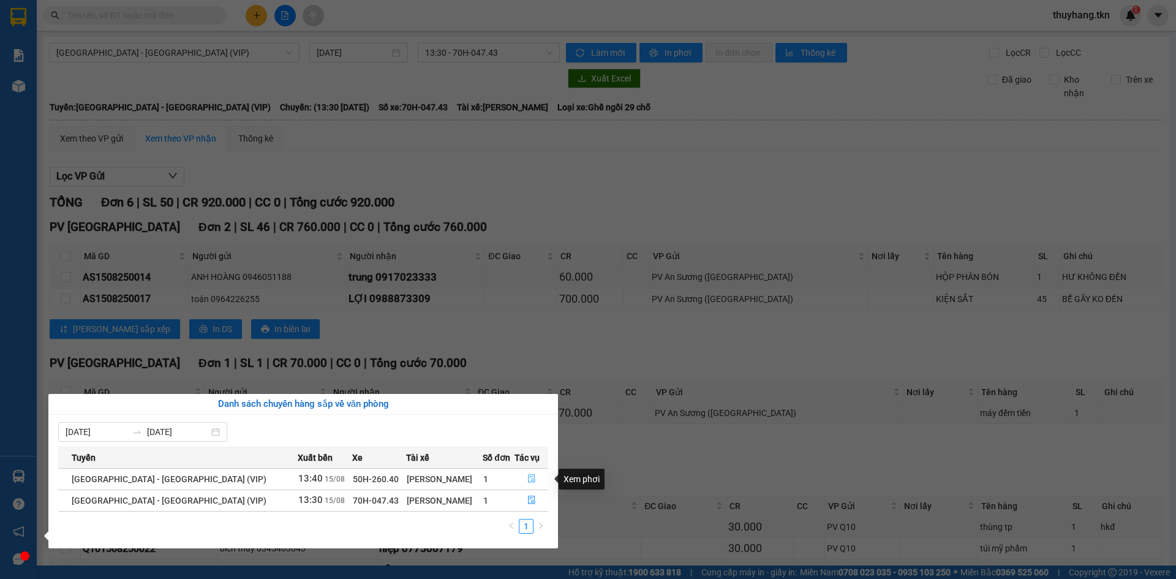
click at [521, 476] on button "button" at bounding box center [531, 479] width 32 height 20
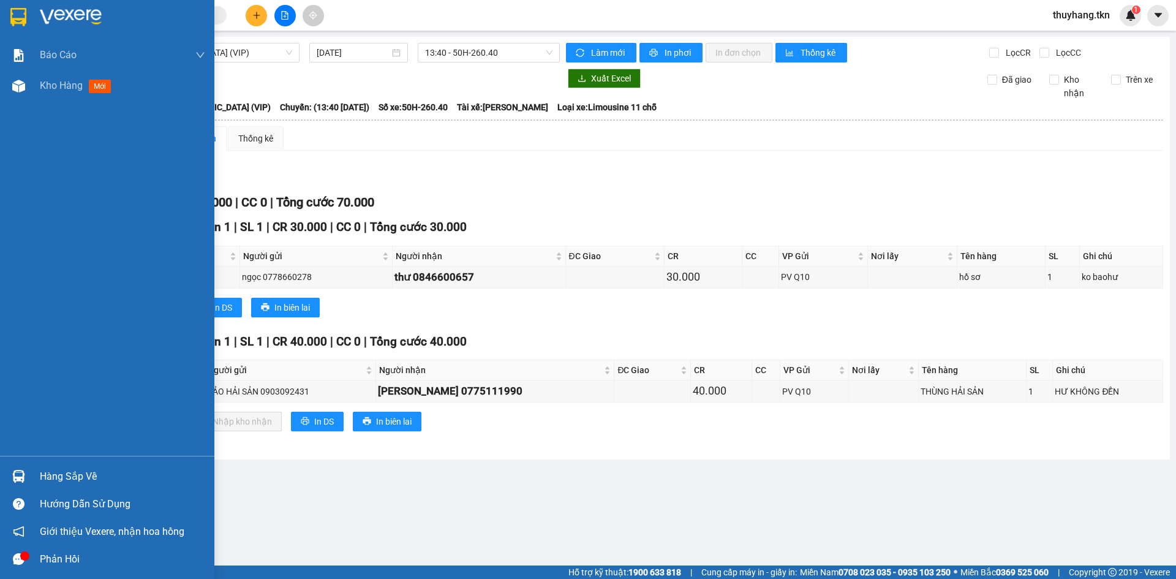
click at [34, 469] on div "Hàng sắp về" at bounding box center [107, 476] width 214 height 28
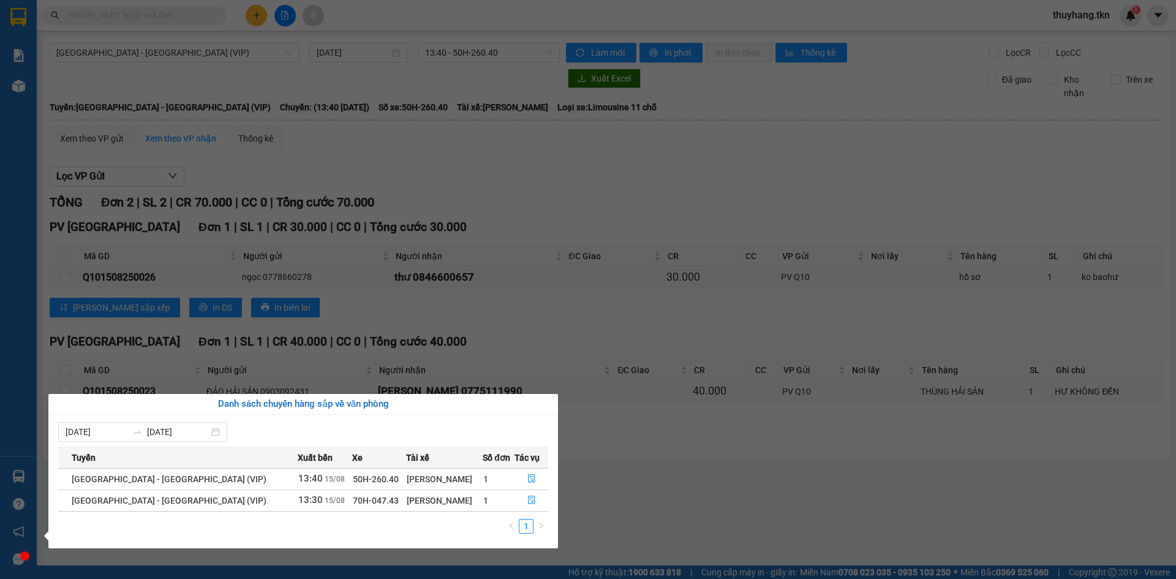
click at [340, 87] on section "Kết quả tìm kiếm ( 1 ) Bộ lọc Mã ĐH Trạng thái Món hàng Thu hộ Tổng cước Chưa c…" at bounding box center [588, 289] width 1176 height 579
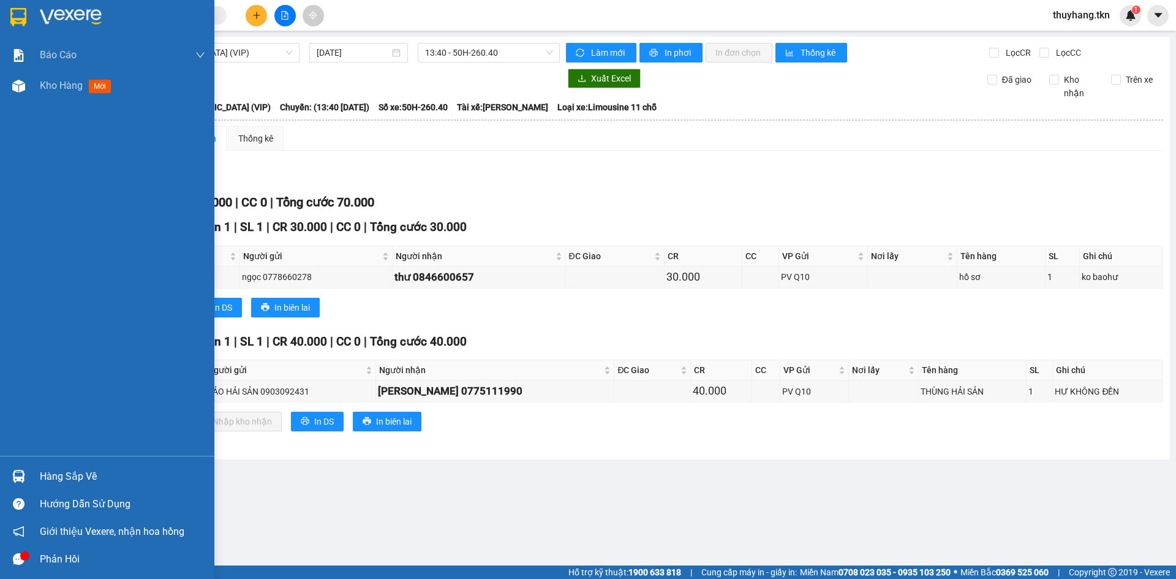
click at [19, 8] on img at bounding box center [18, 17] width 16 height 18
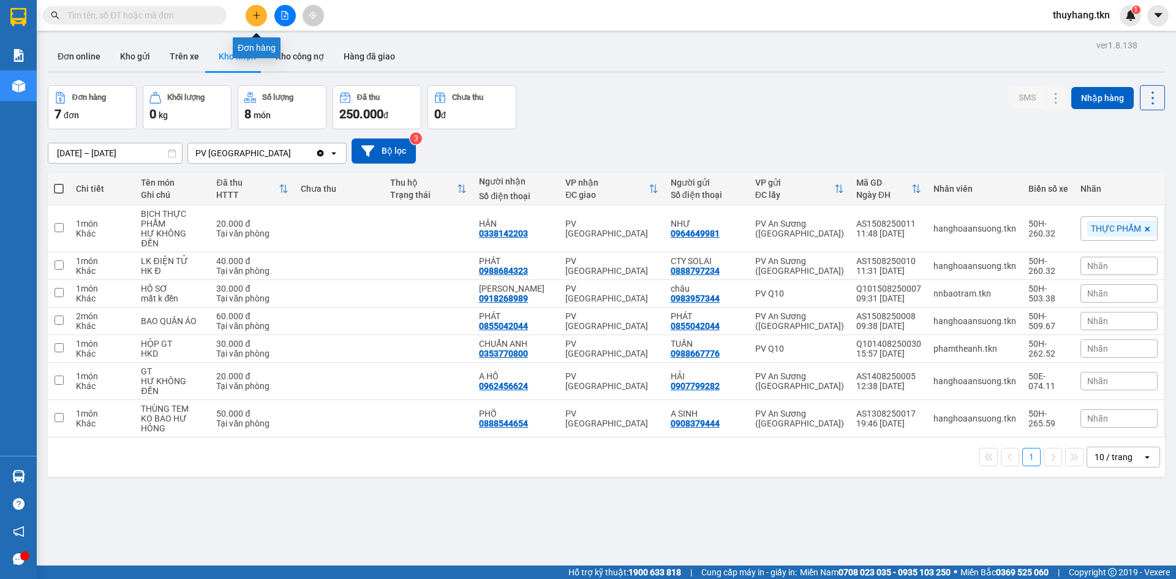
click at [259, 19] on icon "plus" at bounding box center [256, 15] width 9 height 9
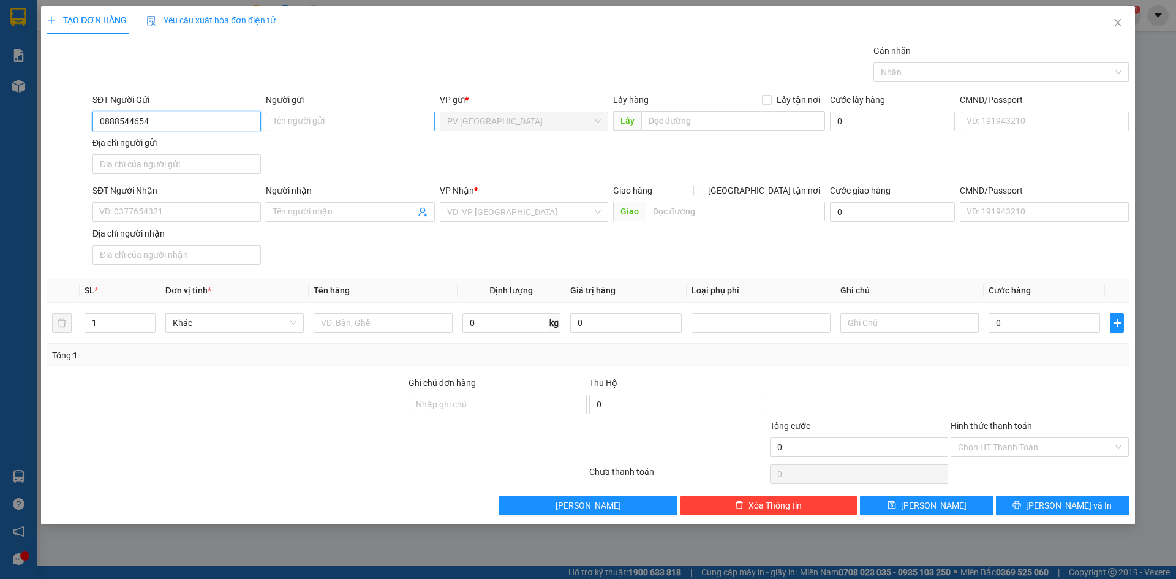
type input "0888544654"
click at [333, 121] on input "Người gửi" at bounding box center [350, 121] width 168 height 20
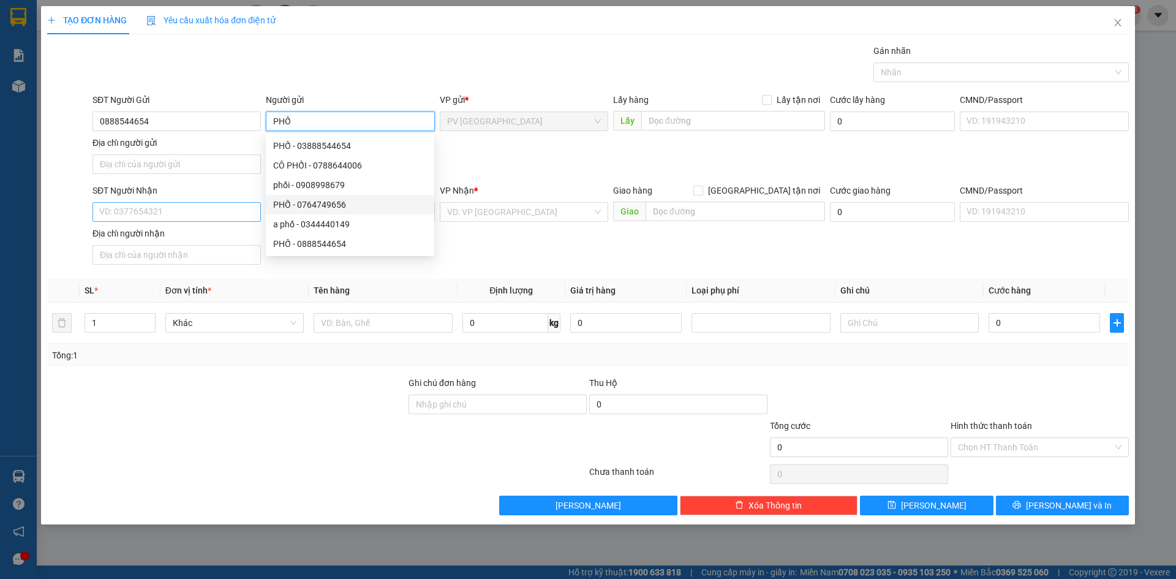
type input "PHỐ"
click at [237, 211] on input "SĐT Người Nhận" at bounding box center [176, 212] width 168 height 20
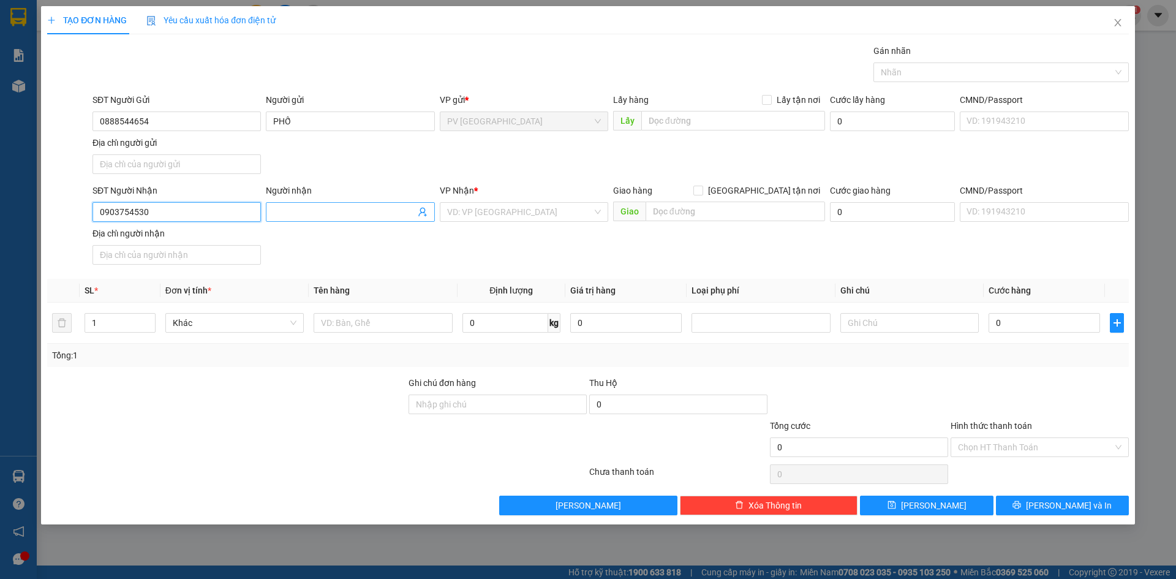
type input "0903754530"
click at [325, 214] on input "Người nhận" at bounding box center [343, 211] width 141 height 13
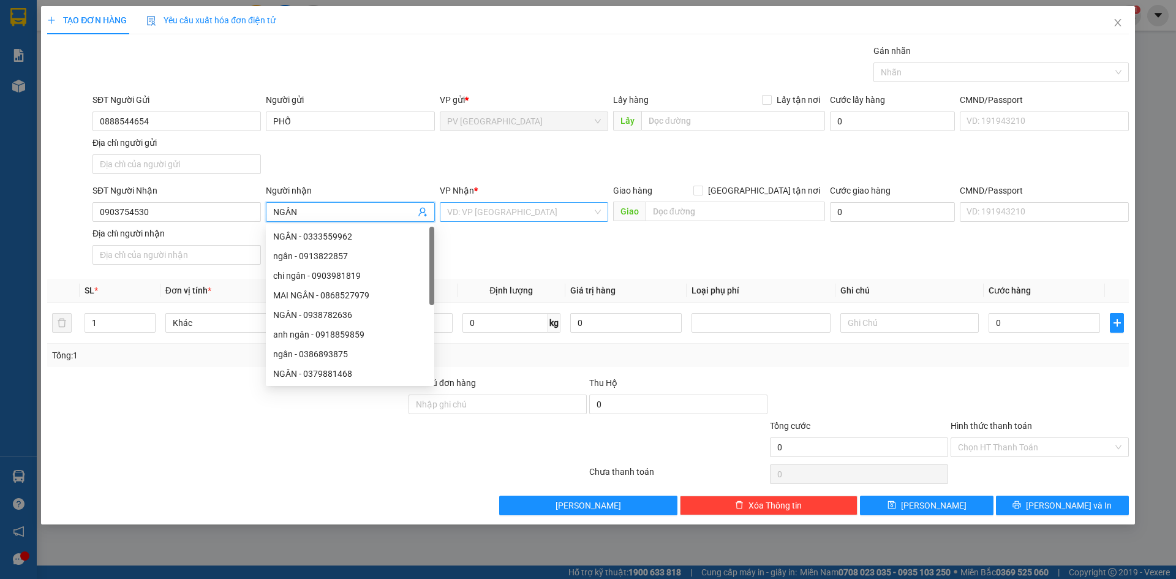
type input "NGÂN"
click at [512, 206] on input "search" at bounding box center [519, 212] width 145 height 18
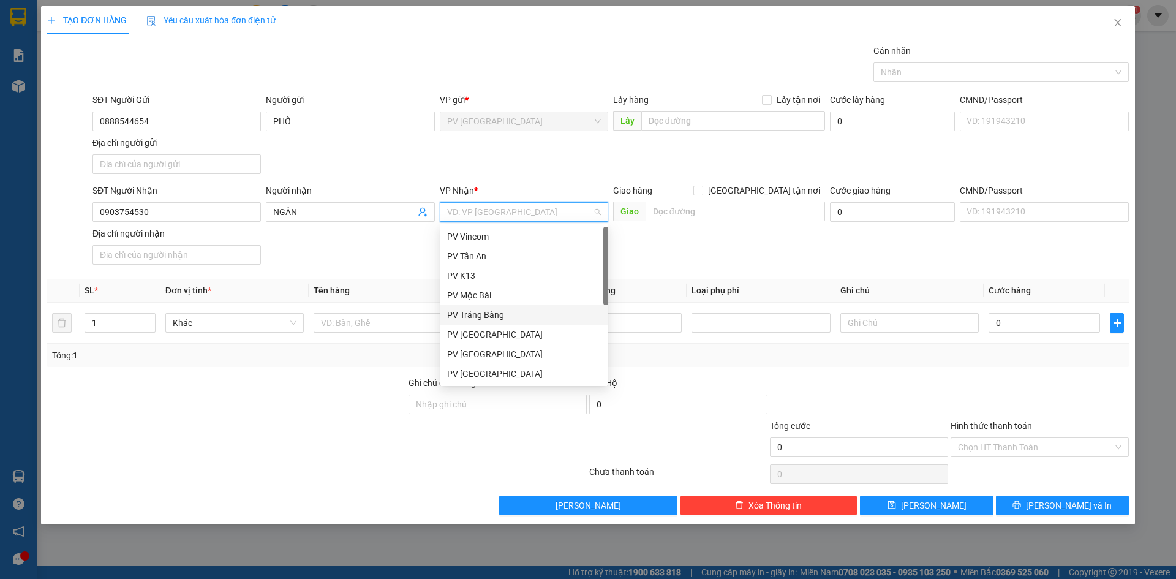
click at [512, 320] on div "PV Trảng Bàng" at bounding box center [524, 314] width 154 height 13
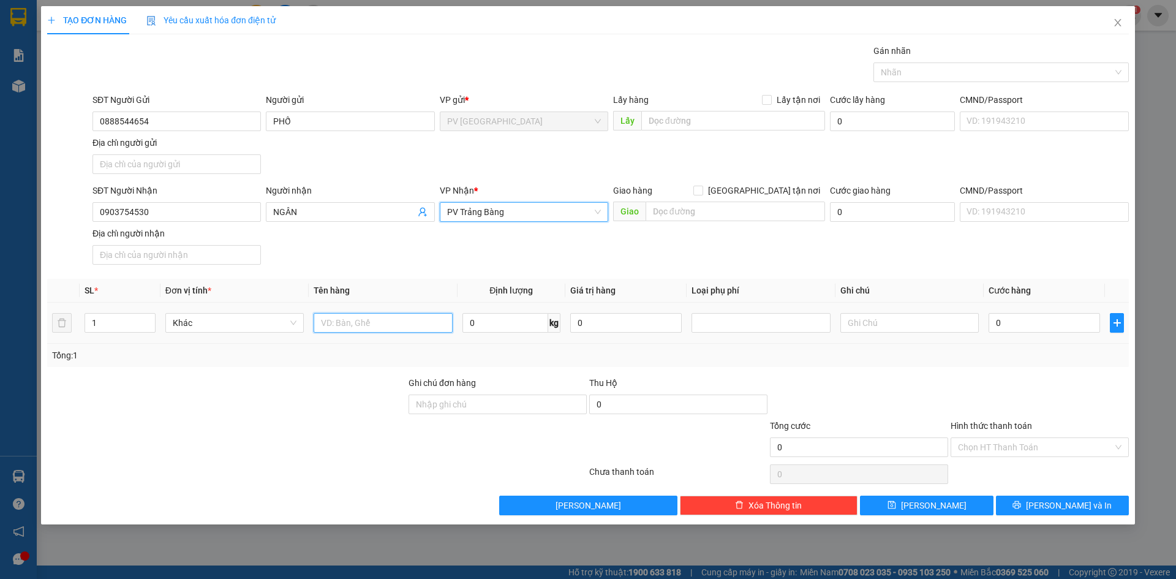
click at [395, 328] on input "text" at bounding box center [383, 323] width 138 height 20
type input "THÙNG KEM ĐÁNH RĂNG"
click at [1022, 321] on input "0" at bounding box center [1043, 323] width 111 height 20
type input "3"
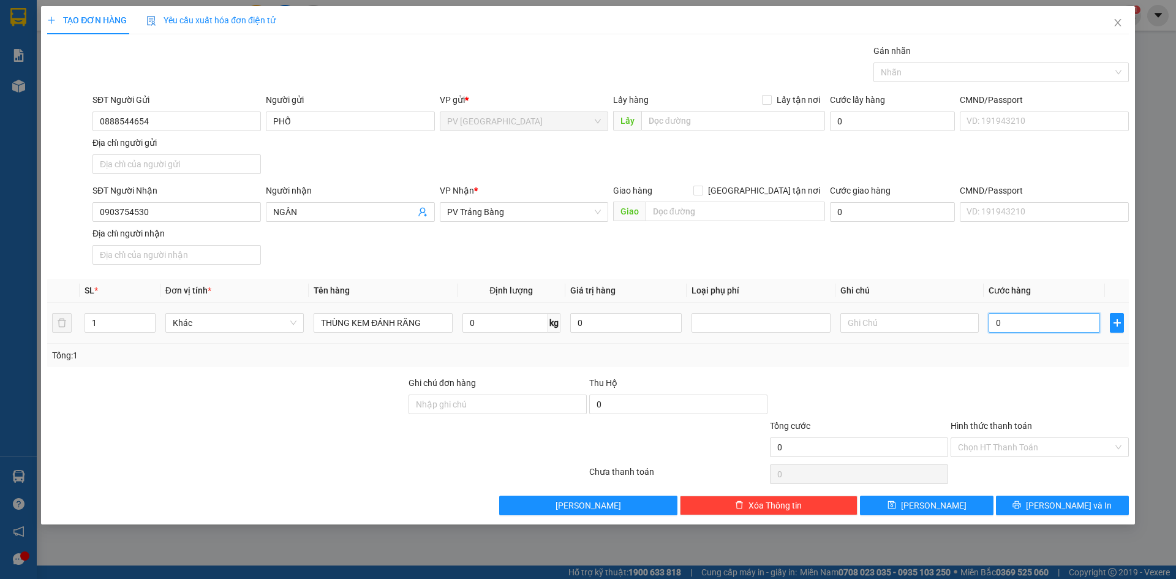
type input "3"
type input "30"
type input "30.000"
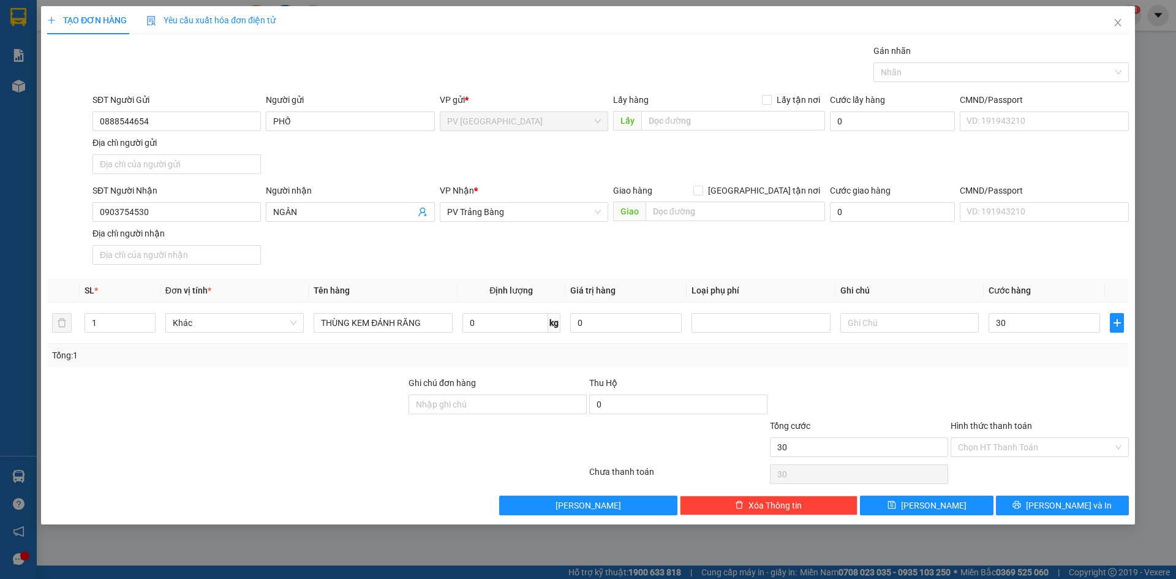
type input "30.000"
click at [973, 390] on div at bounding box center [1039, 397] width 181 height 43
click at [1017, 444] on input "Hình thức thanh toán" at bounding box center [1035, 447] width 155 height 18
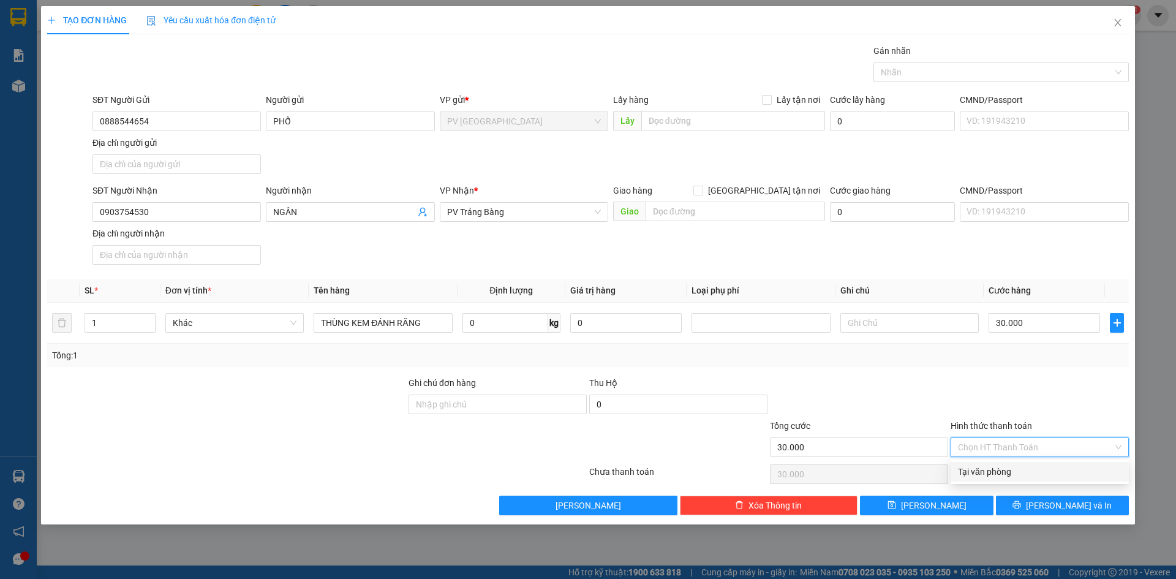
drag, startPoint x: 1010, startPoint y: 467, endPoint x: 1045, endPoint y: 496, distance: 45.6
click at [1010, 468] on div "Tại văn phòng" at bounding box center [1040, 471] width 164 height 13
type input "0"
click at [1048, 500] on button "[PERSON_NAME] và In" at bounding box center [1062, 505] width 133 height 20
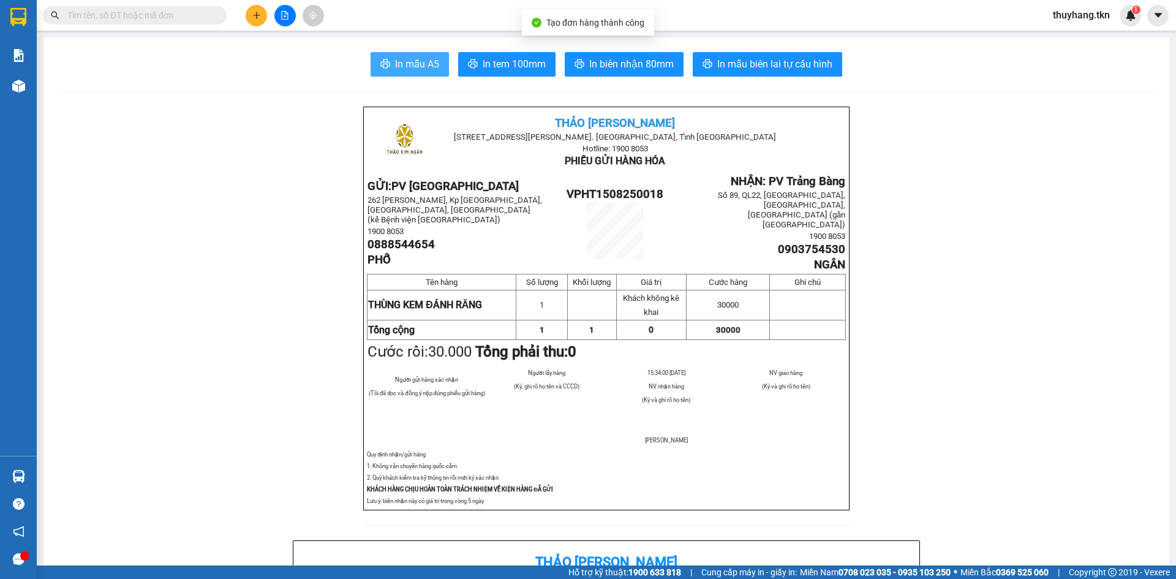
click at [431, 70] on span "In mẫu A5" at bounding box center [417, 63] width 44 height 15
click at [260, 17] on icon "plus" at bounding box center [256, 15] width 9 height 9
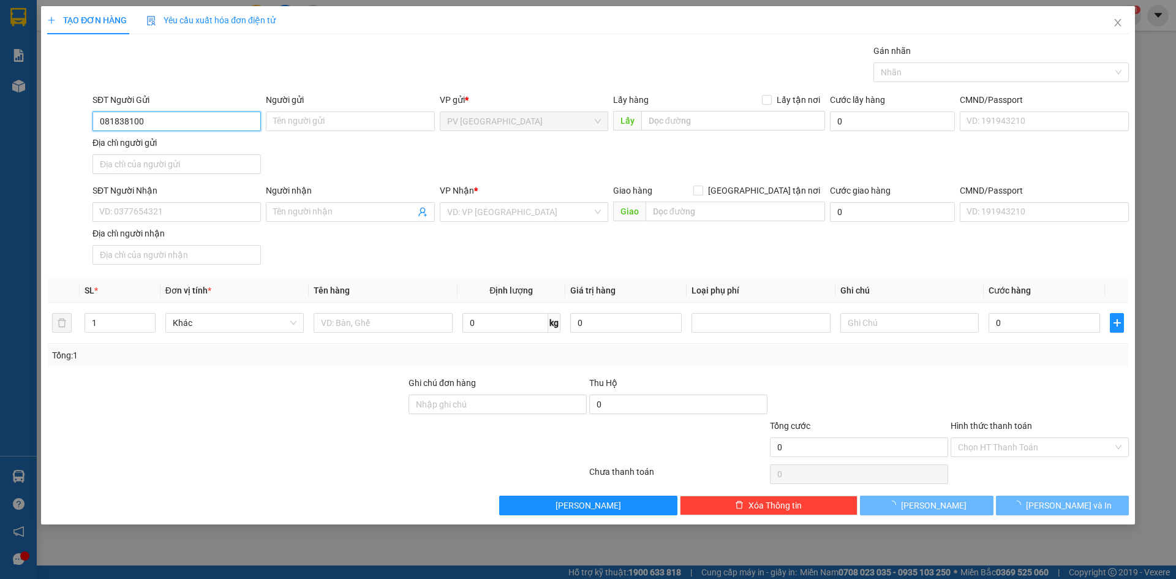
type input "0818381000"
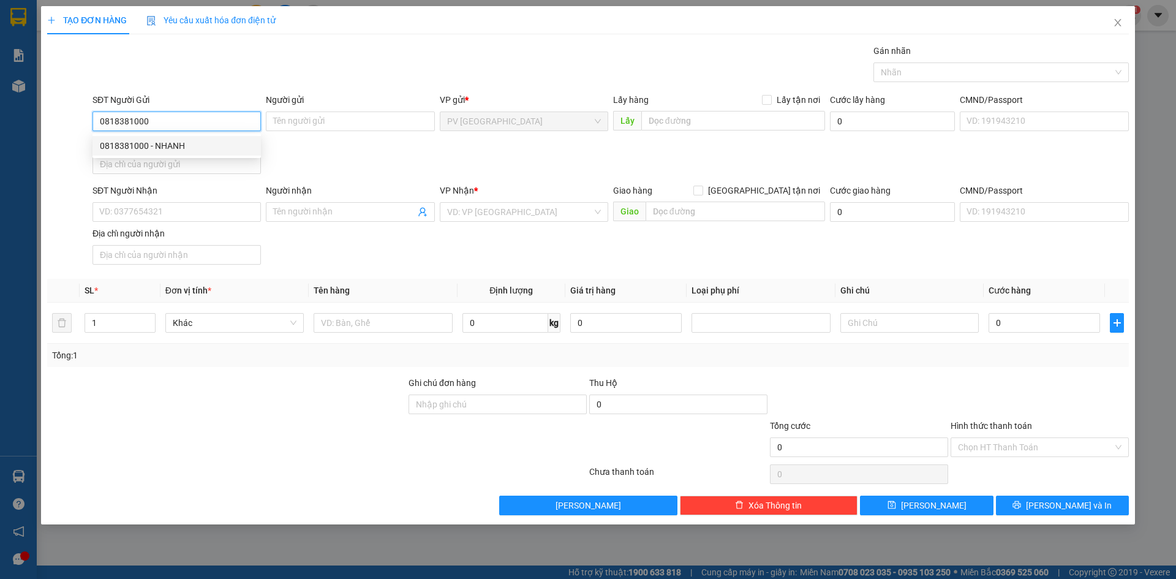
click at [187, 149] on div "0818381000 - NHANH" at bounding box center [177, 145] width 154 height 13
type input "NHANH"
type input "0937381000"
type input "LÂM"
type input "30.000"
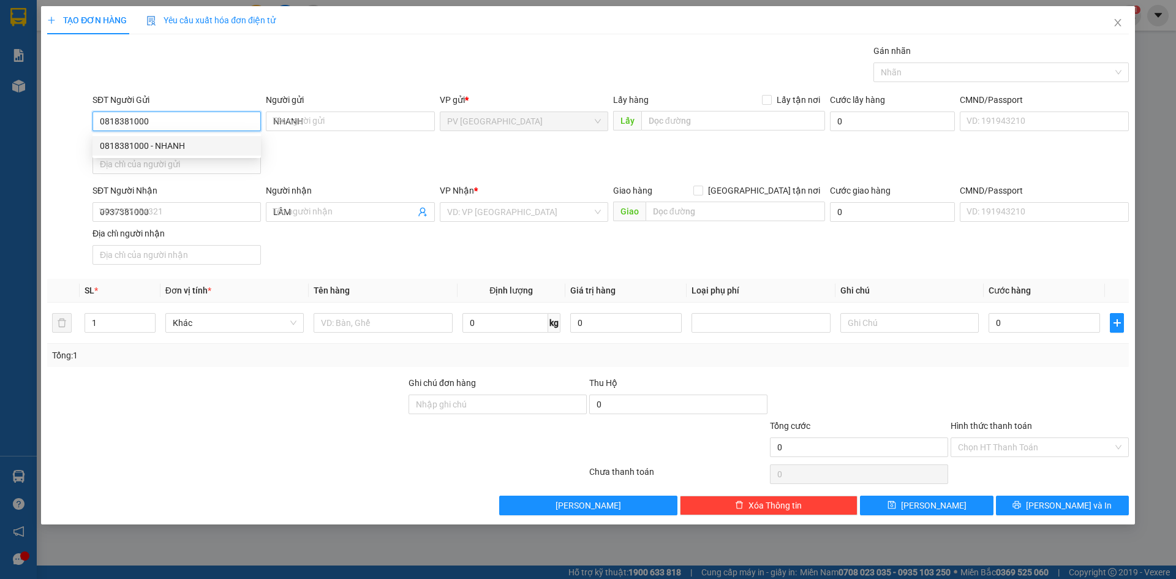
type input "30.000"
type input "0818381000"
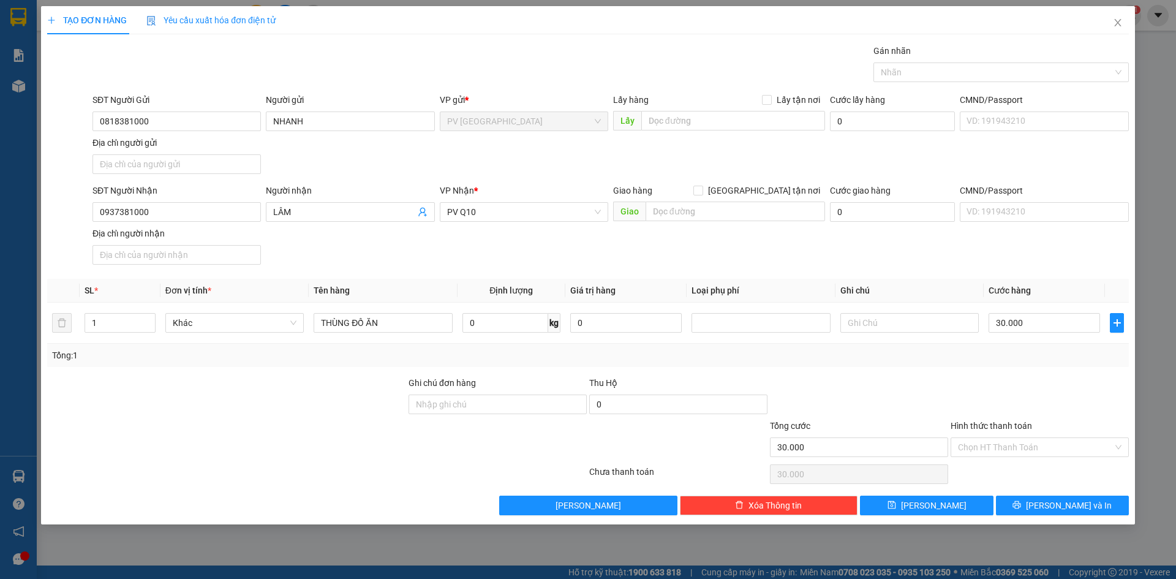
click at [336, 255] on div "SĐT Người Nhận 0937381000 Người nhận LÂM VP Nhận * PV Q10 Giao hàng Giao tận nơ…" at bounding box center [610, 227] width 1041 height 86
click at [402, 325] on input "THÙNG ĐỒ ĂN" at bounding box center [383, 323] width 138 height 20
drag, startPoint x: 350, startPoint y: 326, endPoint x: 291, endPoint y: 325, distance: 58.2
click at [291, 325] on tr "1 Khác THÙNG ĐỒ ĂN 0 kg 0 30.000" at bounding box center [587, 323] width 1081 height 41
drag, startPoint x: 1002, startPoint y: 73, endPoint x: 976, endPoint y: 84, distance: 27.7
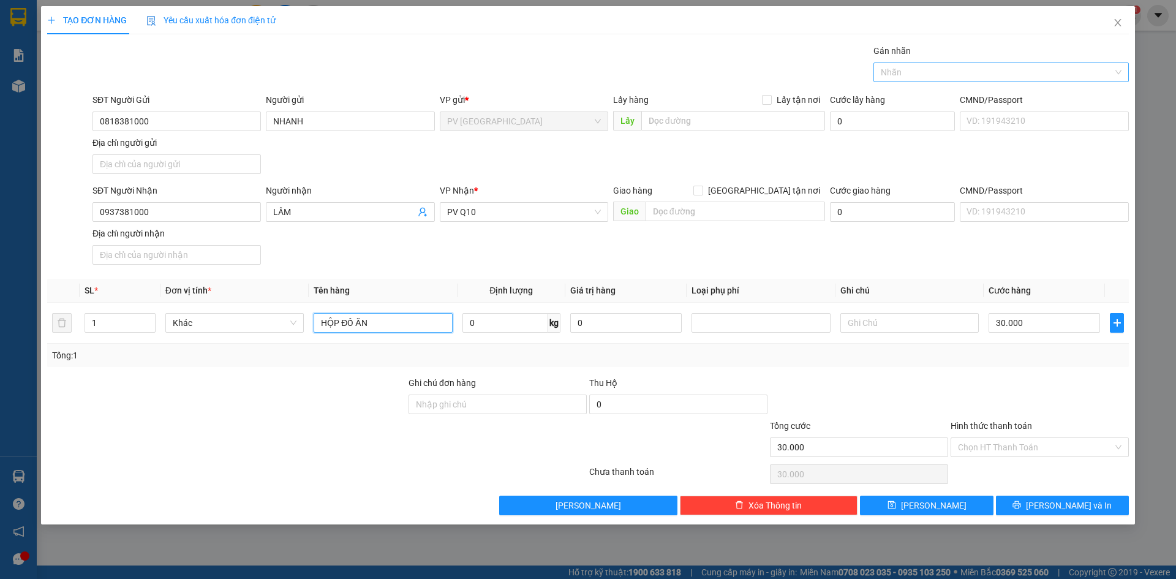
click at [1001, 73] on div at bounding box center [994, 72] width 237 height 15
type input "HỘP ĐỒ ĂN"
click at [956, 99] on div "THỰC PHẨM" at bounding box center [1001, 96] width 241 height 13
click at [920, 320] on input "text" at bounding box center [909, 323] width 138 height 20
type input "HƯ HỎNG KHÔNG ĐỀN"
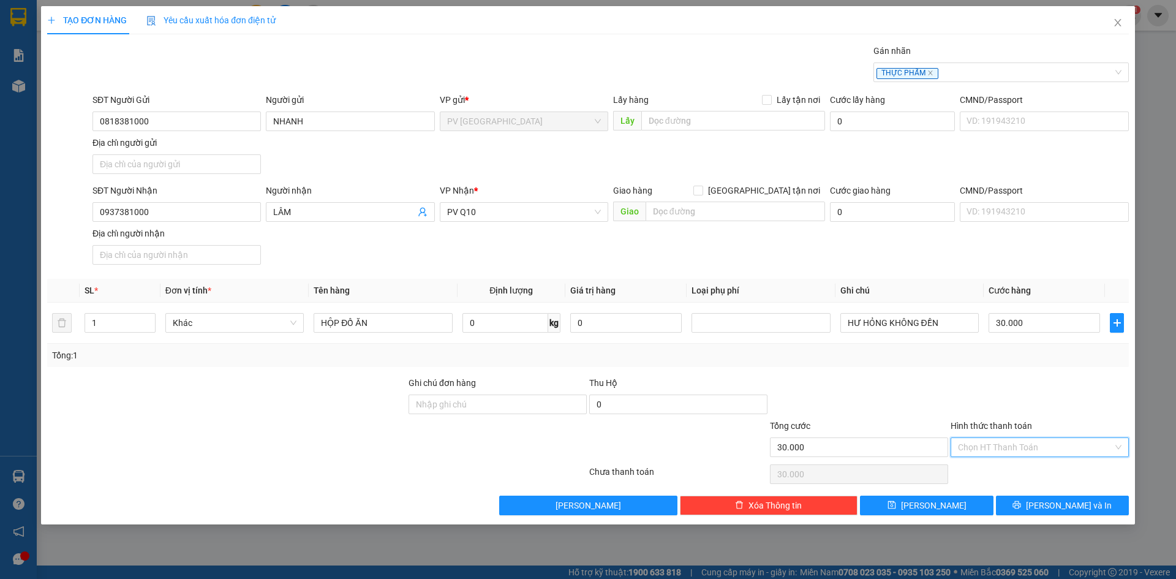
click at [1013, 443] on input "Hình thức thanh toán" at bounding box center [1035, 447] width 155 height 18
click at [1012, 464] on div "Tại văn phòng" at bounding box center [1039, 472] width 178 height 20
type input "0"
drag, startPoint x: 1040, startPoint y: 506, endPoint x: 1001, endPoint y: 448, distance: 71.0
click at [1021, 507] on icon "printer" at bounding box center [1016, 504] width 9 height 9
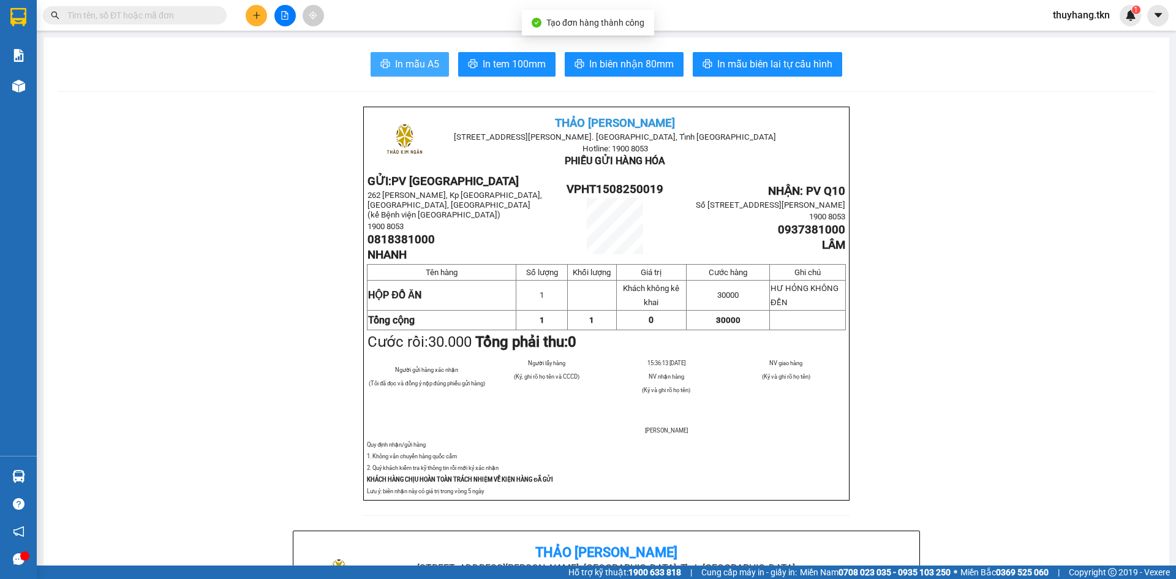
click at [423, 60] on span "In mẫu A5" at bounding box center [417, 63] width 44 height 15
click at [140, 75] on div "In mẫu A5 In tem 100mm In biên nhận 80mm In mẫu biên lai tự cấu hình" at bounding box center [606, 64] width 1096 height 24
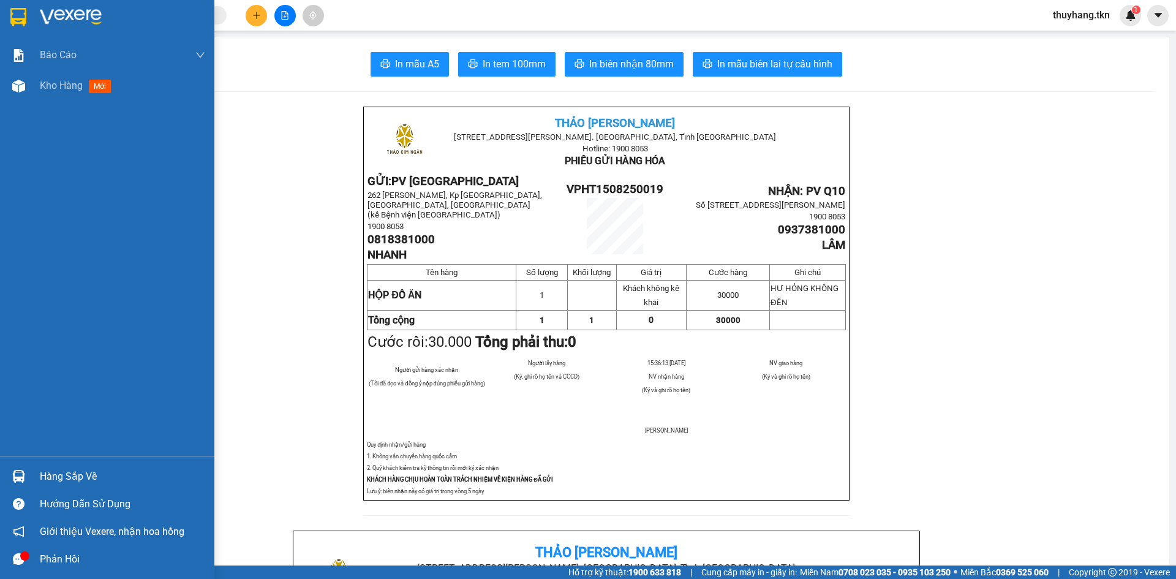
click at [29, 19] on div at bounding box center [18, 16] width 21 height 21
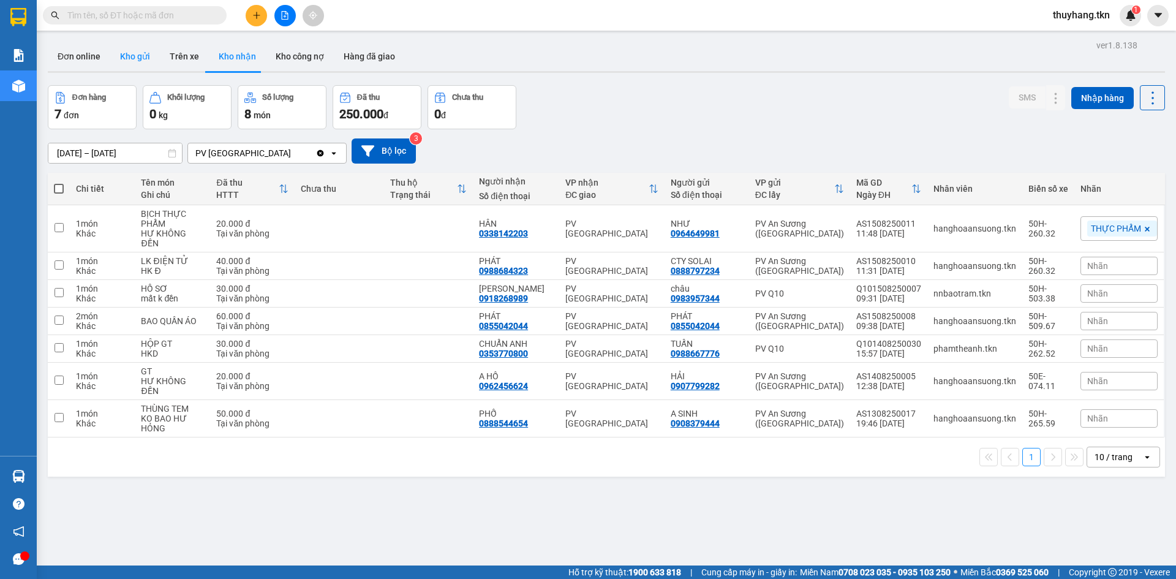
click at [140, 50] on button "Kho gửi" at bounding box center [135, 56] width 50 height 29
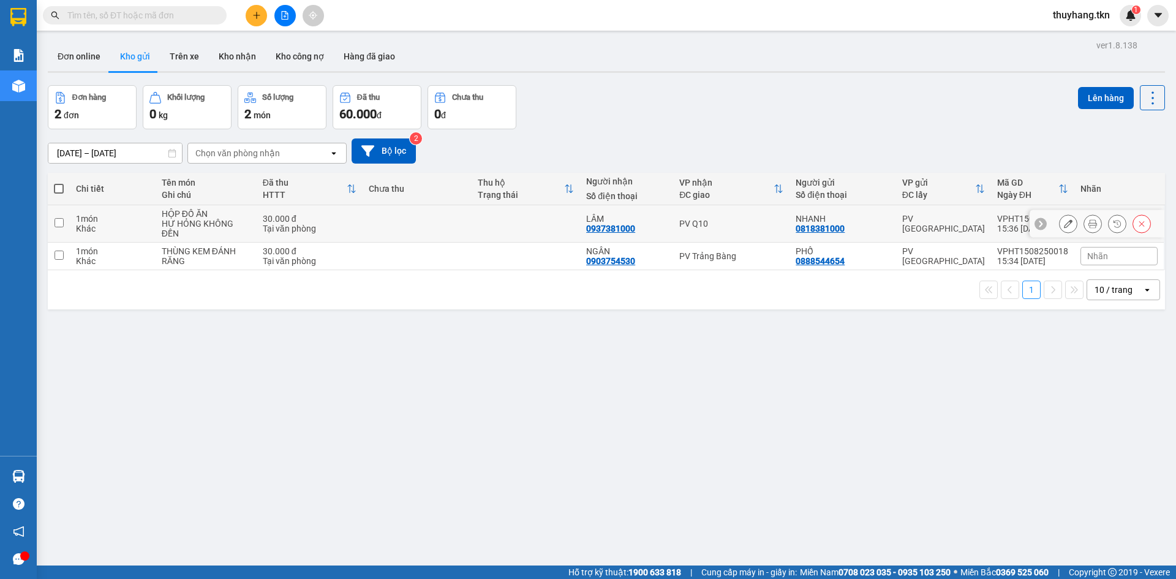
drag, startPoint x: 498, startPoint y: 216, endPoint x: 498, endPoint y: 222, distance: 6.7
click at [498, 217] on td at bounding box center [526, 223] width 109 height 37
checkbox input "true"
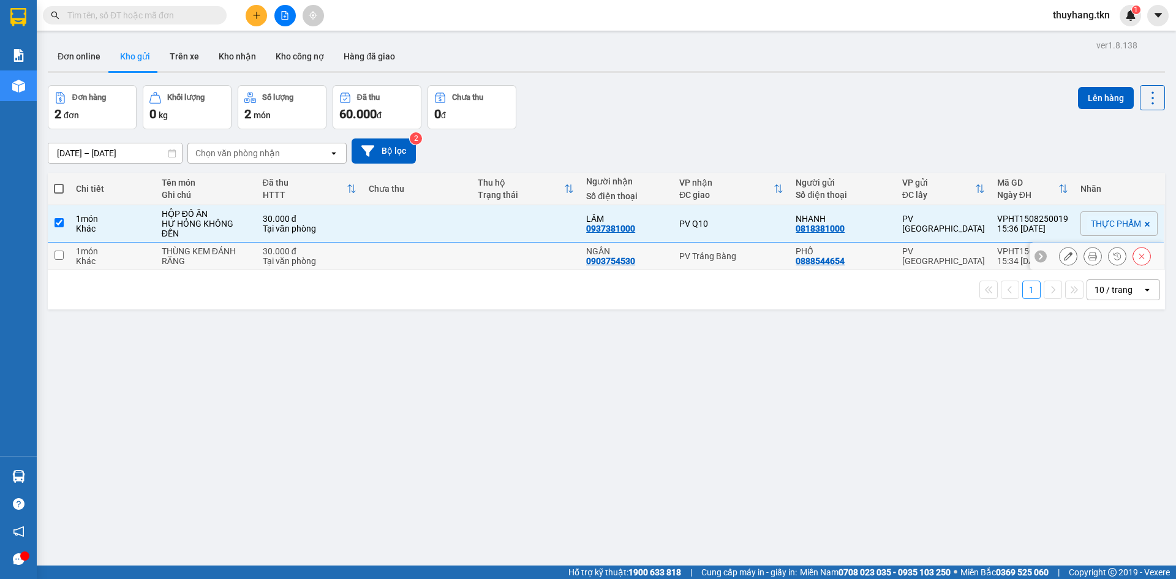
click at [487, 260] on td at bounding box center [526, 257] width 109 height 28
checkbox input "true"
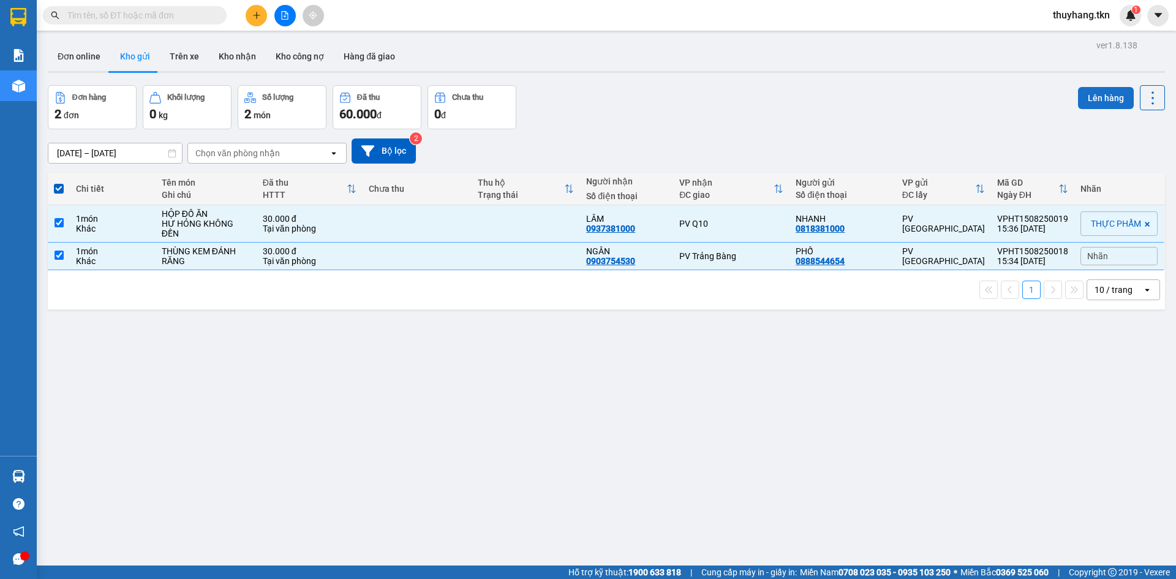
click at [1106, 105] on button "Lên hàng" at bounding box center [1106, 98] width 56 height 22
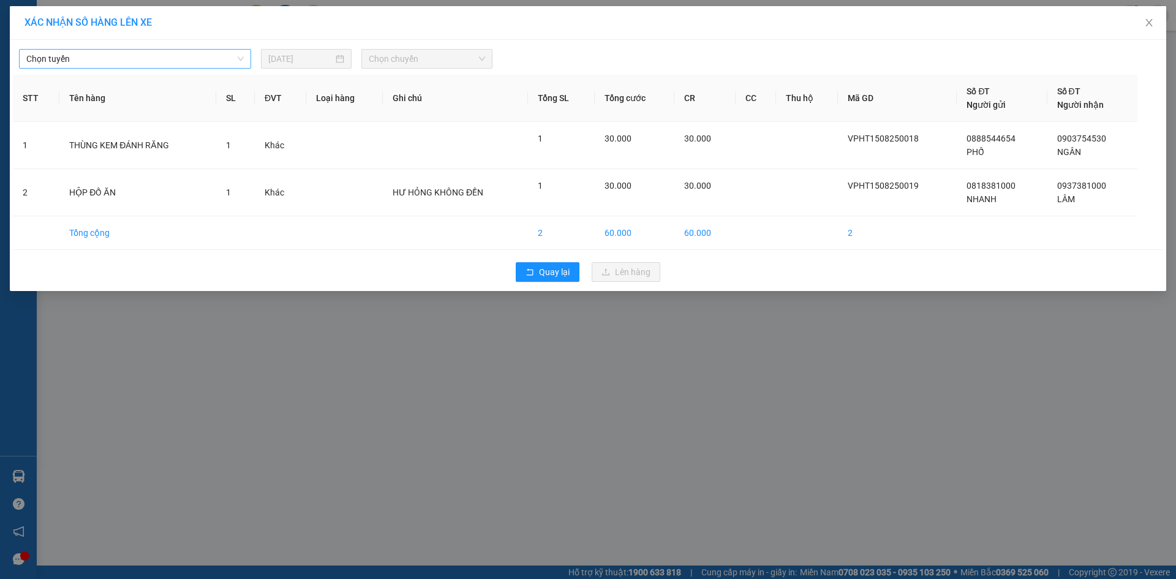
click at [190, 61] on span "Chọn tuyến" at bounding box center [134, 59] width 217 height 18
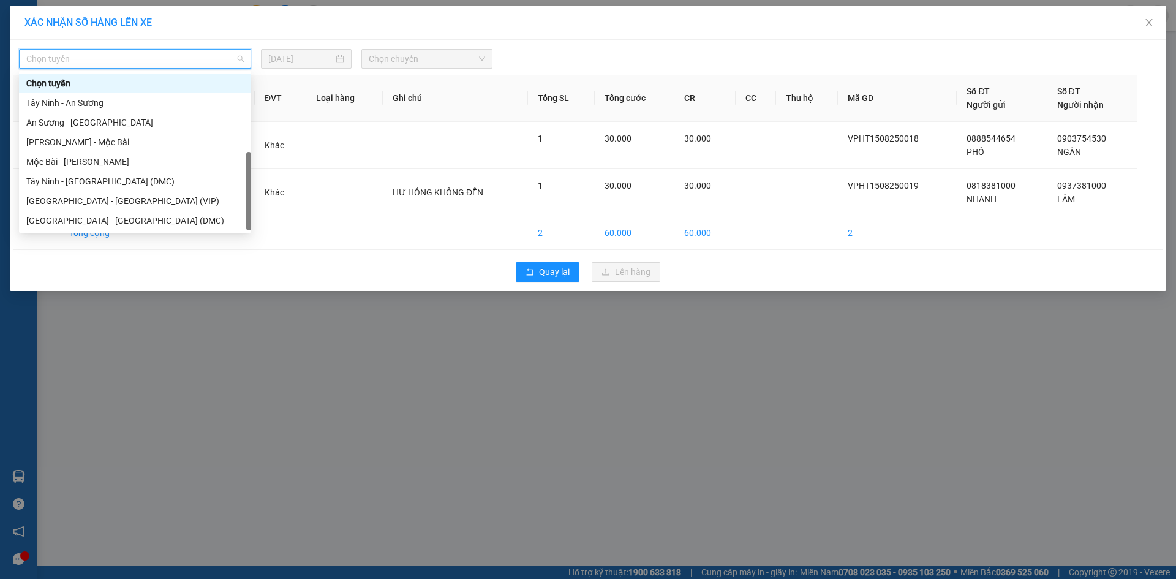
scroll to position [20, 0]
click at [155, 229] on div "Tây Ninh - [GEOGRAPHIC_DATA] (VIP)" at bounding box center [135, 221] width 232 height 20
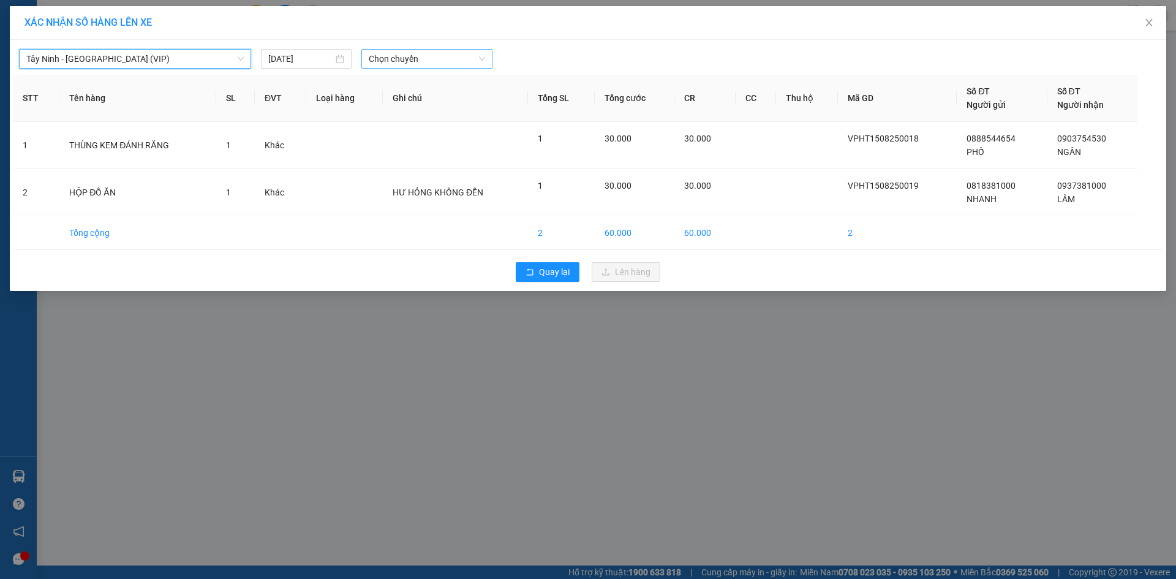
click at [443, 62] on span "Chọn chuyến" at bounding box center [427, 59] width 116 height 18
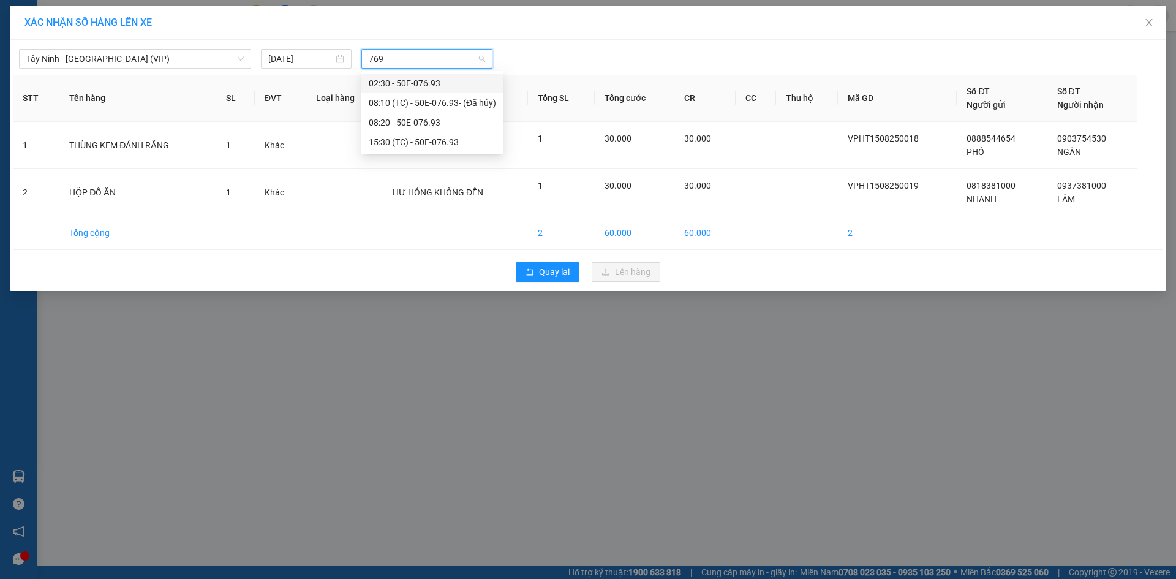
type input "7693"
click at [396, 142] on div "15:30 (TC) - 50E-076.93" at bounding box center [432, 141] width 127 height 13
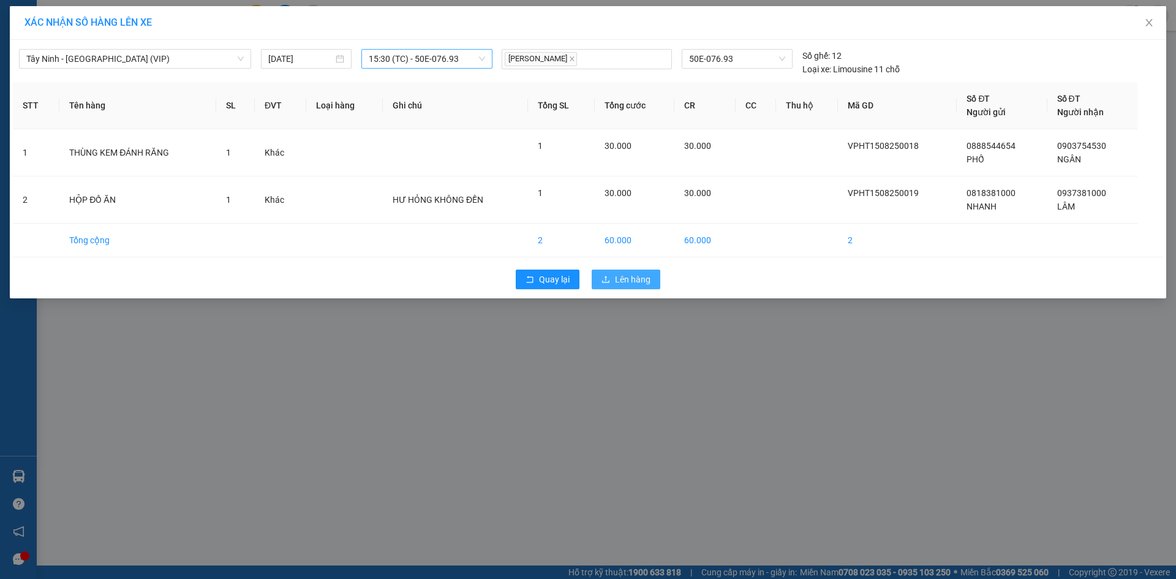
click at [627, 279] on span "Lên hàng" at bounding box center [633, 279] width 36 height 13
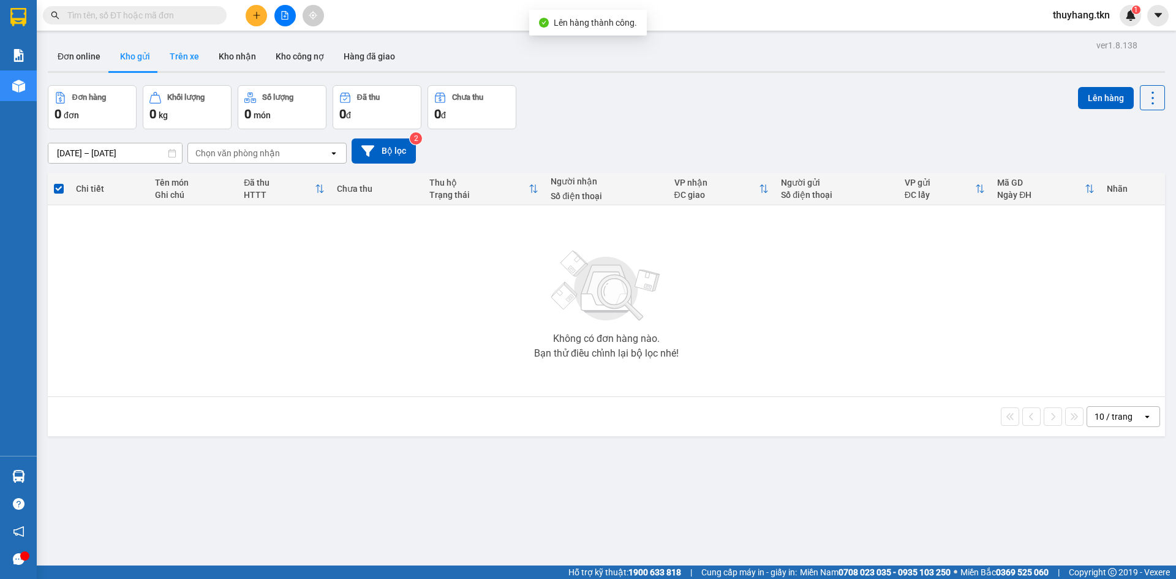
click at [187, 55] on button "Trên xe" at bounding box center [184, 56] width 49 height 29
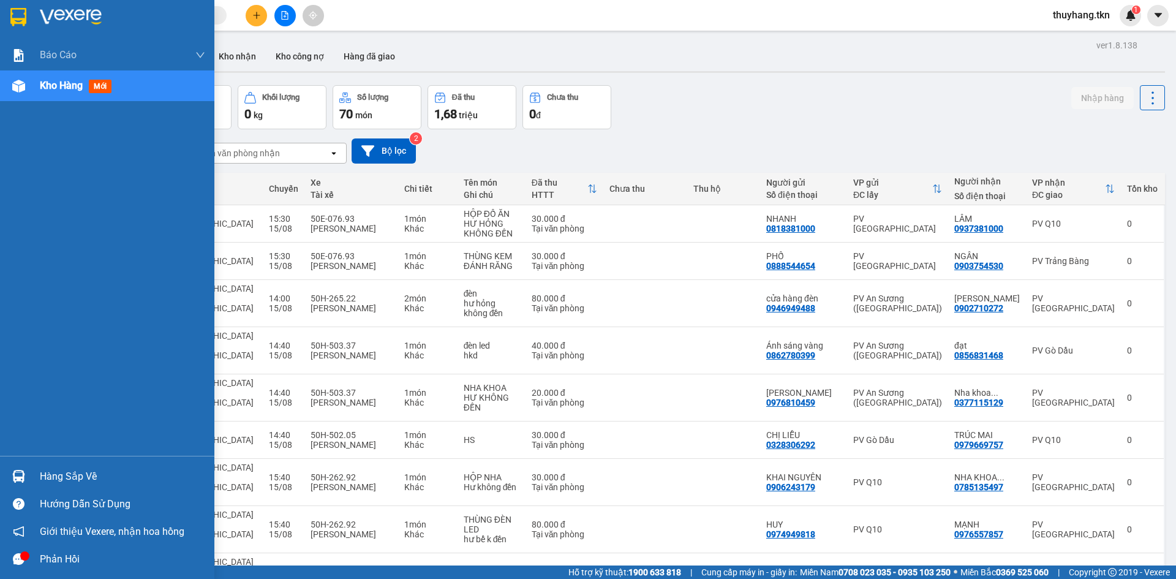
click at [22, 465] on div "Hàng sắp về" at bounding box center [107, 476] width 214 height 28
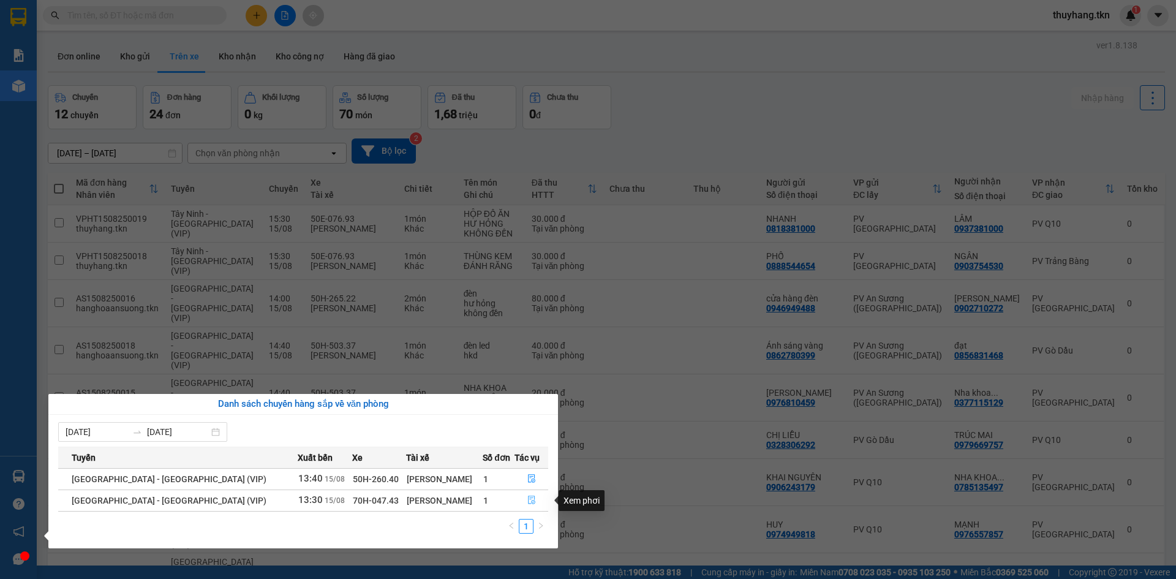
click at [527, 497] on icon "file-done" at bounding box center [531, 499] width 9 height 9
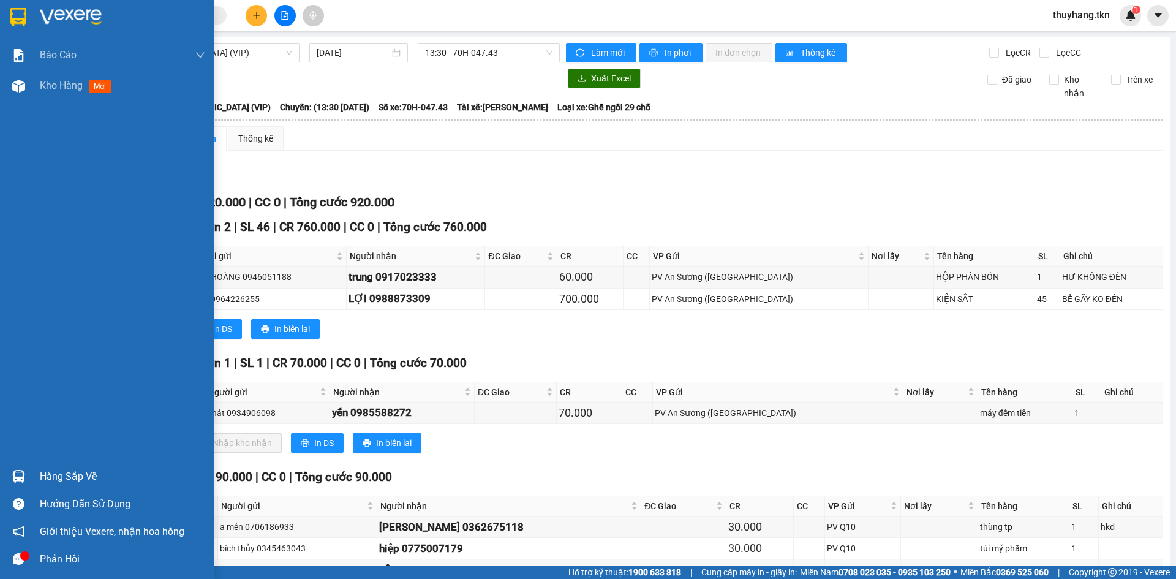
click at [33, 476] on div "Hàng sắp về" at bounding box center [107, 476] width 214 height 28
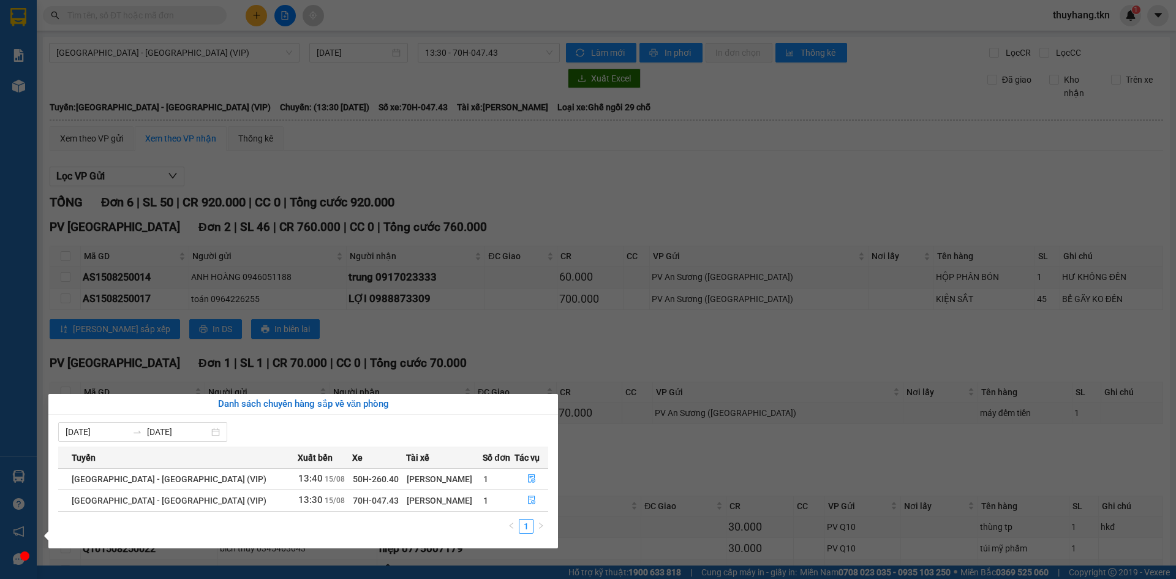
click at [633, 474] on section "Kết quả tìm kiếm ( 1 ) Bộ lọc Mã ĐH Trạng thái Món hàng Thu hộ Tổng cước Chưa c…" at bounding box center [588, 289] width 1176 height 579
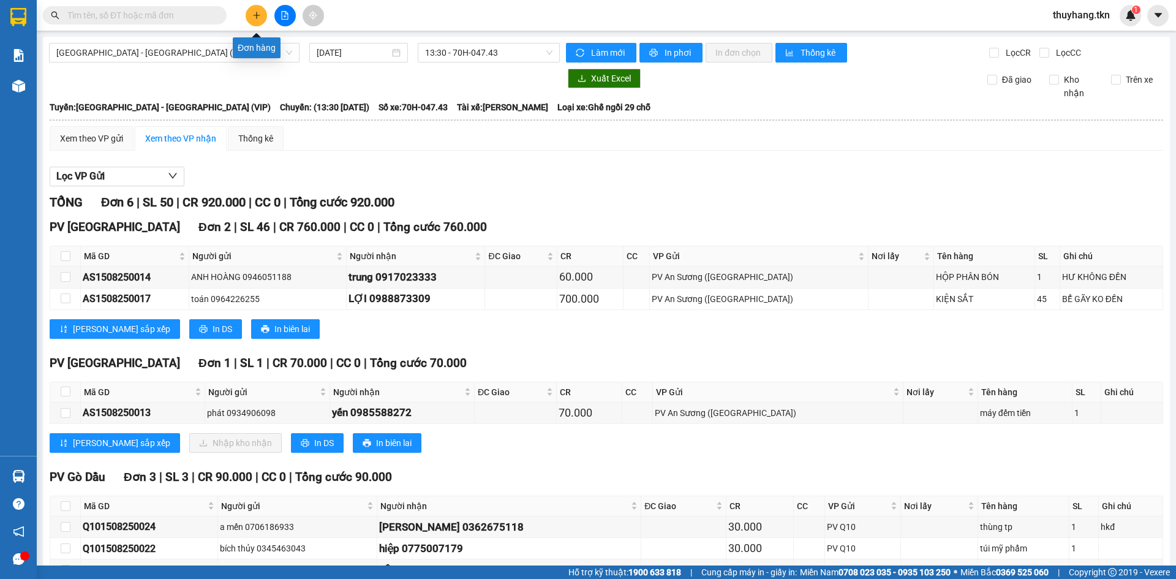
click at [255, 17] on icon "plus" at bounding box center [256, 15] width 9 height 9
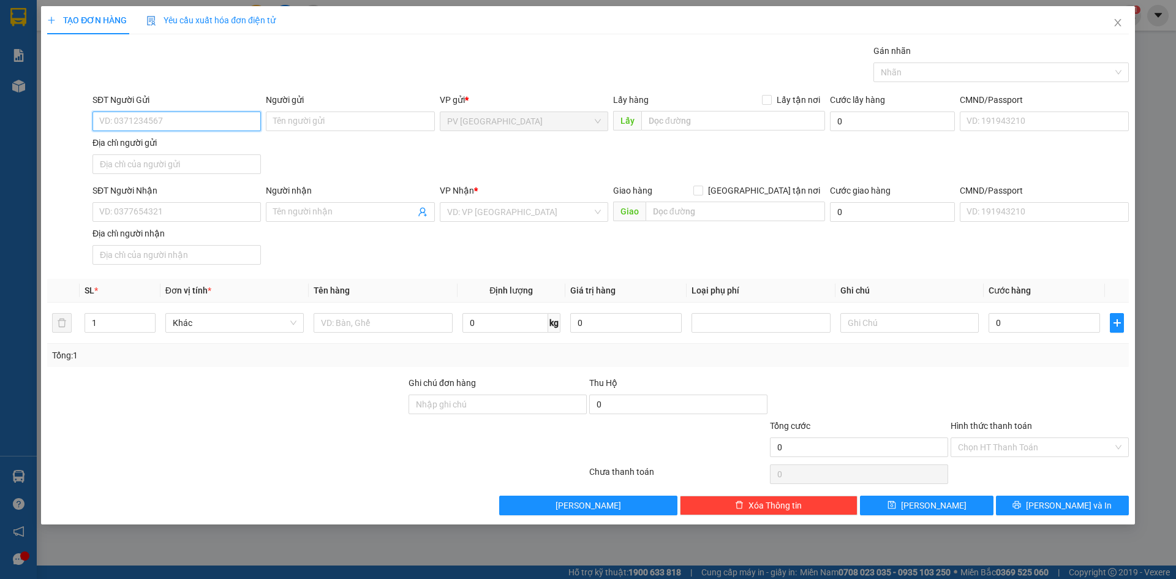
click at [225, 127] on input "SĐT Người Gửi" at bounding box center [176, 121] width 168 height 20
type input "0799558657"
click at [321, 127] on input "Người gửi" at bounding box center [350, 121] width 168 height 20
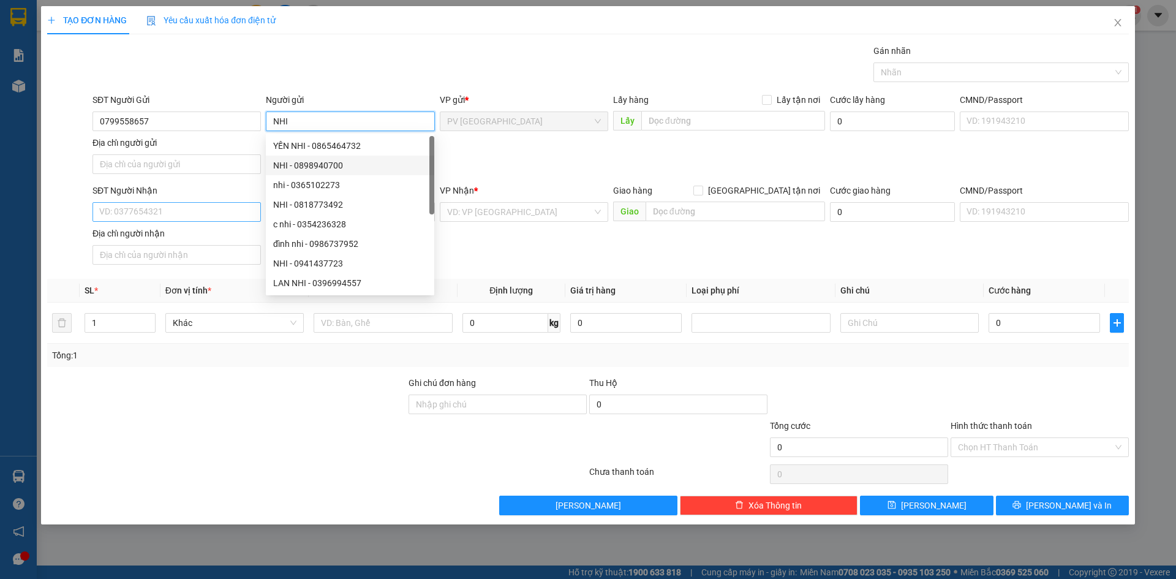
type input "NHI"
click at [199, 217] on input "SĐT Người Nhận" at bounding box center [176, 212] width 168 height 20
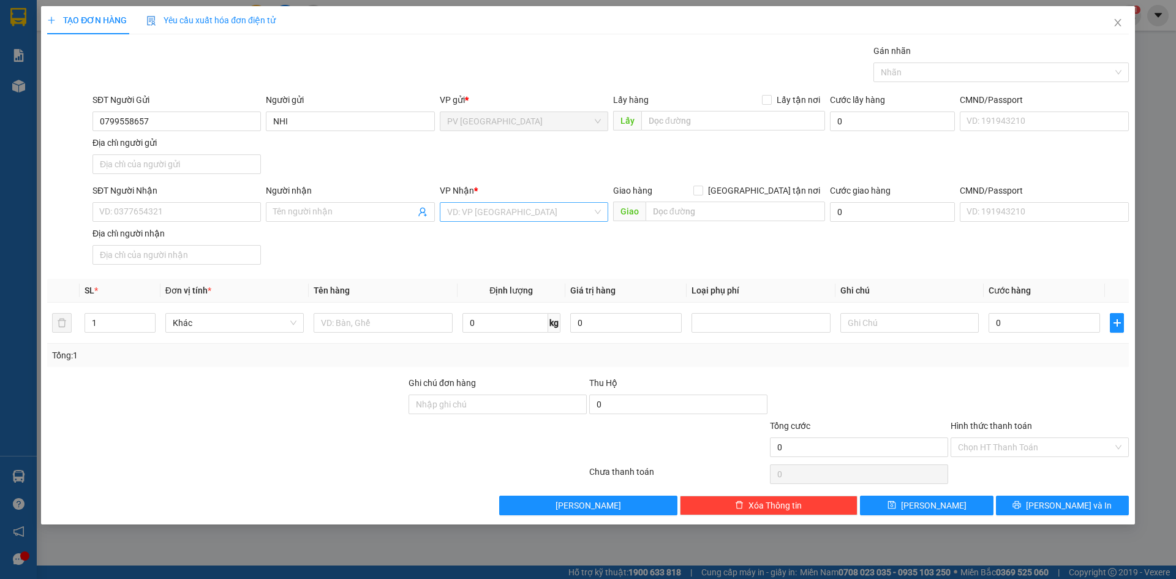
click at [471, 214] on input "search" at bounding box center [519, 212] width 145 height 18
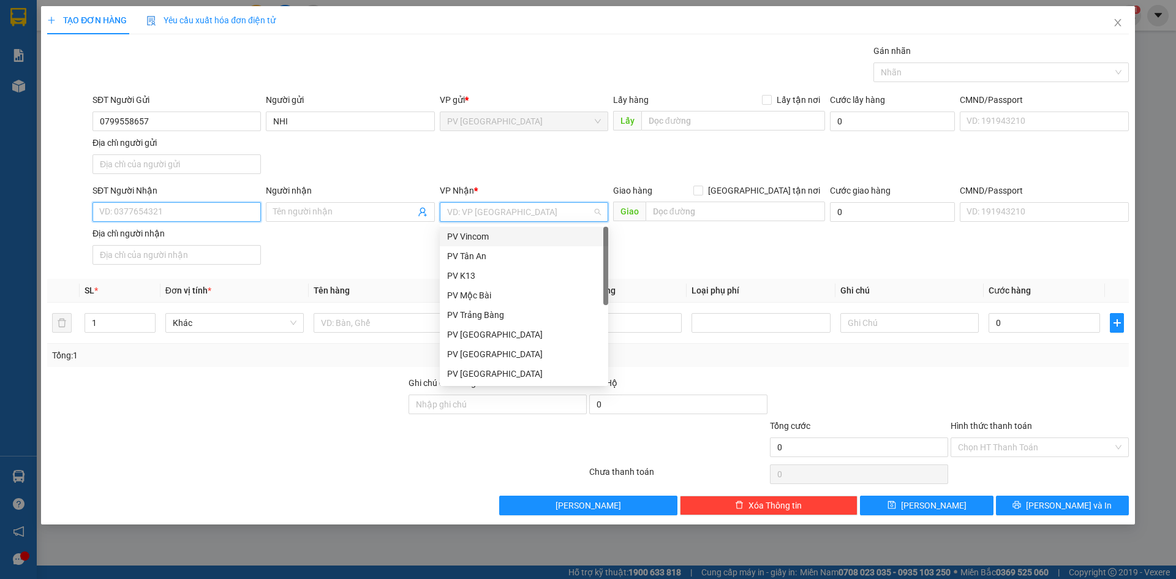
click at [247, 209] on input "SĐT Người Nhận" at bounding box center [176, 212] width 168 height 20
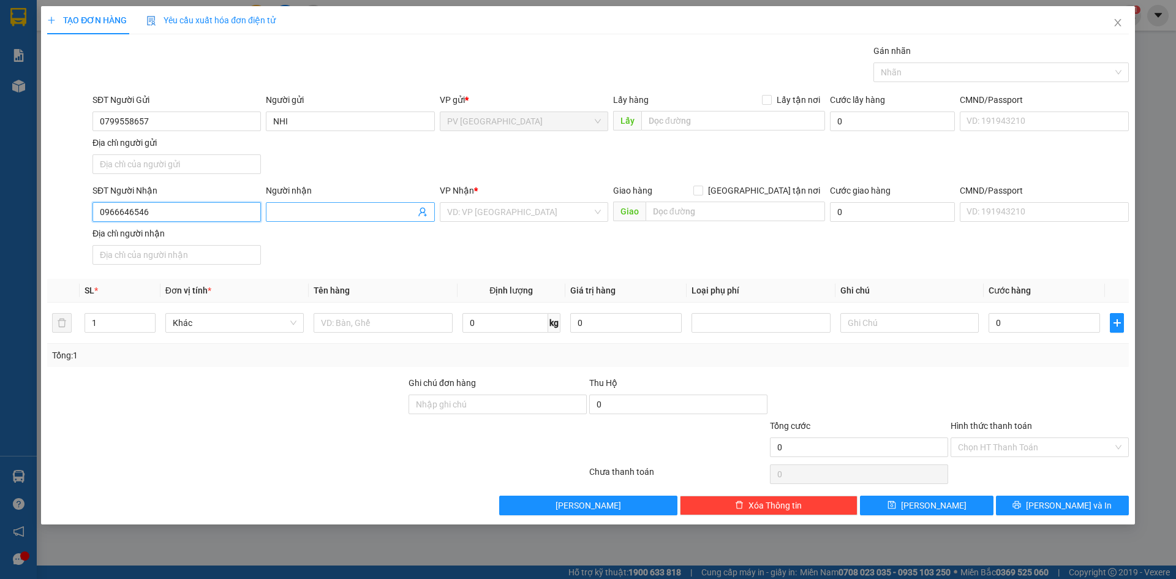
type input "0966646546"
click at [287, 206] on input "Người nhận" at bounding box center [343, 211] width 141 height 13
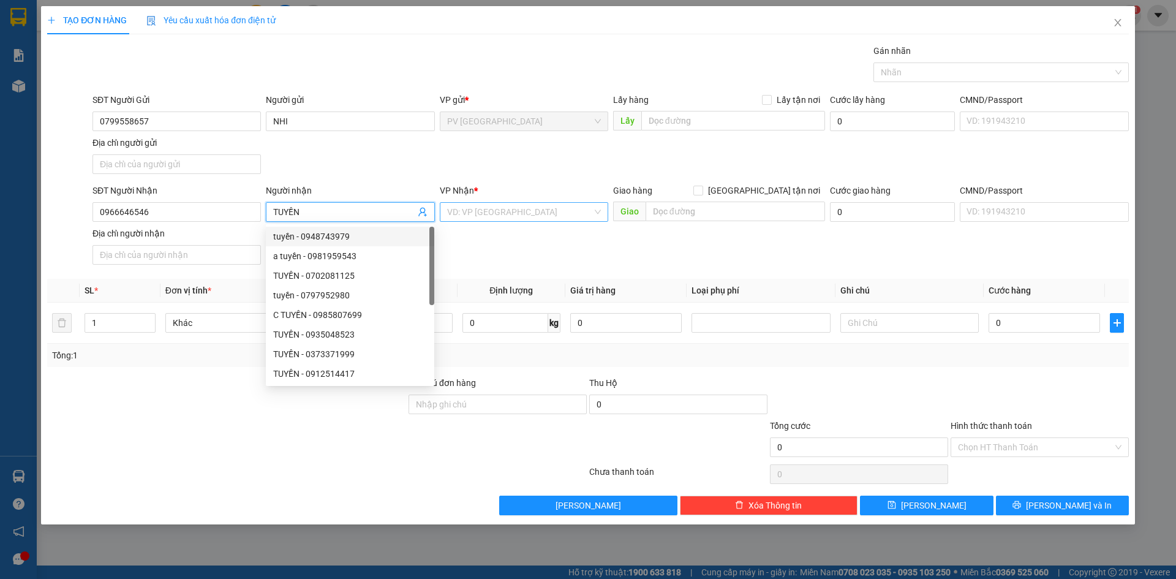
type input "TUYỀN"
click at [509, 214] on input "search" at bounding box center [519, 212] width 145 height 18
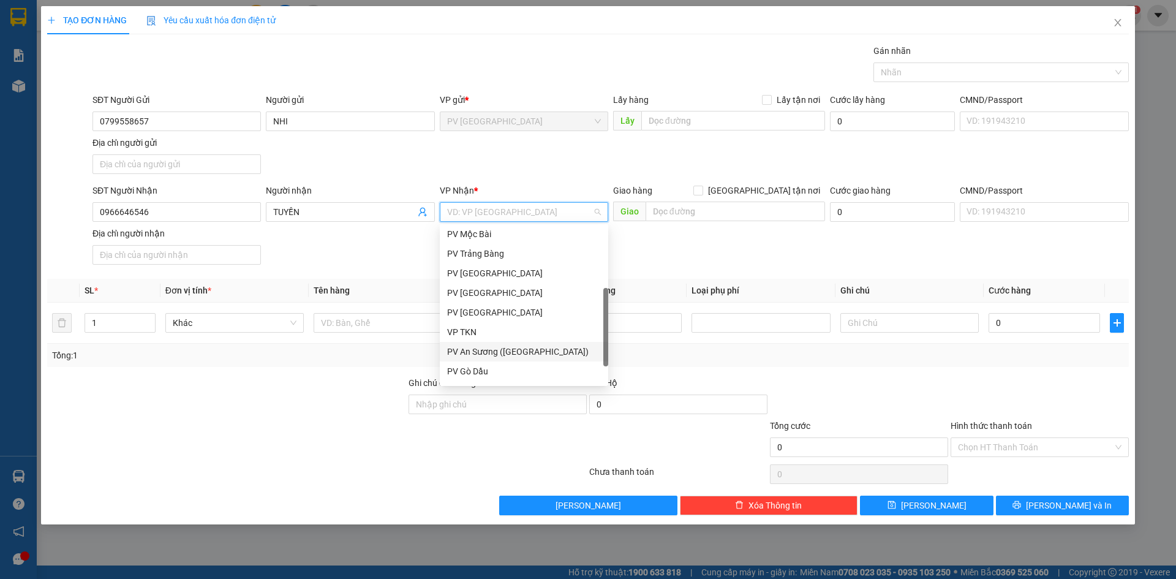
scroll to position [78, 0]
drag, startPoint x: 498, startPoint y: 372, endPoint x: 486, endPoint y: 372, distance: 12.9
click at [497, 372] on div "PV Q10" at bounding box center [524, 373] width 154 height 13
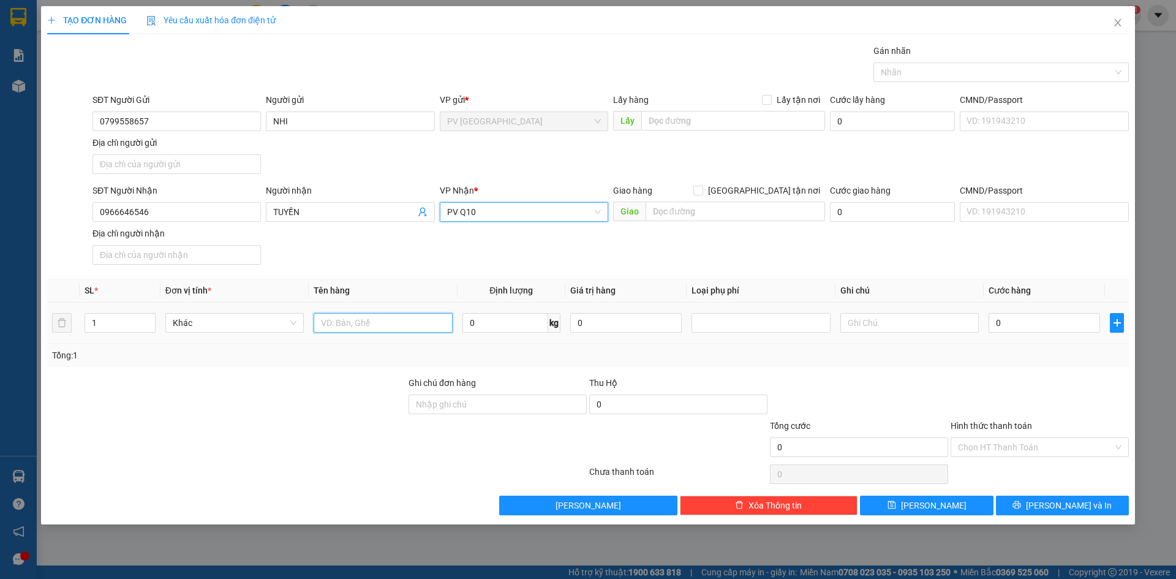
click at [380, 325] on input "text" at bounding box center [383, 323] width 138 height 20
click at [911, 72] on div at bounding box center [994, 72] width 237 height 15
type input "THÙNG SẦU RIÊNG"
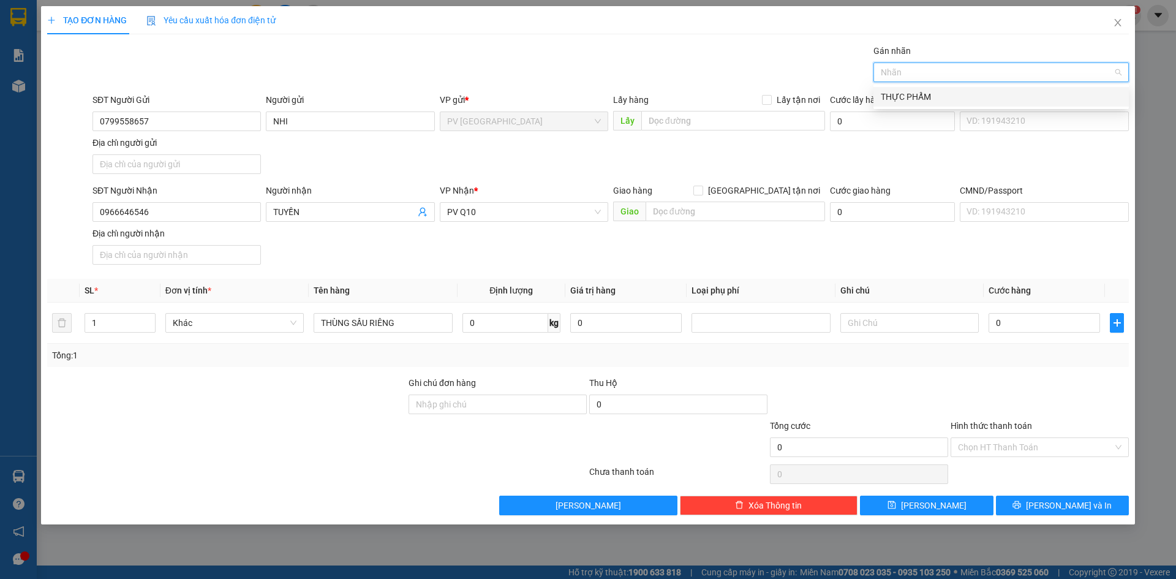
click at [906, 103] on div "THỰC PHẨM" at bounding box center [1001, 96] width 241 height 13
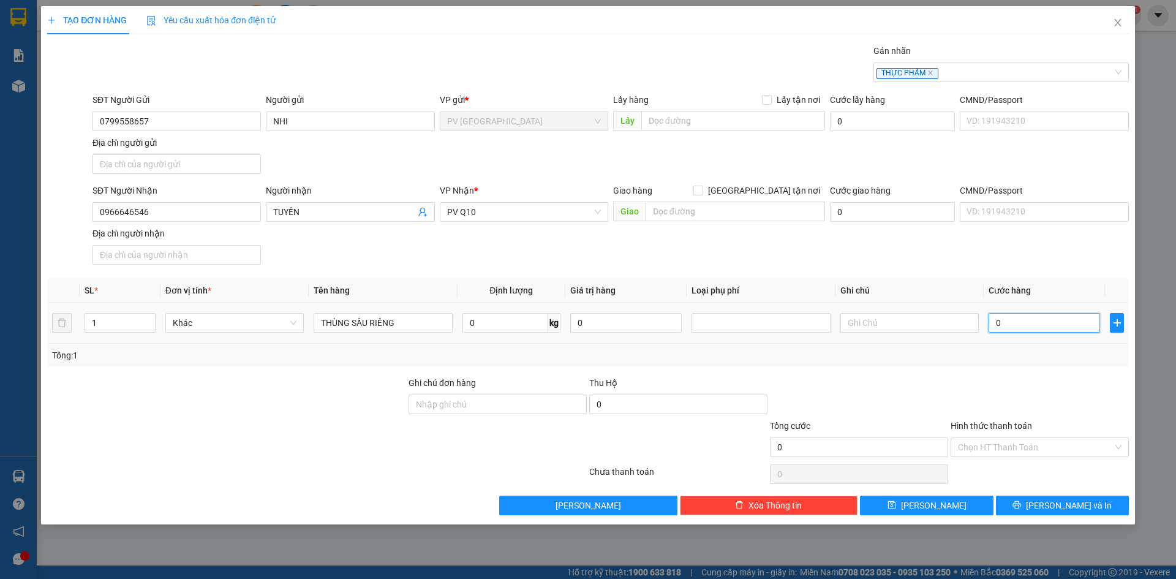
click at [1018, 326] on input "0" at bounding box center [1043, 323] width 111 height 20
type input "5"
type input "50"
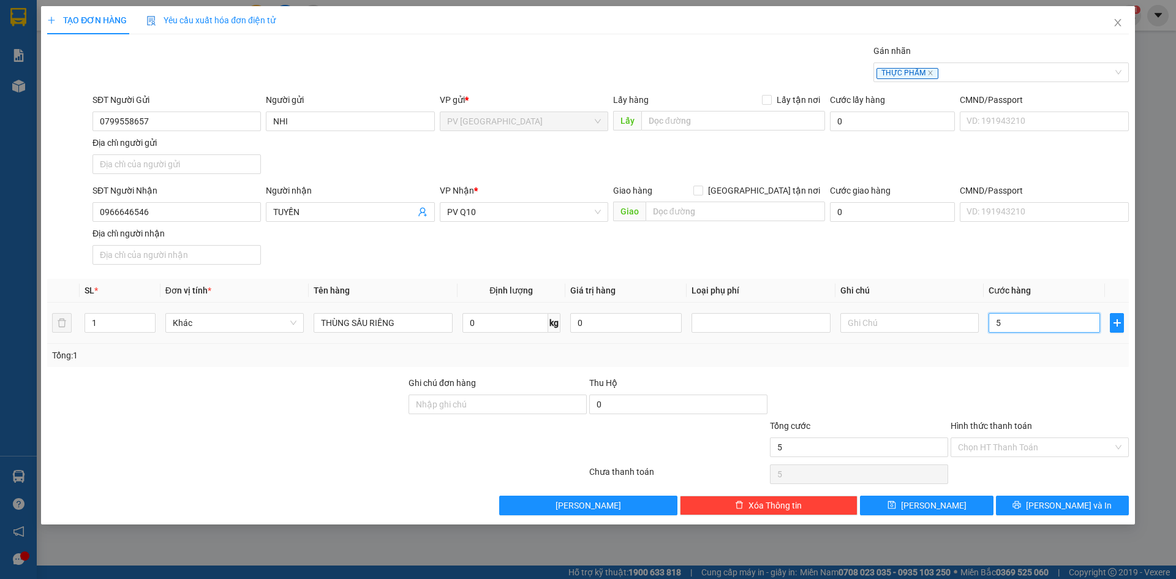
type input "50"
type input "50.000"
click at [1011, 362] on div "Tổng: 1" at bounding box center [587, 355] width 1081 height 23
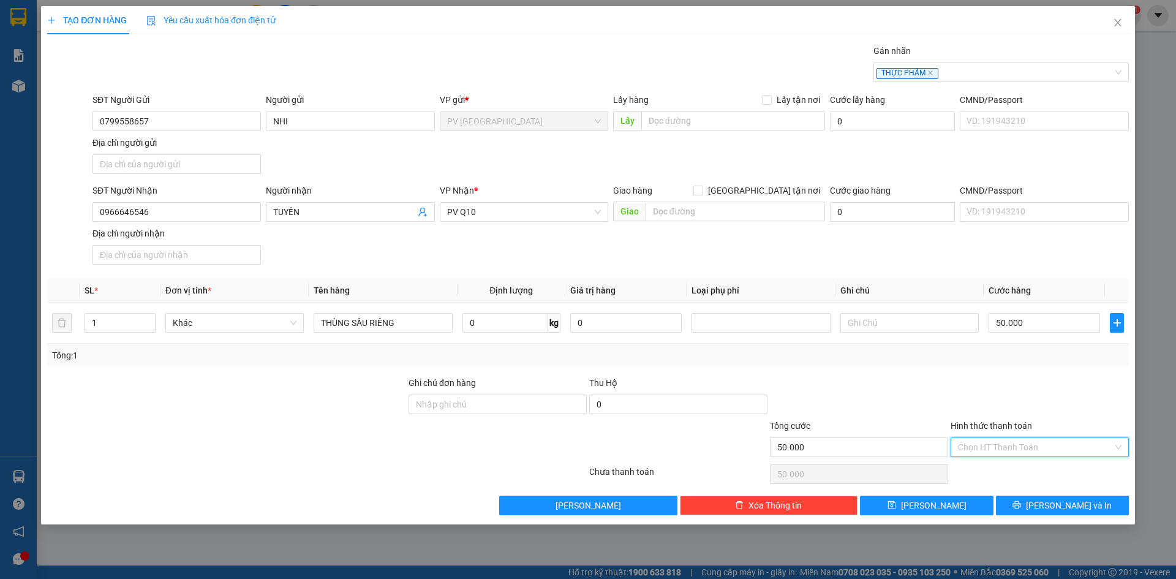
click at [1050, 442] on input "Hình thức thanh toán" at bounding box center [1035, 447] width 155 height 18
click at [1026, 468] on div "Tại văn phòng" at bounding box center [1040, 471] width 164 height 13
type input "0"
click at [873, 323] on input "text" at bounding box center [909, 323] width 138 height 20
type input "HƯ KHÔNG ĐỀN"
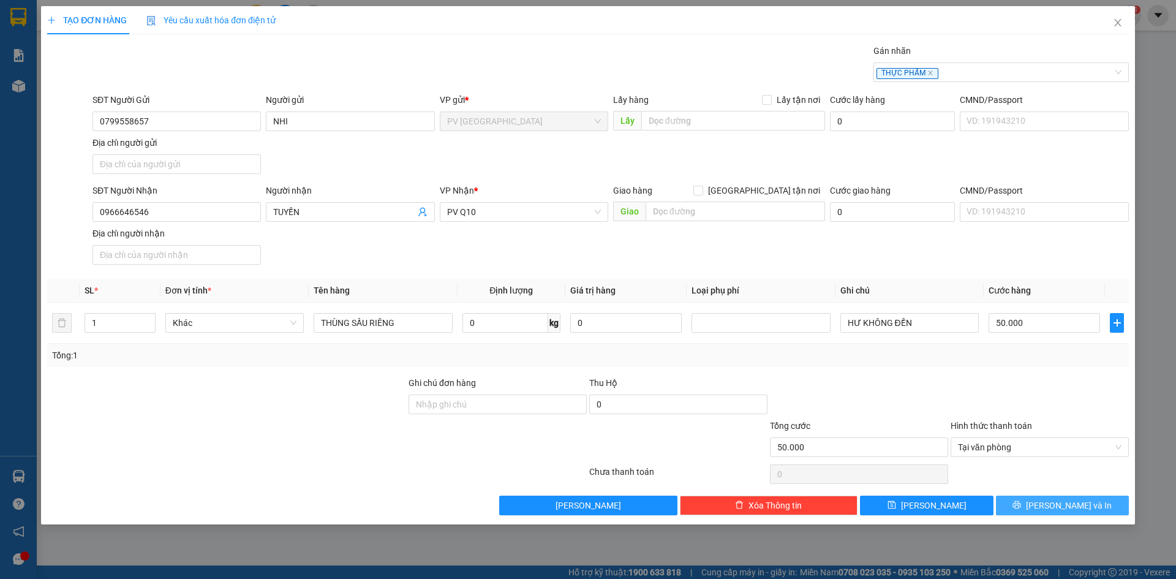
click at [1014, 506] on button "[PERSON_NAME] và In" at bounding box center [1062, 505] width 133 height 20
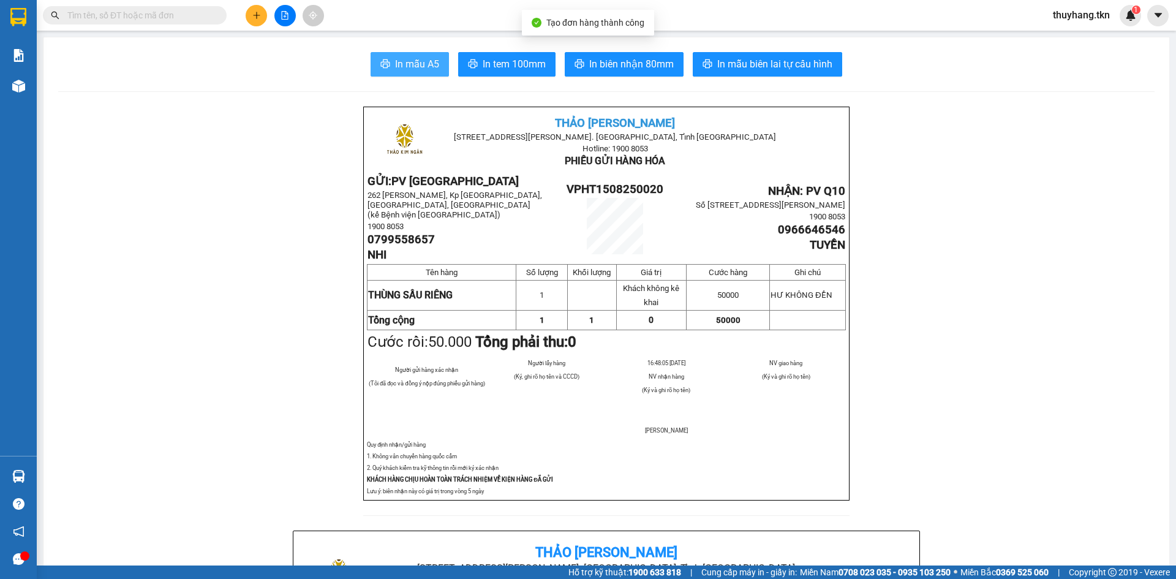
click at [404, 61] on span "In mẫu A5" at bounding box center [417, 63] width 44 height 15
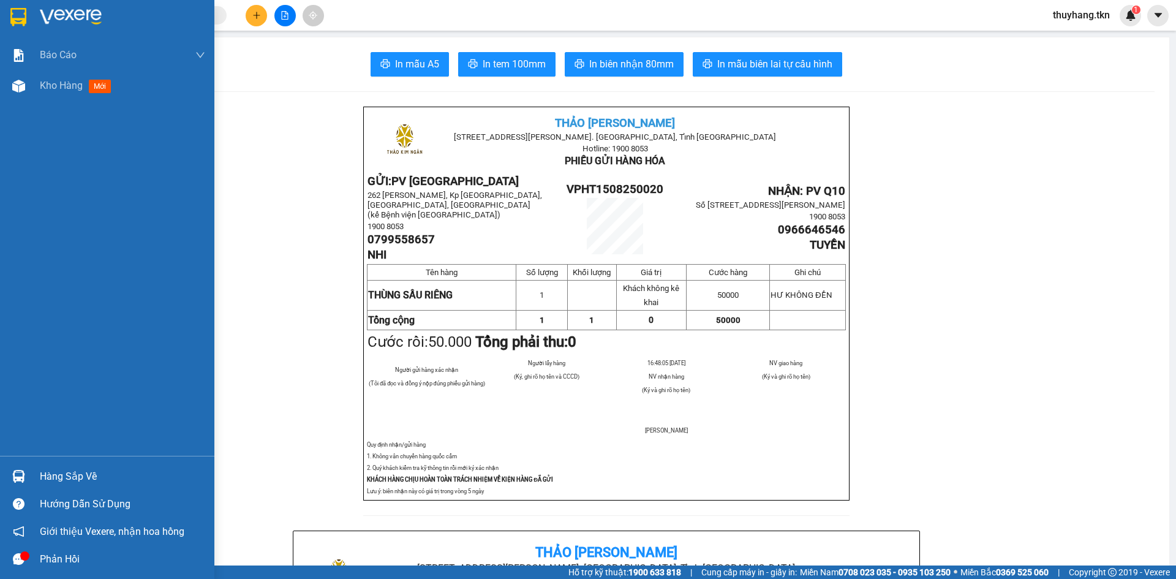
click at [29, 475] on div "Hàng sắp về" at bounding box center [107, 476] width 214 height 28
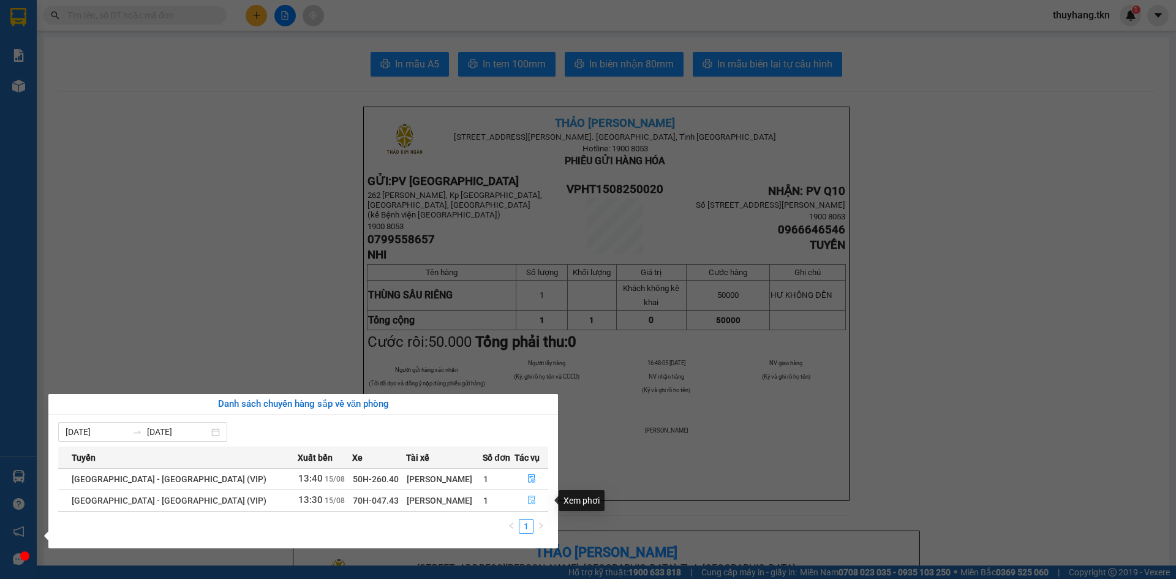
click at [528, 498] on icon "file-done" at bounding box center [531, 500] width 7 height 9
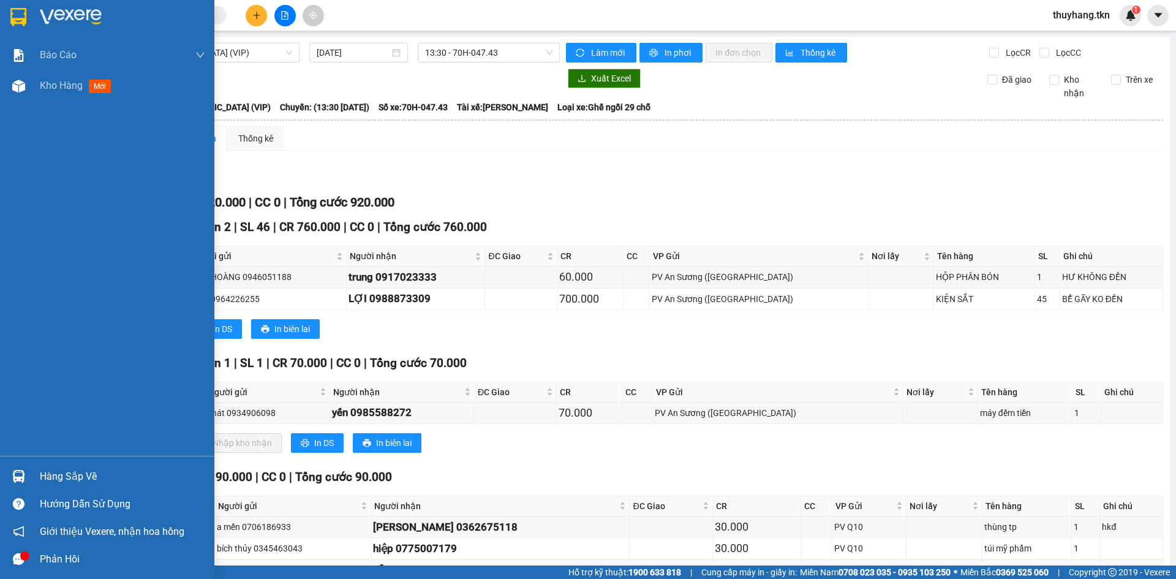
click at [26, 11] on img at bounding box center [18, 17] width 16 height 18
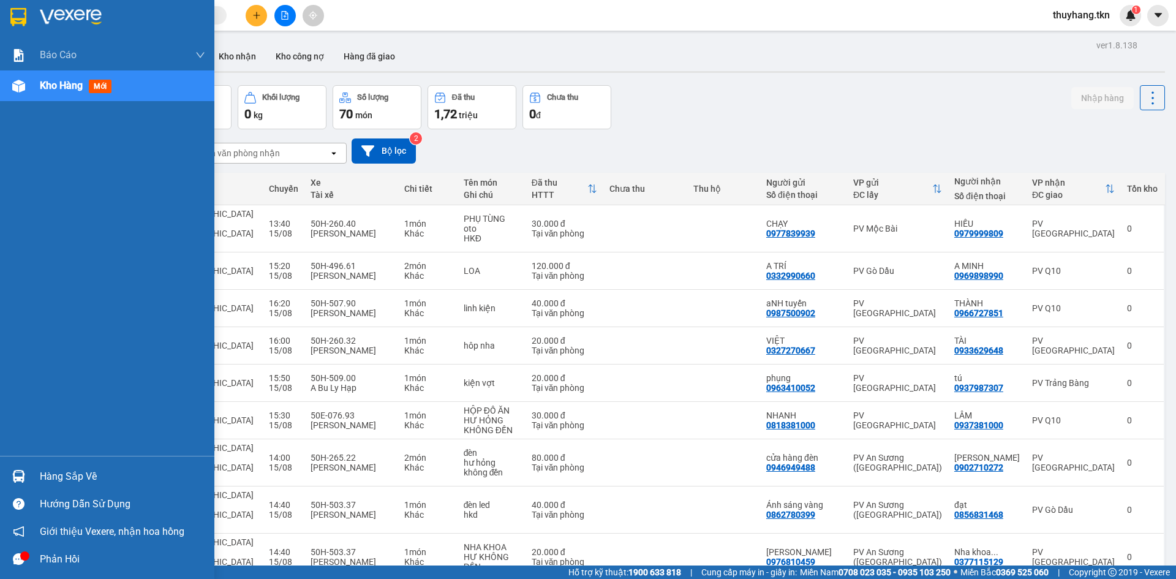
click at [21, 482] on img at bounding box center [18, 476] width 13 height 13
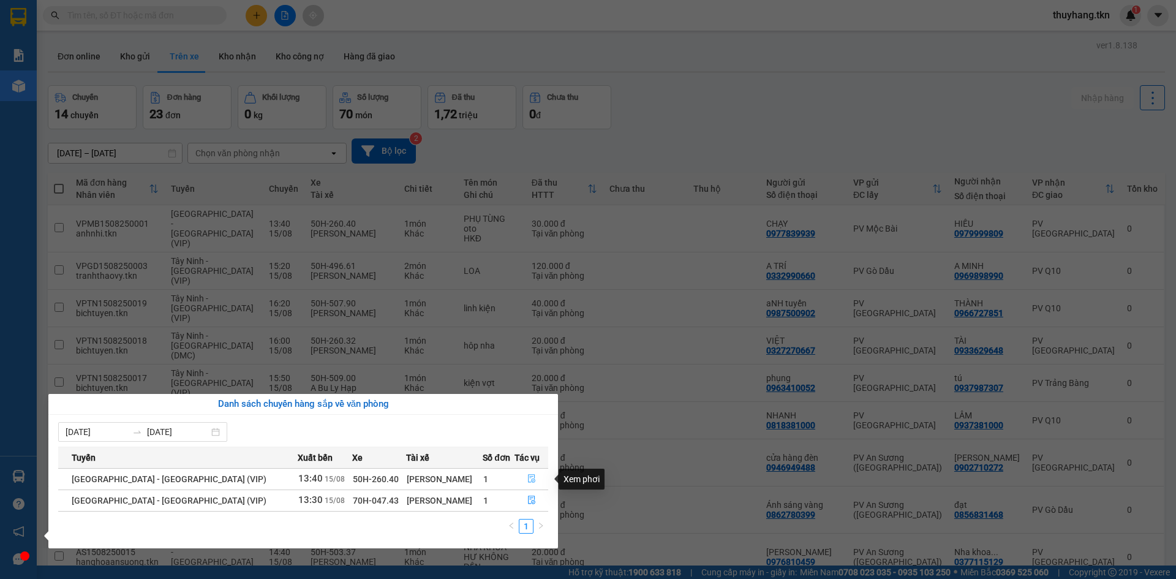
click at [527, 481] on icon "file-done" at bounding box center [531, 478] width 9 height 9
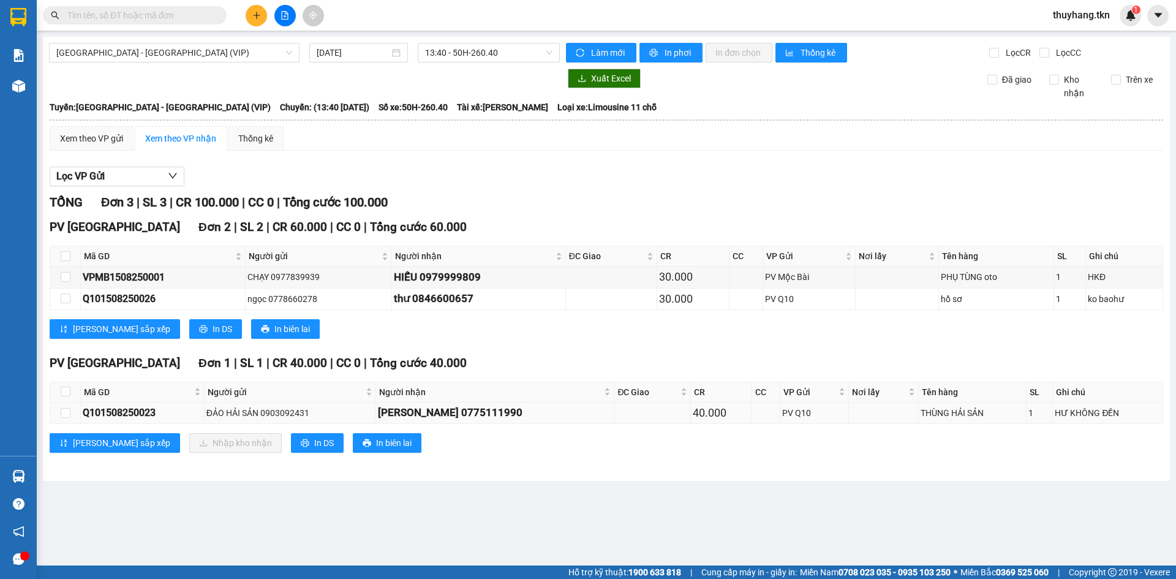
click at [72, 415] on td at bounding box center [65, 412] width 31 height 21
click at [66, 416] on input "checkbox" at bounding box center [66, 413] width 10 height 10
checkbox input "true"
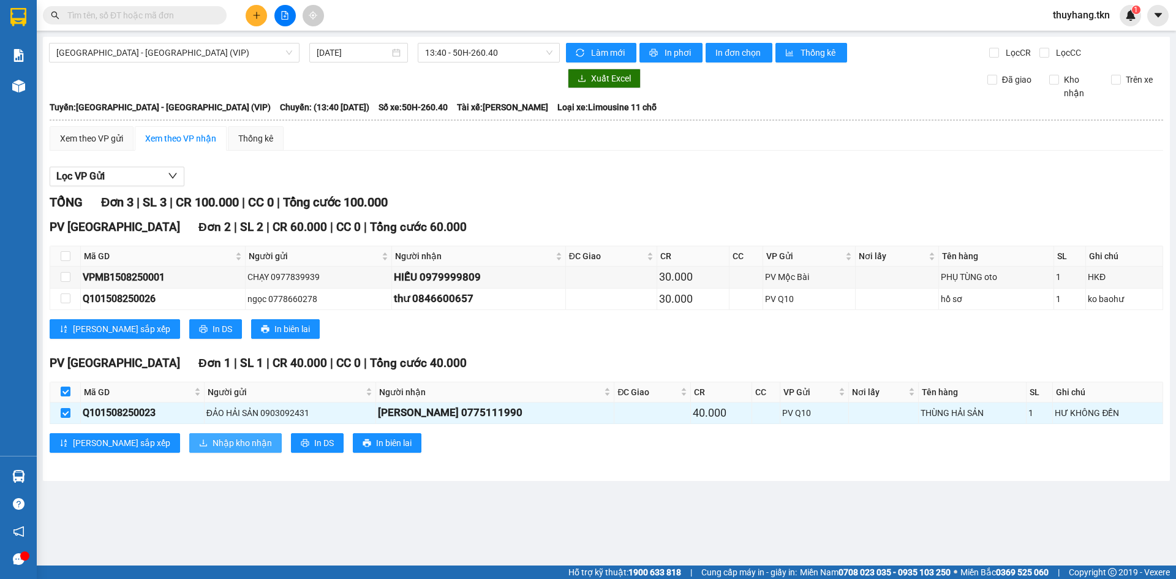
click at [212, 443] on span "Nhập kho nhận" at bounding box center [241, 442] width 59 height 13
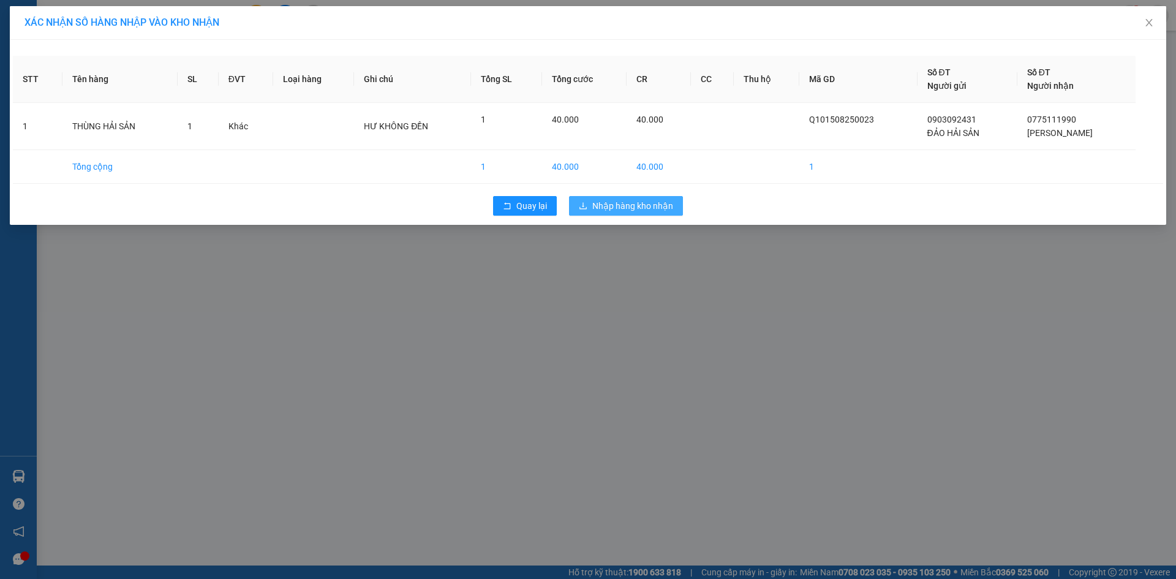
click at [642, 209] on span "Nhập hàng kho nhận" at bounding box center [632, 205] width 81 height 13
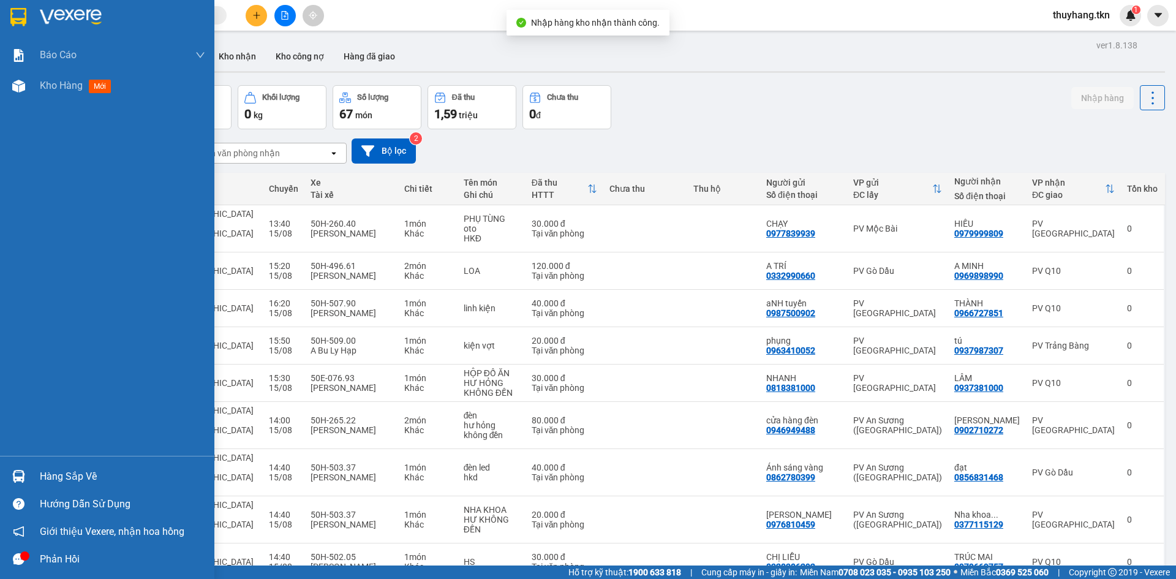
click at [21, 479] on img at bounding box center [18, 476] width 13 height 13
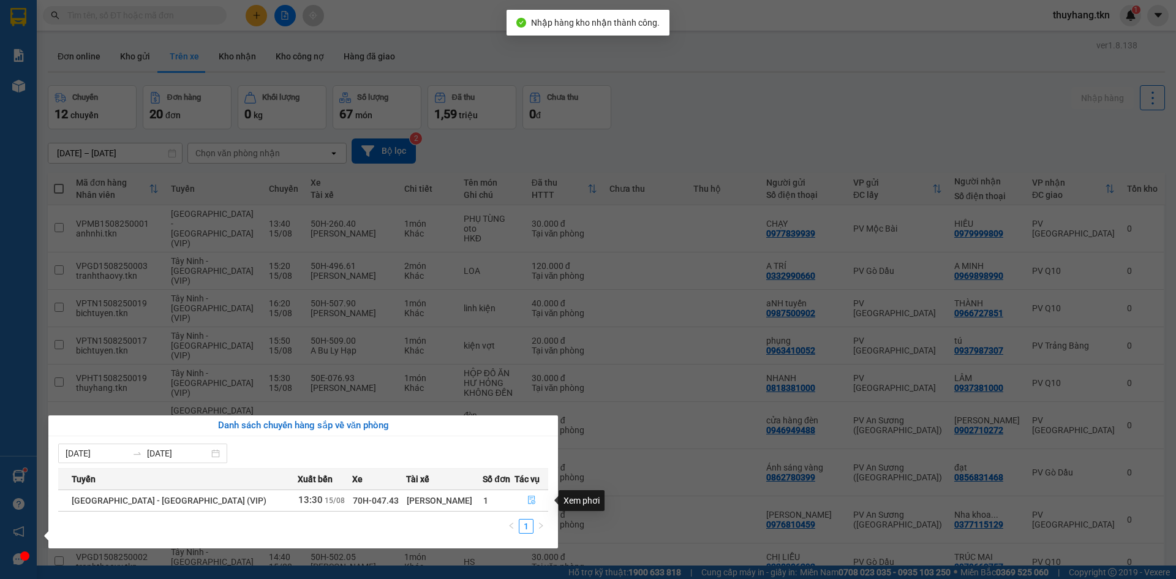
click at [528, 499] on icon "file-done" at bounding box center [531, 500] width 7 height 9
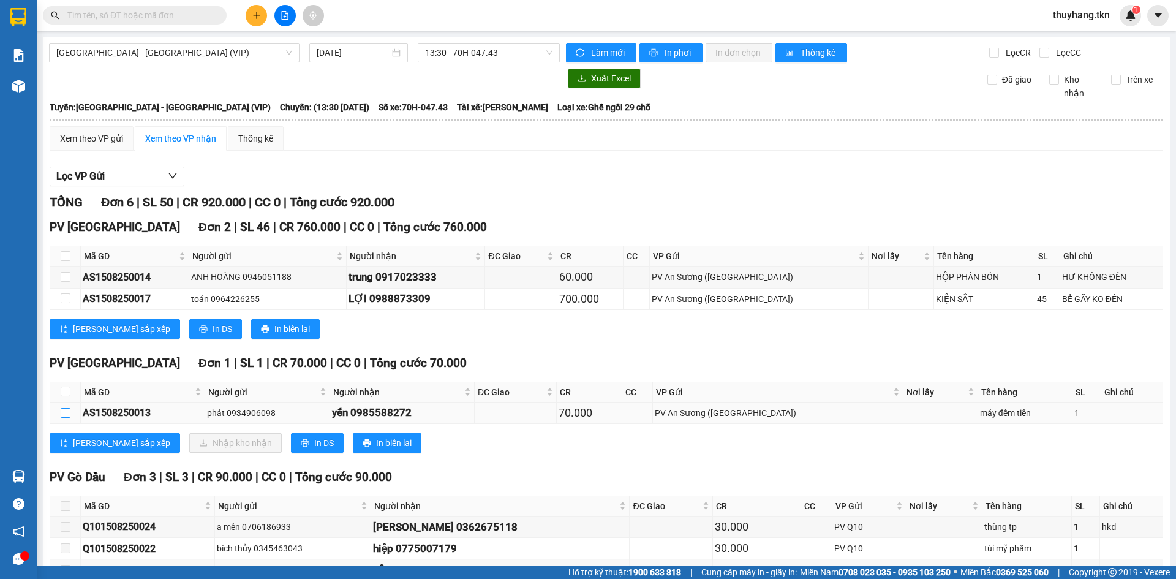
click at [66, 412] on input "checkbox" at bounding box center [66, 413] width 10 height 10
checkbox input "true"
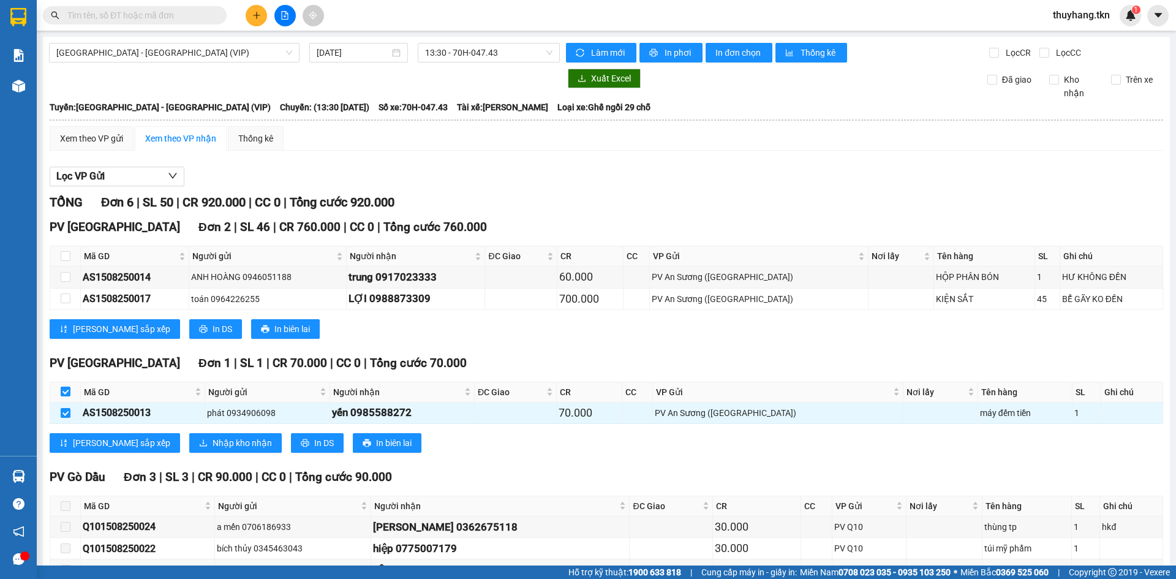
click at [159, 429] on div "PV Hòa Thành Đơn 1 | SL 1 | CR 70.000 | CC 0 | Tổng cước 70.000 Mã GD Người gửi…" at bounding box center [606, 408] width 1113 height 108
click at [212, 436] on span "Nhập kho nhận" at bounding box center [241, 442] width 59 height 13
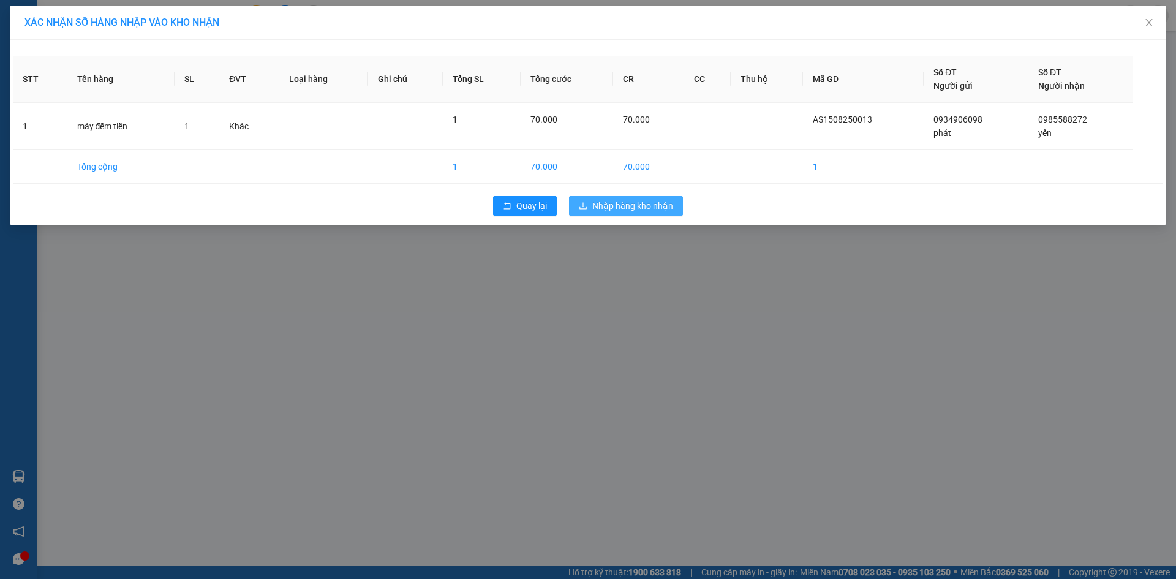
click at [614, 200] on span "Nhập hàng kho nhận" at bounding box center [632, 205] width 81 height 13
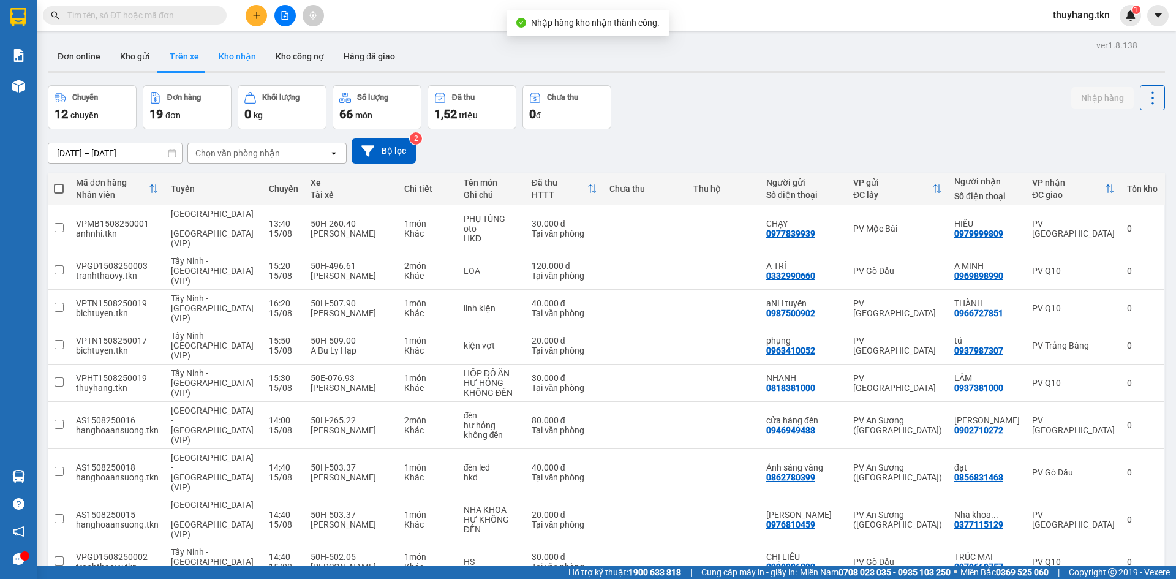
click at [238, 59] on button "Kho nhận" at bounding box center [237, 56] width 57 height 29
type input "[DATE] – [DATE]"
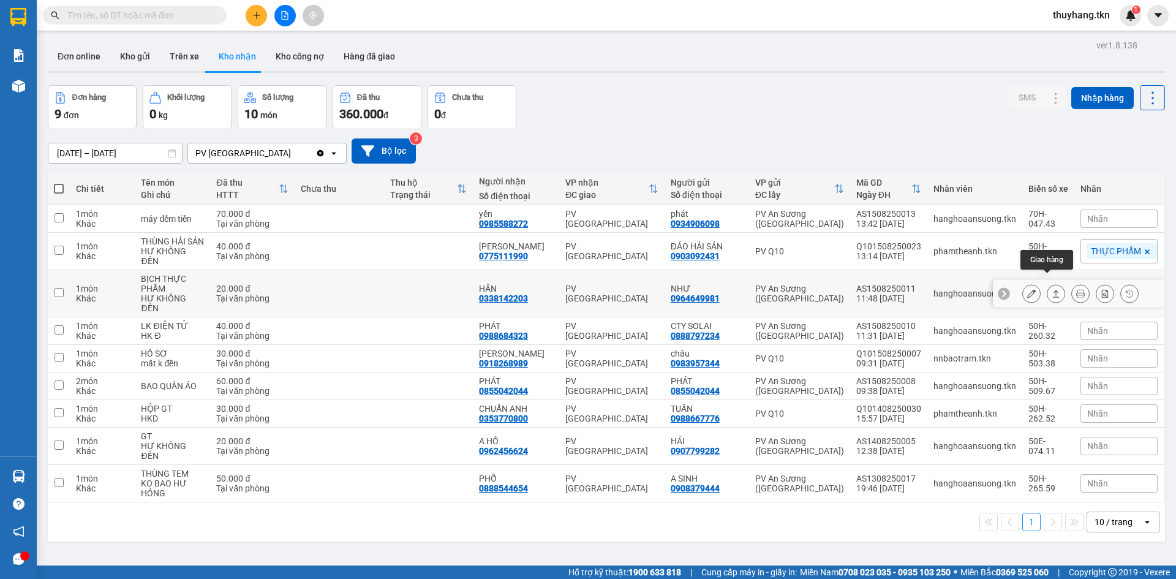
click at [1051, 289] on icon at bounding box center [1055, 293] width 9 height 9
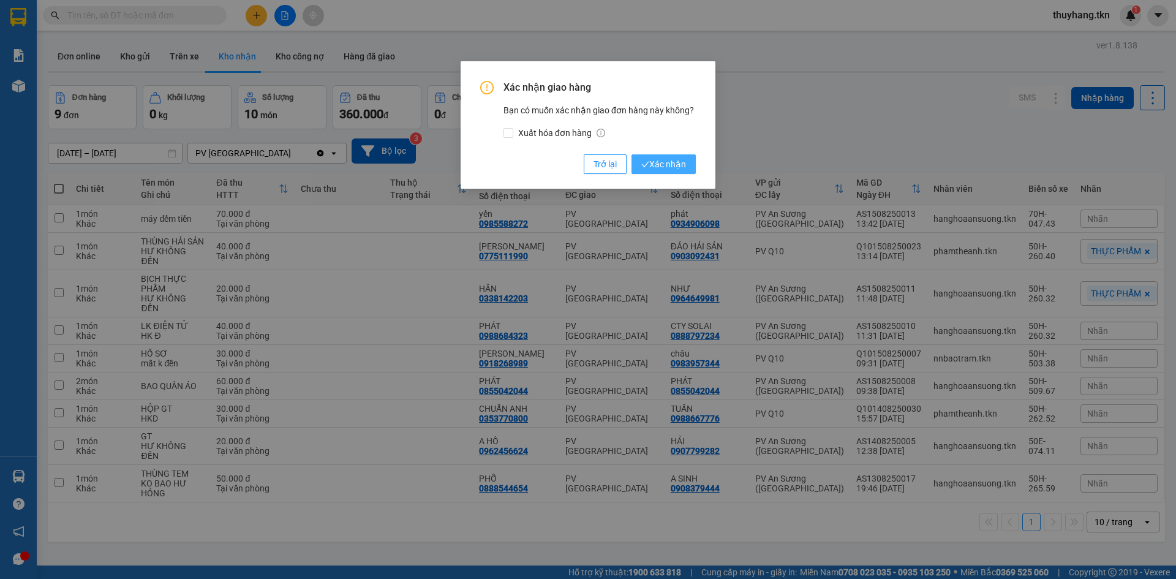
click at [675, 168] on span "Xác nhận" at bounding box center [663, 163] width 45 height 13
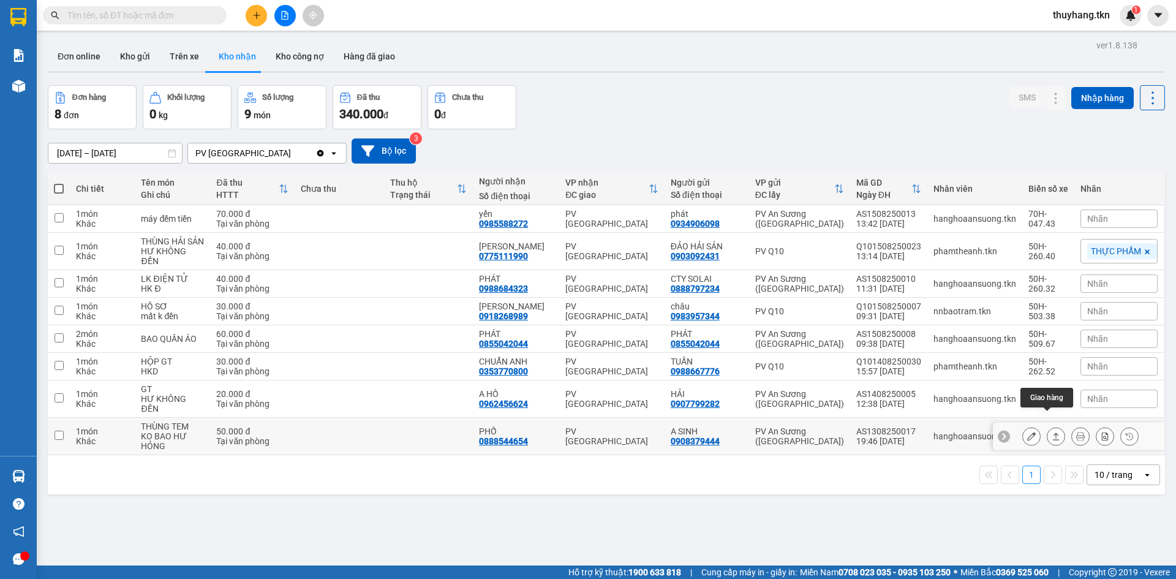
click at [1051, 432] on icon at bounding box center [1055, 436] width 9 height 9
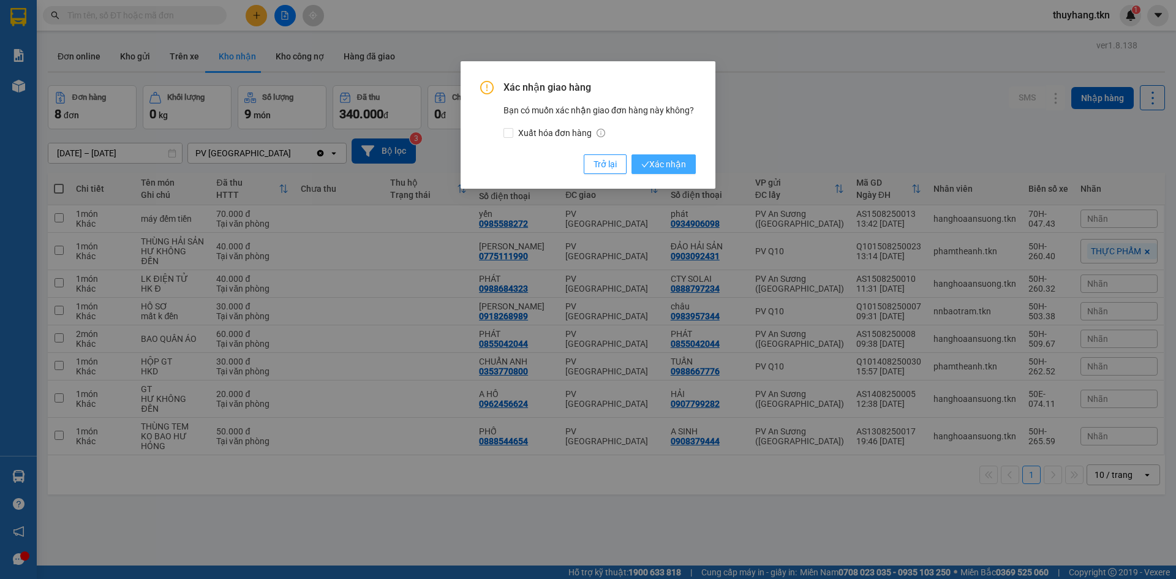
click at [685, 165] on span "Xác nhận" at bounding box center [663, 163] width 45 height 13
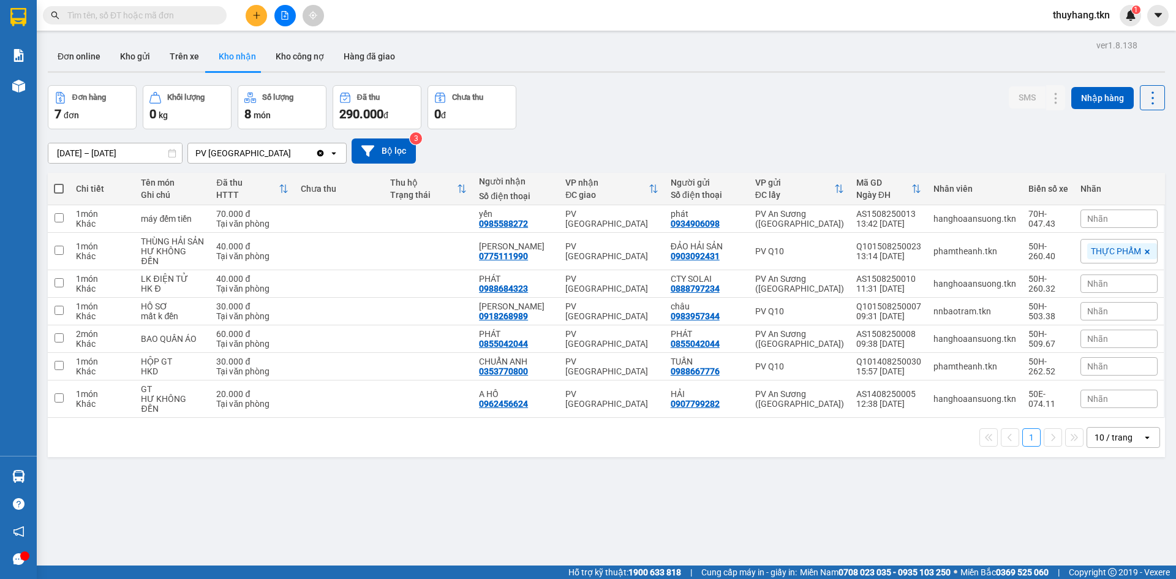
click at [647, 129] on div "[DATE] – [DATE] Press the down arrow key to interact with the calendar and sele…" at bounding box center [606, 150] width 1117 height 43
click at [257, 23] on button at bounding box center [256, 15] width 21 height 21
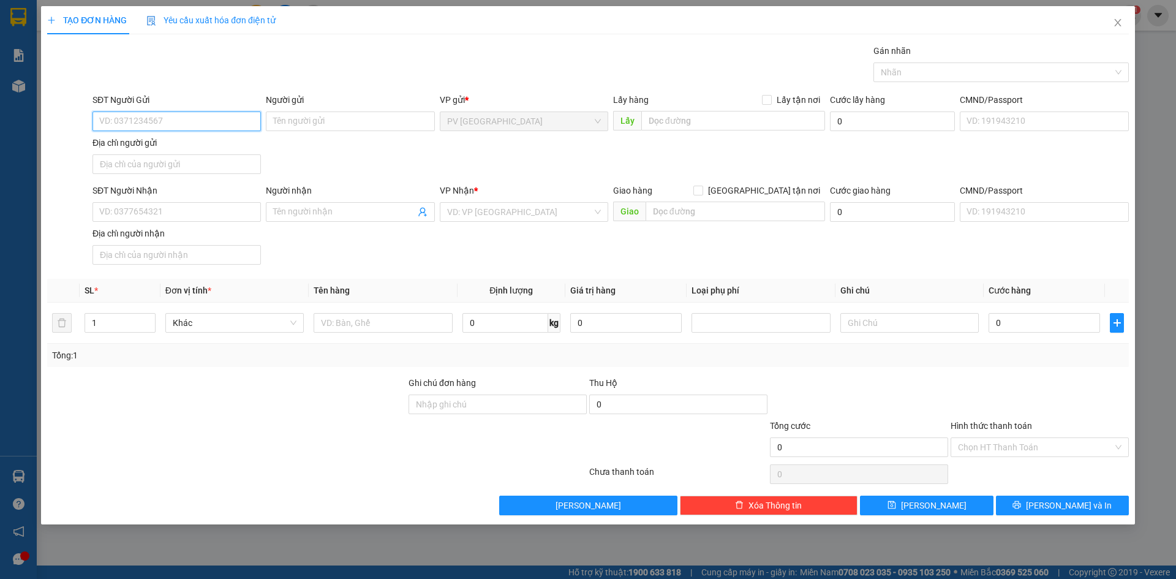
click at [209, 124] on input "SĐT Người Gửi" at bounding box center [176, 121] width 168 height 20
click at [206, 147] on div "0938285885 - CTy BAN DO" at bounding box center [177, 145] width 154 height 13
type input "0938285885"
type input "CTy BAN DO"
type input "0378178326"
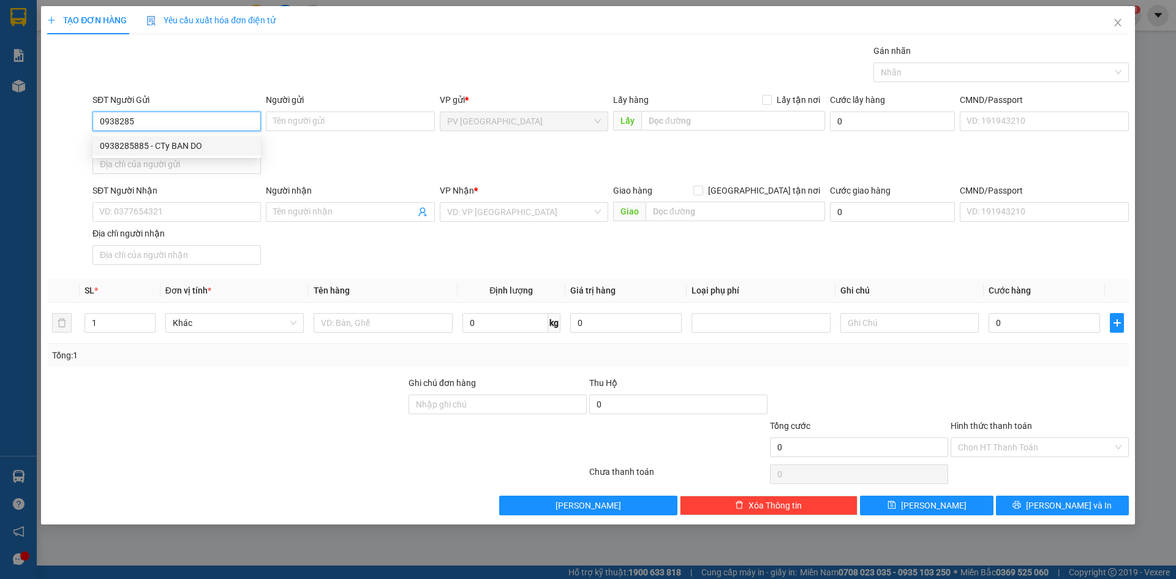
type input "CTY [PERSON_NAME]"
type input "20.000"
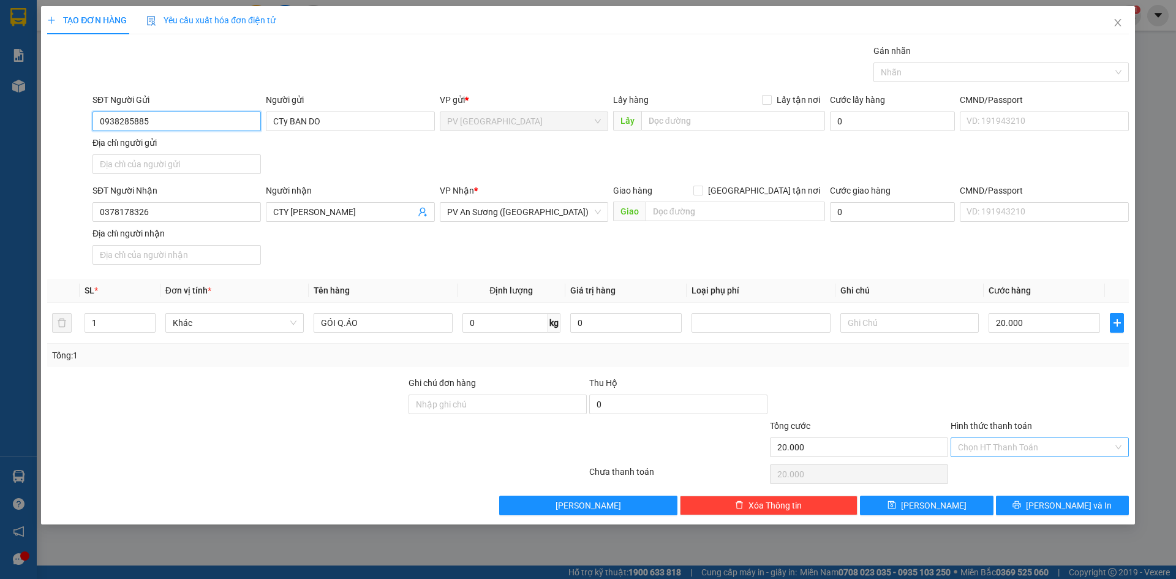
type input "0938285885"
click at [1051, 440] on input "Hình thức thanh toán" at bounding box center [1035, 447] width 155 height 18
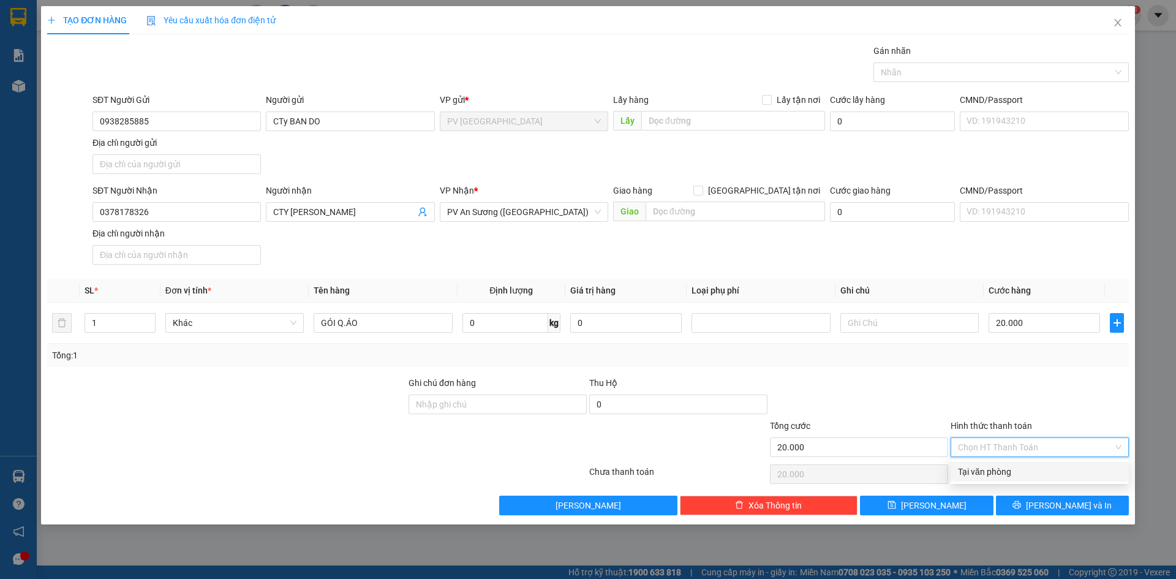
click at [1019, 476] on div "Tại văn phòng" at bounding box center [1040, 471] width 164 height 13
type input "0"
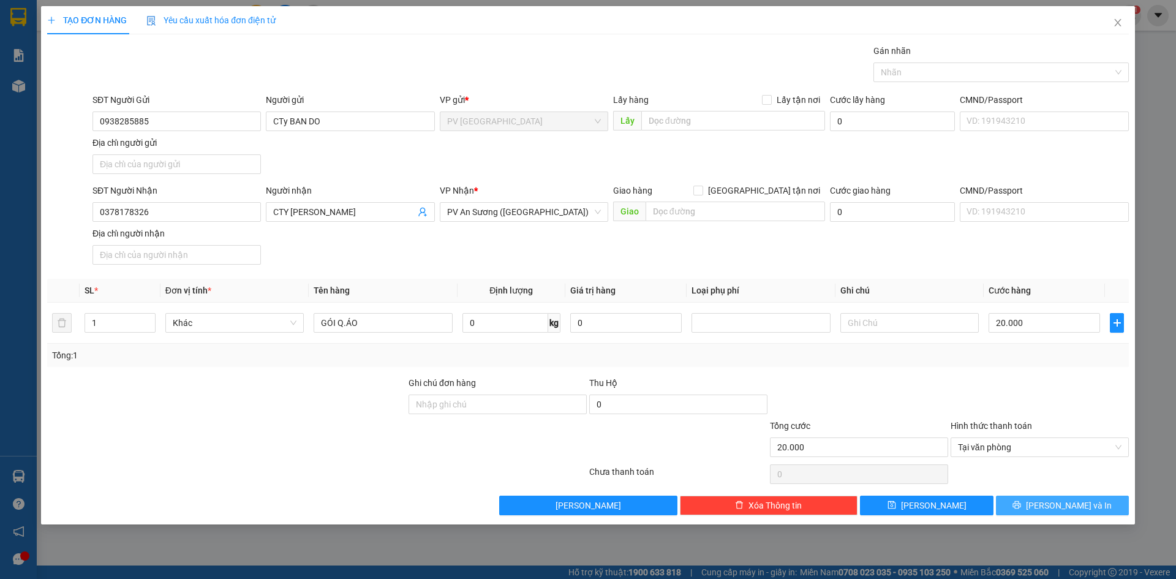
click at [1034, 504] on button "[PERSON_NAME] và In" at bounding box center [1062, 505] width 133 height 20
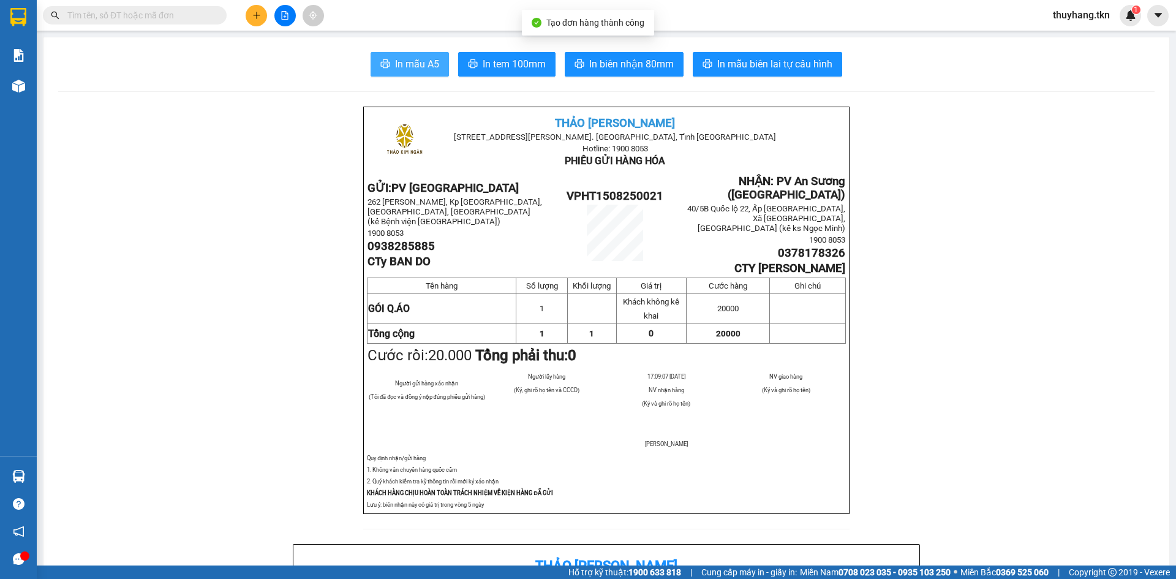
click at [422, 71] on span "In mẫu A5" at bounding box center [417, 63] width 44 height 15
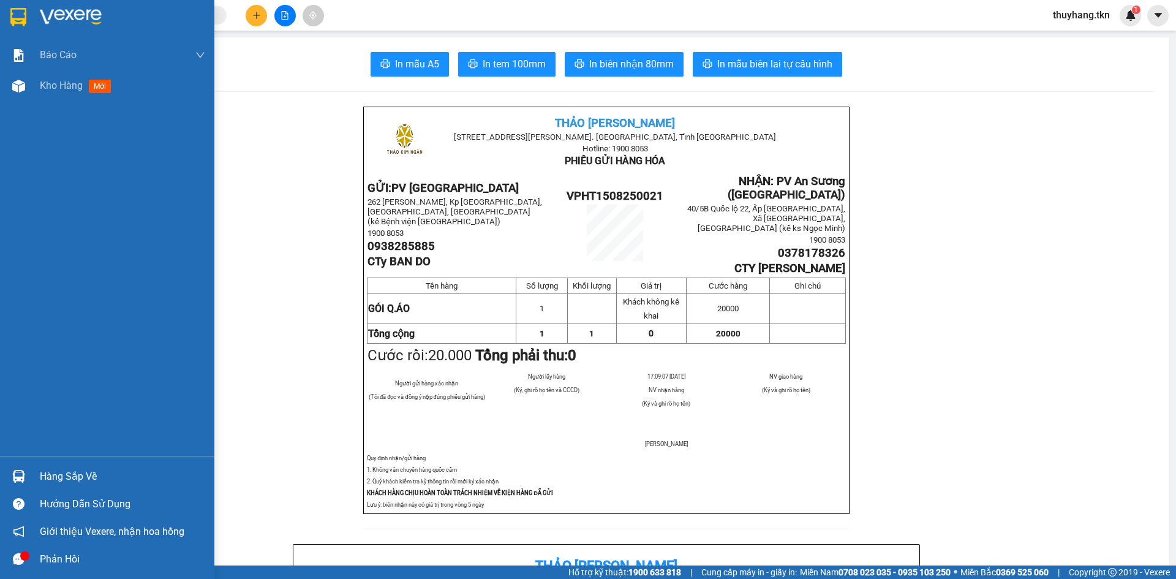
click at [14, 10] on img at bounding box center [18, 17] width 16 height 18
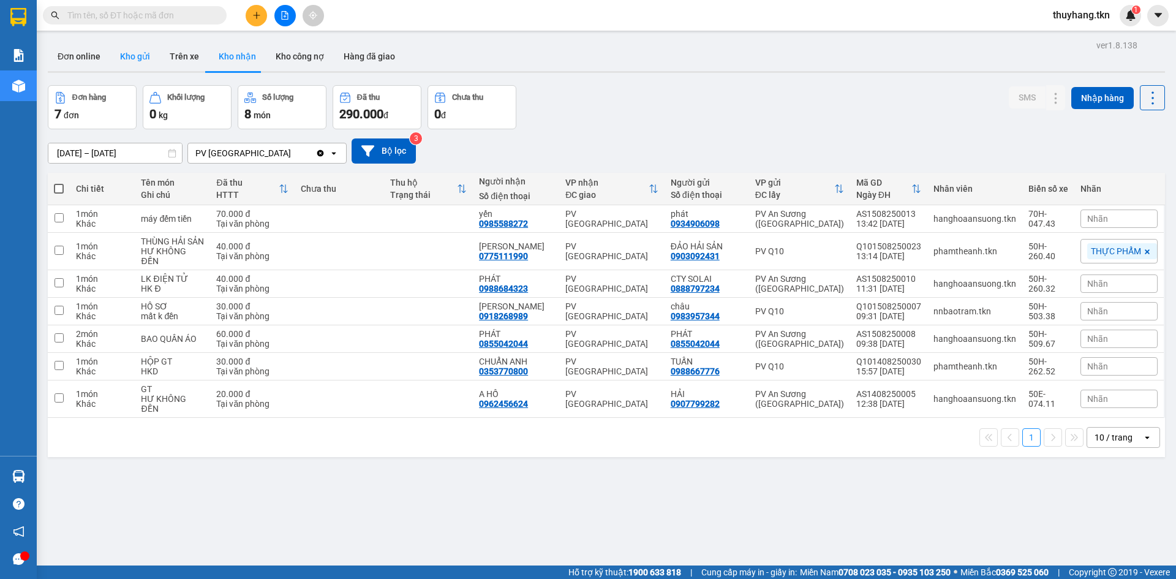
click at [118, 50] on button "Kho gửi" at bounding box center [135, 56] width 50 height 29
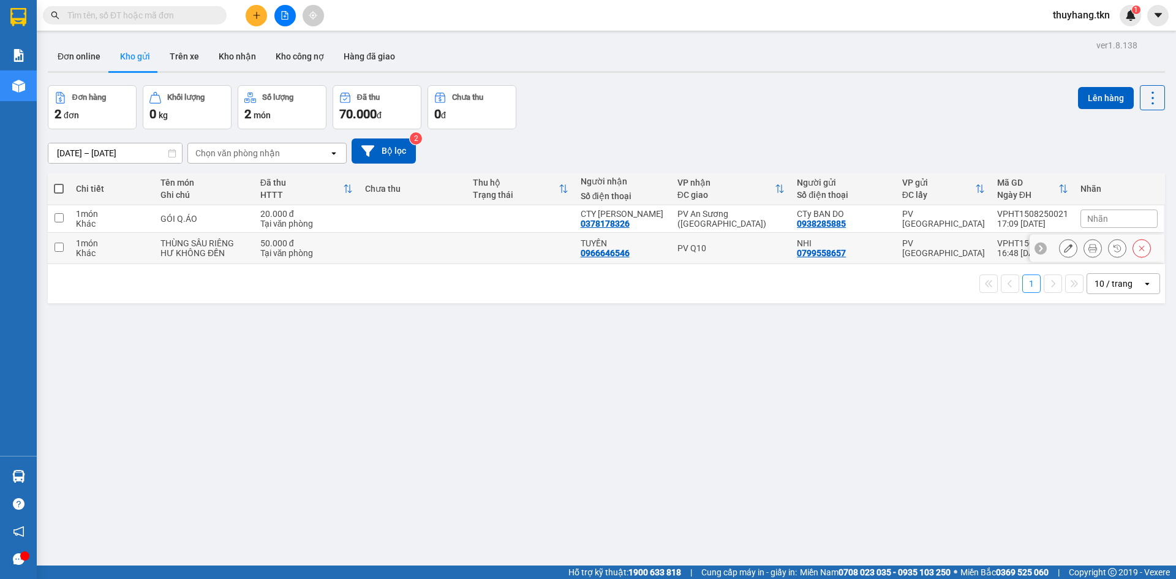
click at [340, 243] on div "50.000 đ" at bounding box center [306, 243] width 92 height 10
checkbox input "true"
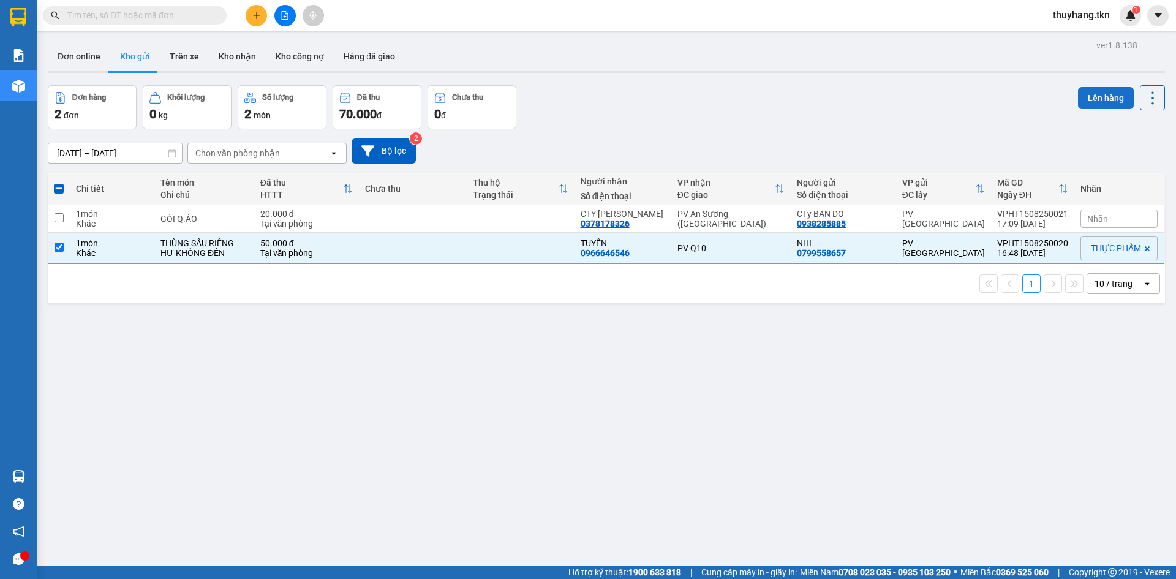
click at [1100, 101] on button "Lên hàng" at bounding box center [1106, 98] width 56 height 22
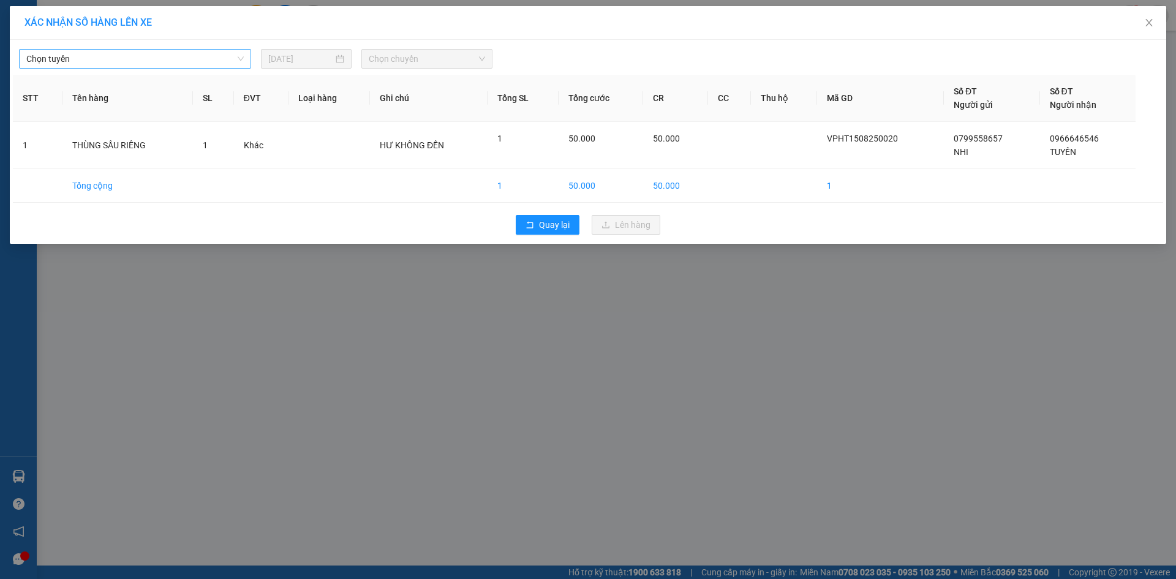
click at [200, 56] on span "Chọn tuyến" at bounding box center [134, 59] width 217 height 18
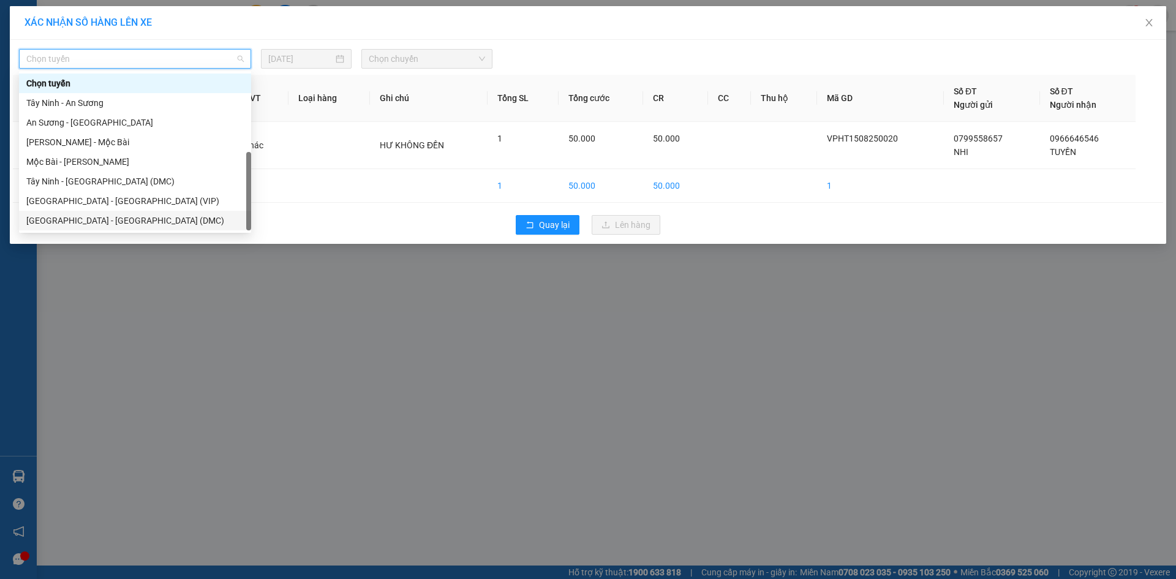
scroll to position [20, 0]
click at [178, 220] on div "Tây Ninh - [GEOGRAPHIC_DATA] (VIP)" at bounding box center [134, 220] width 217 height 13
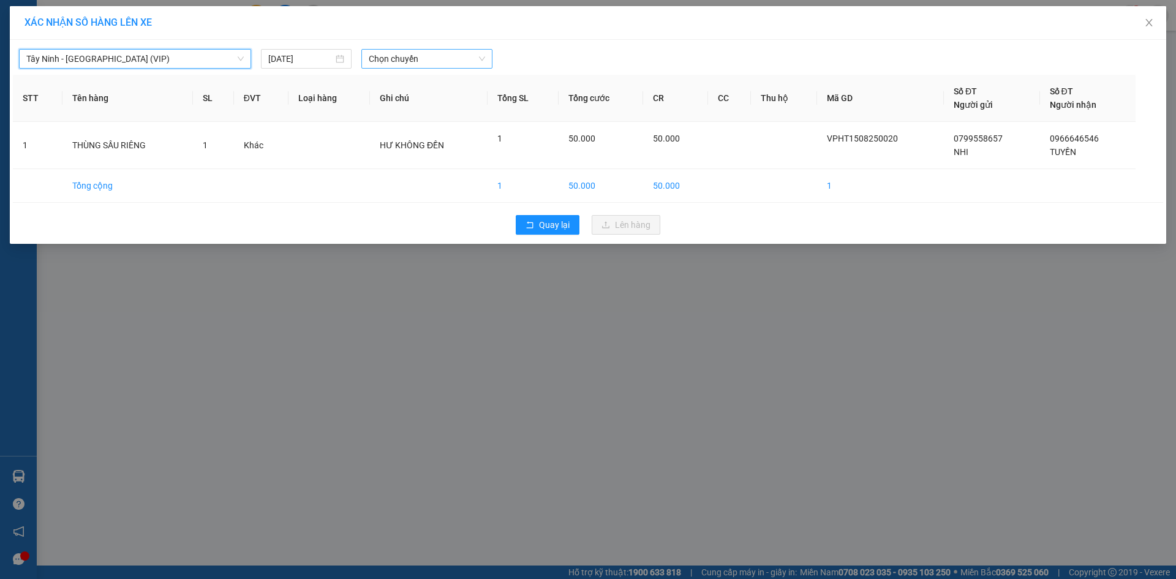
click at [427, 57] on span "Chọn chuyến" at bounding box center [427, 59] width 116 height 18
type input "26082"
click at [450, 106] on div "16:40 (TC) - 50H-260.82" at bounding box center [417, 102] width 96 height 13
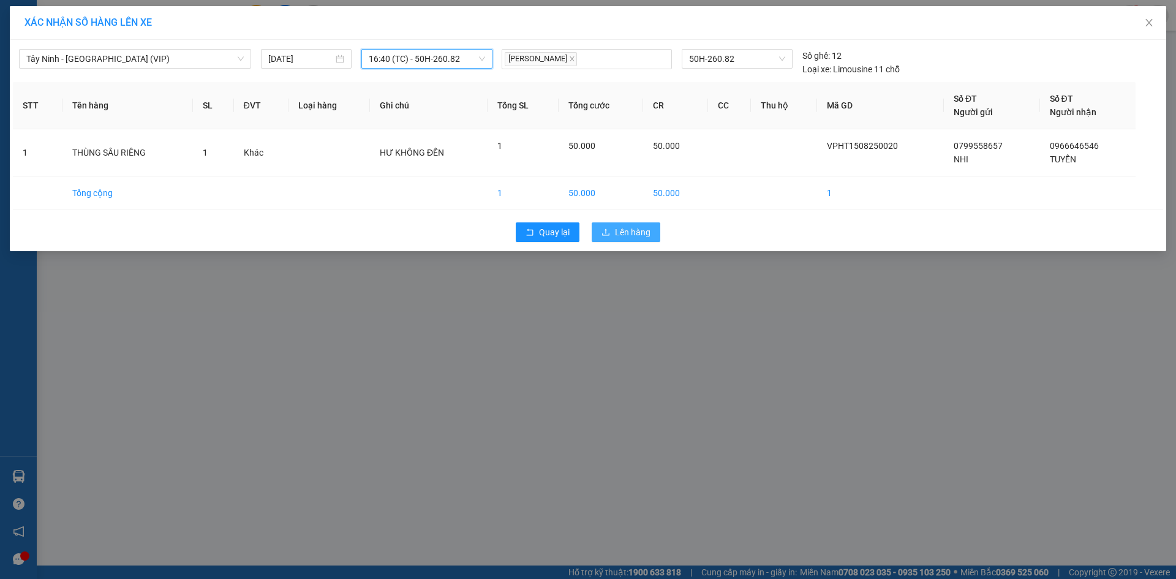
click at [647, 224] on button "Lên hàng" at bounding box center [626, 232] width 69 height 20
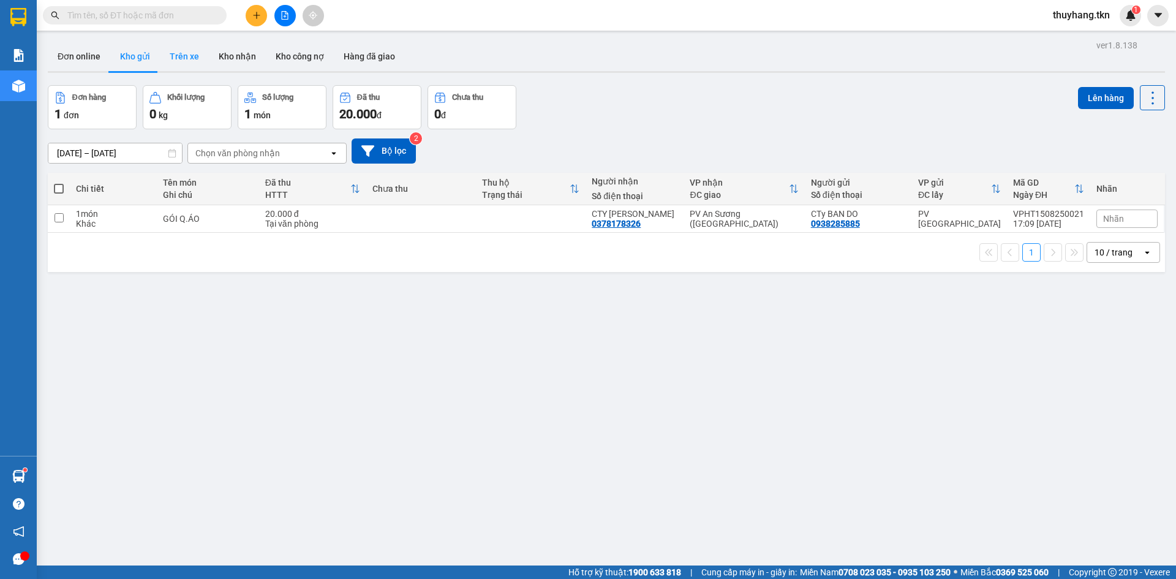
click at [182, 50] on button "Trên xe" at bounding box center [184, 56] width 49 height 29
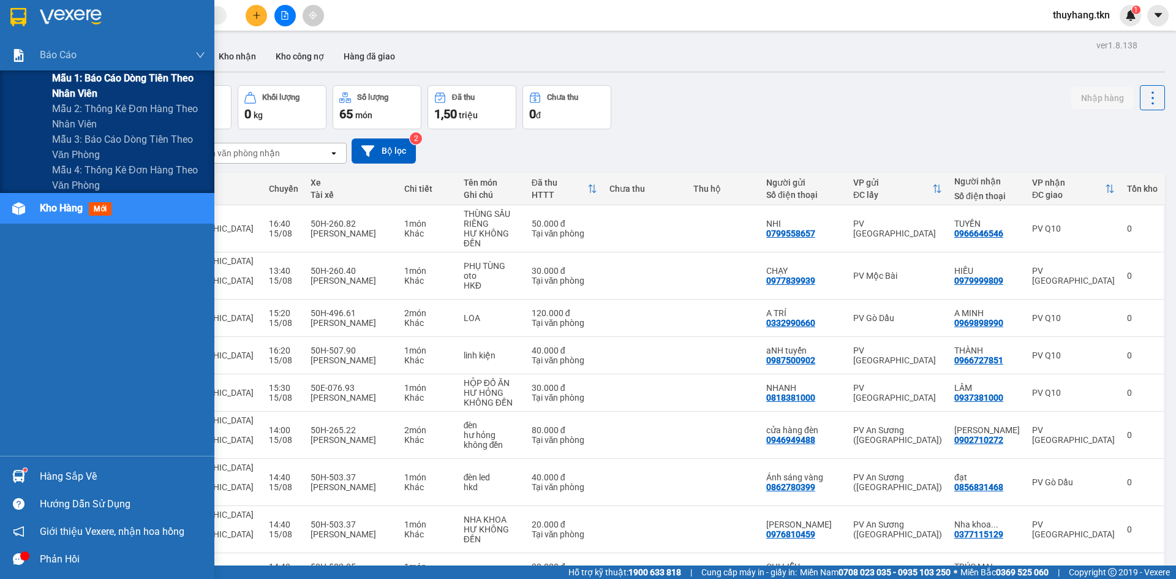
click at [68, 87] on span "Mẫu 1: Báo cáo dòng tiền theo nhân viên" at bounding box center [128, 85] width 153 height 31
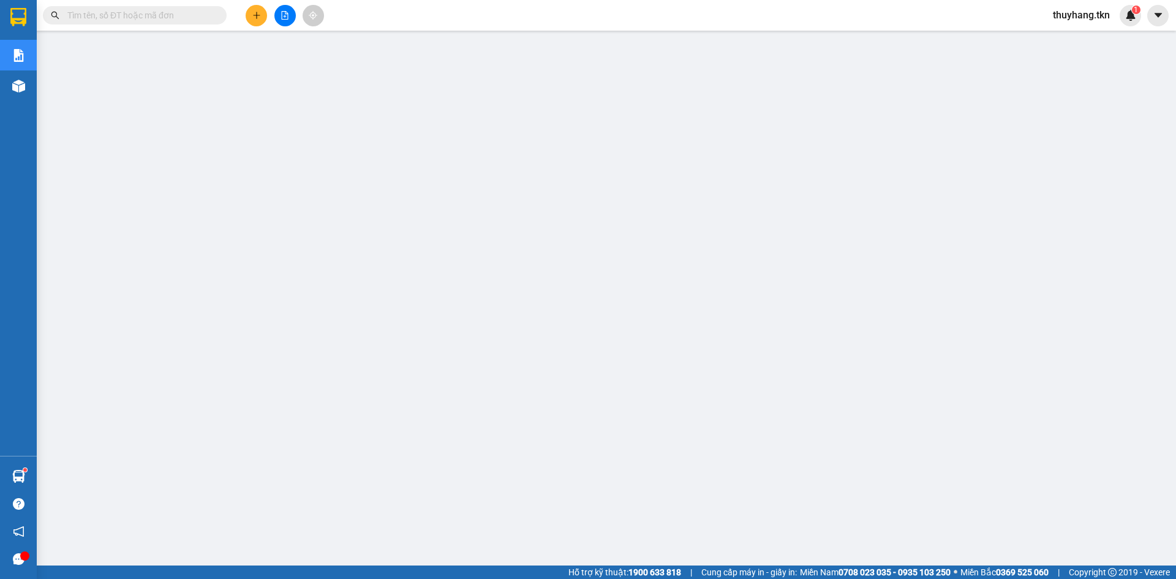
scroll to position [29, 0]
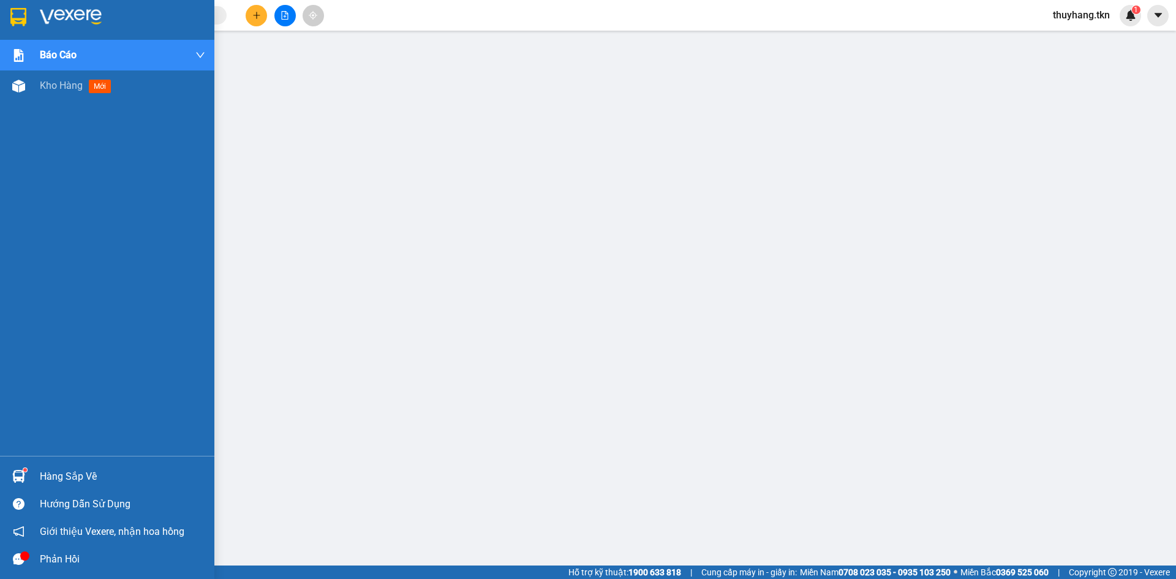
click at [39, 475] on div "Hàng sắp về" at bounding box center [107, 476] width 214 height 28
click at [24, 17] on img at bounding box center [18, 17] width 16 height 18
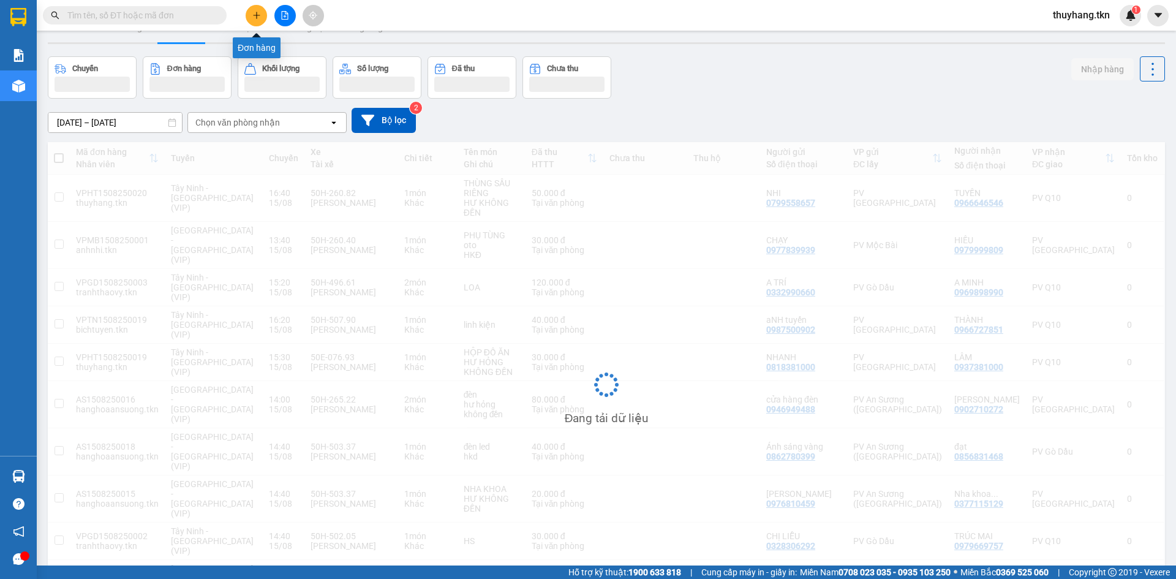
click at [257, 21] on button at bounding box center [256, 15] width 21 height 21
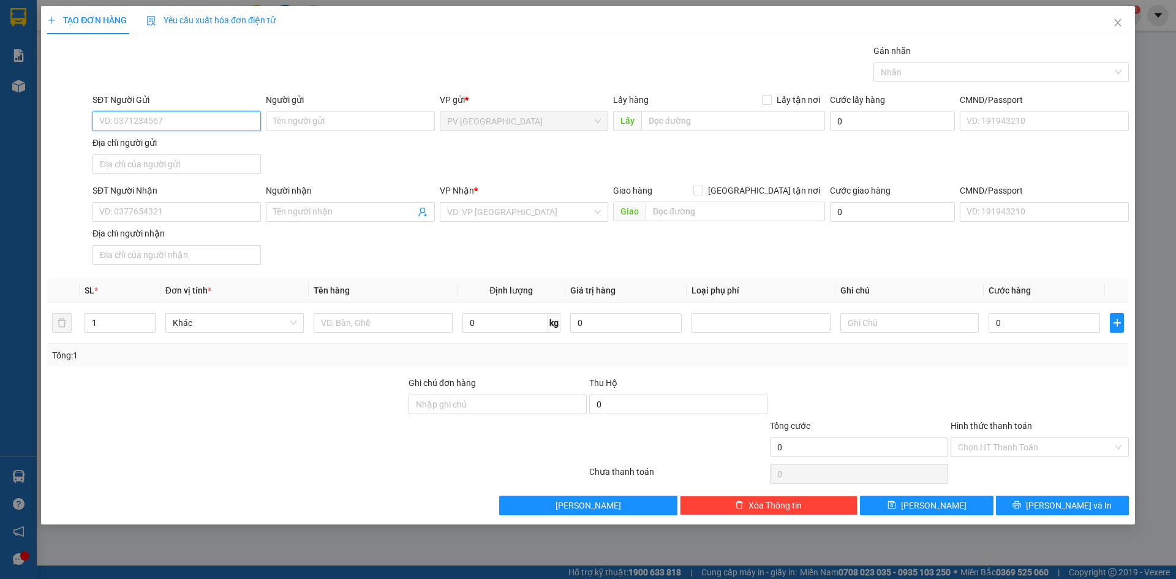
click at [206, 123] on input "SĐT Người Gửi" at bounding box center [176, 121] width 168 height 20
type input "0388878189"
click at [217, 143] on div "0388878189 - LỘC" at bounding box center [177, 145] width 154 height 13
type input "LỘC"
type input "0977791952"
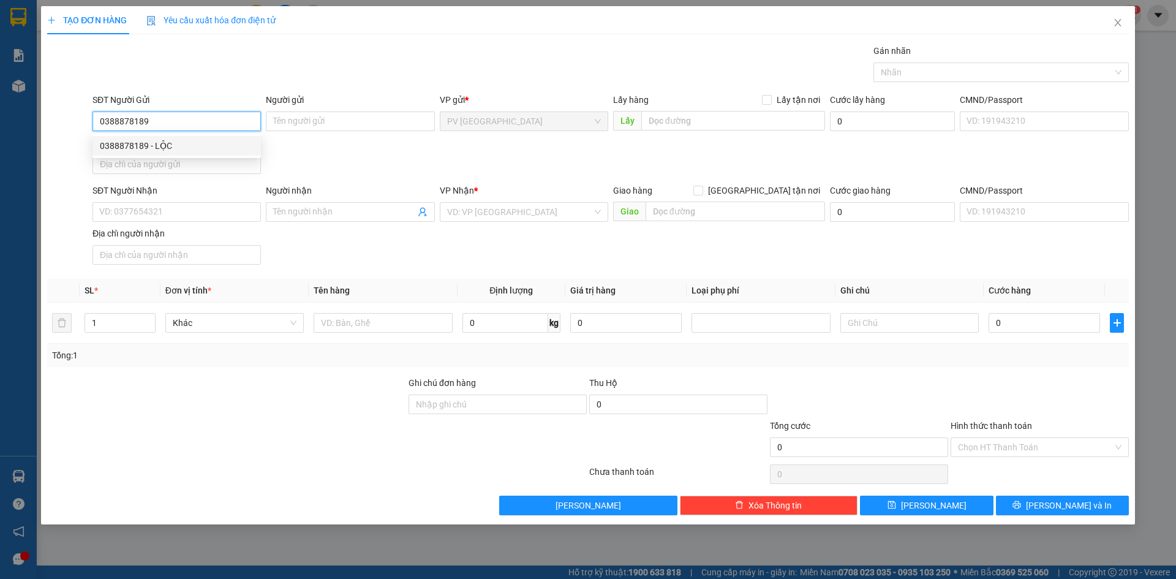
type input "QUỐC ANH"
type input "30.000"
type input "0388878189"
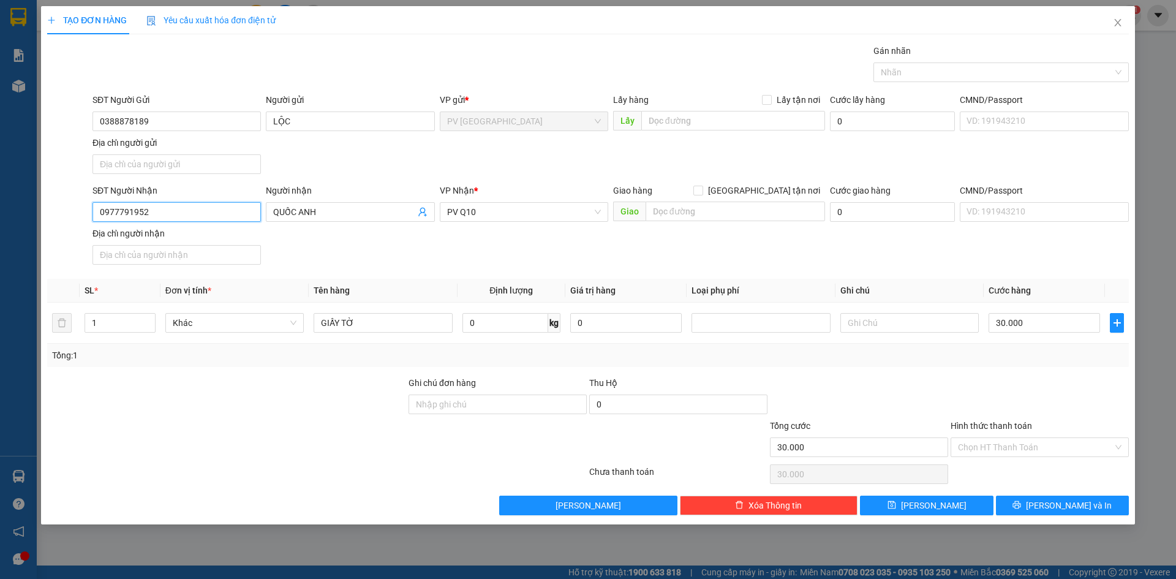
click at [214, 216] on input "0977791952" at bounding box center [176, 212] width 168 height 20
click at [371, 254] on div "SĐT Người Nhận 0977791952 Người nhận QUỐC ANH VP Nhận * PV Q10 Giao hàng Giao t…" at bounding box center [610, 227] width 1041 height 86
click at [992, 439] on input "Hình thức thanh toán" at bounding box center [1035, 447] width 155 height 18
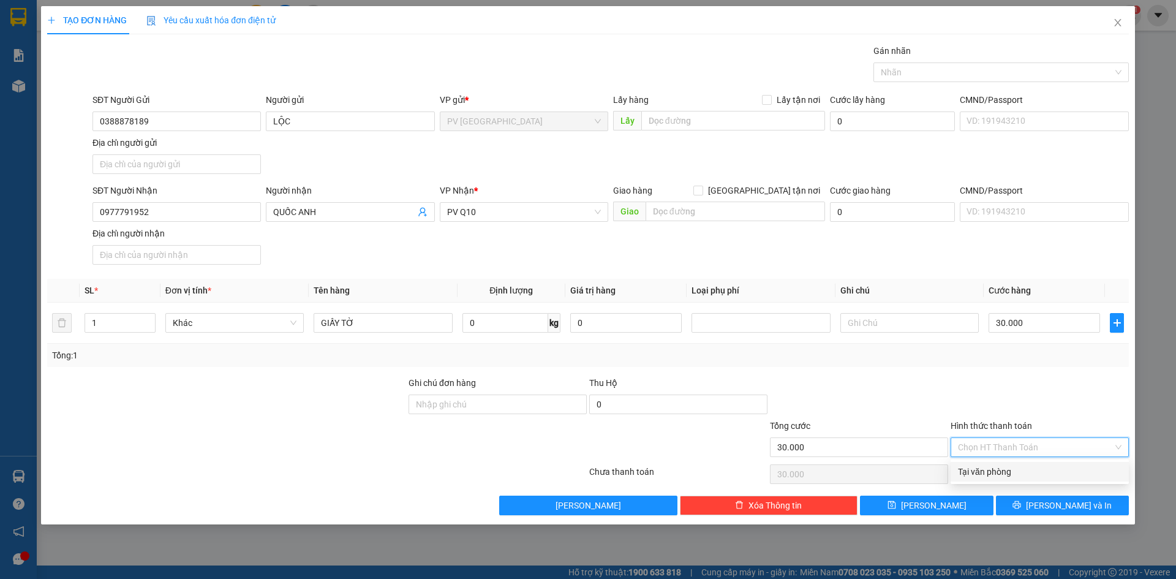
drag, startPoint x: 998, startPoint y: 467, endPoint x: 1010, endPoint y: 485, distance: 22.1
click at [998, 467] on div "Tại văn phòng" at bounding box center [1040, 471] width 164 height 13
type input "0"
click at [1019, 498] on button "[PERSON_NAME] và In" at bounding box center [1062, 505] width 133 height 20
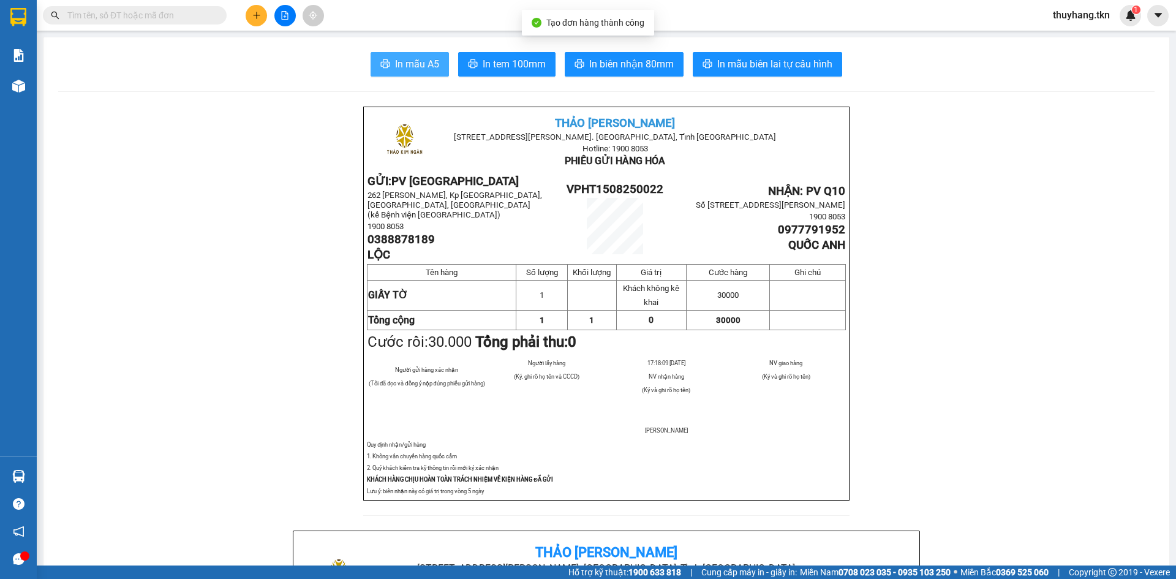
click at [418, 62] on span "In mẫu A5" at bounding box center [417, 63] width 44 height 15
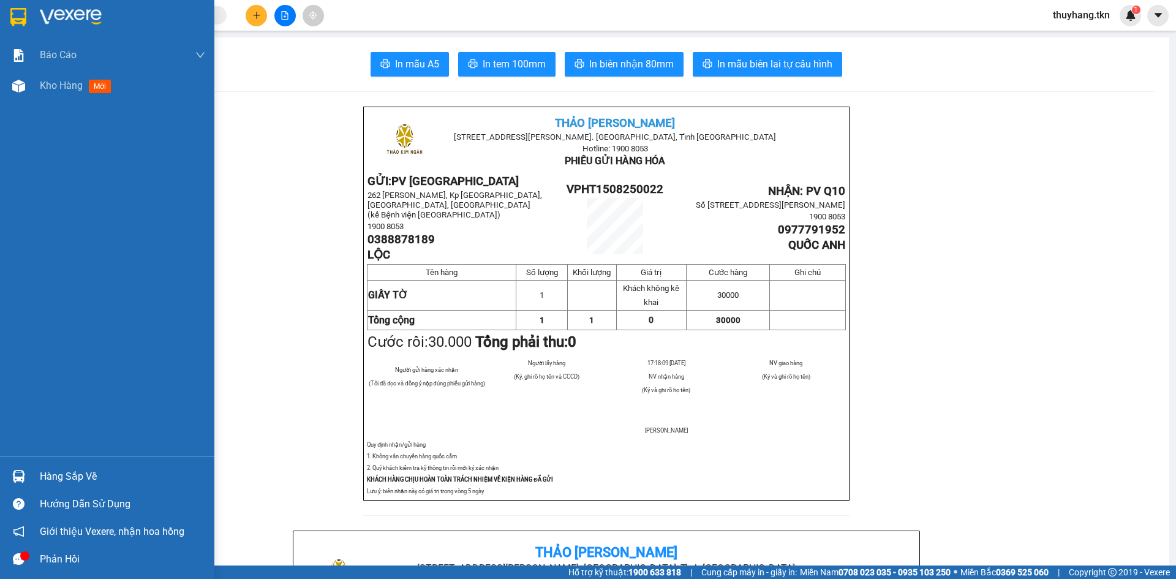
click at [18, 11] on img at bounding box center [18, 17] width 16 height 18
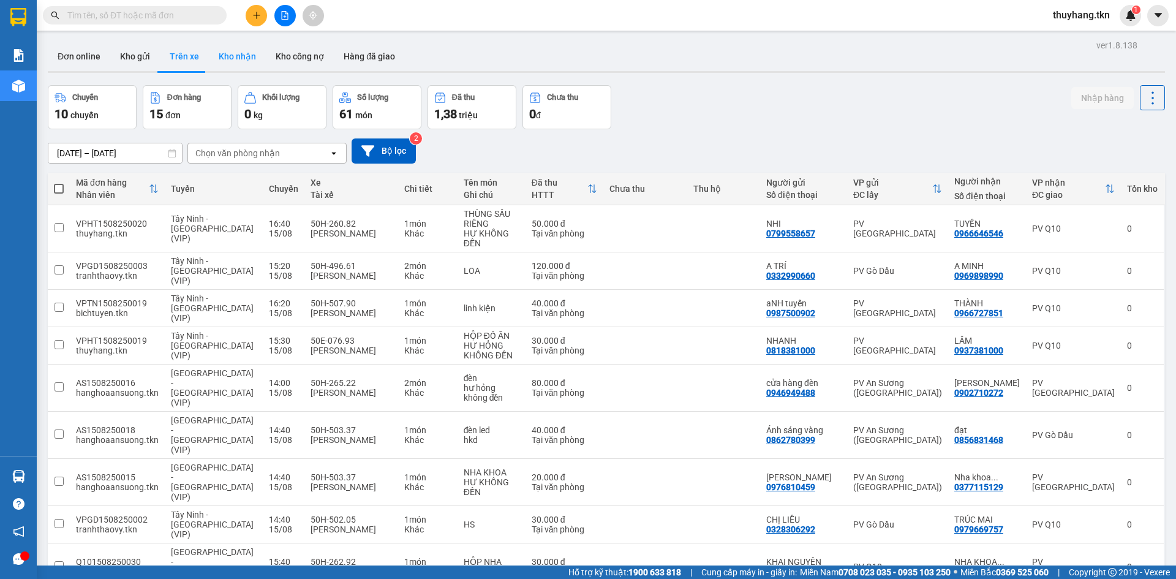
click at [216, 55] on button "Kho nhận" at bounding box center [237, 56] width 57 height 29
type input "[DATE] – [DATE]"
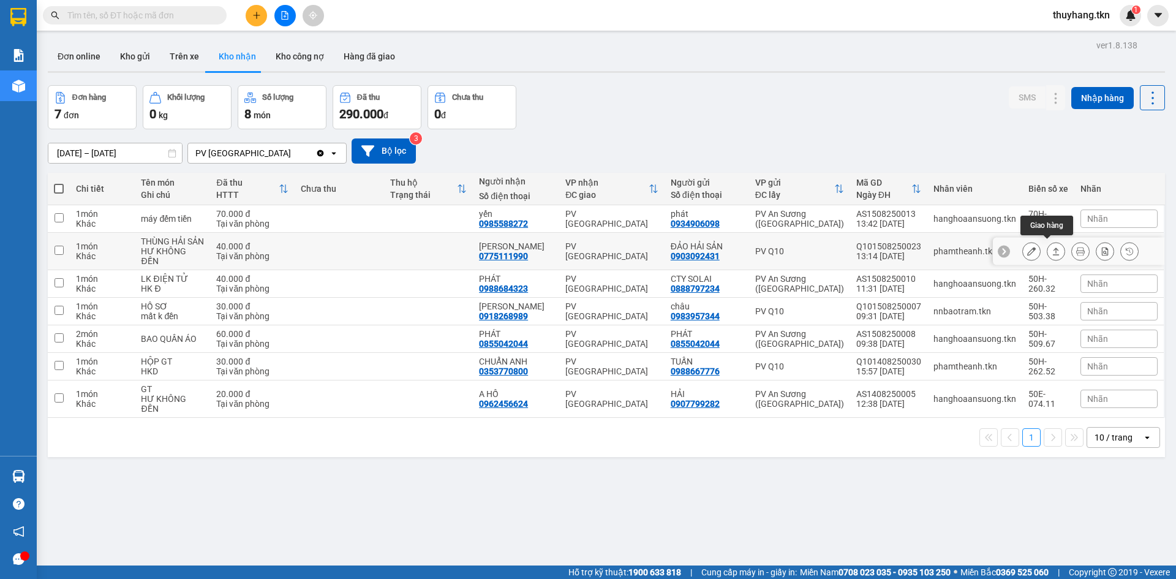
click at [1047, 249] on button at bounding box center [1055, 251] width 17 height 21
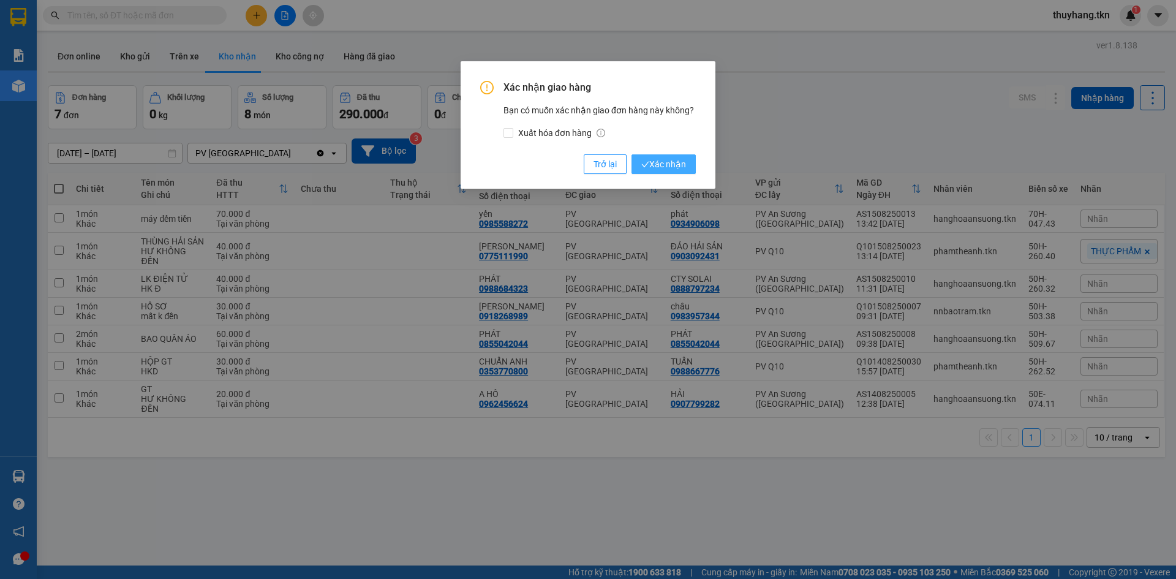
click at [661, 157] on span "Xác nhận" at bounding box center [663, 163] width 45 height 13
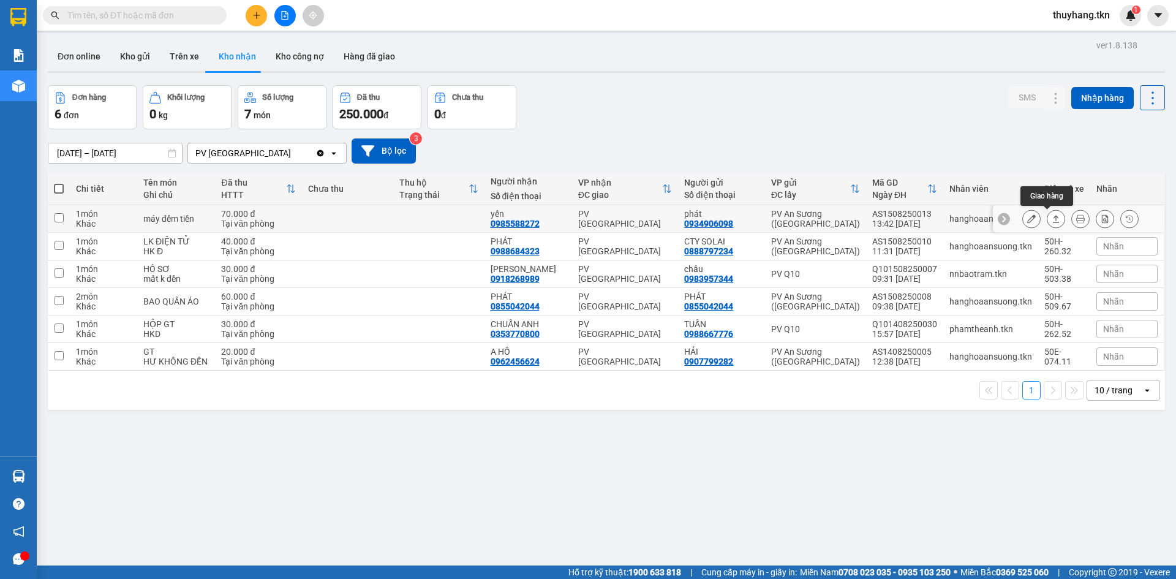
click at [1053, 219] on button at bounding box center [1055, 218] width 17 height 21
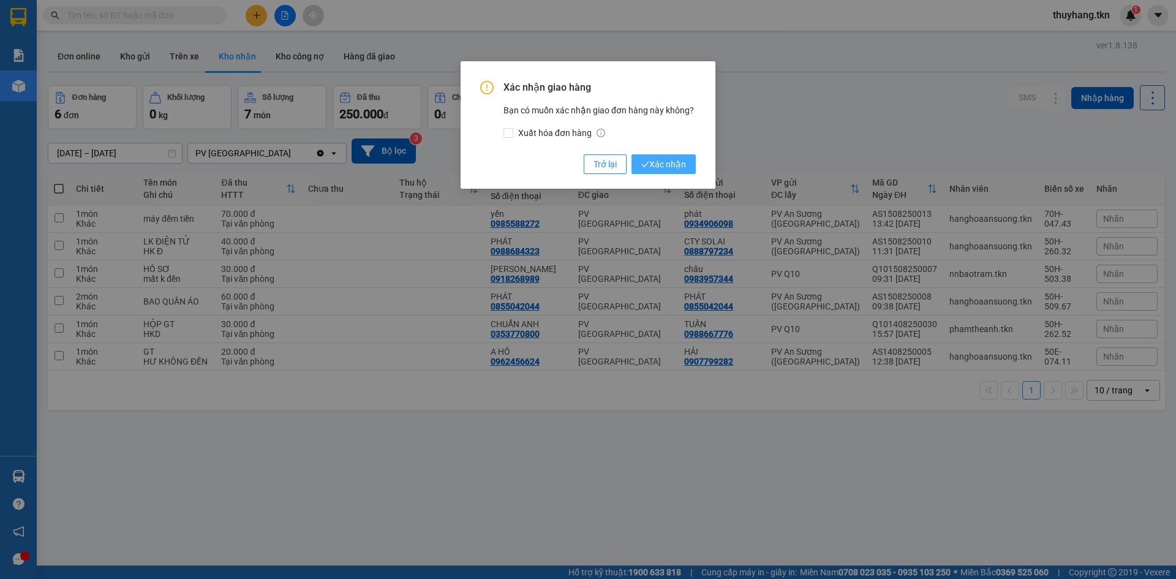
click at [674, 161] on span "Xác nhận" at bounding box center [663, 163] width 45 height 13
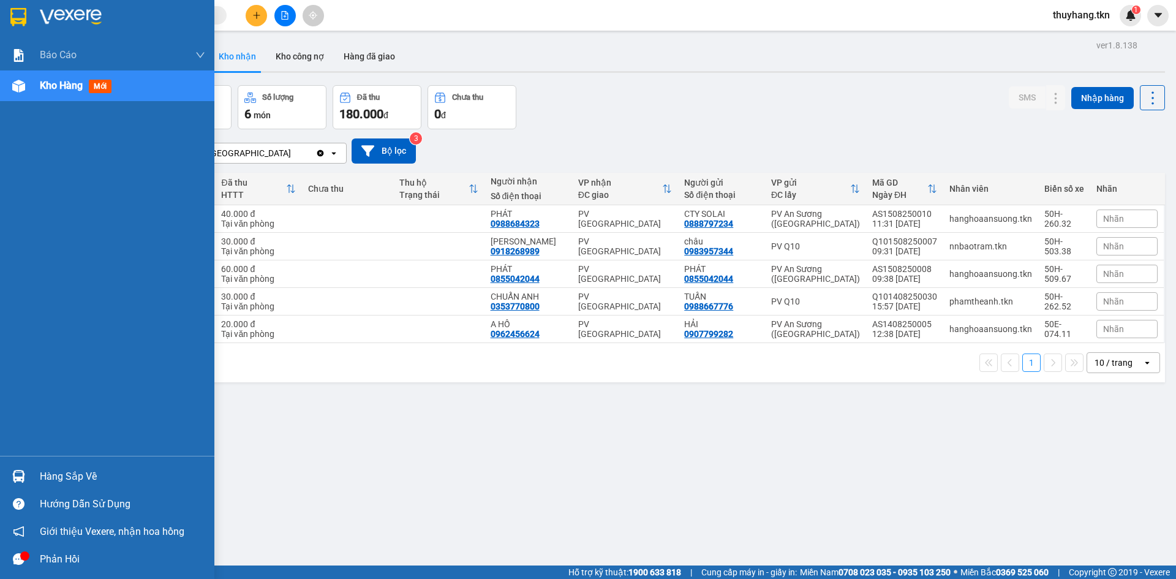
click at [23, 468] on div at bounding box center [18, 475] width 21 height 21
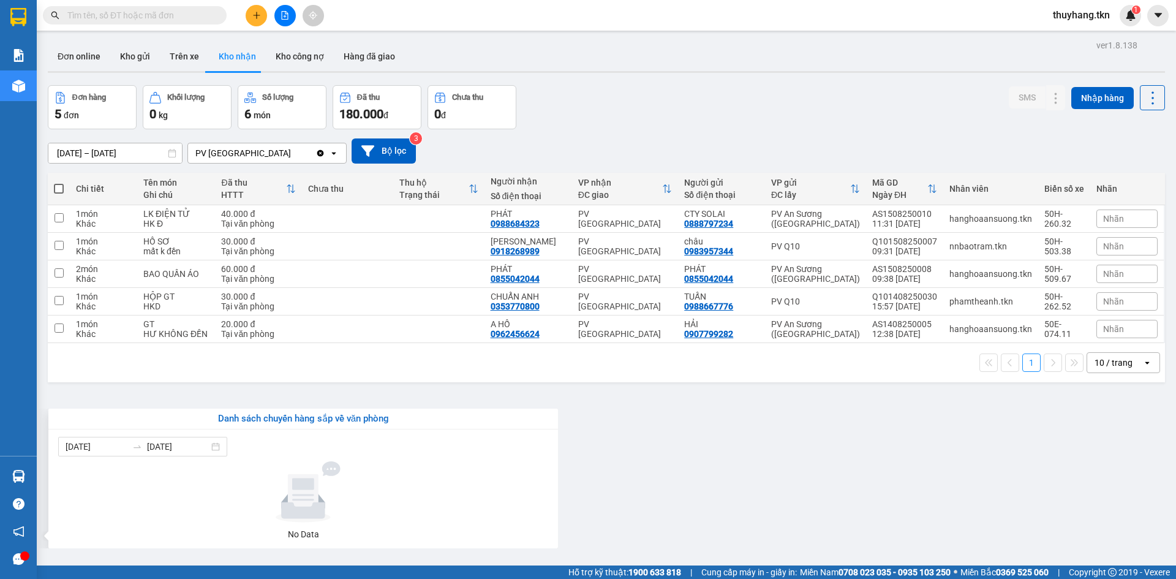
drag, startPoint x: 731, startPoint y: 438, endPoint x: 741, endPoint y: 526, distance: 88.1
click at [733, 444] on section "Kết quả tìm kiếm ( 1 ) Bộ lọc Mã ĐH Trạng thái Món hàng Thu hộ Tổng cước Chưa c…" at bounding box center [588, 289] width 1176 height 579
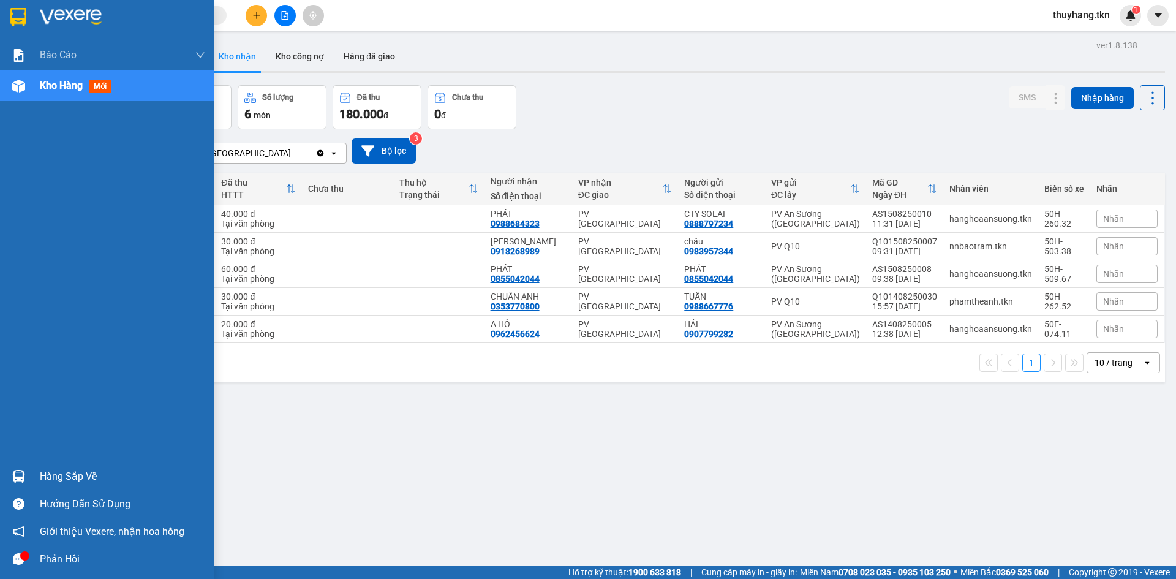
click at [37, 464] on div "Hàng sắp về" at bounding box center [107, 476] width 214 height 28
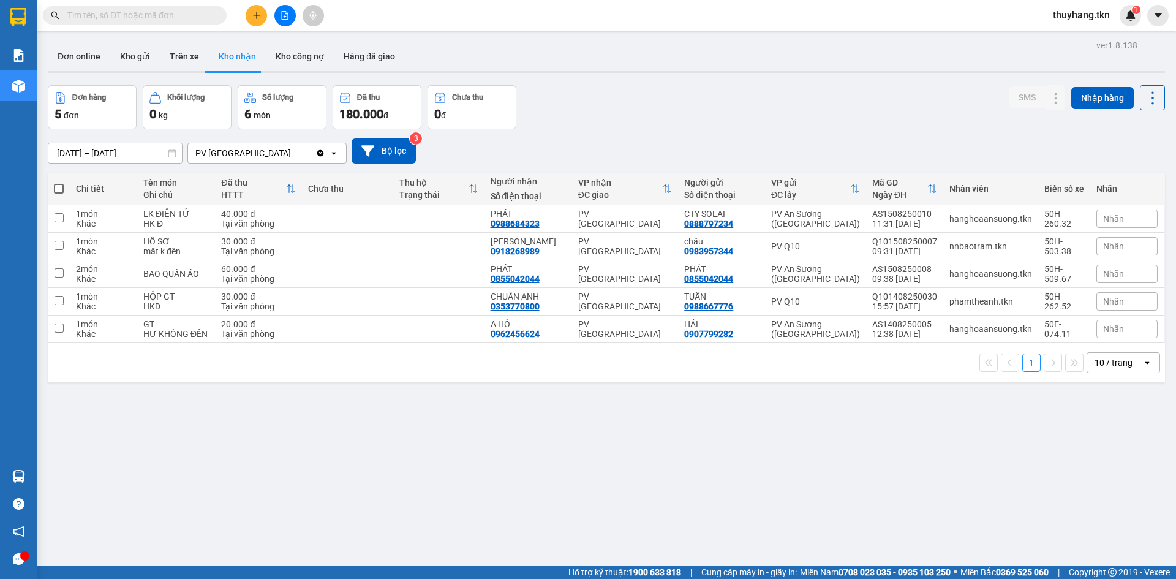
click at [689, 528] on section "Kết quả tìm kiếm ( 1 ) Bộ lọc Mã ĐH Trạng thái Món hàng Thu hộ Tổng cước Chưa c…" at bounding box center [588, 289] width 1176 height 579
click at [1051, 273] on icon at bounding box center [1055, 273] width 9 height 9
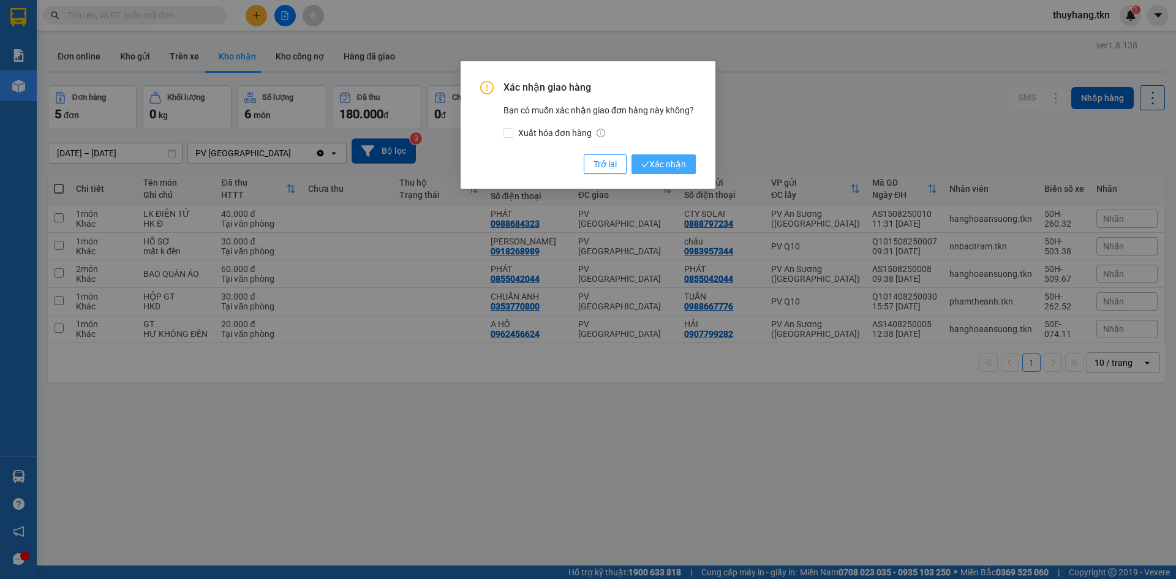
click at [664, 160] on span "Xác nhận" at bounding box center [663, 163] width 45 height 13
